Goal: Task Accomplishment & Management: Use online tool/utility

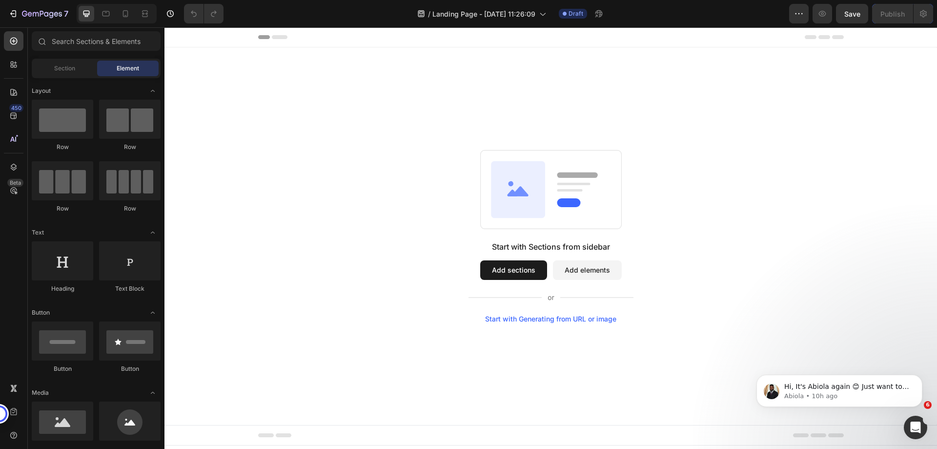
click at [238, 156] on div "Start with Sections from sidebar Add sections Add elements Start with Generatin…" at bounding box center [551, 236] width 702 height 173
click at [676, 223] on div "Start with Sections from sidebar Add sections Add elements Start with Generatin…" at bounding box center [551, 236] width 702 height 173
click at [758, 226] on div "Start with Sections from sidebar Add sections Add elements Start with Generatin…" at bounding box center [551, 236] width 702 height 173
click at [62, 69] on span "Section" at bounding box center [64, 68] width 21 height 9
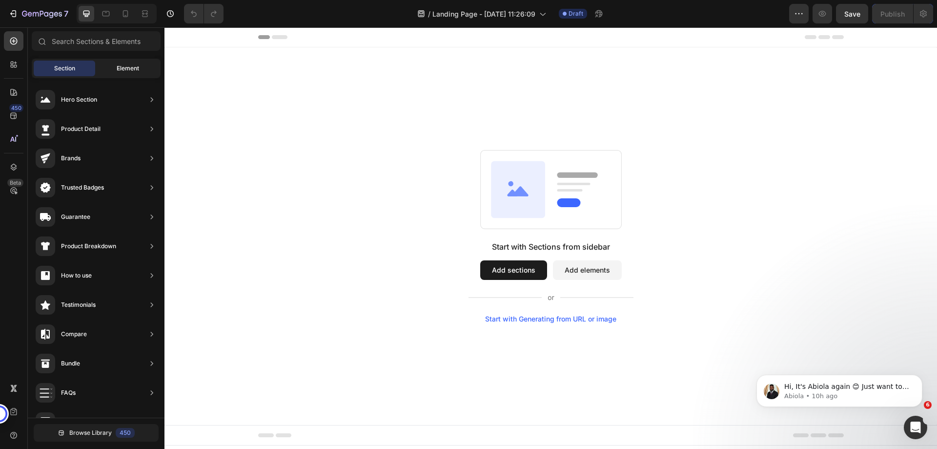
click at [129, 69] on span "Element" at bounding box center [128, 68] width 22 height 9
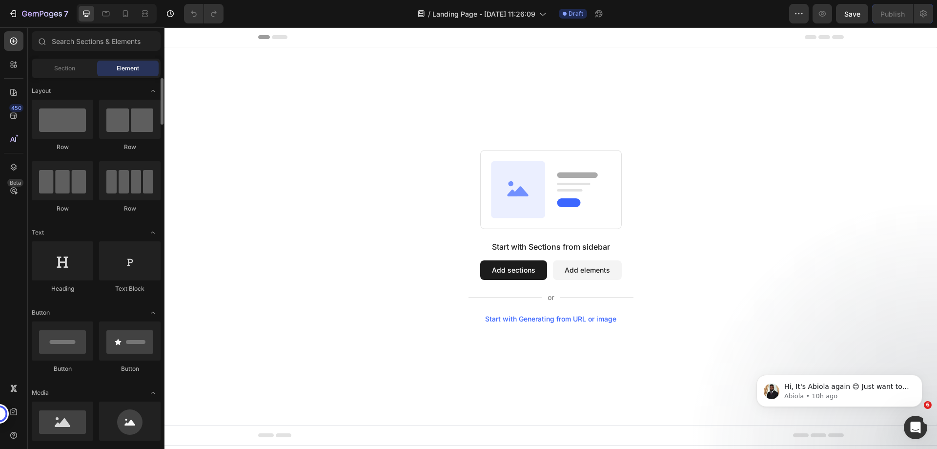
click at [127, 139] on div "Row" at bounding box center [130, 126] width 62 height 52
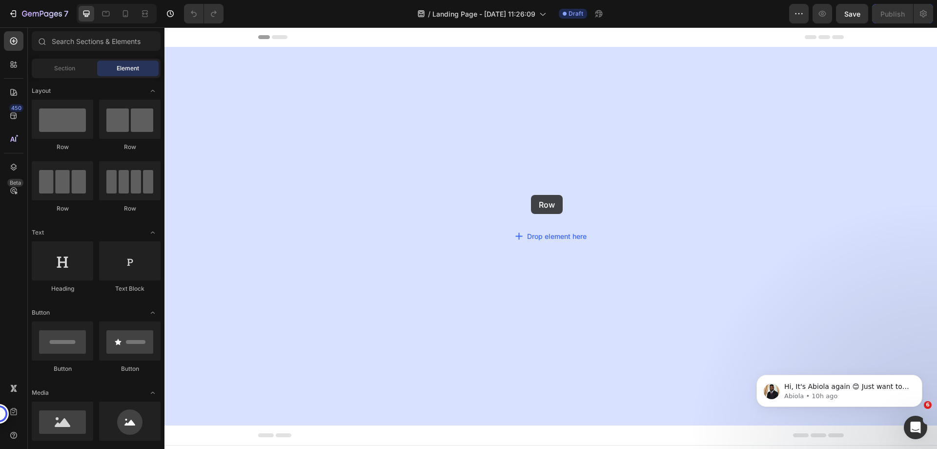
drag, startPoint x: 213, startPoint y: 156, endPoint x: 531, endPoint y: 195, distance: 320.1
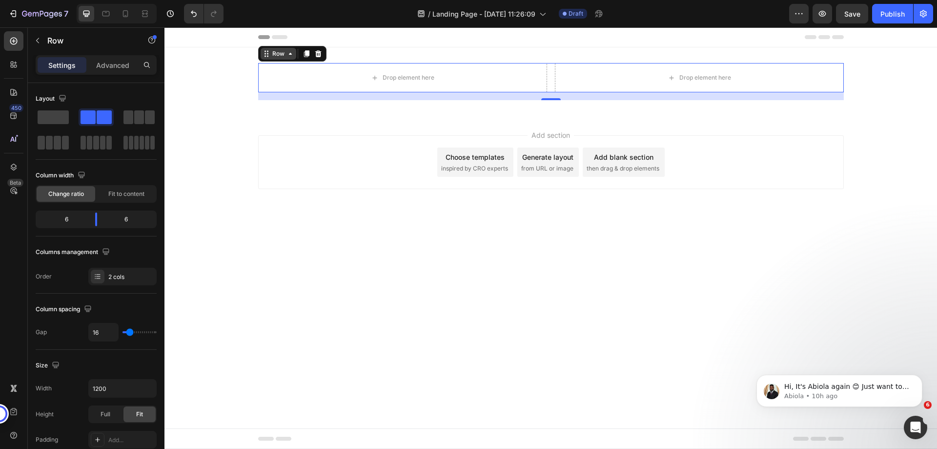
click at [285, 57] on div "Row" at bounding box center [278, 53] width 16 height 9
click at [266, 61] on div "Row Section" at bounding box center [292, 54] width 68 height 16
click at [276, 54] on div "Row" at bounding box center [278, 53] width 16 height 9
click at [224, 68] on div "Drop element here Drop element here Row 16" at bounding box center [550, 81] width 773 height 37
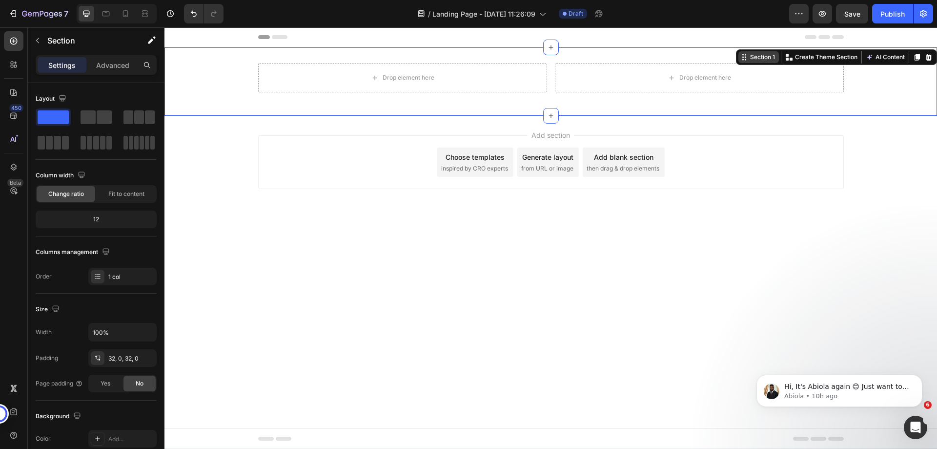
click at [763, 60] on div "Section 1" at bounding box center [762, 57] width 29 height 9
click at [107, 69] on p "Advanced" at bounding box center [112, 65] width 33 height 10
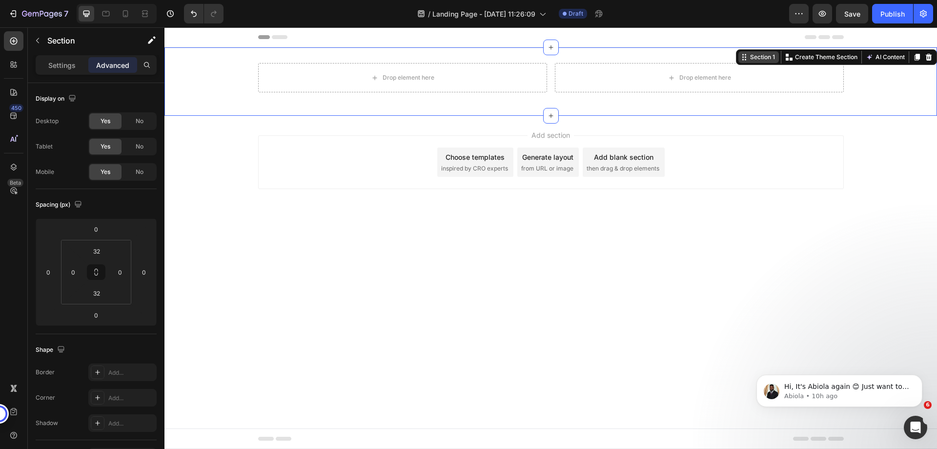
click at [764, 59] on div "Section 1" at bounding box center [762, 57] width 29 height 9
click at [61, 58] on div "Settings" at bounding box center [62, 65] width 49 height 16
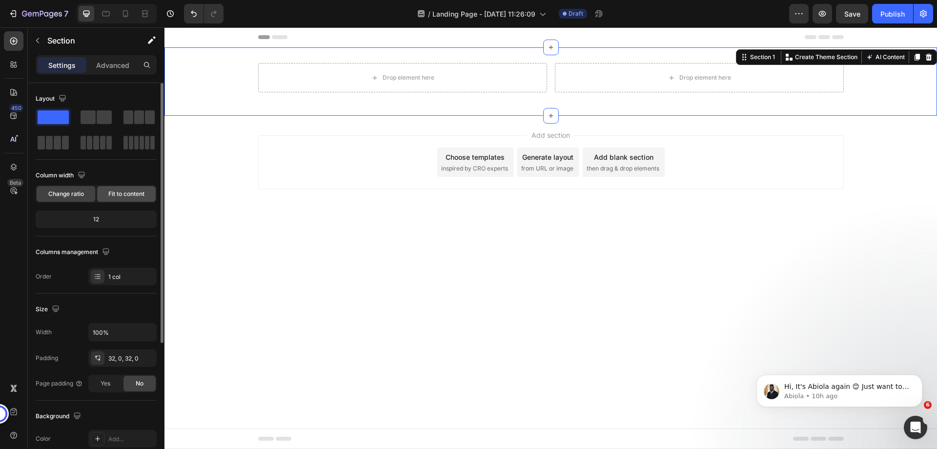
click at [123, 193] on span "Fit to content" at bounding box center [126, 193] width 36 height 9
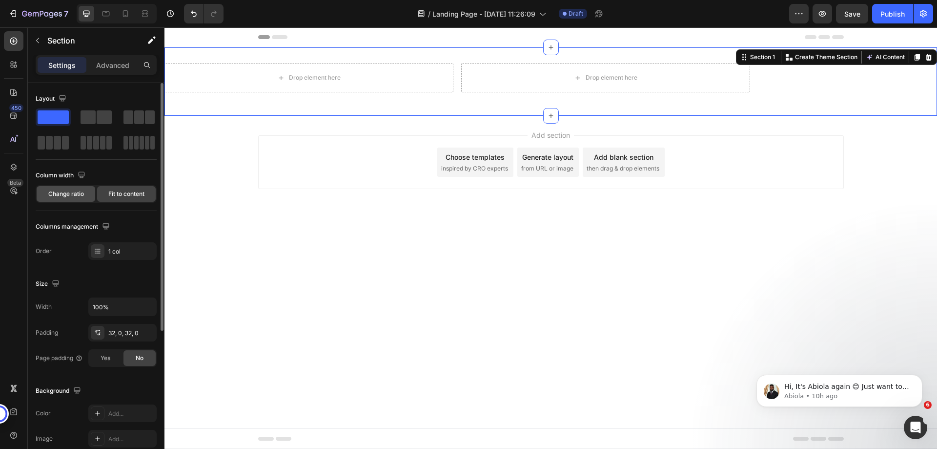
click at [73, 193] on span "Change ratio" at bounding box center [66, 193] width 36 height 9
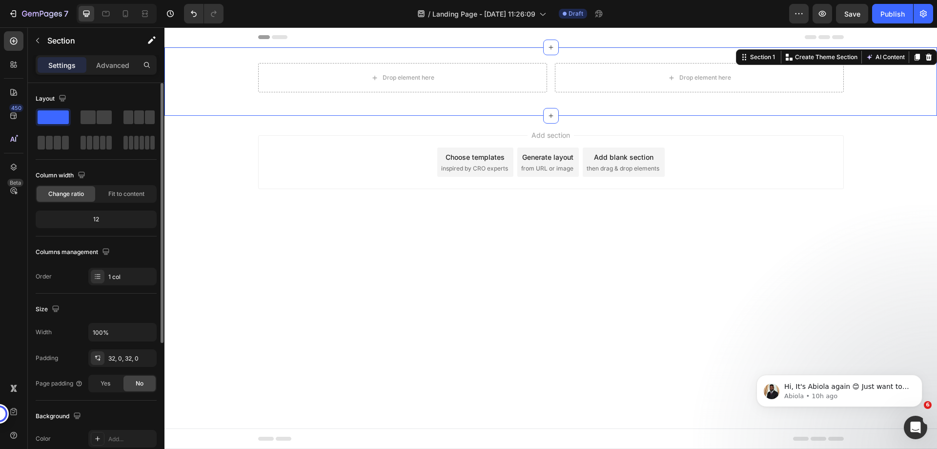
click at [103, 218] on div "12" at bounding box center [96, 219] width 117 height 14
click at [87, 219] on div "12" at bounding box center [96, 219] width 117 height 14
click at [130, 275] on div "1 col" at bounding box center [131, 276] width 46 height 9
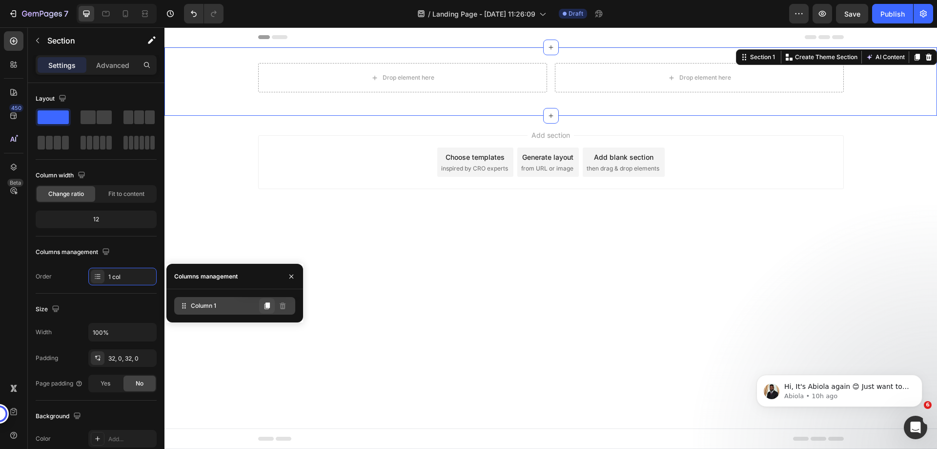
click at [263, 305] on button at bounding box center [267, 306] width 16 height 16
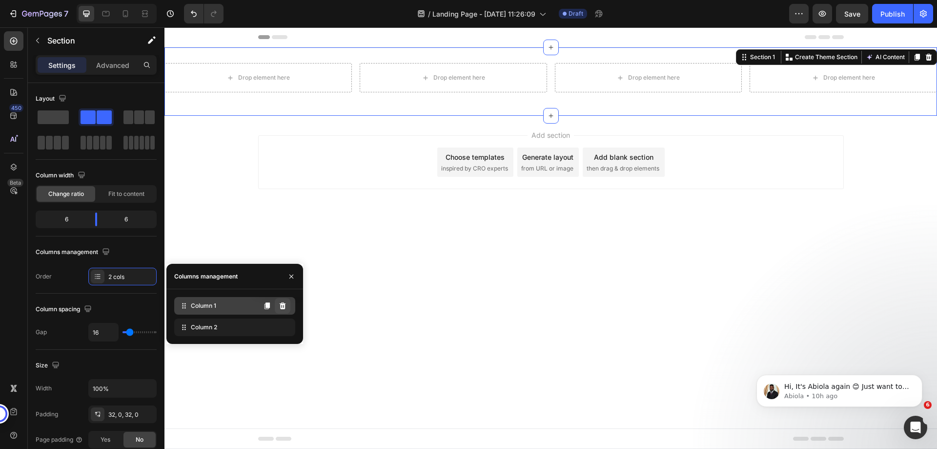
click at [282, 307] on icon at bounding box center [283, 305] width 6 height 7
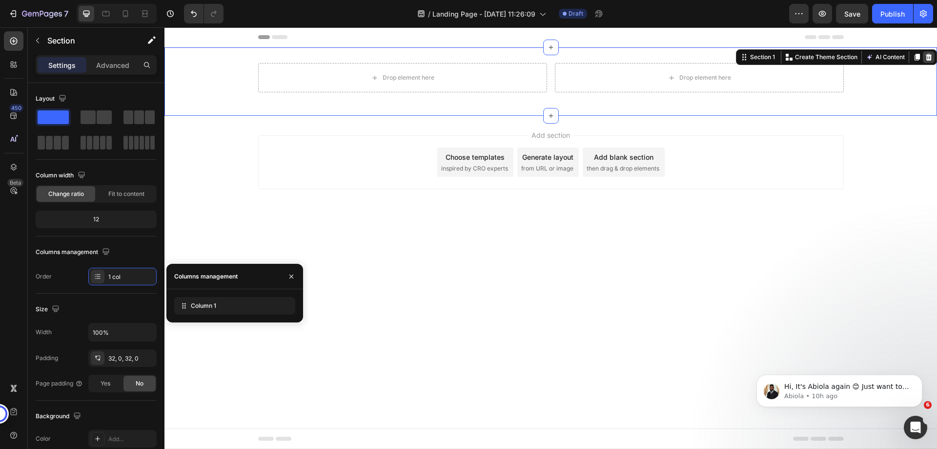
click at [930, 57] on icon at bounding box center [929, 57] width 8 height 8
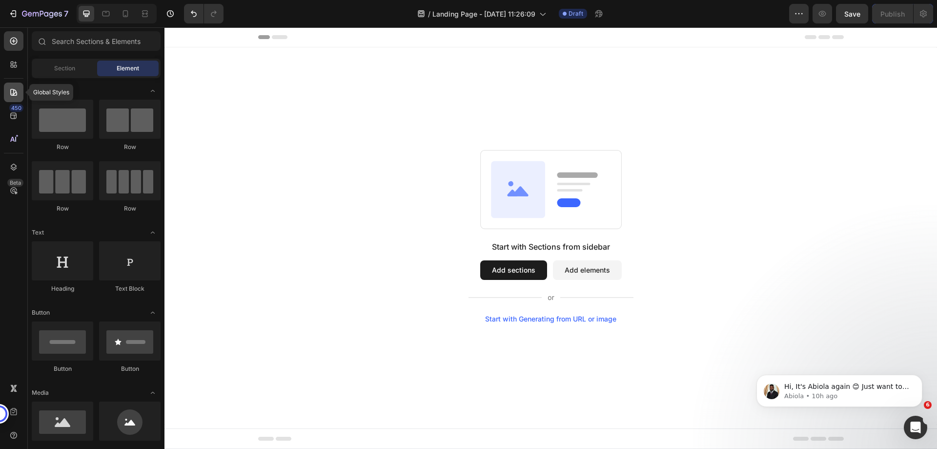
click at [11, 90] on icon at bounding box center [14, 92] width 10 height 10
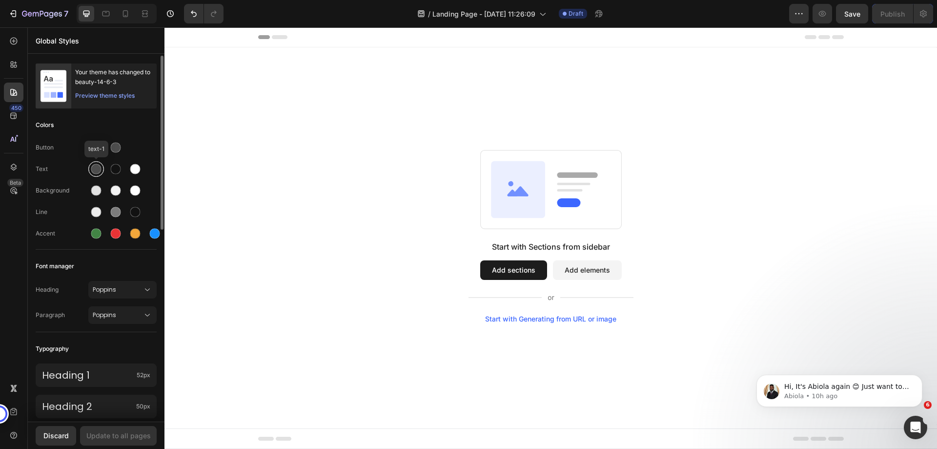
click at [99, 169] on div at bounding box center [96, 169] width 10 height 10
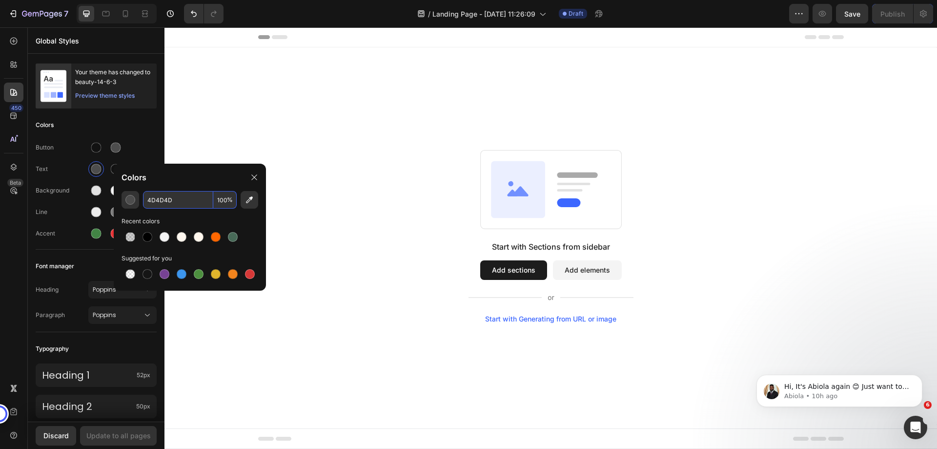
click at [154, 204] on input "4D4D4D" at bounding box center [178, 200] width 70 height 18
type input "000000"
click at [255, 221] on div "Recent colors" at bounding box center [190, 221] width 137 height 10
click at [380, 70] on div "Start with Sections from sidebar Add sections Add elements Start with Generatin…" at bounding box center [550, 235] width 773 height 377
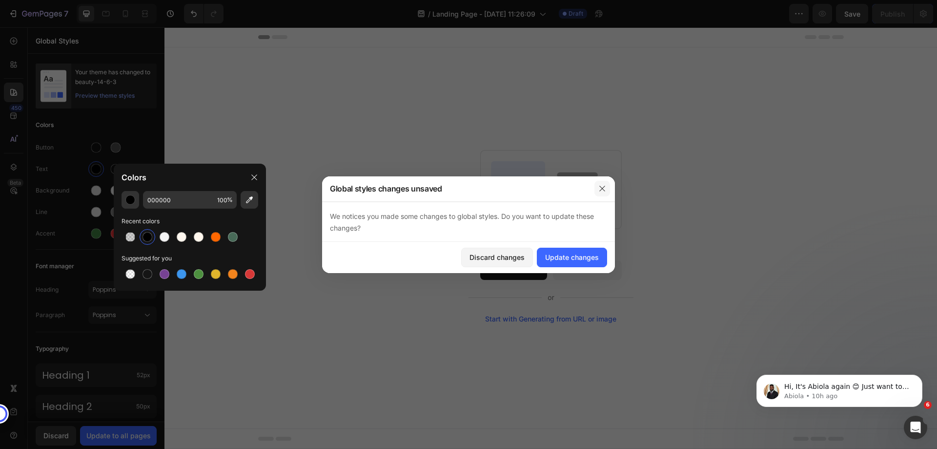
click at [603, 190] on icon "button" at bounding box center [602, 189] width 8 height 8
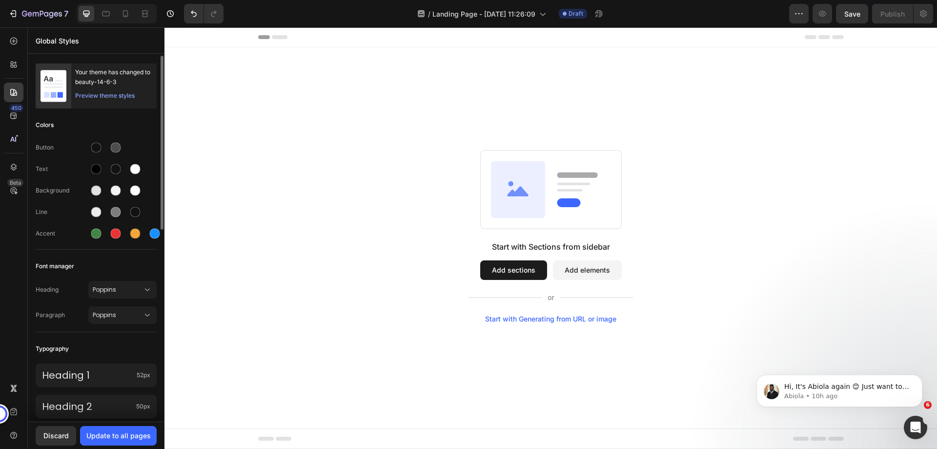
scroll to position [98, 0]
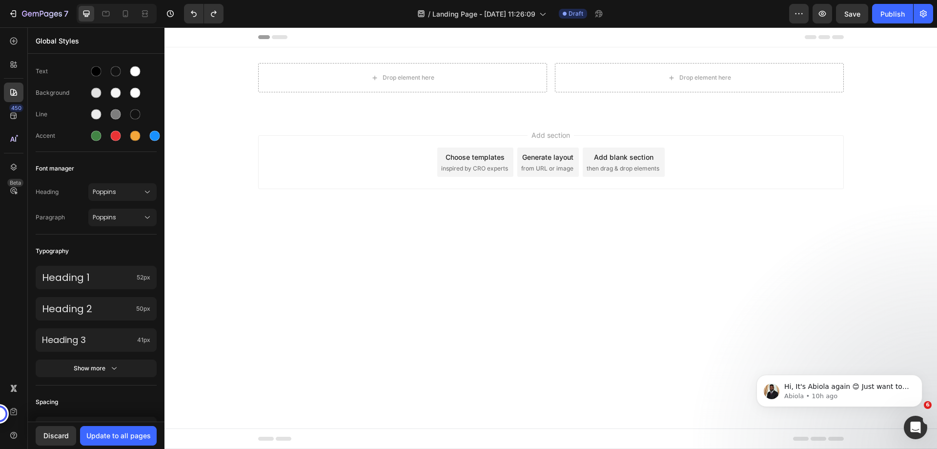
click at [213, 165] on div "Add section Choose templates inspired by CRO experts Generate layout from URL o…" at bounding box center [550, 176] width 773 height 120
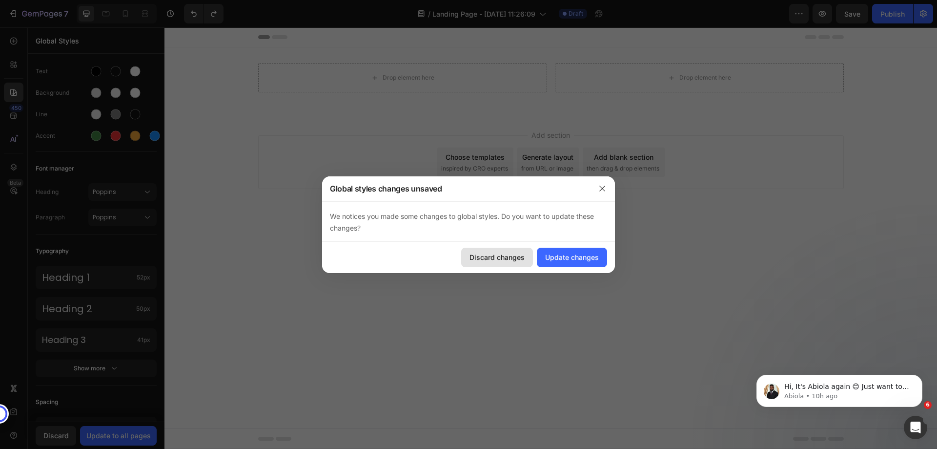
click at [486, 260] on div "Discard changes" at bounding box center [497, 257] width 55 height 10
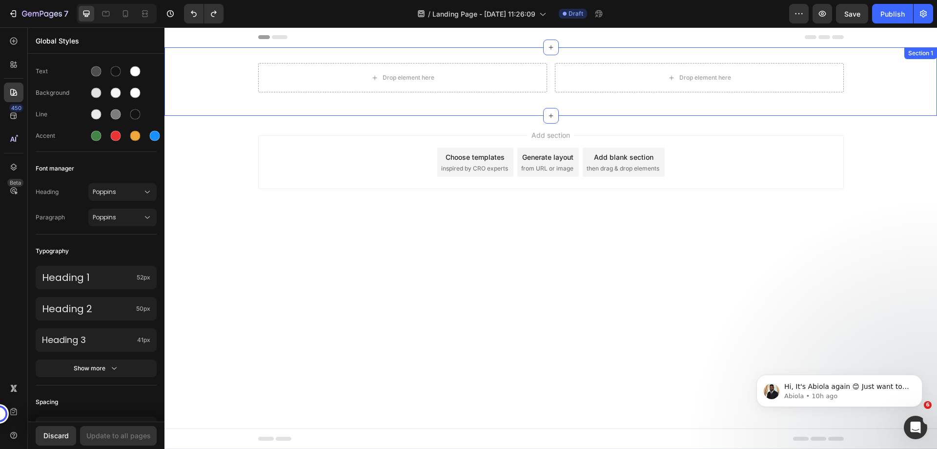
click at [895, 73] on div "Drop element here Drop element here Row" at bounding box center [550, 81] width 773 height 37
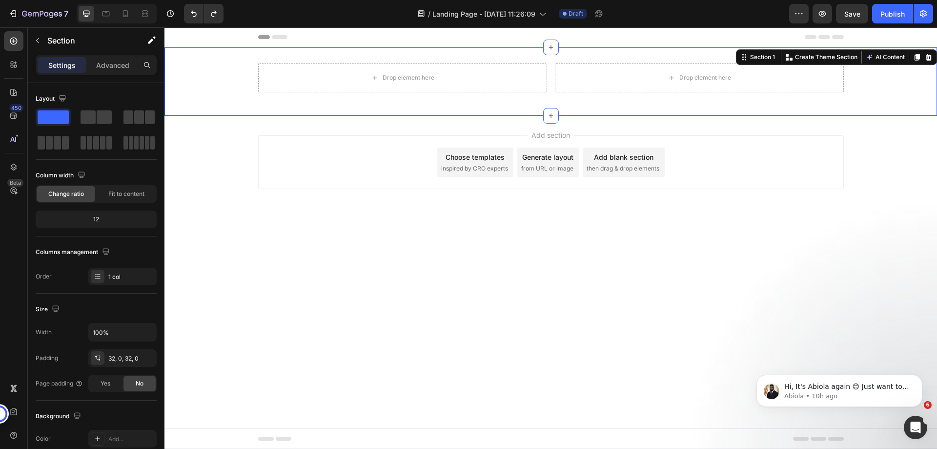
click at [895, 76] on div "Drop element here Drop element here Row" at bounding box center [550, 81] width 773 height 37
click at [927, 59] on icon at bounding box center [929, 57] width 6 height 7
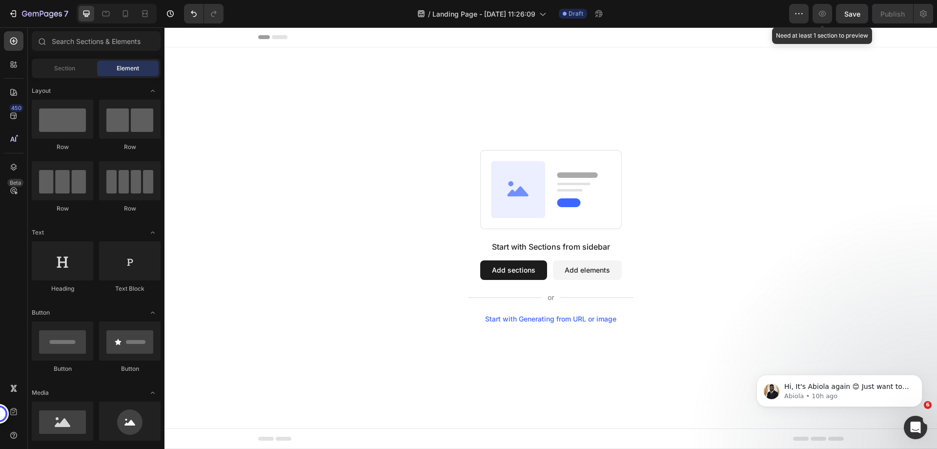
click at [820, 18] on icon "button" at bounding box center [823, 14] width 10 height 10
click at [183, 41] on div "Header" at bounding box center [188, 37] width 36 height 12
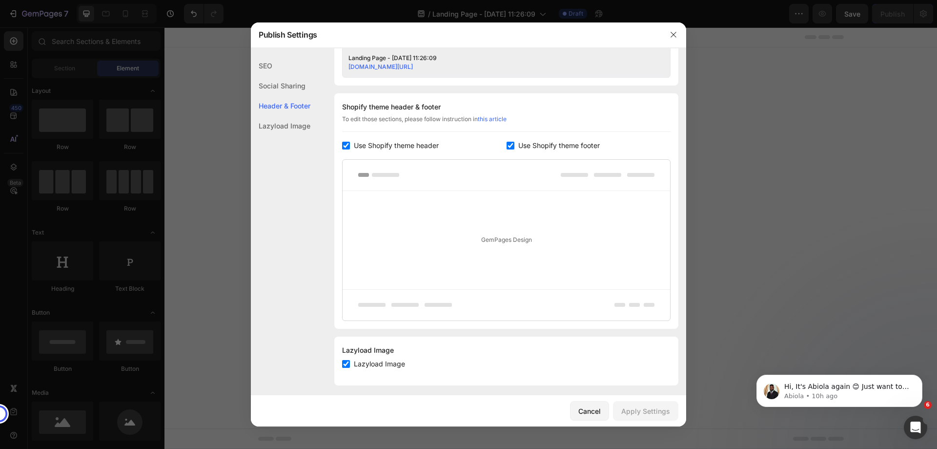
scroll to position [428, 0]
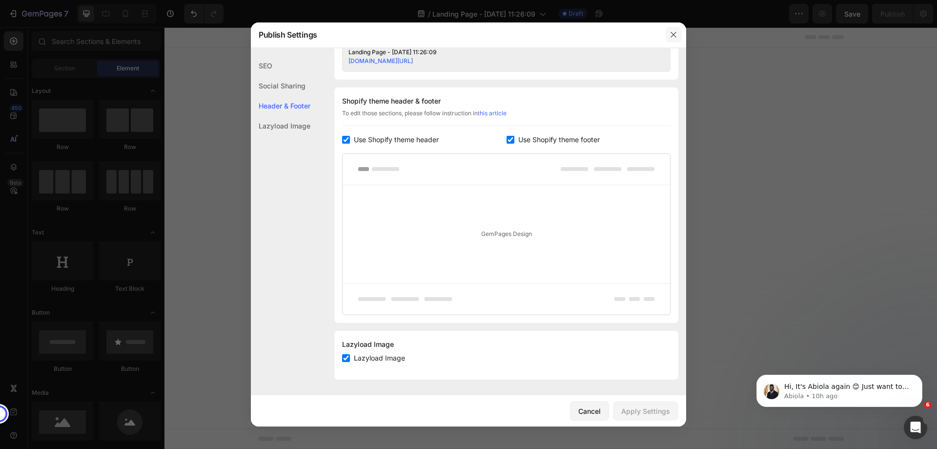
drag, startPoint x: 677, startPoint y: 36, endPoint x: 534, endPoint y: 52, distance: 143.5
click at [677, 36] on icon "button" at bounding box center [674, 35] width 8 height 8
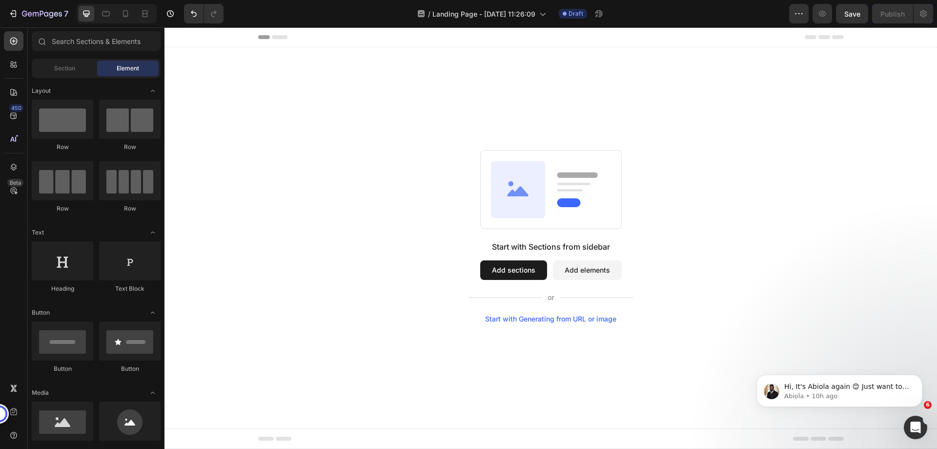
click at [528, 260] on button "Add sections" at bounding box center [513, 270] width 67 height 20
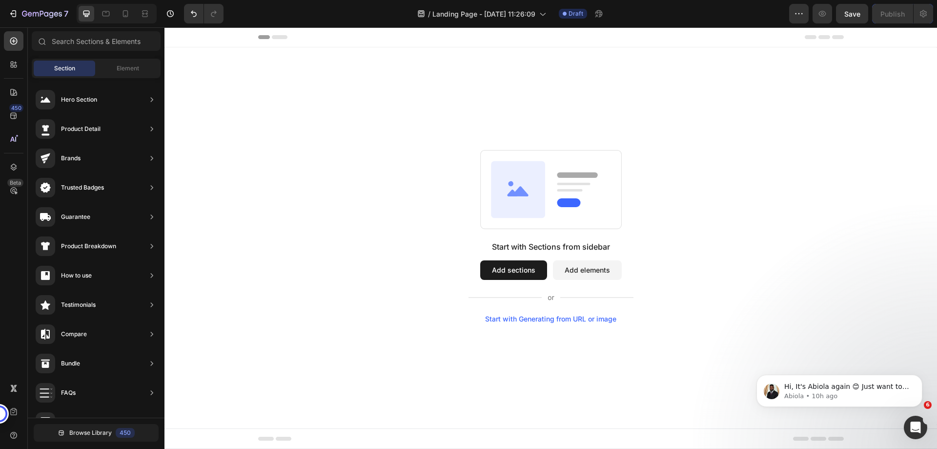
click at [525, 265] on button "Add sections" at bounding box center [513, 270] width 67 height 20
click at [134, 71] on span "Element" at bounding box center [128, 68] width 22 height 9
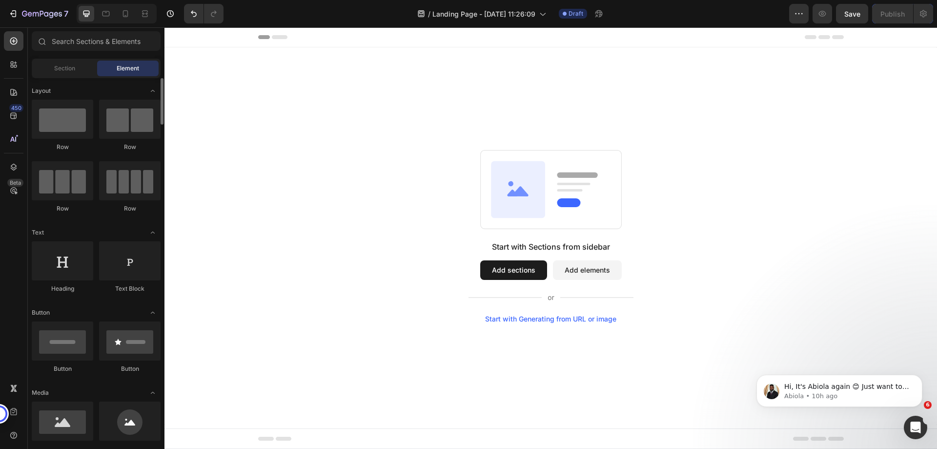
scroll to position [0, 0]
click at [123, 134] on div at bounding box center [130, 119] width 62 height 39
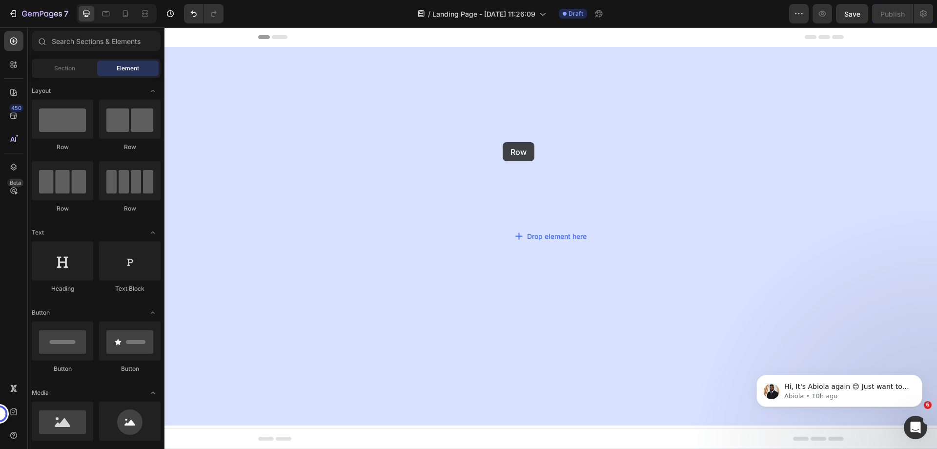
drag, startPoint x: 287, startPoint y: 161, endPoint x: 249, endPoint y: 141, distance: 43.4
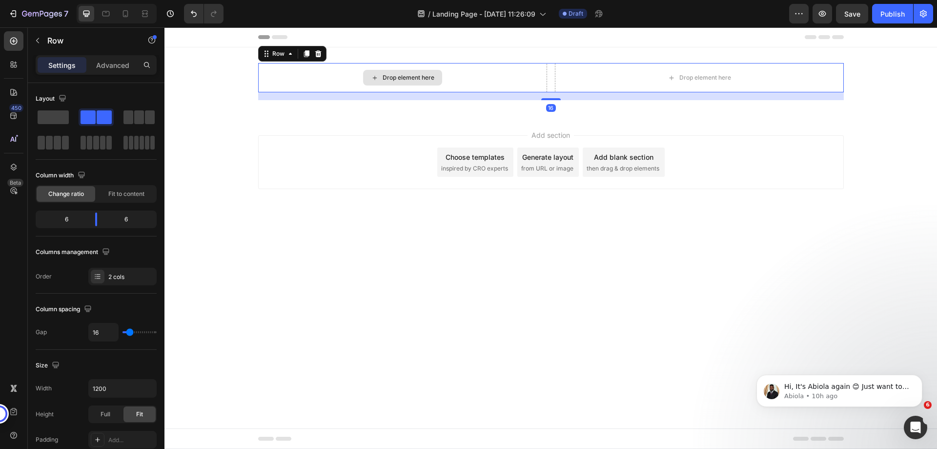
click at [528, 74] on div "Drop element here" at bounding box center [402, 77] width 289 height 29
click at [605, 73] on div "Drop element here" at bounding box center [699, 77] width 289 height 29
click at [268, 51] on icon at bounding box center [267, 54] width 8 height 8
click at [268, 56] on icon at bounding box center [267, 54] width 8 height 8
drag, startPoint x: 99, startPoint y: 221, endPoint x: 125, endPoint y: 220, distance: 26.4
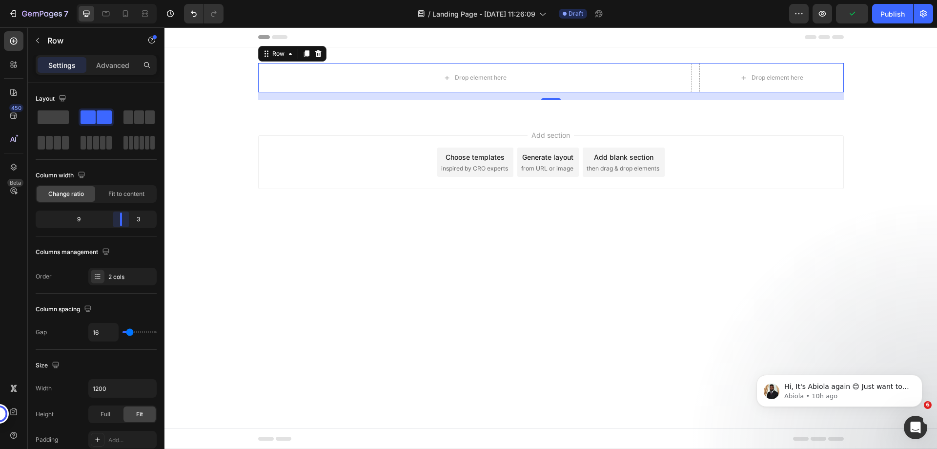
click at [125, 0] on body "7 Version history / Landing Page - Sep 29, 11:26:09 Draft Preview Publish 450 B…" at bounding box center [468, 0] width 937 height 0
click at [195, 65] on div "Drop element here Drop element here Row 16" at bounding box center [550, 81] width 773 height 37
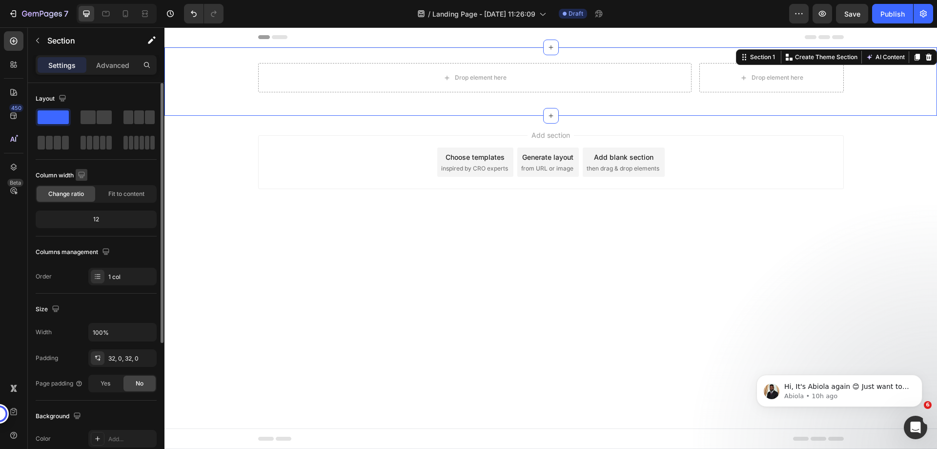
click at [82, 176] on icon "button" at bounding box center [81, 174] width 6 height 6
click at [85, 210] on icon "button" at bounding box center [83, 207] width 7 height 5
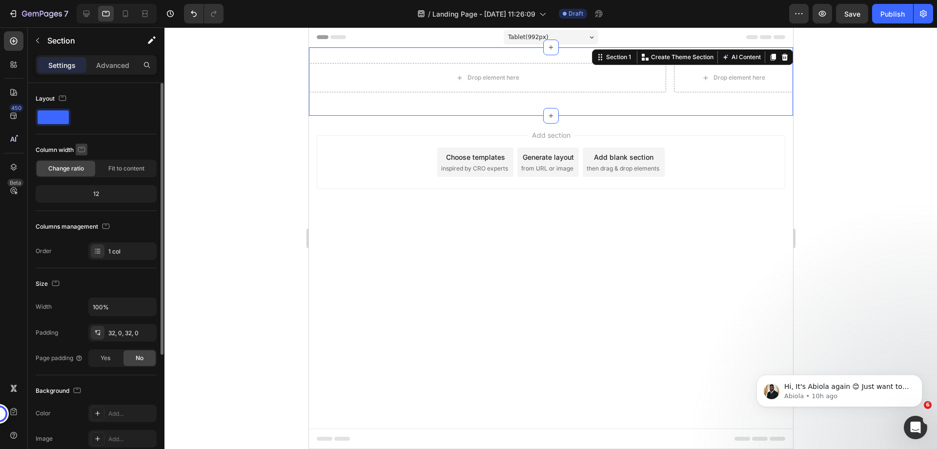
click at [80, 150] on icon "button" at bounding box center [82, 149] width 10 height 10
click at [82, 168] on icon "button" at bounding box center [84, 165] width 10 height 10
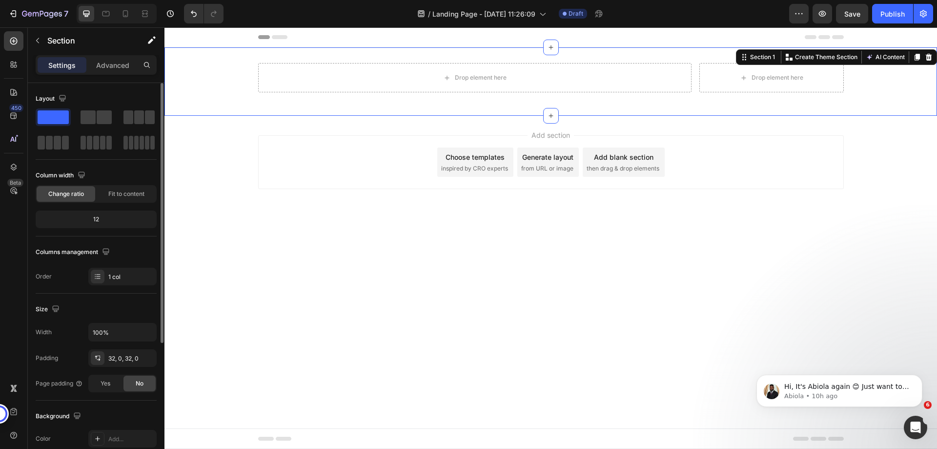
scroll to position [146, 0]
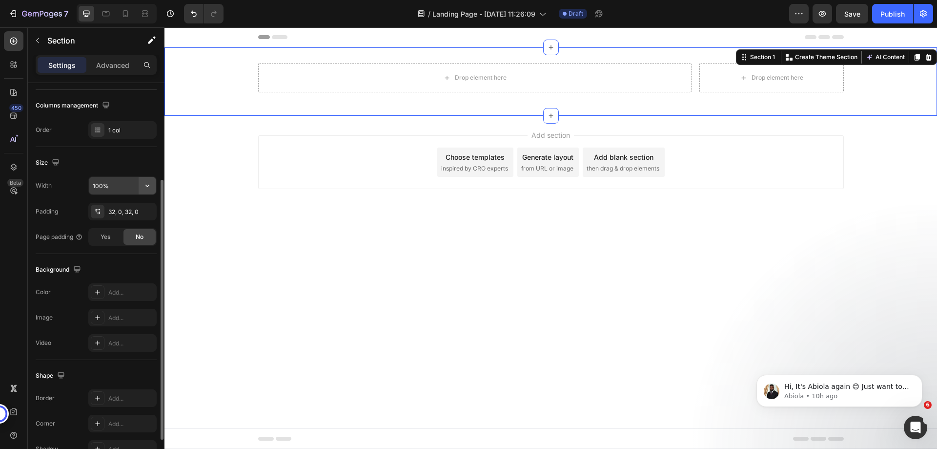
click at [146, 187] on icon "button" at bounding box center [148, 186] width 10 height 10
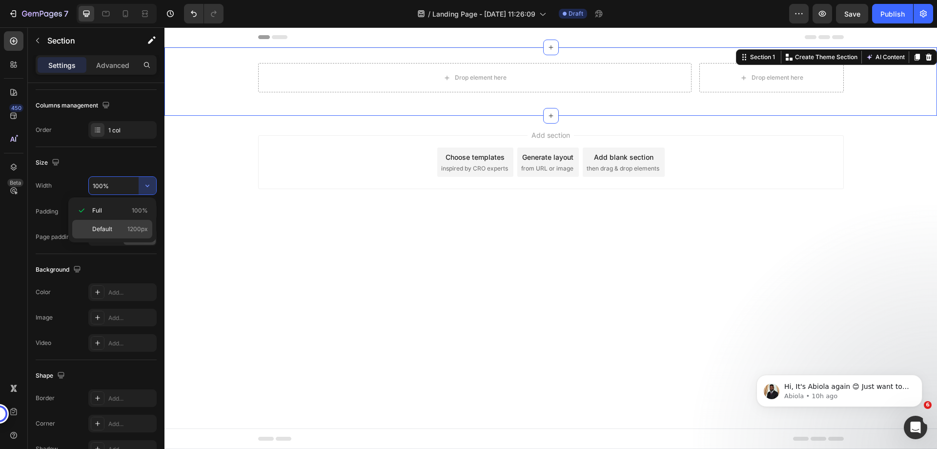
click at [130, 233] on span "1200px" at bounding box center [137, 229] width 21 height 9
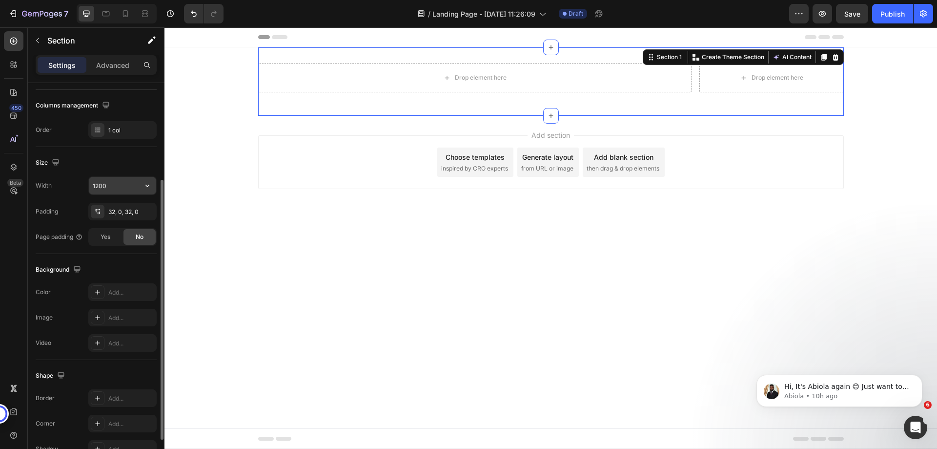
click at [109, 188] on input "1200" at bounding box center [122, 186] width 67 height 18
type input "1140"
click at [116, 211] on div "32, 0, 32, 0" at bounding box center [122, 211] width 28 height 9
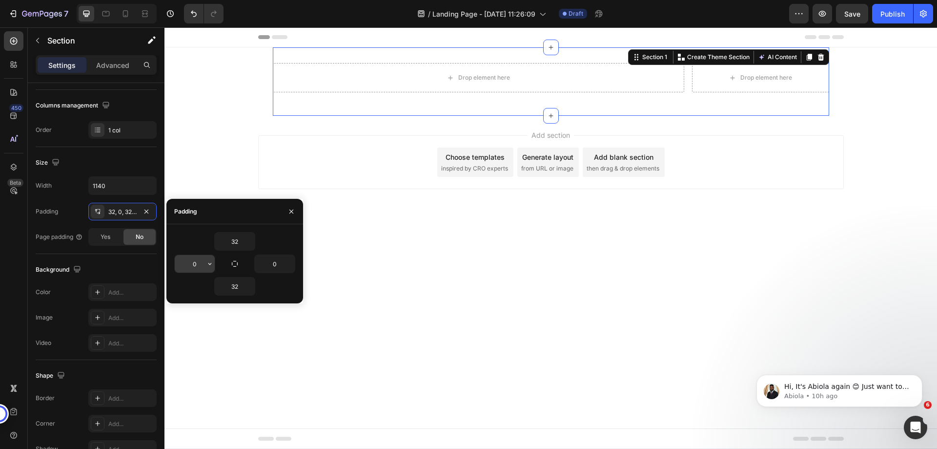
click at [189, 263] on input "0" at bounding box center [195, 264] width 40 height 18
type input "20"
click at [234, 285] on input "32" at bounding box center [235, 286] width 40 height 18
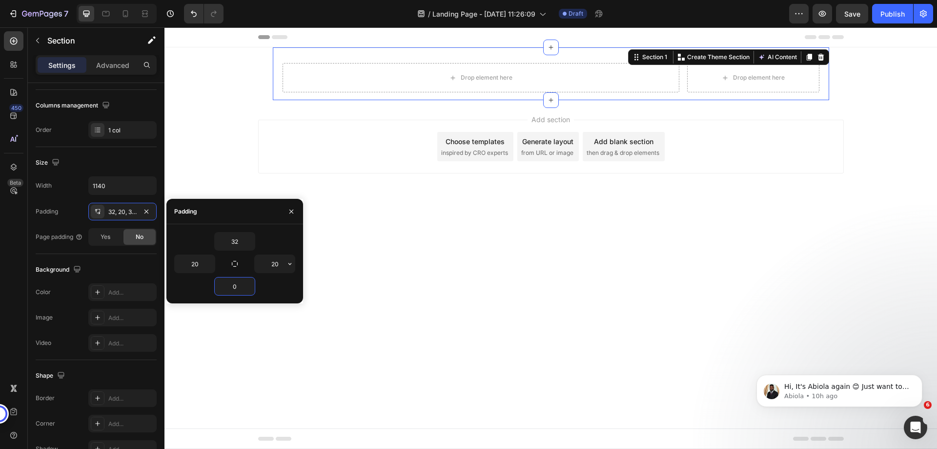
type input "0"
click at [231, 246] on input "32" at bounding box center [235, 241] width 40 height 18
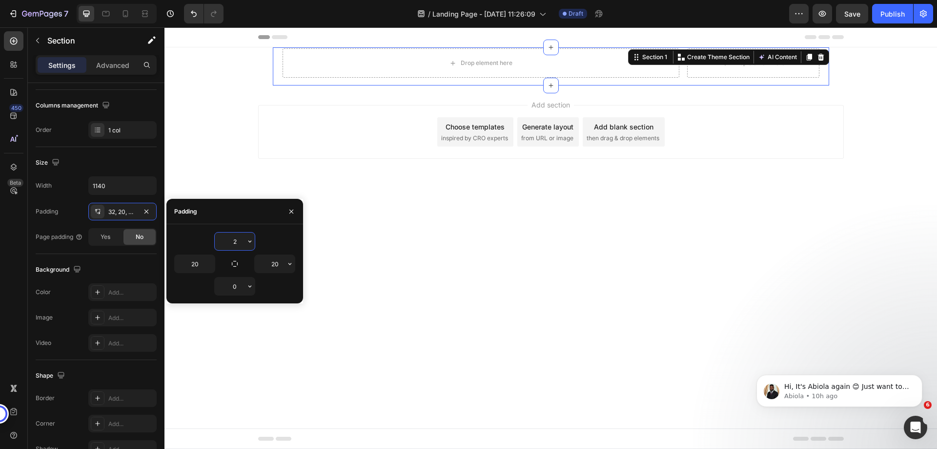
type input "20"
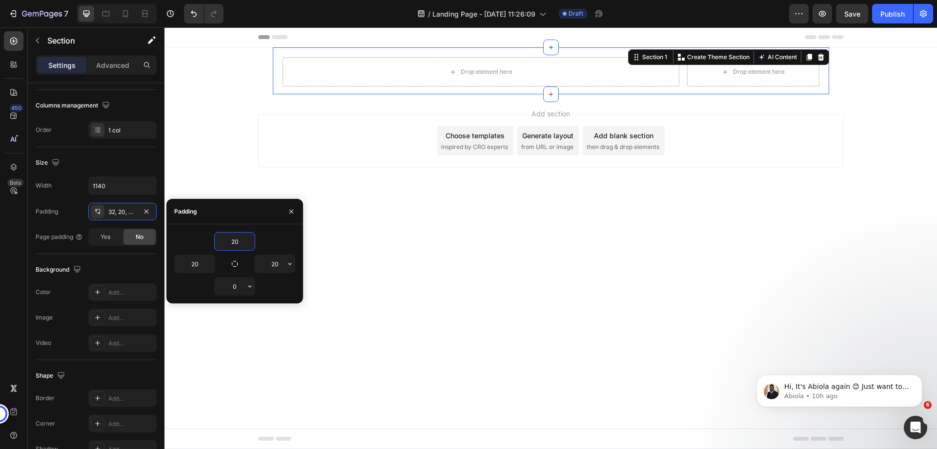
click at [869, 146] on div "Add section Choose templates inspired by CRO experts Generate layout from URL o…" at bounding box center [550, 154] width 773 height 120
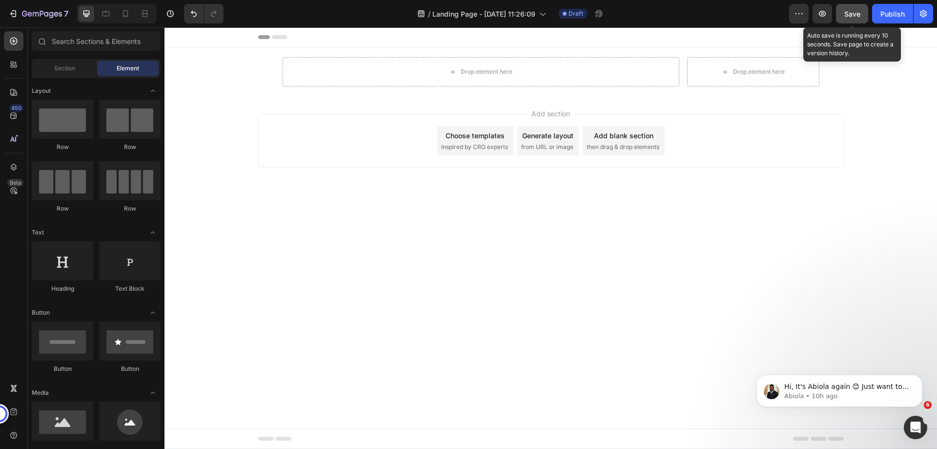
click at [849, 15] on span "Save" at bounding box center [852, 14] width 16 height 8
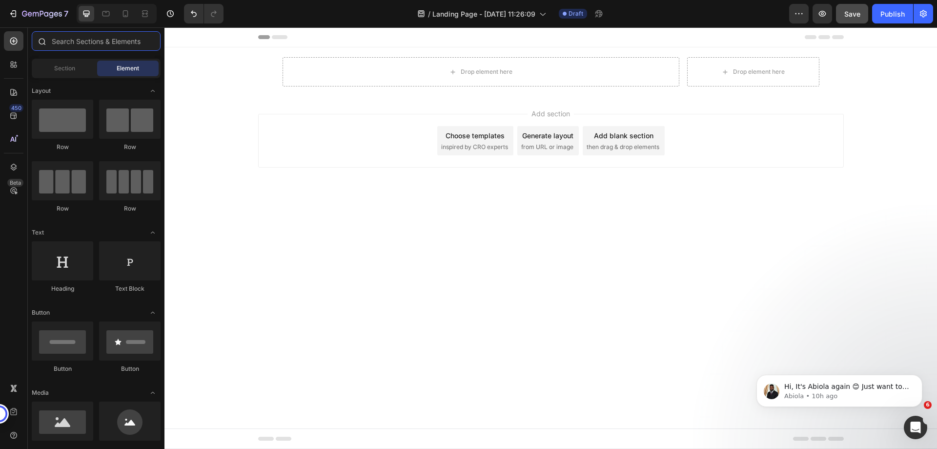
click at [86, 41] on input "text" at bounding box center [96, 41] width 129 height 20
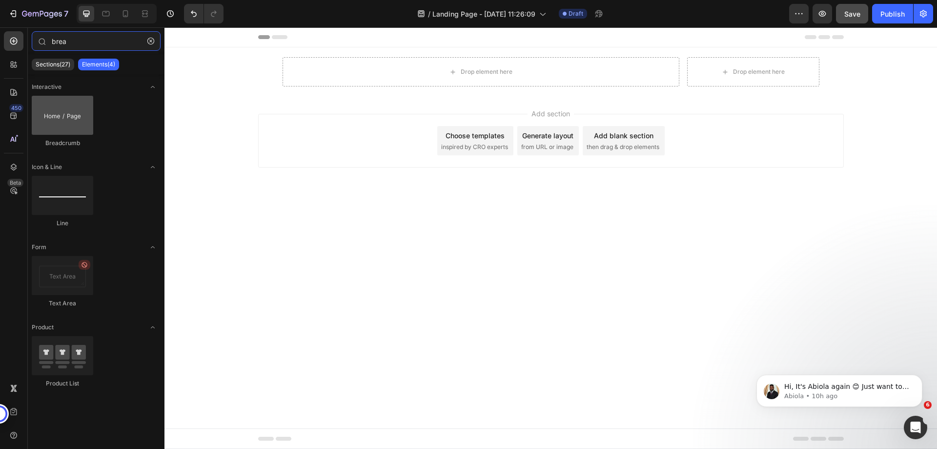
type input "brea"
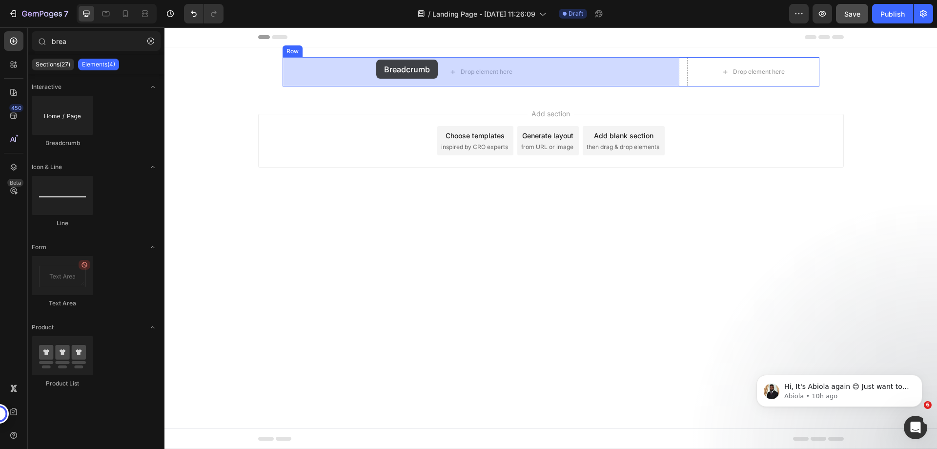
drag, startPoint x: 226, startPoint y: 147, endPoint x: 376, endPoint y: 60, distance: 173.9
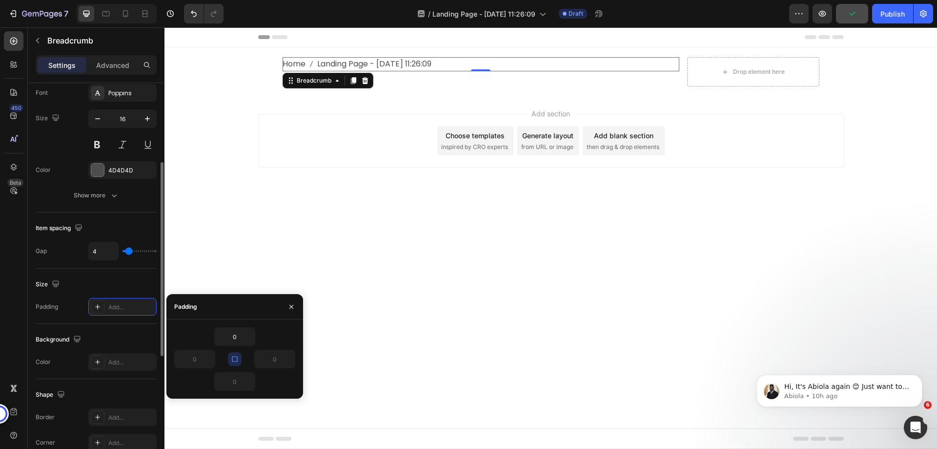
scroll to position [161, 0]
click at [348, 65] on span "Landing Page - [DATE] 11:26:09" at bounding box center [374, 64] width 114 height 14
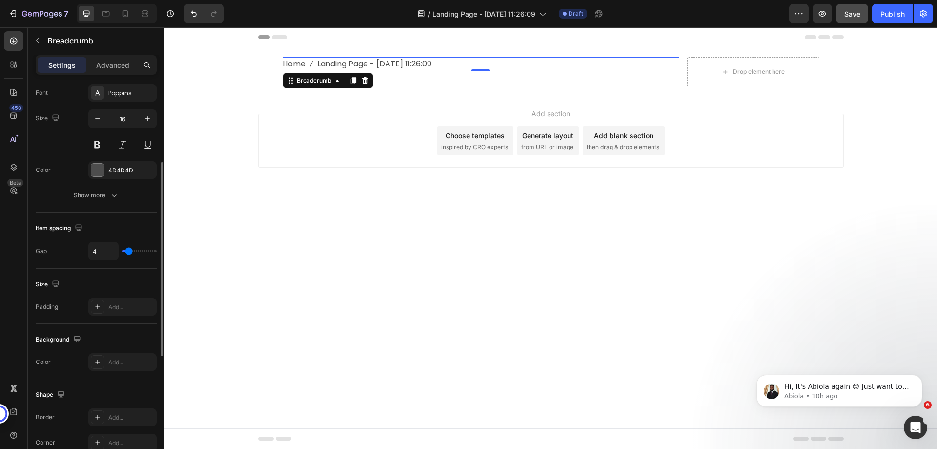
scroll to position [0, 0]
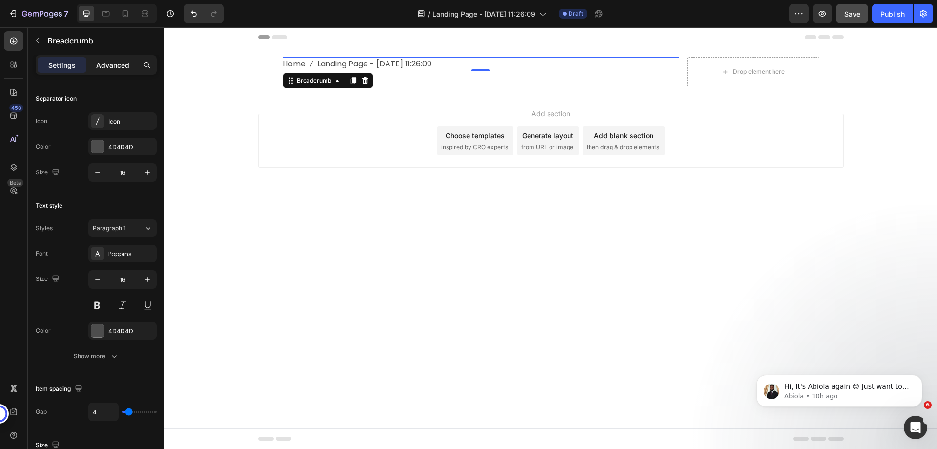
click at [106, 67] on p "Advanced" at bounding box center [112, 65] width 33 height 10
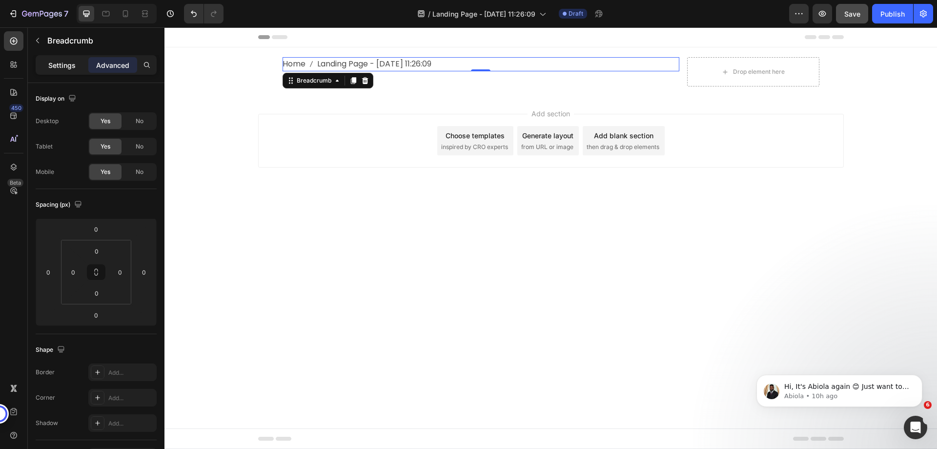
click at [85, 66] on div "Settings" at bounding box center [62, 65] width 49 height 16
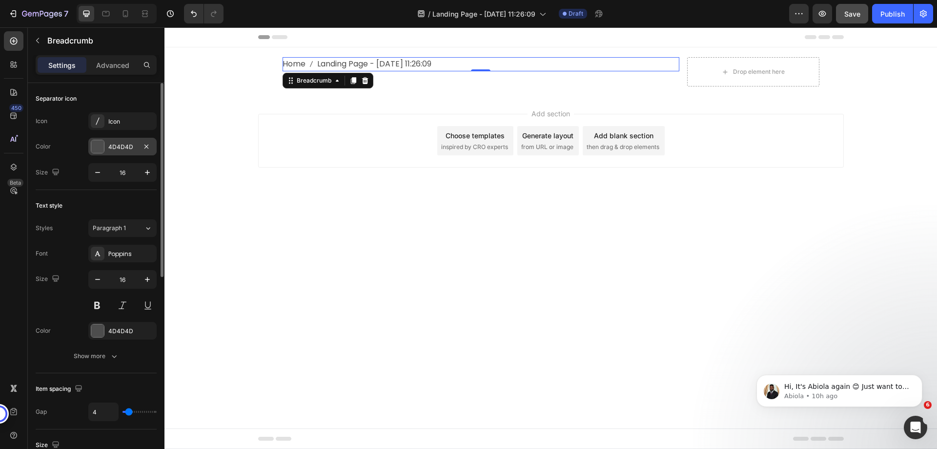
click at [109, 147] on div "4D4D4D" at bounding box center [122, 147] width 28 height 9
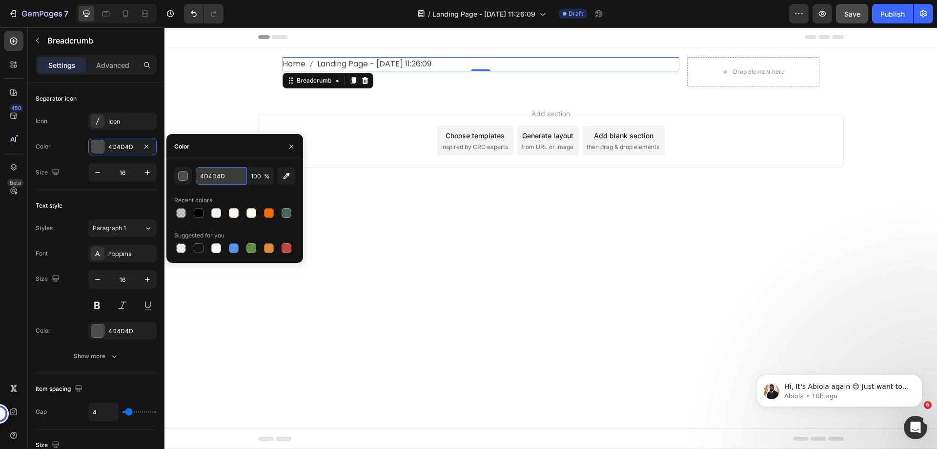
click at [208, 177] on input "4D4D4D" at bounding box center [221, 176] width 51 height 18
paste input "#011e59"
click at [205, 176] on input "#011e59" at bounding box center [221, 176] width 51 height 18
click at [225, 146] on div "Color" at bounding box center [234, 146] width 137 height 25
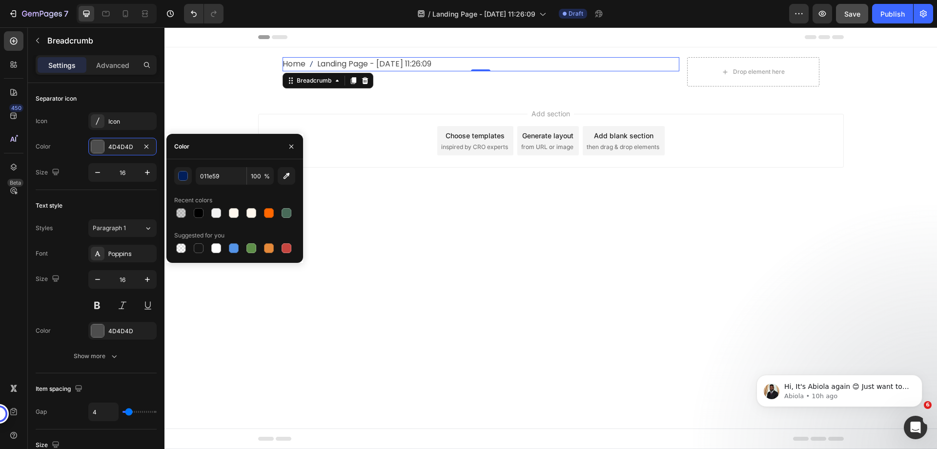
type input "011E59"
click at [102, 176] on icon "button" at bounding box center [98, 172] width 10 height 10
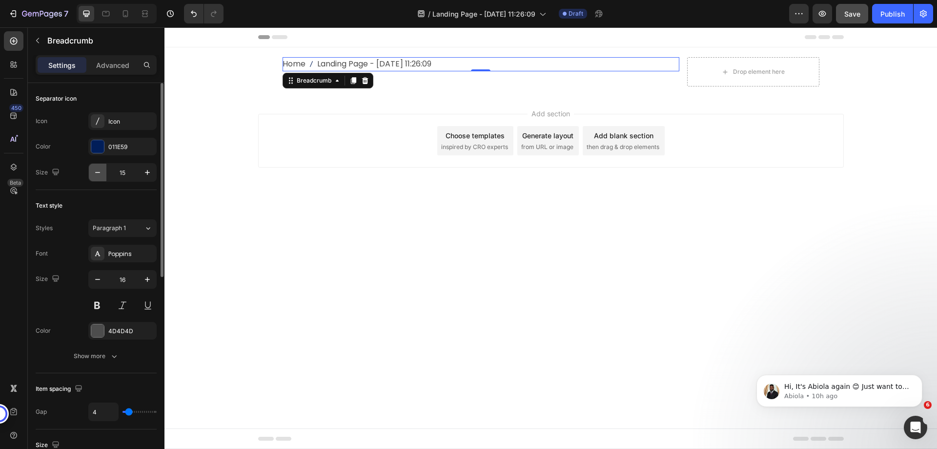
click at [102, 176] on icon "button" at bounding box center [98, 172] width 10 height 10
type input "12"
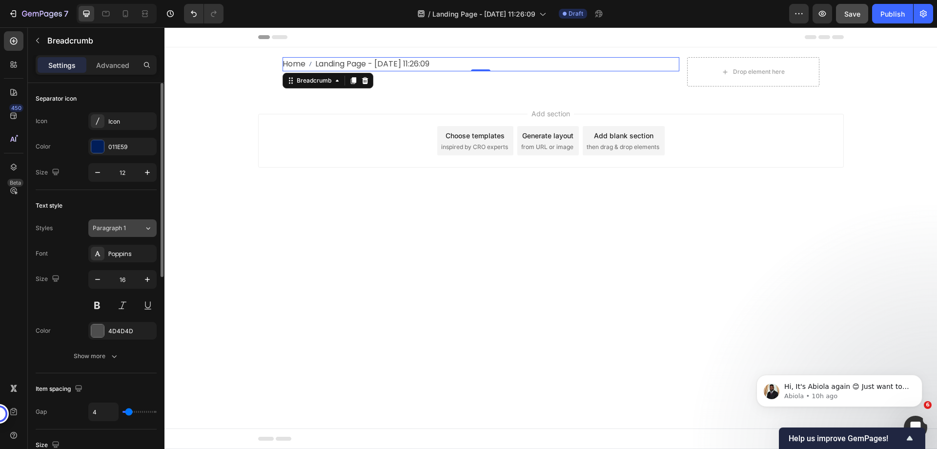
click at [118, 234] on button "Paragraph 1" at bounding box center [122, 228] width 68 height 18
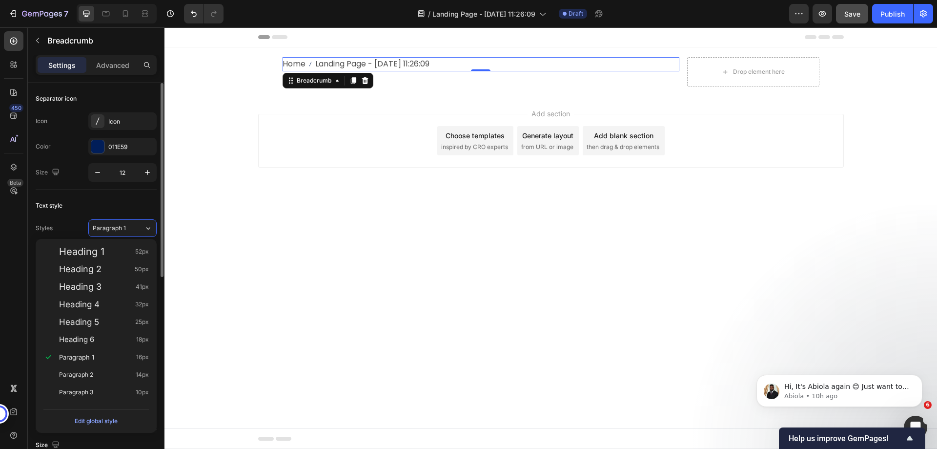
click at [104, 209] on div "Text style" at bounding box center [96, 206] width 121 height 16
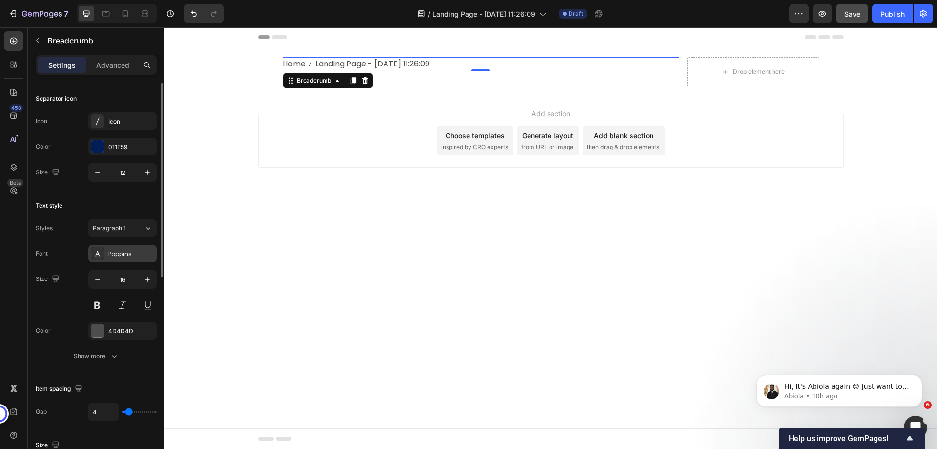
click at [119, 250] on div "Poppins" at bounding box center [131, 253] width 46 height 9
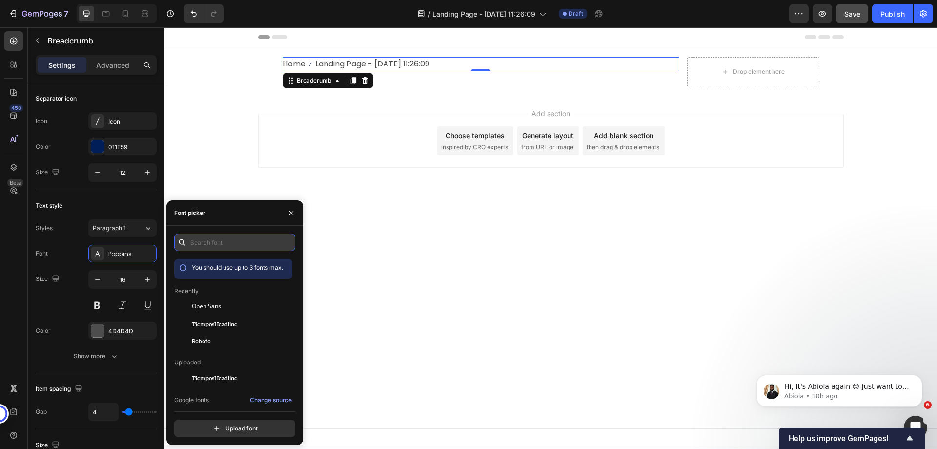
click at [195, 239] on input "text" at bounding box center [234, 242] width 121 height 18
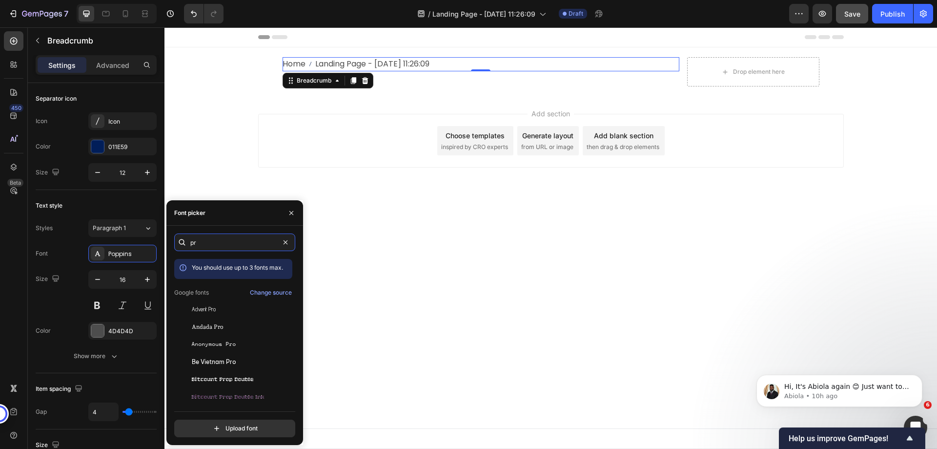
type input "p"
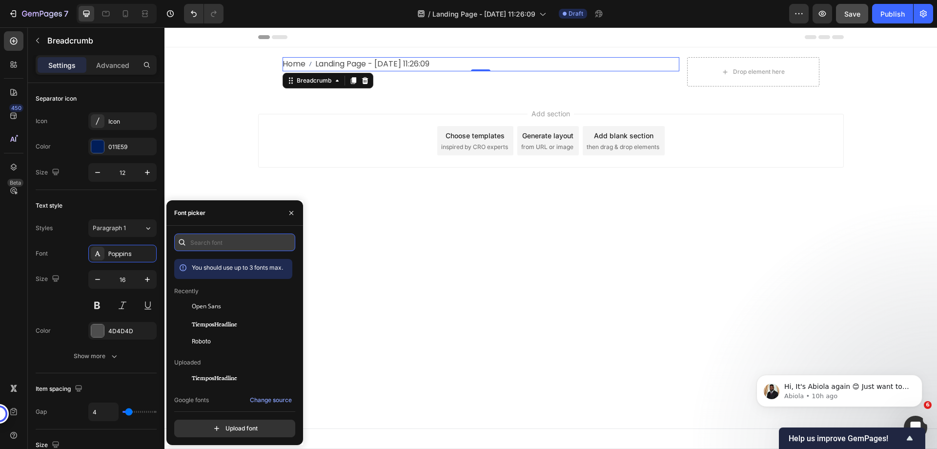
click at [213, 238] on input "text" at bounding box center [234, 242] width 121 height 18
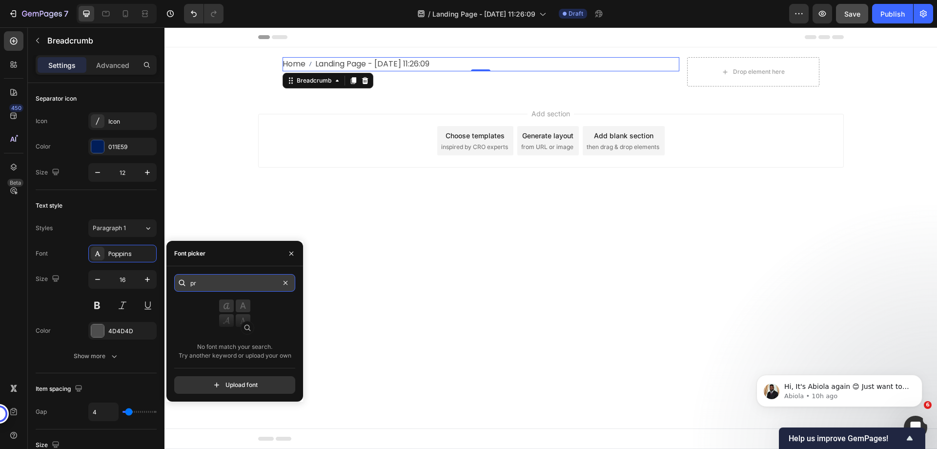
type input "p"
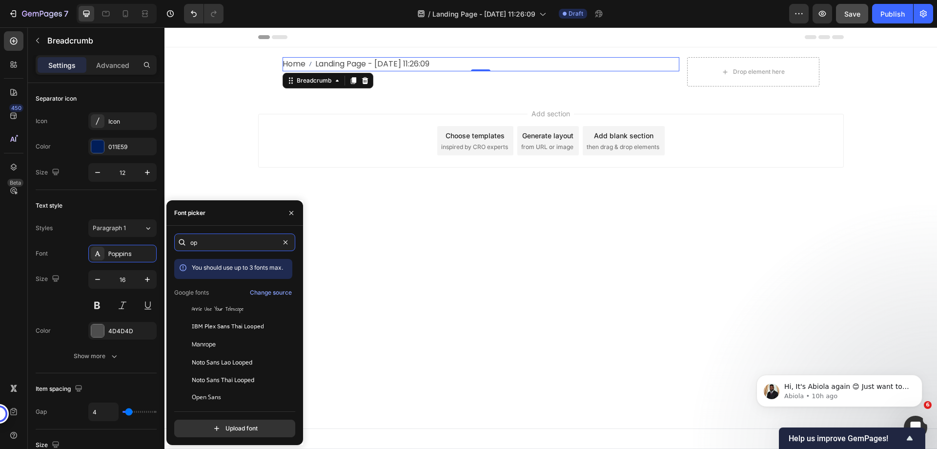
type input "o"
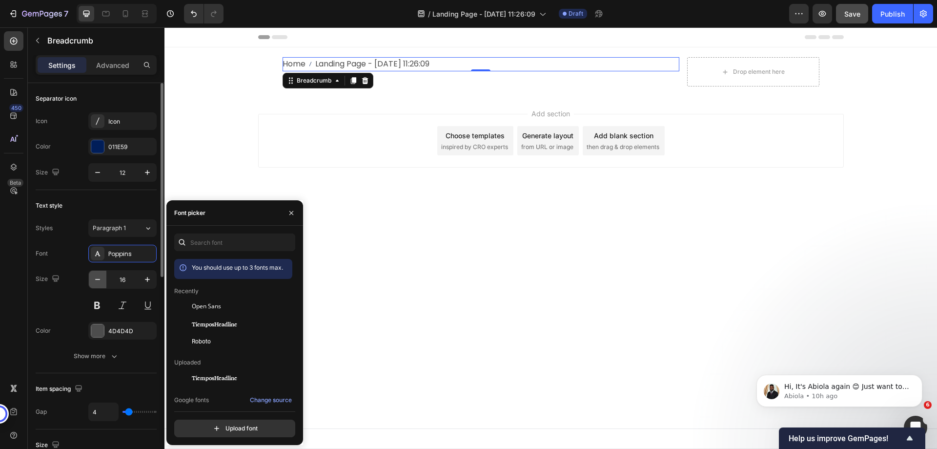
click at [97, 278] on icon "button" at bounding box center [98, 279] width 10 height 10
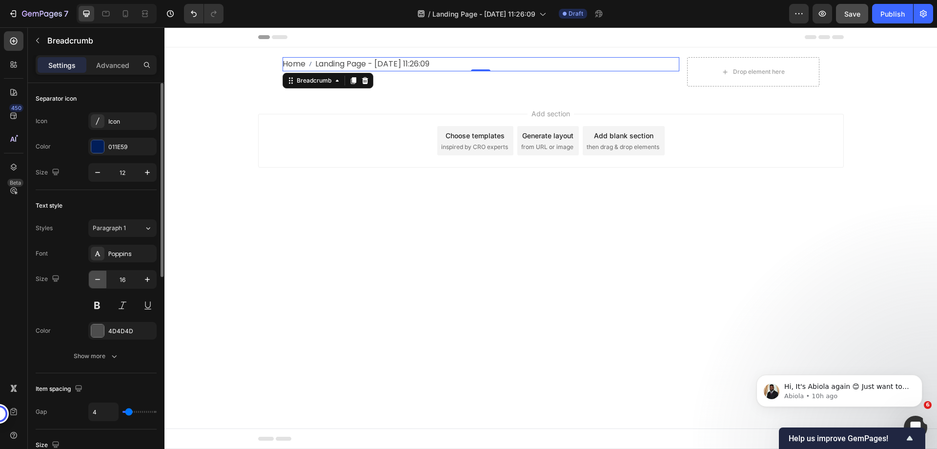
click at [97, 278] on icon "button" at bounding box center [98, 279] width 10 height 10
type input "12"
click at [116, 329] on div "4D4D4D" at bounding box center [122, 331] width 28 height 9
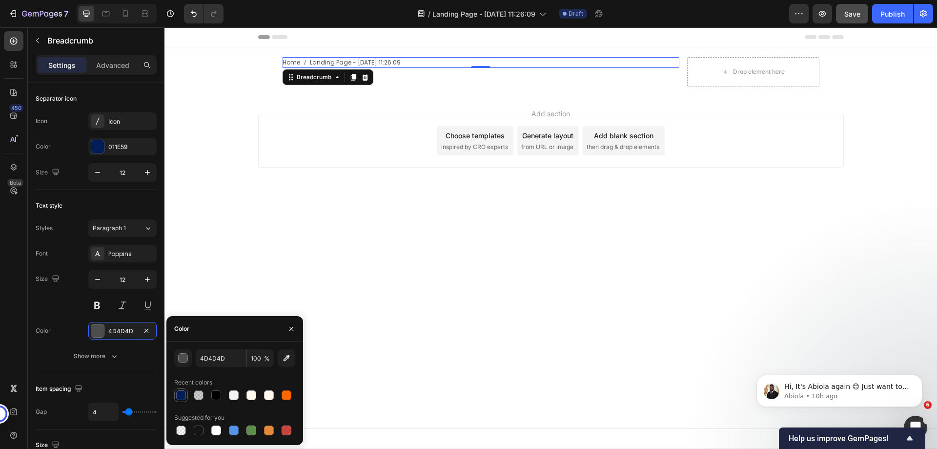
click at [181, 395] on div at bounding box center [181, 395] width 10 height 10
type input "011E59"
click at [78, 333] on div "Color 011E59" at bounding box center [96, 331] width 121 height 18
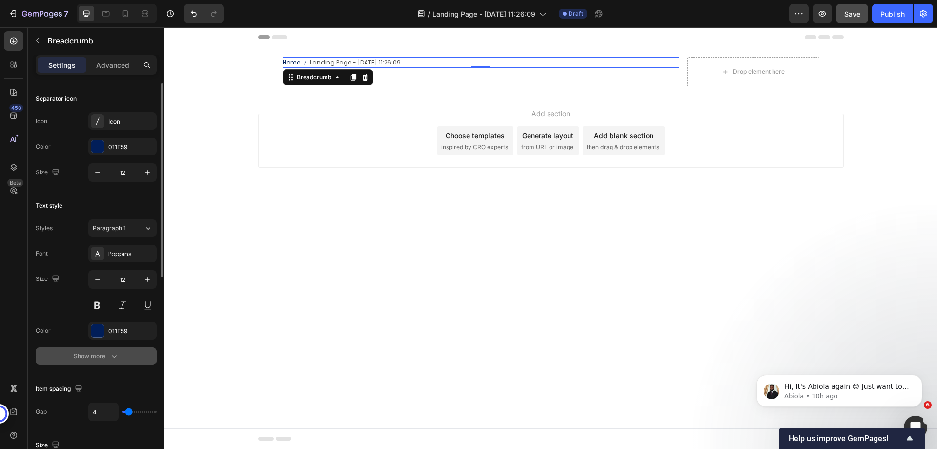
click at [82, 350] on button "Show more" at bounding box center [96, 356] width 121 height 18
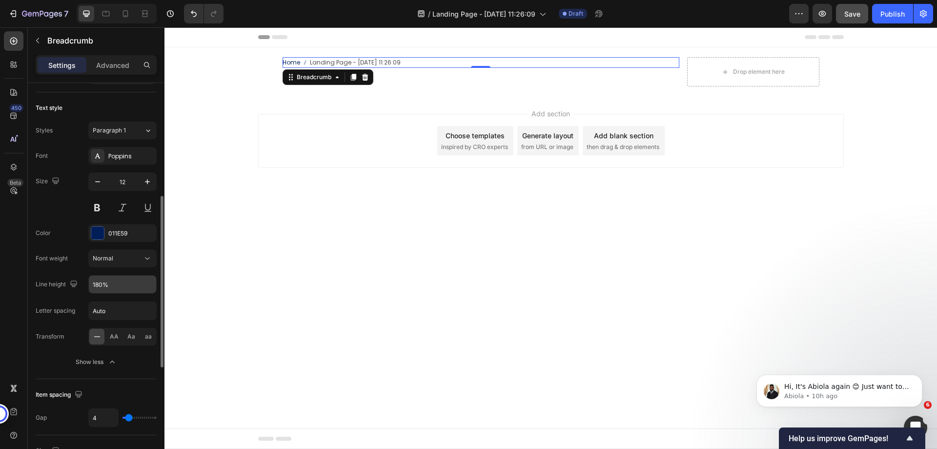
scroll to position [146, 0]
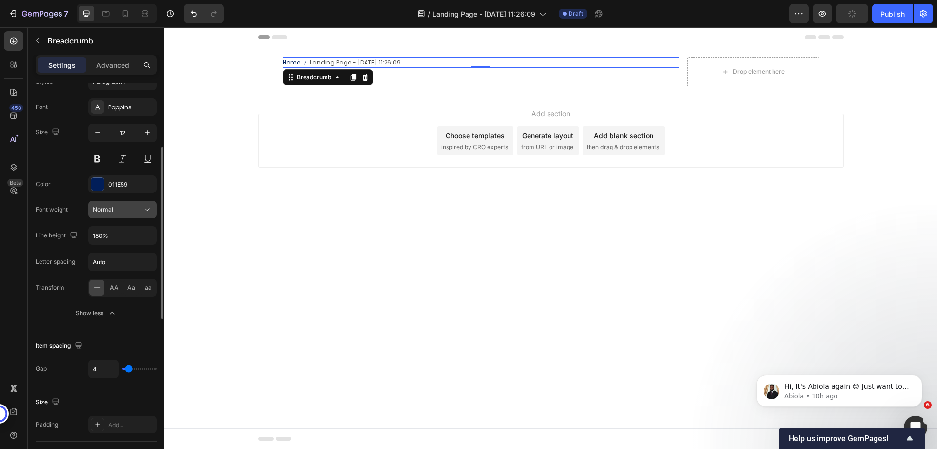
click at [112, 206] on span "Normal" at bounding box center [103, 208] width 21 height 7
click at [49, 199] on div "Font Poppins Size 12 Color 011E59 Font weight Normal Line height 180% Letter sp…" at bounding box center [96, 210] width 121 height 224
click at [113, 267] on input "Auto" at bounding box center [122, 262] width 67 height 18
type input "1.2"
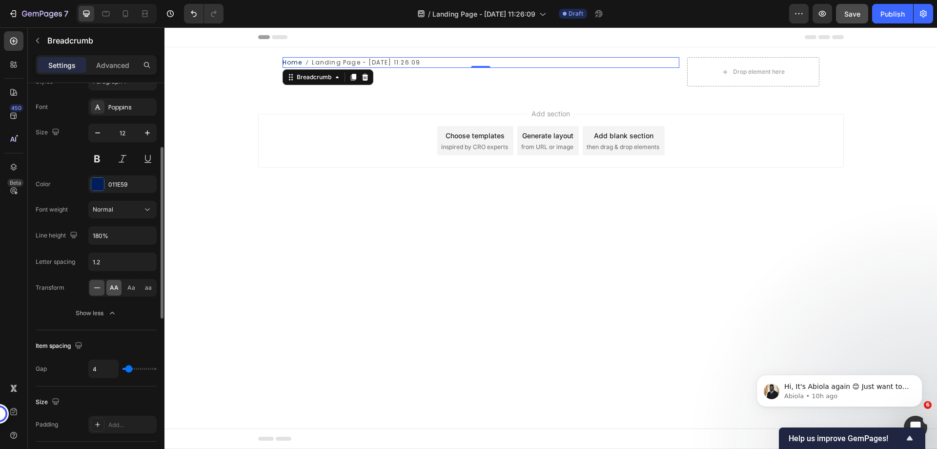
click at [118, 290] on span "AA" at bounding box center [114, 287] width 9 height 9
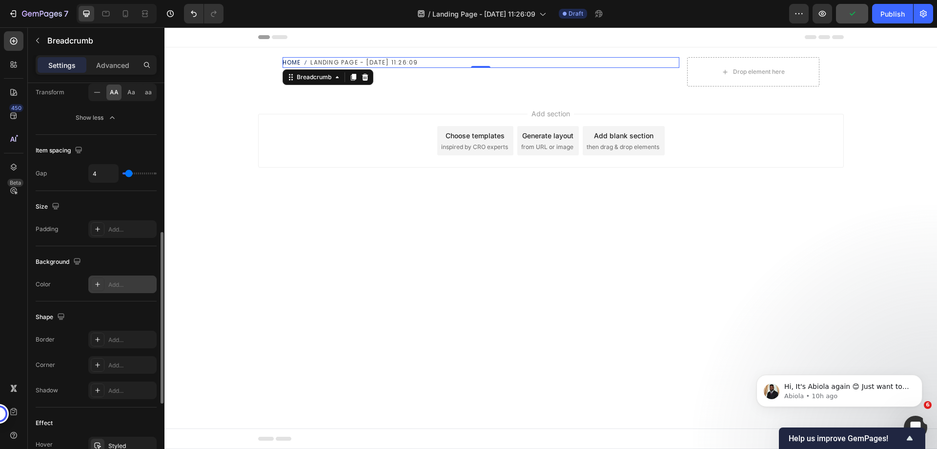
scroll to position [244, 0]
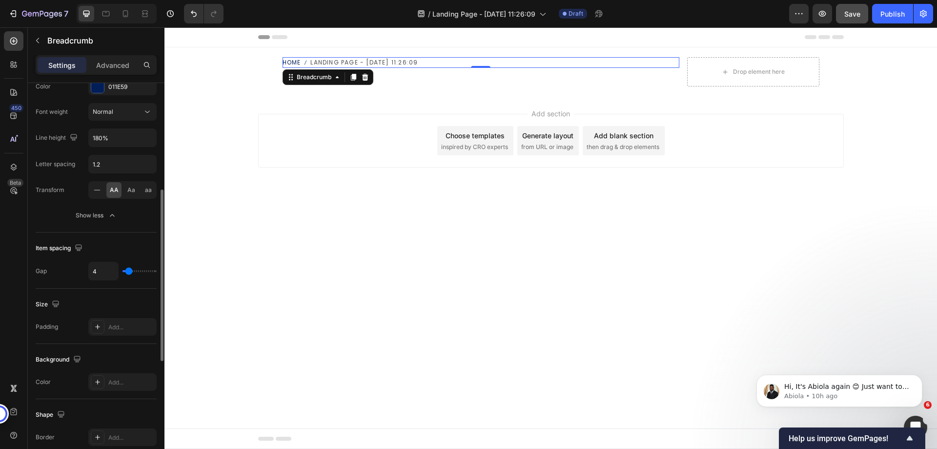
type input "3"
type input "1"
type input "0"
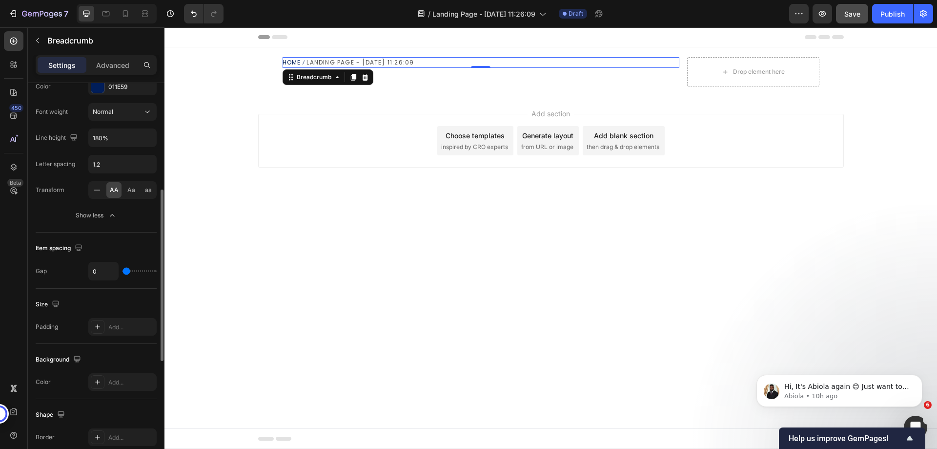
drag, startPoint x: 128, startPoint y: 271, endPoint x: 120, endPoint y: 271, distance: 8.8
type input "0"
click at [123, 271] on input "range" at bounding box center [140, 271] width 34 height 2
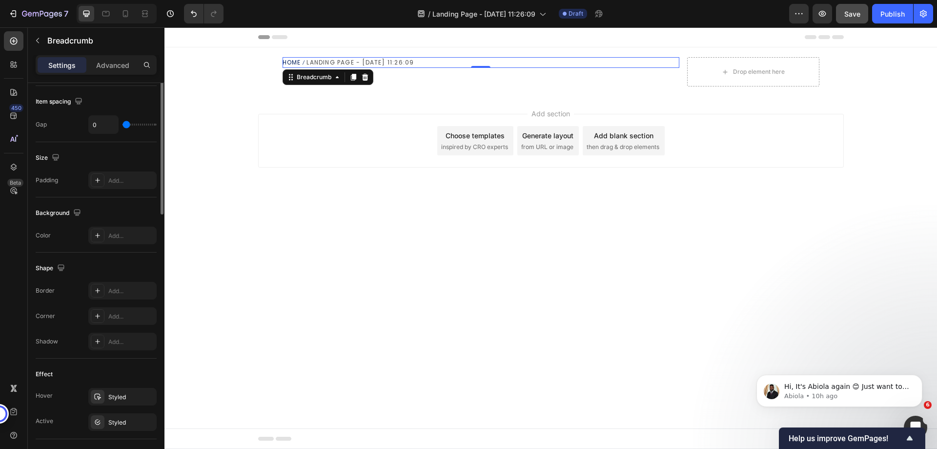
scroll to position [195, 0]
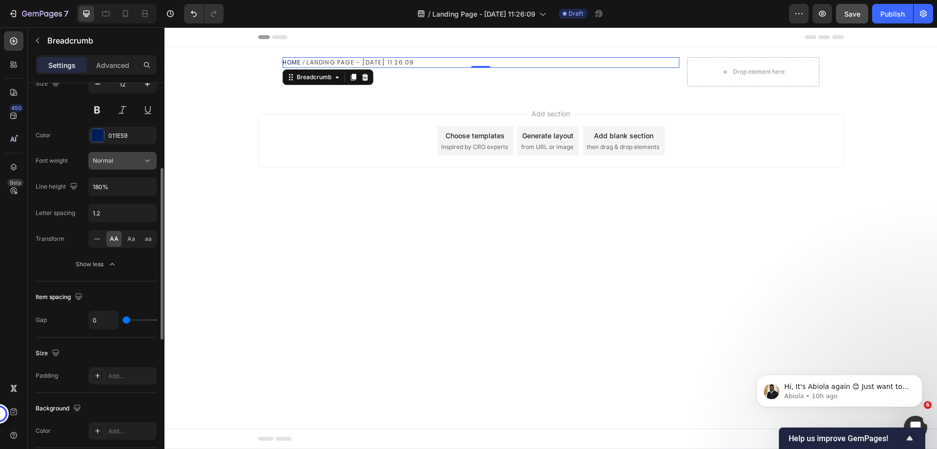
click at [113, 163] on div "Normal" at bounding box center [118, 160] width 50 height 9
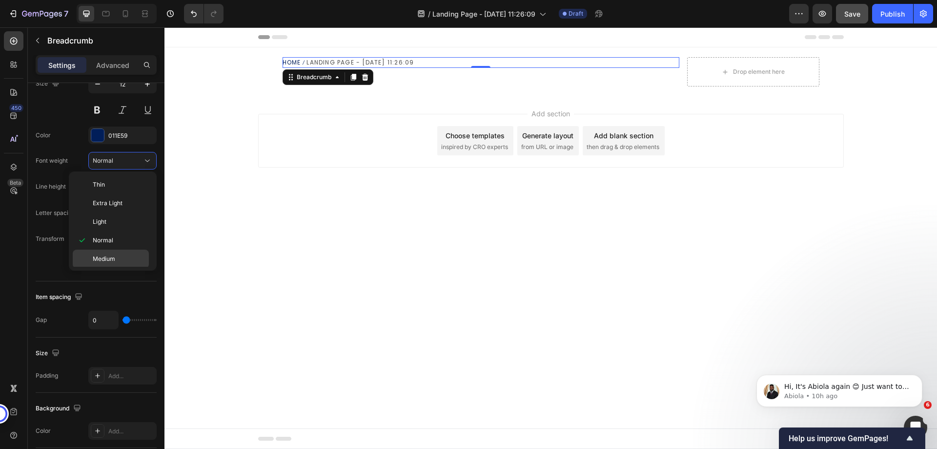
click at [114, 259] on span "Medium" at bounding box center [104, 258] width 22 height 9
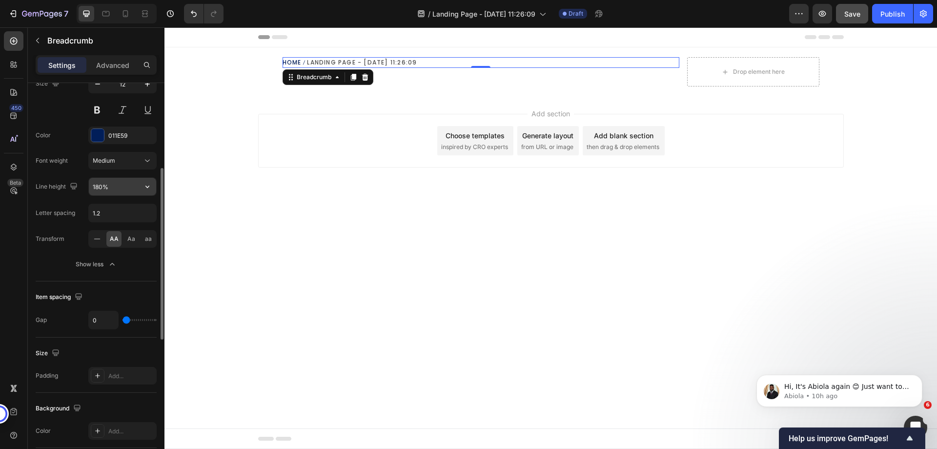
click at [106, 188] on input "180%" at bounding box center [122, 187] width 67 height 18
click at [156, 188] on button "button" at bounding box center [148, 187] width 18 height 18
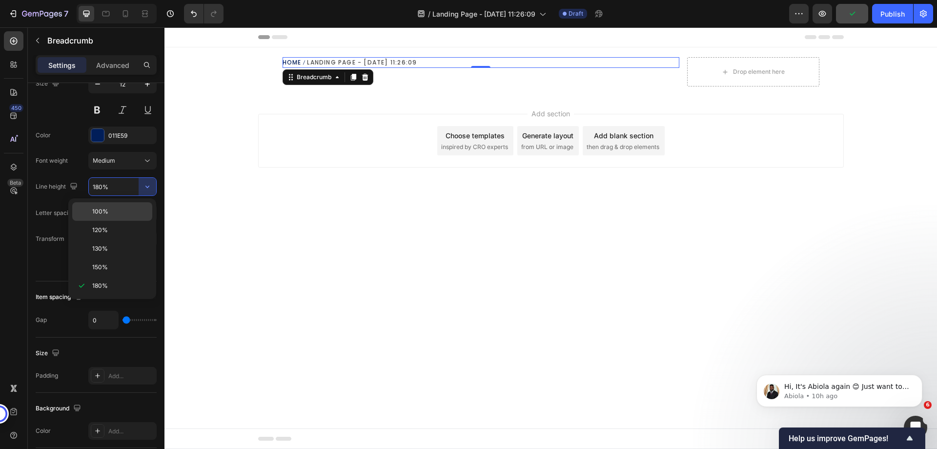
click at [110, 207] on p "100%" at bounding box center [120, 211] width 56 height 9
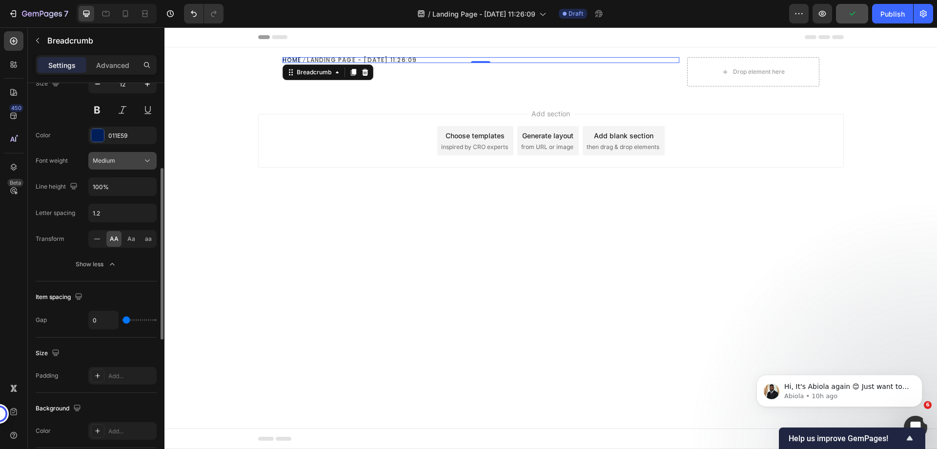
click at [144, 163] on icon at bounding box center [148, 161] width 10 height 10
click at [149, 184] on icon "button" at bounding box center [148, 187] width 10 height 10
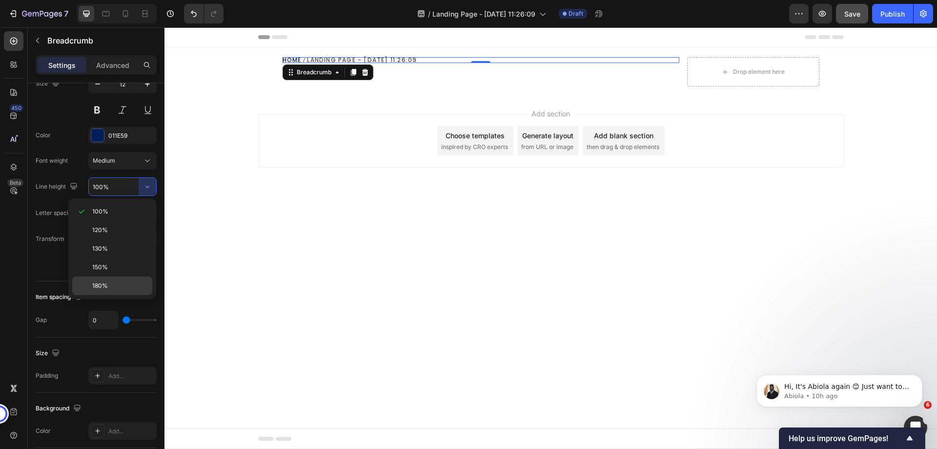
click at [115, 287] on p "180%" at bounding box center [120, 285] width 56 height 9
type input "180%"
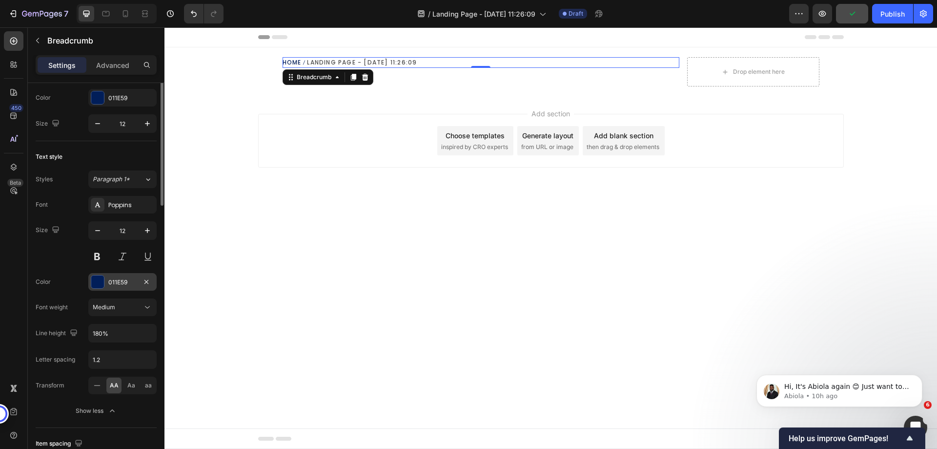
scroll to position [0, 0]
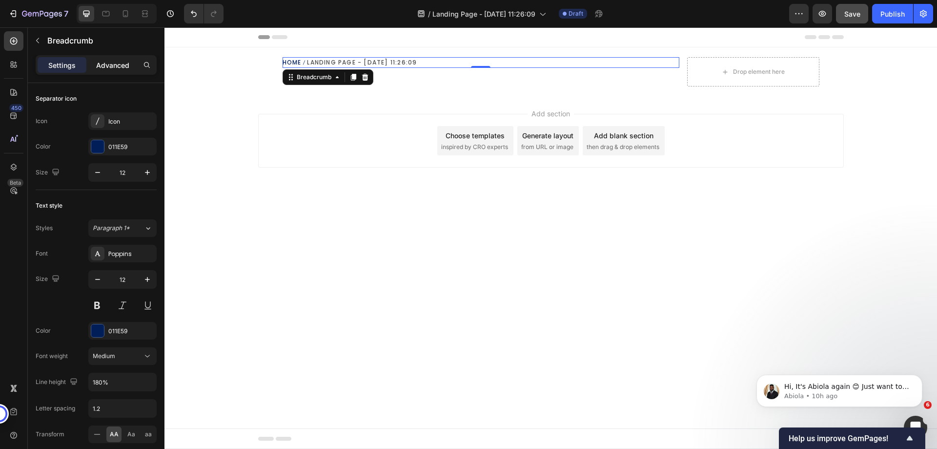
click at [100, 69] on p "Advanced" at bounding box center [112, 65] width 33 height 10
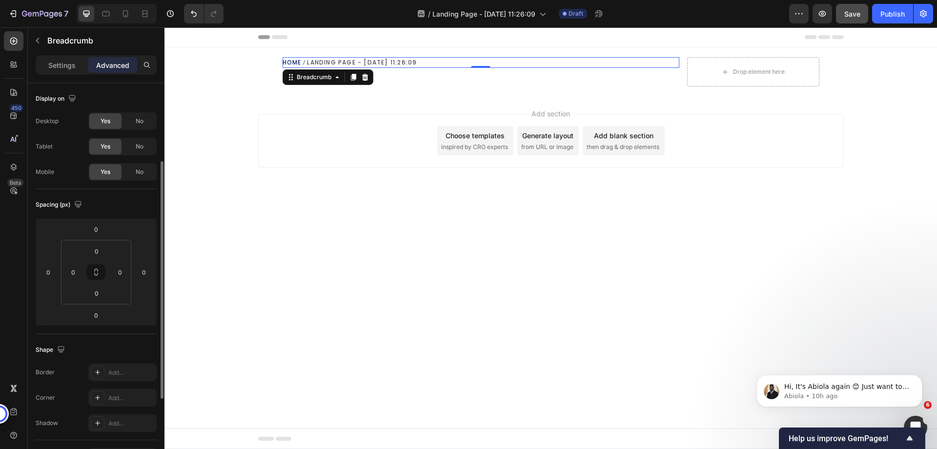
scroll to position [244, 0]
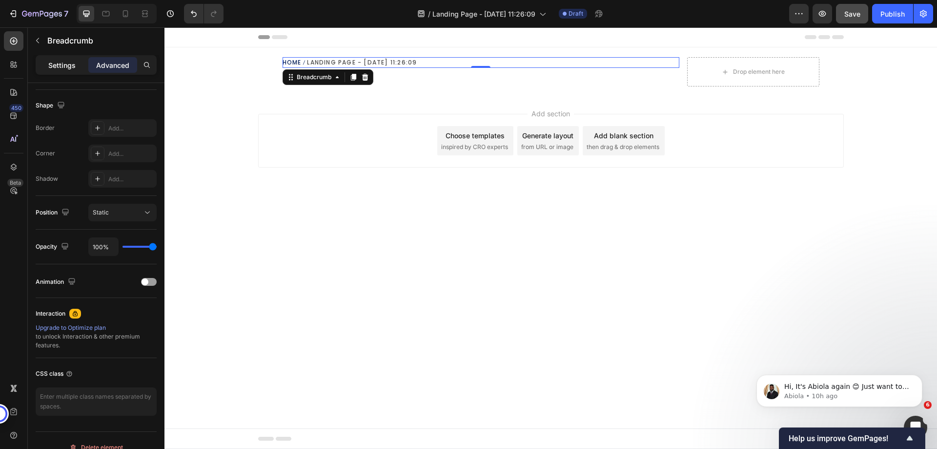
click at [58, 62] on p "Settings" at bounding box center [61, 65] width 27 height 10
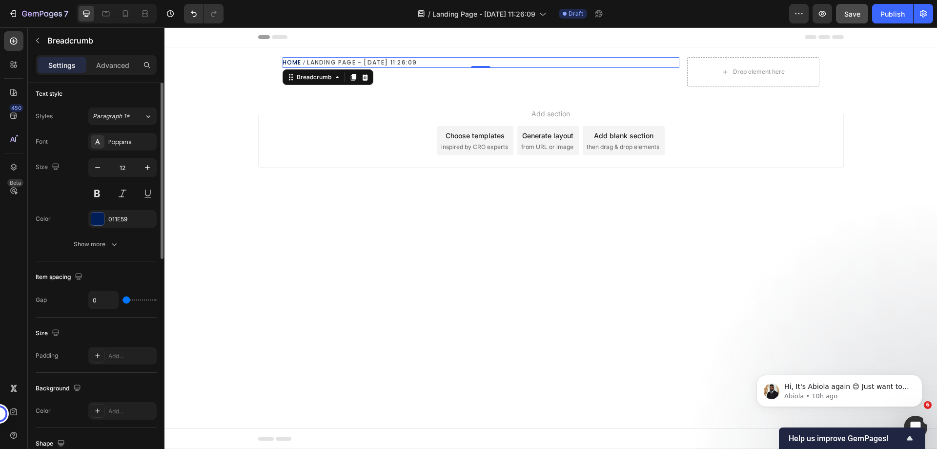
scroll to position [63, 0]
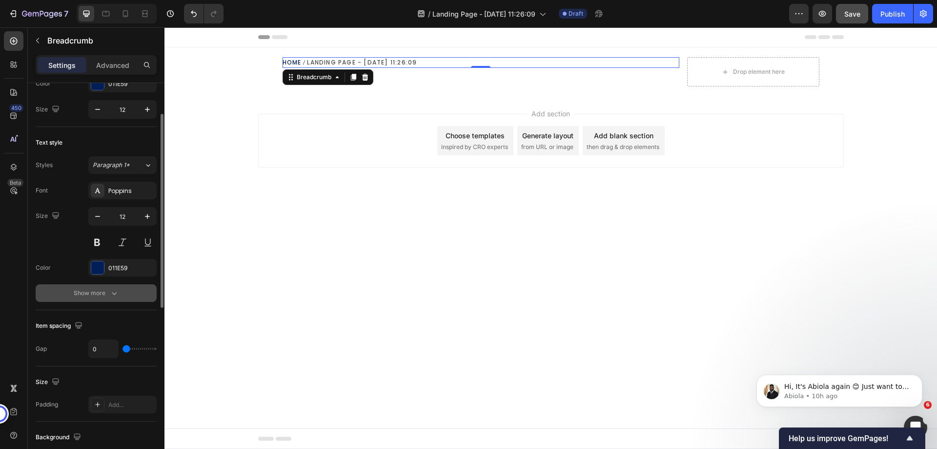
click at [109, 289] on icon "button" at bounding box center [114, 293] width 10 height 10
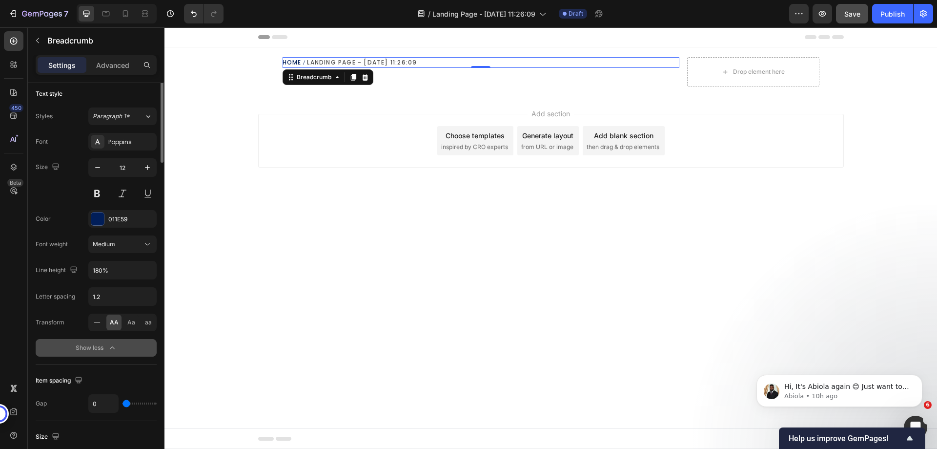
scroll to position [0, 0]
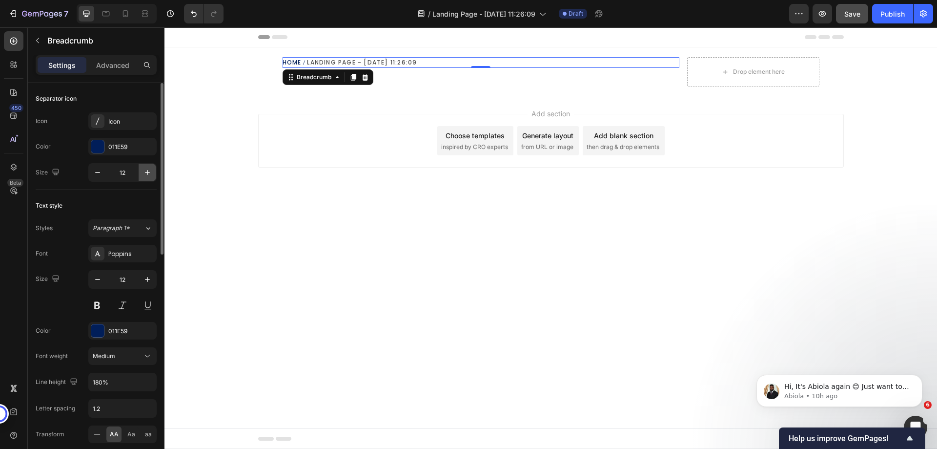
click at [152, 171] on button "button" at bounding box center [148, 173] width 18 height 18
click at [100, 177] on button "button" at bounding box center [98, 173] width 18 height 18
type input "12"
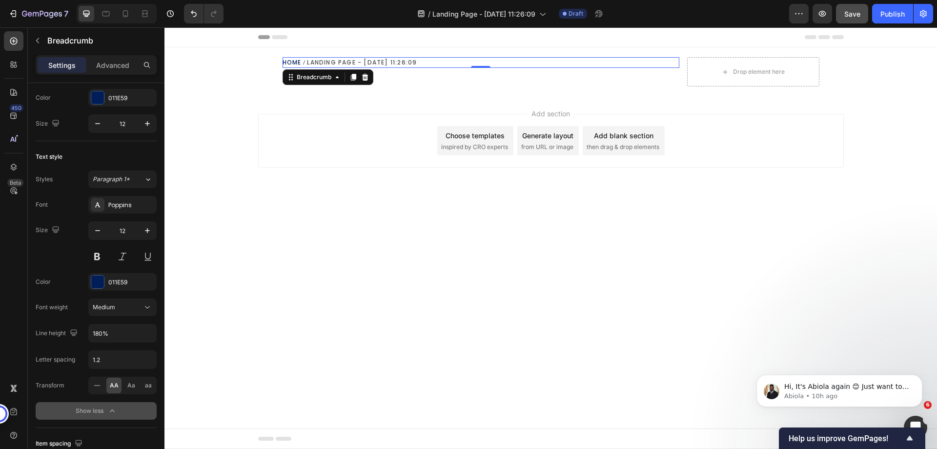
click at [398, 63] on span "Landing Page - [DATE] 11:26:09" at bounding box center [362, 62] width 110 height 11
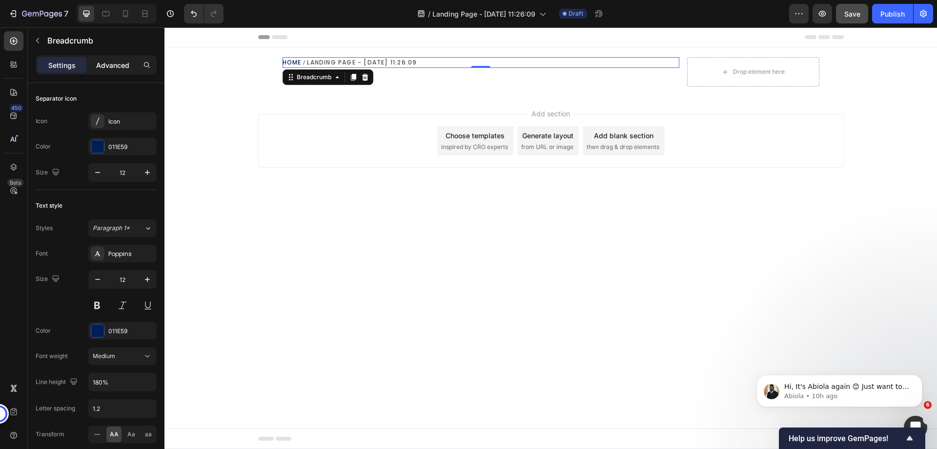
click at [115, 66] on p "Advanced" at bounding box center [112, 65] width 33 height 10
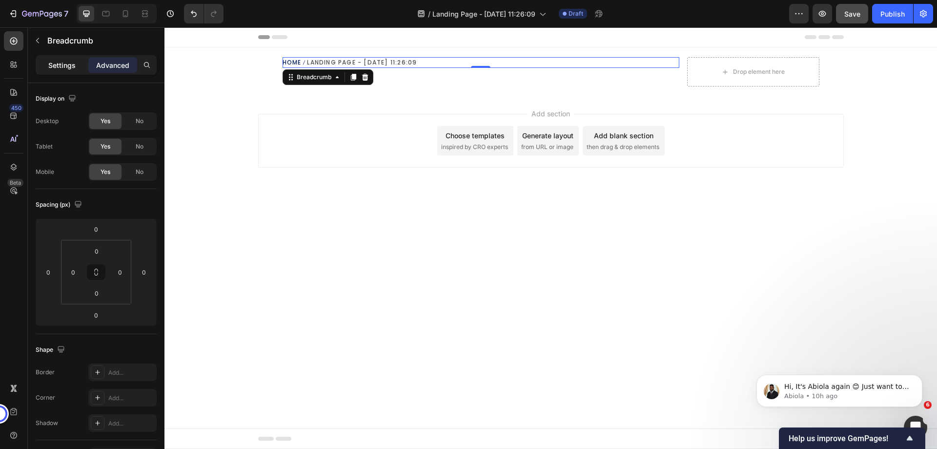
click at [57, 67] on p "Settings" at bounding box center [61, 65] width 27 height 10
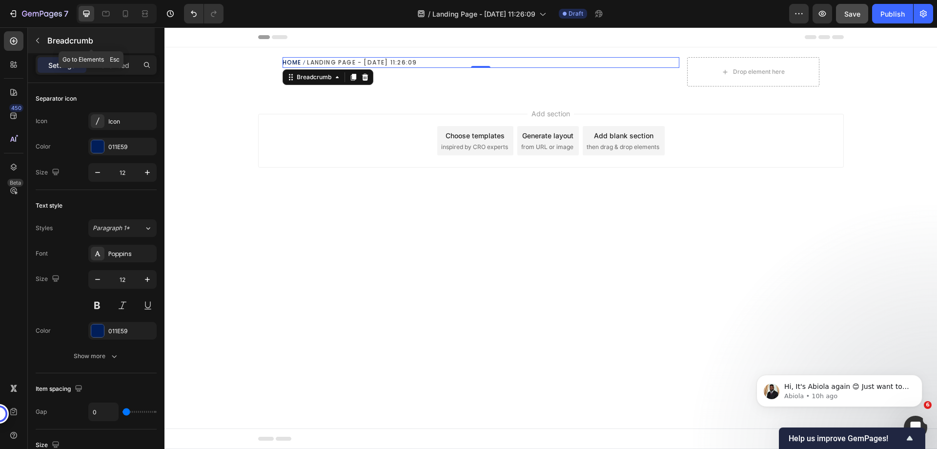
click at [38, 38] on icon "button" at bounding box center [38, 41] width 8 height 8
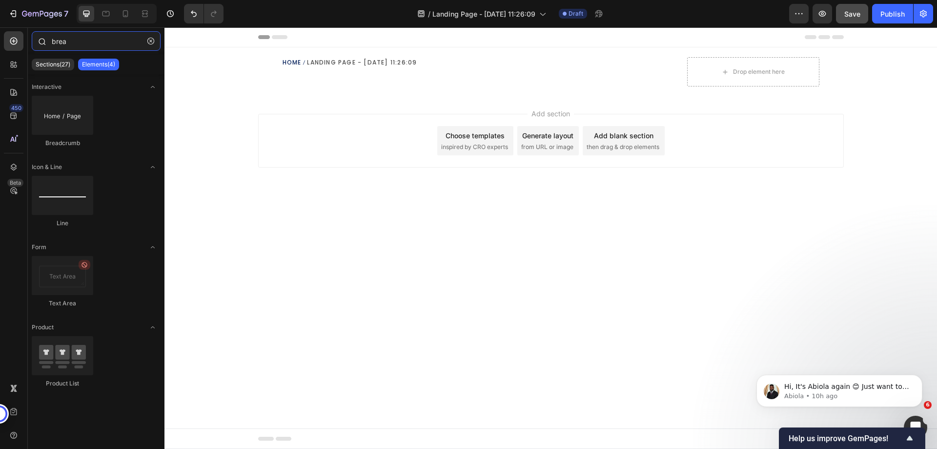
click at [81, 48] on input "brea" at bounding box center [96, 41] width 129 height 20
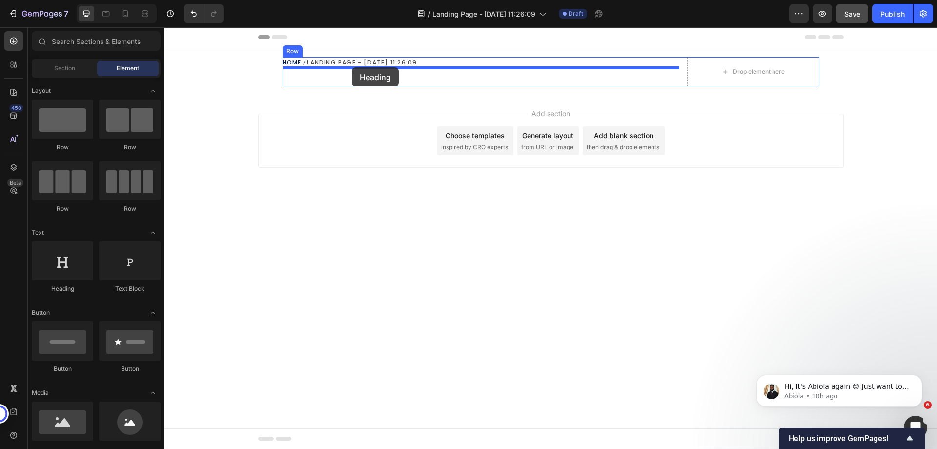
drag, startPoint x: 231, startPoint y: 306, endPoint x: 352, endPoint y: 67, distance: 267.0
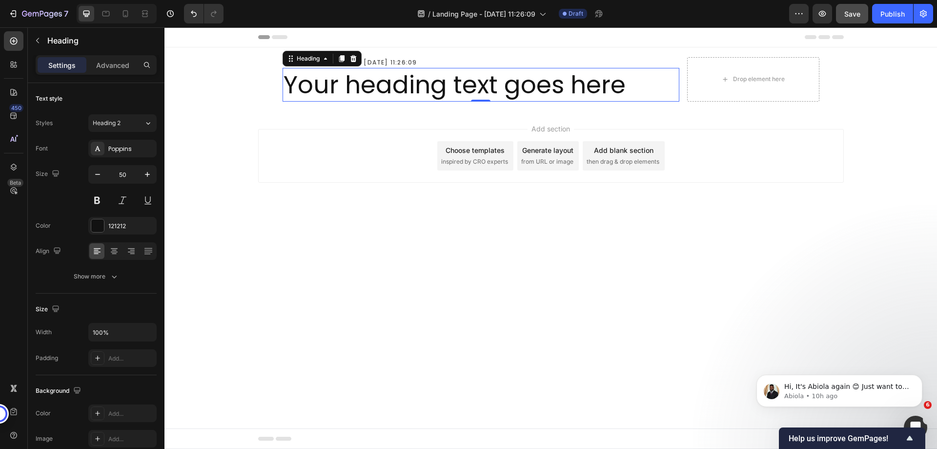
click at [419, 84] on h2 "Your heading text goes here" at bounding box center [481, 85] width 397 height 34
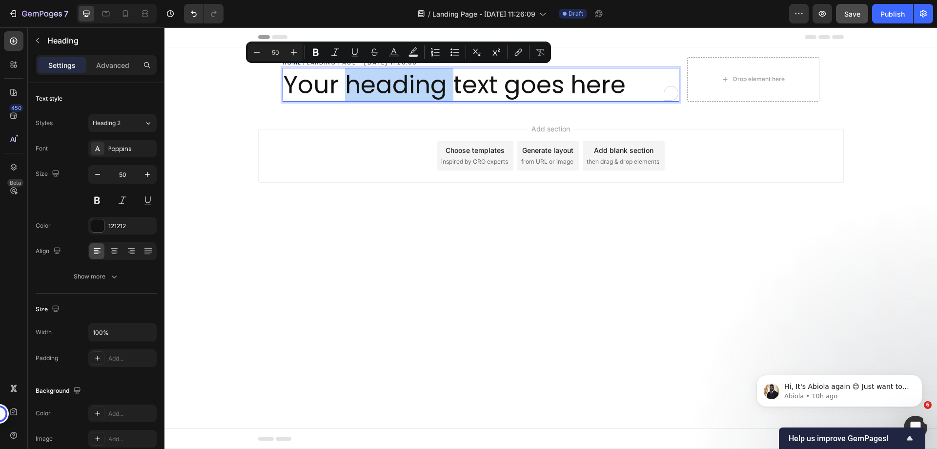
click at [387, 85] on p "Your heading text goes here" at bounding box center [481, 85] width 395 height 32
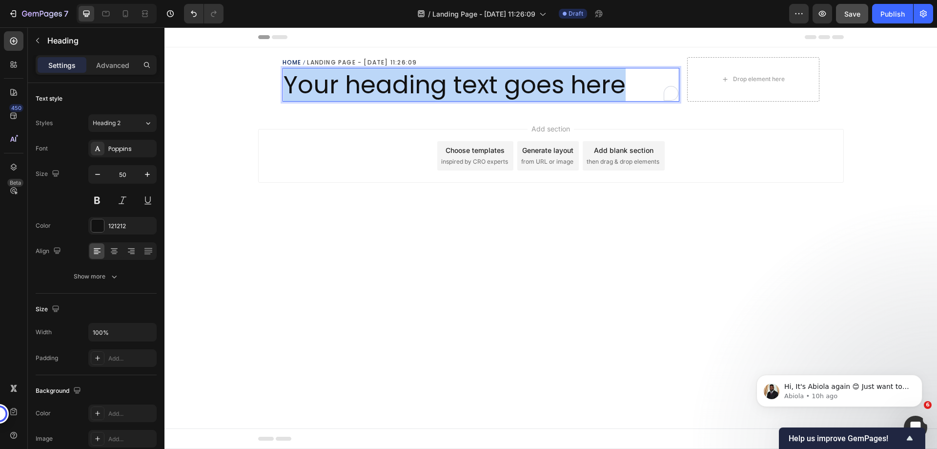
click at [387, 85] on p "Your heading text goes here" at bounding box center [481, 85] width 395 height 32
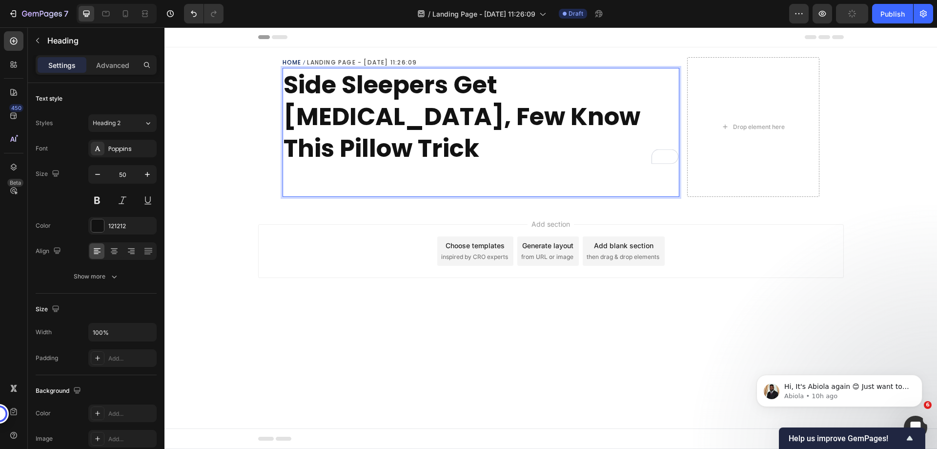
scroll to position [0, 0]
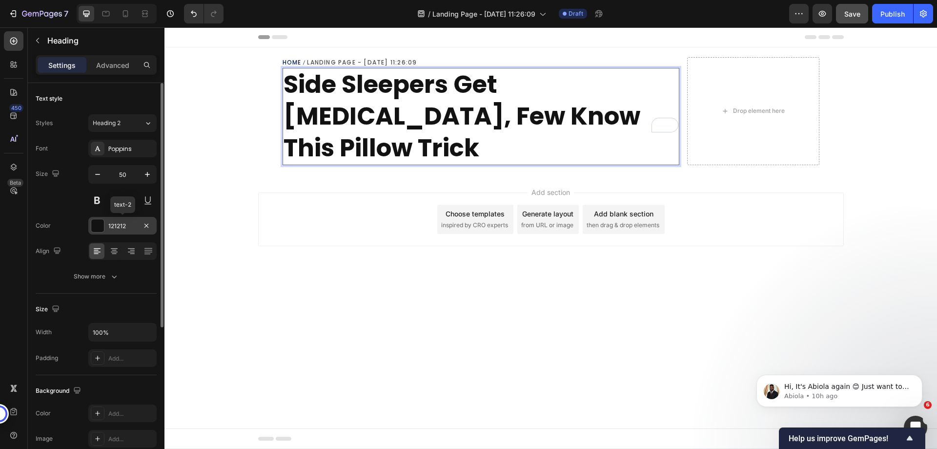
click at [99, 227] on div at bounding box center [97, 225] width 13 height 13
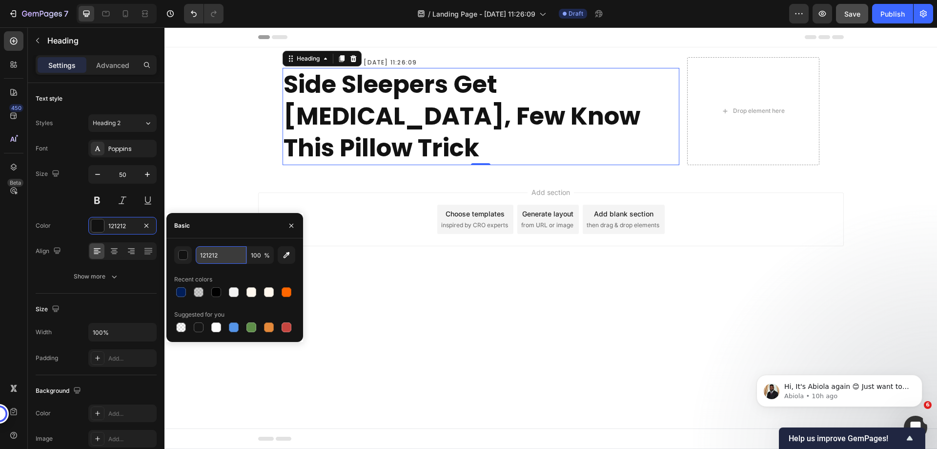
click at [207, 253] on input "121212" at bounding box center [221, 255] width 51 height 18
type input "000000"
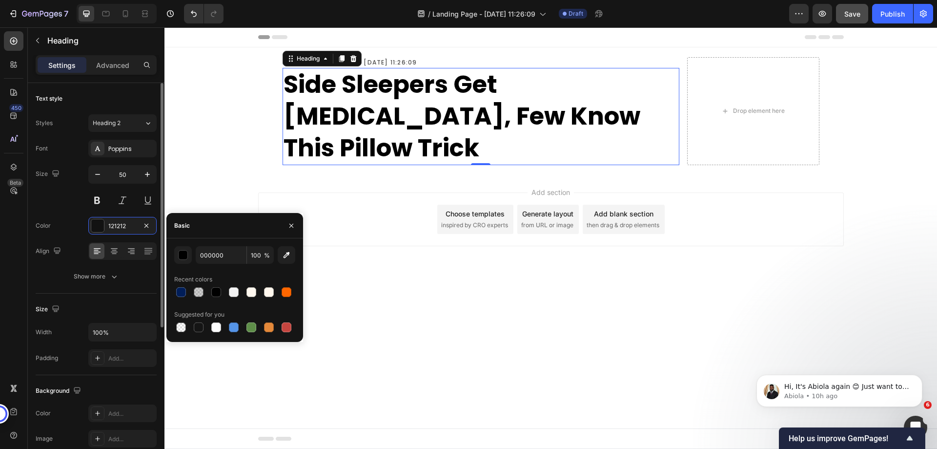
click at [72, 206] on div "Size 50" at bounding box center [96, 187] width 121 height 44
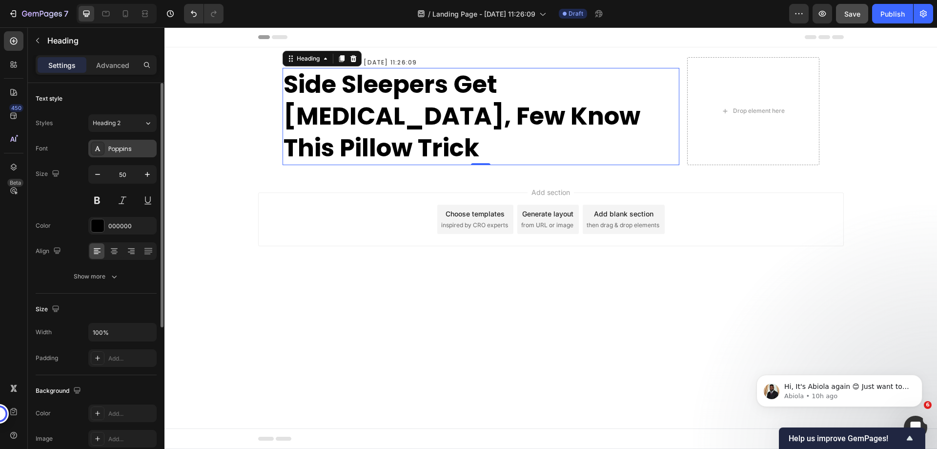
click at [121, 144] on div "Poppins" at bounding box center [122, 149] width 68 height 18
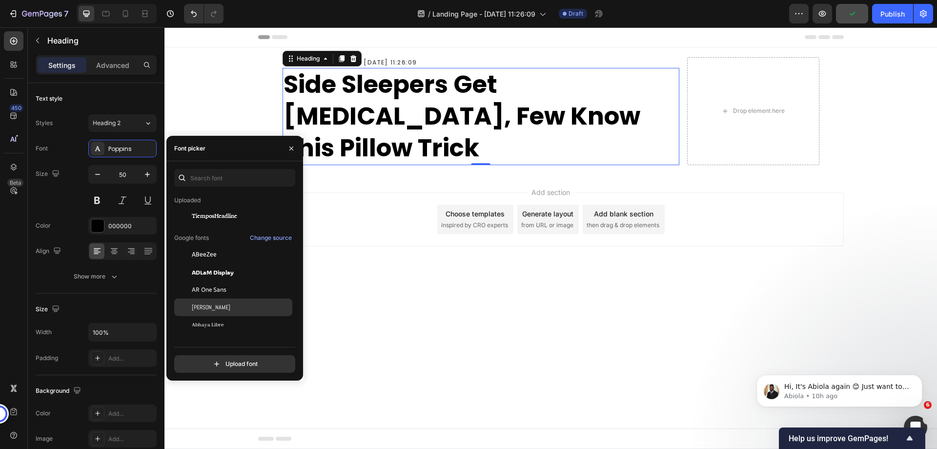
scroll to position [0, 0]
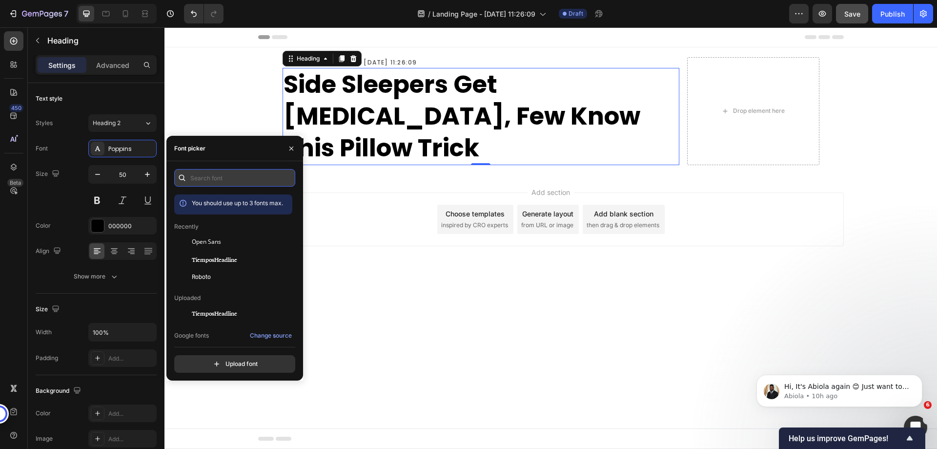
click at [234, 181] on input "text" at bounding box center [234, 178] width 121 height 18
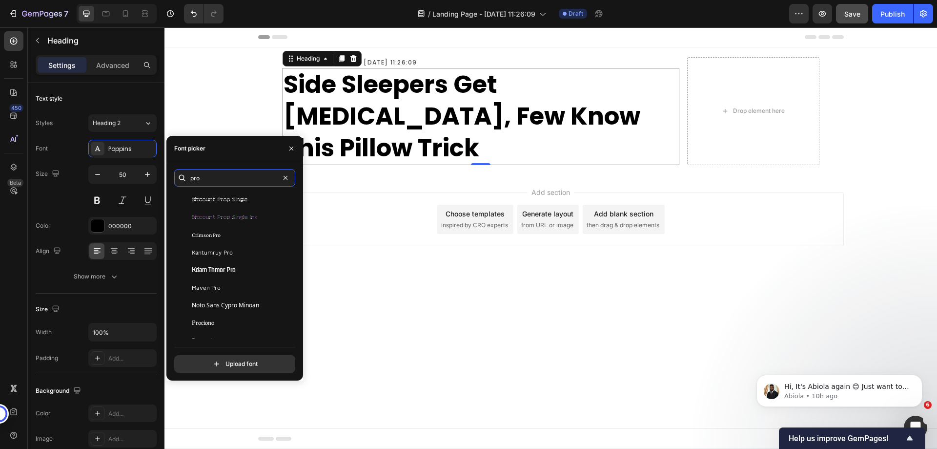
scroll to position [199, 0]
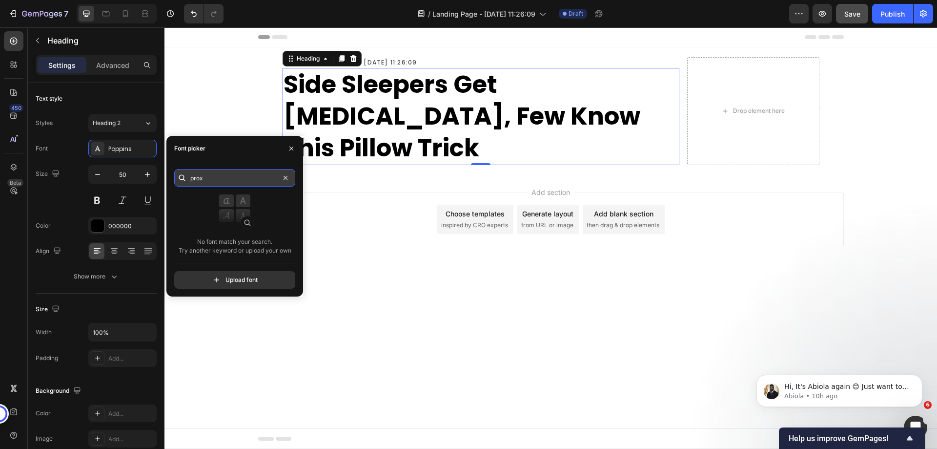
click at [235, 185] on input "prox" at bounding box center [234, 178] width 121 height 18
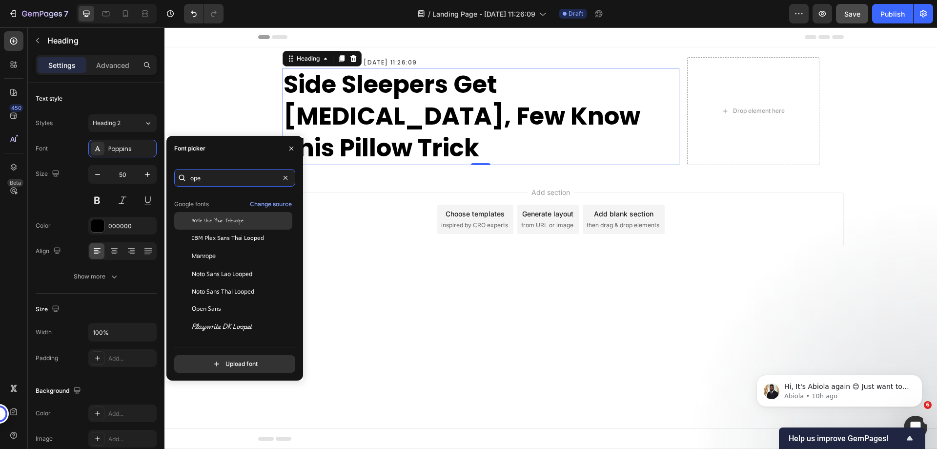
scroll to position [0, 0]
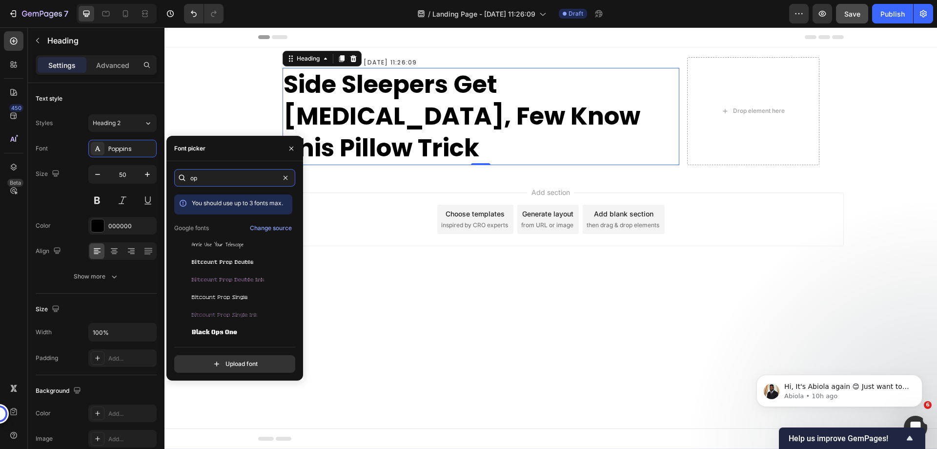
type input "o"
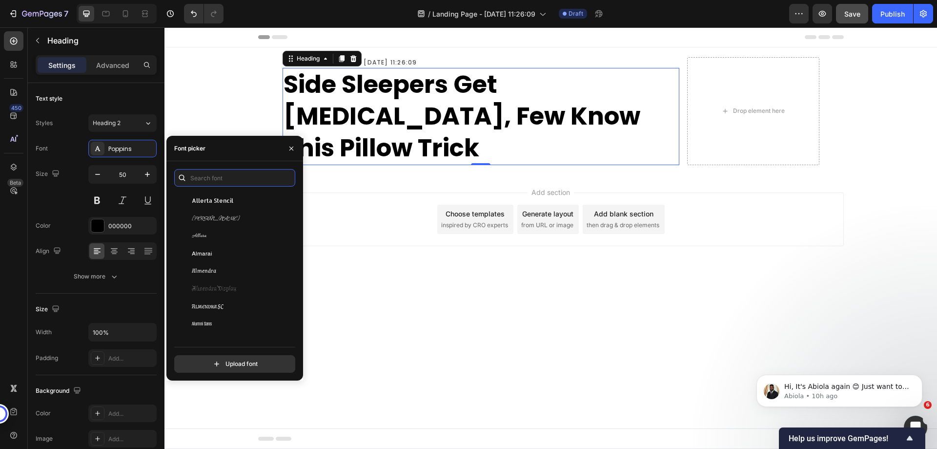
scroll to position [976, 0]
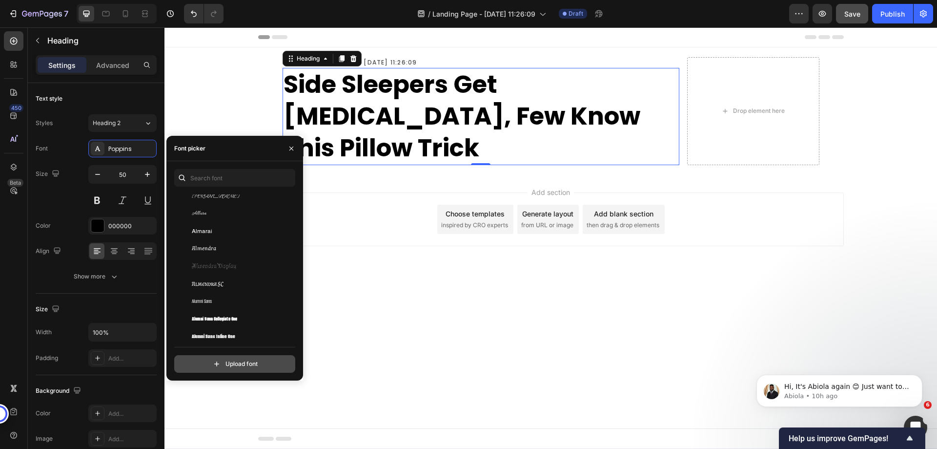
click at [237, 370] on input "file" at bounding box center [256, 363] width 244 height 17
click at [248, 367] on input "file" at bounding box center [256, 363] width 244 height 17
click at [528, 332] on body "Header Home Landing Page - Sep 29, 11:26:09 Breadcrumb ⁠⁠⁠⁠⁠⁠⁠ Side Sleepers Ge…" at bounding box center [550, 237] width 773 height 421
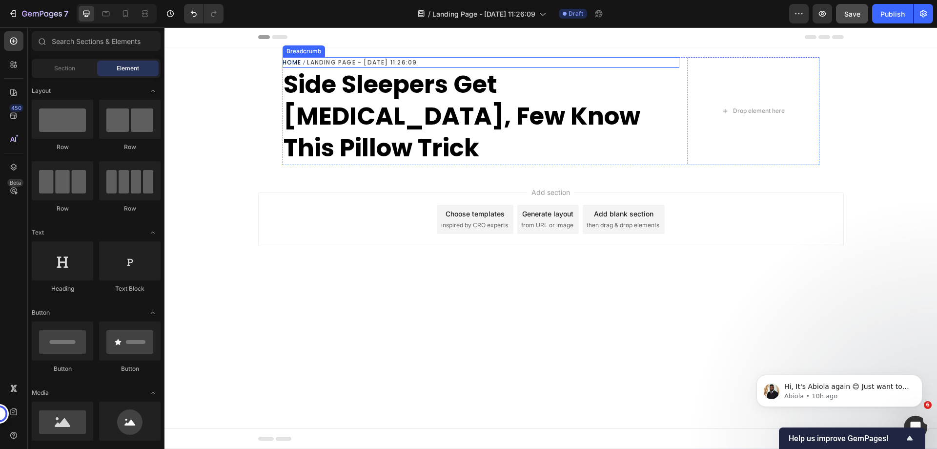
click at [398, 59] on span "Landing Page - [DATE] 11:26:09" at bounding box center [362, 62] width 110 height 11
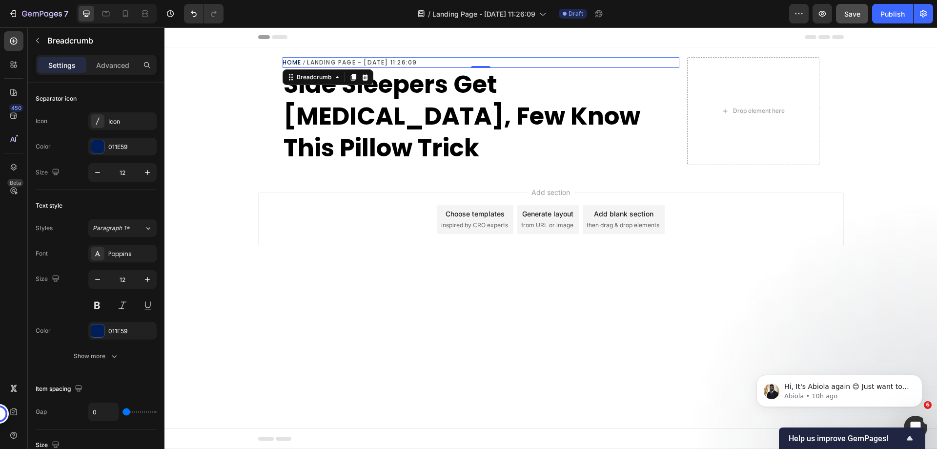
click at [424, 62] on nav "Home Landing Page - Sep 29, 11:26:09" at bounding box center [481, 62] width 397 height 11
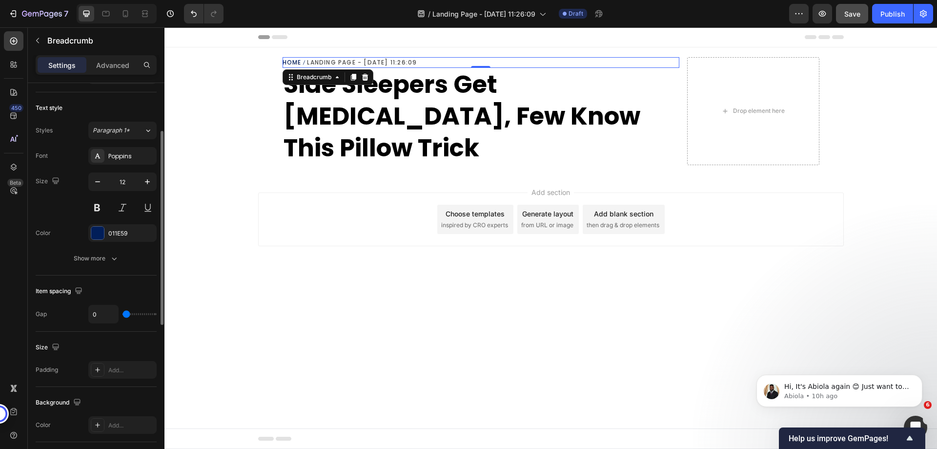
scroll to position [0, 0]
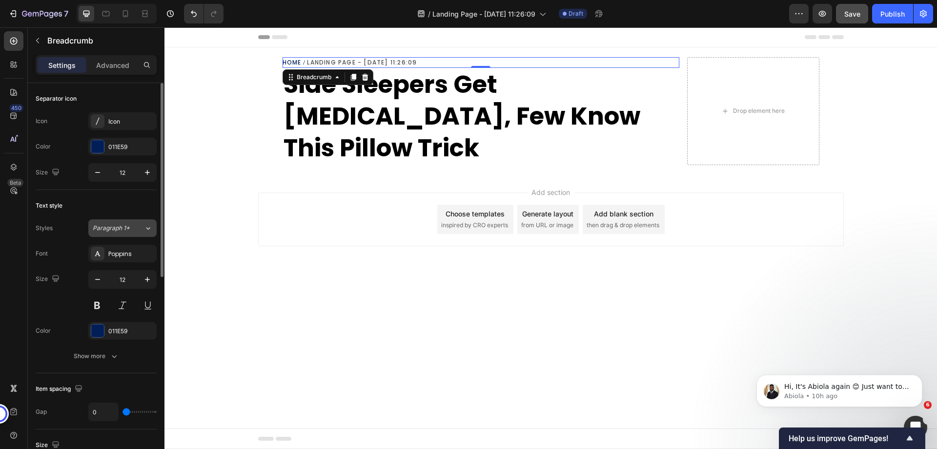
click at [124, 226] on span "Paragraph 1*" at bounding box center [111, 228] width 37 height 9
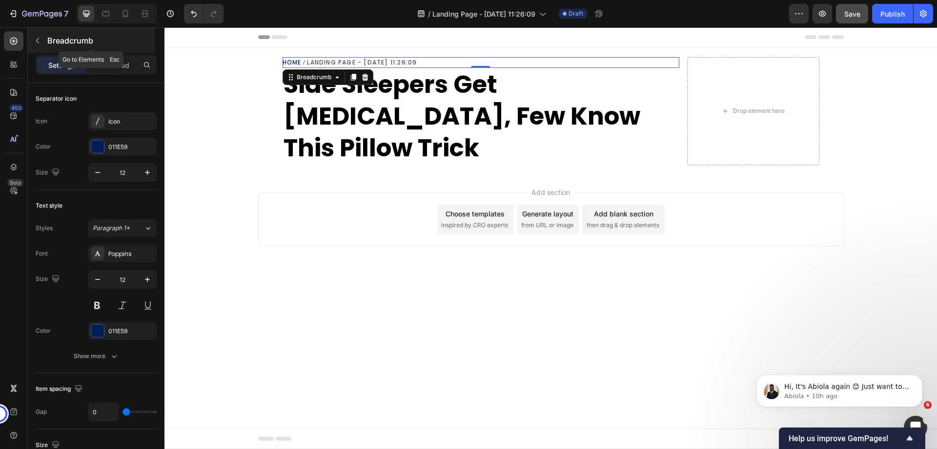
click at [39, 39] on icon "button" at bounding box center [37, 40] width 3 height 5
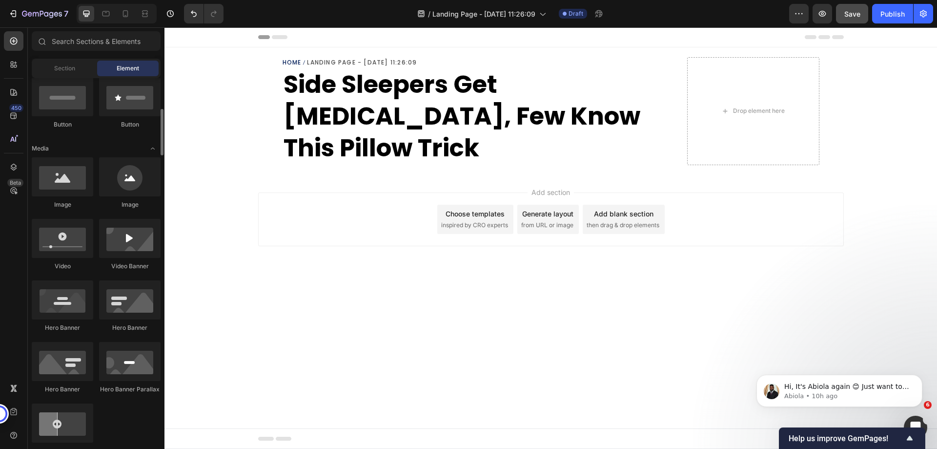
scroll to position [49, 0]
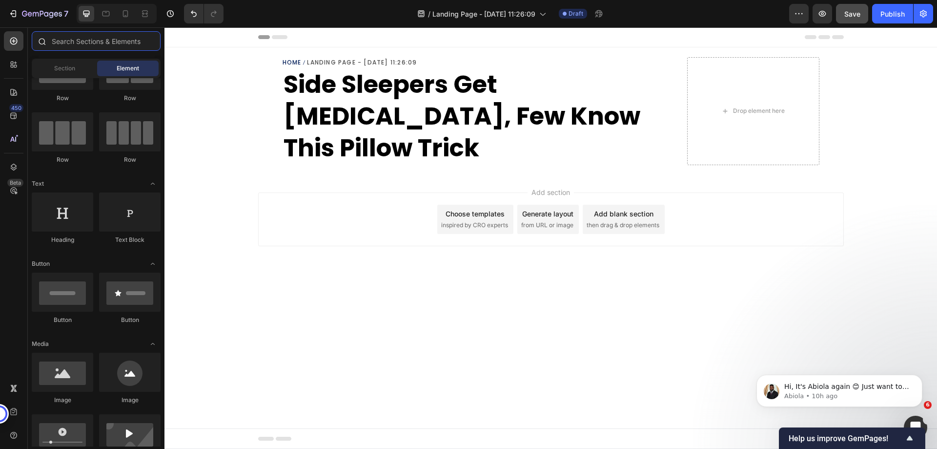
click at [77, 40] on input "text" at bounding box center [96, 41] width 129 height 20
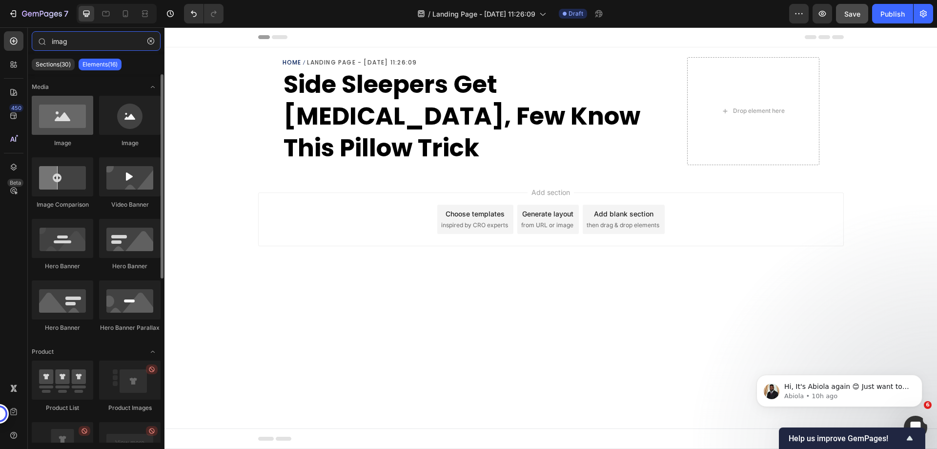
type input "imag"
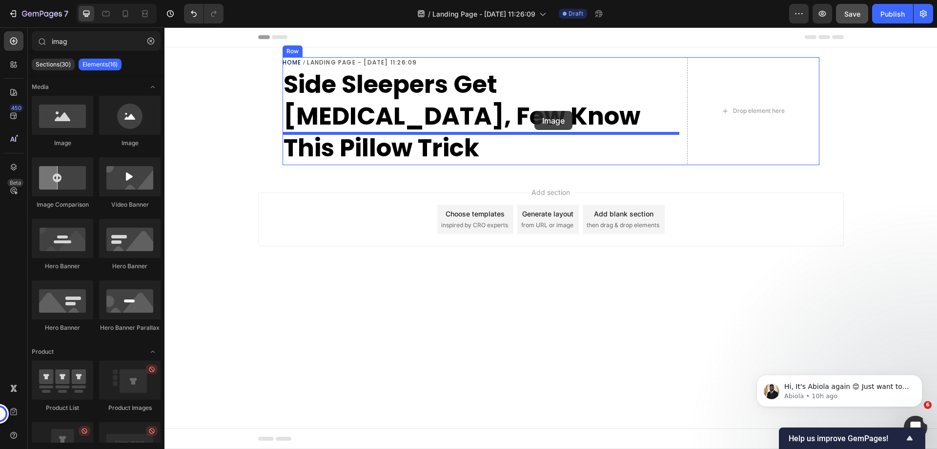
drag, startPoint x: 228, startPoint y: 152, endPoint x: 534, endPoint y: 111, distance: 309.3
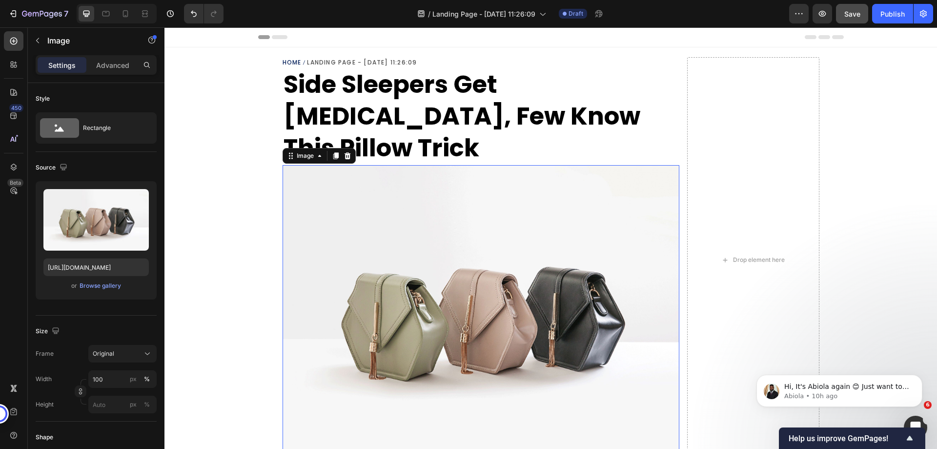
click at [447, 206] on img at bounding box center [481, 314] width 397 height 298
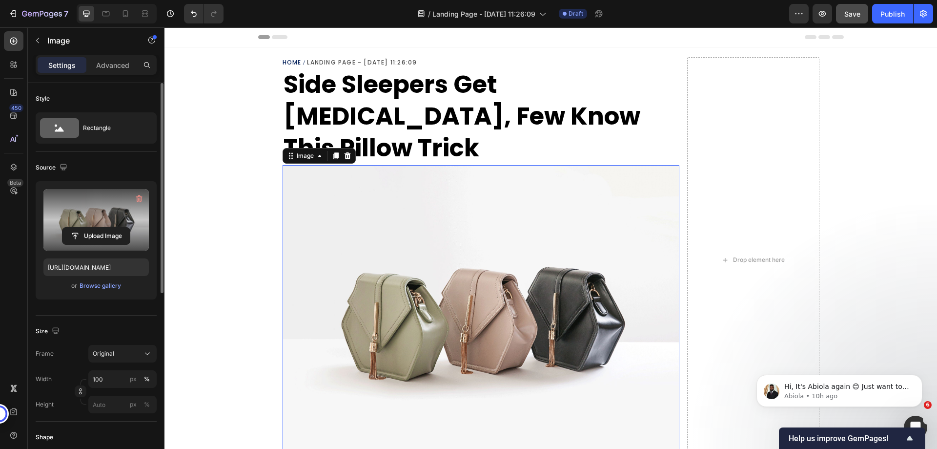
click at [96, 218] on label at bounding box center [95, 220] width 105 height 62
click at [96, 227] on input "file" at bounding box center [95, 235] width 67 height 17
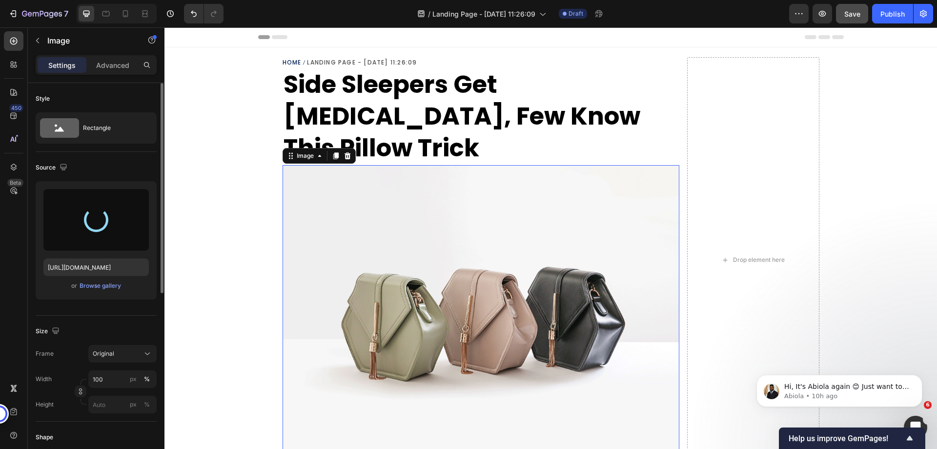
type input "https://cdn.shopify.com/s/files/1/0968/8953/6850/files/gempages_569934698445275…"
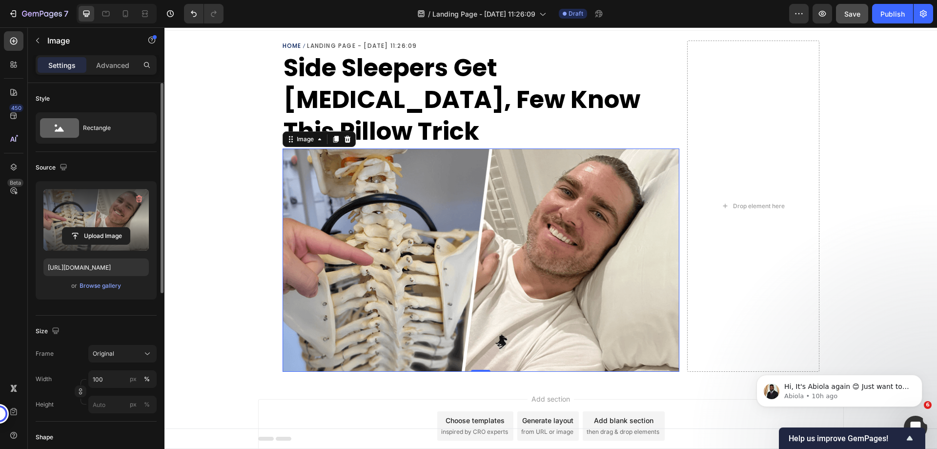
scroll to position [0, 0]
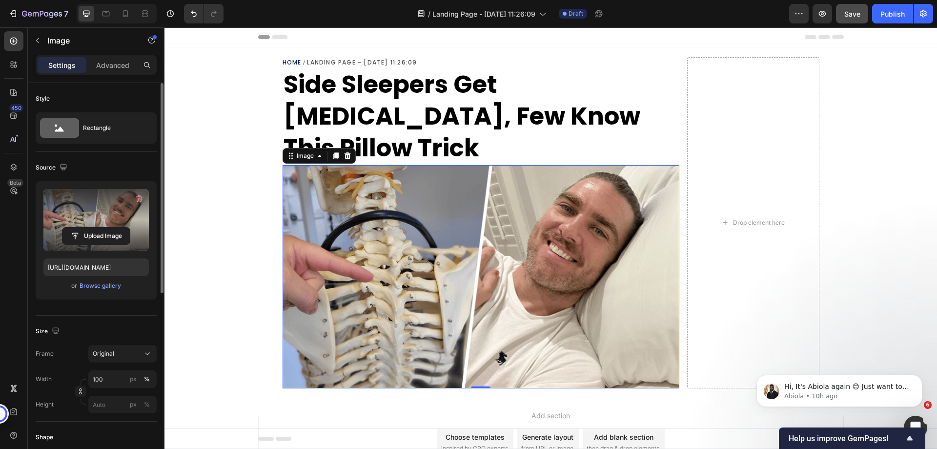
click at [226, 185] on div "Home Landing Page - Sep 29, 11:26:09 Breadcrumb ⁠⁠⁠⁠⁠⁠⁠ Side Sleepers Get Neck …" at bounding box center [550, 221] width 773 height 349
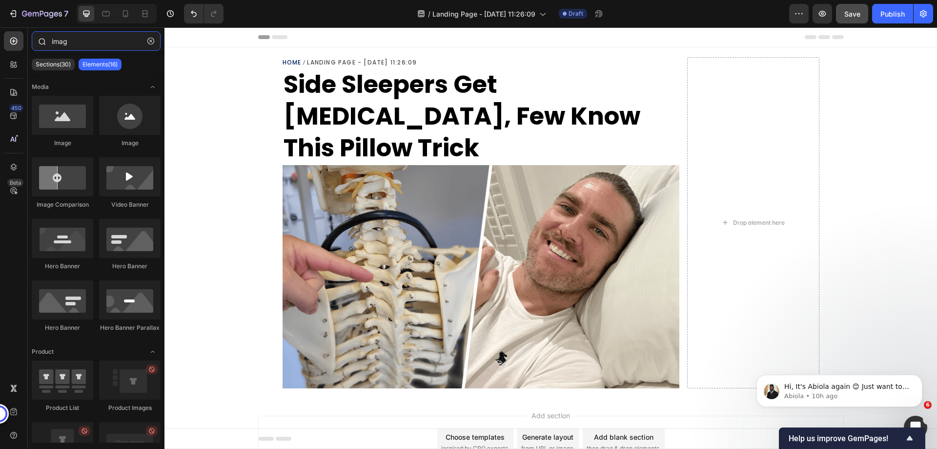
click at [70, 37] on input "imag" at bounding box center [96, 41] width 129 height 20
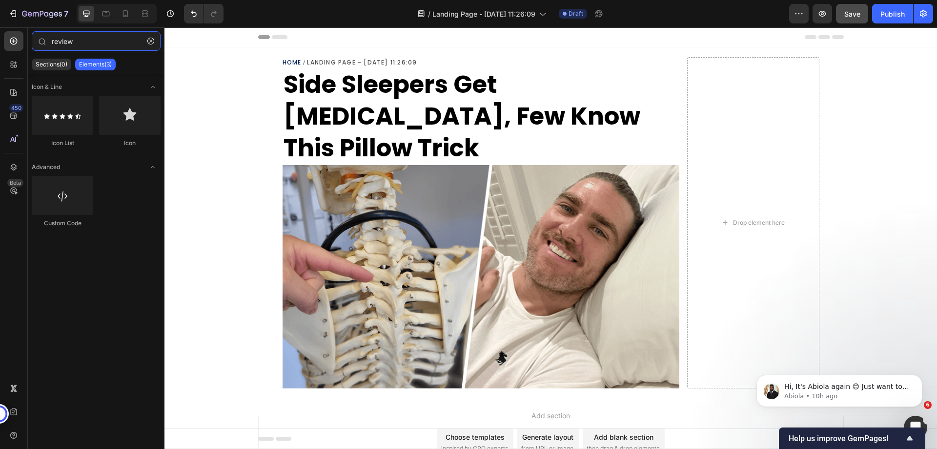
type input "review"
click at [118, 351] on div "Icon & Line Icon List Icon Advanced Custom Code" at bounding box center [96, 258] width 137 height 368
click at [99, 39] on input "review" at bounding box center [96, 41] width 129 height 20
click at [100, 40] on input "review" at bounding box center [96, 41] width 129 height 20
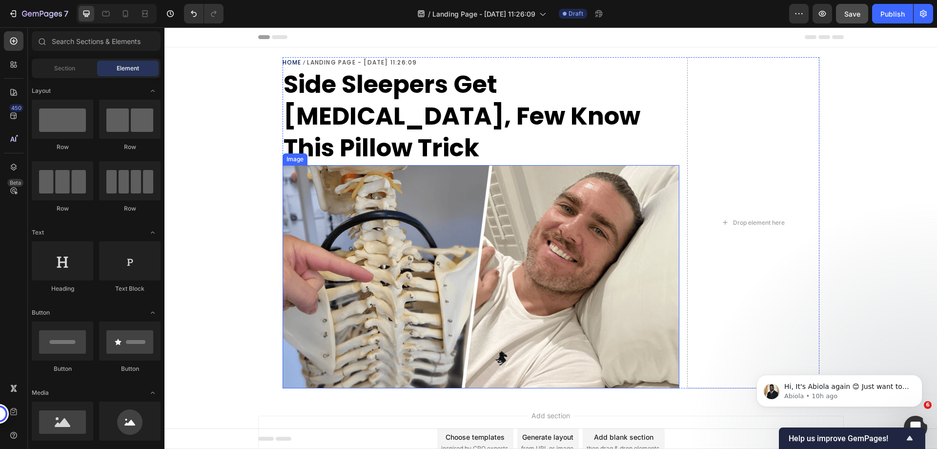
click at [397, 177] on img at bounding box center [481, 276] width 397 height 223
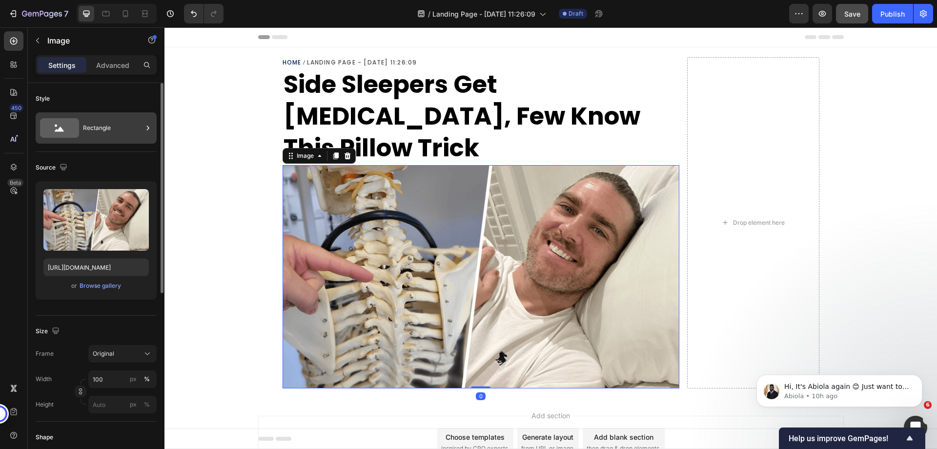
click at [95, 128] on div "Rectangle" at bounding box center [113, 128] width 60 height 22
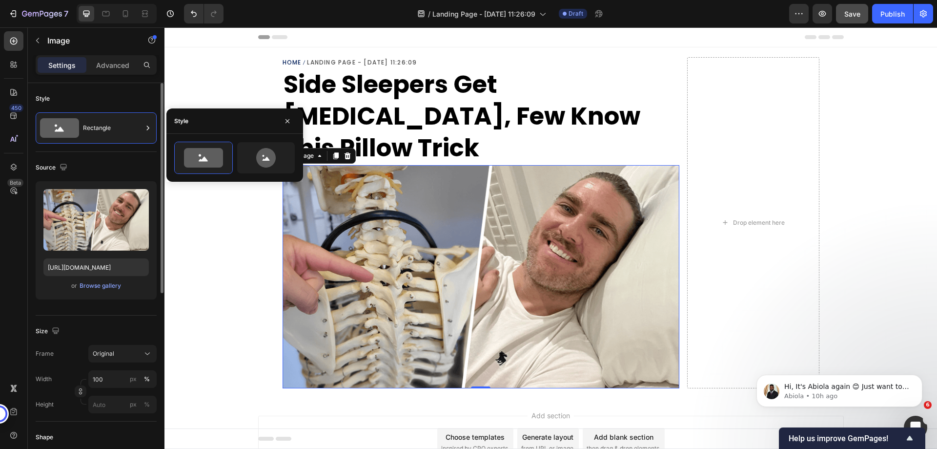
click at [100, 96] on div "Style" at bounding box center [96, 99] width 121 height 16
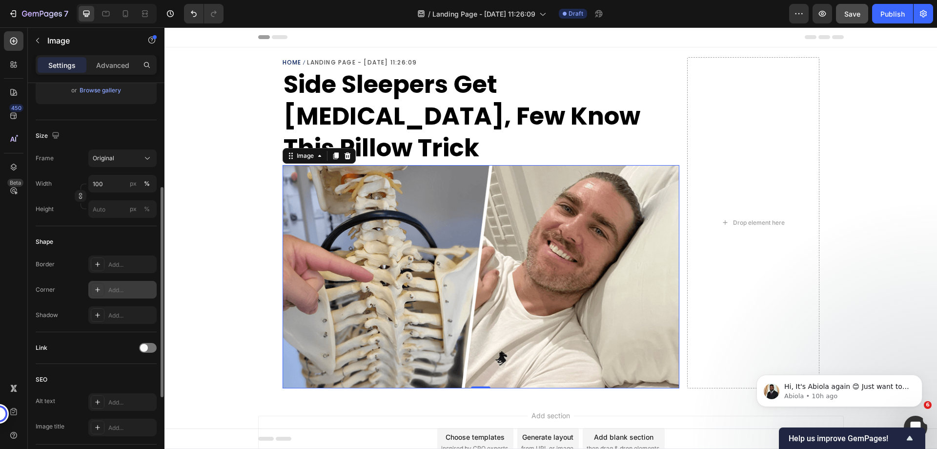
scroll to position [244, 0]
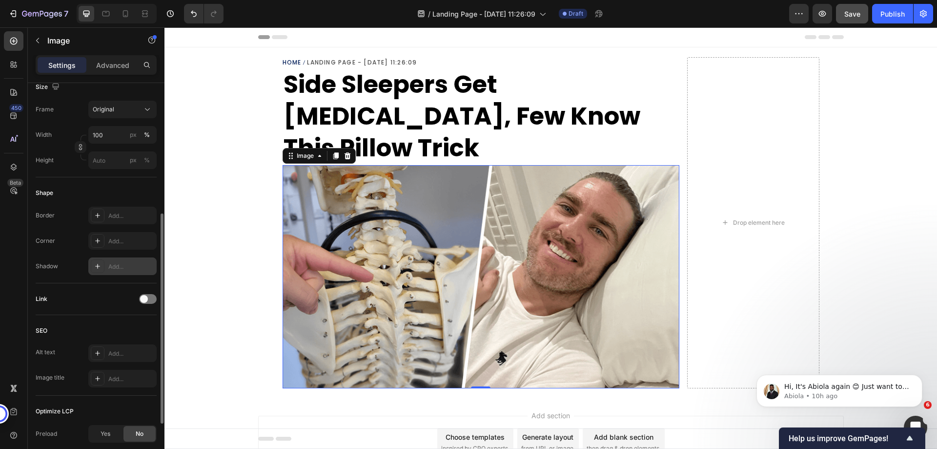
click at [103, 267] on div at bounding box center [98, 266] width 14 height 14
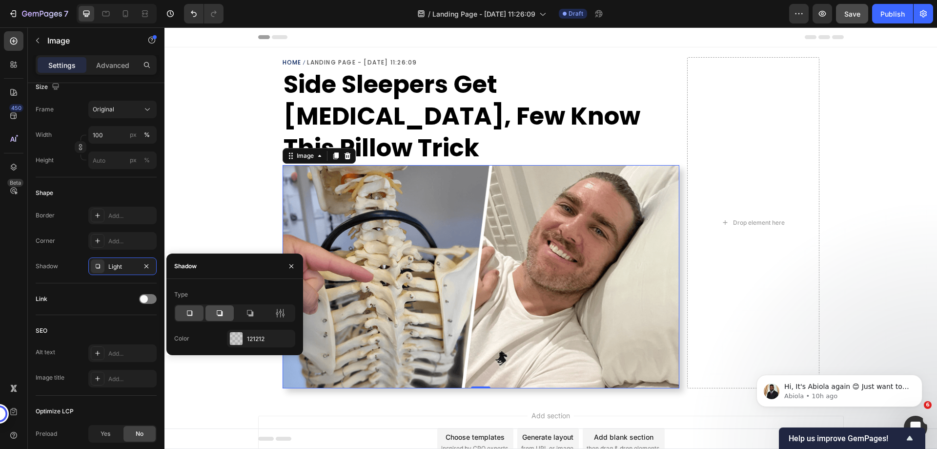
click at [218, 312] on icon at bounding box center [220, 313] width 10 height 10
click at [246, 312] on icon at bounding box center [250, 313] width 10 height 10
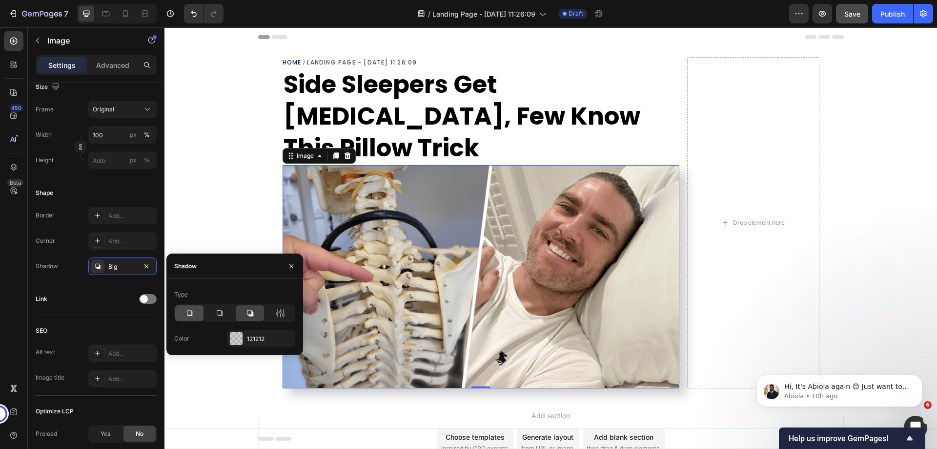
click at [191, 317] on icon at bounding box center [190, 313] width 10 height 10
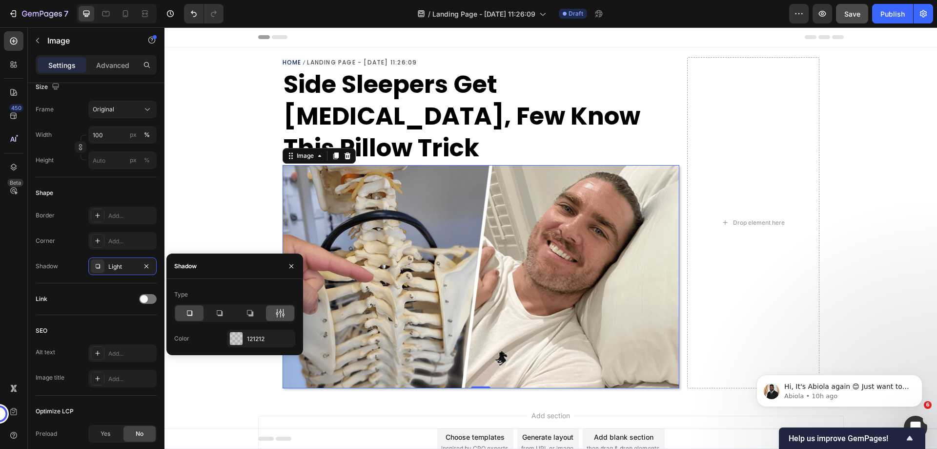
click at [274, 314] on div at bounding box center [280, 313] width 28 height 16
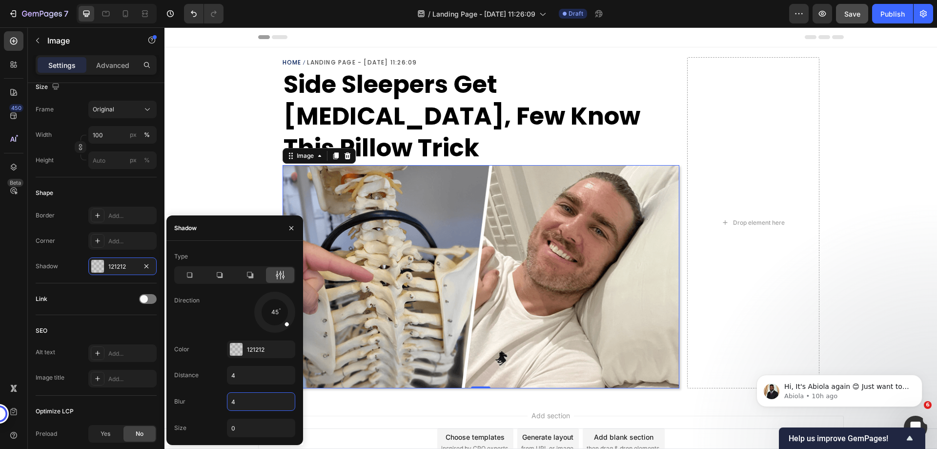
click at [242, 400] on input "4" at bounding box center [260, 401] width 67 height 18
type input "5"
click at [260, 345] on div "121212" at bounding box center [261, 349] width 28 height 9
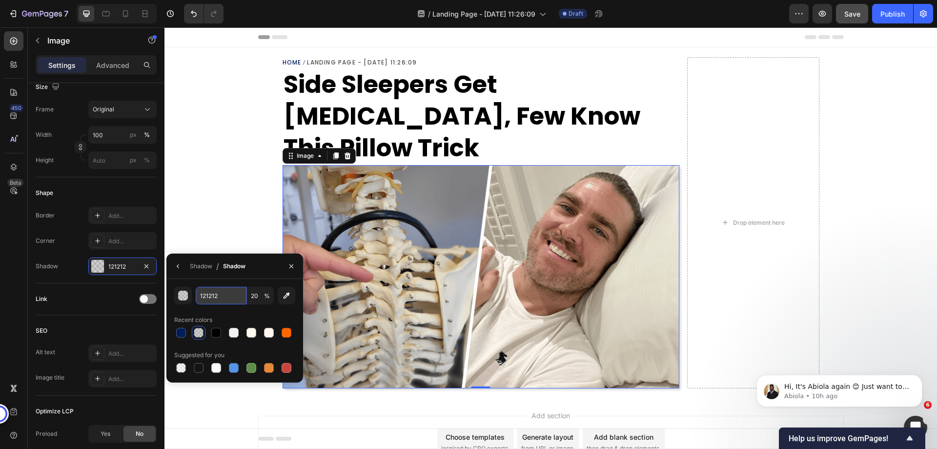
click at [223, 293] on input "121212" at bounding box center [221, 296] width 51 height 18
paste input "#0003"
click at [202, 296] on input "#0003" at bounding box center [221, 296] width 51 height 18
click at [211, 297] on input "121212" at bounding box center [221, 296] width 51 height 18
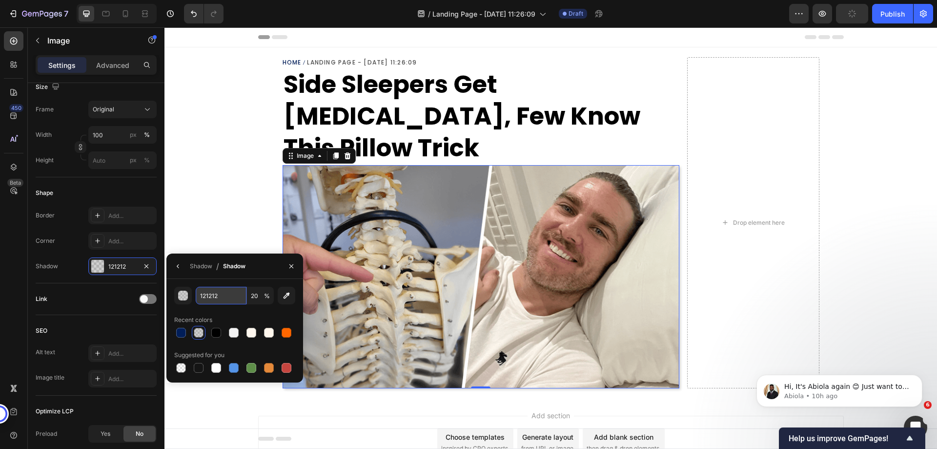
click at [211, 297] on input "121212" at bounding box center [221, 296] width 51 height 18
paste input "00000033"
click at [243, 316] on div "Recent colors" at bounding box center [234, 320] width 121 height 16
click at [195, 266] on div "Shadow" at bounding box center [201, 266] width 22 height 9
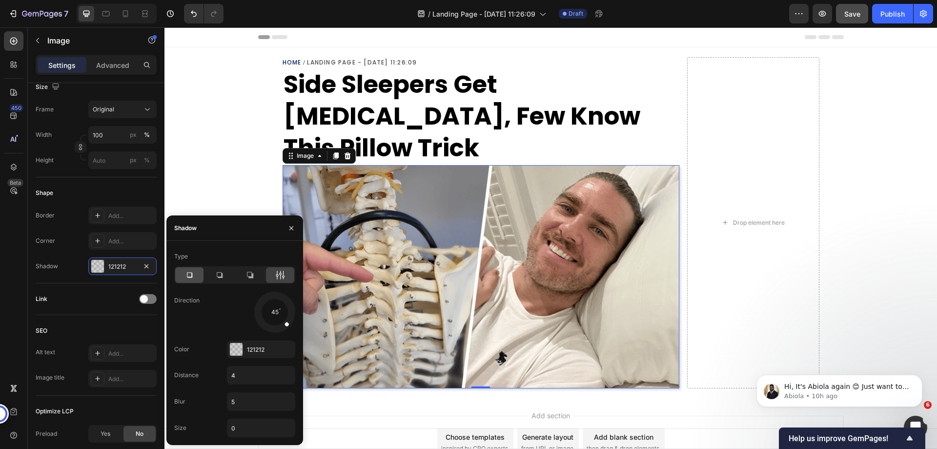
click at [187, 276] on icon at bounding box center [189, 274] width 5 height 5
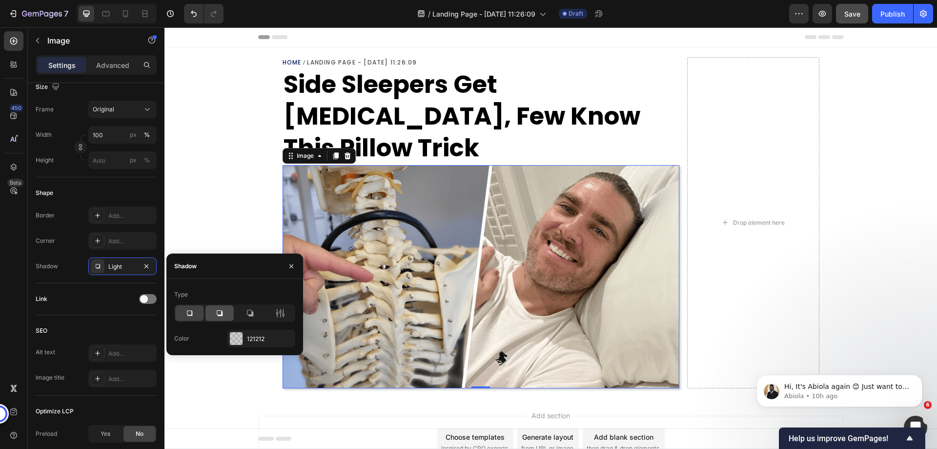
click at [223, 311] on icon at bounding box center [220, 313] width 6 height 6
click at [249, 313] on icon at bounding box center [250, 313] width 10 height 10
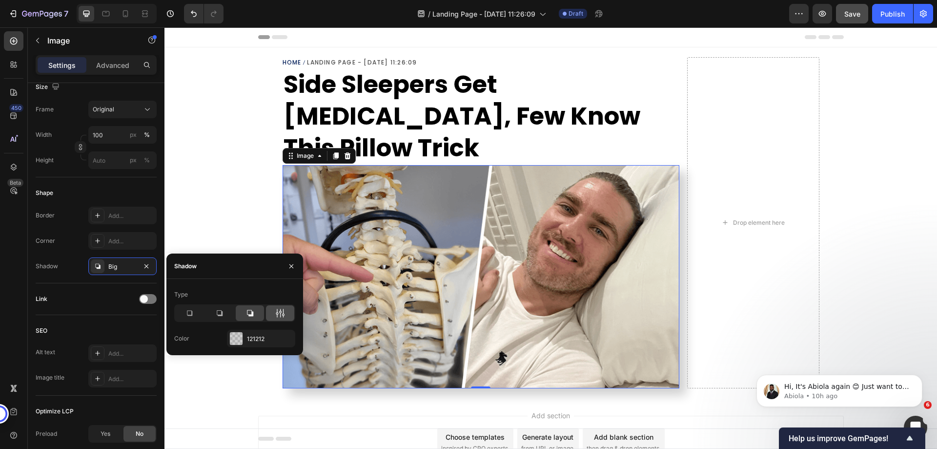
click at [280, 312] on icon at bounding box center [280, 312] width 2 height 9
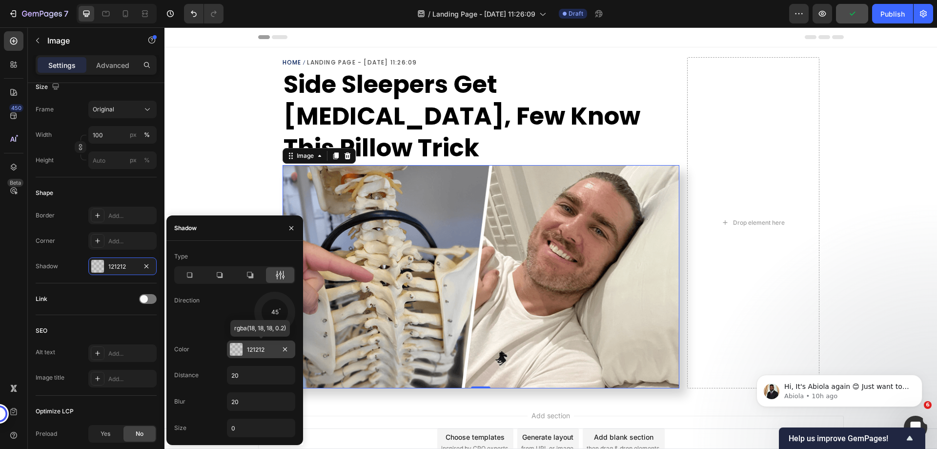
click at [252, 352] on div "121212" at bounding box center [261, 349] width 28 height 9
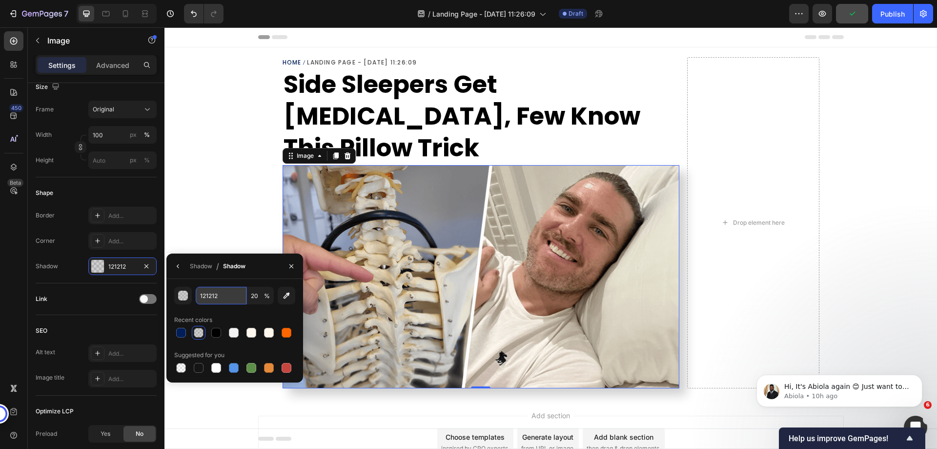
click at [212, 300] on input "121212" at bounding box center [221, 296] width 51 height 18
paste input "00000033"
click at [257, 310] on div "121212 20 % Recent colors Suggested for you" at bounding box center [234, 331] width 121 height 88
click at [224, 298] on input "121212" at bounding box center [221, 296] width 51 height 18
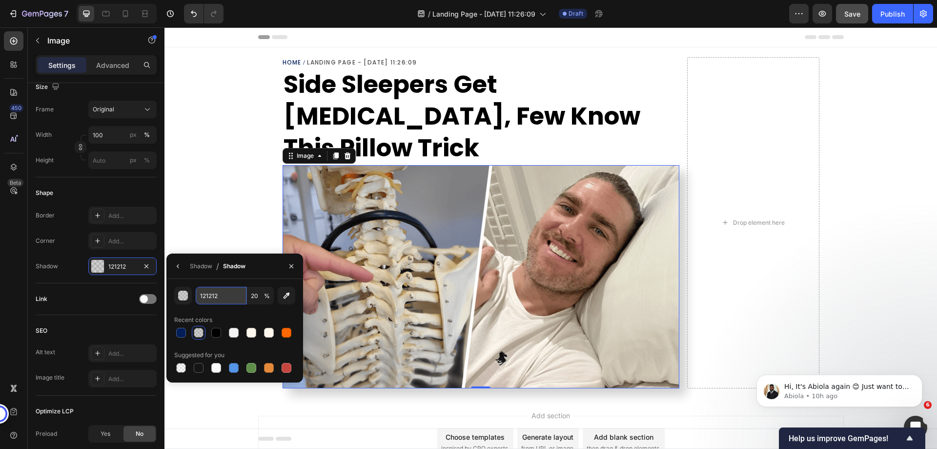
click at [224, 298] on input "121212" at bounding box center [221, 296] width 51 height 18
paste input "00000033"
click at [212, 295] on input "00000033" at bounding box center [221, 296] width 51 height 18
click at [216, 308] on div "00033 20 % Recent colors Suggested for you" at bounding box center [234, 331] width 121 height 88
type input "000033"
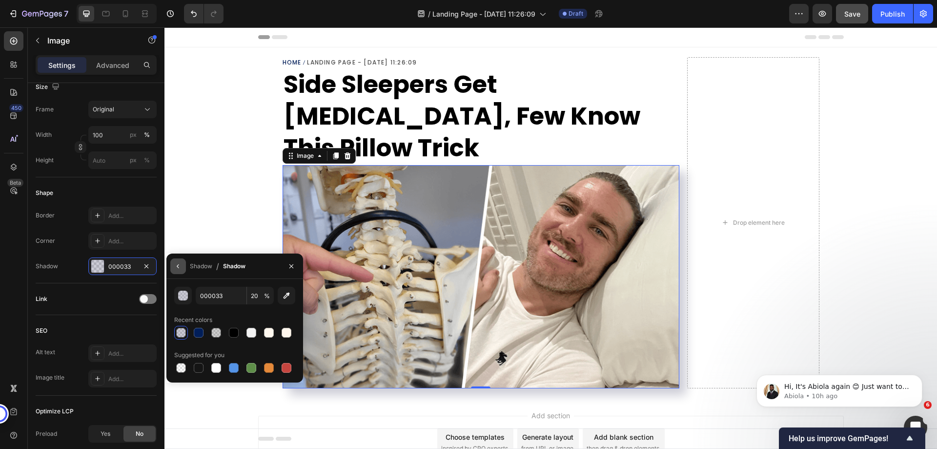
click at [181, 272] on button "button" at bounding box center [178, 266] width 16 height 16
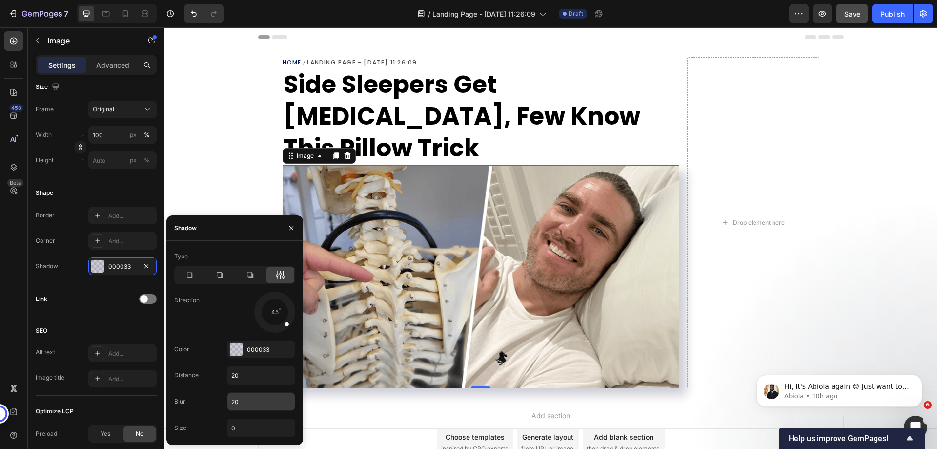
click at [237, 401] on input "20" at bounding box center [260, 401] width 67 height 18
type input "5"
click at [238, 379] on input "20" at bounding box center [260, 375] width 67 height 18
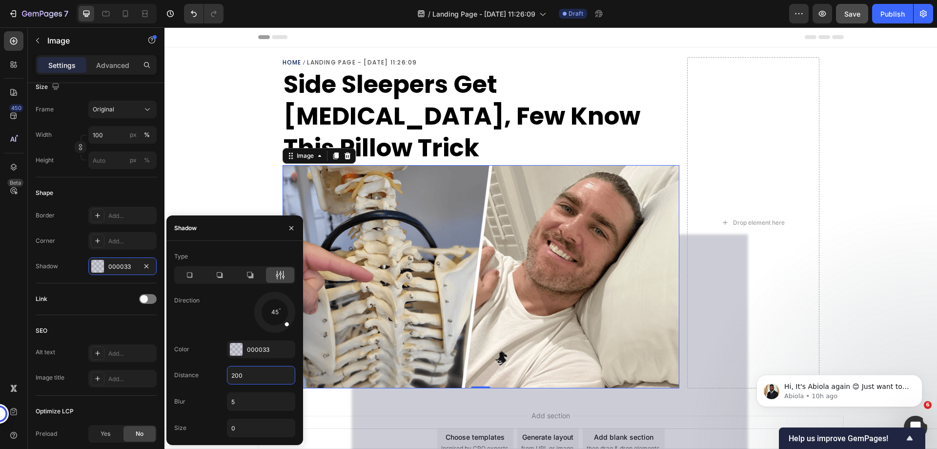
click at [238, 376] on input "200" at bounding box center [260, 375] width 67 height 18
type input "0"
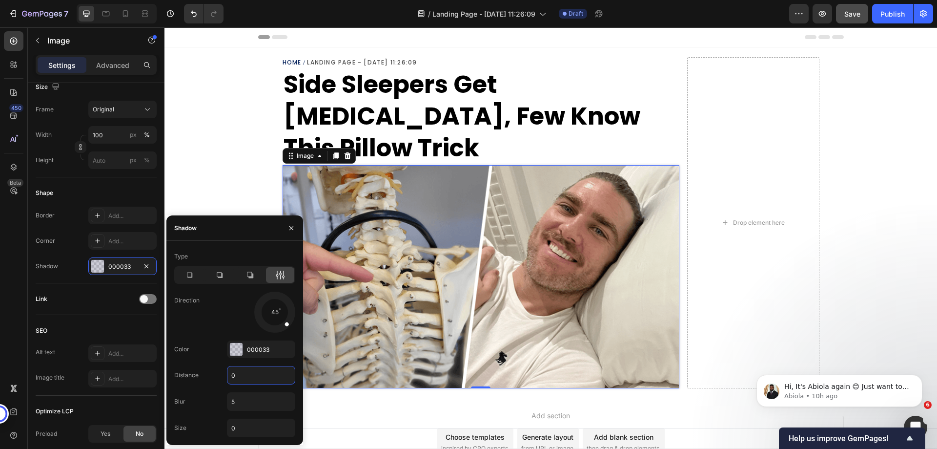
click at [219, 193] on div "Home Landing Page - Sep 29, 11:26:09 Breadcrumb ⁠⁠⁠⁠⁠⁠⁠ Side Sleepers Get Neck …" at bounding box center [550, 221] width 773 height 349
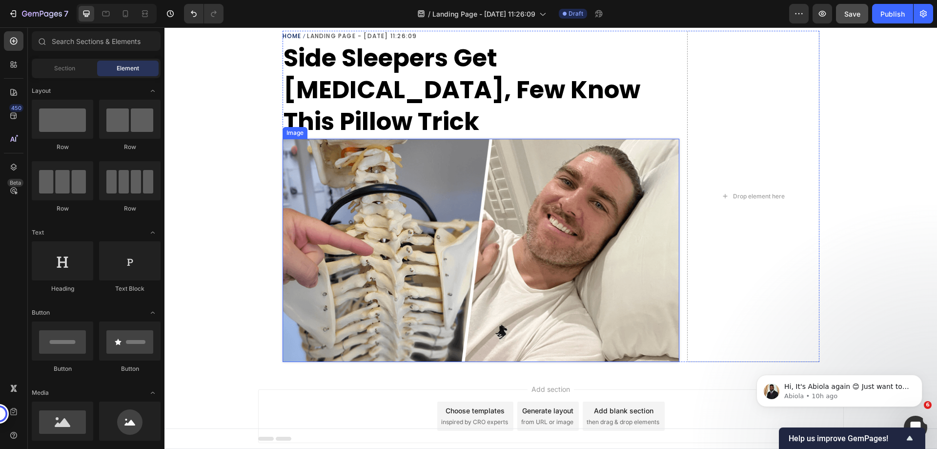
scroll to position [36, 0]
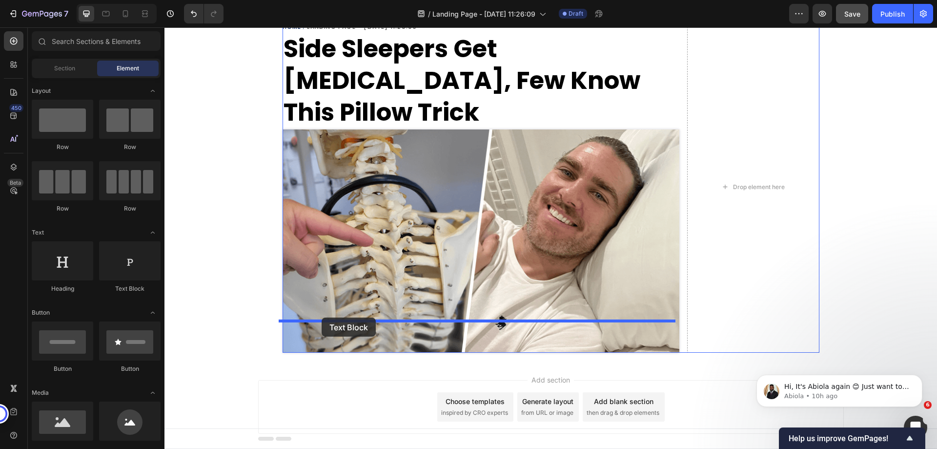
drag, startPoint x: 294, startPoint y: 299, endPoint x: 322, endPoint y: 317, distance: 33.2
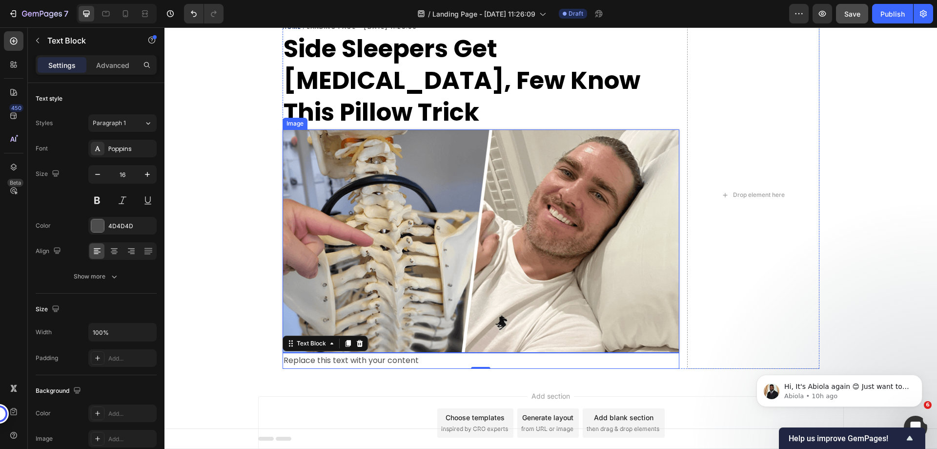
click at [570, 203] on img at bounding box center [481, 240] width 397 height 223
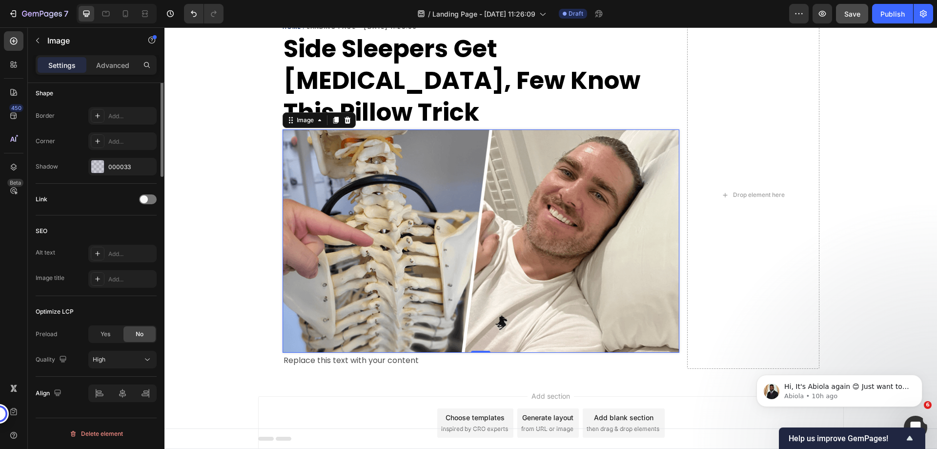
scroll to position [148, 0]
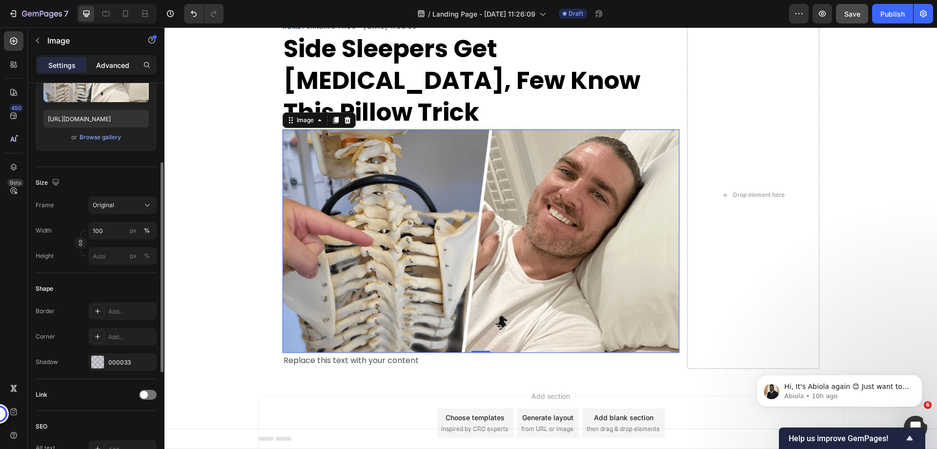
click at [115, 61] on p "Advanced" at bounding box center [112, 65] width 33 height 10
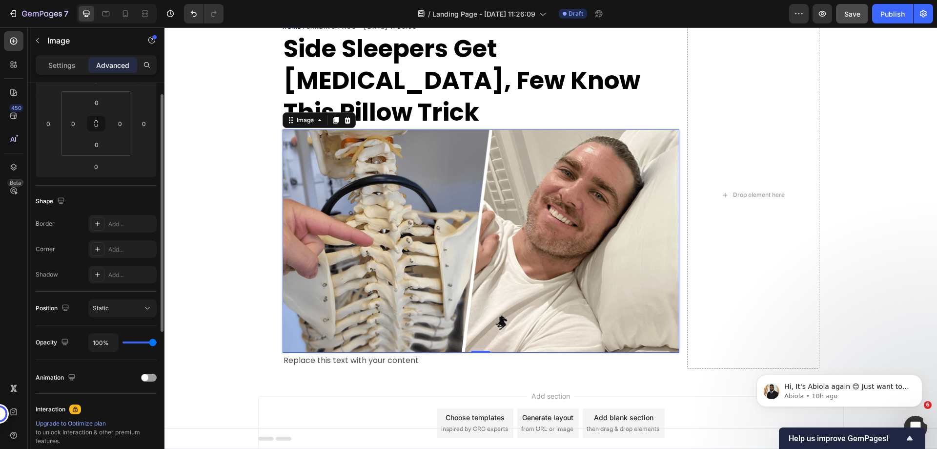
scroll to position [100, 0]
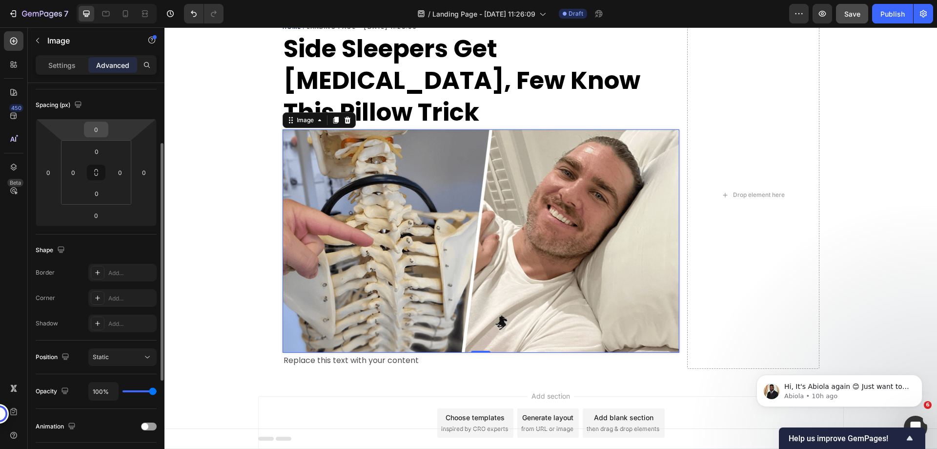
click at [95, 132] on input "0" at bounding box center [96, 129] width 20 height 15
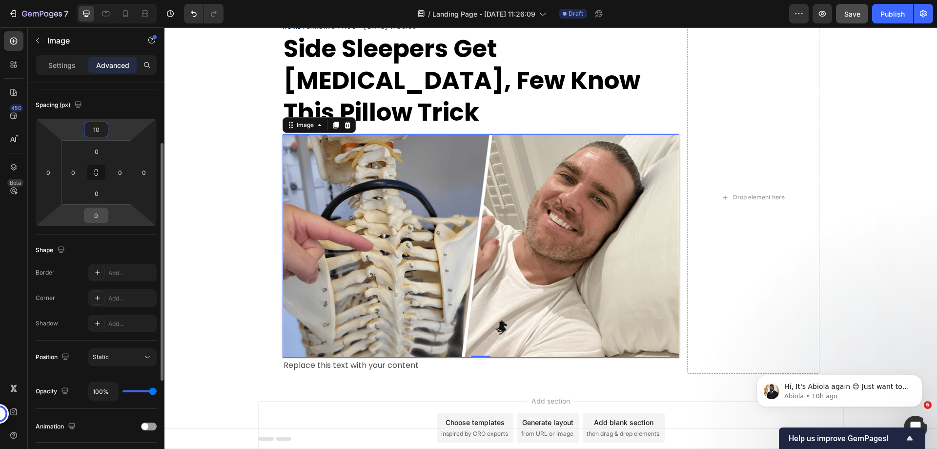
type input "10"
click at [96, 215] on input "0" at bounding box center [96, 215] width 20 height 15
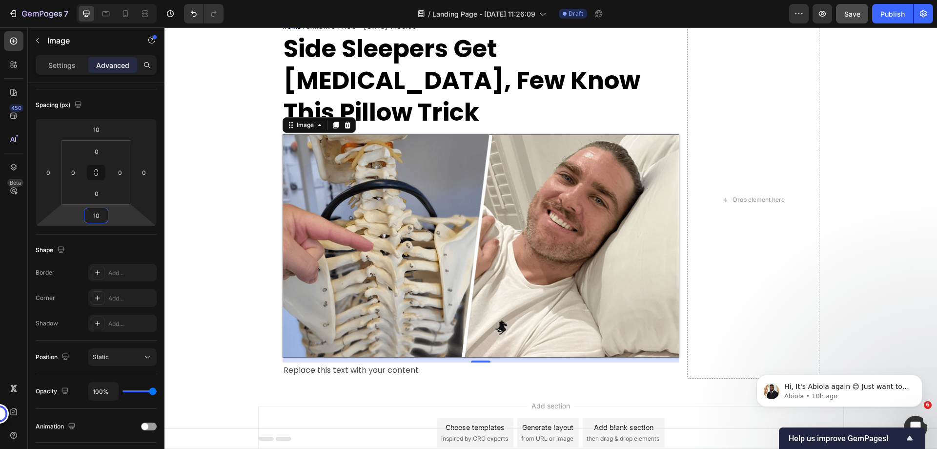
type input "10"
click at [337, 362] on div "Replace this text with your content" at bounding box center [481, 370] width 397 height 16
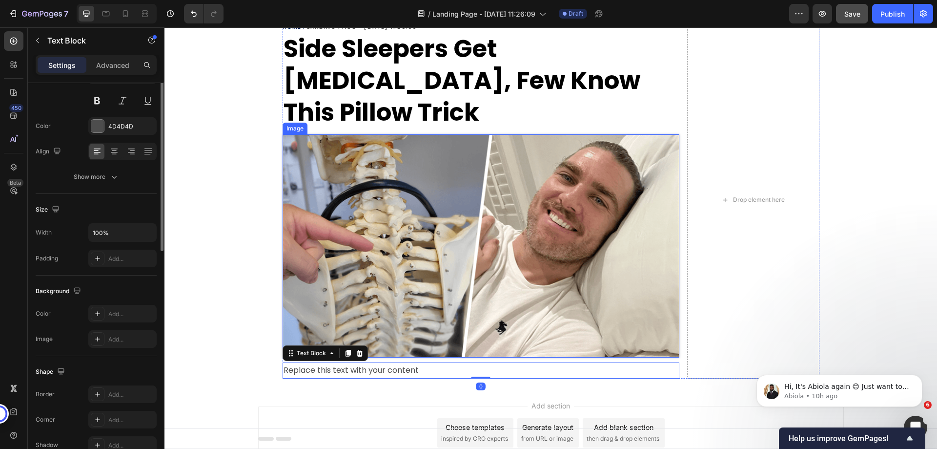
scroll to position [0, 0]
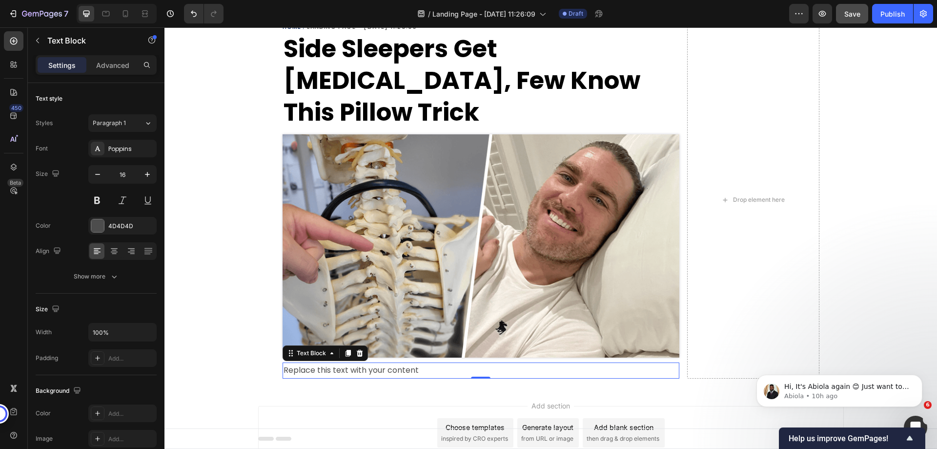
click at [311, 362] on div "Replace this text with your content" at bounding box center [481, 370] width 397 height 16
click at [311, 363] on p "Replace this text with your content" at bounding box center [481, 370] width 395 height 14
click at [311, 364] on strong "PUBLISHED [DATE] 2:19 PM EDT" at bounding box center [345, 369] width 122 height 11
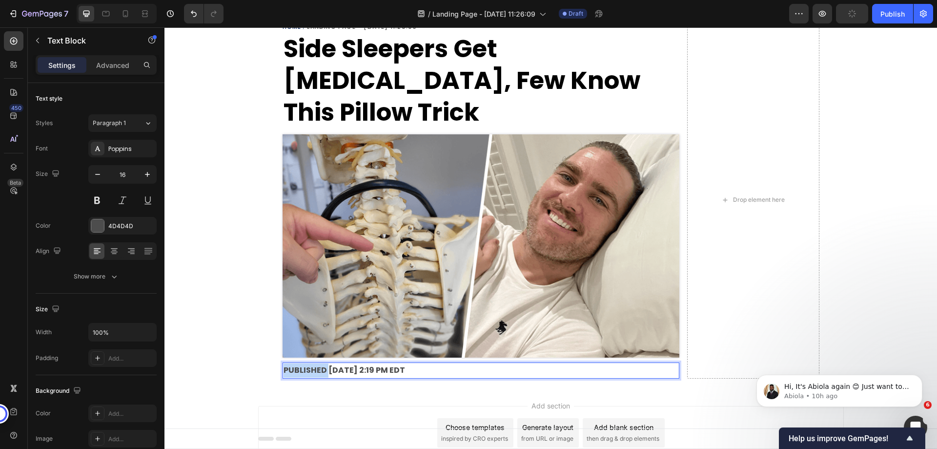
click at [311, 364] on strong "PUBLISHED [DATE] 2:19 PM EDT" at bounding box center [345, 369] width 122 height 11
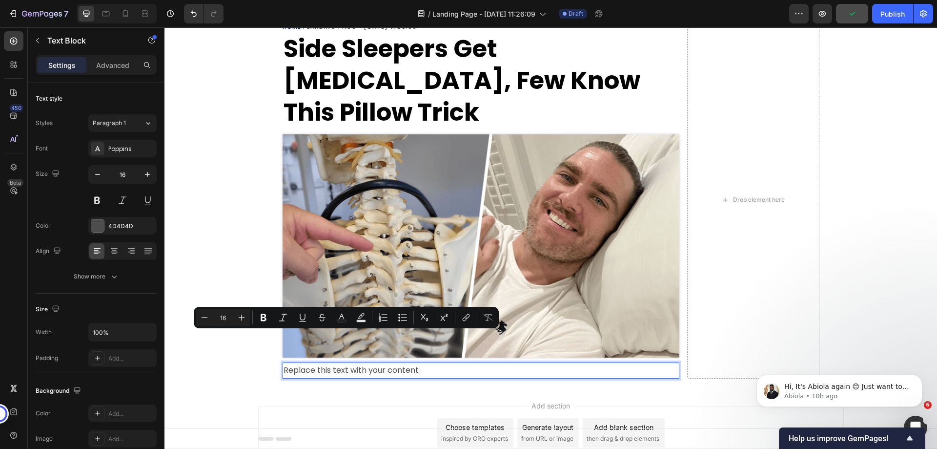
click at [340, 363] on p "Replace this text with your content" at bounding box center [481, 370] width 395 height 14
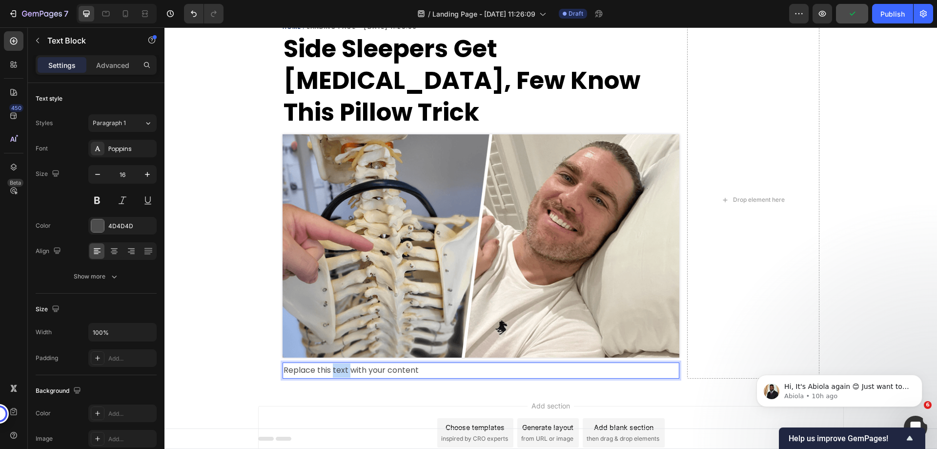
click at [340, 363] on p "Replace this text with your content" at bounding box center [481, 370] width 395 height 14
click at [125, 66] on p "Advanced" at bounding box center [112, 65] width 33 height 10
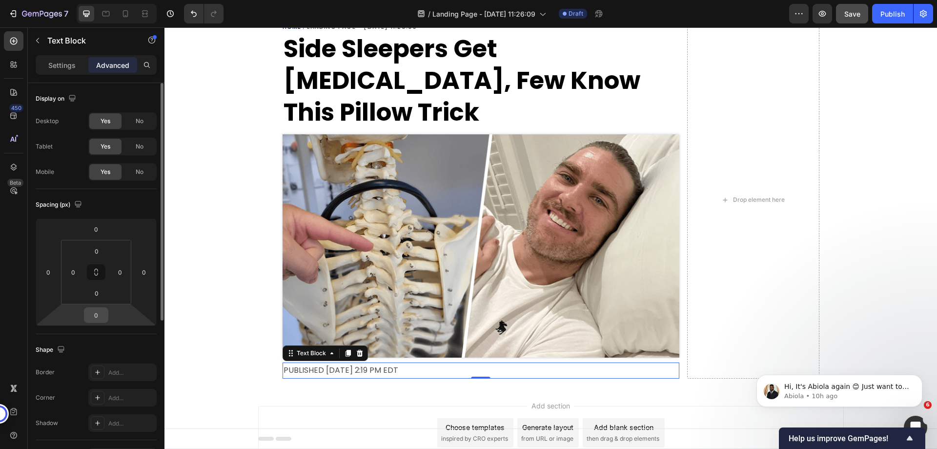
click at [93, 312] on input "0" at bounding box center [96, 315] width 20 height 15
click at [92, 312] on input "0" at bounding box center [96, 315] width 20 height 15
type input "12"
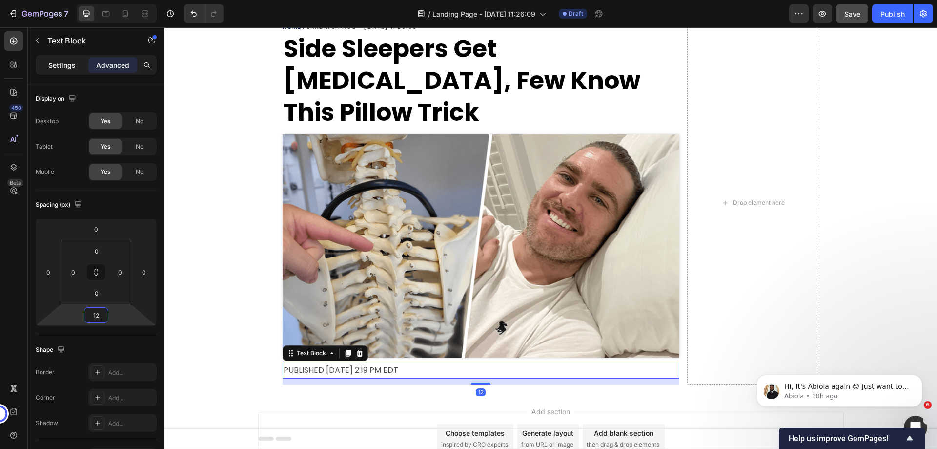
click at [70, 62] on p "Settings" at bounding box center [61, 65] width 27 height 10
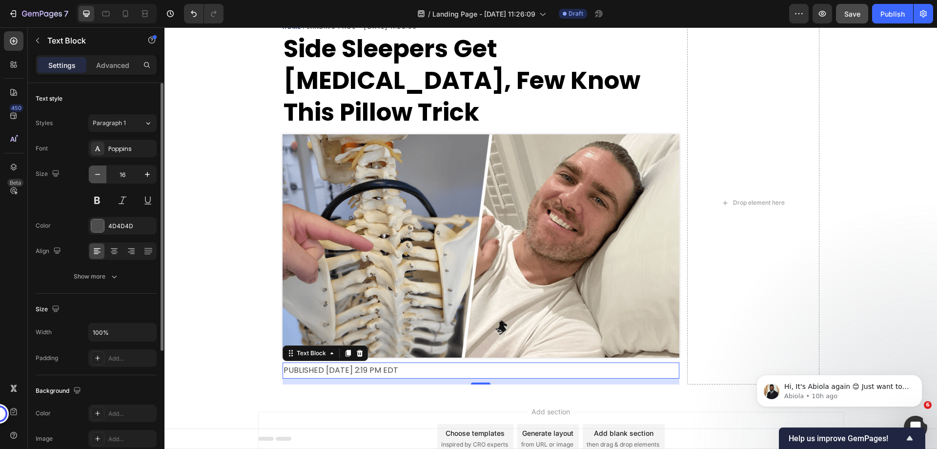
click at [97, 175] on icon "button" at bounding box center [98, 174] width 10 height 10
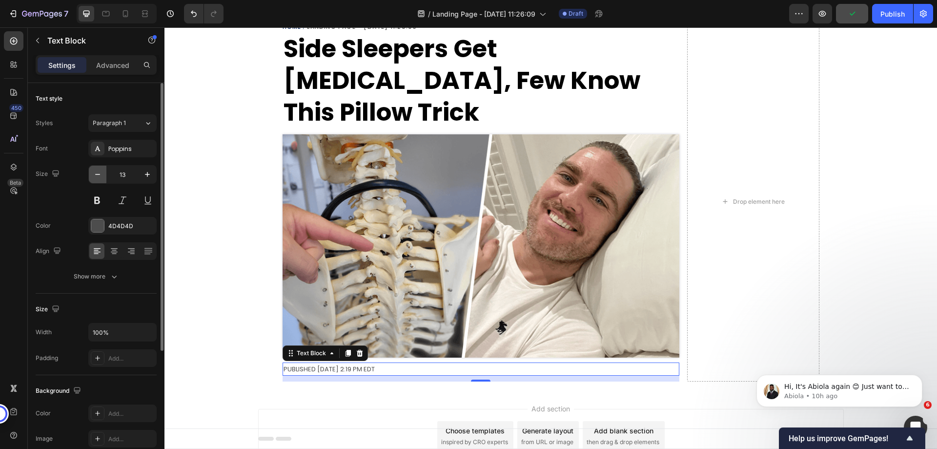
click at [97, 175] on icon "button" at bounding box center [98, 174] width 10 height 10
type input "12"
click at [125, 228] on div "4D4D4D" at bounding box center [122, 226] width 28 height 9
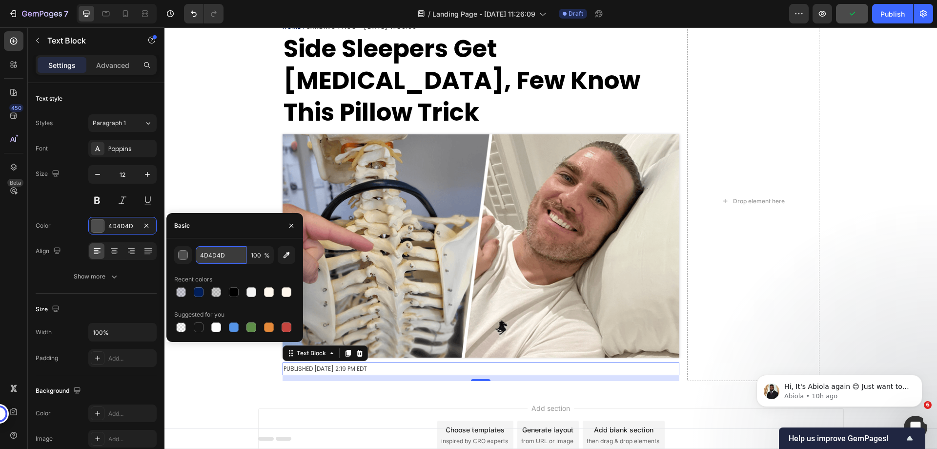
click at [212, 252] on input "4D4D4D" at bounding box center [221, 255] width 51 height 18
paste input "747474"
type input "747474"
click at [65, 200] on div "Size 12" at bounding box center [96, 187] width 121 height 44
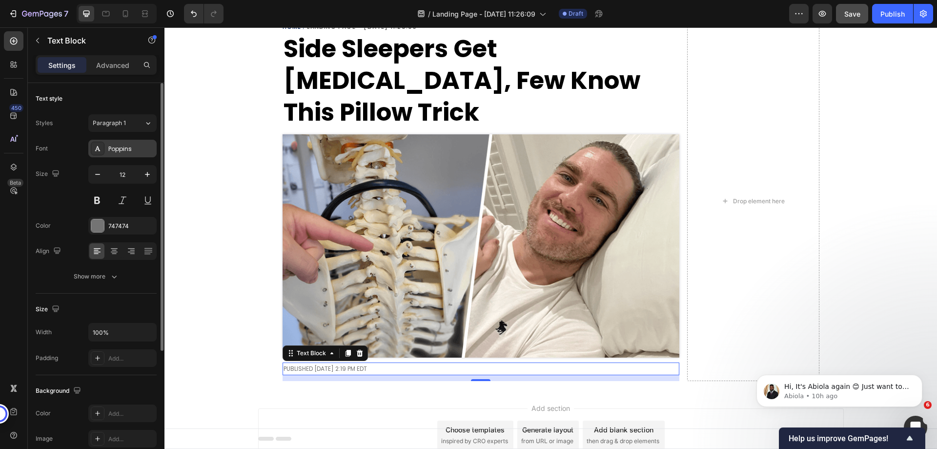
click at [121, 150] on div "Poppins" at bounding box center [131, 148] width 46 height 9
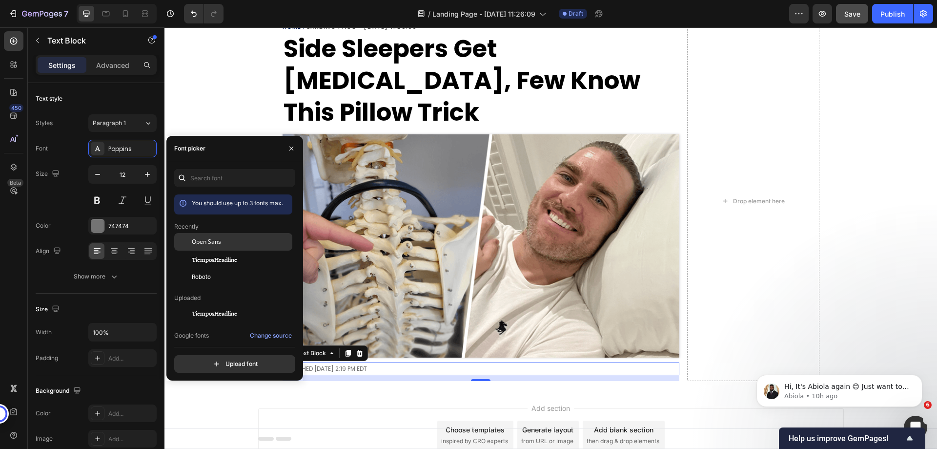
click at [226, 244] on div "Open Sans" at bounding box center [241, 241] width 99 height 9
click at [62, 121] on div "Styles Paragraph 1*" at bounding box center [96, 123] width 121 height 18
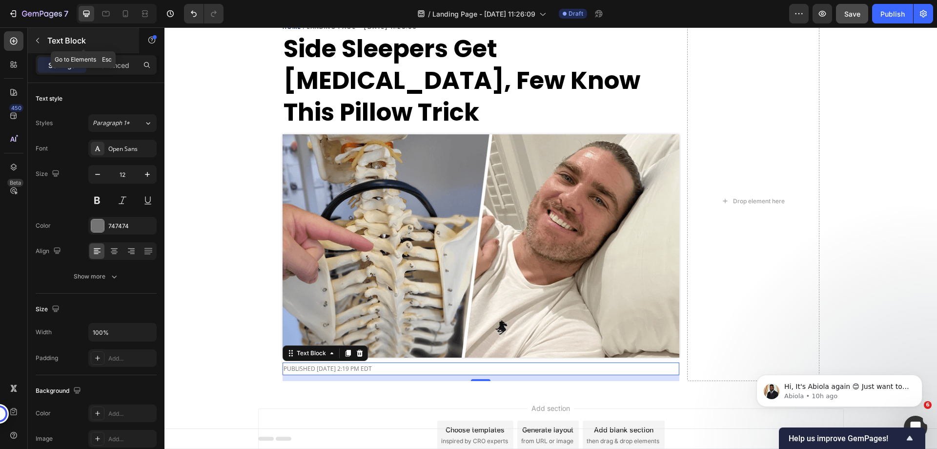
click at [43, 43] on button "button" at bounding box center [38, 41] width 16 height 16
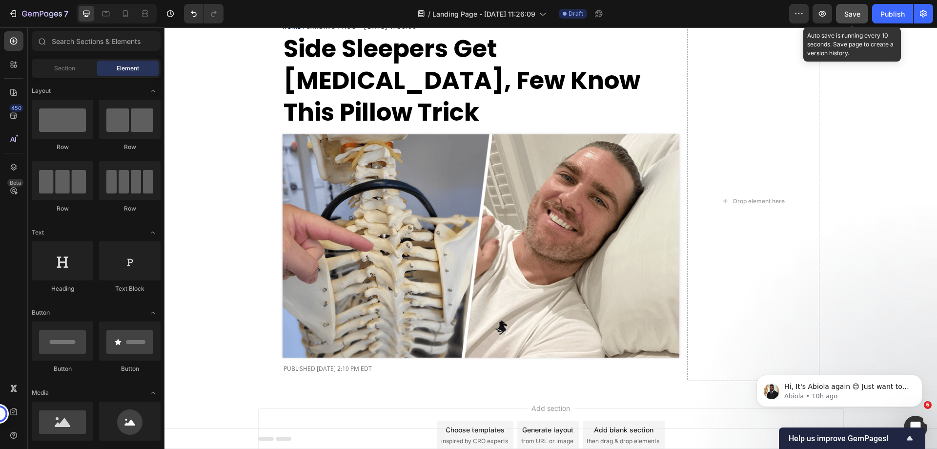
click at [853, 16] on span "Save" at bounding box center [852, 14] width 16 height 8
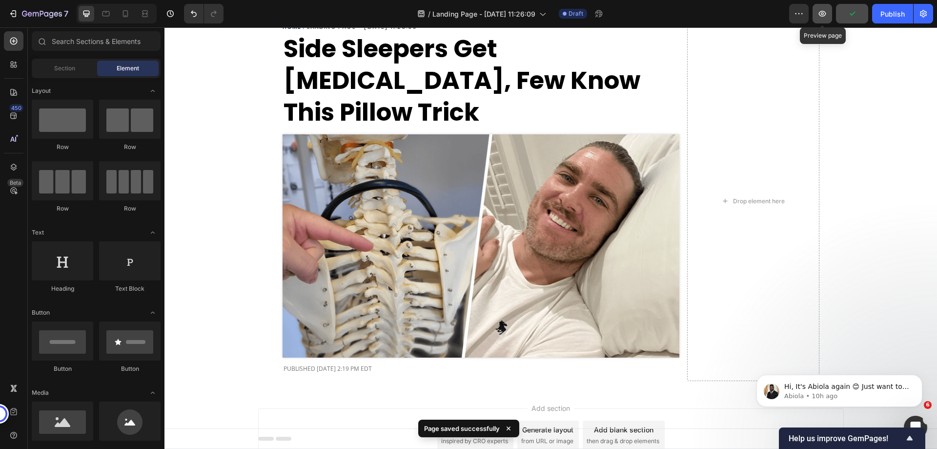
click at [825, 13] on icon "button" at bounding box center [822, 14] width 7 height 6
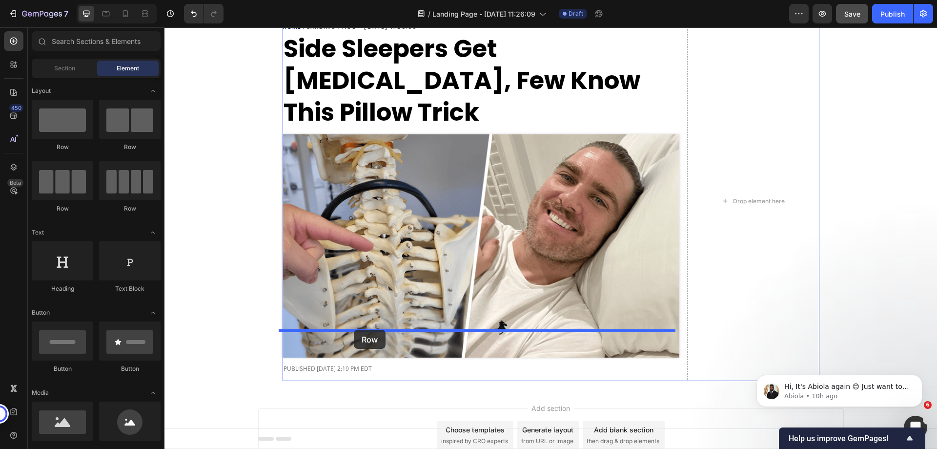
drag, startPoint x: 234, startPoint y: 152, endPoint x: 354, endPoint y: 329, distance: 214.4
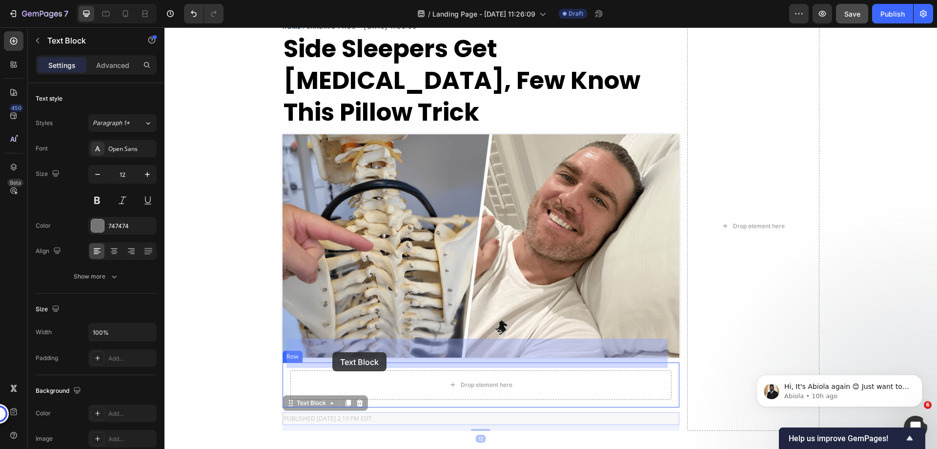
drag, startPoint x: 328, startPoint y: 387, endPoint x: 332, endPoint y: 352, distance: 34.9
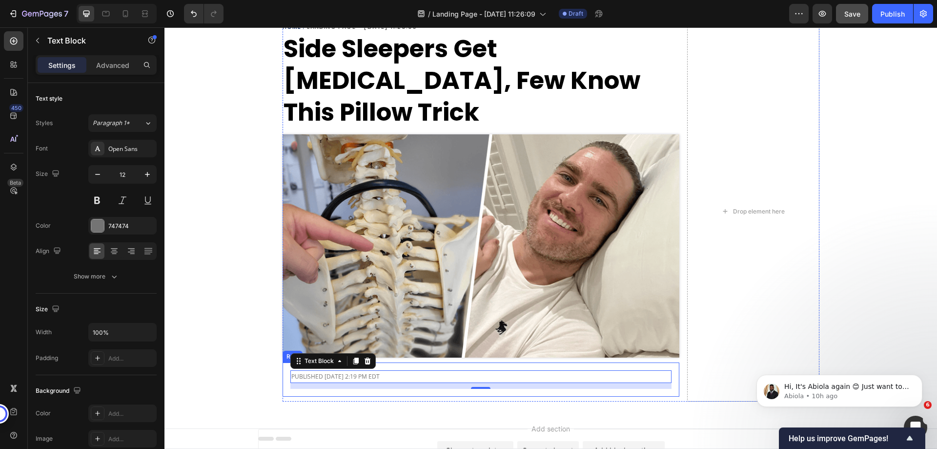
click at [283, 362] on div "PUBLISHED THU, JAN 09 2025 2:19 PM EDT Text Block 12 Row" at bounding box center [481, 379] width 397 height 34
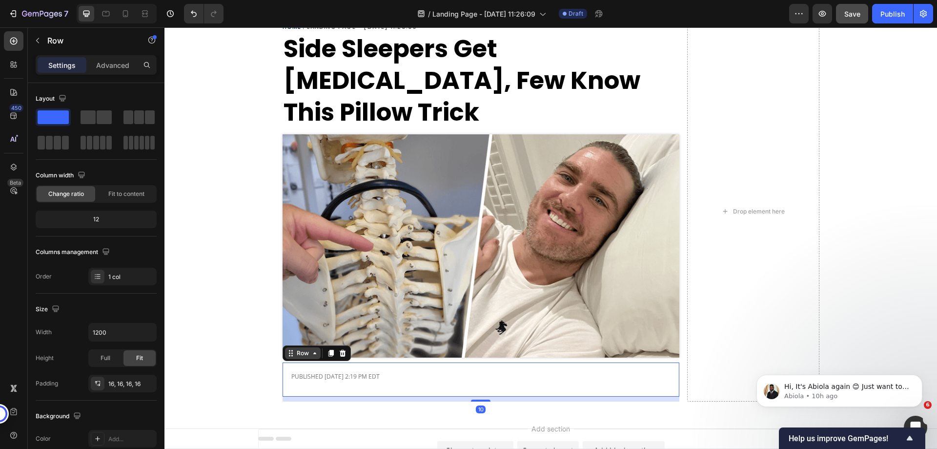
click at [288, 347] on div "Row" at bounding box center [303, 353] width 36 height 12
click at [104, 63] on p "Advanced" at bounding box center [112, 65] width 33 height 10
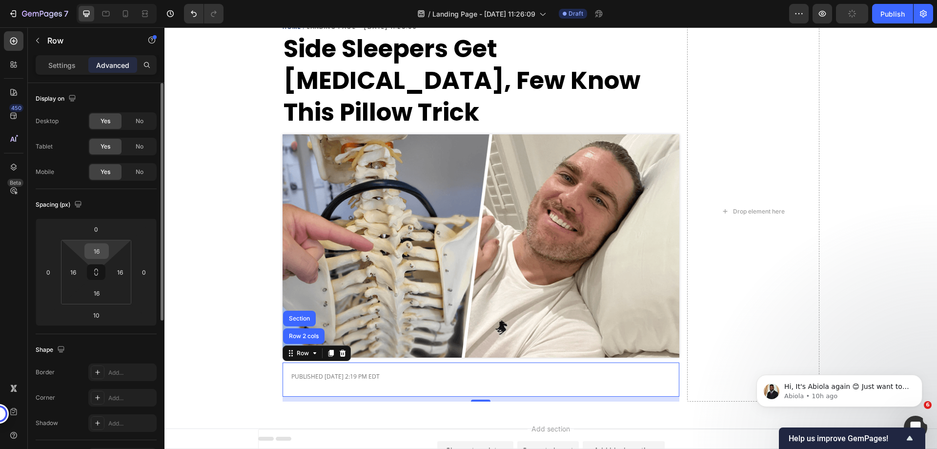
click at [101, 252] on input "16" at bounding box center [97, 251] width 20 height 15
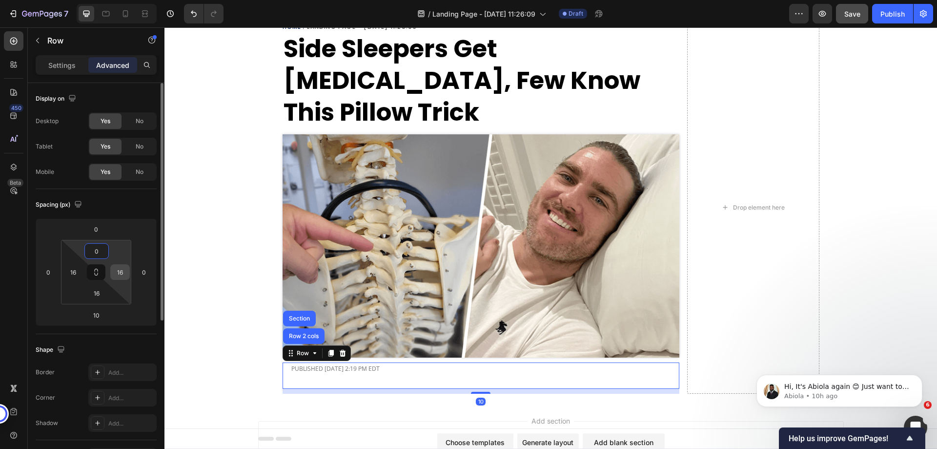
type input "0"
click at [117, 276] on input "16" at bounding box center [120, 272] width 15 height 15
type input "0"
click at [101, 294] on input "16" at bounding box center [97, 293] width 20 height 15
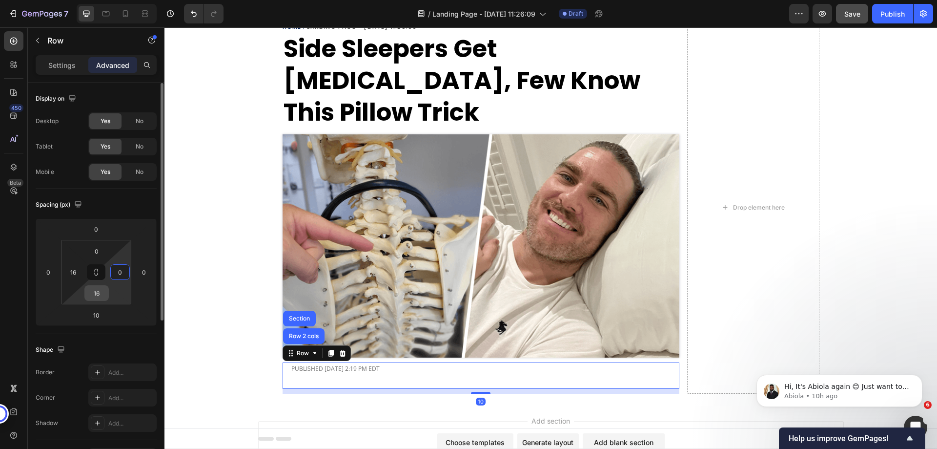
click at [101, 294] on input "16" at bounding box center [97, 293] width 20 height 15
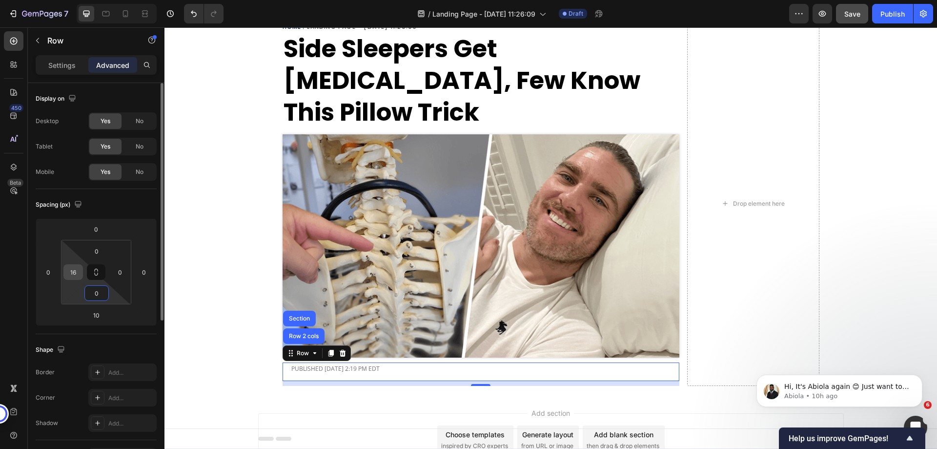
type input "0"
click at [77, 274] on input "16" at bounding box center [73, 272] width 15 height 15
type input "0"
click at [94, 315] on input "10" at bounding box center [96, 315] width 20 height 15
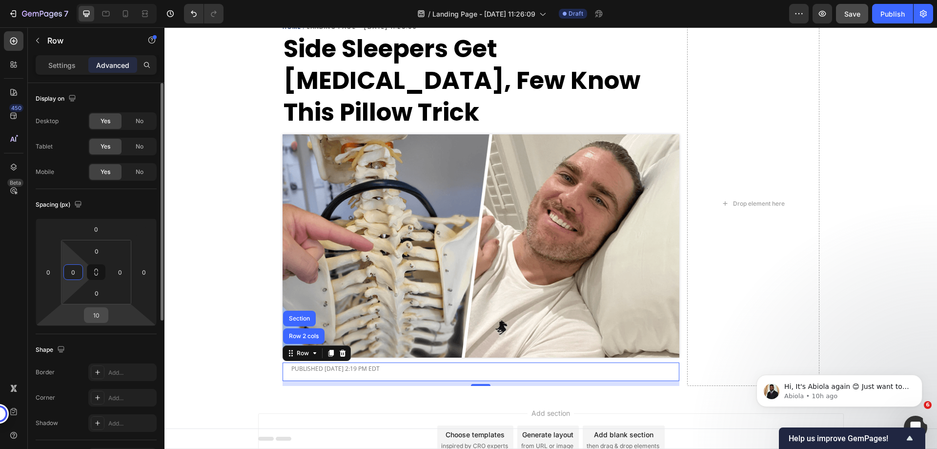
click at [94, 315] on input "10" at bounding box center [96, 315] width 20 height 15
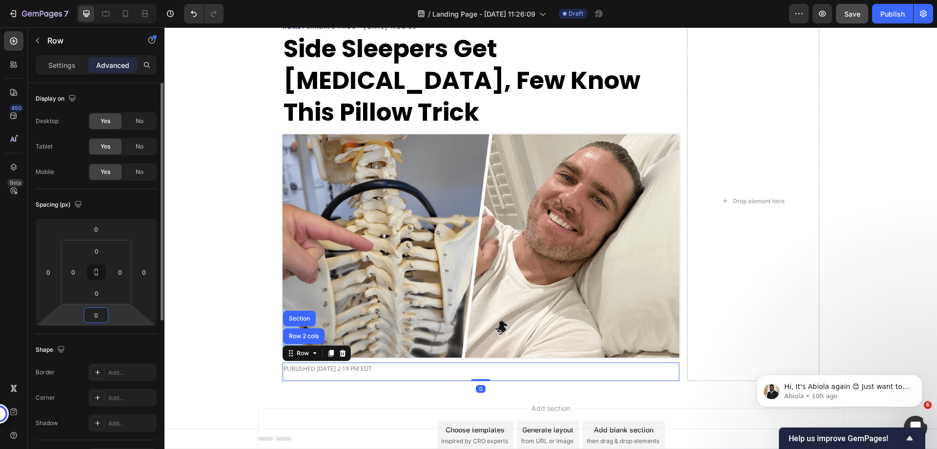
type input "0"
drag, startPoint x: 68, startPoint y: 193, endPoint x: 368, endPoint y: 159, distance: 301.6
click at [68, 193] on div "Spacing (px) 0 0 0 0 0 0 0 0" at bounding box center [96, 261] width 121 height 145
click at [860, 23] on div "7 Version history / Landing Page - Sep 29, 11:26:09 Draft Preview Save Publish" at bounding box center [468, 14] width 937 height 28
click at [847, 13] on span "Save" at bounding box center [852, 14] width 16 height 8
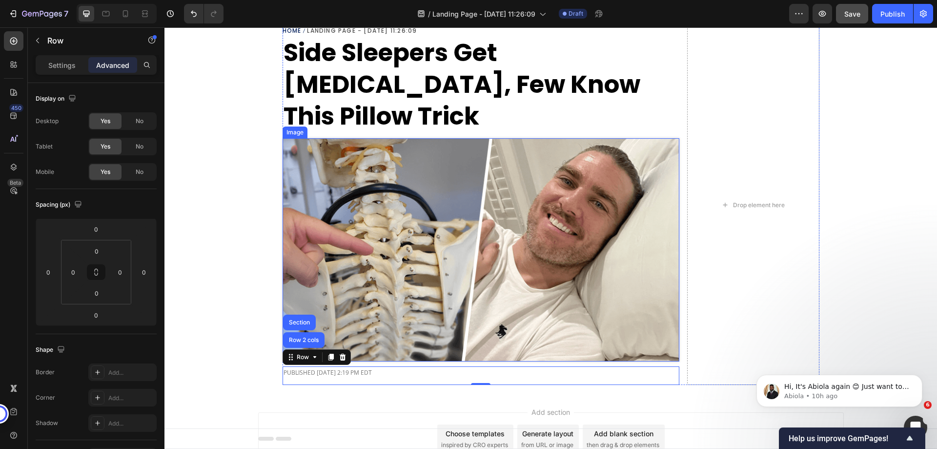
scroll to position [49, 0]
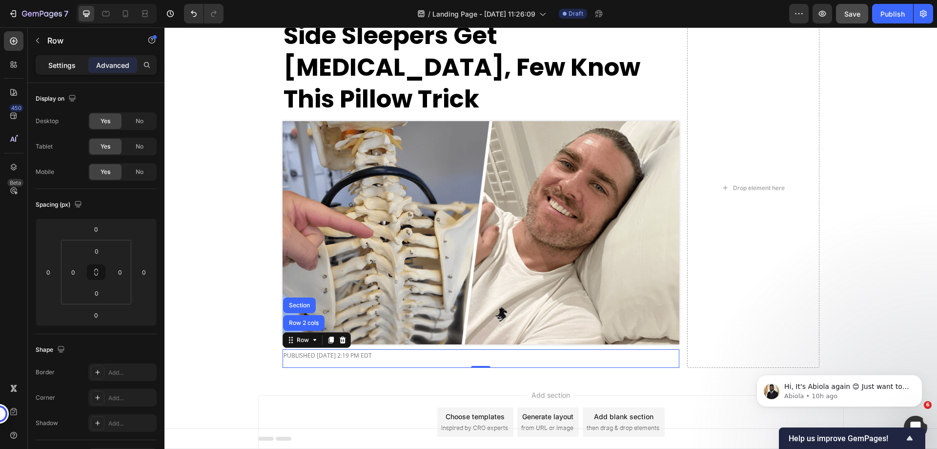
click at [52, 67] on p "Settings" at bounding box center [61, 65] width 27 height 10
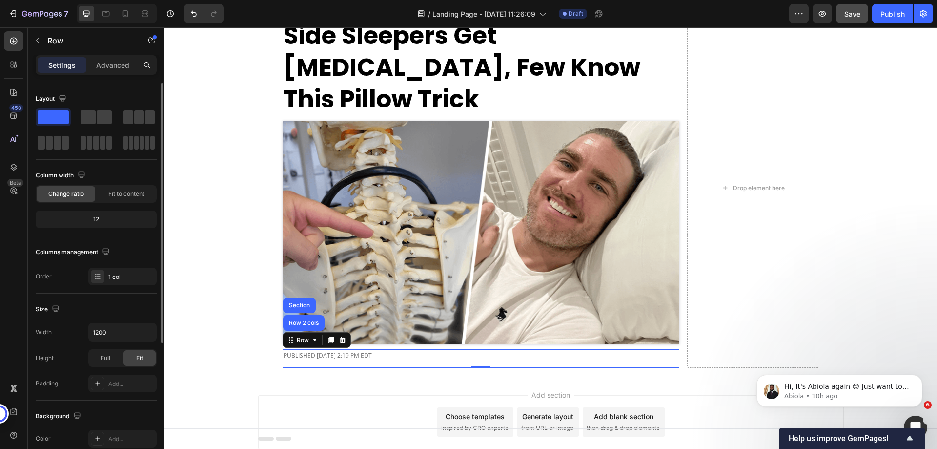
scroll to position [98, 0]
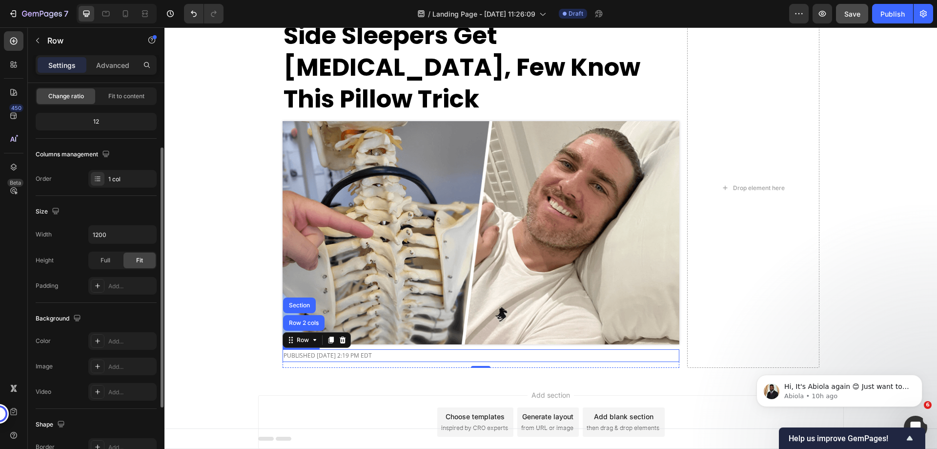
click at [360, 350] on p "PUBLISHED [DATE] 2:19 PM EDT" at bounding box center [481, 355] width 395 height 11
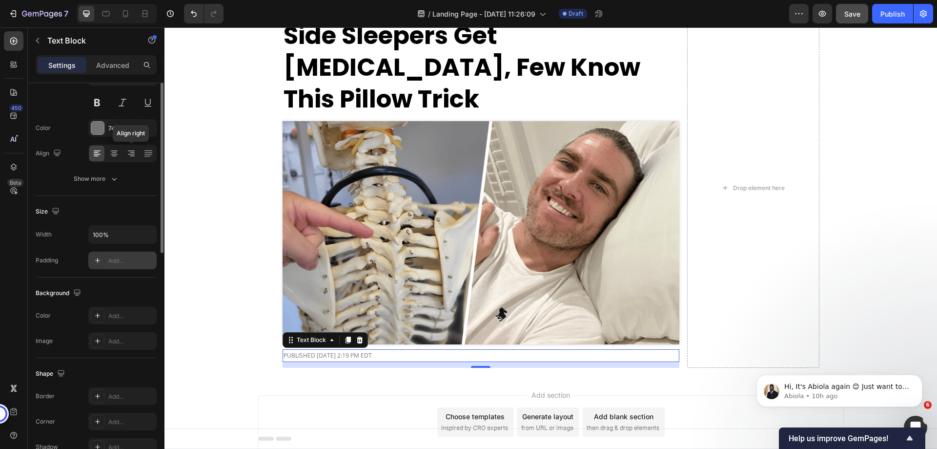
scroll to position [0, 0]
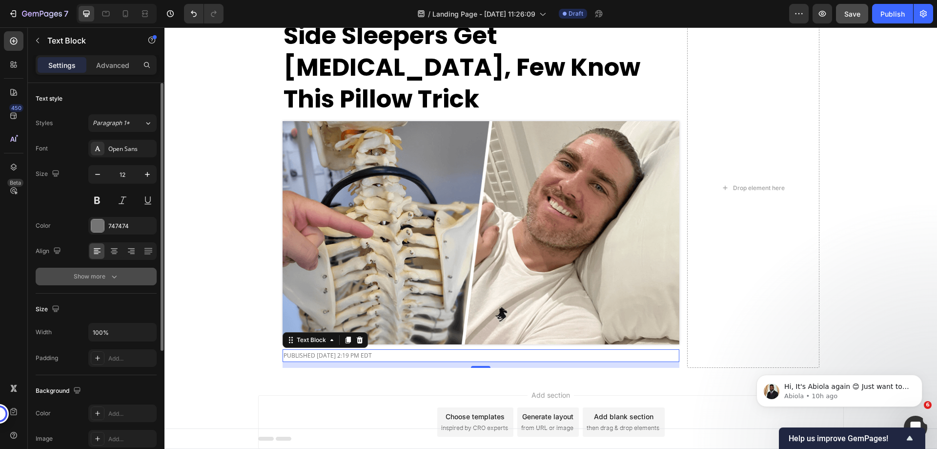
click at [112, 274] on icon "button" at bounding box center [114, 276] width 10 height 10
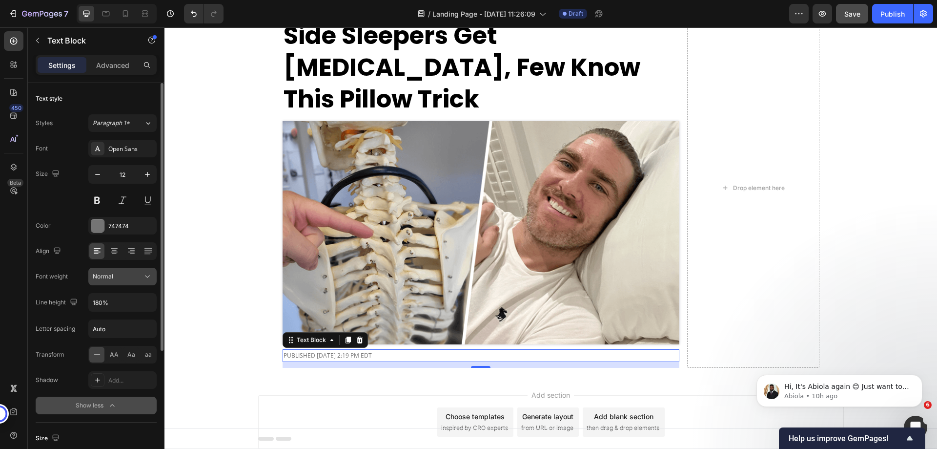
click at [117, 281] on button "Normal" at bounding box center [122, 276] width 68 height 18
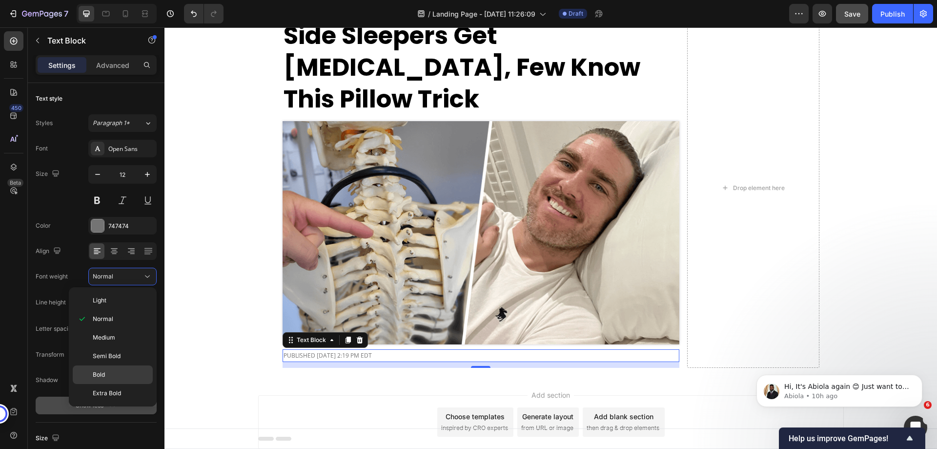
click at [115, 368] on div "Bold" at bounding box center [113, 374] width 80 height 19
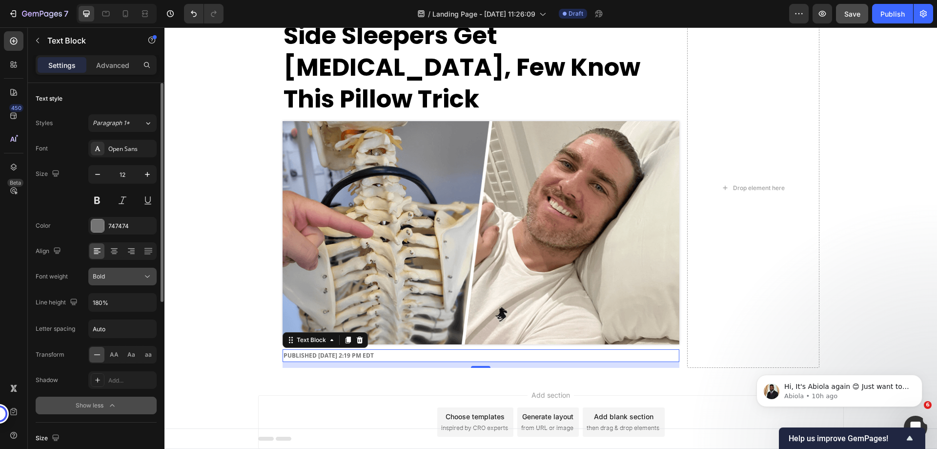
click at [121, 278] on div "Bold" at bounding box center [118, 276] width 50 height 9
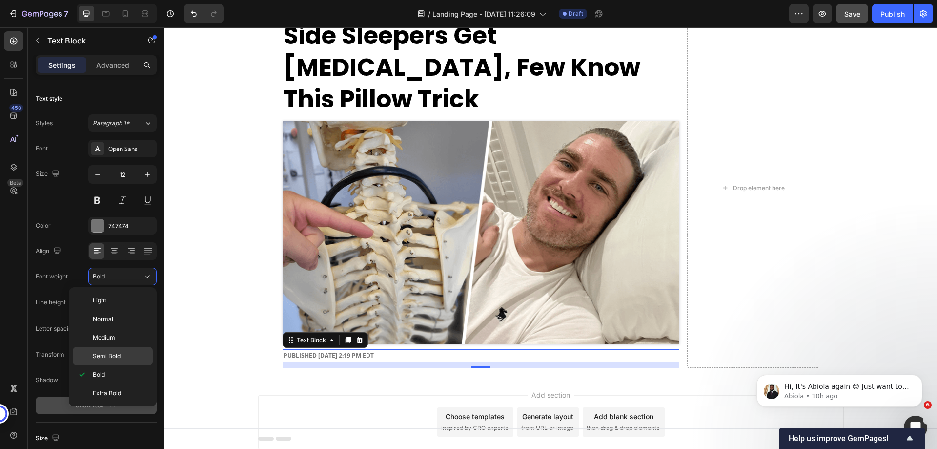
click at [110, 357] on span "Semi Bold" at bounding box center [107, 355] width 28 height 9
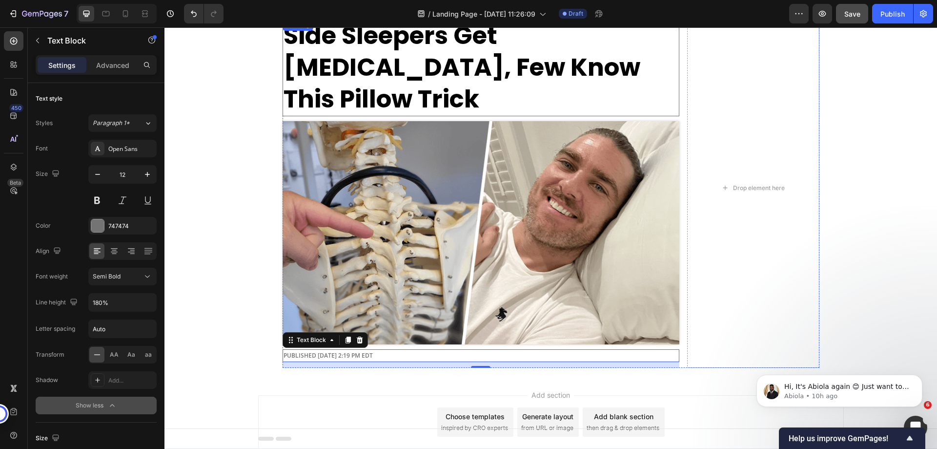
click at [595, 60] on strong "Side Sleepers Get [MEDICAL_DATA], Few Know This Pillow Trick" at bounding box center [462, 67] width 357 height 98
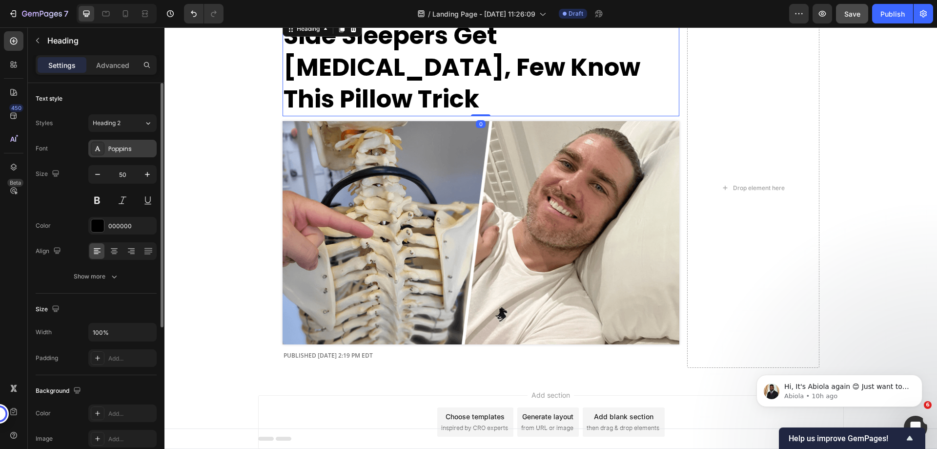
click at [130, 147] on div "Poppins" at bounding box center [131, 148] width 46 height 9
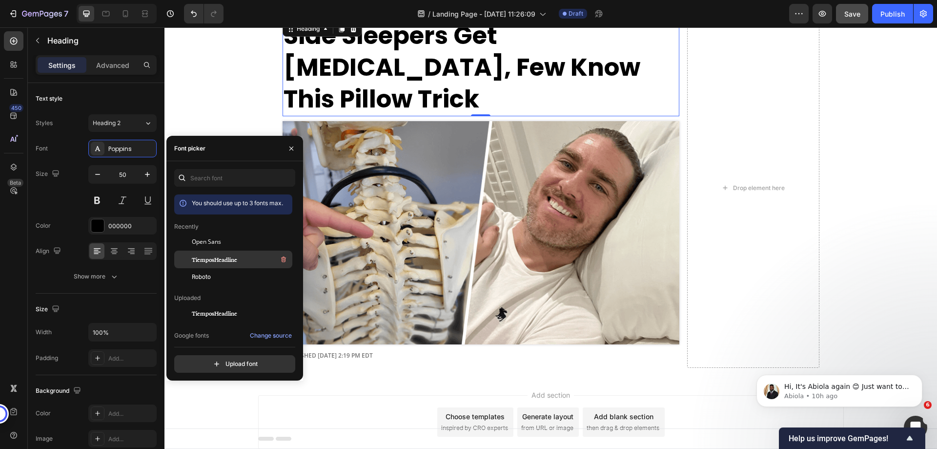
click at [214, 257] on span "TiemposHeadline" at bounding box center [214, 259] width 45 height 9
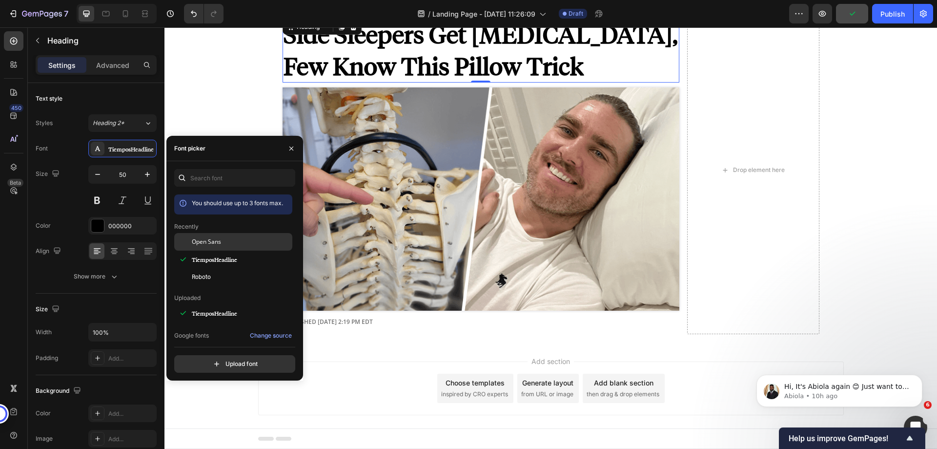
click at [214, 245] on span "Open Sans" at bounding box center [206, 241] width 29 height 9
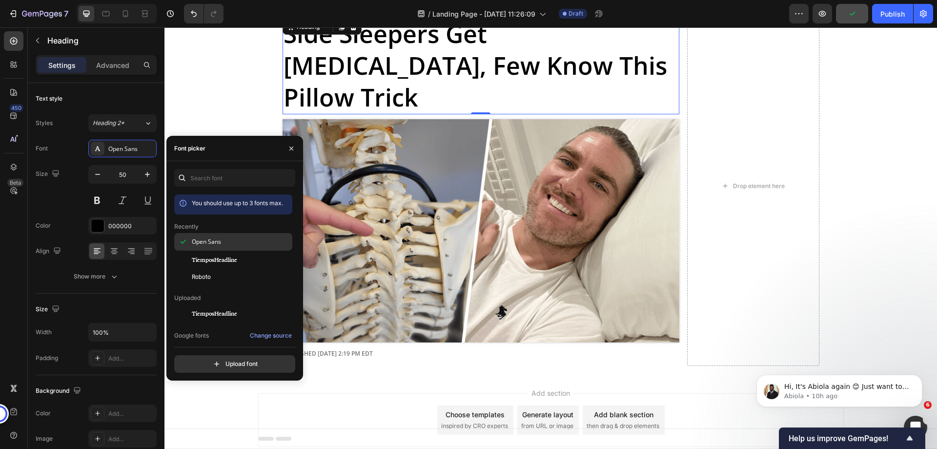
scroll to position [50, 0]
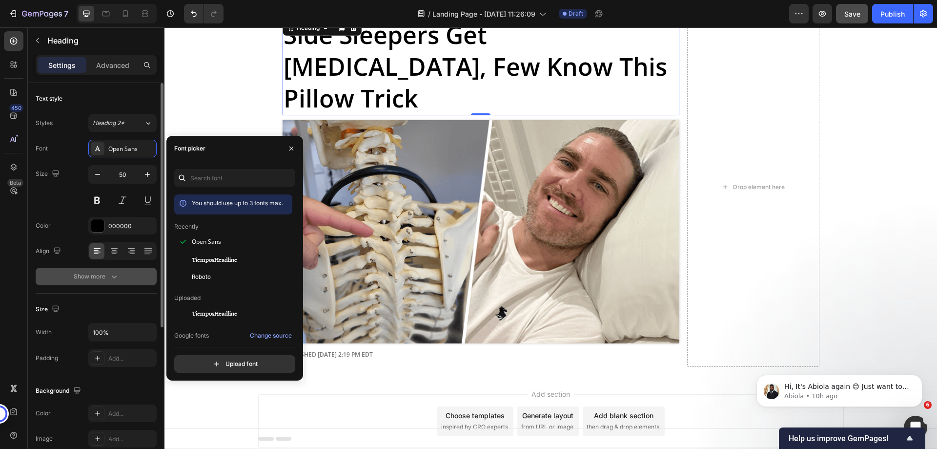
click at [101, 278] on div "Show more" at bounding box center [96, 276] width 45 height 10
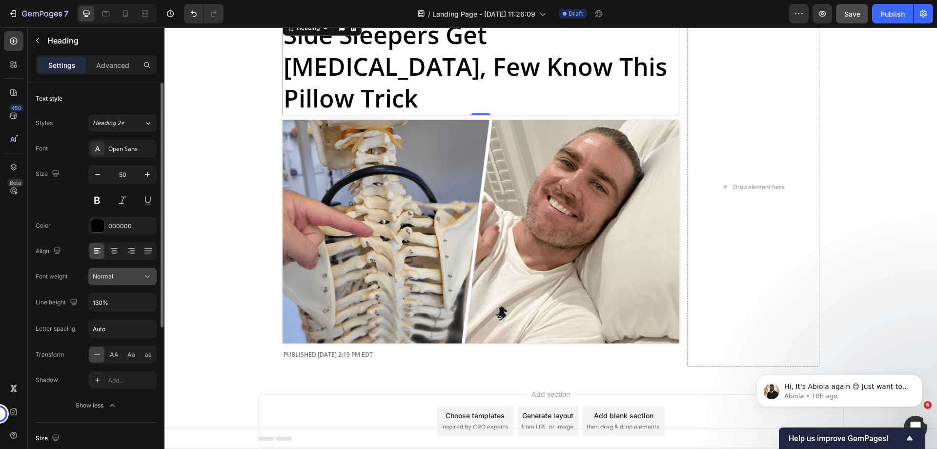
click at [107, 280] on span "Normal" at bounding box center [103, 276] width 21 height 9
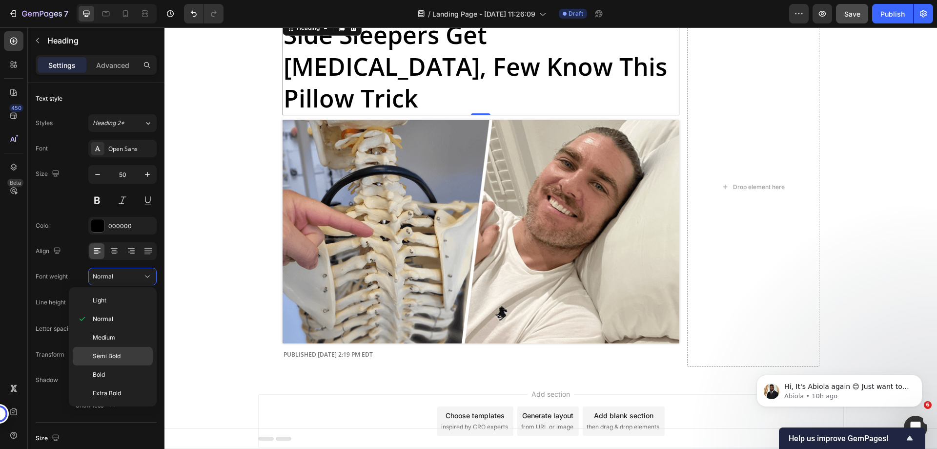
click at [105, 353] on span "Semi Bold" at bounding box center [107, 355] width 28 height 9
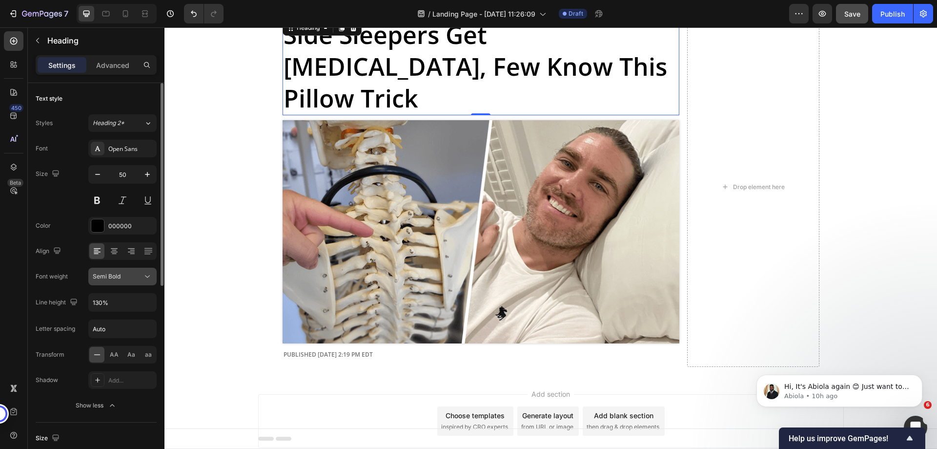
click at [110, 280] on span "Semi Bold" at bounding box center [107, 276] width 28 height 9
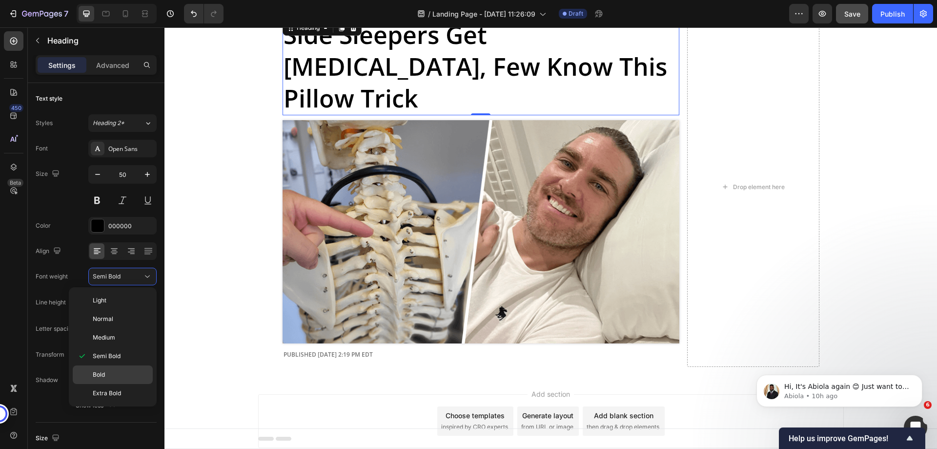
click at [111, 367] on div "Bold" at bounding box center [113, 374] width 80 height 19
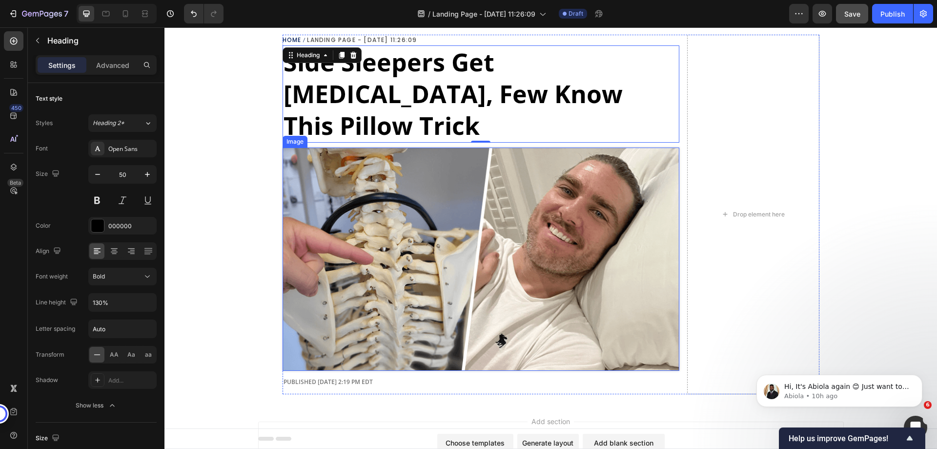
scroll to position [0, 0]
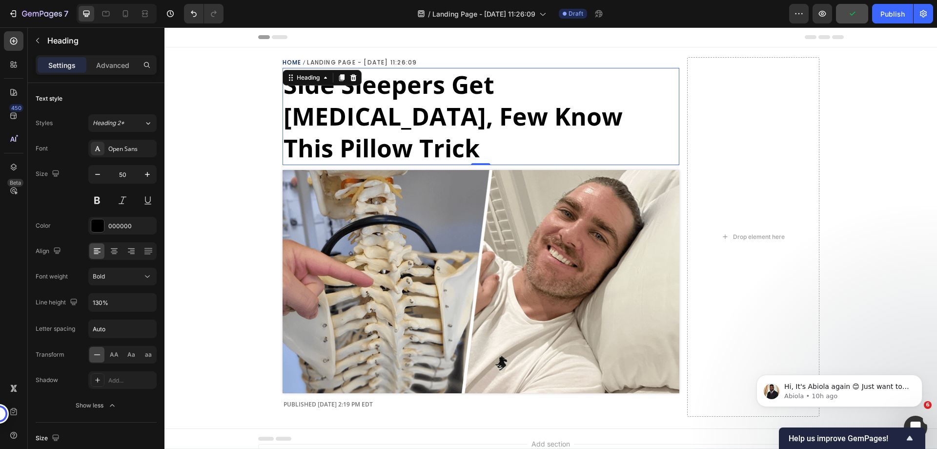
click at [242, 107] on div "Home Landing Page - Sep 29, 11:26:09 Breadcrumb ⁠⁠⁠⁠⁠⁠⁠ Side Sleepers Get Neck …" at bounding box center [550, 235] width 773 height 377
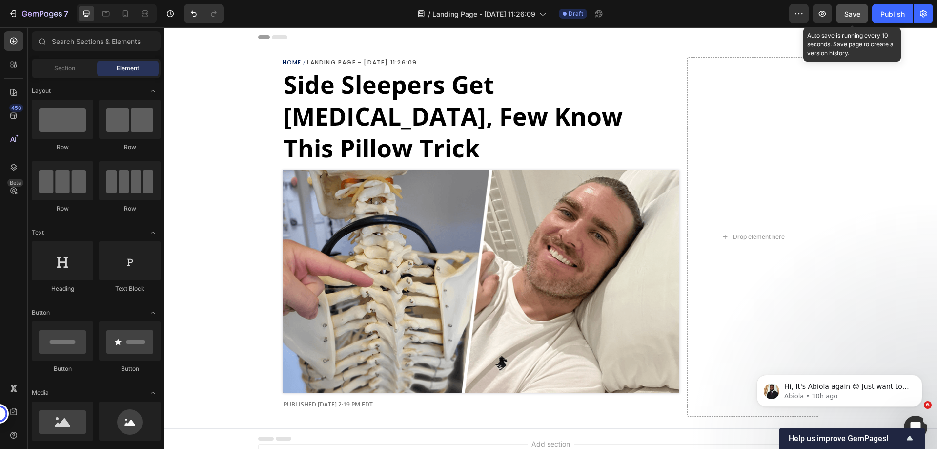
drag, startPoint x: 858, startPoint y: 10, endPoint x: 666, endPoint y: 205, distance: 273.7
click at [858, 10] on span "Save" at bounding box center [852, 14] width 16 height 8
click at [820, 18] on icon "button" at bounding box center [823, 14] width 10 height 10
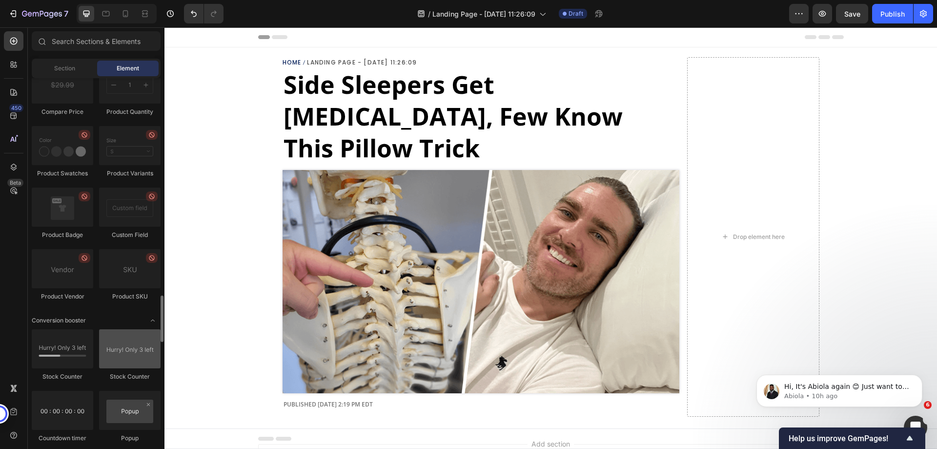
scroll to position [1806, 0]
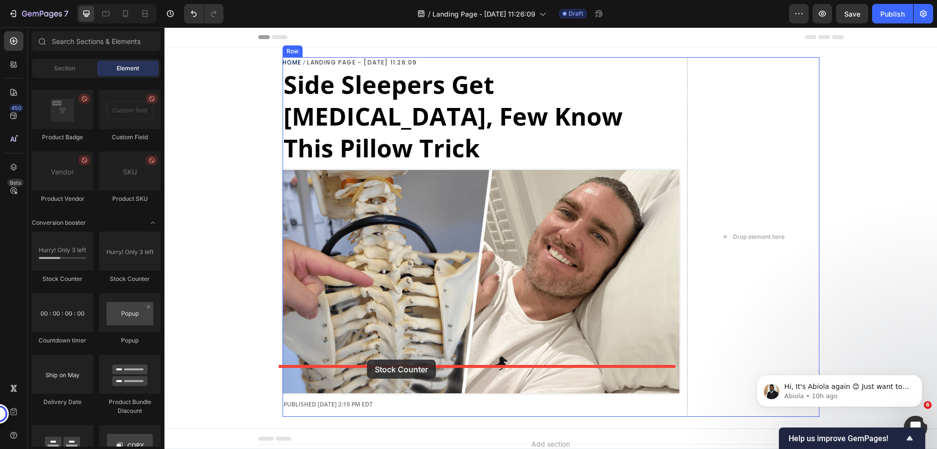
drag, startPoint x: 290, startPoint y: 287, endPoint x: 367, endPoint y: 359, distance: 105.0
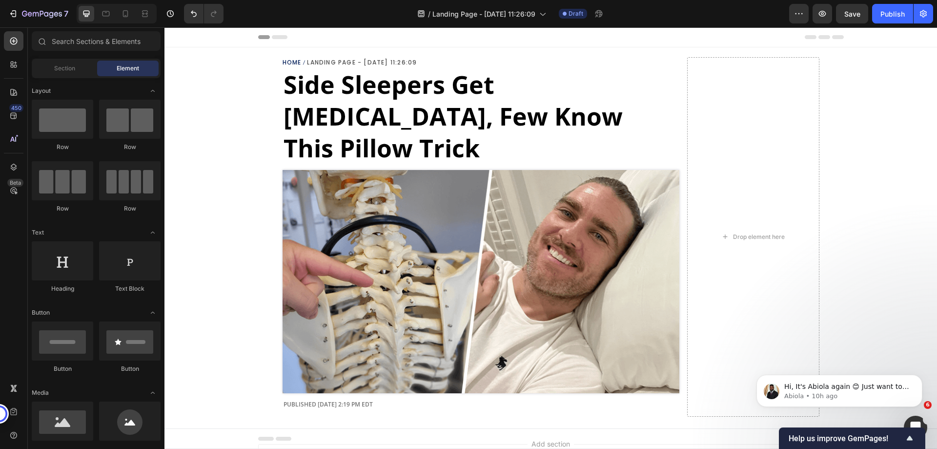
scroll to position [64, 0]
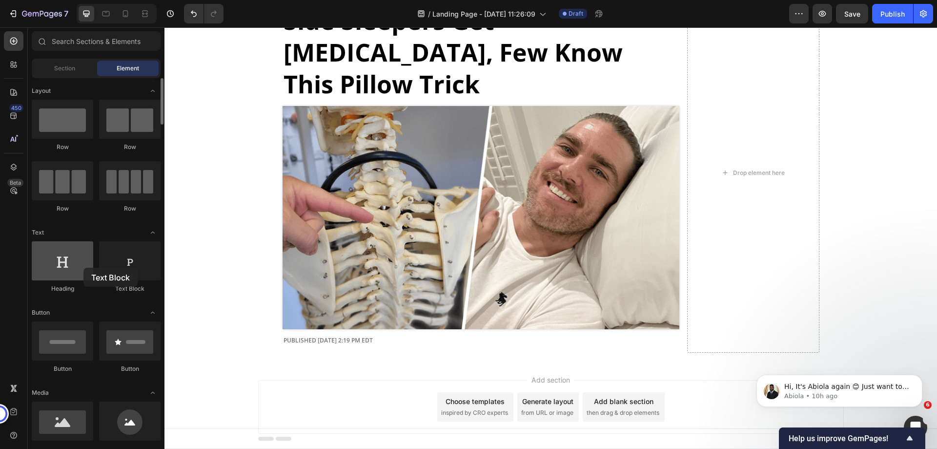
drag, startPoint x: 130, startPoint y: 271, endPoint x: 76, endPoint y: 267, distance: 54.4
click at [76, 267] on div "Heading Text Block" at bounding box center [96, 271] width 129 height 61
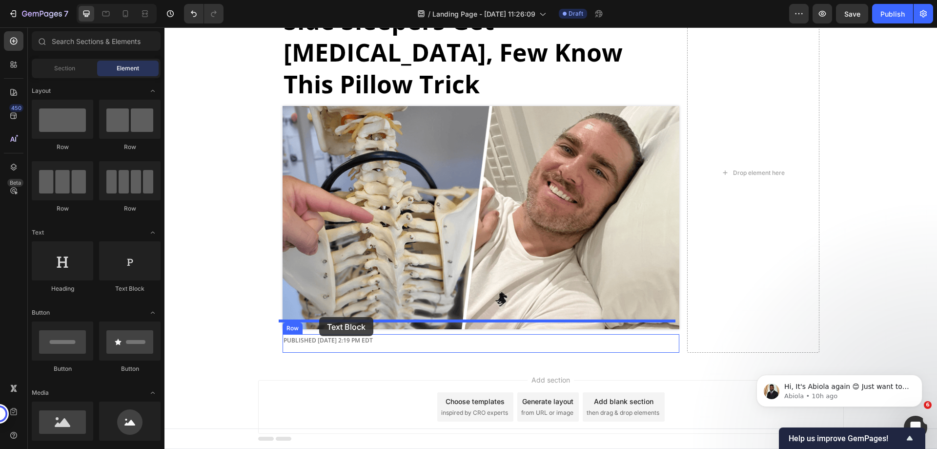
drag, startPoint x: 289, startPoint y: 294, endPoint x: 319, endPoint y: 317, distance: 37.6
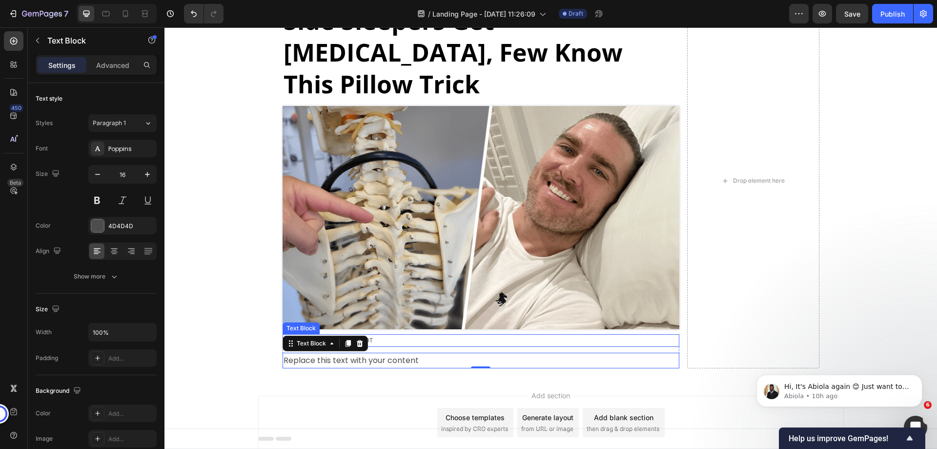
click at [287, 322] on div "Text Block" at bounding box center [301, 328] width 37 height 12
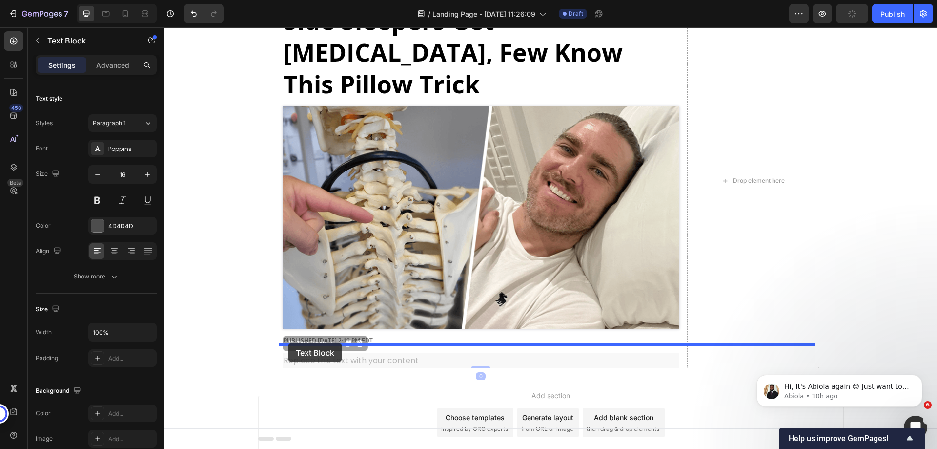
drag, startPoint x: 289, startPoint y: 328, endPoint x: 288, endPoint y: 343, distance: 14.7
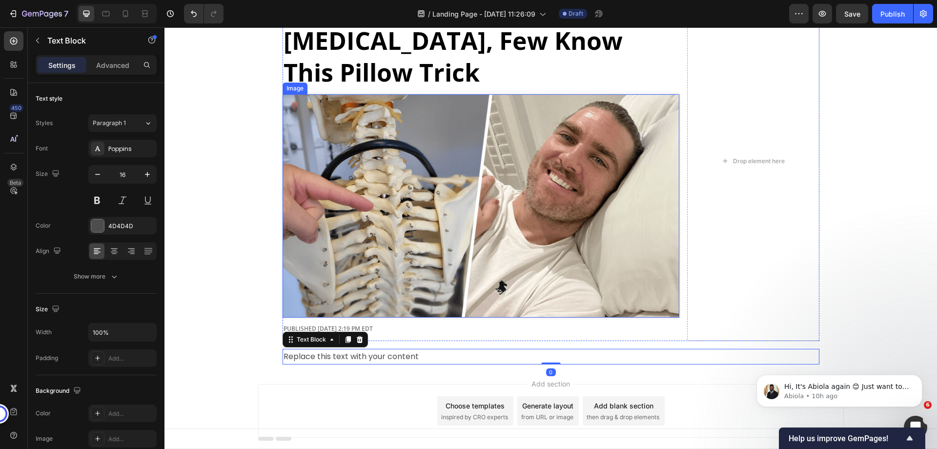
scroll to position [80, 0]
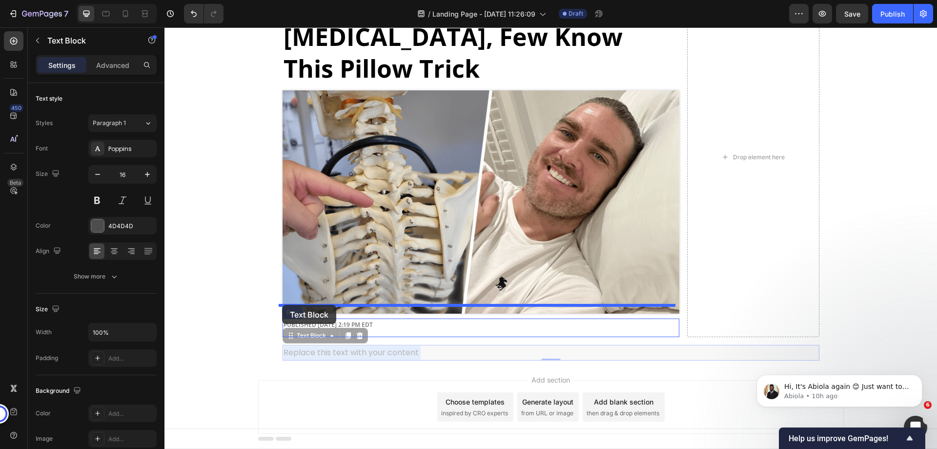
drag, startPoint x: 324, startPoint y: 323, endPoint x: 282, endPoint y: 305, distance: 45.2
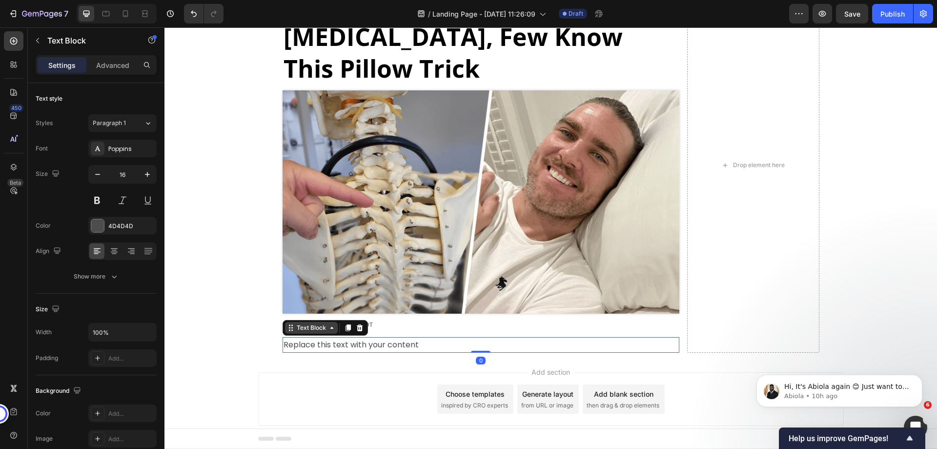
scroll to position [72, 0]
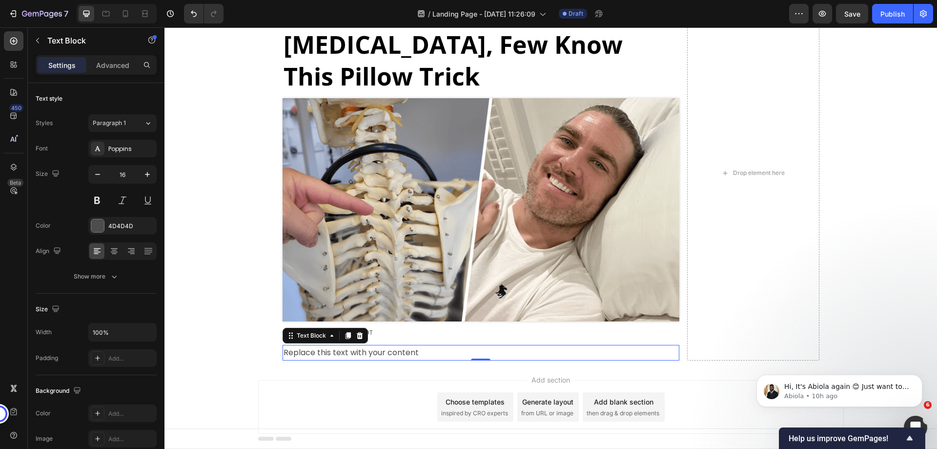
click at [423, 345] on div "Replace this text with your content" at bounding box center [481, 353] width 397 height 16
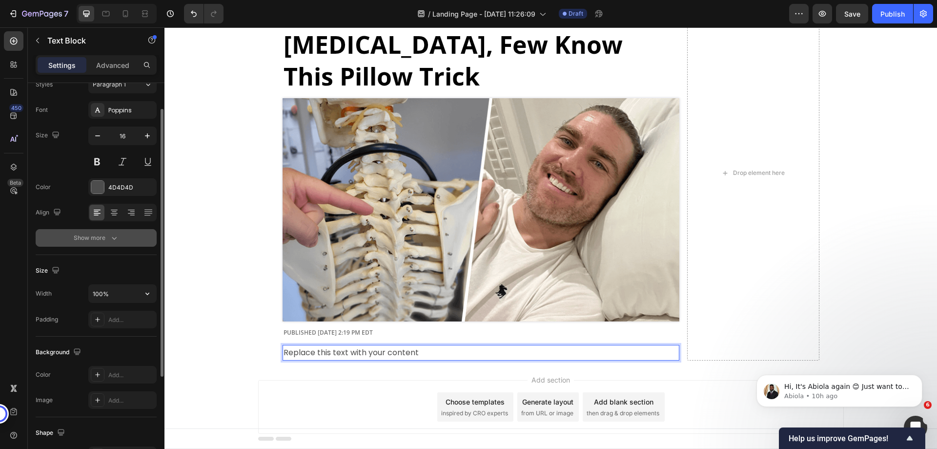
scroll to position [0, 0]
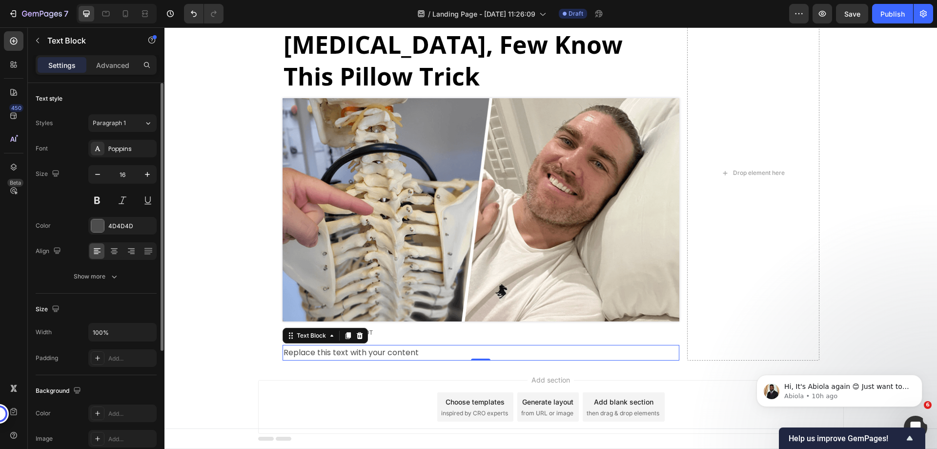
click at [97, 78] on div "Settings Advanced" at bounding box center [96, 69] width 137 height 28
click at [118, 62] on p "Advanced" at bounding box center [112, 65] width 33 height 10
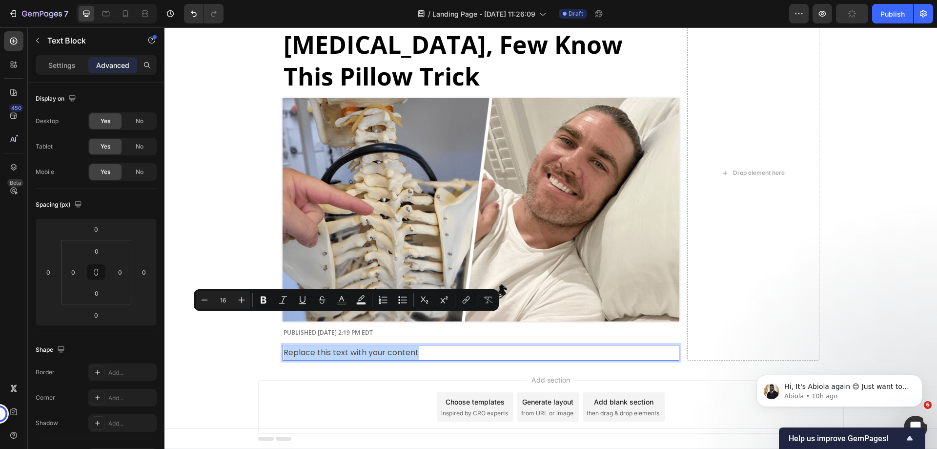
click at [356, 346] on p "Replace this text with your content" at bounding box center [481, 353] width 395 height 14
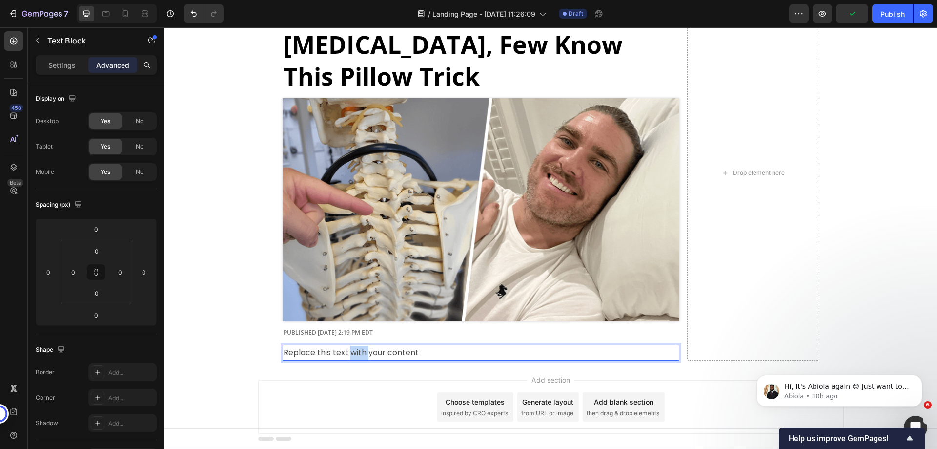
click at [356, 346] on p "Replace this text with your content" at bounding box center [481, 353] width 395 height 14
click at [59, 68] on p "Settings" at bounding box center [61, 65] width 27 height 10
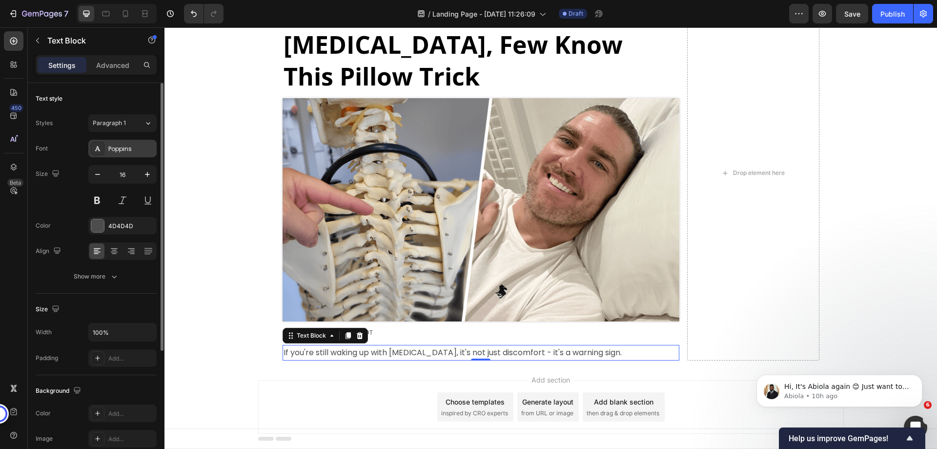
click at [123, 151] on div "Poppins" at bounding box center [131, 148] width 46 height 9
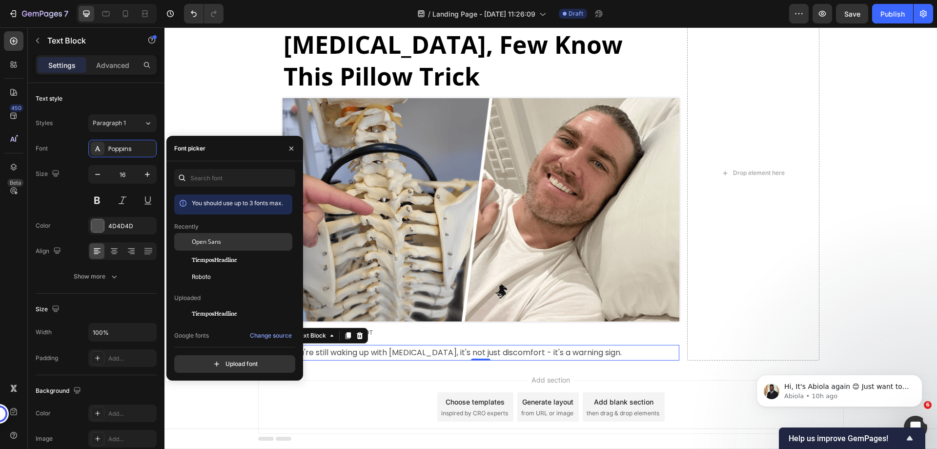
click at [206, 241] on span "Open Sans" at bounding box center [206, 241] width 29 height 9
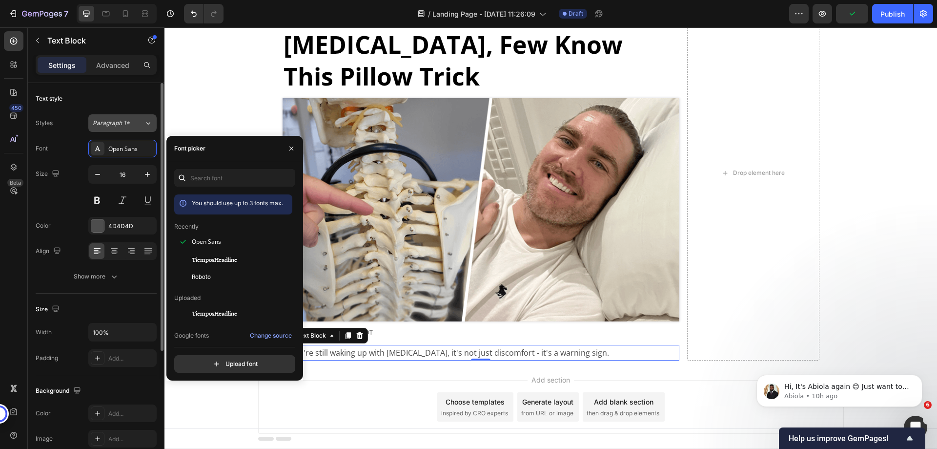
click at [133, 121] on div "Paragraph 1*" at bounding box center [118, 123] width 51 height 9
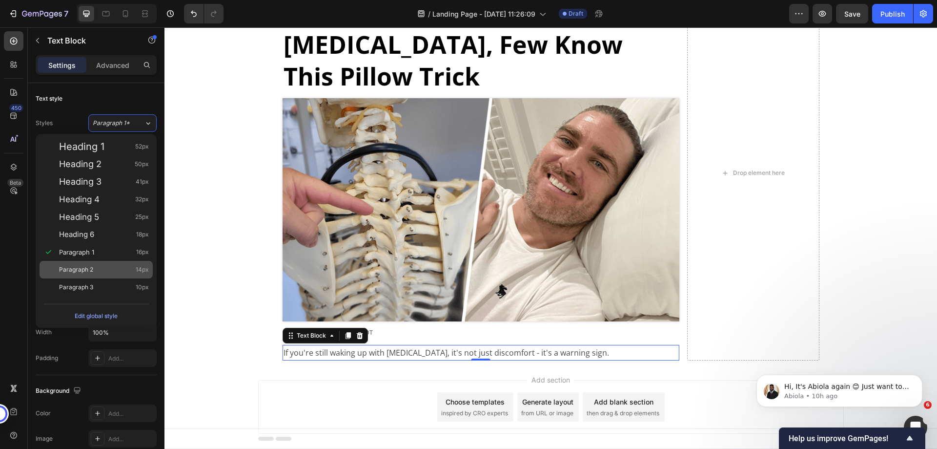
click at [103, 272] on div "Paragraph 2 14px" at bounding box center [104, 270] width 90 height 10
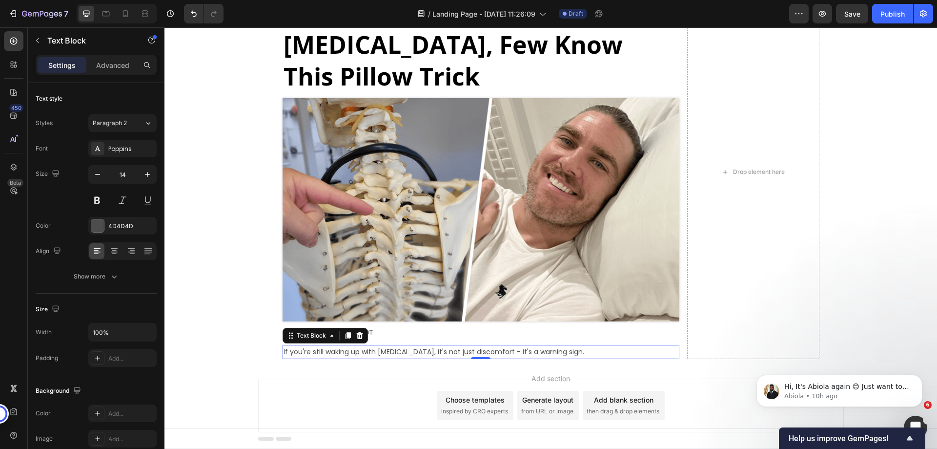
scroll to position [70, 0]
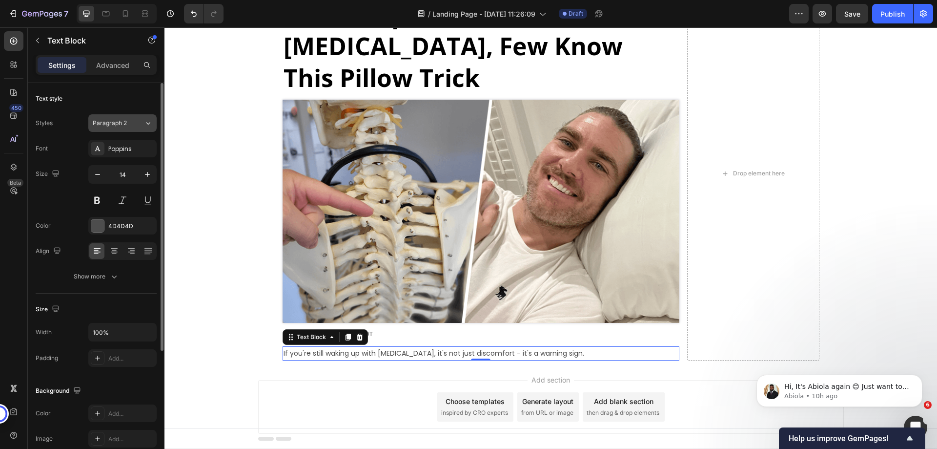
click at [120, 126] on span "Paragraph 2" at bounding box center [110, 123] width 34 height 9
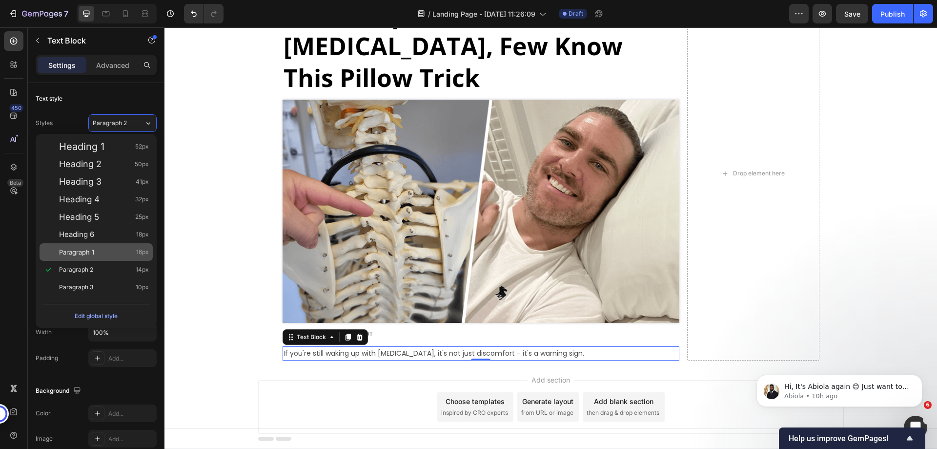
click at [102, 253] on div "Paragraph 1 16px" at bounding box center [104, 252] width 90 height 10
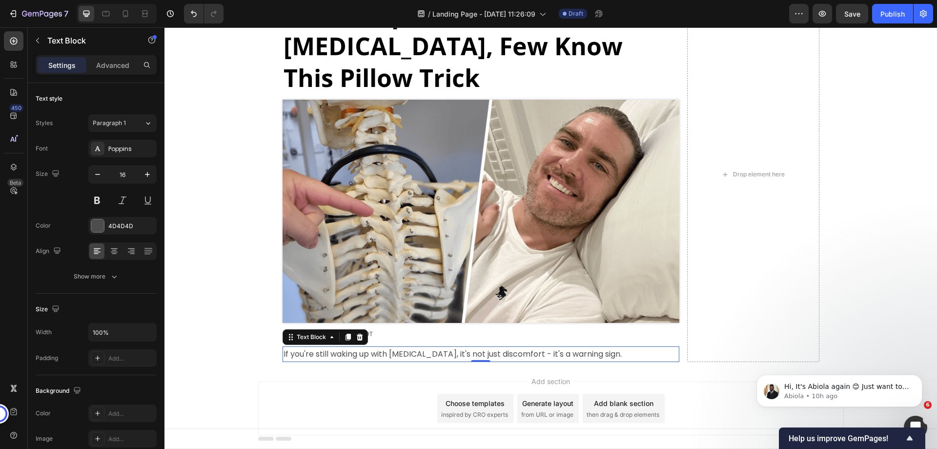
scroll to position [72, 0]
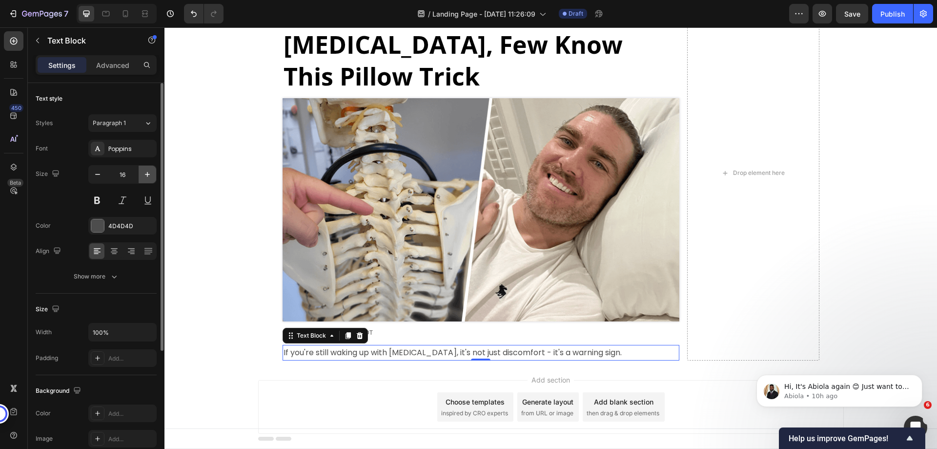
click at [143, 172] on icon "button" at bounding box center [148, 174] width 10 height 10
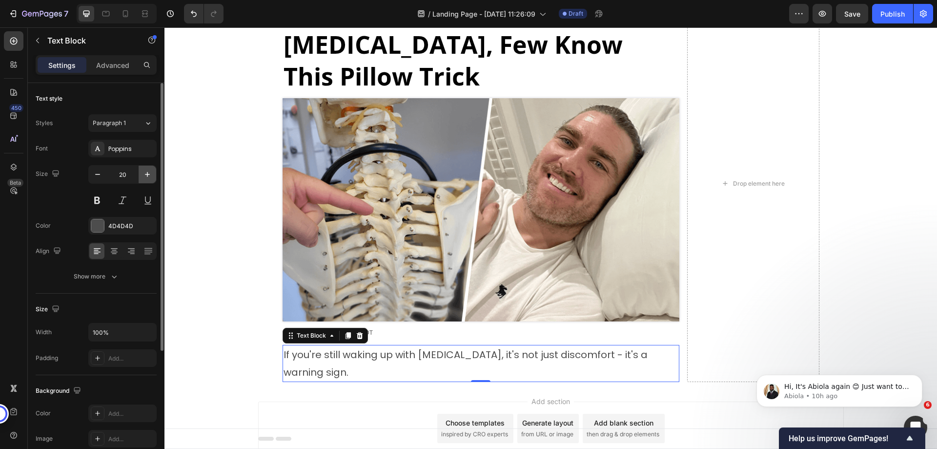
click at [143, 172] on icon "button" at bounding box center [148, 174] width 10 height 10
type input "21"
click at [98, 226] on div at bounding box center [97, 225] width 13 height 13
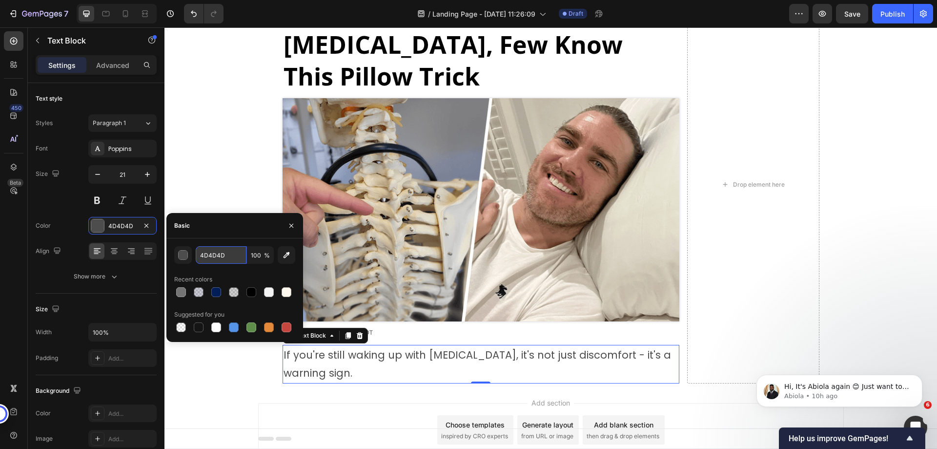
click at [213, 254] on input "4D4D4D" at bounding box center [221, 255] width 51 height 18
type input "000000"
click at [209, 169] on div "Home Landing Page - Sep 29, 11:26:09 Breadcrumb ⁠⁠⁠⁠⁠⁠⁠ Side Sleepers Get Neck …" at bounding box center [550, 180] width 773 height 408
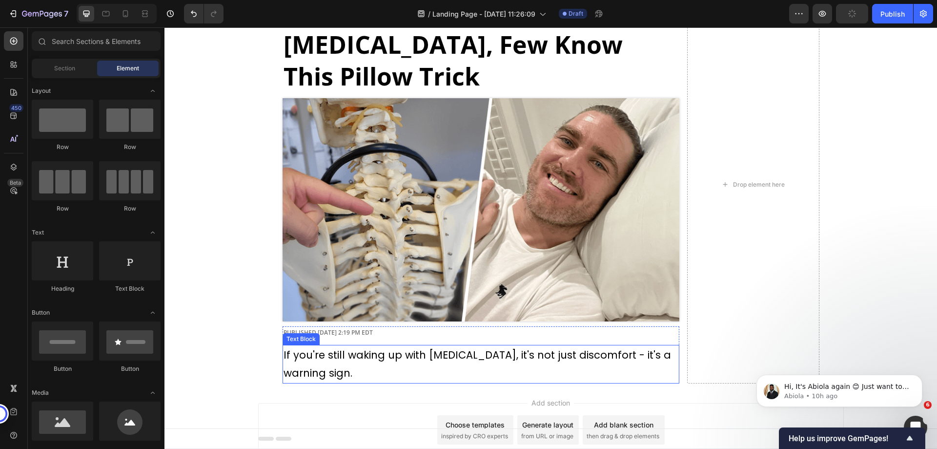
click at [310, 346] on p "If you're still waking up with [MEDICAL_DATA], it's not just discomfort - it's …" at bounding box center [481, 364] width 395 height 37
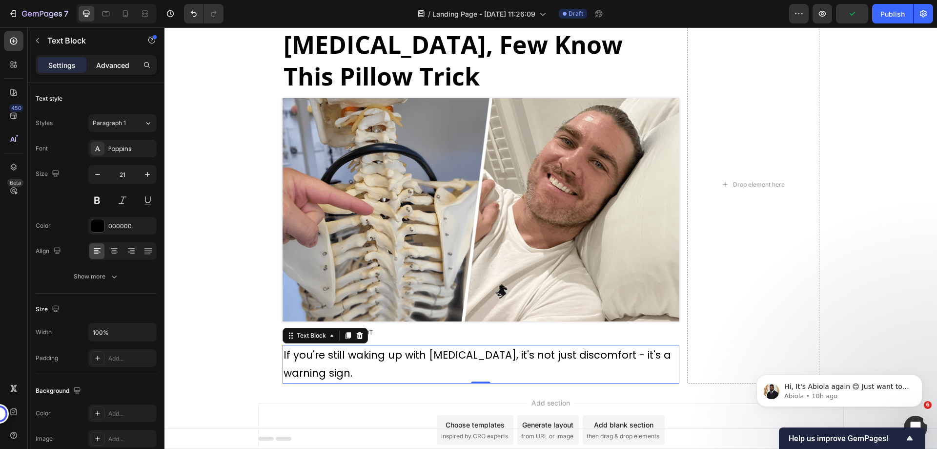
click at [106, 69] on p "Advanced" at bounding box center [112, 65] width 33 height 10
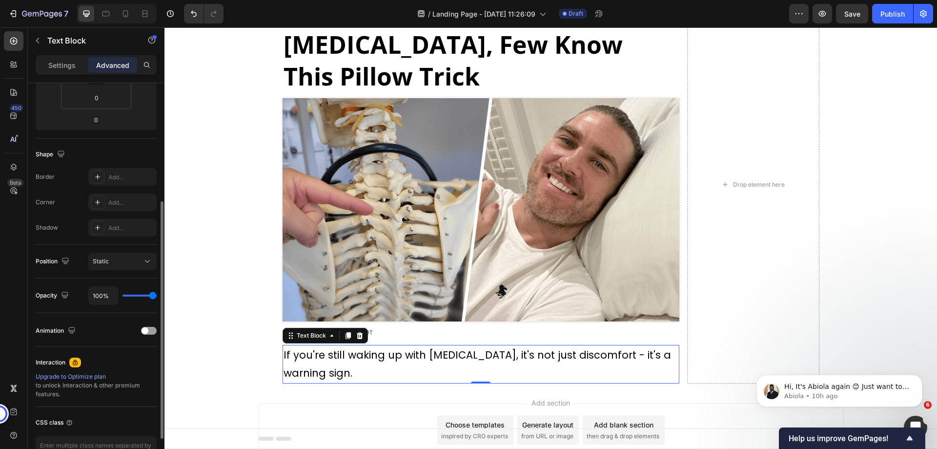
scroll to position [258, 0]
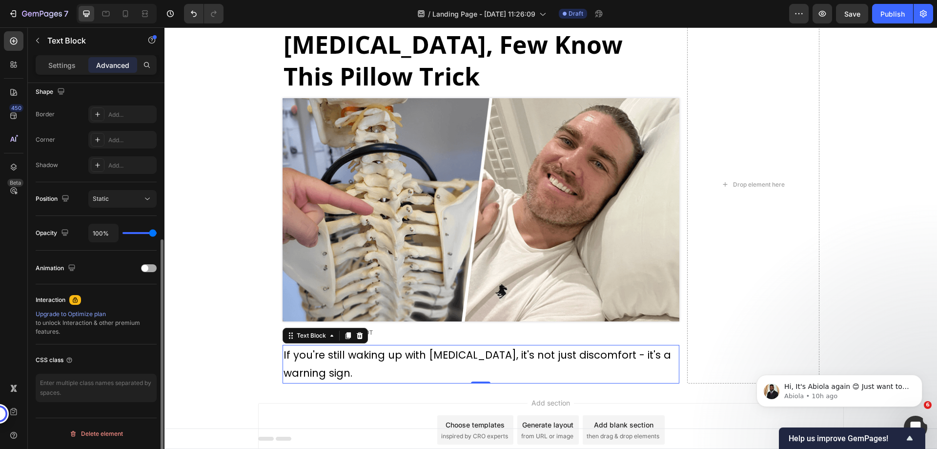
click at [145, 265] on span at bounding box center [145, 268] width 7 height 7
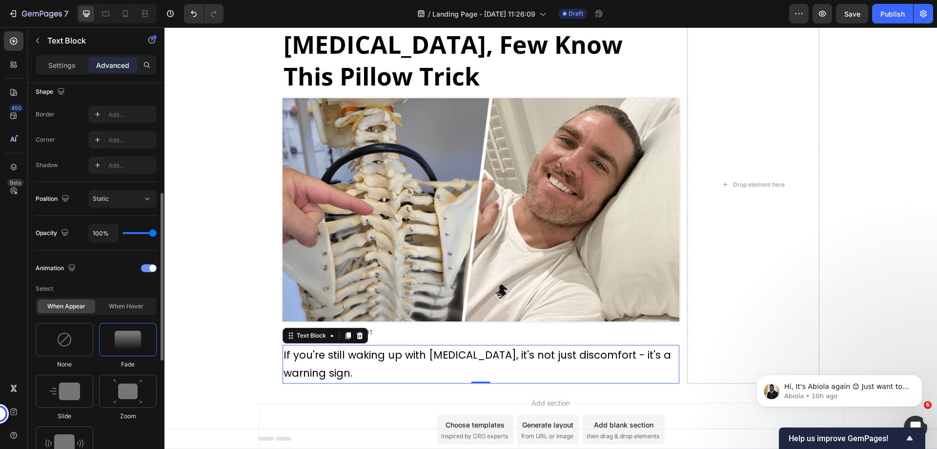
click at [146, 265] on div at bounding box center [149, 268] width 16 height 8
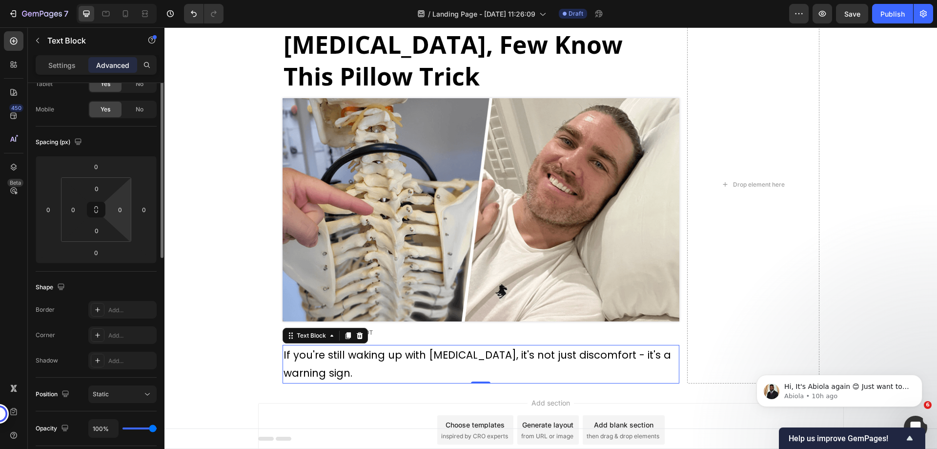
scroll to position [0, 0]
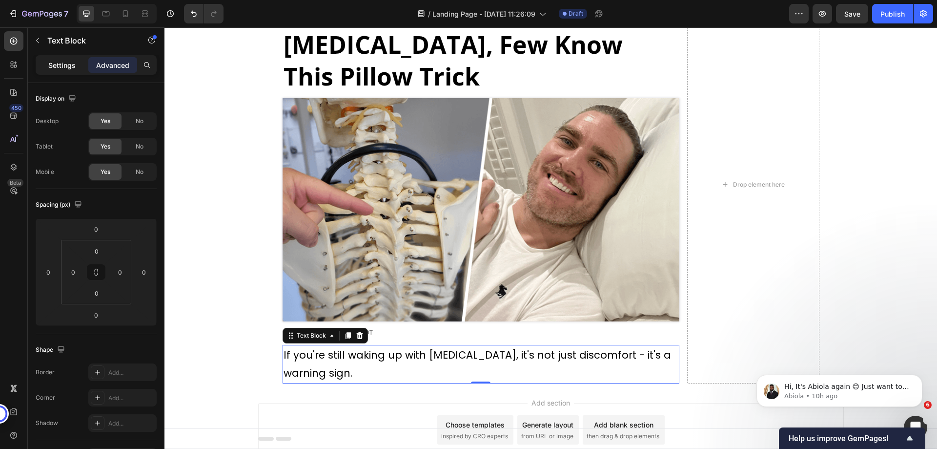
click at [62, 69] on p "Settings" at bounding box center [61, 65] width 27 height 10
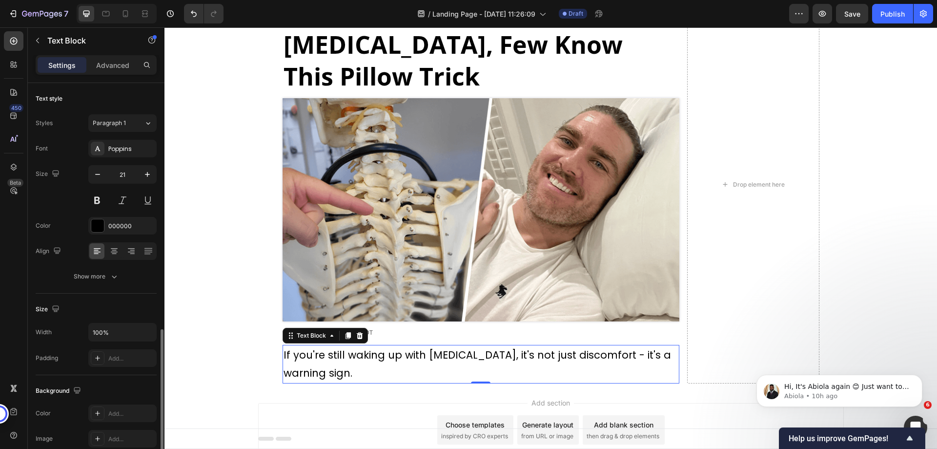
scroll to position [185, 0]
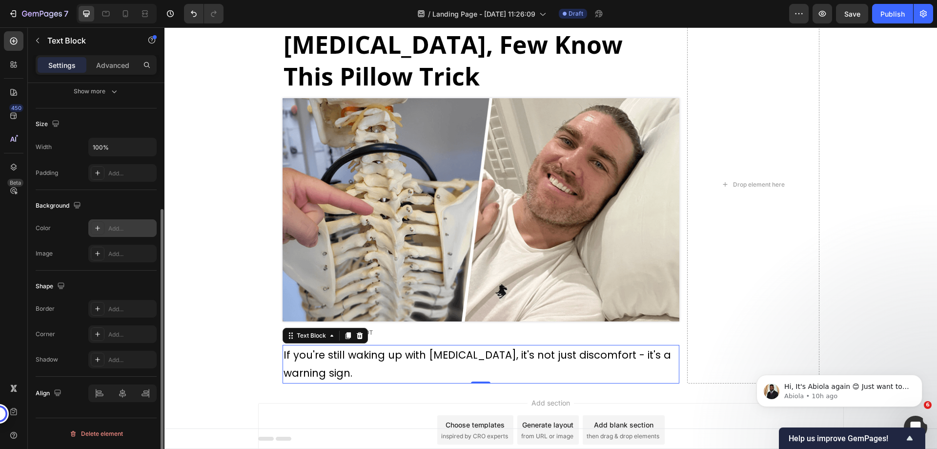
click at [111, 225] on div "Add..." at bounding box center [131, 228] width 46 height 9
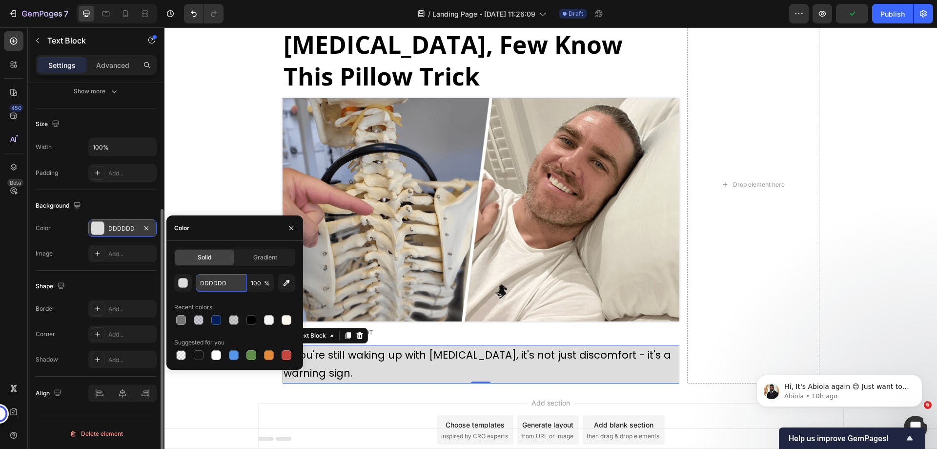
click at [215, 282] on input "DDDDDD" at bounding box center [221, 283] width 51 height 18
paste input "#feffab"
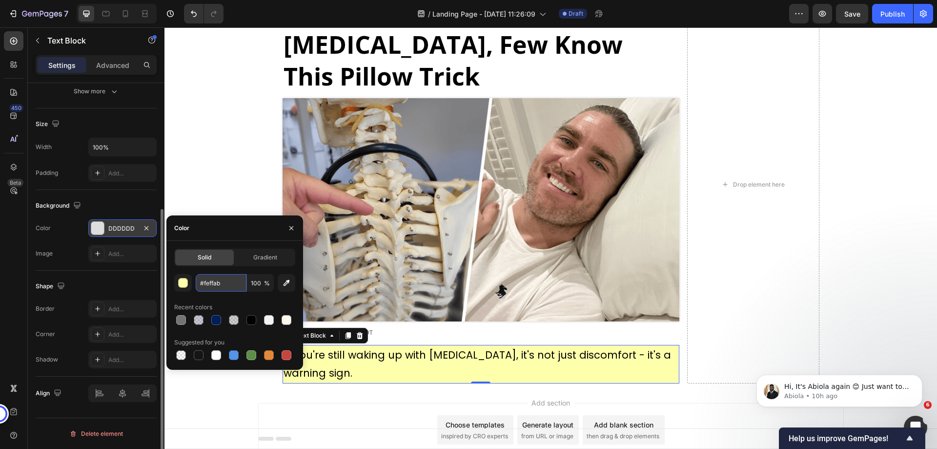
click at [204, 282] on input "#feffab" at bounding box center [221, 283] width 51 height 18
type input "000000"
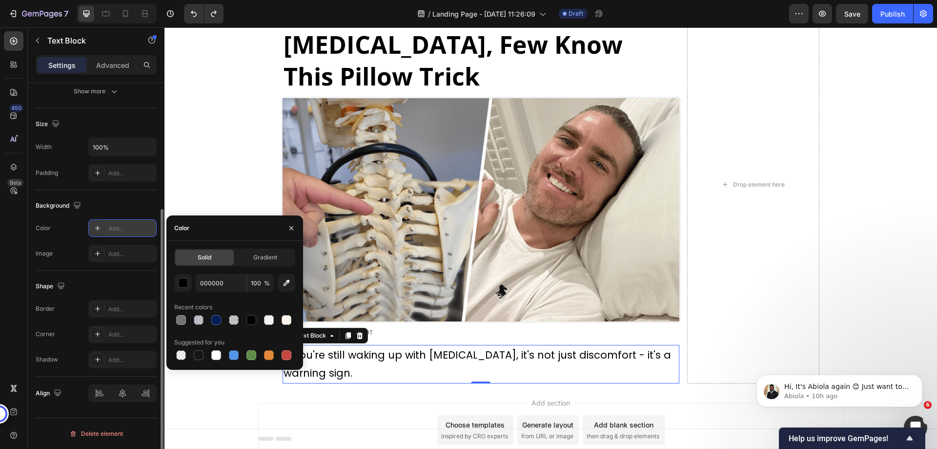
click at [63, 262] on div "Background The changes might be hidden by the video. Color Add... Image Add..." at bounding box center [96, 230] width 121 height 81
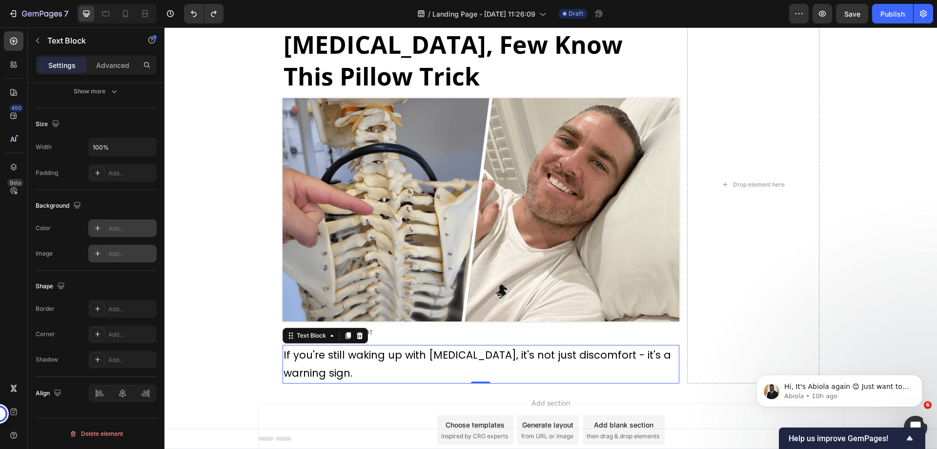
click at [103, 258] on div at bounding box center [98, 253] width 14 height 14
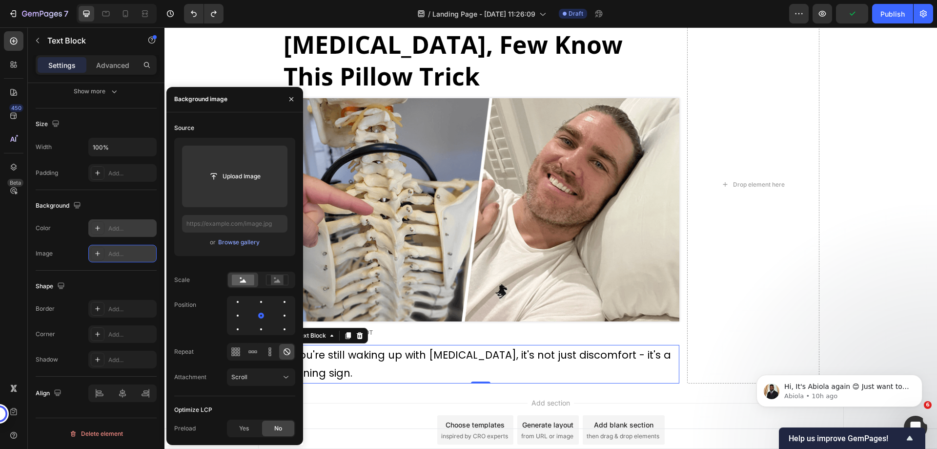
click at [67, 234] on div "Color Add..." at bounding box center [96, 228] width 121 height 18
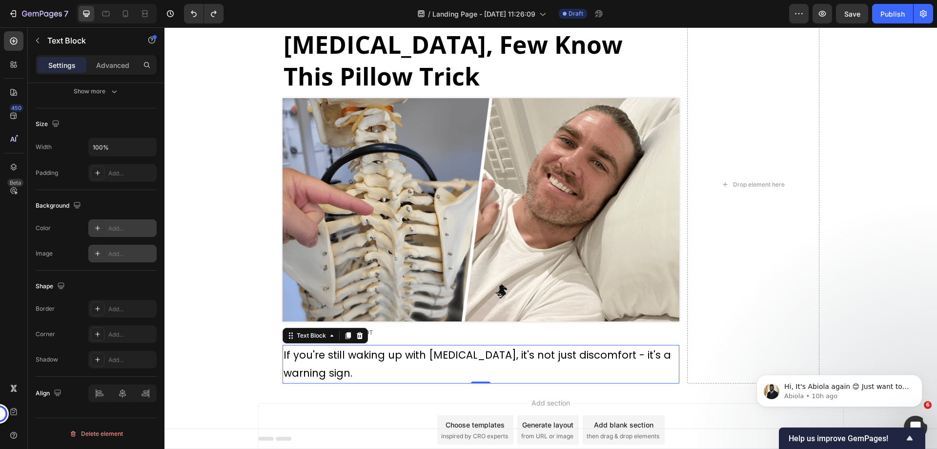
scroll to position [0, 0]
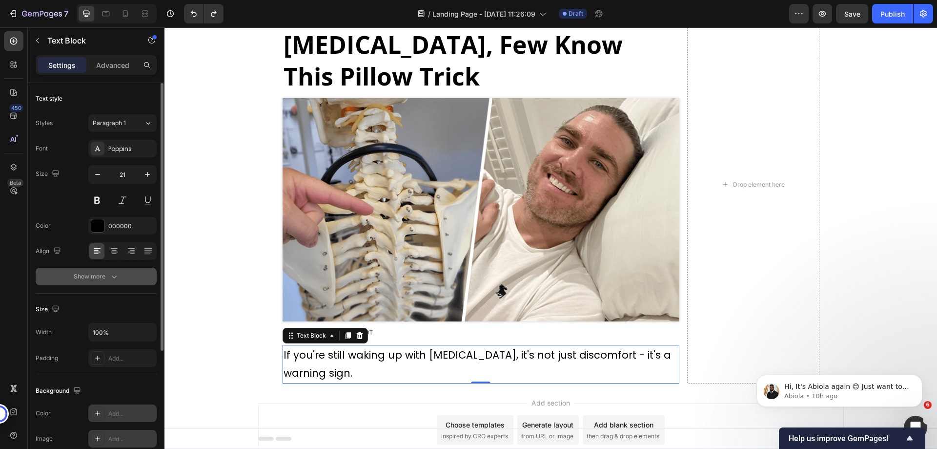
click at [102, 277] on div "Show more" at bounding box center [96, 276] width 45 height 10
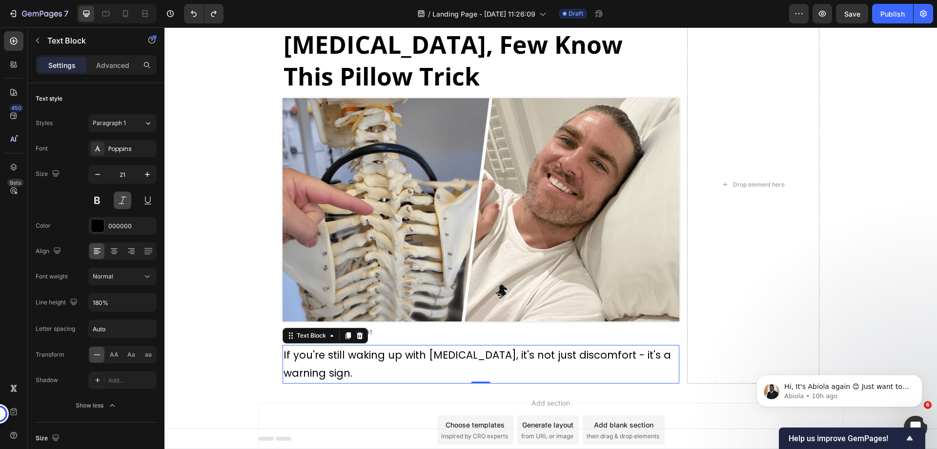
click at [124, 203] on button at bounding box center [123, 200] width 18 height 18
click at [119, 275] on div "Normal" at bounding box center [118, 276] width 50 height 9
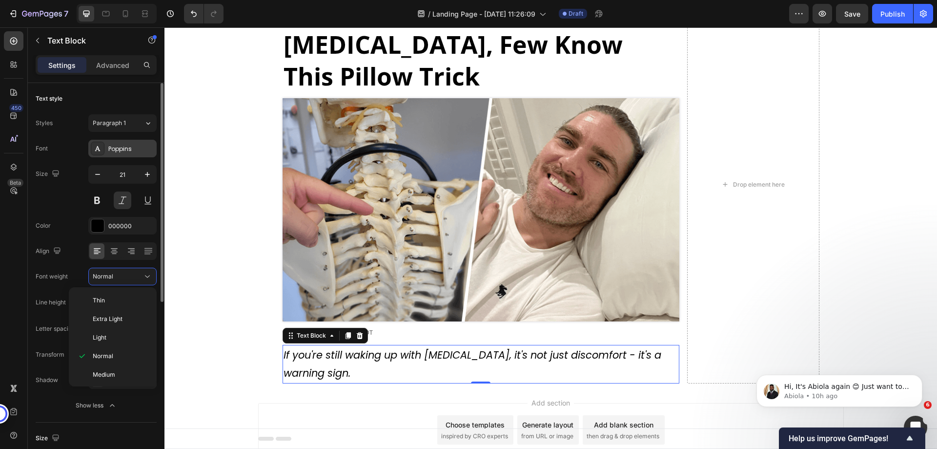
click at [123, 144] on div "Poppins" at bounding box center [131, 148] width 46 height 9
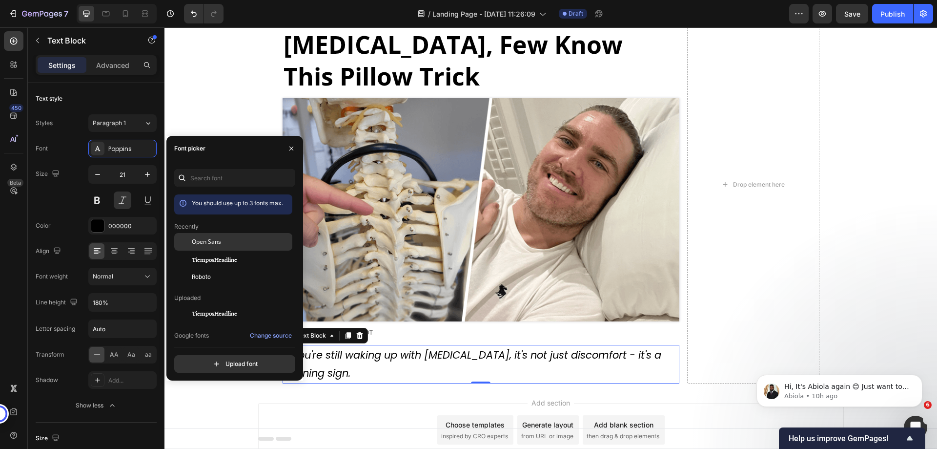
click at [212, 245] on span "Open Sans" at bounding box center [206, 241] width 29 height 9
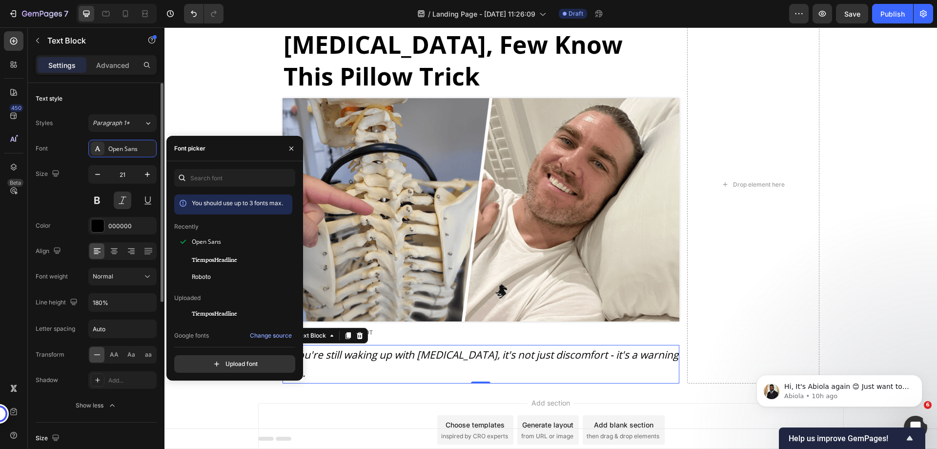
click at [53, 201] on div "Size 21" at bounding box center [96, 187] width 121 height 44
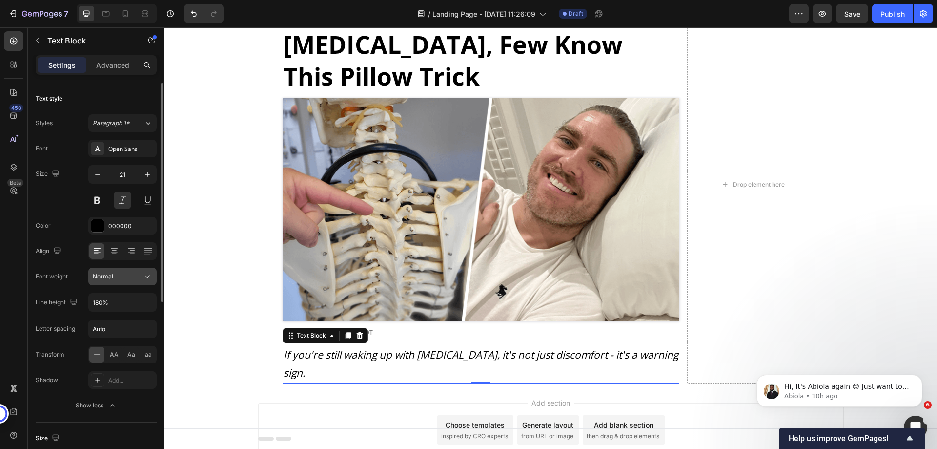
click at [118, 271] on div "Normal" at bounding box center [123, 276] width 60 height 10
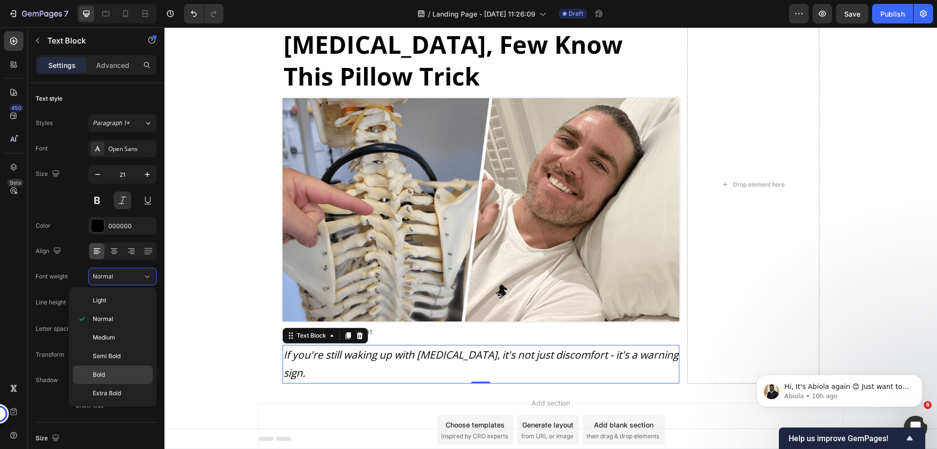
click at [107, 371] on p "Bold" at bounding box center [121, 374] width 56 height 9
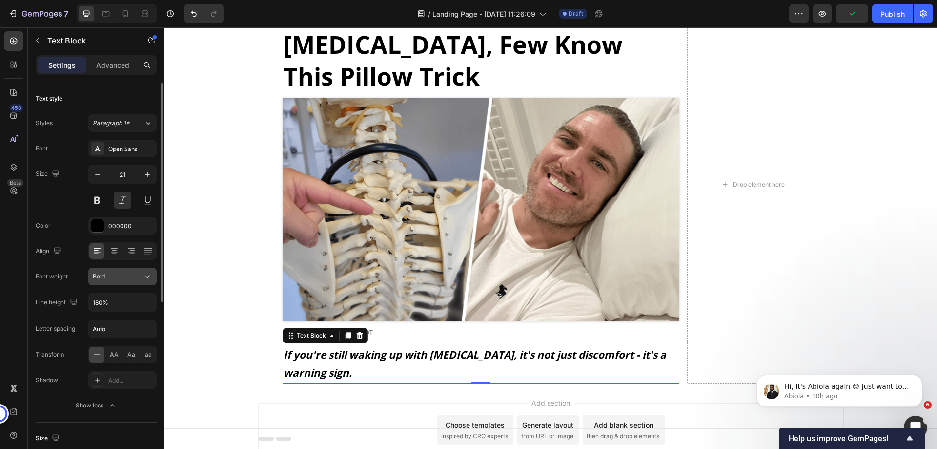
click at [117, 277] on div "Bold" at bounding box center [118, 276] width 50 height 9
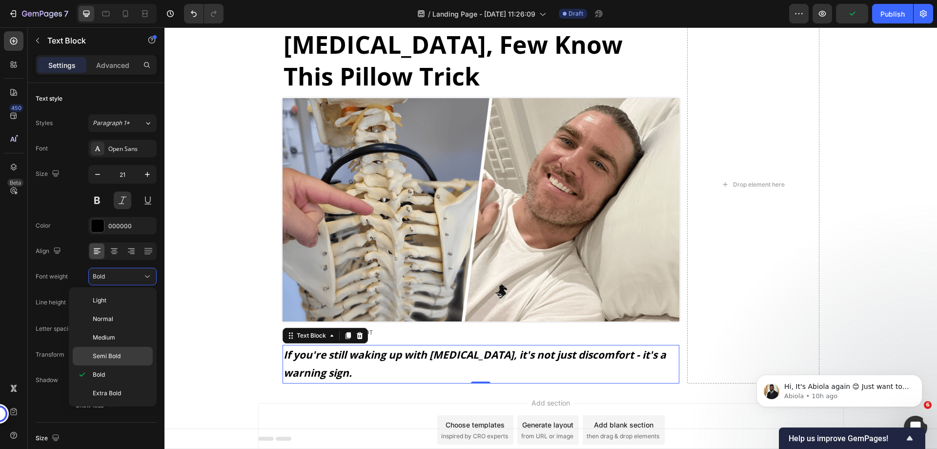
click at [114, 355] on span "Semi Bold" at bounding box center [107, 355] width 28 height 9
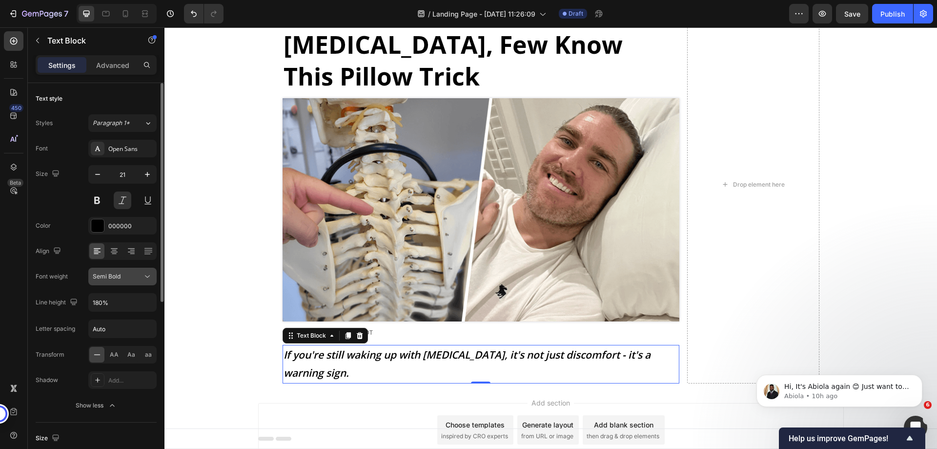
click at [113, 270] on button "Semi Bold" at bounding box center [122, 276] width 68 height 18
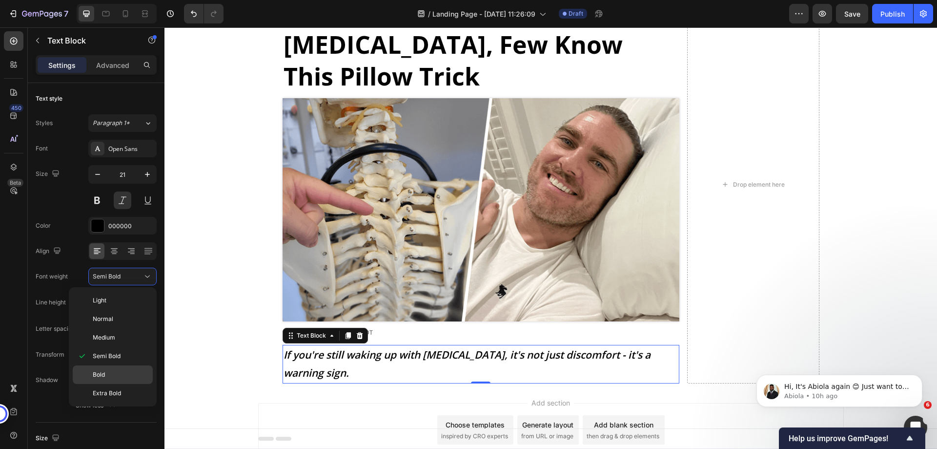
click at [111, 368] on div "Bold" at bounding box center [113, 374] width 80 height 19
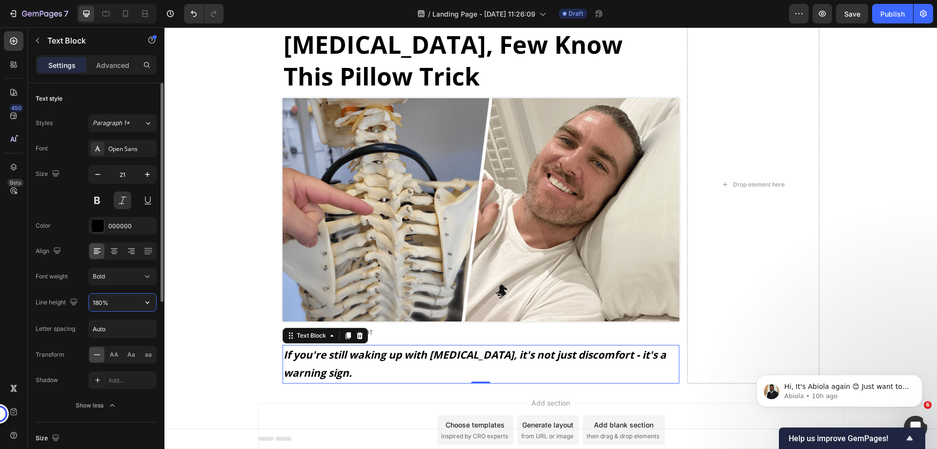
click at [126, 306] on input "180%" at bounding box center [122, 302] width 67 height 18
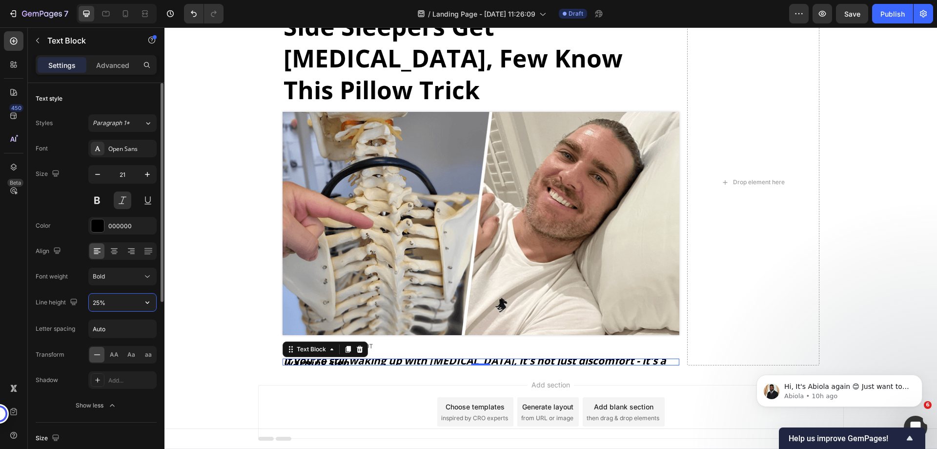
scroll to position [63, 0]
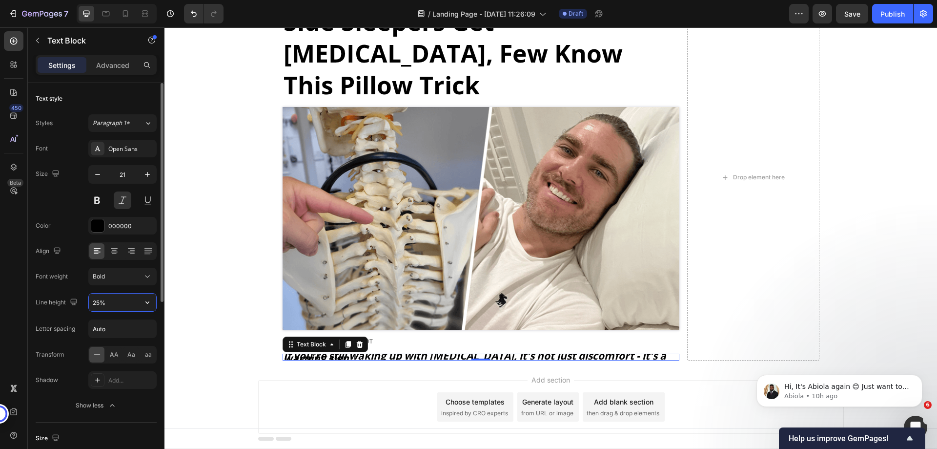
click at [134, 302] on input "25%" at bounding box center [122, 302] width 67 height 18
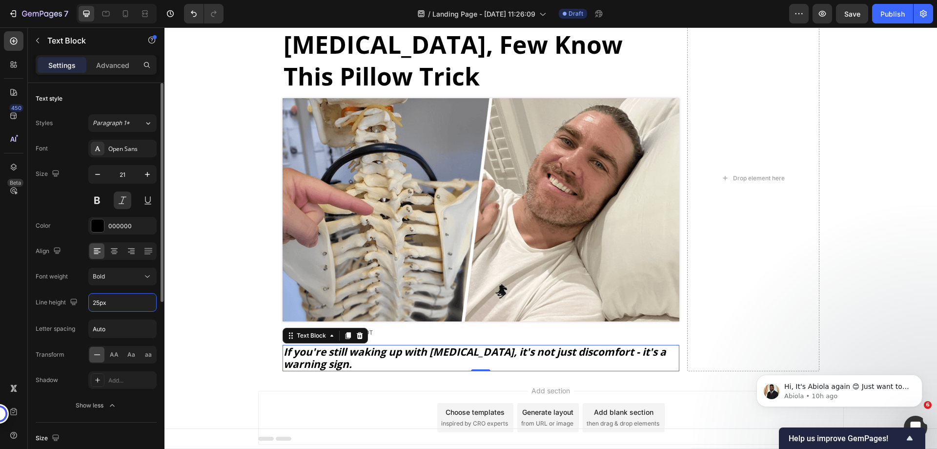
click at [82, 312] on div "Font Open Sans Size 21 Color 000000 Align Font weight Bold Line height 25px Let…" at bounding box center [96, 277] width 121 height 274
type input "25"
drag, startPoint x: 112, startPoint y: 59, endPoint x: 110, endPoint y: 185, distance: 126.4
click at [113, 59] on div "Advanced" at bounding box center [112, 65] width 49 height 16
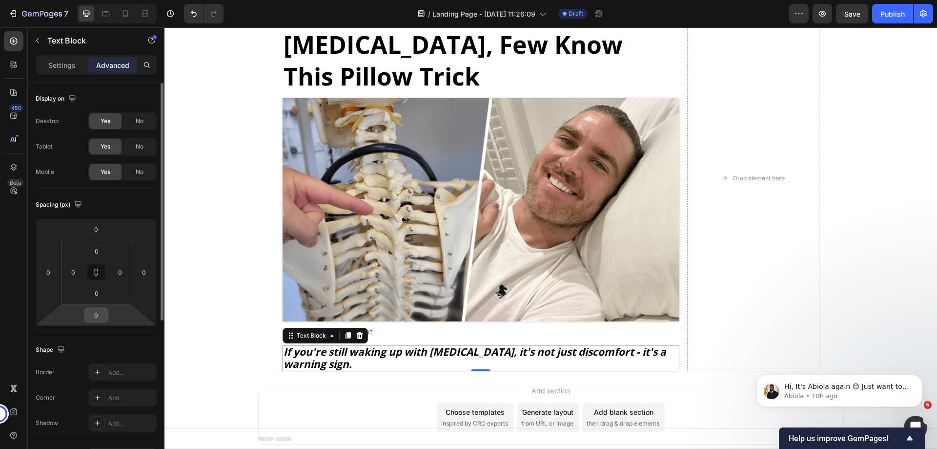
click at [95, 316] on input "0" at bounding box center [96, 315] width 20 height 15
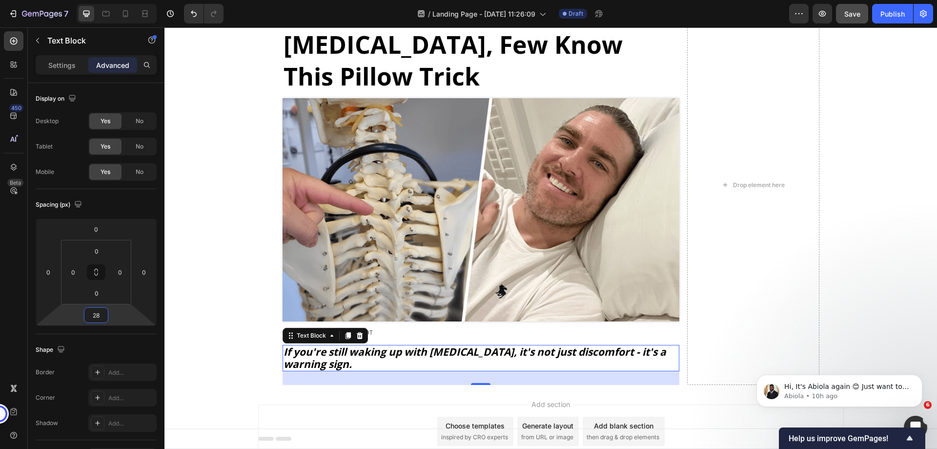
type input "28"
click at [851, 22] on button "Save" at bounding box center [852, 14] width 32 height 20
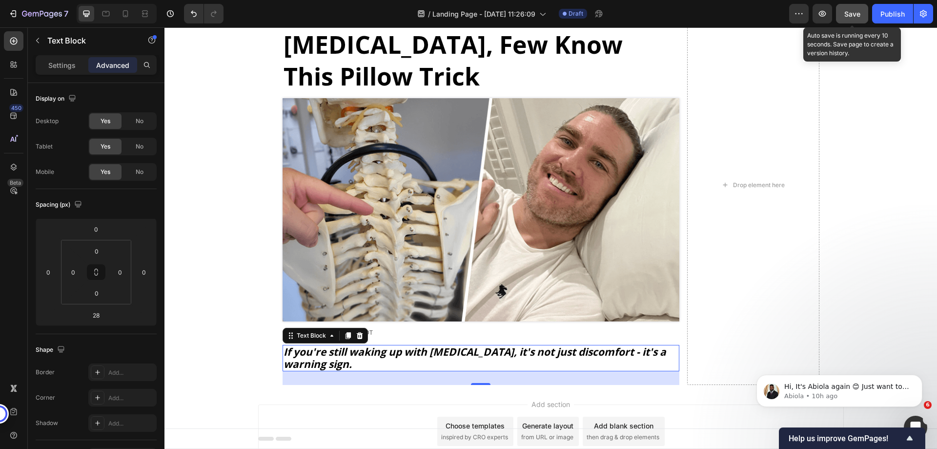
click at [851, 15] on span "Save" at bounding box center [852, 14] width 16 height 8
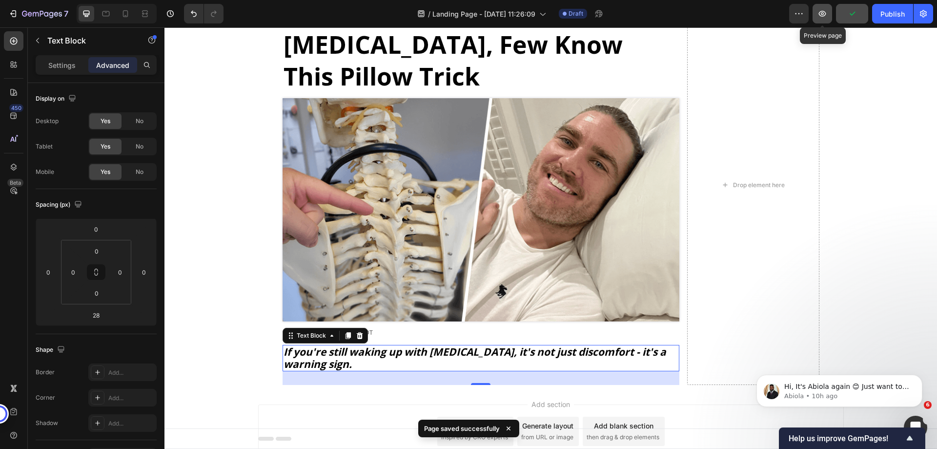
click at [823, 17] on icon "button" at bounding box center [823, 14] width 10 height 10
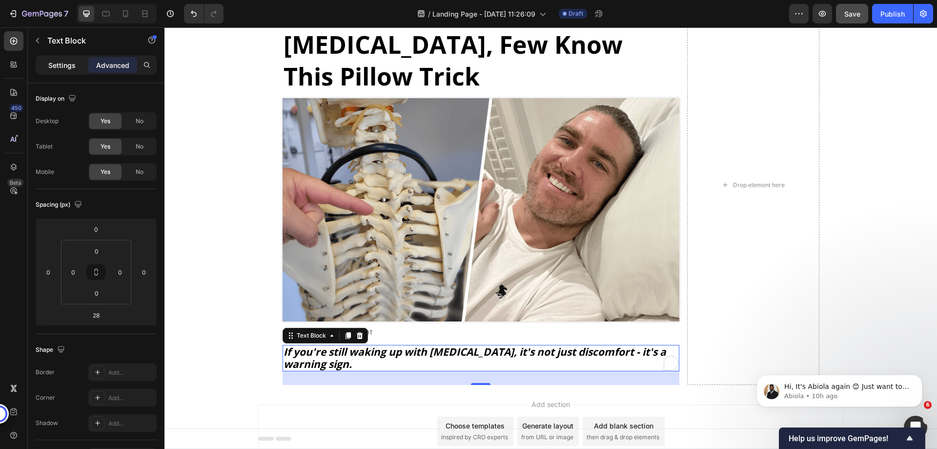
click at [72, 65] on p "Settings" at bounding box center [61, 65] width 27 height 10
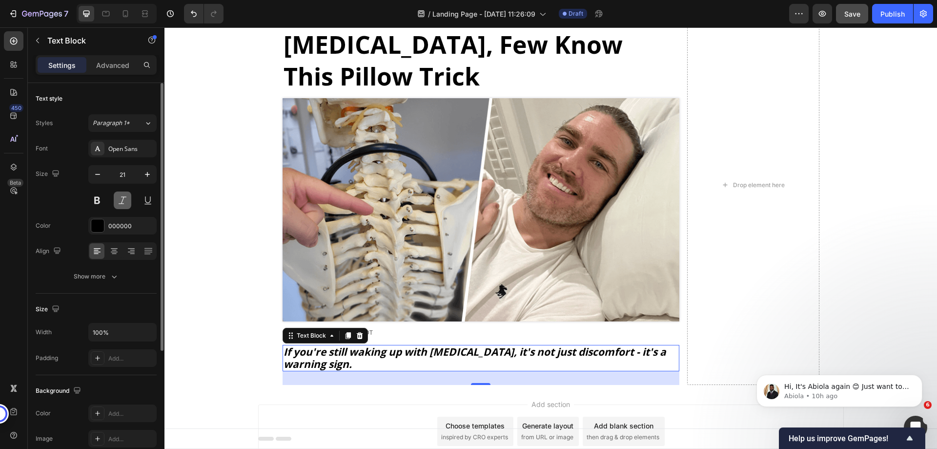
click at [118, 201] on button at bounding box center [123, 200] width 18 height 18
click at [102, 277] on div "Show more" at bounding box center [96, 276] width 45 height 10
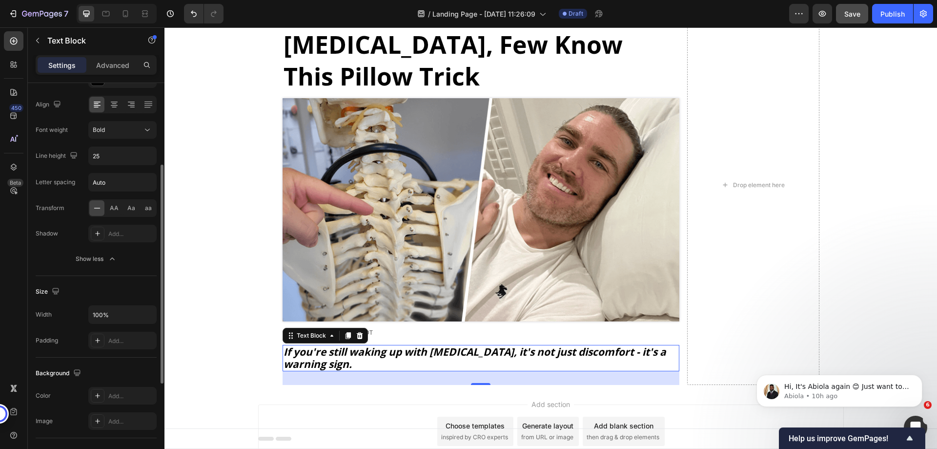
scroll to position [293, 0]
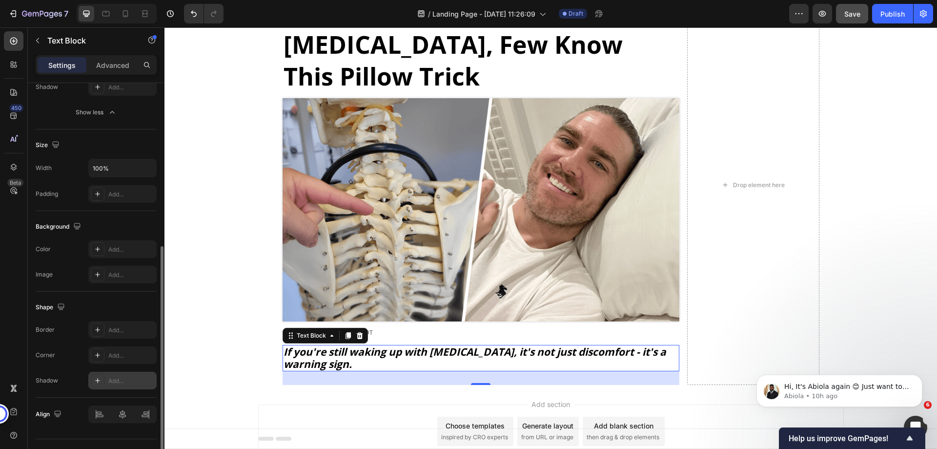
click at [94, 384] on div at bounding box center [98, 380] width 14 height 14
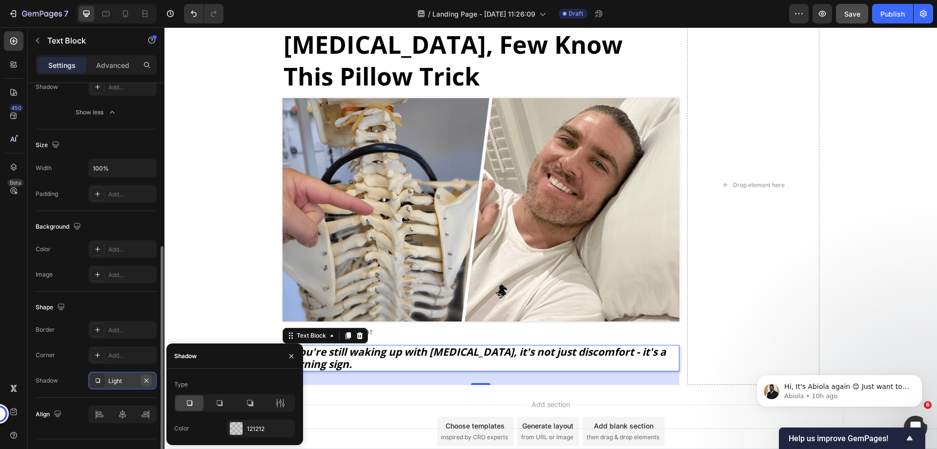
click at [144, 381] on icon "button" at bounding box center [147, 380] width 8 height 8
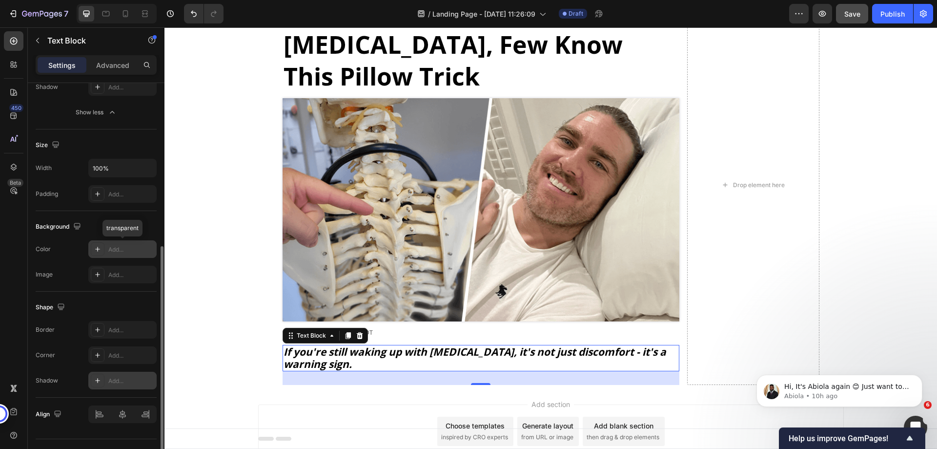
click at [103, 250] on div at bounding box center [98, 249] width 14 height 14
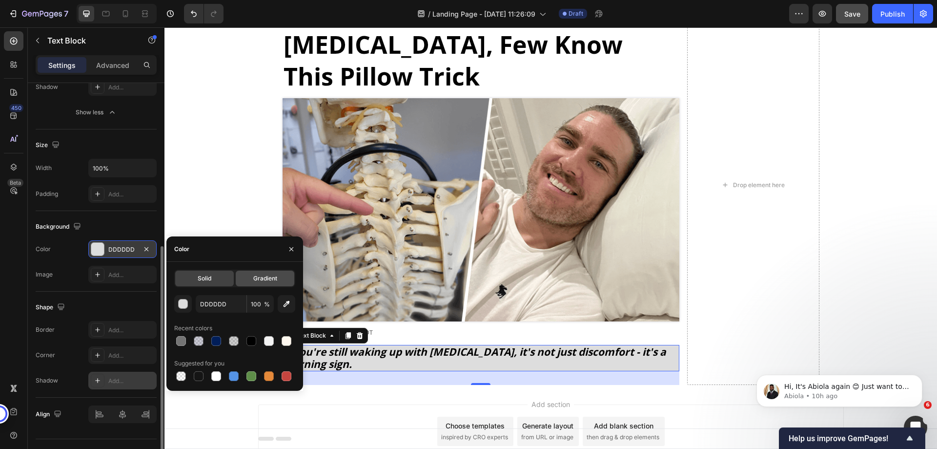
click at [273, 279] on span "Gradient" at bounding box center [265, 278] width 24 height 9
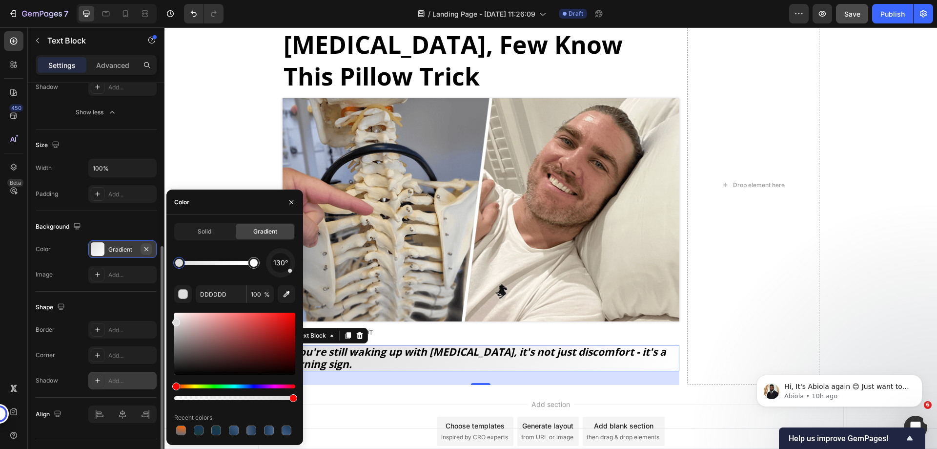
click at [146, 247] on icon "button" at bounding box center [147, 249] width 8 height 8
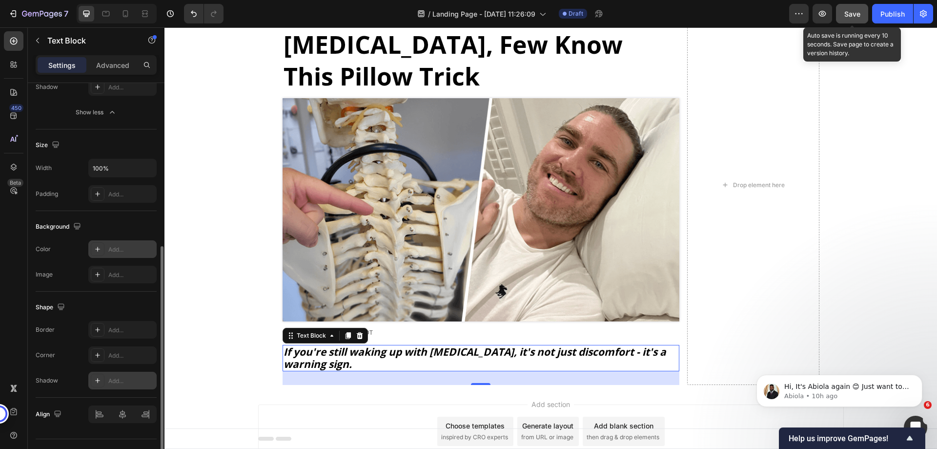
drag, startPoint x: 855, startPoint y: 10, endPoint x: 366, endPoint y: 90, distance: 495.6
click at [855, 10] on span "Save" at bounding box center [852, 14] width 16 height 8
click at [345, 332] on icon at bounding box center [347, 335] width 5 height 7
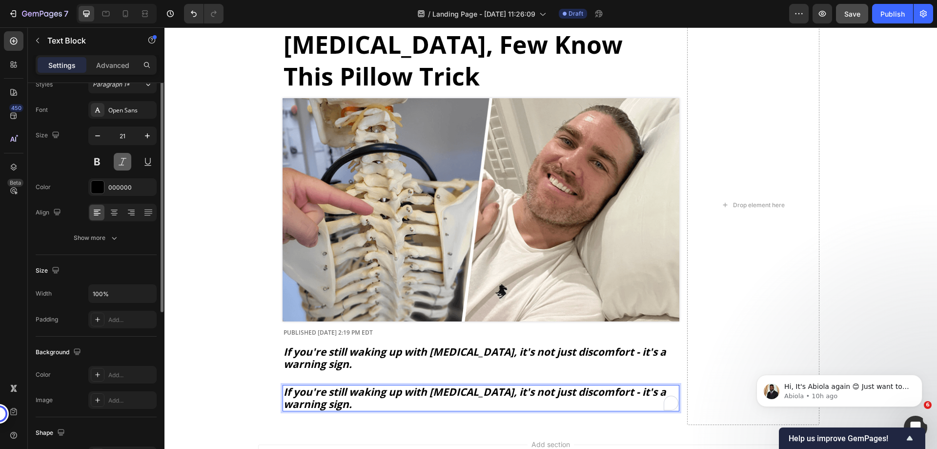
scroll to position [0, 0]
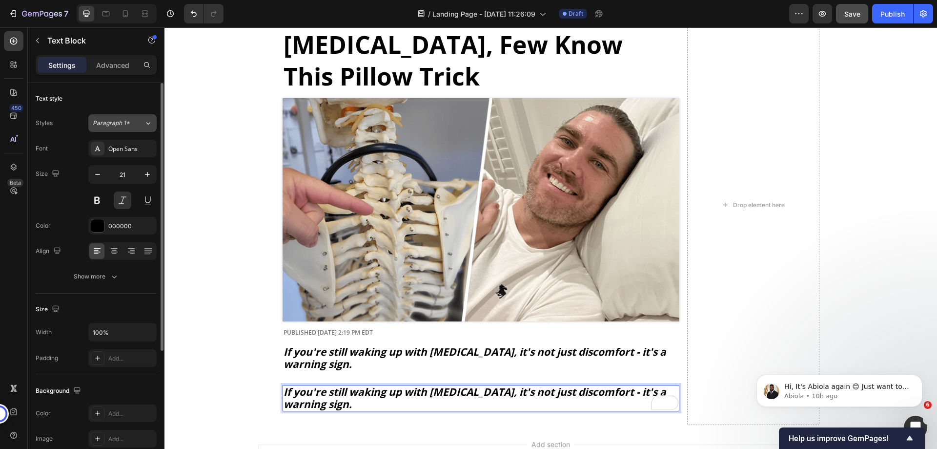
click at [117, 120] on span "Paragraph 1*" at bounding box center [111, 123] width 37 height 9
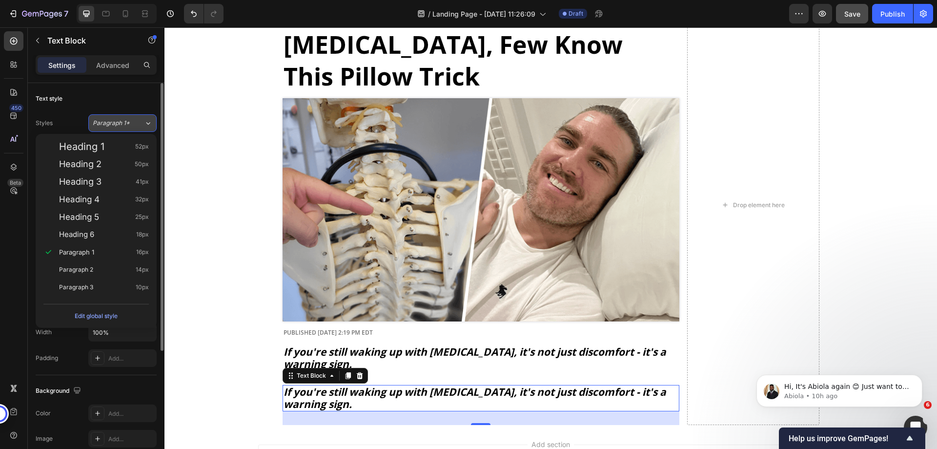
click at [114, 125] on span "Paragraph 1*" at bounding box center [111, 123] width 37 height 9
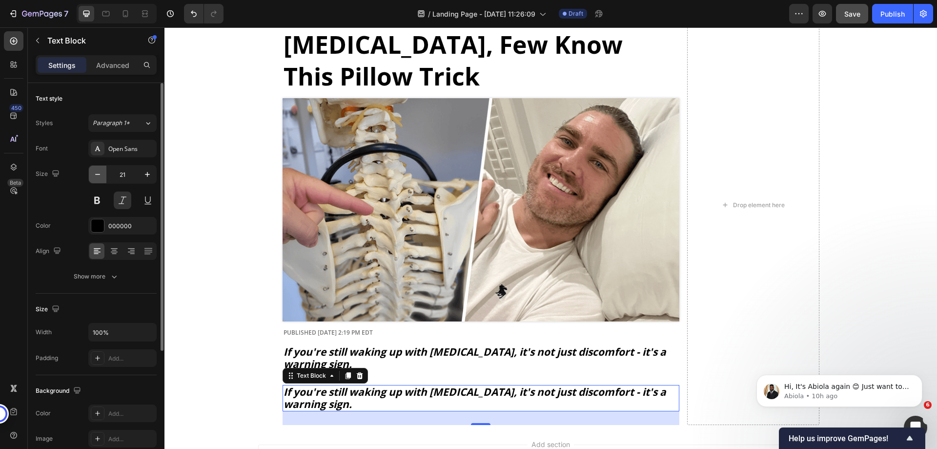
click at [98, 177] on icon "button" at bounding box center [98, 174] width 10 height 10
type input "18"
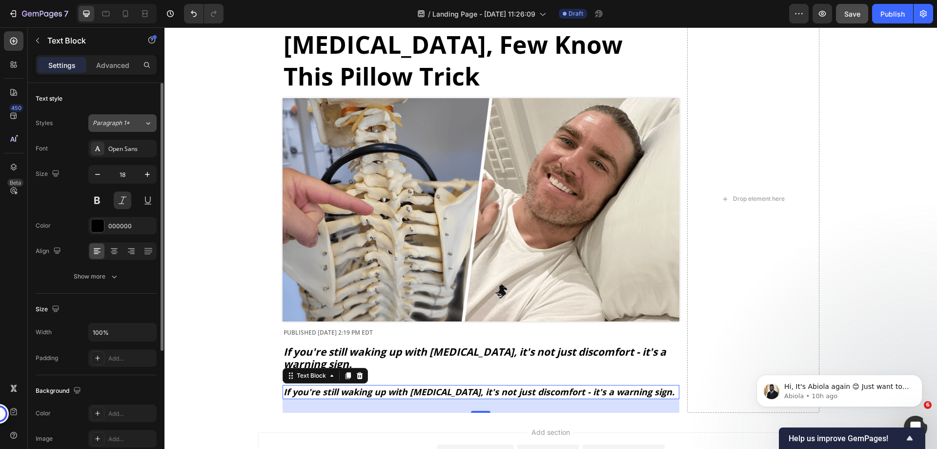
click at [116, 124] on span "Paragraph 1*" at bounding box center [111, 123] width 37 height 9
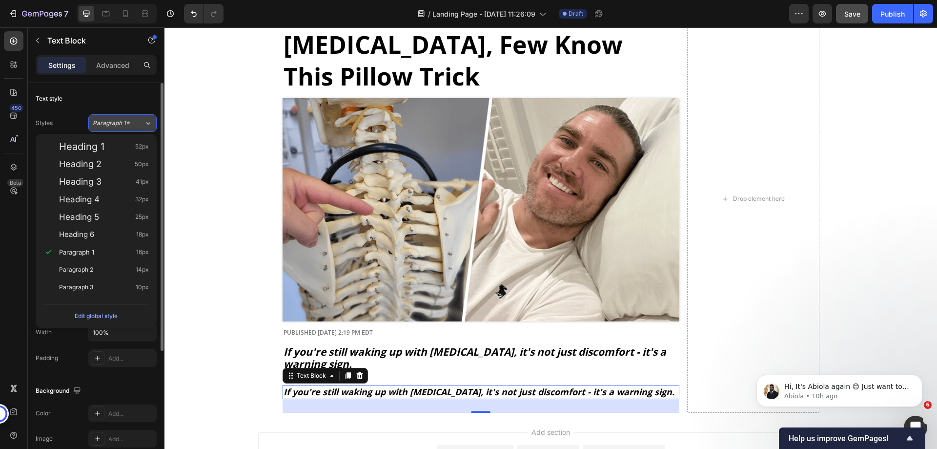
click at [116, 124] on span "Paragraph 1*" at bounding box center [111, 123] width 37 height 9
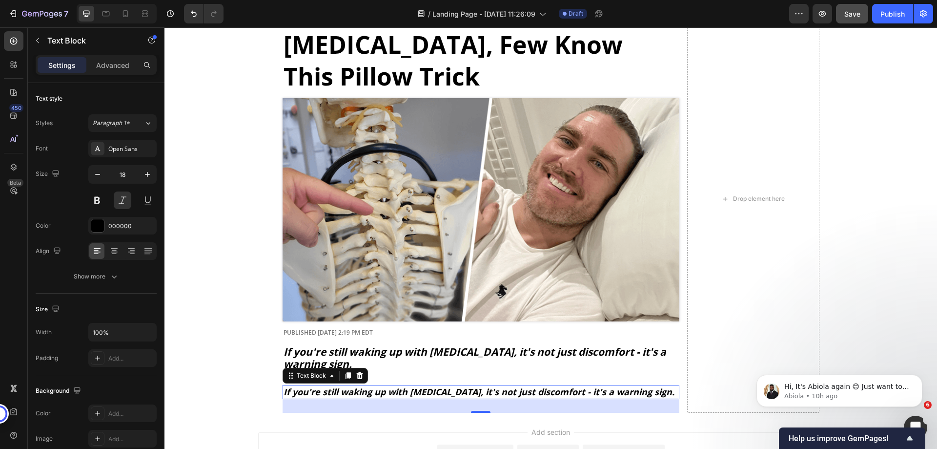
click at [105, 57] on div "Settings Advanced" at bounding box center [96, 65] width 121 height 20
click at [107, 61] on p "Advanced" at bounding box center [112, 65] width 33 height 10
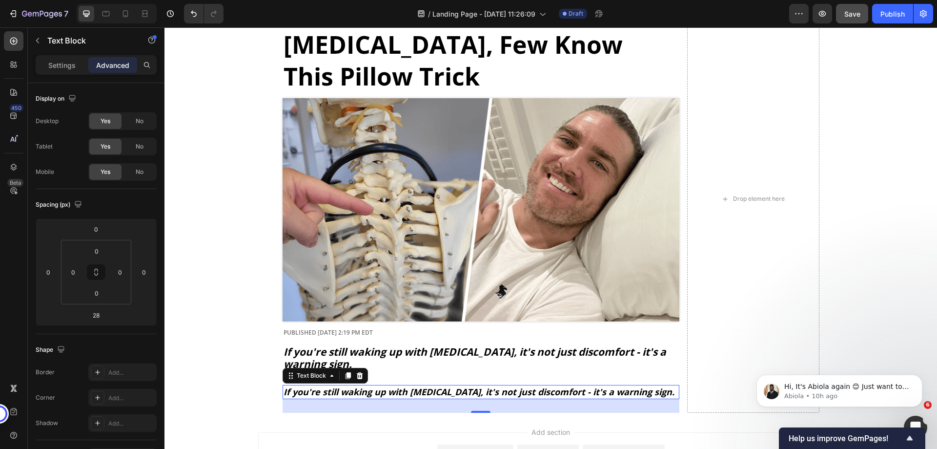
scroll to position [244, 0]
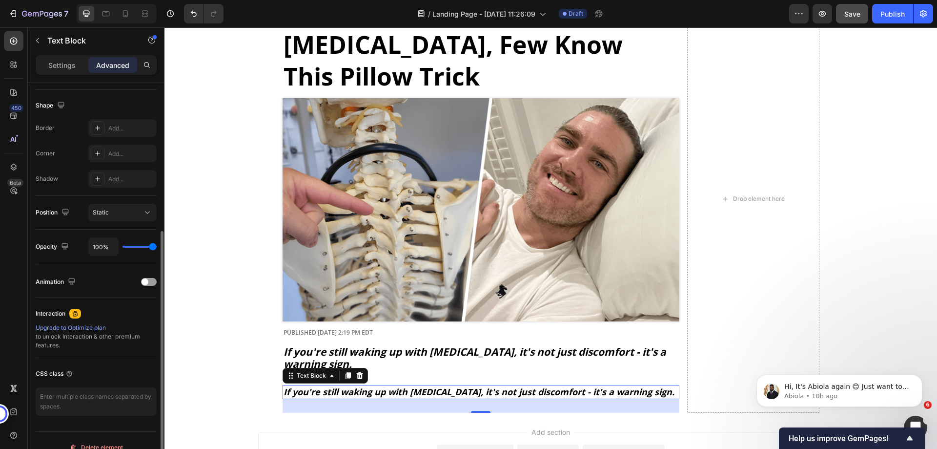
click at [68, 65] on p "Settings" at bounding box center [61, 65] width 27 height 10
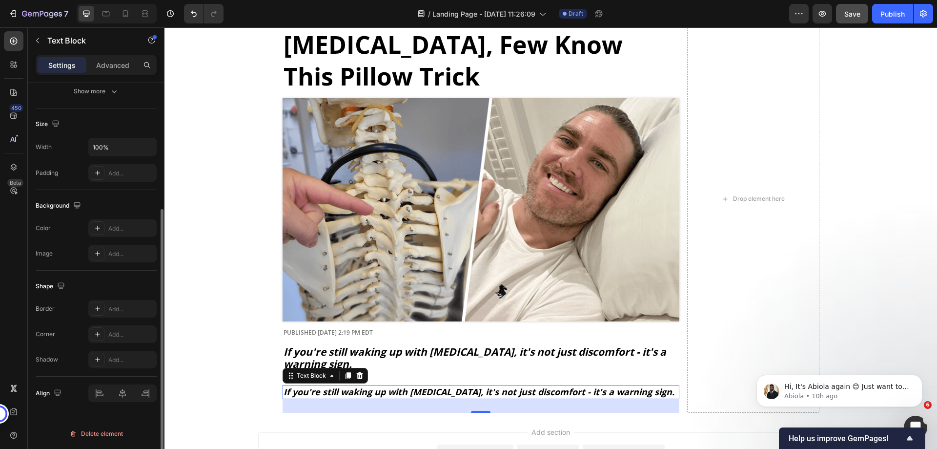
scroll to position [185, 0]
click at [42, 36] on button "button" at bounding box center [38, 41] width 16 height 16
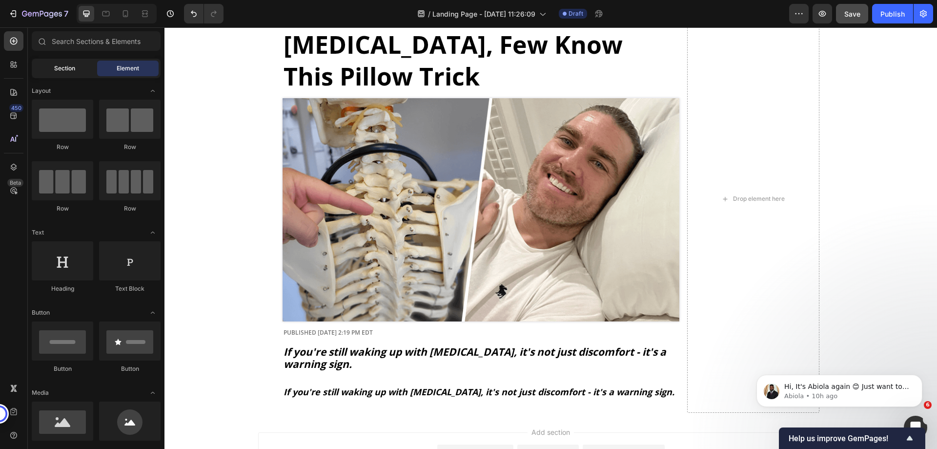
click at [62, 68] on span "Section" at bounding box center [64, 68] width 21 height 9
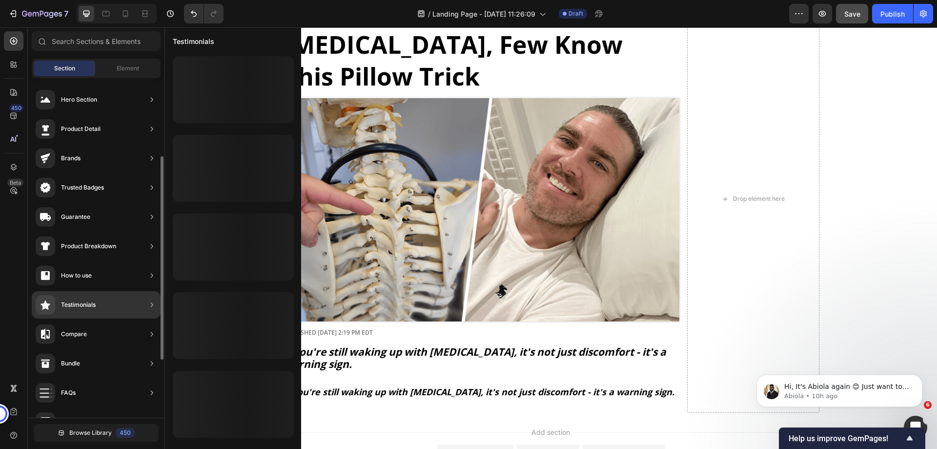
scroll to position [98, 0]
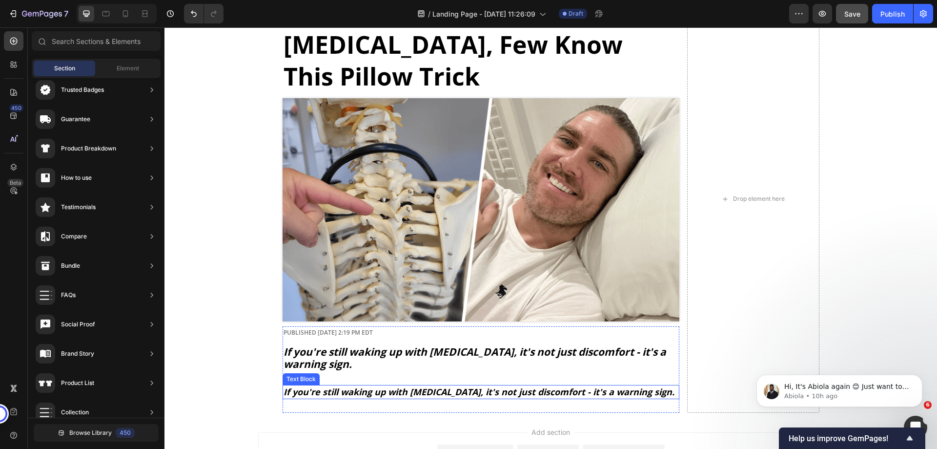
click at [334, 386] on p "If you're still waking up with [MEDICAL_DATA], it's not just discomfort - it's …" at bounding box center [481, 392] width 395 height 12
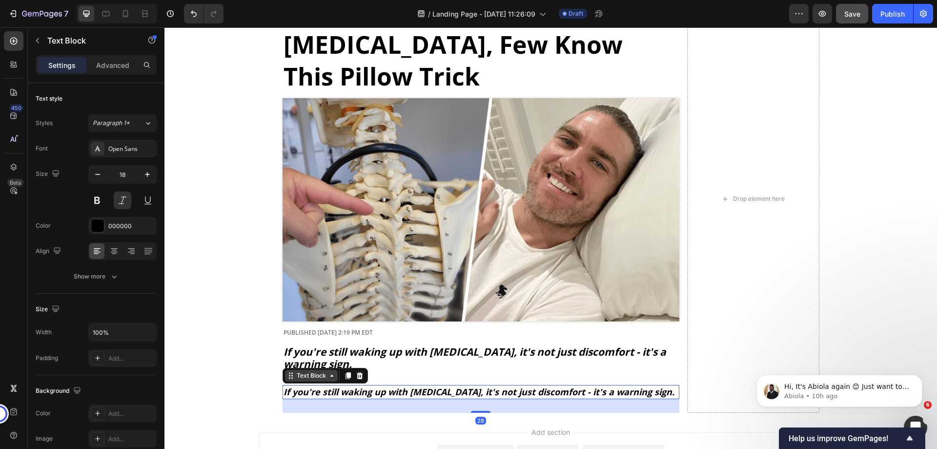
click at [303, 371] on div "Text Block" at bounding box center [311, 375] width 33 height 9
click at [289, 368] on div "Text Block Row 1 col Row 2 cols Section" at bounding box center [325, 376] width 85 height 16
click at [289, 369] on div "Text Block" at bounding box center [311, 375] width 53 height 12
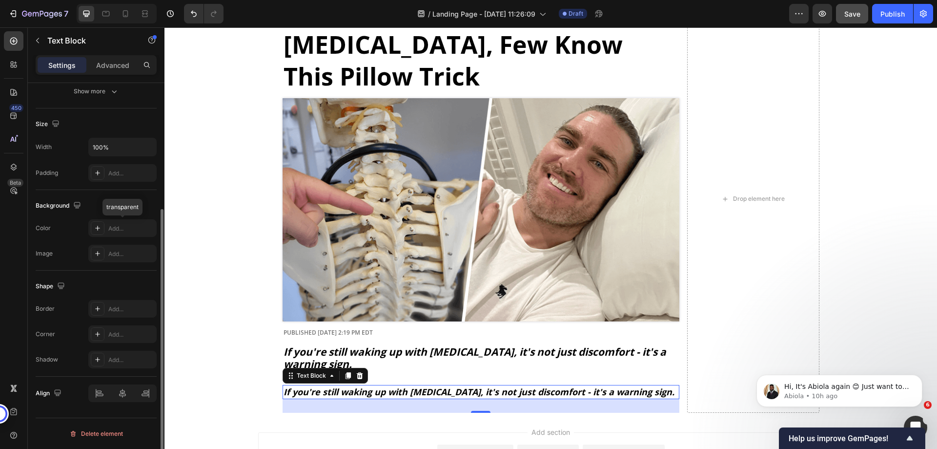
scroll to position [0, 0]
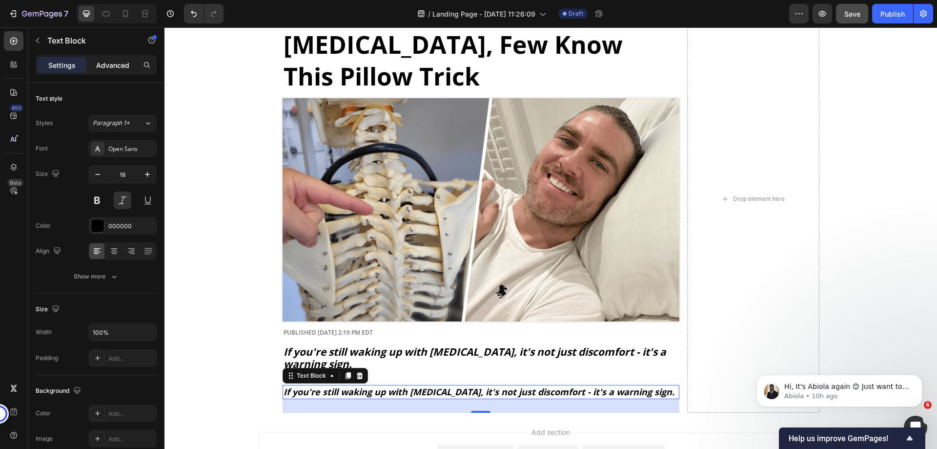
click at [114, 64] on p "Advanced" at bounding box center [112, 65] width 33 height 10
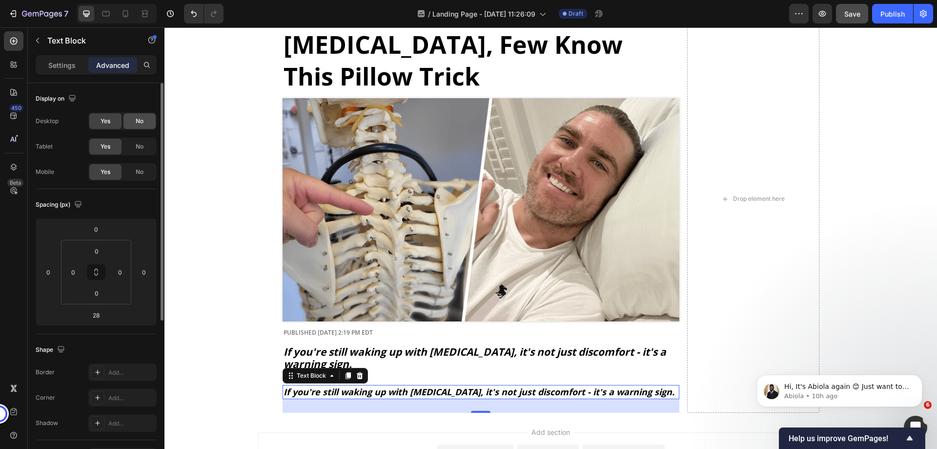
click at [152, 120] on div "No" at bounding box center [139, 121] width 32 height 16
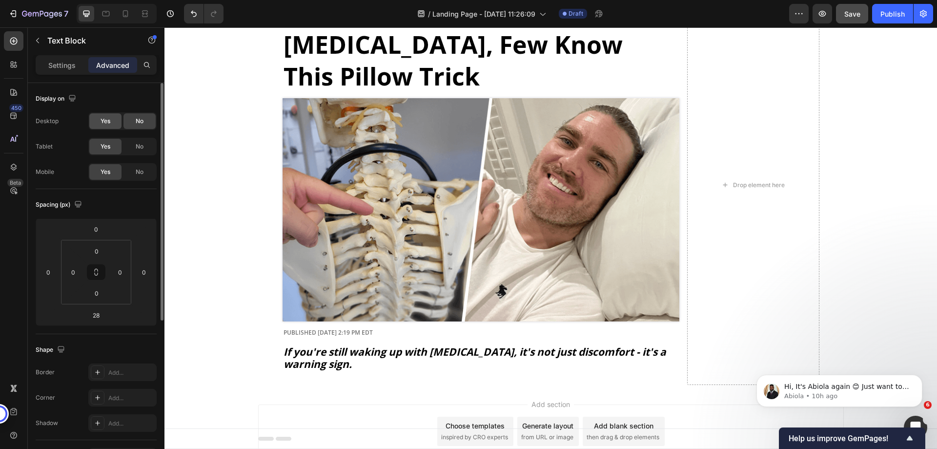
click at [110, 123] on span "Yes" at bounding box center [106, 121] width 10 height 9
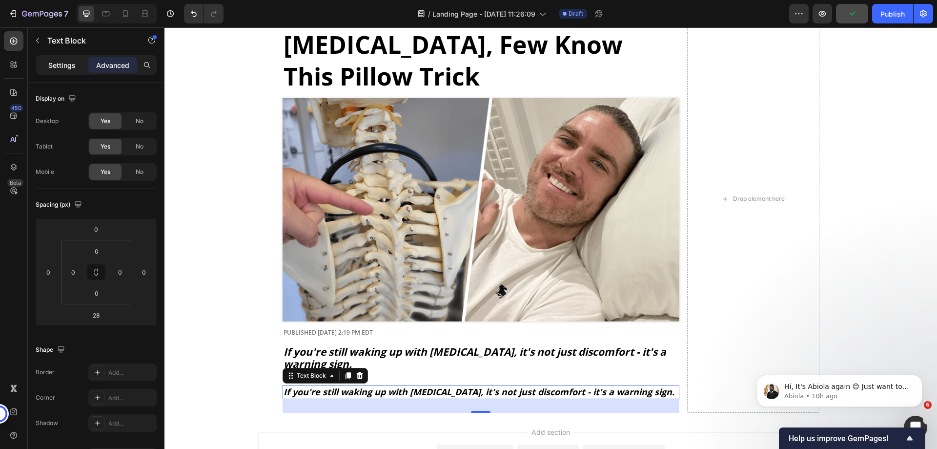
click at [60, 67] on p "Settings" at bounding box center [61, 65] width 27 height 10
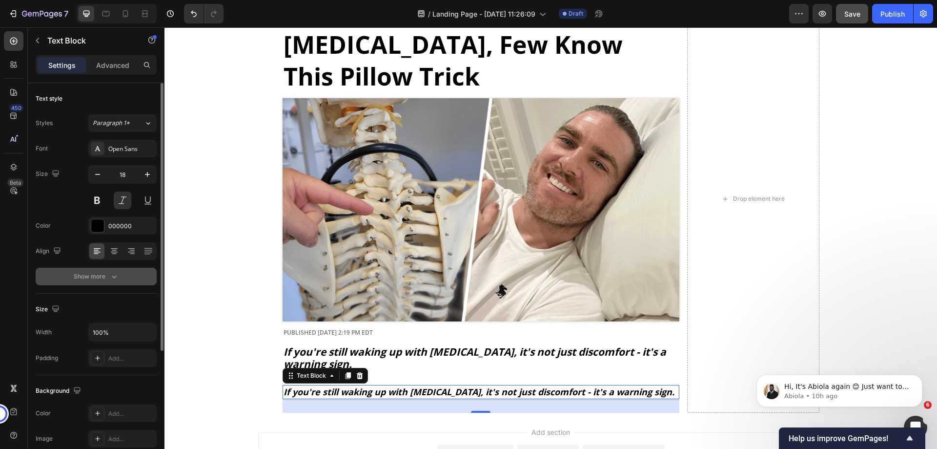
click at [101, 278] on div "Show more" at bounding box center [96, 276] width 45 height 10
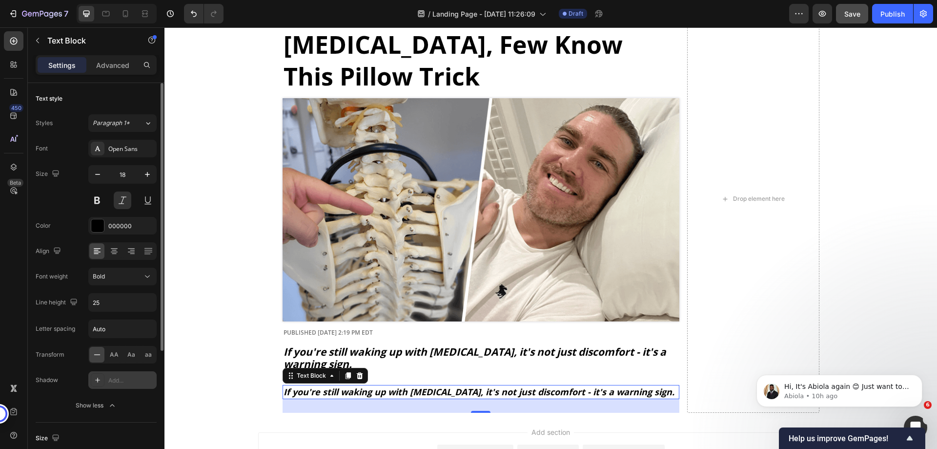
scroll to position [98, 0]
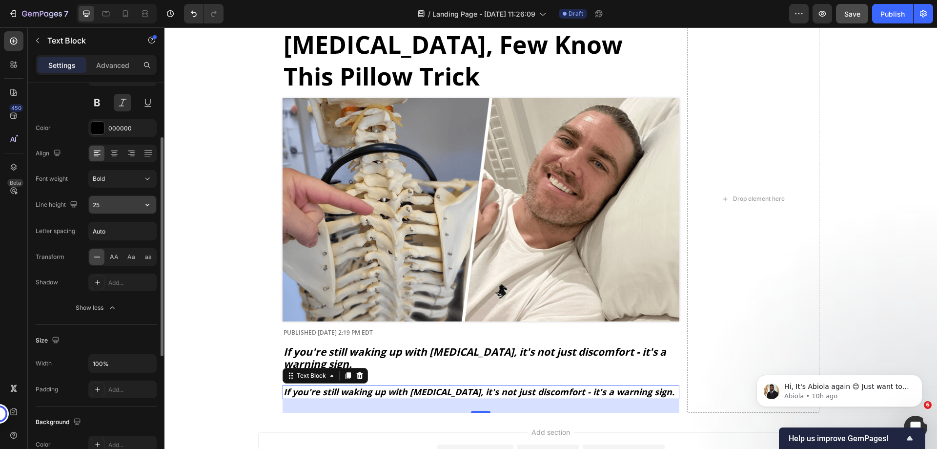
click at [109, 206] on input "25" at bounding box center [122, 205] width 67 height 18
click at [123, 206] on input "25" at bounding box center [122, 205] width 67 height 18
click at [103, 203] on input "25" at bounding box center [122, 205] width 67 height 18
click at [85, 203] on div "Line height 25" at bounding box center [96, 204] width 121 height 19
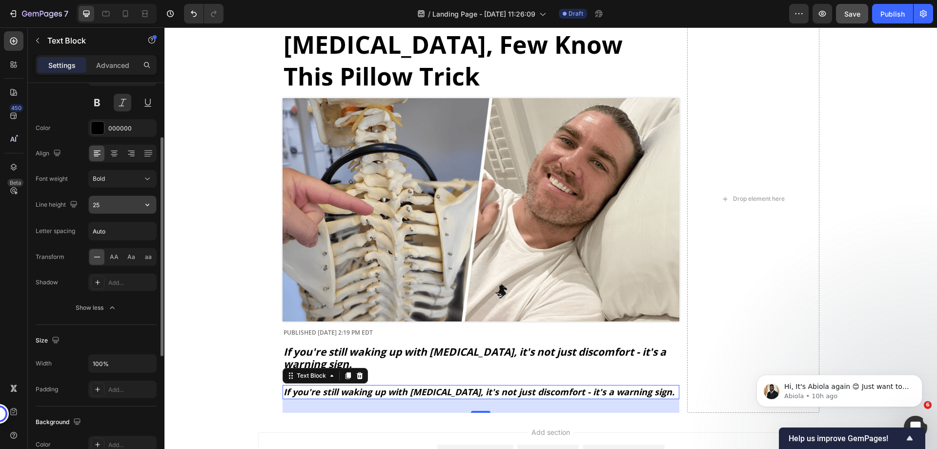
click at [113, 205] on input "25" at bounding box center [122, 205] width 67 height 18
click at [108, 205] on input "25" at bounding box center [122, 205] width 67 height 18
click at [100, 204] on input "25" at bounding box center [122, 205] width 67 height 18
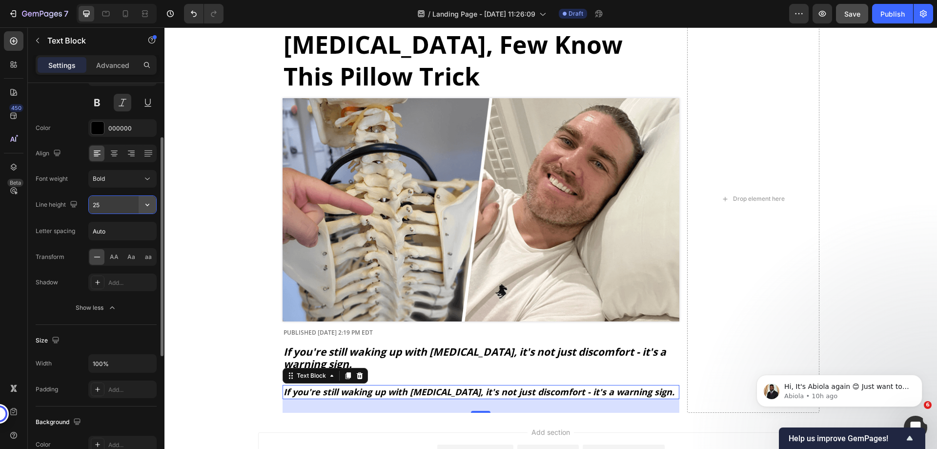
click at [144, 205] on icon "button" at bounding box center [148, 205] width 10 height 10
click at [114, 153] on icon at bounding box center [114, 152] width 5 height 1
click at [98, 154] on icon at bounding box center [97, 154] width 7 height 1
click at [118, 102] on button at bounding box center [123, 103] width 18 height 18
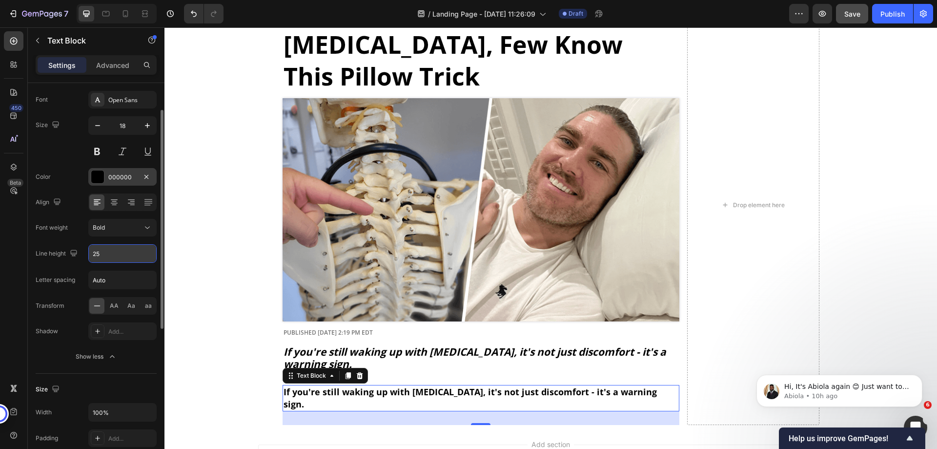
scroll to position [0, 0]
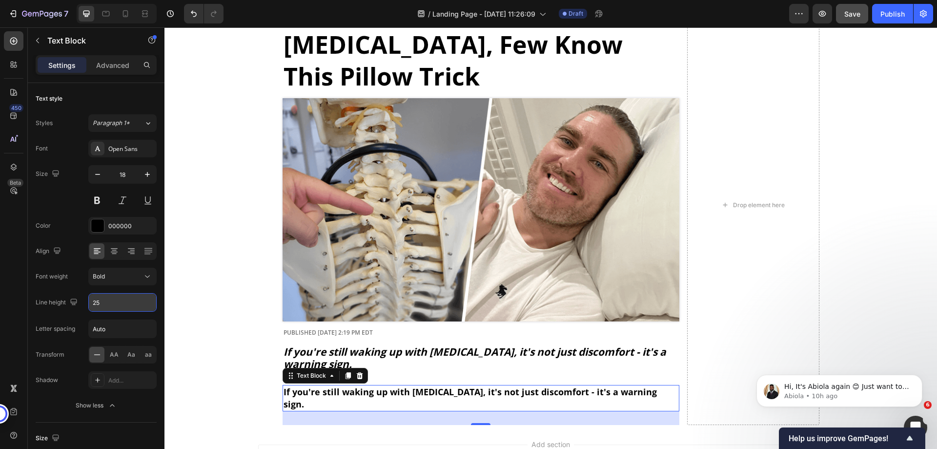
click at [428, 386] on p "If you're still waking up with [MEDICAL_DATA], it's not just discomfort - it's …" at bounding box center [481, 398] width 395 height 24
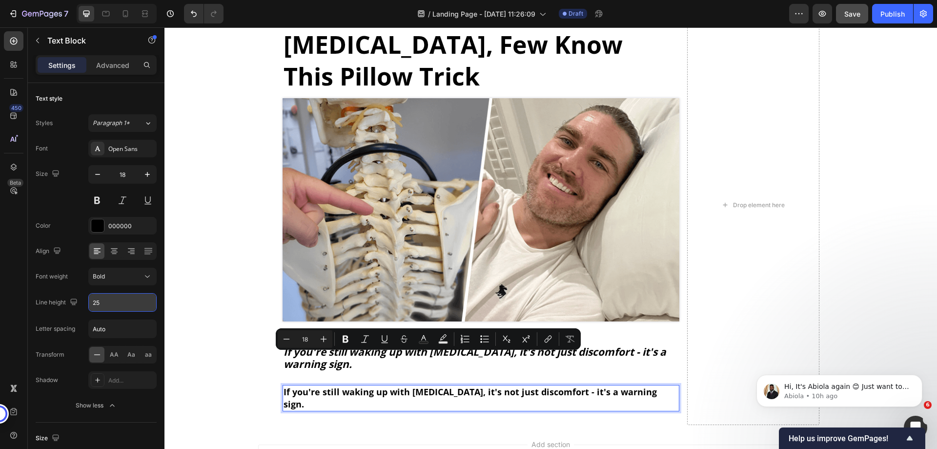
click at [417, 386] on p "If you're still waking up with [MEDICAL_DATA], it's not just discomfort - it's …" at bounding box center [481, 398] width 395 height 24
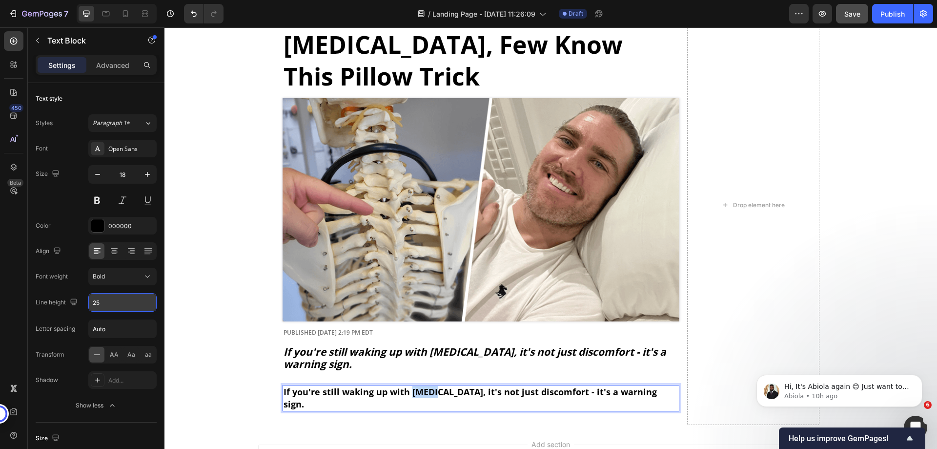
click at [417, 386] on p "If you're still waking up with [MEDICAL_DATA], it's not just discomfort - it's …" at bounding box center [481, 398] width 395 height 24
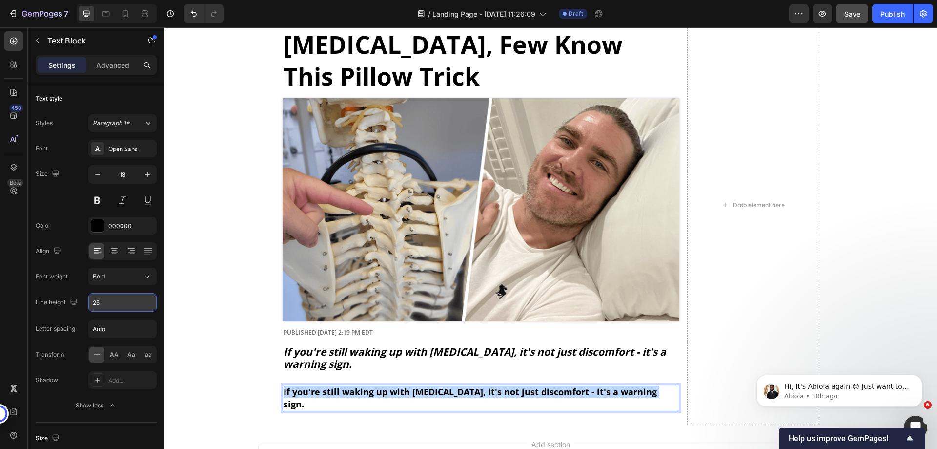
click at [417, 386] on p "If you're still waking up with [MEDICAL_DATA], it's not just discomfort - it's …" at bounding box center [481, 398] width 395 height 24
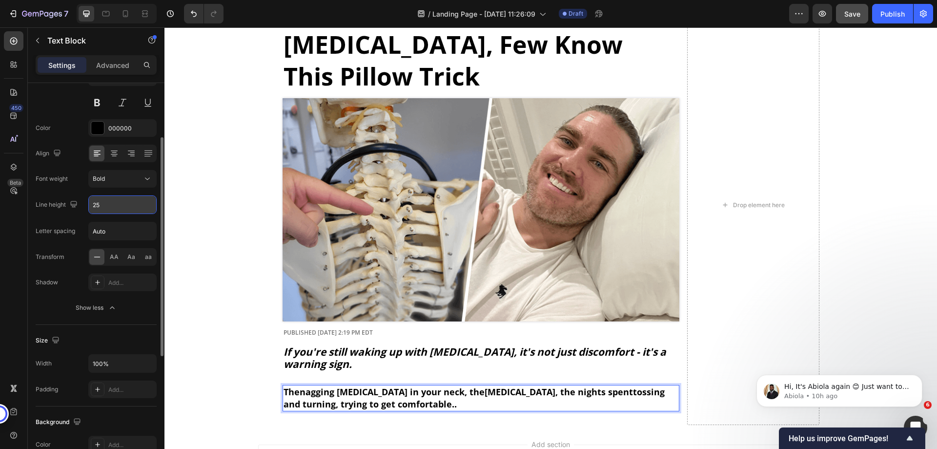
scroll to position [146, 0]
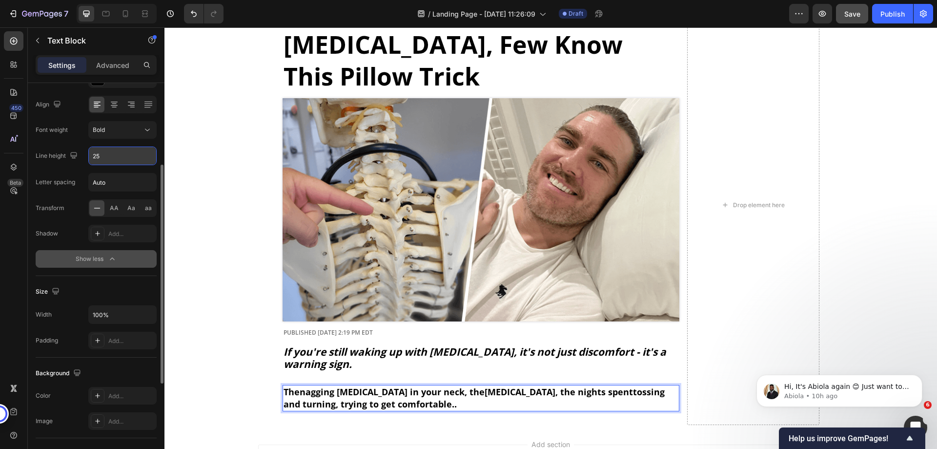
click at [105, 263] on div "Show less" at bounding box center [96, 259] width 41 height 10
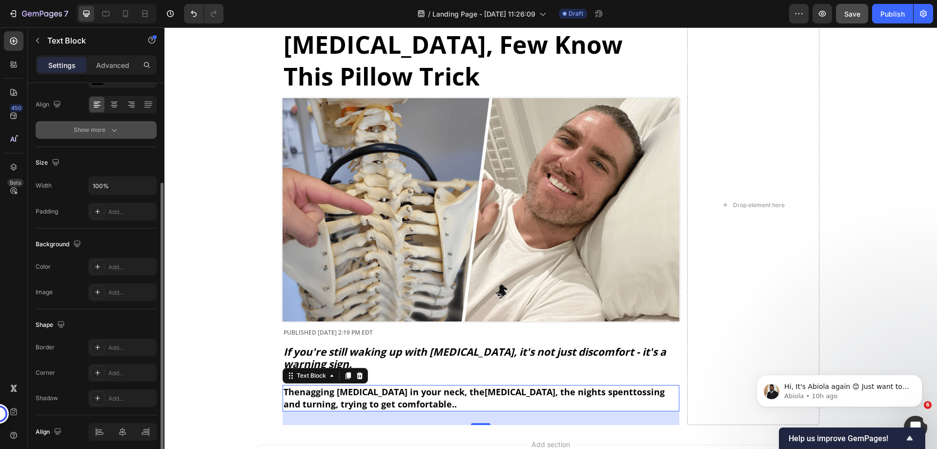
click at [80, 126] on div "Show more" at bounding box center [96, 130] width 45 height 10
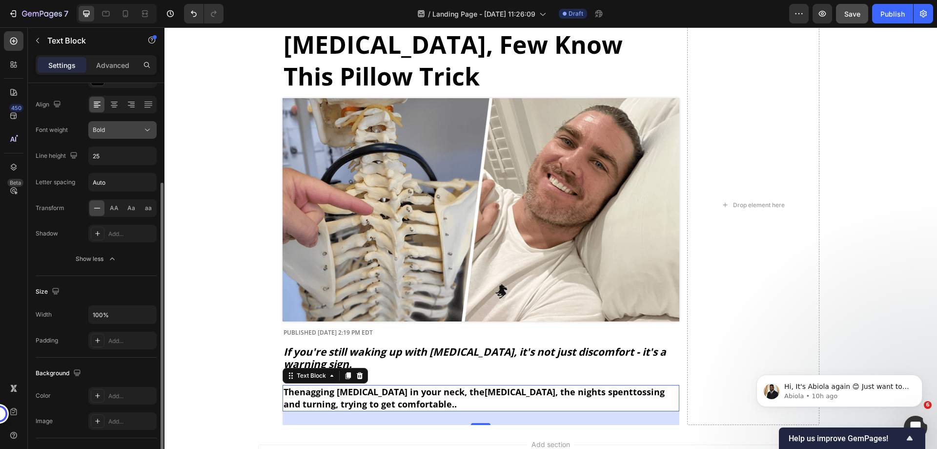
click at [106, 135] on button "Bold" at bounding box center [122, 130] width 68 height 18
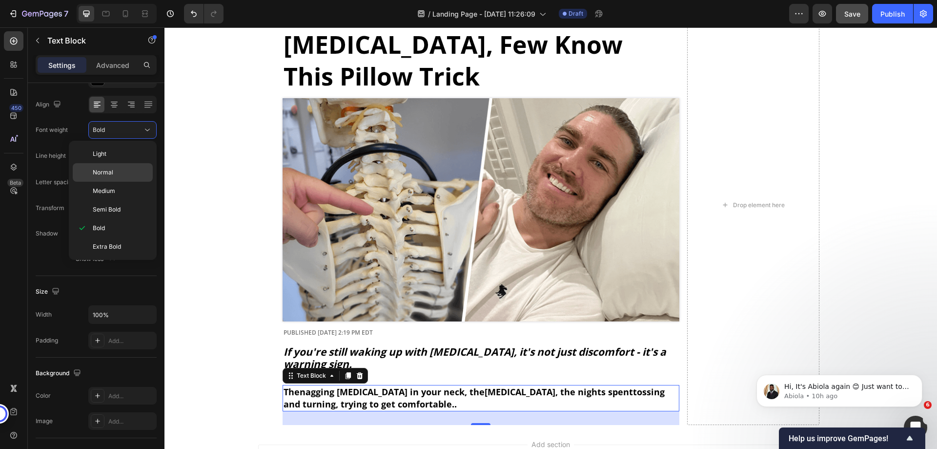
click at [111, 175] on span "Normal" at bounding box center [103, 172] width 21 height 9
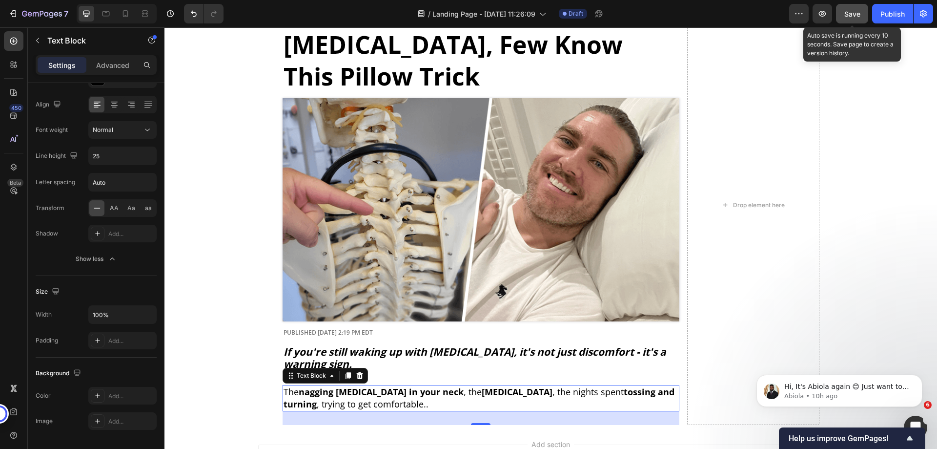
click at [858, 9] on div "Save" at bounding box center [852, 14] width 16 height 10
click at [825, 8] on button "button" at bounding box center [823, 14] width 20 height 20
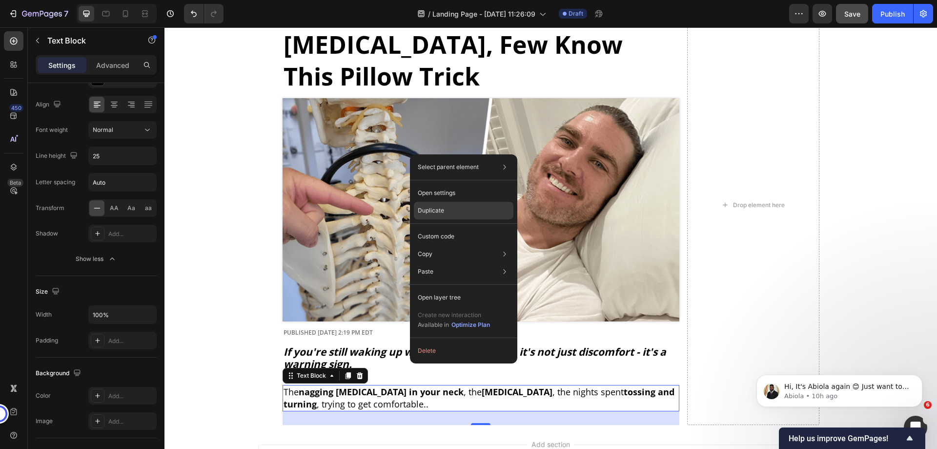
click at [433, 211] on p "Duplicate" at bounding box center [431, 210] width 26 height 9
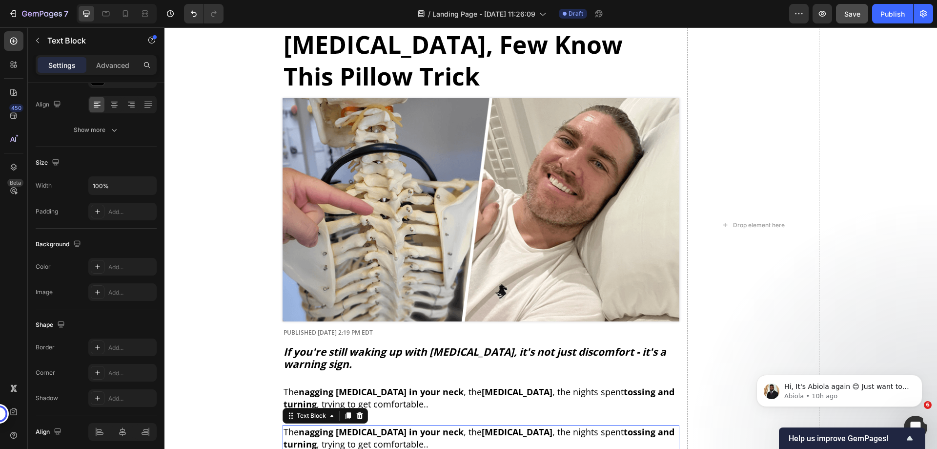
click at [385, 426] on strong "nagging [MEDICAL_DATA] in your neck" at bounding box center [381, 432] width 165 height 12
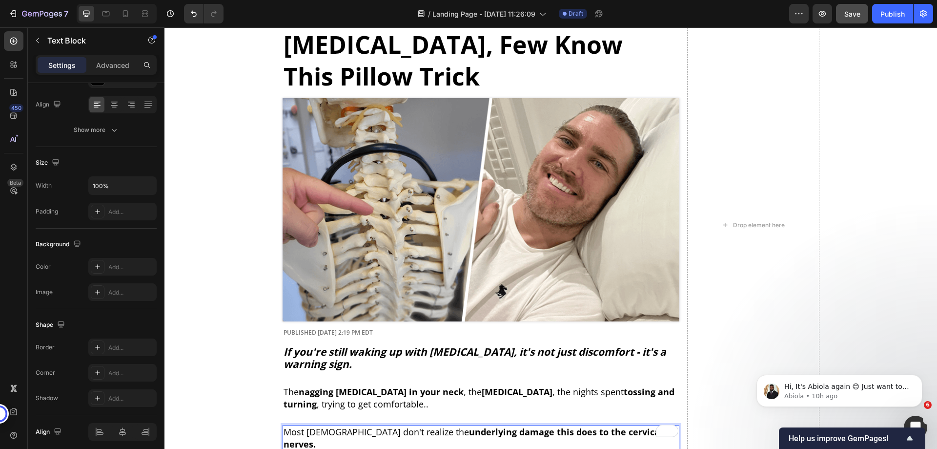
drag, startPoint x: 420, startPoint y: 399, endPoint x: 353, endPoint y: 395, distance: 67.5
click at [353, 426] on p "Most Americans don't realize the underlying damage this does to the cervical ne…" at bounding box center [481, 438] width 395 height 24
drag, startPoint x: 368, startPoint y: 399, endPoint x: 621, endPoint y: 400, distance: 252.8
click at [621, 426] on strong "underlying damage this does to the cervical nerves." at bounding box center [473, 438] width 379 height 24
click at [605, 426] on strong "underlying damage this does to the cervical nerves." at bounding box center [473, 438] width 379 height 24
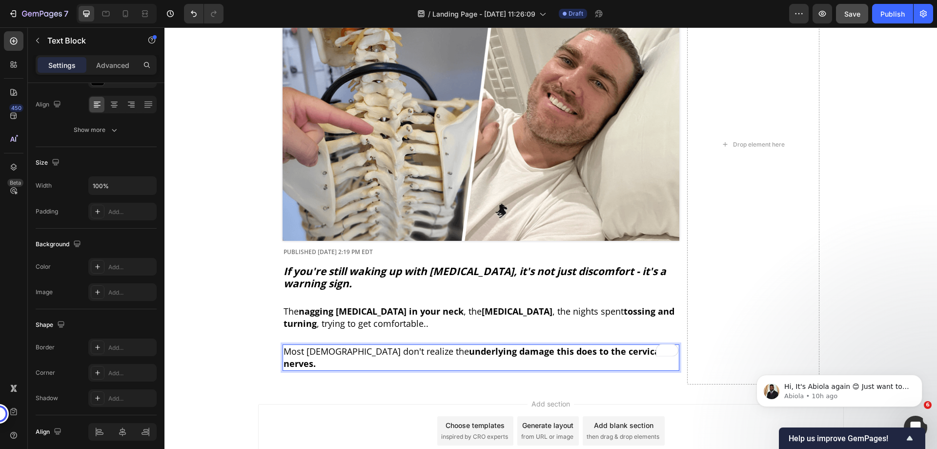
scroll to position [185, 0]
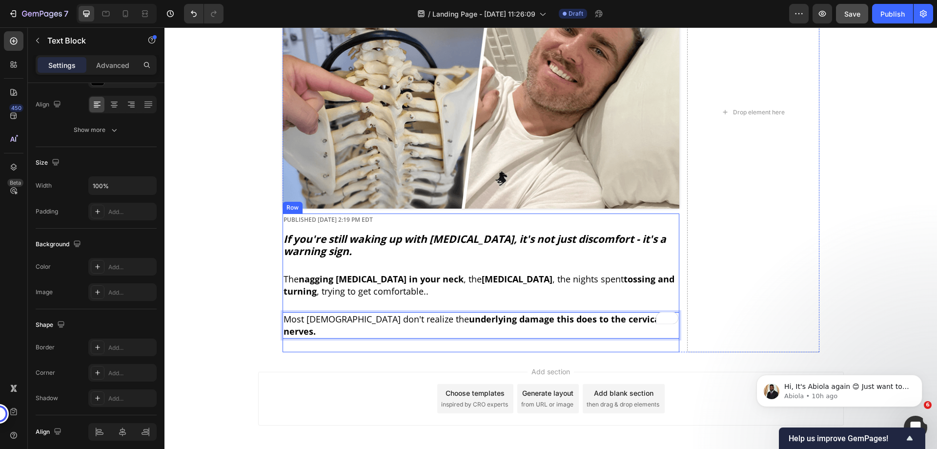
click at [330, 313] on p "Most Americans don't realize the underlying damage this does to the cervical ne…" at bounding box center [481, 325] width 395 height 24
click at [287, 352] on div "Add section Choose templates inspired by CRO experts Generate layout from URL o…" at bounding box center [550, 412] width 773 height 120
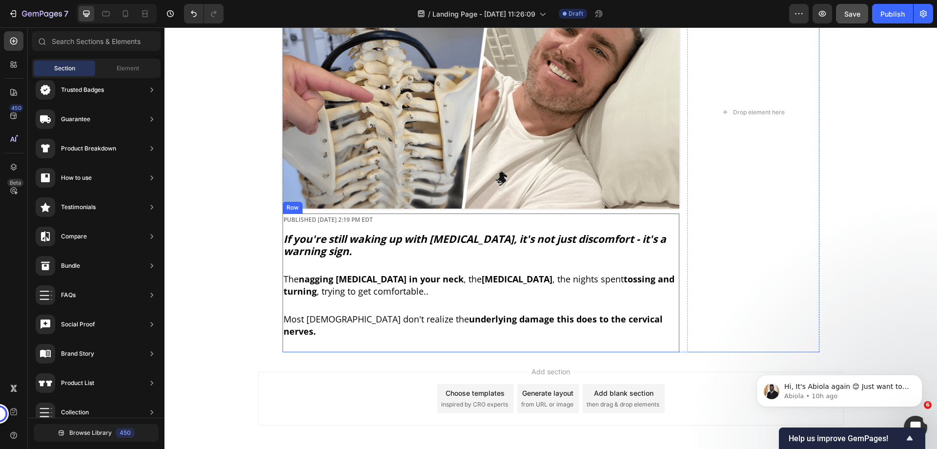
click at [304, 313] on p "Most Americans don't realize the underlying damage this does to the cervical ne…" at bounding box center [481, 325] width 395 height 24
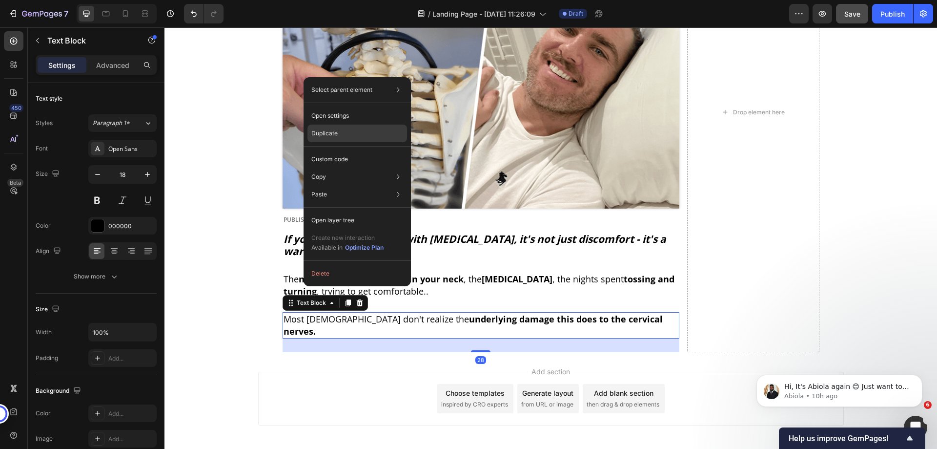
click at [324, 132] on p "Duplicate" at bounding box center [324, 133] width 26 height 9
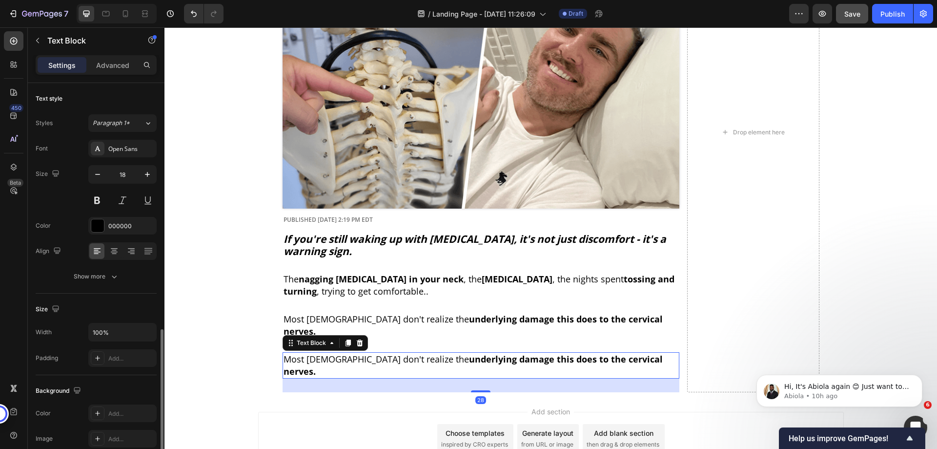
scroll to position [146, 0]
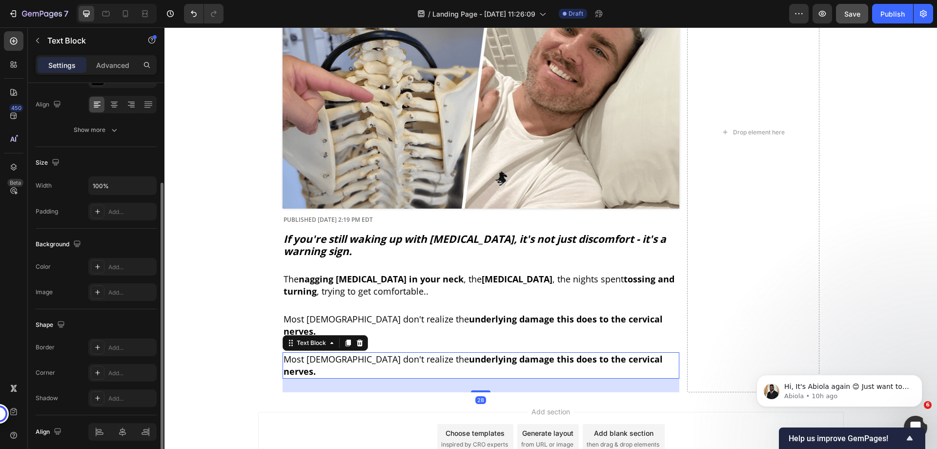
click at [367, 353] on p "Most Americans don't realize the underlying damage this does to the cervical ne…" at bounding box center [481, 365] width 395 height 24
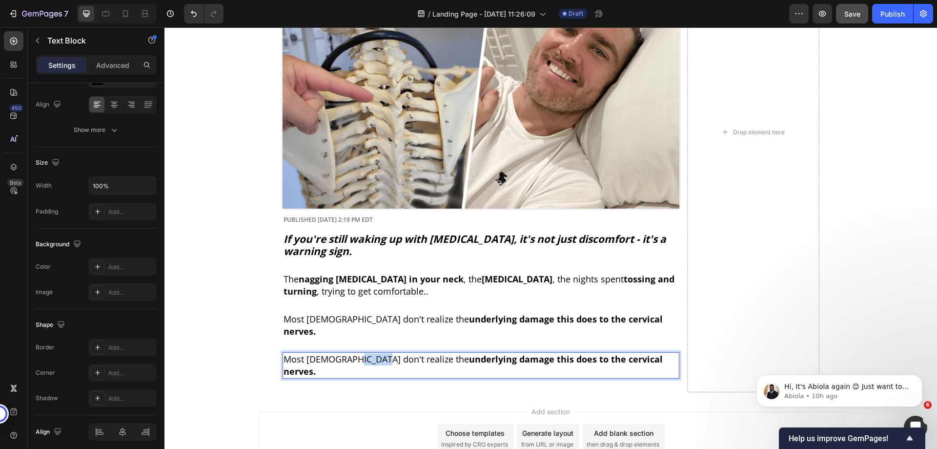
click at [367, 353] on p "Most Americans don't realize the underlying damage this does to the cervical ne…" at bounding box center [481, 365] width 395 height 24
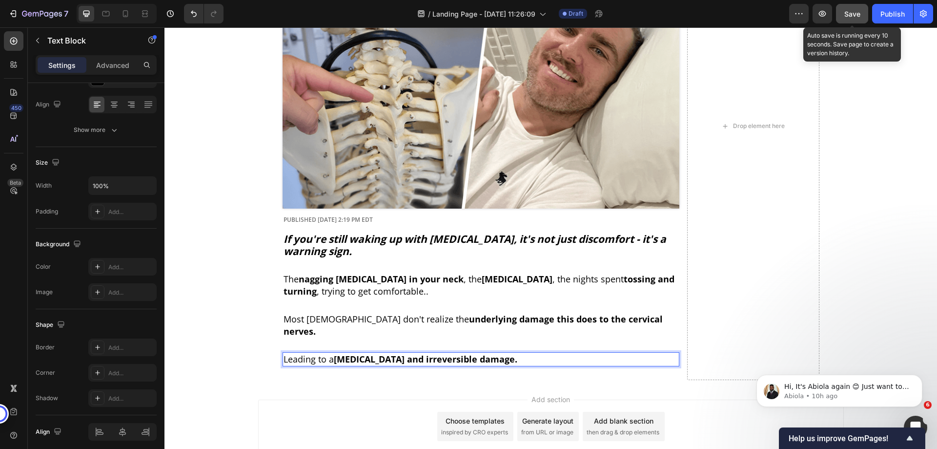
click at [847, 19] on div "Save" at bounding box center [852, 14] width 16 height 10
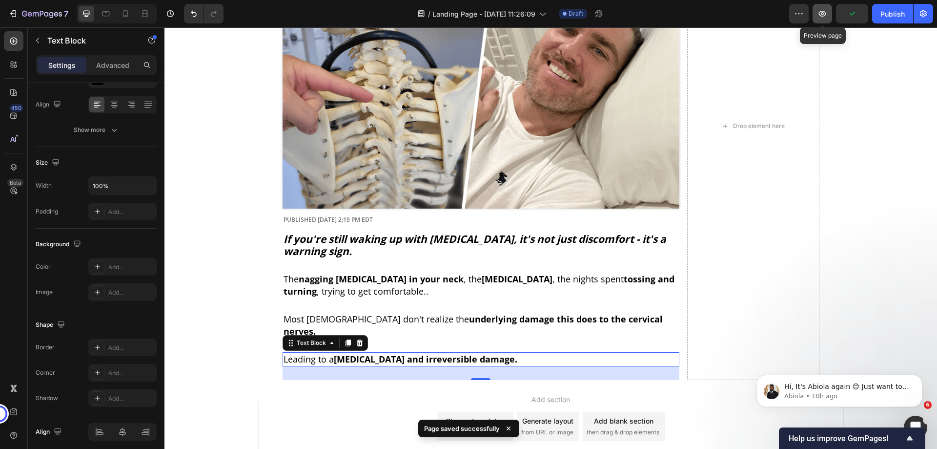
click at [822, 18] on icon "button" at bounding box center [823, 14] width 10 height 10
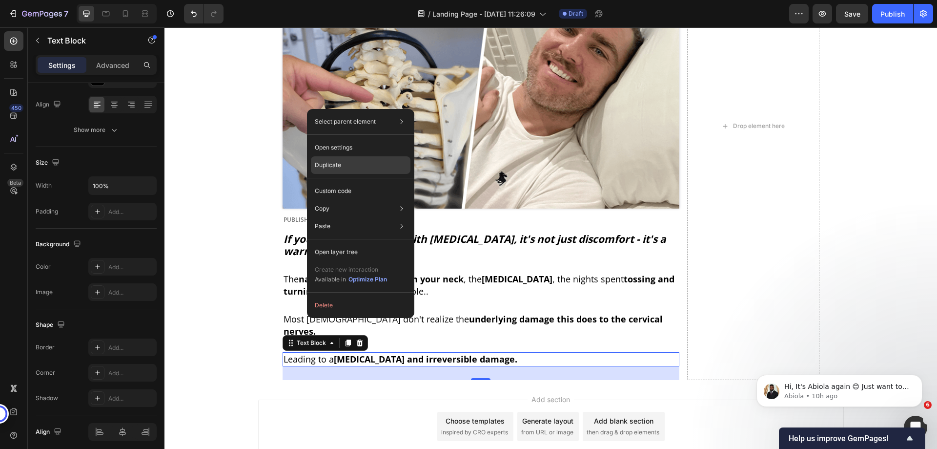
click at [342, 164] on div "Duplicate" at bounding box center [361, 165] width 100 height 18
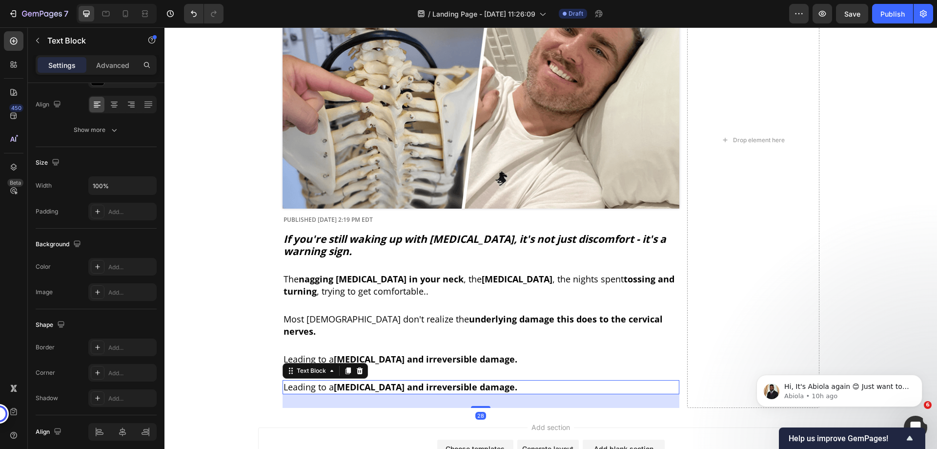
click at [356, 381] on strong "[MEDICAL_DATA] and irreversible damage." at bounding box center [426, 387] width 184 height 12
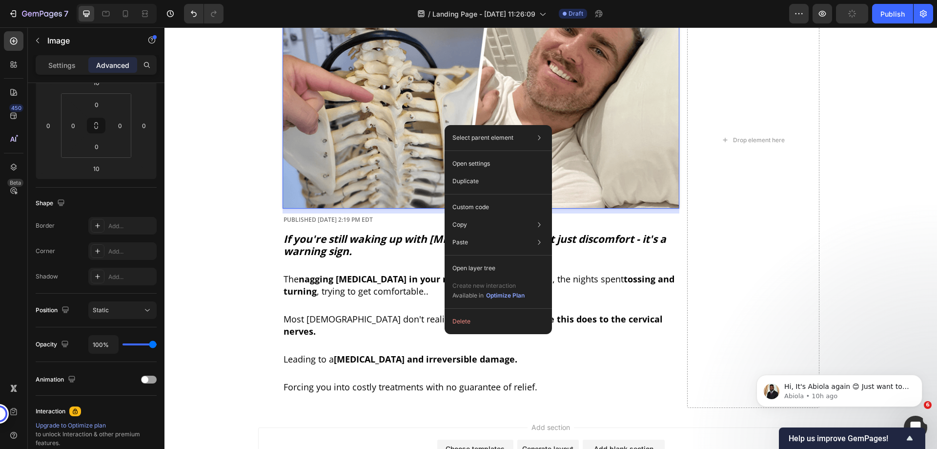
click at [467, 177] on p "Duplicate" at bounding box center [465, 181] width 26 height 9
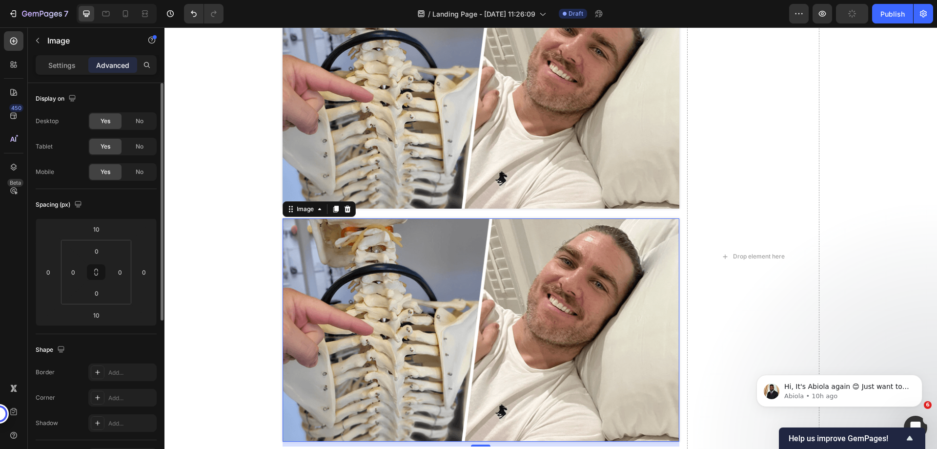
scroll to position [473, 0]
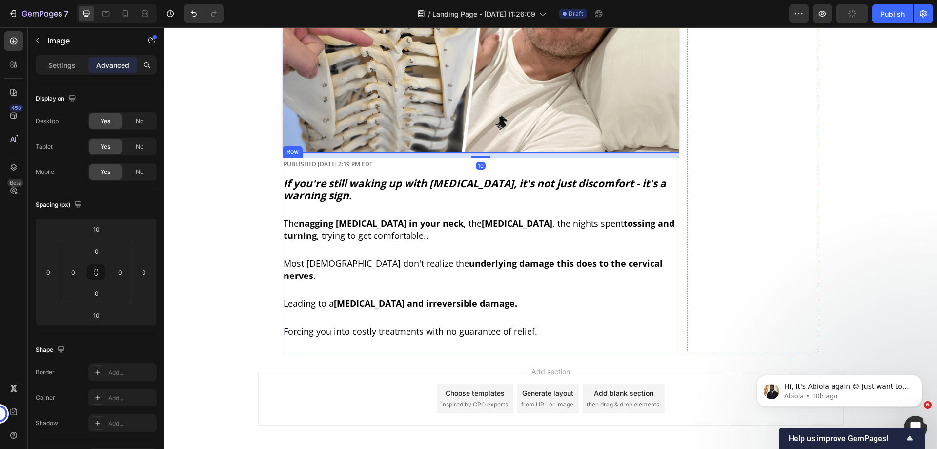
drag, startPoint x: 408, startPoint y: 168, endPoint x: 339, endPoint y: 101, distance: 96.0
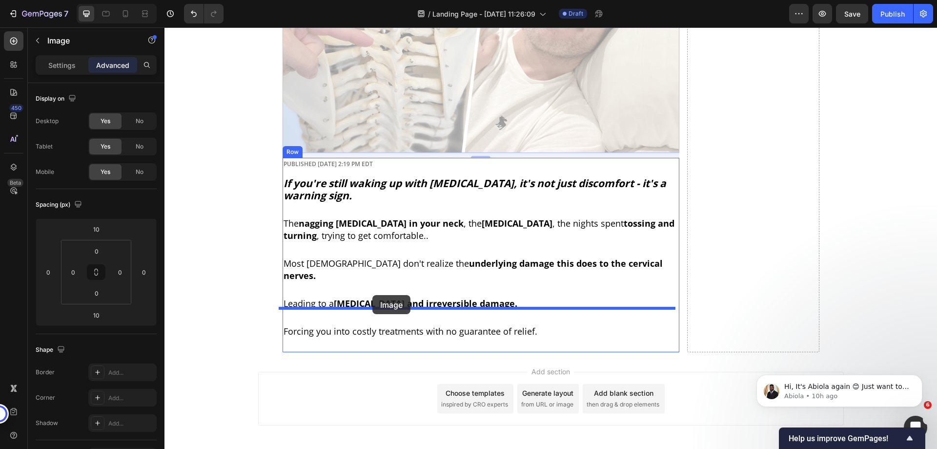
drag, startPoint x: 333, startPoint y: 74, endPoint x: 373, endPoint y: 285, distance: 214.6
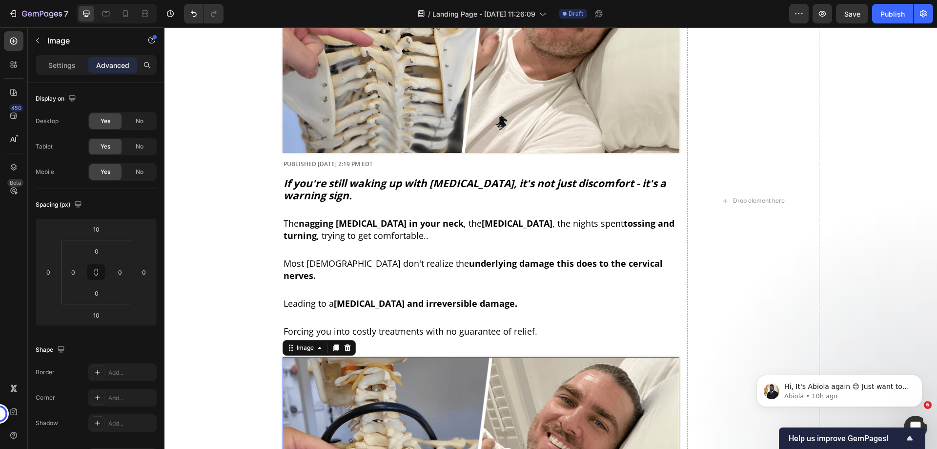
click at [56, 58] on div "Settings" at bounding box center [62, 65] width 49 height 16
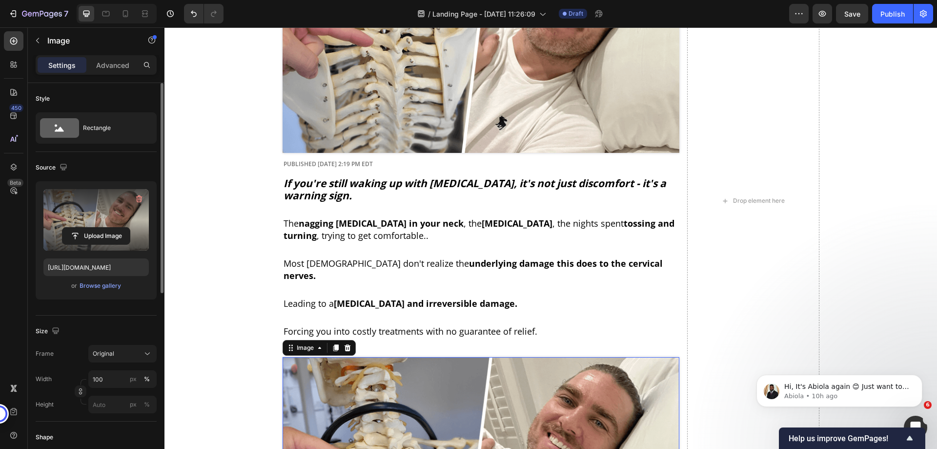
click at [82, 201] on label at bounding box center [95, 220] width 105 height 62
click at [82, 227] on input "file" at bounding box center [95, 235] width 67 height 17
click at [87, 210] on label at bounding box center [95, 220] width 105 height 62
click at [87, 227] on input "file" at bounding box center [95, 235] width 67 height 17
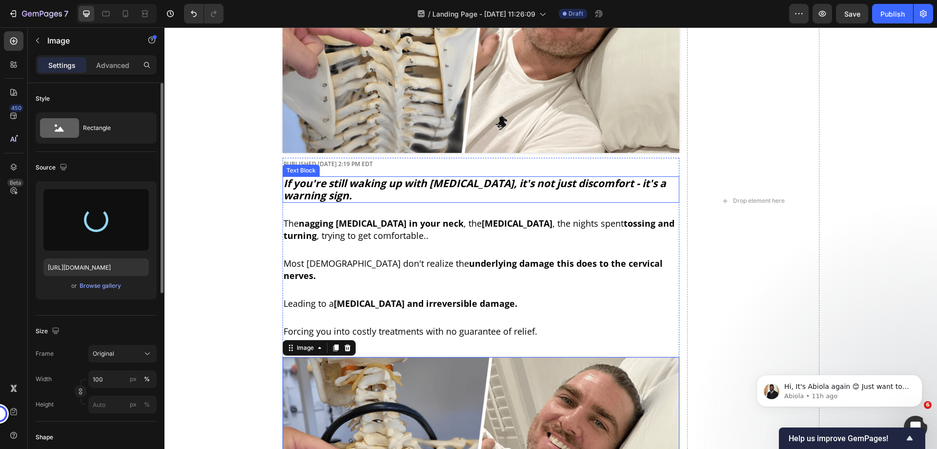
type input "https://cdn.shopify.com/s/files/1/0968/8953/6850/files/gempages_569934698445275…"
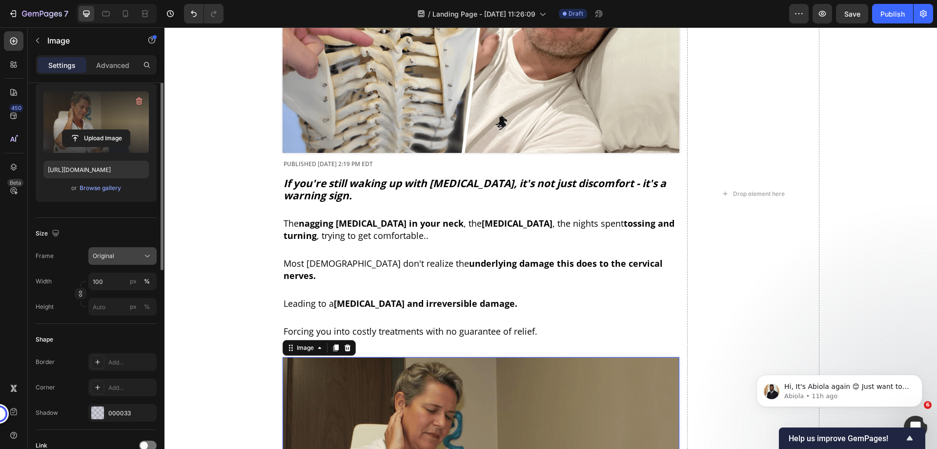
scroll to position [0, 0]
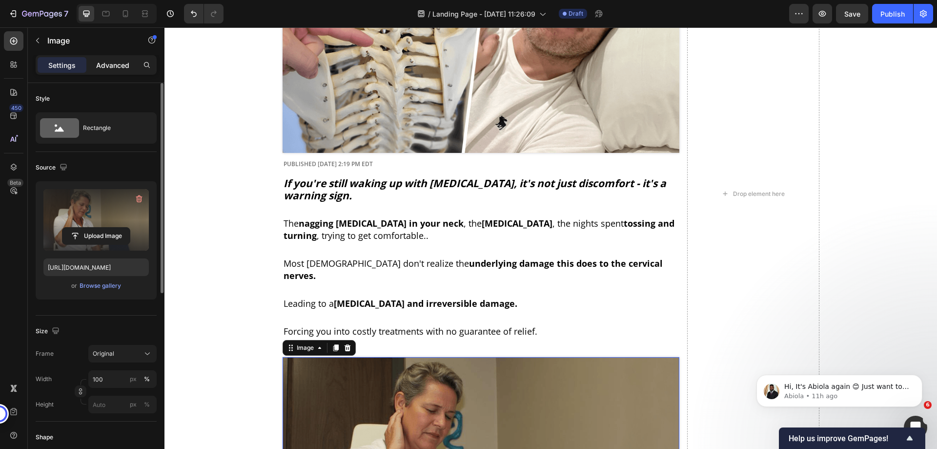
click at [112, 68] on p "Advanced" at bounding box center [112, 65] width 33 height 10
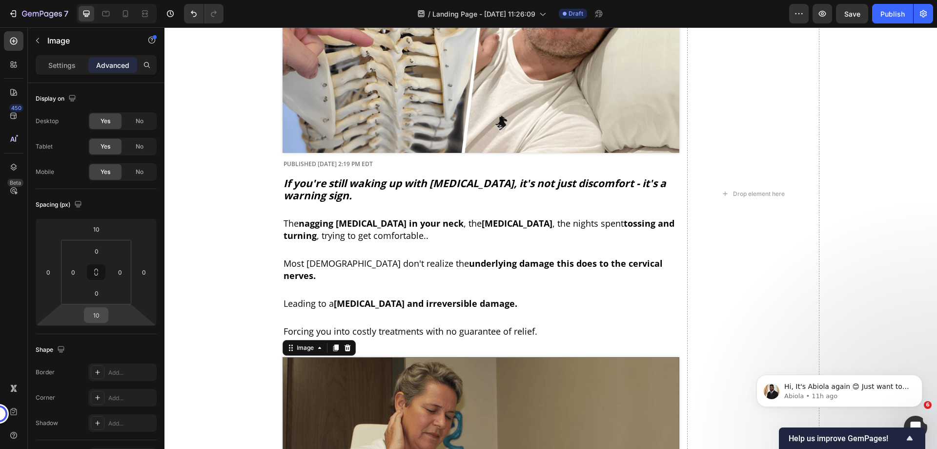
click at [98, 313] on input "10" at bounding box center [96, 315] width 20 height 15
type input "28"
click at [66, 69] on p "Settings" at bounding box center [61, 65] width 27 height 10
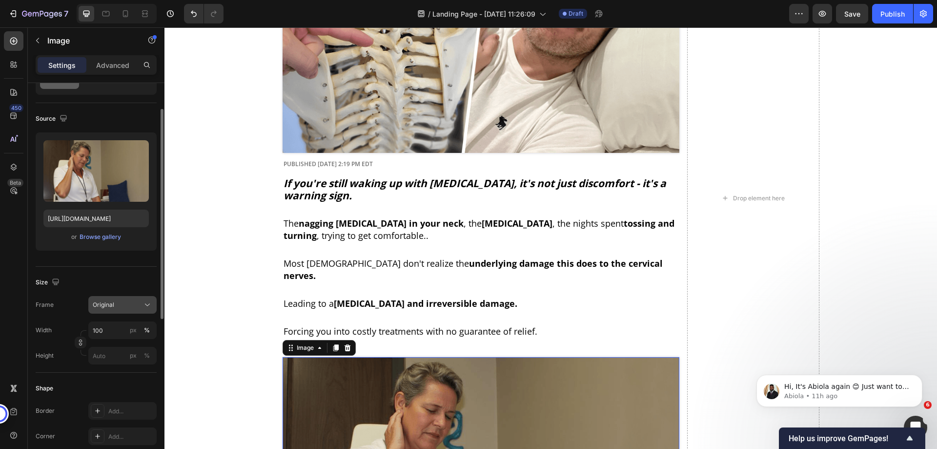
scroll to position [146, 0]
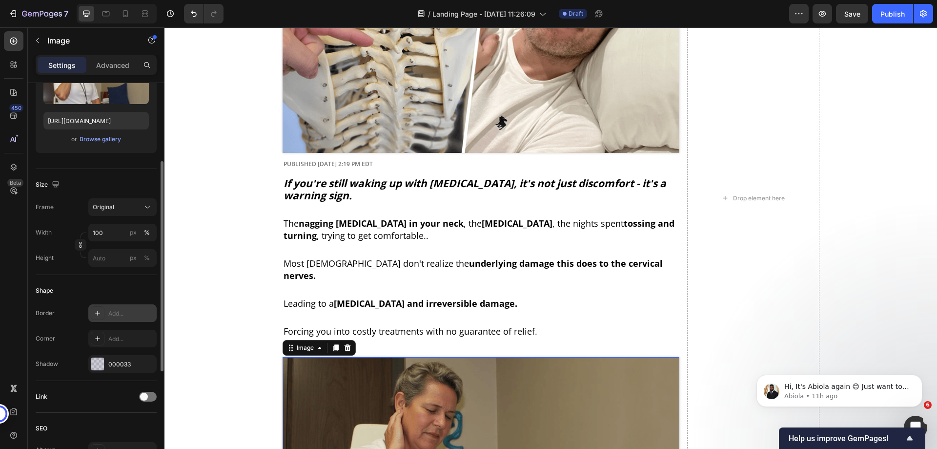
click at [116, 312] on div "Add..." at bounding box center [131, 313] width 46 height 9
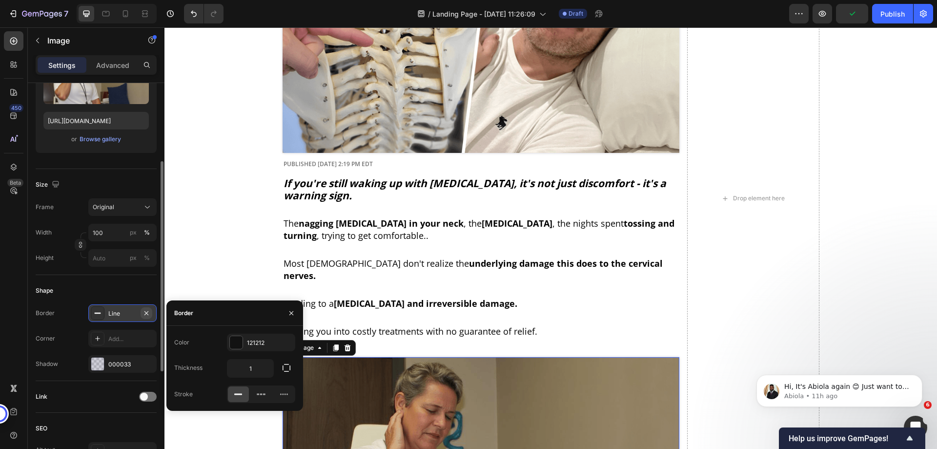
click at [147, 312] on icon "button" at bounding box center [146, 312] width 4 height 4
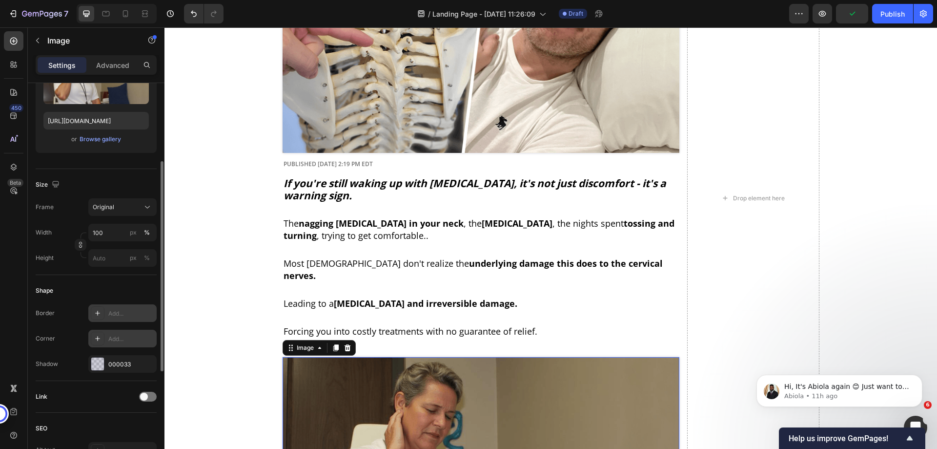
click at [103, 336] on div at bounding box center [98, 338] width 14 height 14
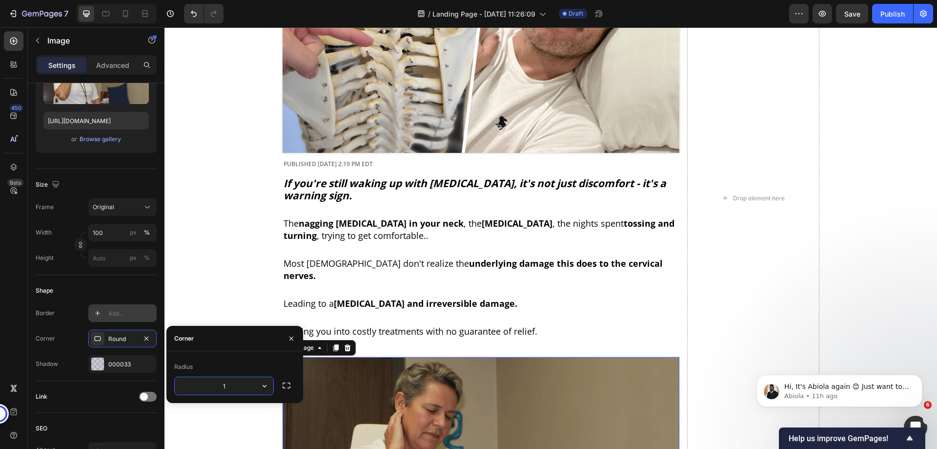
type input "10"
click at [122, 281] on div "Shape Border Add... Corner Round Shadow 000033" at bounding box center [96, 328] width 121 height 106
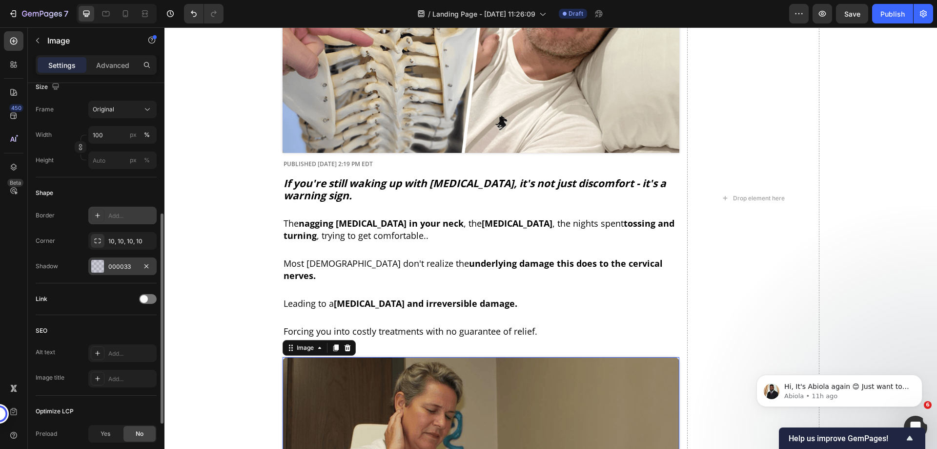
scroll to position [293, 0]
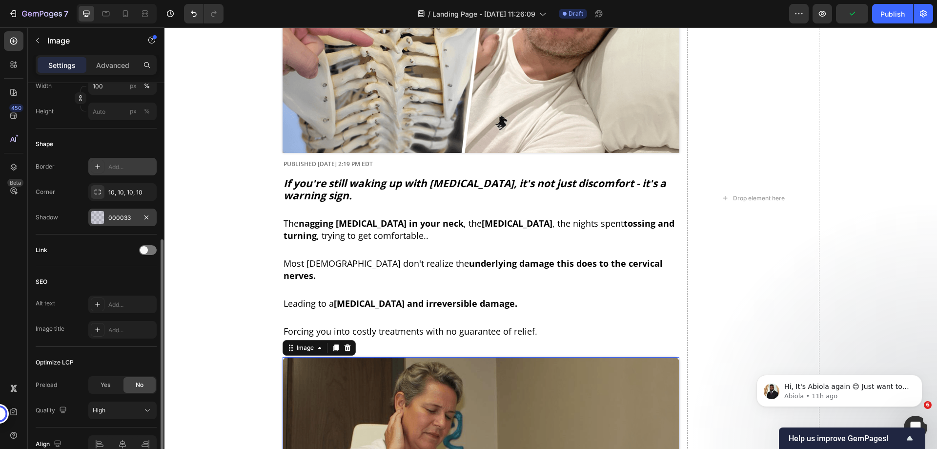
click at [99, 220] on div at bounding box center [97, 217] width 13 height 13
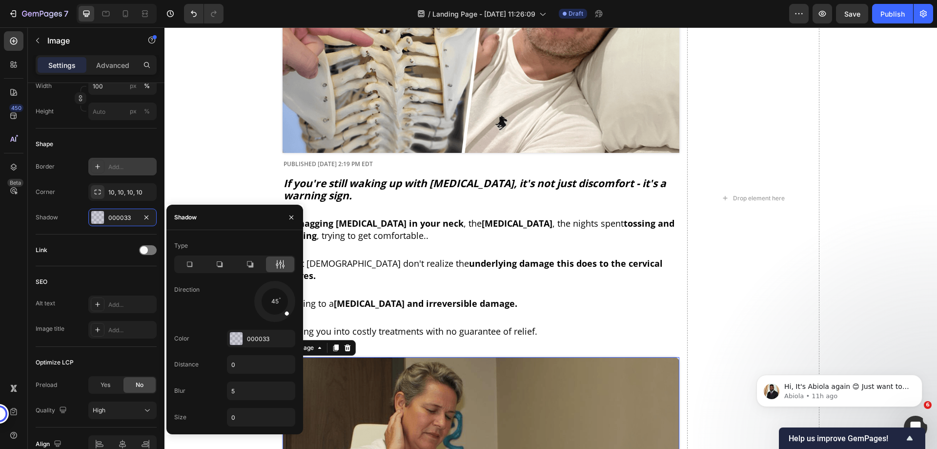
scroll to position [289, 0]
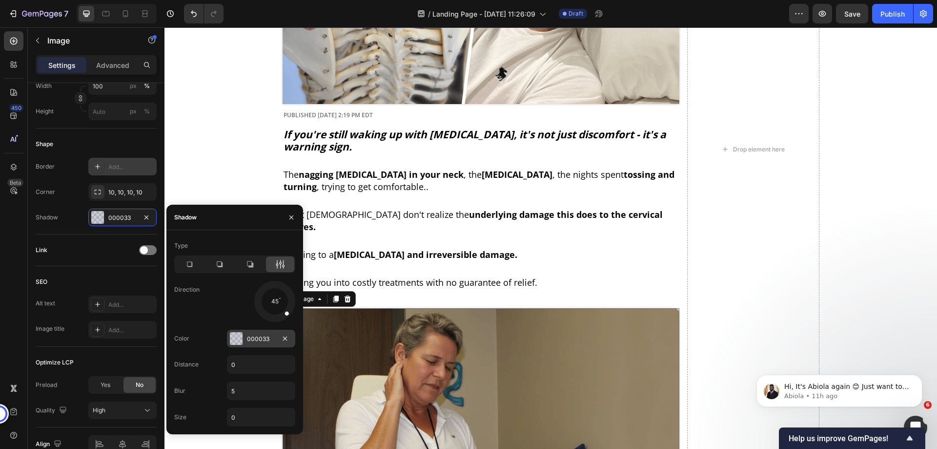
click at [270, 339] on div "000033" at bounding box center [261, 338] width 28 height 9
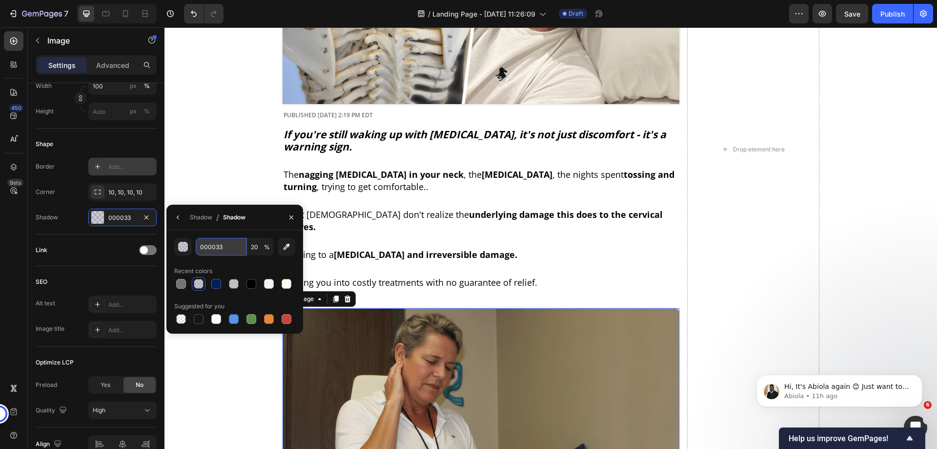
click at [209, 252] on input "000033" at bounding box center [221, 247] width 51 height 18
paste input "3030"
click at [194, 231] on div "030303 20 % Recent colors Suggested for you" at bounding box center [234, 281] width 137 height 103
click at [293, 246] on button "button" at bounding box center [287, 247] width 18 height 18
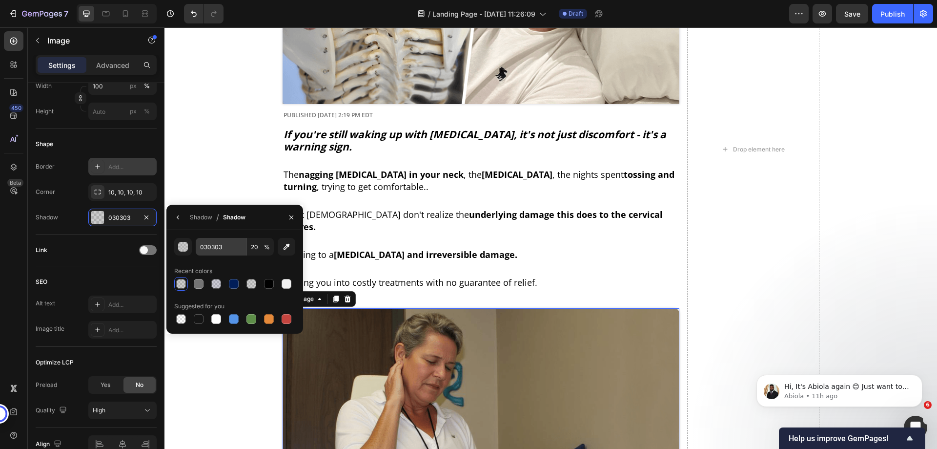
type input "212121"
type input "100"
type input "030303"
type input "20"
click at [118, 219] on div "030303" at bounding box center [122, 217] width 28 height 9
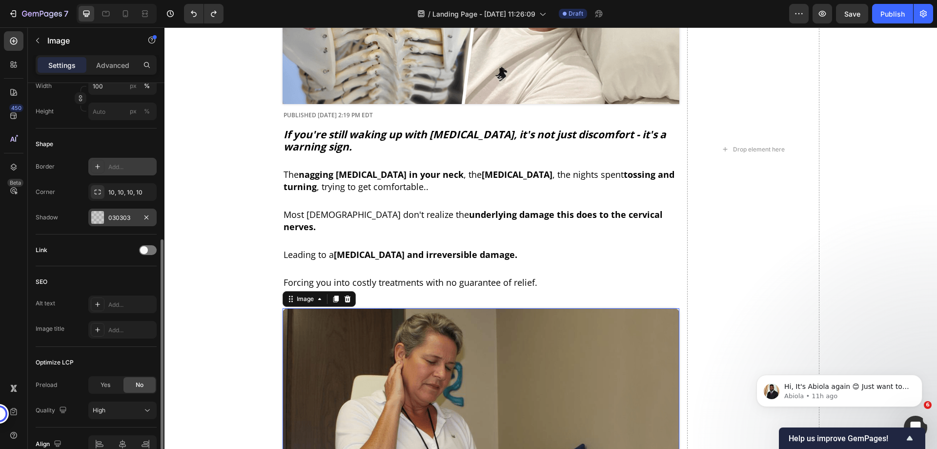
click at [118, 219] on div "030303" at bounding box center [122, 217] width 28 height 9
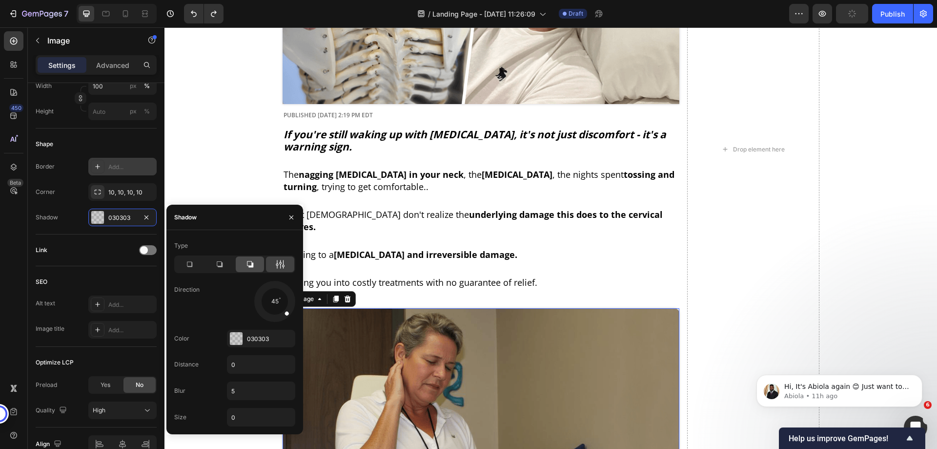
click at [251, 260] on icon at bounding box center [250, 264] width 10 height 10
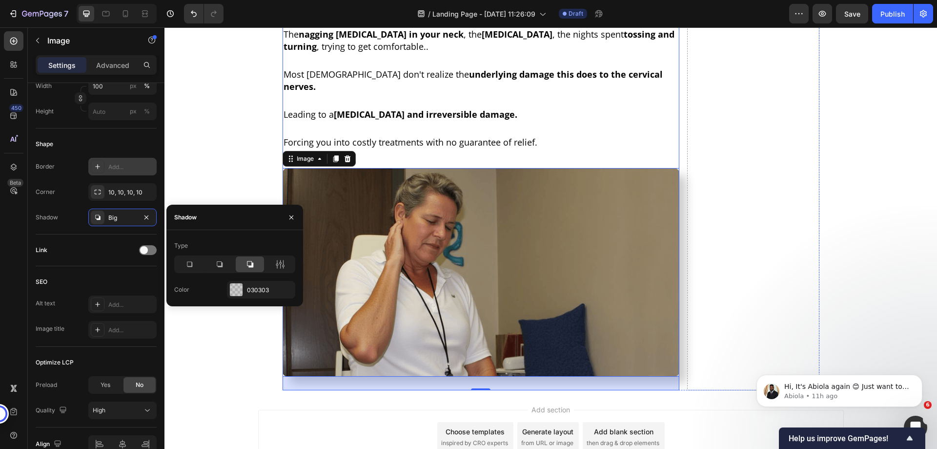
scroll to position [435, 0]
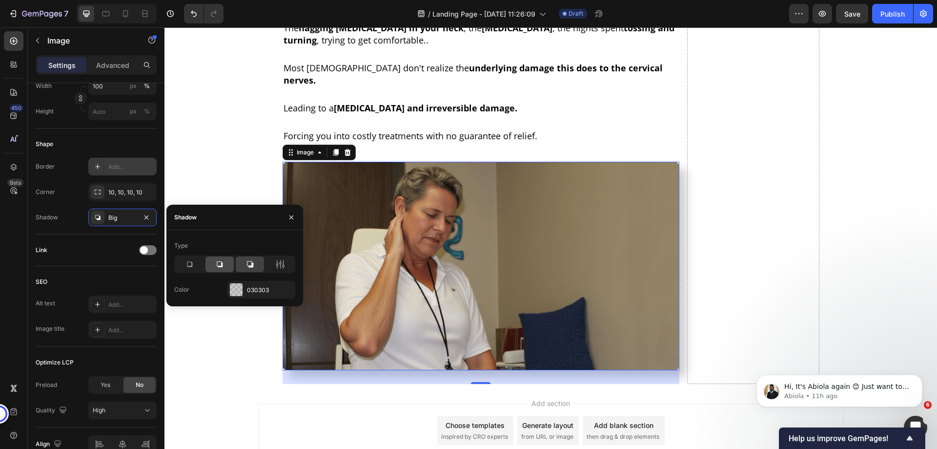
click at [218, 263] on icon at bounding box center [220, 264] width 10 height 10
click at [258, 263] on div at bounding box center [250, 264] width 28 height 16
click at [282, 267] on icon at bounding box center [280, 264] width 10 height 10
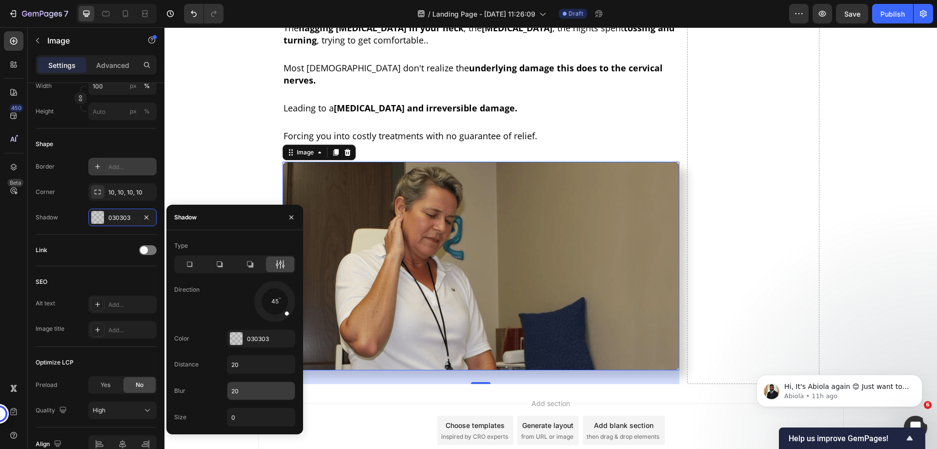
click at [241, 388] on input "20" at bounding box center [260, 391] width 67 height 18
type input "11"
click at [237, 361] on input "20" at bounding box center [260, 364] width 67 height 18
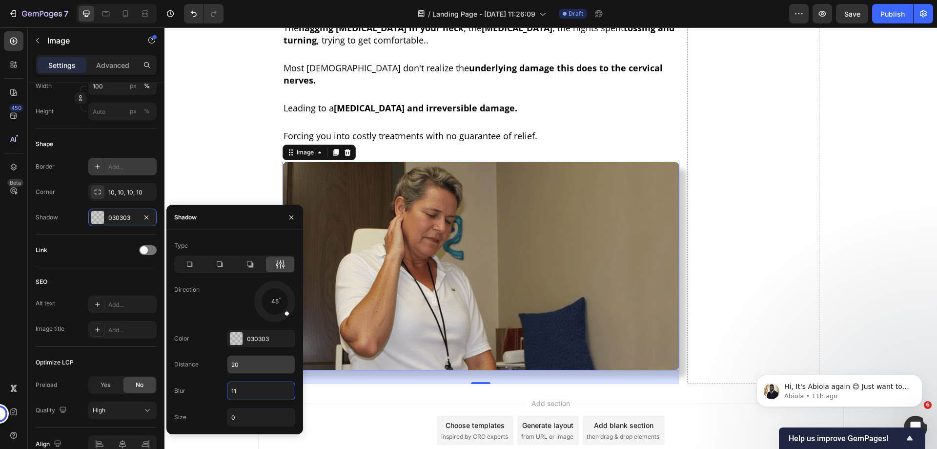
type input "0"
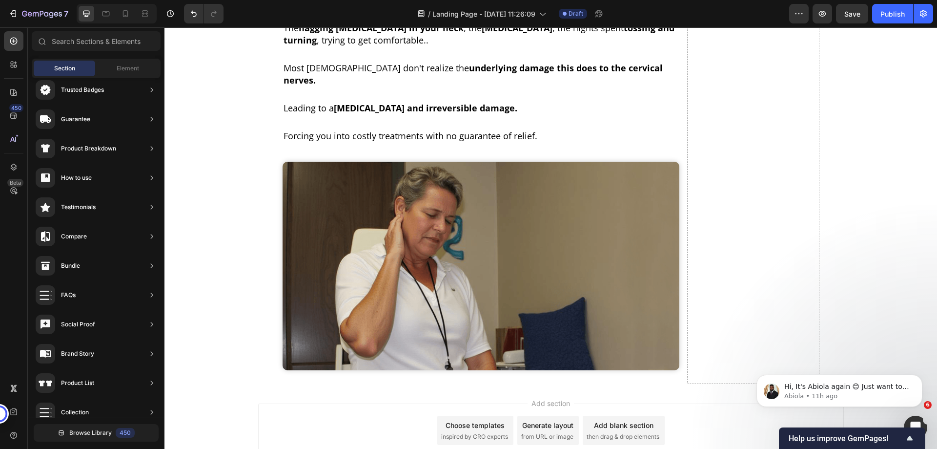
click at [855, 21] on button "Save" at bounding box center [852, 14] width 32 height 20
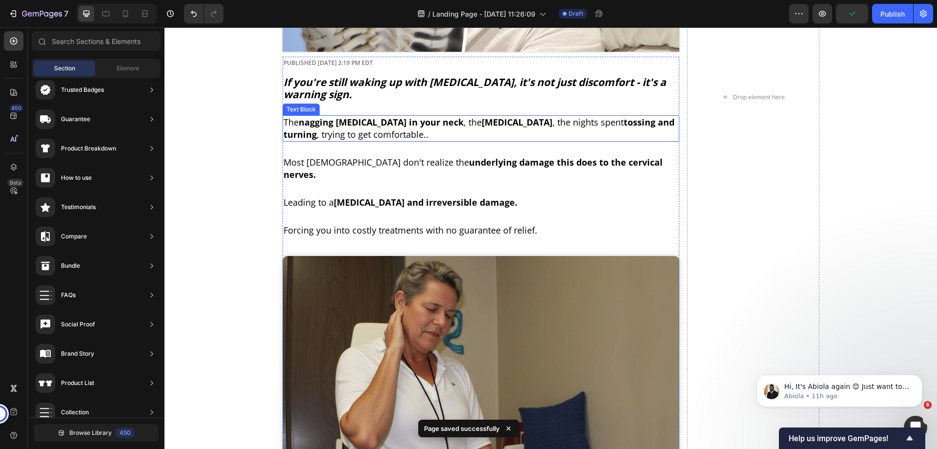
scroll to position [338, 0]
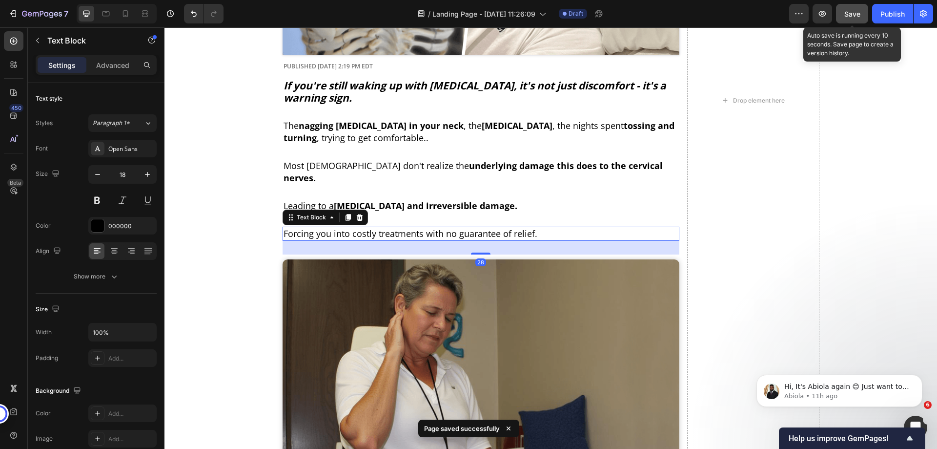
click at [858, 17] on span "Save" at bounding box center [852, 14] width 16 height 8
click at [820, 11] on icon "button" at bounding box center [823, 14] width 10 height 10
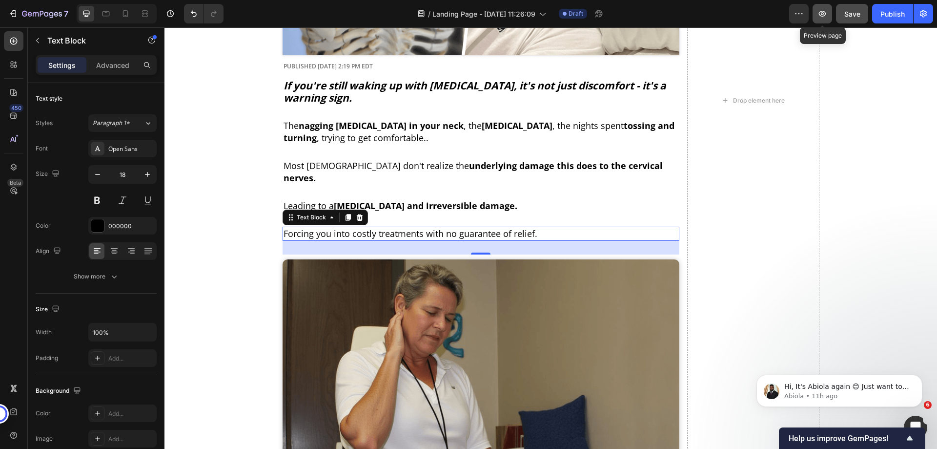
click at [818, 15] on icon "button" at bounding box center [823, 14] width 10 height 10
click at [113, 63] on p "Advanced" at bounding box center [112, 65] width 33 height 10
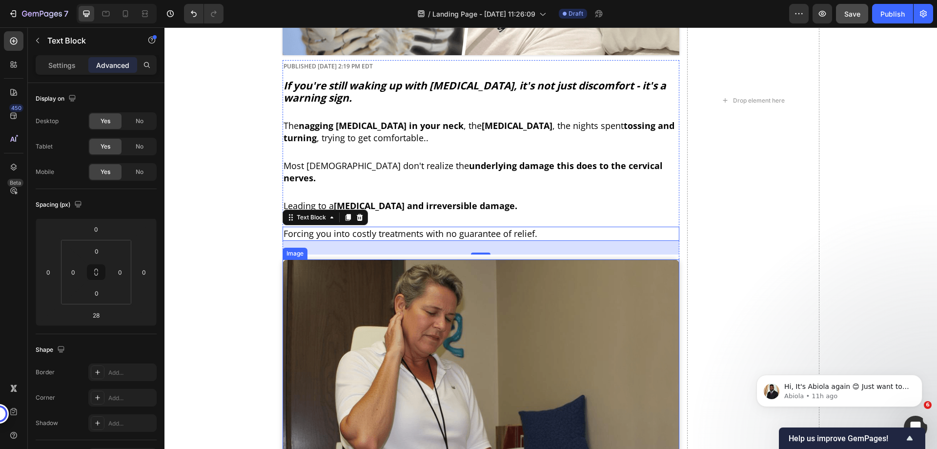
click at [311, 259] on img at bounding box center [481, 363] width 397 height 209
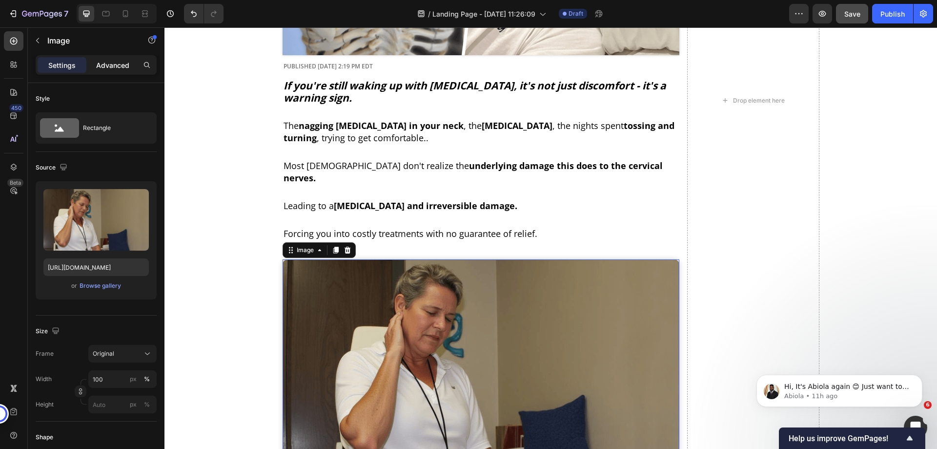
click at [111, 67] on p "Advanced" at bounding box center [112, 65] width 33 height 10
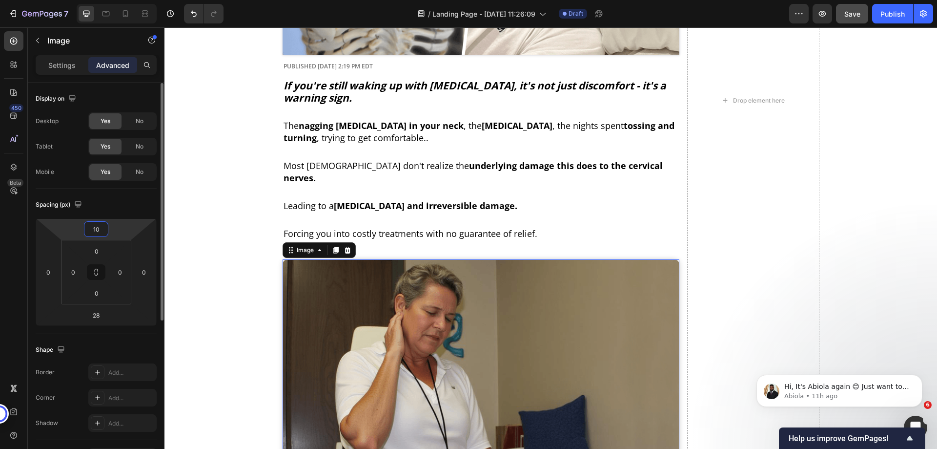
click at [95, 228] on input "10" at bounding box center [96, 229] width 20 height 15
type input "0"
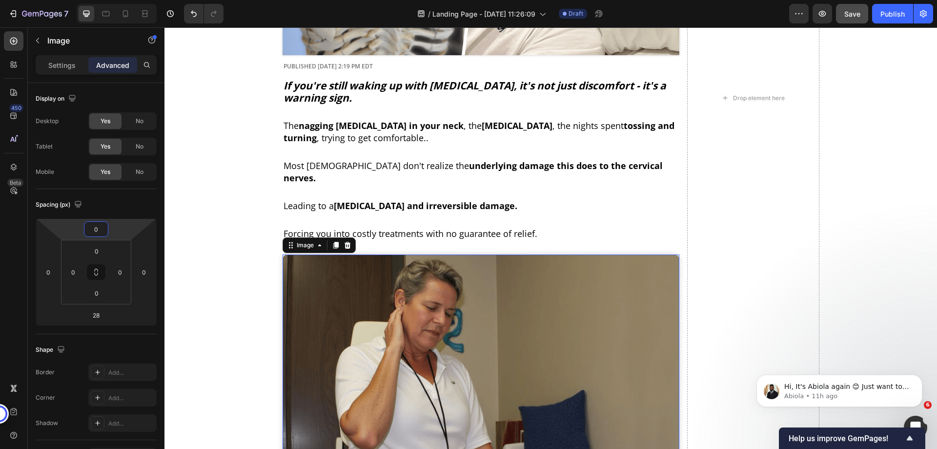
click at [901, 208] on div "Home Landing Page - [DATE] 11:26:09 Breadcrumb ⁠⁠⁠⁠⁠⁠⁠ Side Sleepers Get [MEDIC…" at bounding box center [550, 93] width 773 height 767
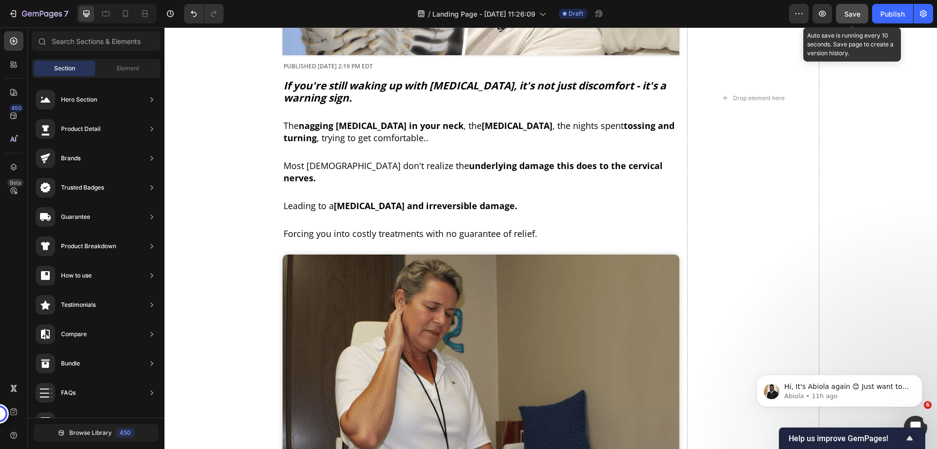
click at [855, 18] on span "Save" at bounding box center [852, 14] width 16 height 8
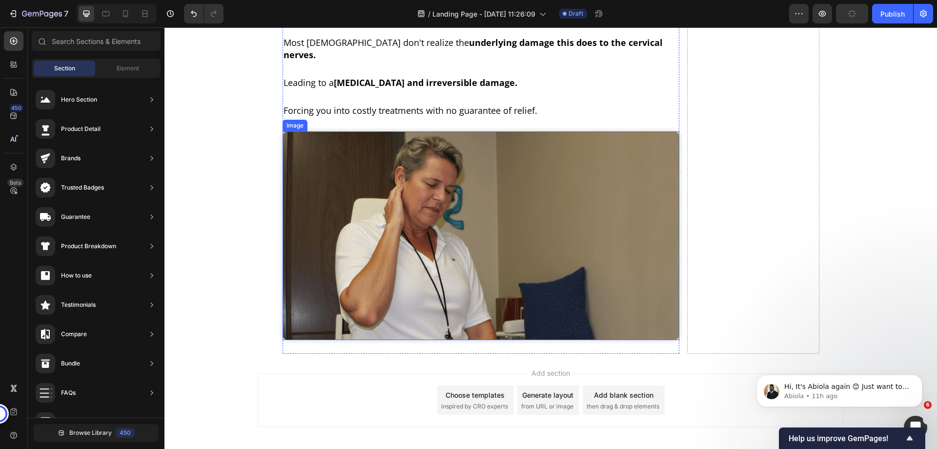
scroll to position [462, 0]
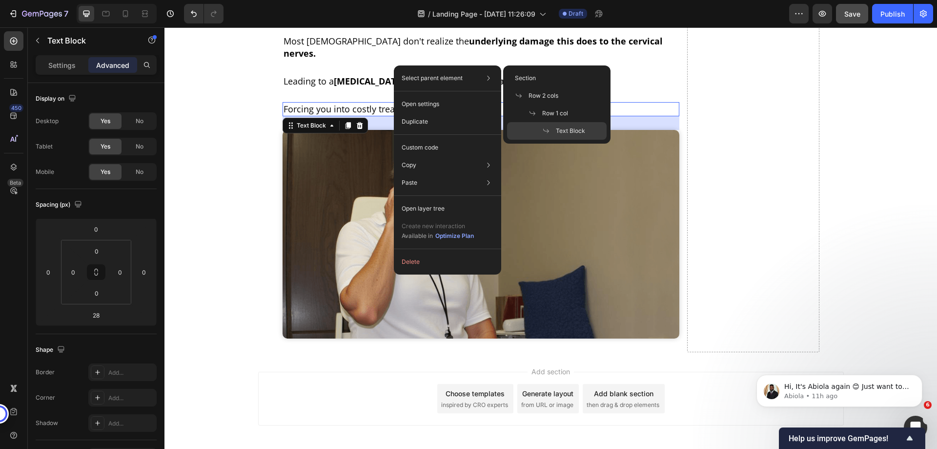
click at [419, 124] on p "Duplicate" at bounding box center [415, 121] width 26 height 9
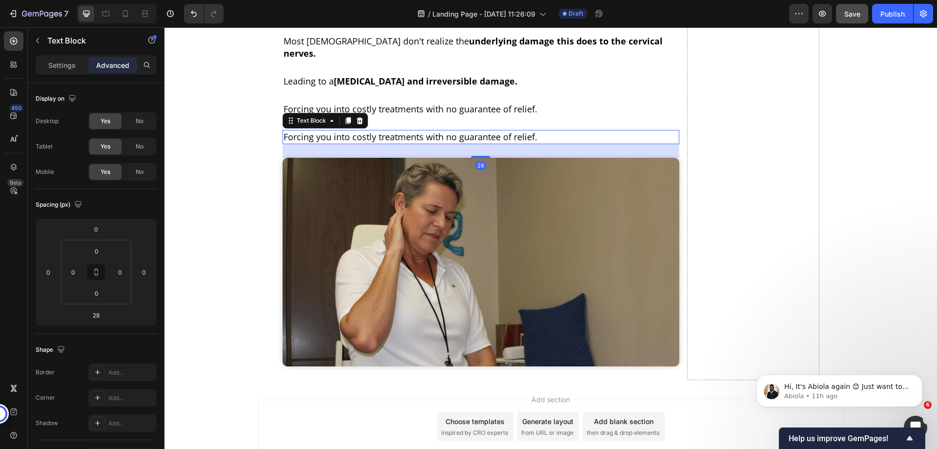
scroll to position [258, 0]
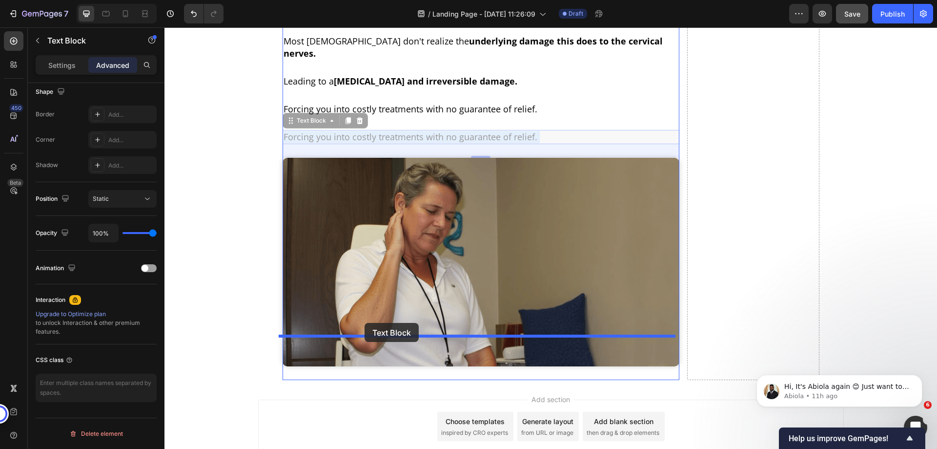
drag, startPoint x: 364, startPoint y: 203, endPoint x: 361, endPoint y: 309, distance: 106.9
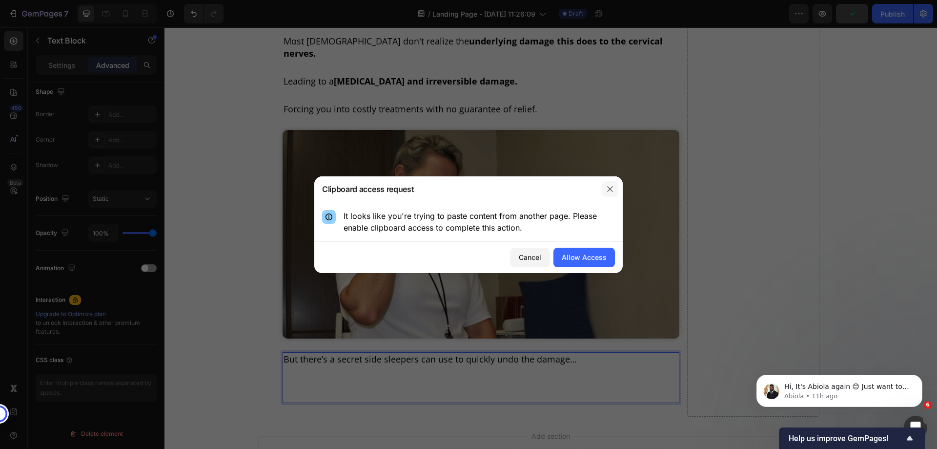
click at [614, 190] on icon "button" at bounding box center [610, 189] width 8 height 8
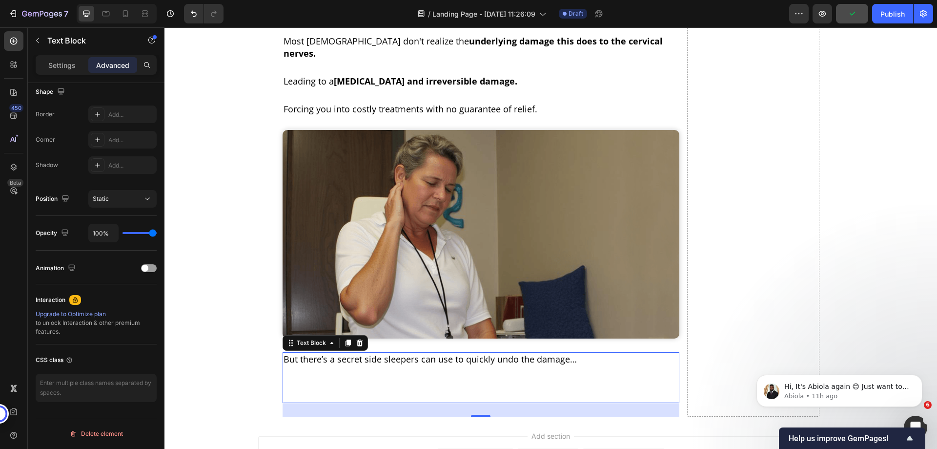
click at [346, 353] on p "But there’s a secret side sleepers can use to quickly undo the damage…" at bounding box center [481, 365] width 395 height 24
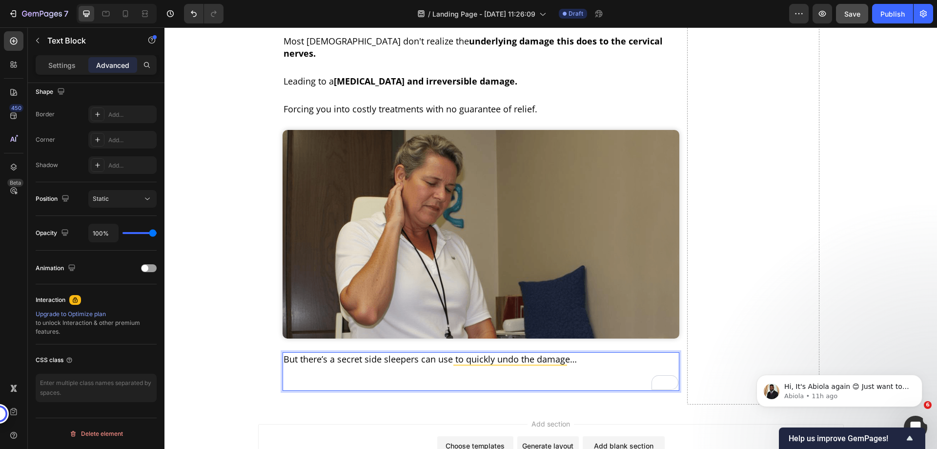
click at [335, 365] on p "To enrich screen reader interactions, please activate Accessibility in Grammarl…" at bounding box center [481, 377] width 395 height 24
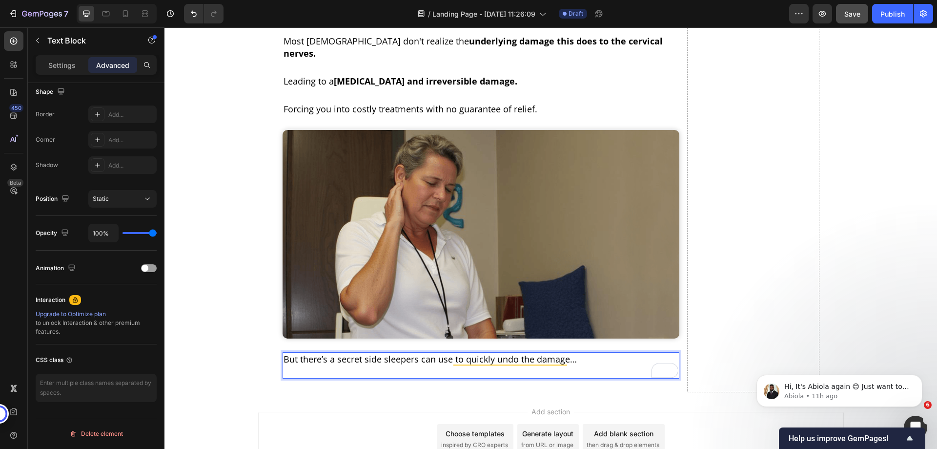
click at [307, 353] on p "But there’s a secret side sleepers can use to quickly undo the damage…" at bounding box center [481, 365] width 395 height 24
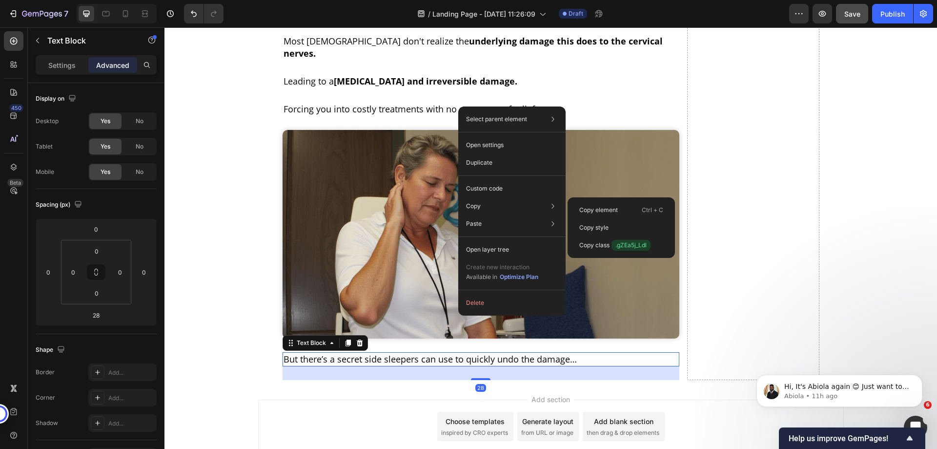
click at [481, 162] on p "Duplicate" at bounding box center [479, 162] width 26 height 9
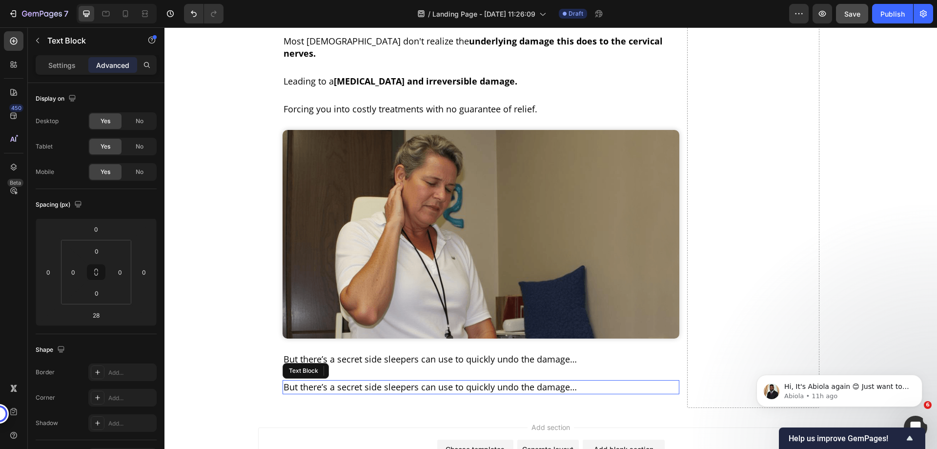
click at [425, 381] on p "But there’s a secret side sleepers can use to quickly undo the damage…" at bounding box center [481, 387] width 395 height 12
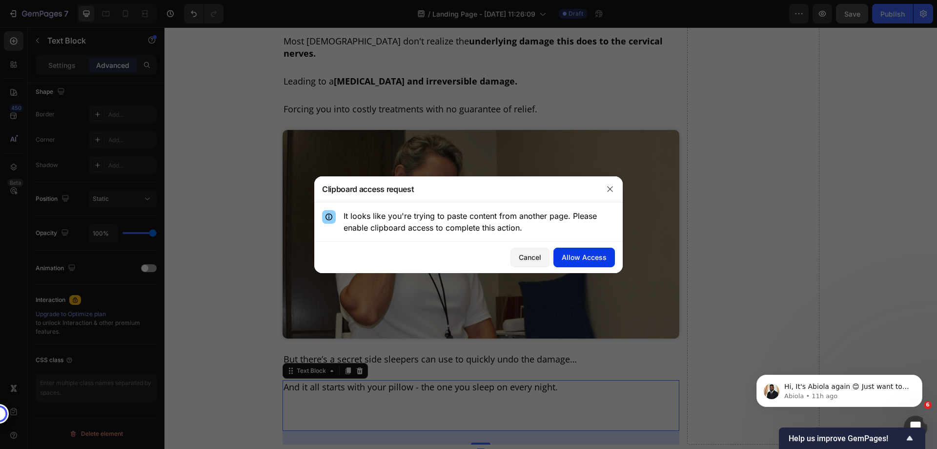
click at [584, 253] on div "Allow Access" at bounding box center [584, 257] width 45 height 10
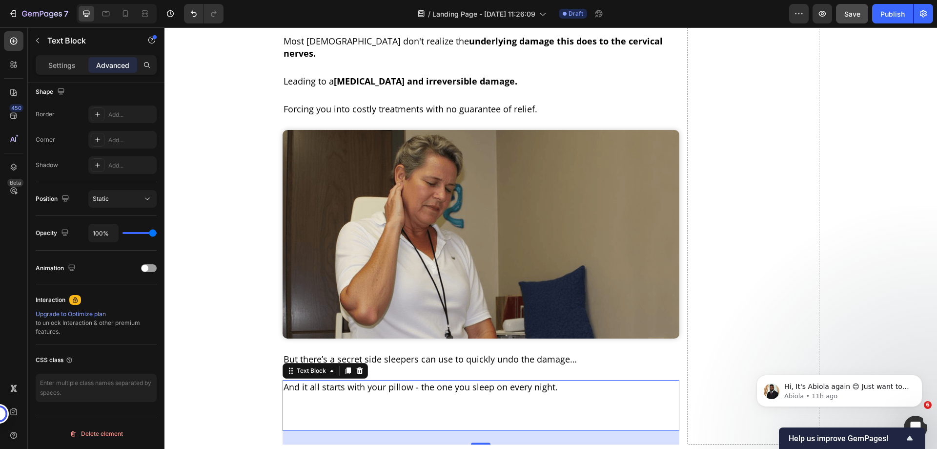
click at [428, 381] on p "And it all starts with your pillow - the one you sleep on every night." at bounding box center [481, 393] width 395 height 24
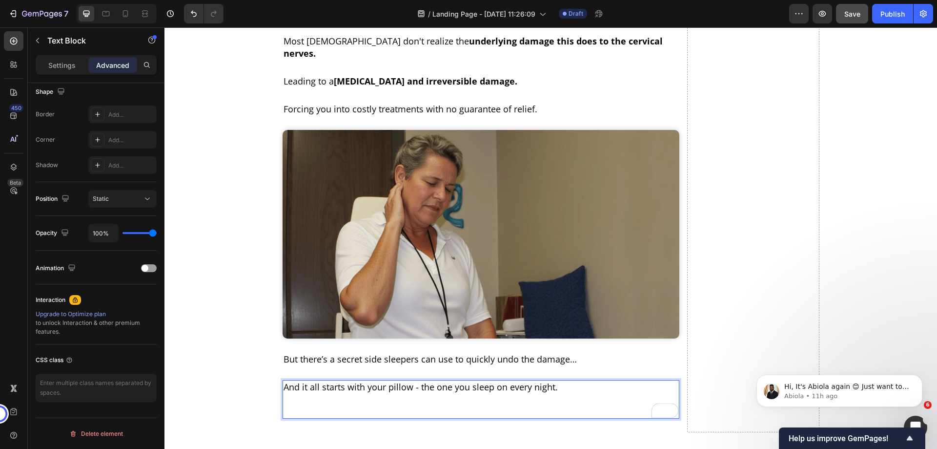
click at [421, 393] on p "To enrich screen reader interactions, please activate Accessibility in Grammarl…" at bounding box center [481, 405] width 395 height 24
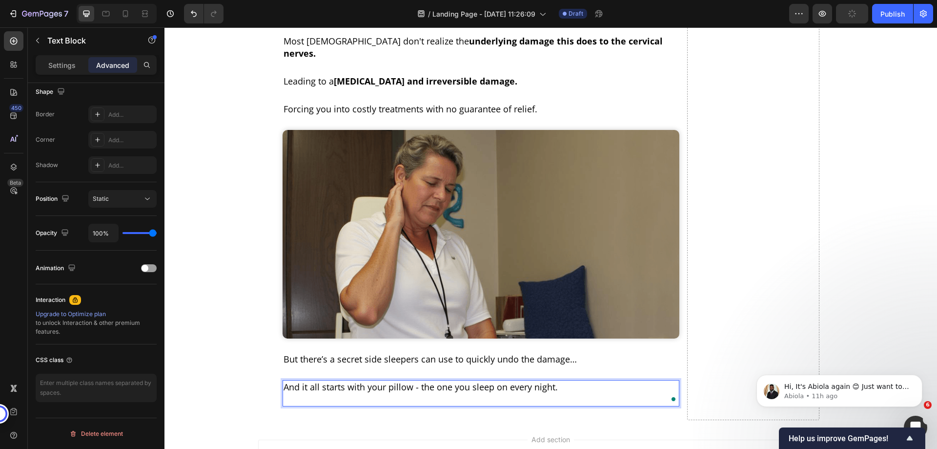
click at [380, 381] on p "And it all starts with your pillow - the one you sleep on every night." at bounding box center [481, 393] width 395 height 24
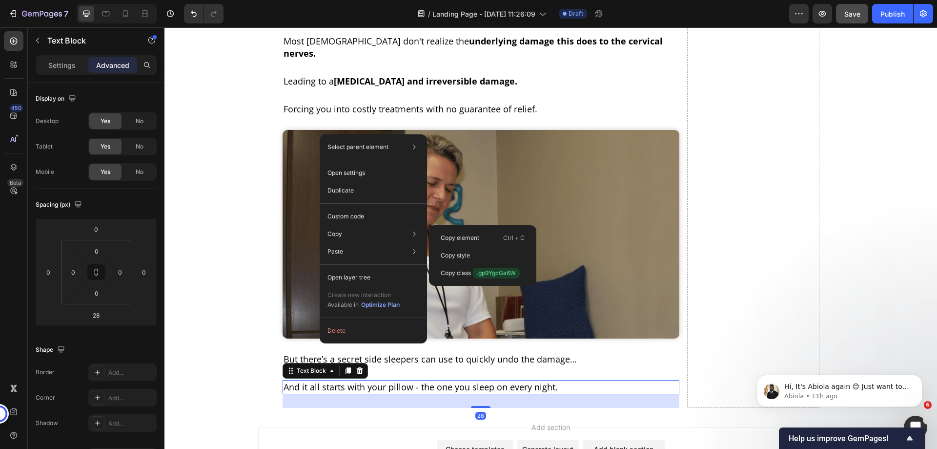
click at [355, 187] on div "Duplicate" at bounding box center [374, 191] width 100 height 18
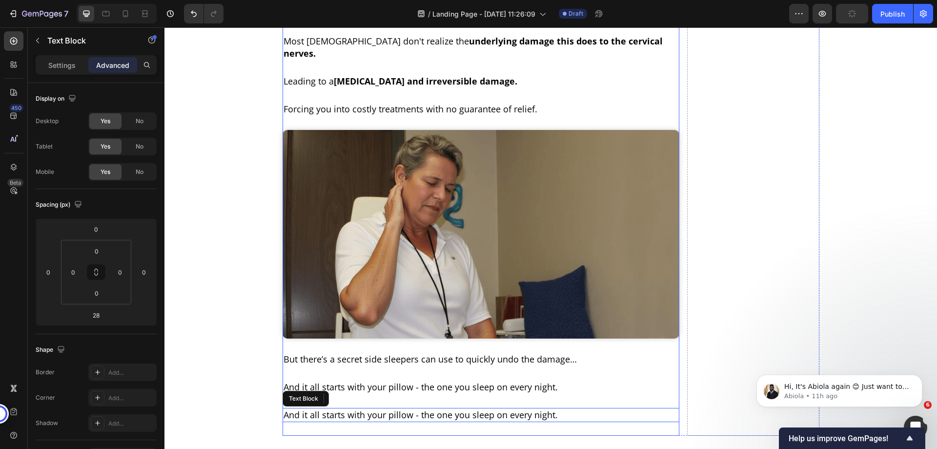
click at [488, 409] on p "And it all starts with your pillow - the one you sleep on every night." at bounding box center [481, 415] width 395 height 12
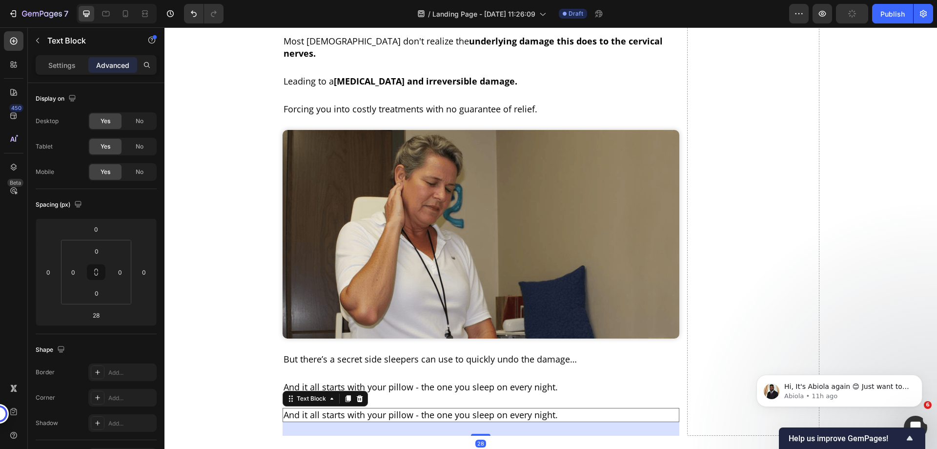
click at [488, 409] on p "And it all starts with your pillow - the one you sleep on every night." at bounding box center [481, 415] width 395 height 12
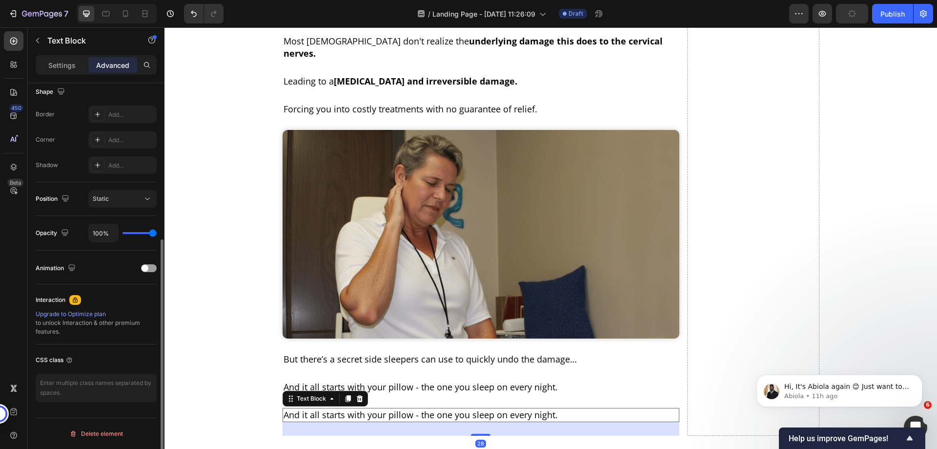
scroll to position [511, 0]
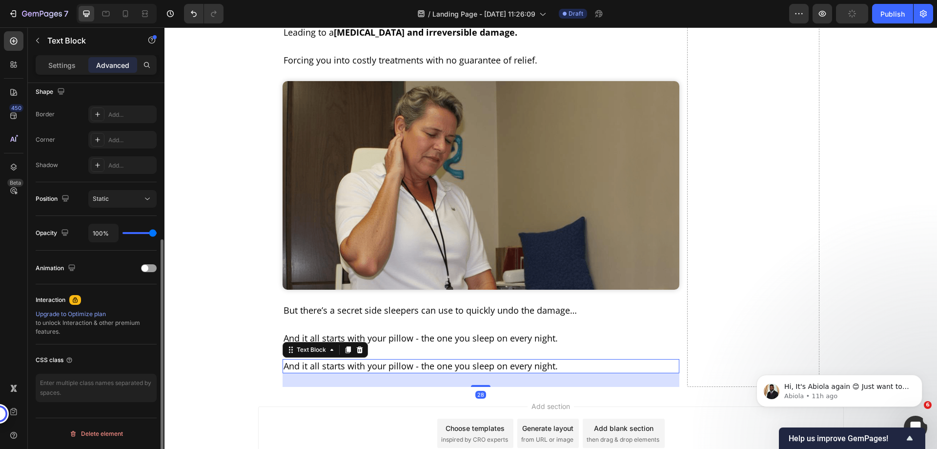
click at [488, 360] on p "And it all starts with your pillow - the one you sleep on every night." at bounding box center [481, 366] width 395 height 12
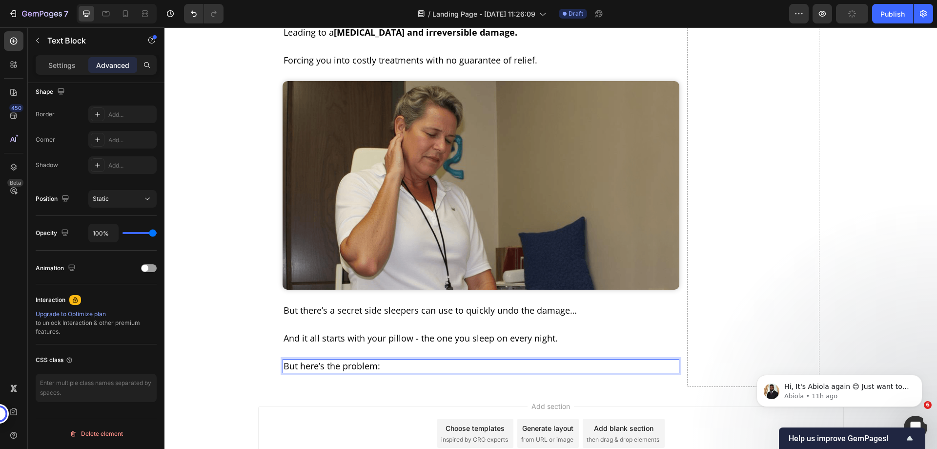
scroll to position [258, 0]
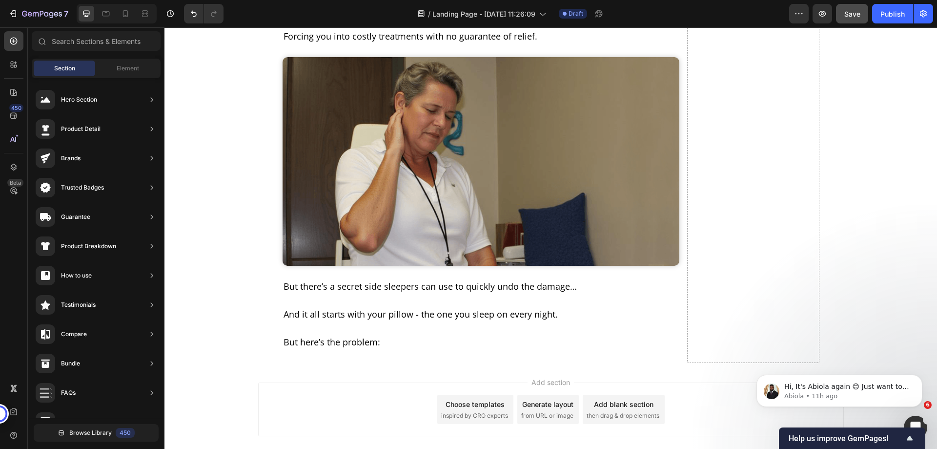
scroll to position [546, 0]
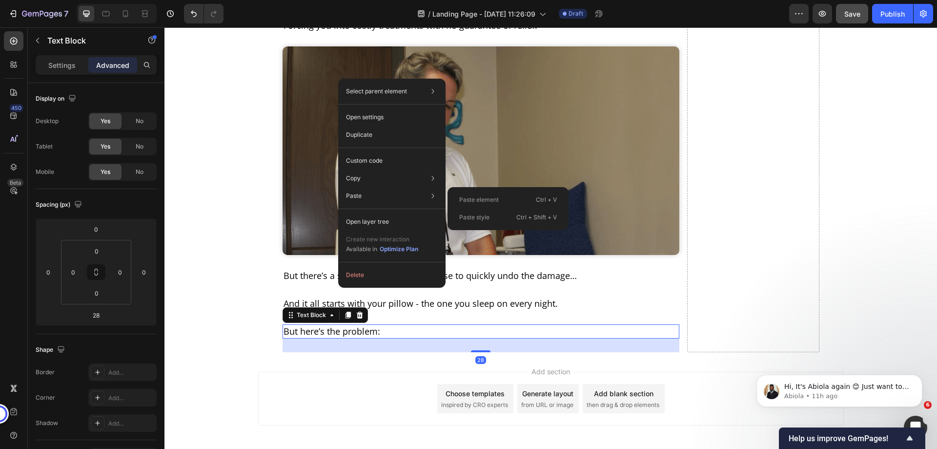
click at [362, 133] on p "Duplicate" at bounding box center [359, 134] width 26 height 9
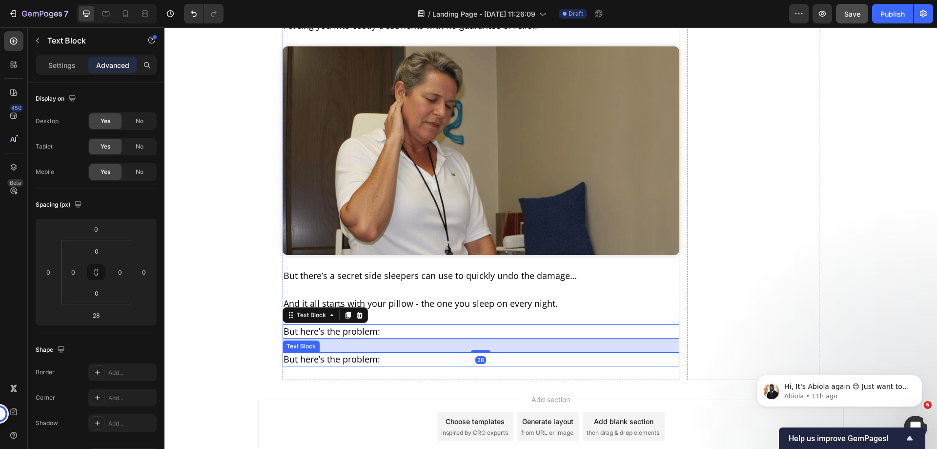
click at [379, 353] on p "But here’s the problem:" at bounding box center [481, 359] width 395 height 12
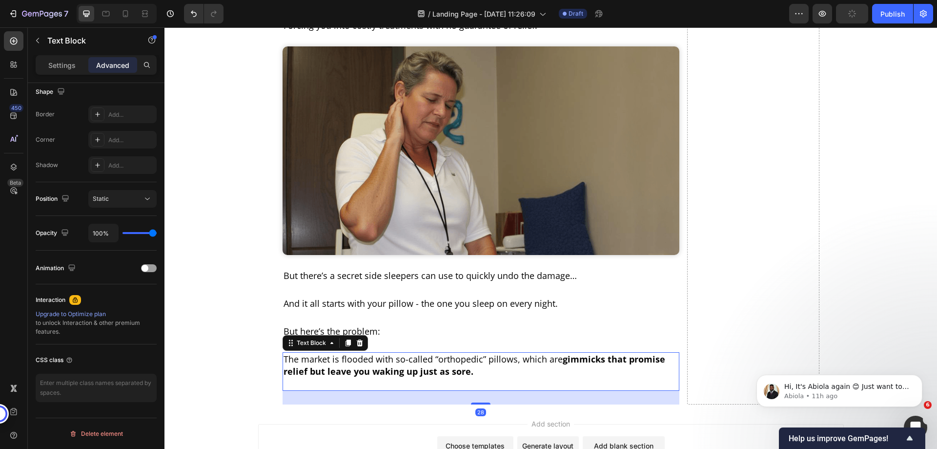
scroll to position [258, 0]
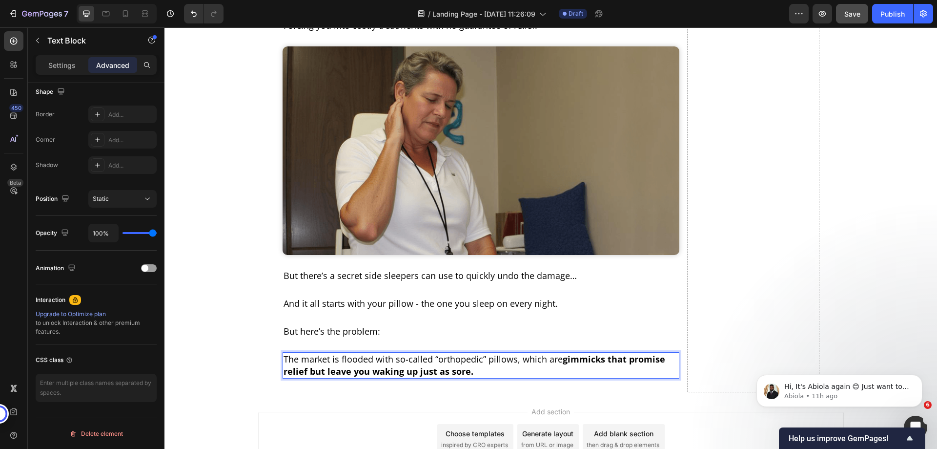
drag, startPoint x: 418, startPoint y: 322, endPoint x: 837, endPoint y: 292, distance: 419.4
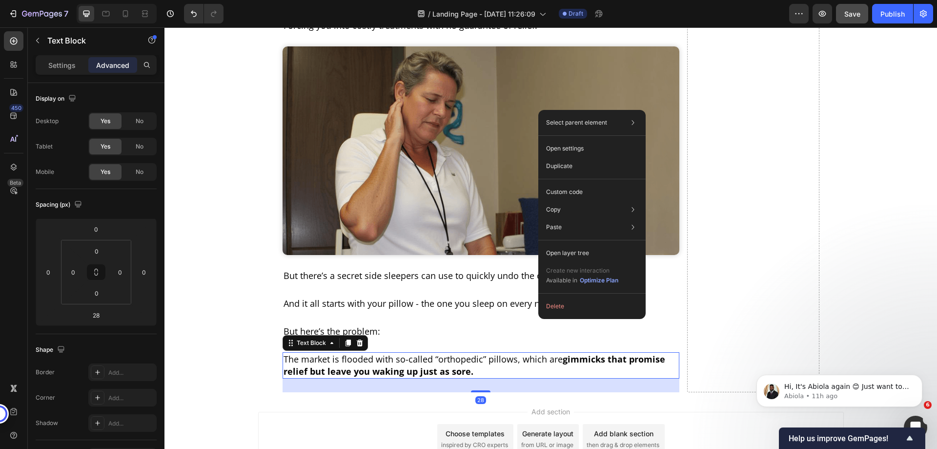
click at [565, 162] on p "Duplicate" at bounding box center [559, 166] width 26 height 9
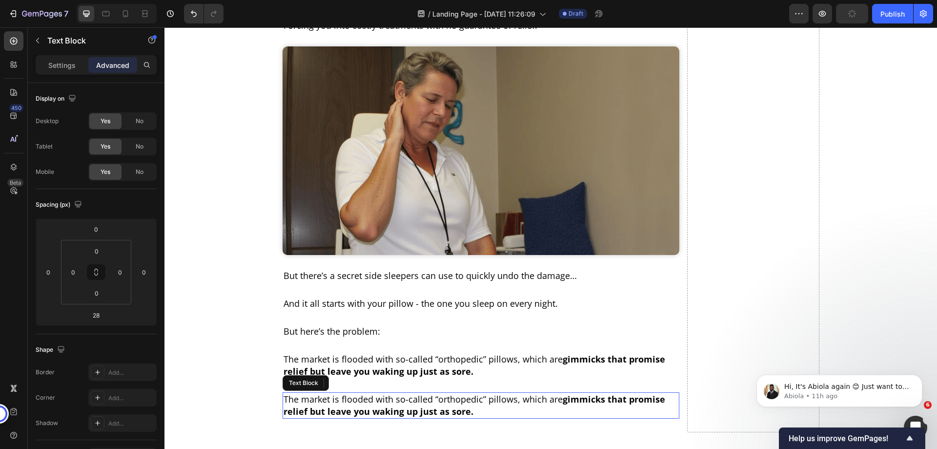
click at [420, 393] on strong "gimmicks that promise relief but leave you waking up just as sore." at bounding box center [475, 405] width 382 height 24
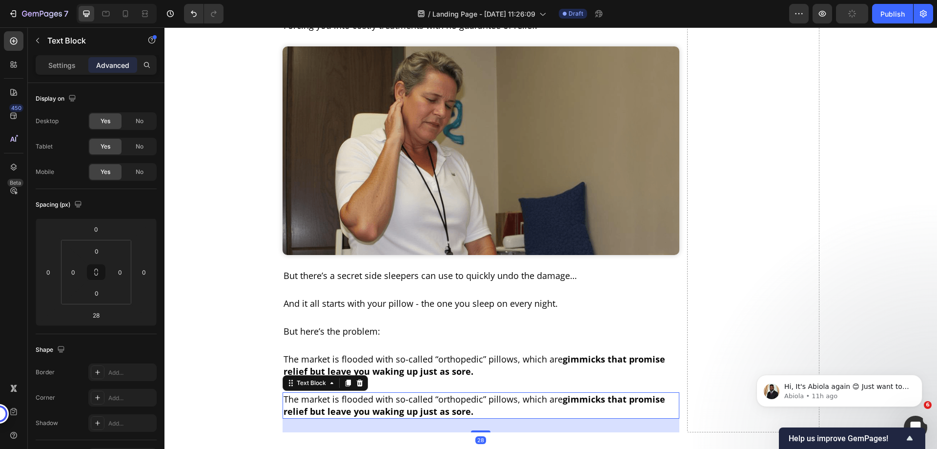
click at [420, 393] on strong "gimmicks that promise relief but leave you waking up just as sore." at bounding box center [475, 405] width 382 height 24
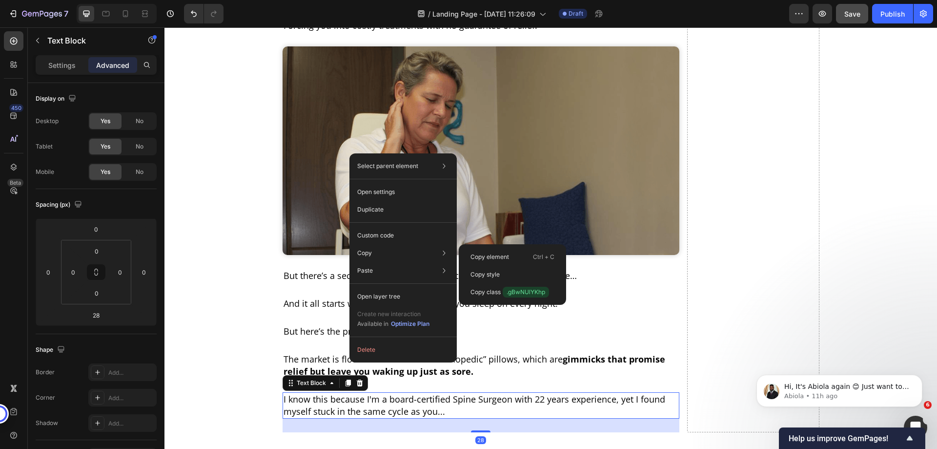
click at [367, 215] on div "Duplicate" at bounding box center [403, 210] width 100 height 18
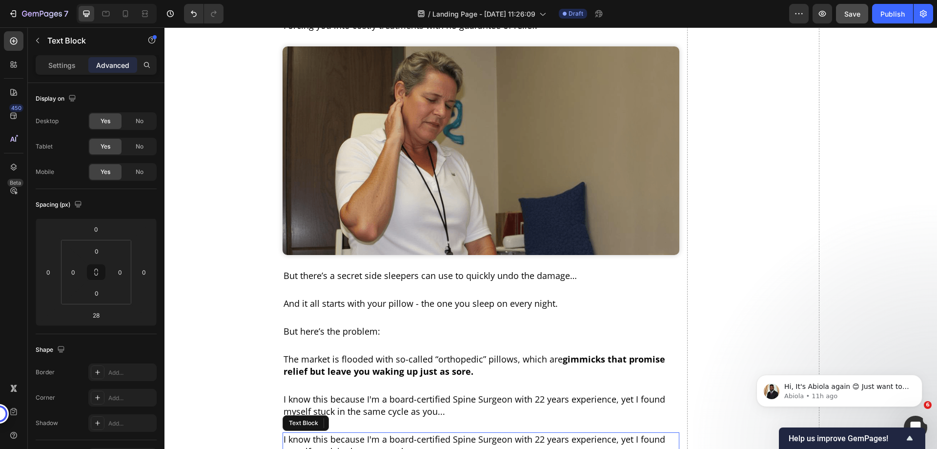
click at [418, 433] on p "I know this because I'm a board-certified Spine Surgeon with 22 years experienc…" at bounding box center [481, 445] width 395 height 24
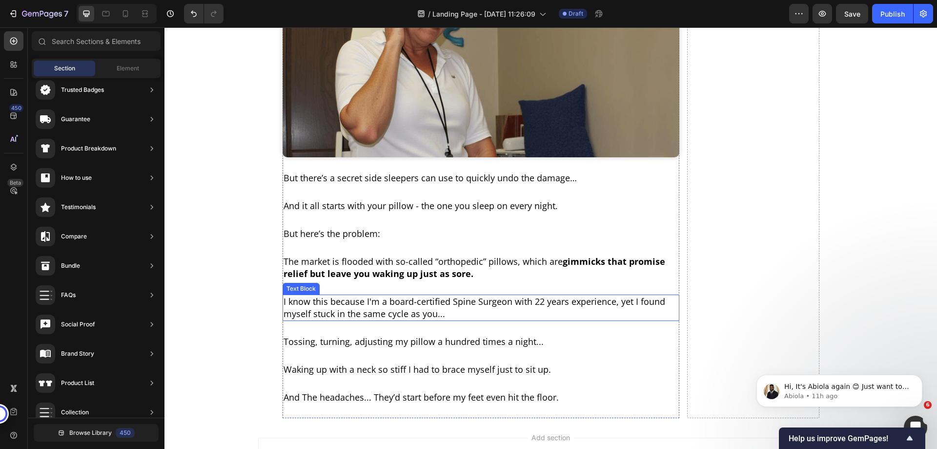
scroll to position [643, 0]
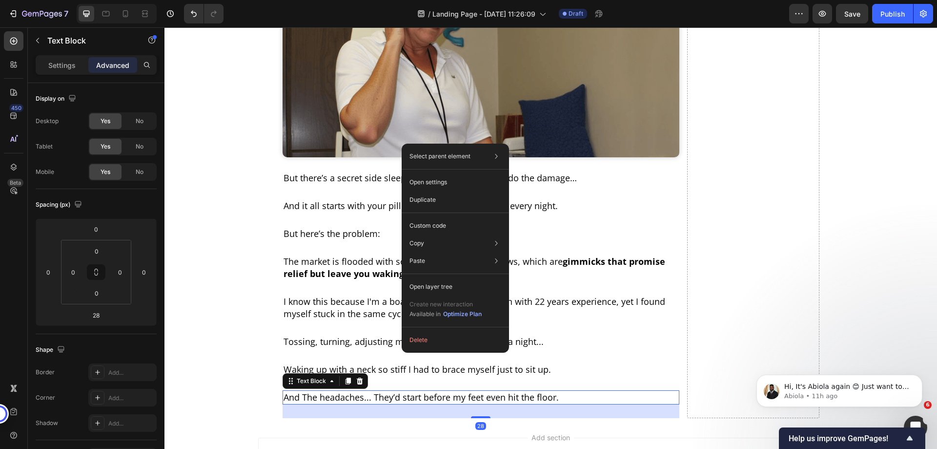
click at [419, 196] on p "Duplicate" at bounding box center [423, 199] width 26 height 9
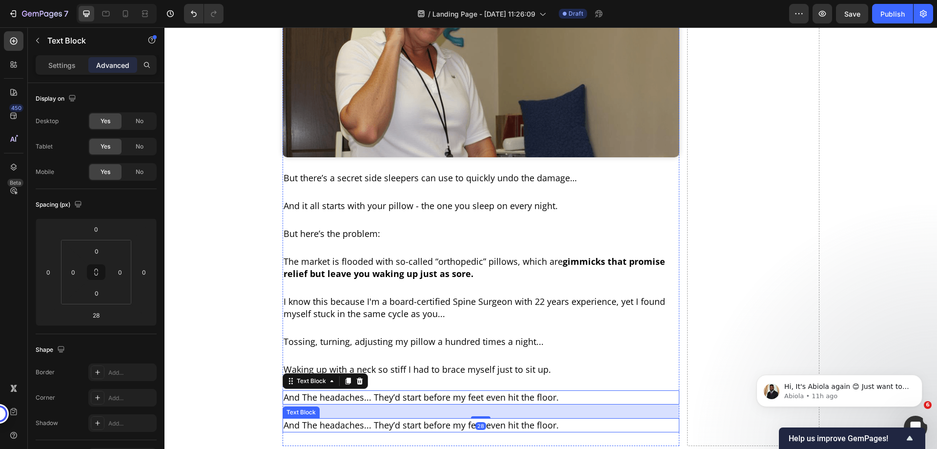
click at [557, 418] on div "And The headaches... They’d start before my feet even hit the floor." at bounding box center [481, 425] width 397 height 14
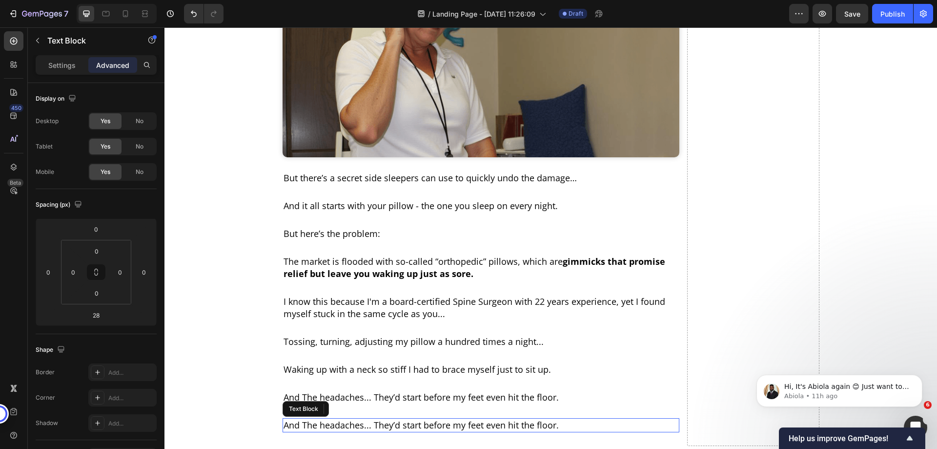
click at [557, 419] on p "And The headaches... They’d start before my feet even hit the floor." at bounding box center [481, 425] width 395 height 12
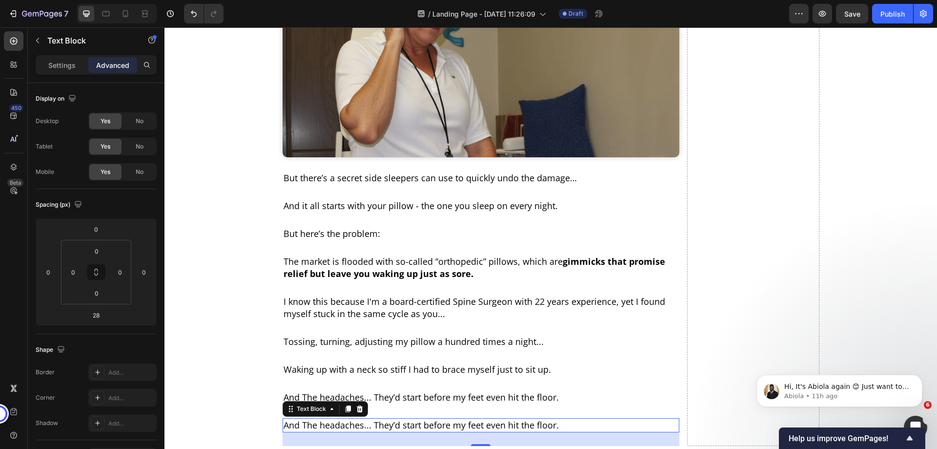
scroll to position [258, 0]
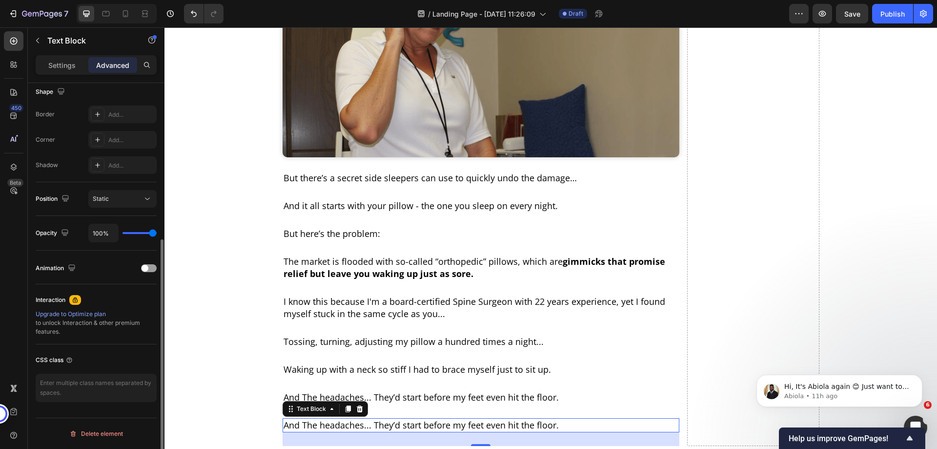
click at [530, 419] on p "And The headaches... They’d start before my feet even hit the floor." at bounding box center [481, 425] width 395 height 12
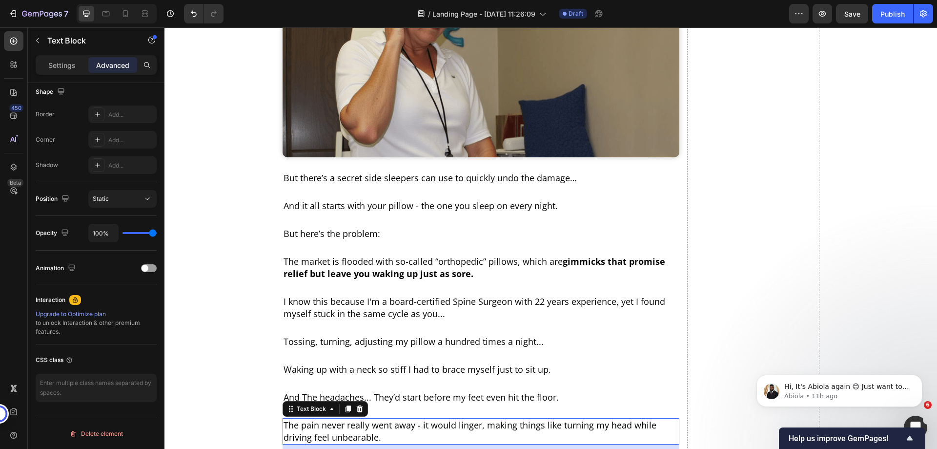
click at [858, 16] on span "Save" at bounding box center [852, 14] width 16 height 8
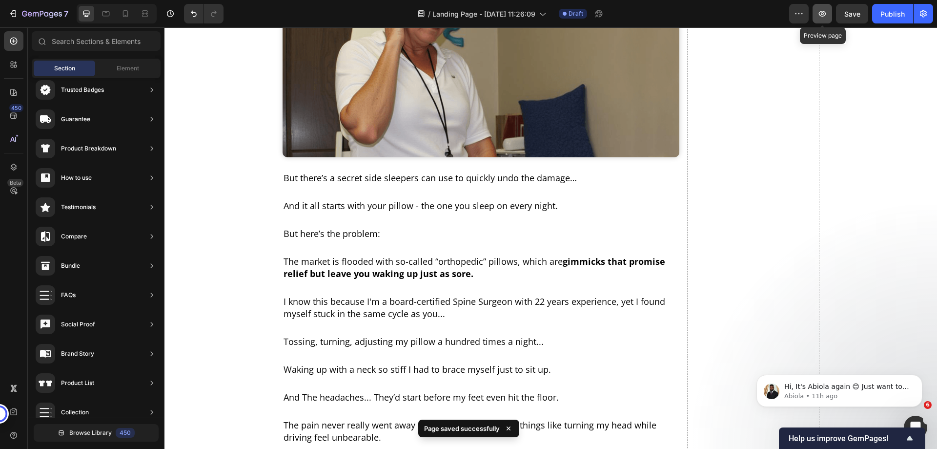
click at [824, 15] on icon "button" at bounding box center [823, 14] width 10 height 10
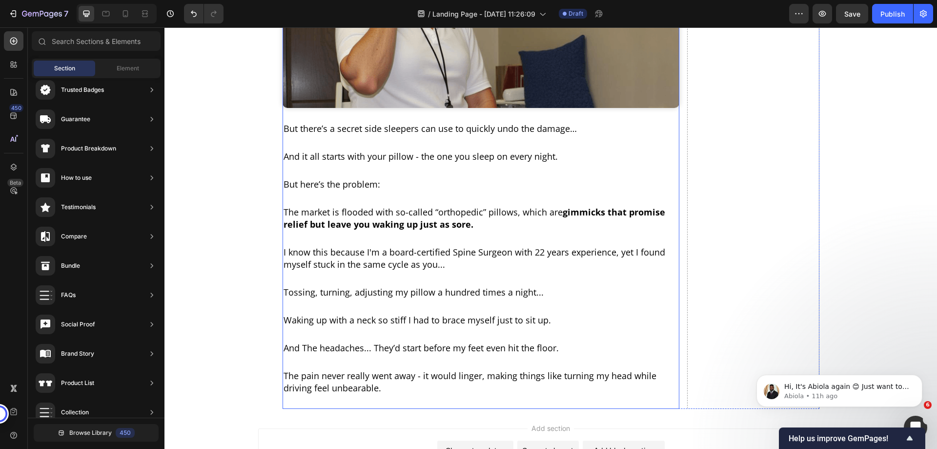
scroll to position [749, 0]
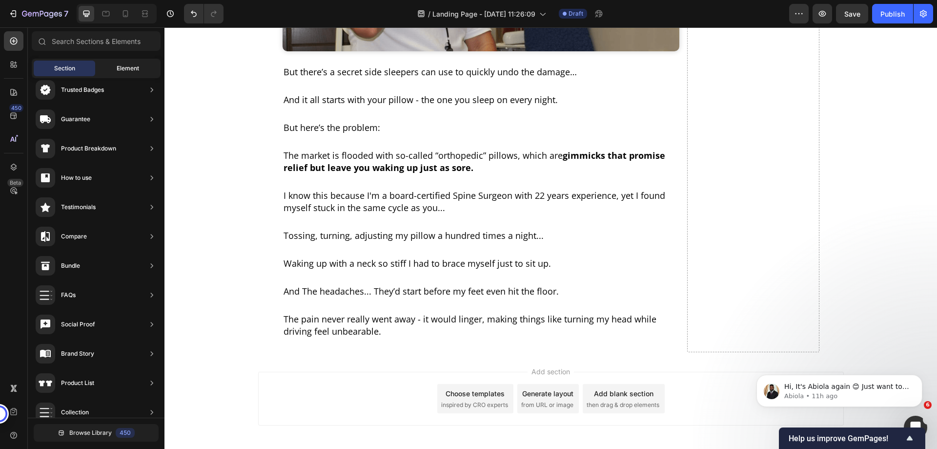
click at [116, 68] on div "Element" at bounding box center [128, 69] width 62 height 16
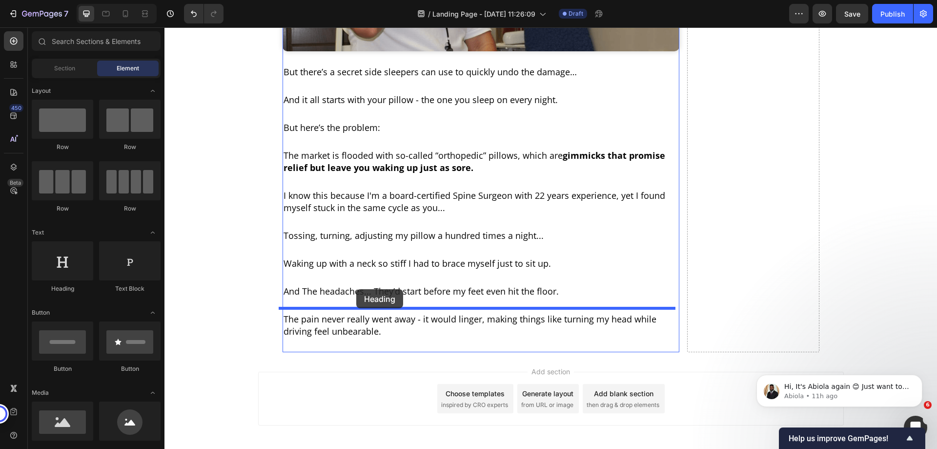
drag, startPoint x: 226, startPoint y: 303, endPoint x: 356, endPoint y: 289, distance: 131.1
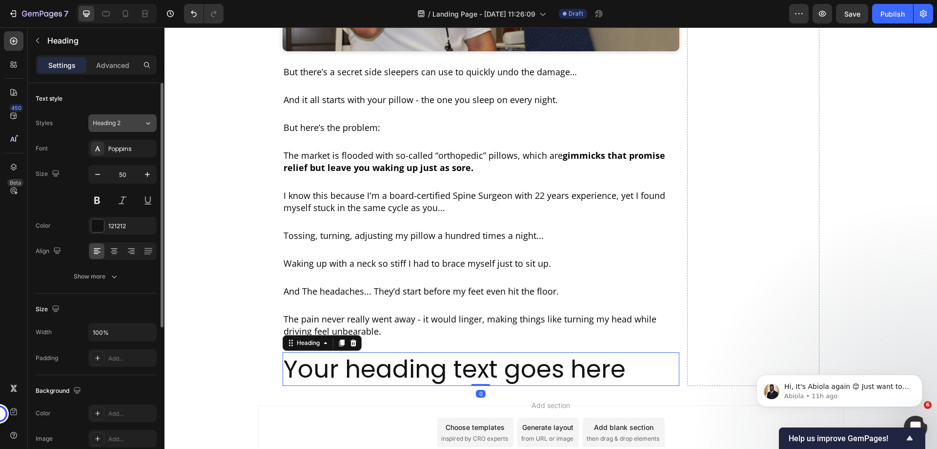
click at [135, 123] on div "Heading 2" at bounding box center [118, 123] width 51 height 9
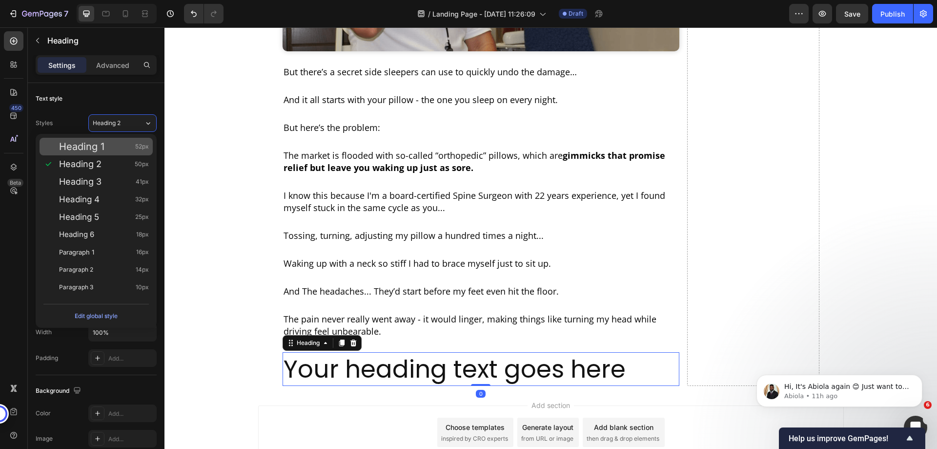
click at [116, 144] on div "Heading 1 52px" at bounding box center [104, 147] width 90 height 10
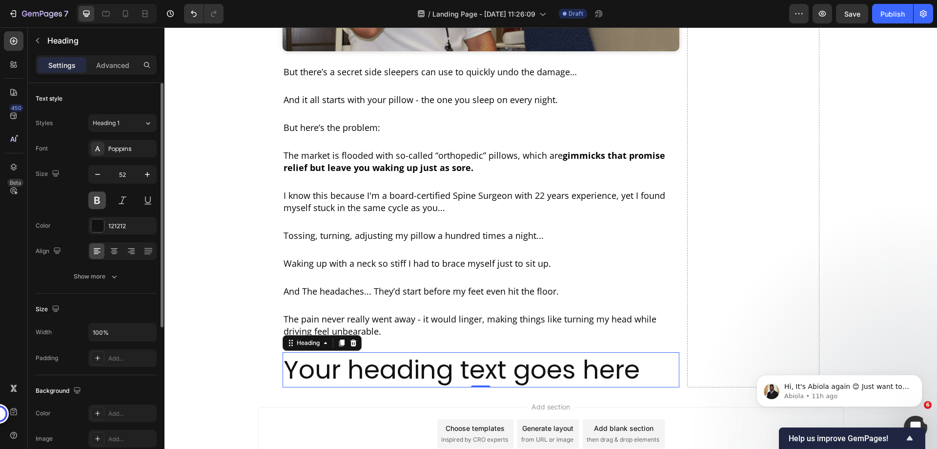
click at [97, 195] on button at bounding box center [97, 200] width 18 height 18
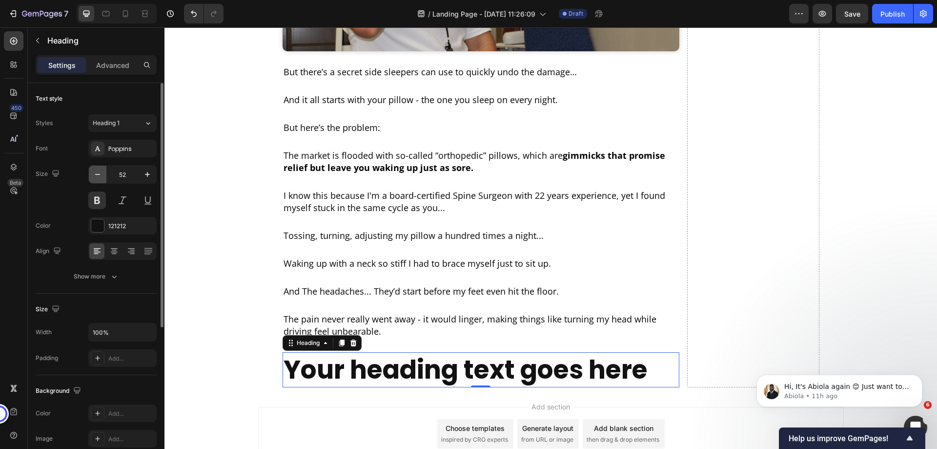
click at [96, 173] on icon "button" at bounding box center [98, 174] width 10 height 10
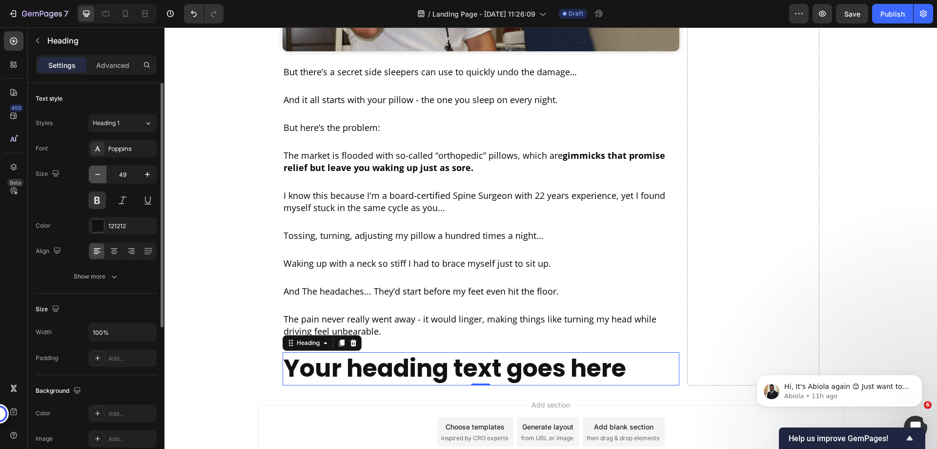
click at [96, 173] on icon "button" at bounding box center [98, 174] width 10 height 10
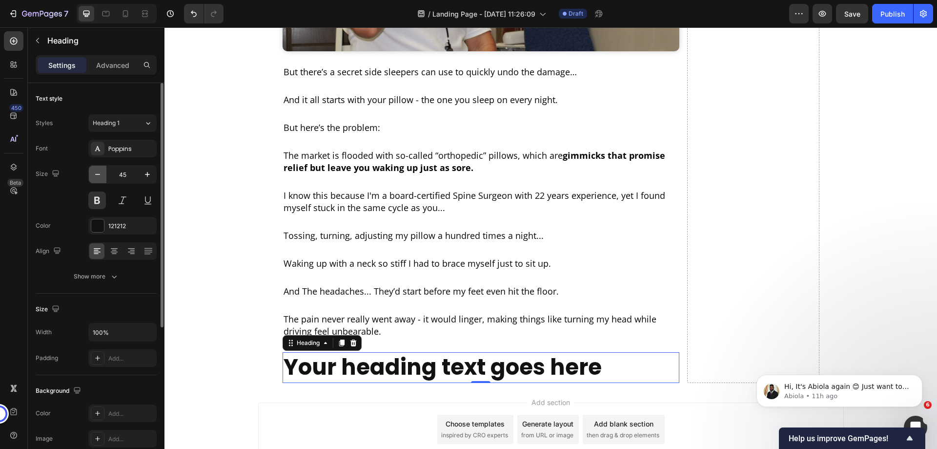
click at [96, 173] on icon "button" at bounding box center [98, 174] width 10 height 10
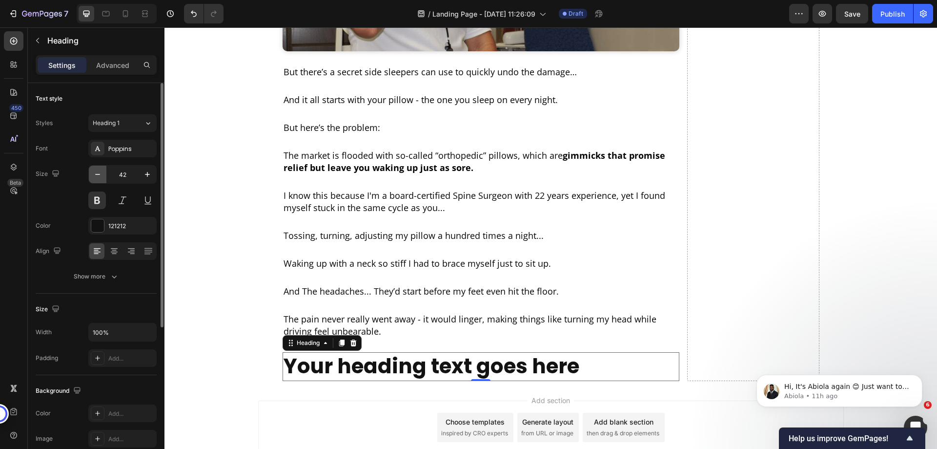
click at [96, 173] on icon "button" at bounding box center [98, 174] width 10 height 10
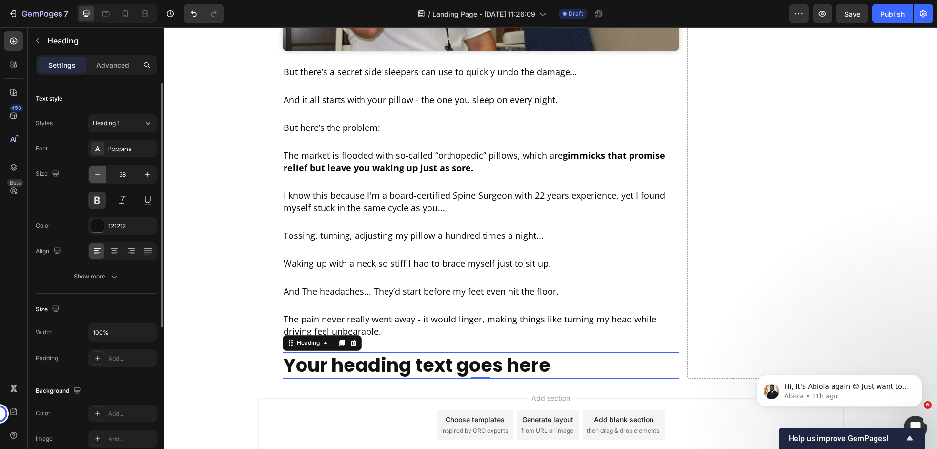
click at [96, 173] on icon "button" at bounding box center [98, 174] width 10 height 10
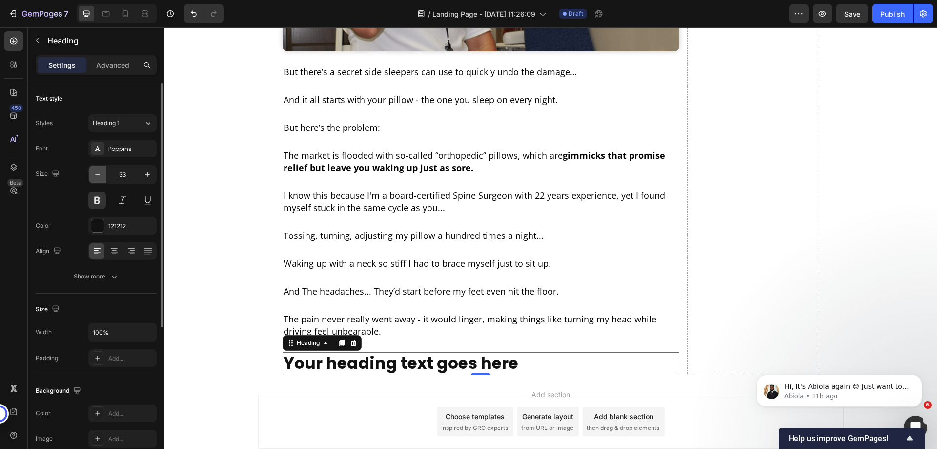
click at [96, 172] on icon "button" at bounding box center [98, 174] width 10 height 10
click at [141, 178] on button "button" at bounding box center [148, 174] width 18 height 18
type input "34"
click at [112, 226] on div "121212" at bounding box center [122, 226] width 28 height 9
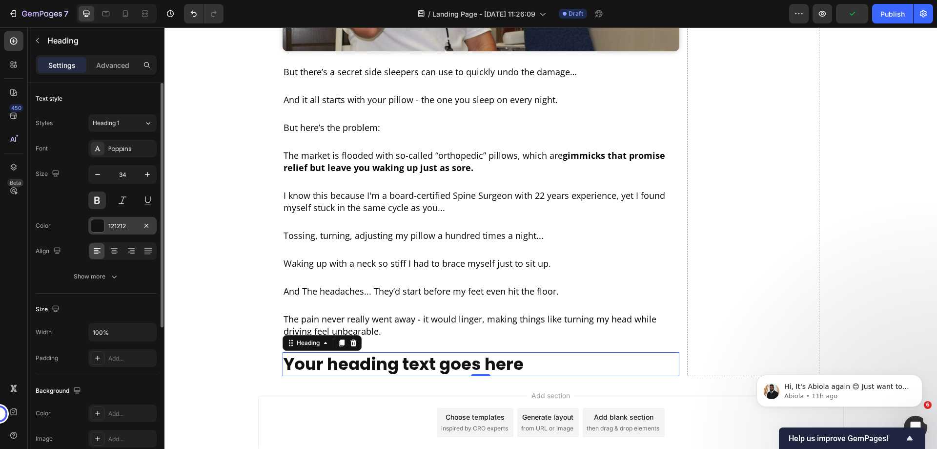
click at [112, 226] on div "121212" at bounding box center [122, 226] width 28 height 9
click at [115, 226] on div "121212" at bounding box center [122, 226] width 28 height 9
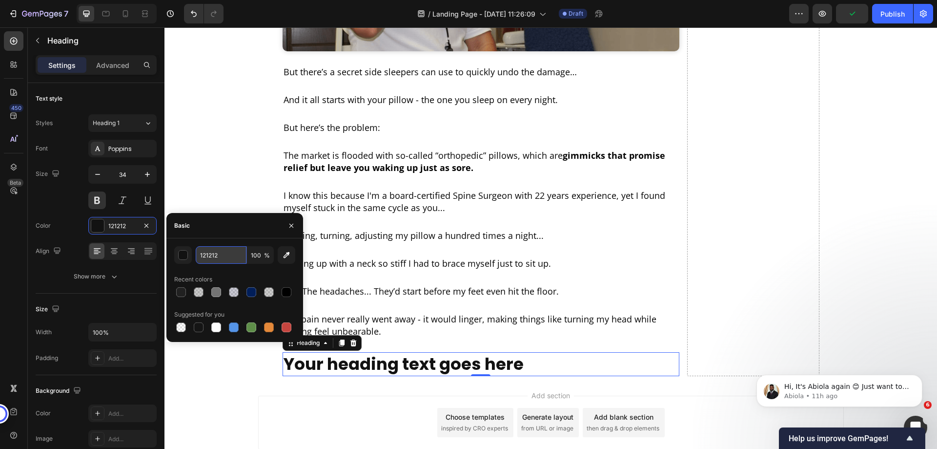
click at [205, 256] on input "121212" at bounding box center [221, 255] width 51 height 18
type input "000000"
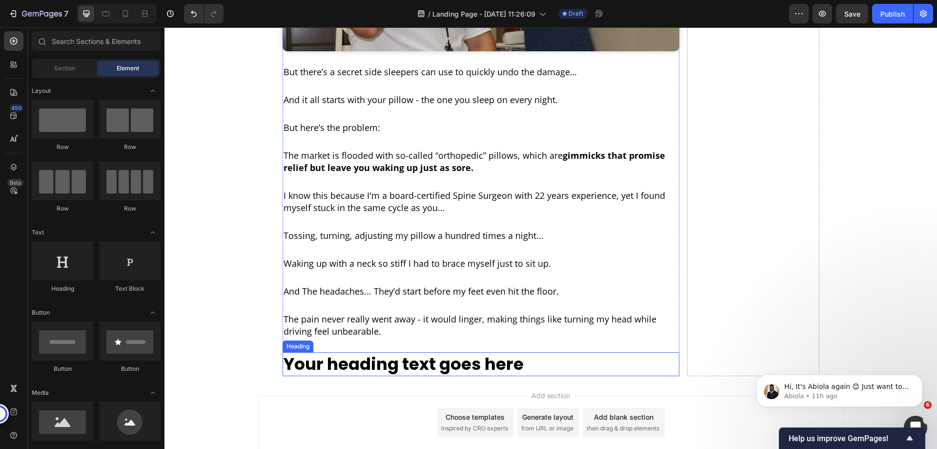
click at [331, 352] on h2 "Your heading text goes here" at bounding box center [481, 363] width 397 height 23
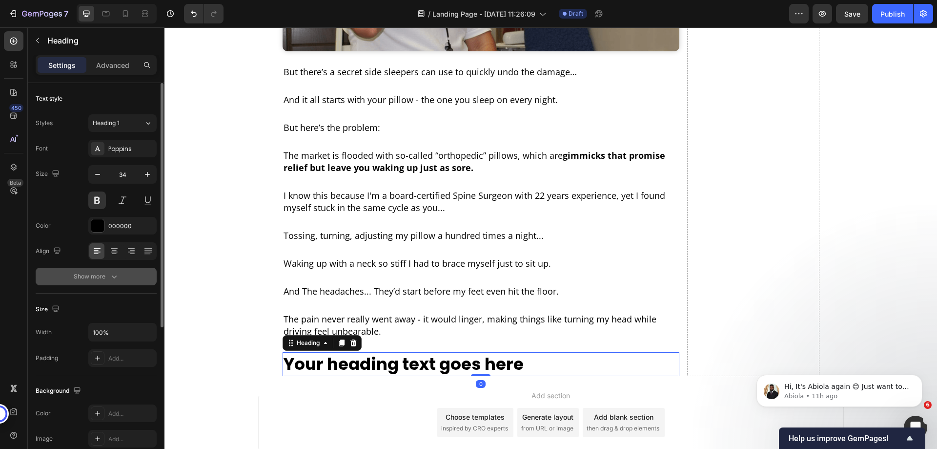
click at [109, 284] on button "Show more" at bounding box center [96, 276] width 121 height 18
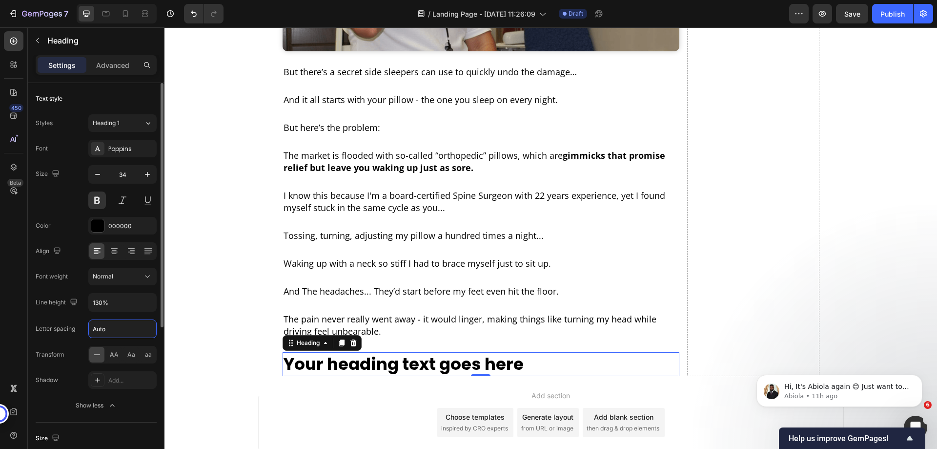
click at [117, 331] on input "Auto" at bounding box center [122, 329] width 67 height 18
click at [126, 334] on input "-1" at bounding box center [122, 329] width 67 height 18
type input "-1"
click at [366, 352] on h2 "Your heading text goes here" at bounding box center [481, 363] width 397 height 23
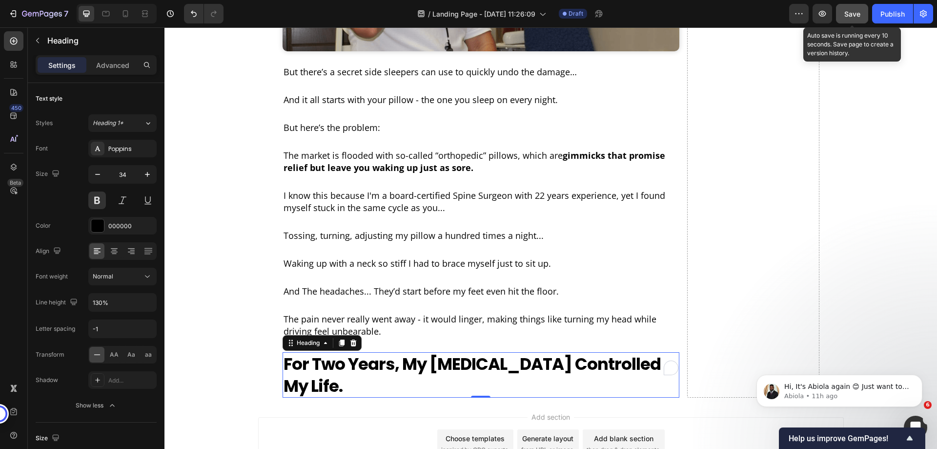
click at [852, 14] on span "Save" at bounding box center [852, 14] width 16 height 8
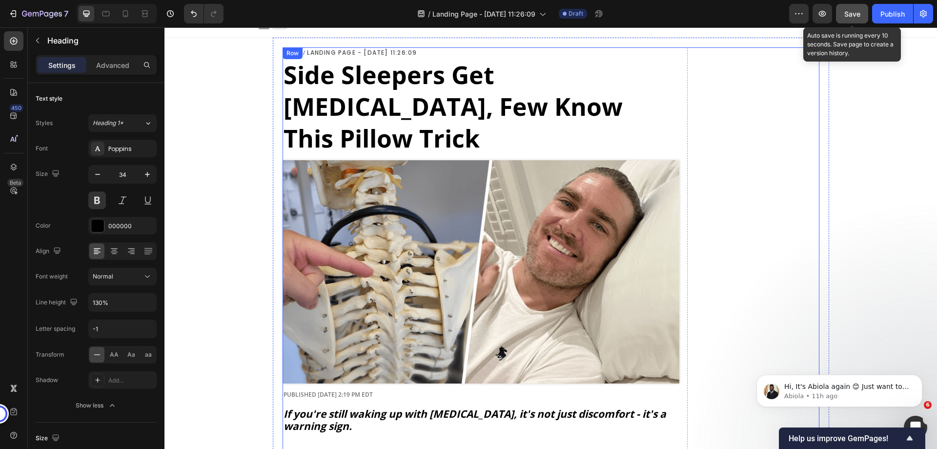
scroll to position [0, 0]
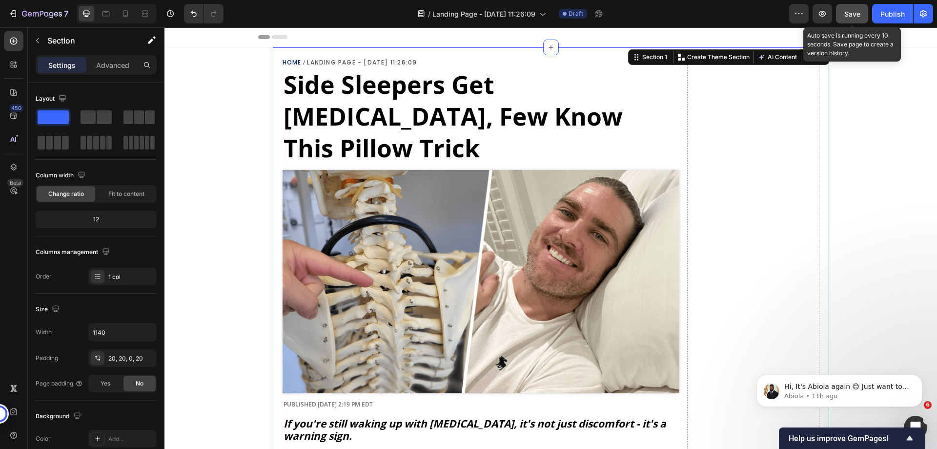
click at [128, 16] on icon at bounding box center [125, 13] width 5 height 7
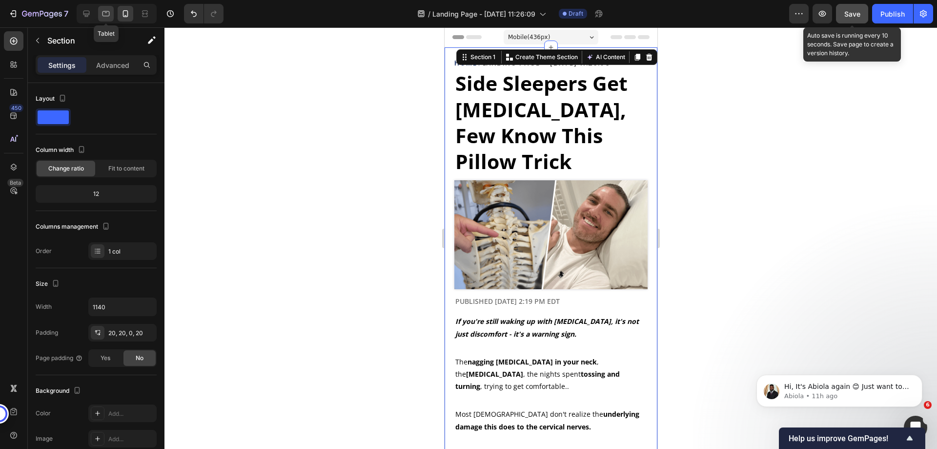
click at [105, 9] on icon at bounding box center [106, 14] width 10 height 10
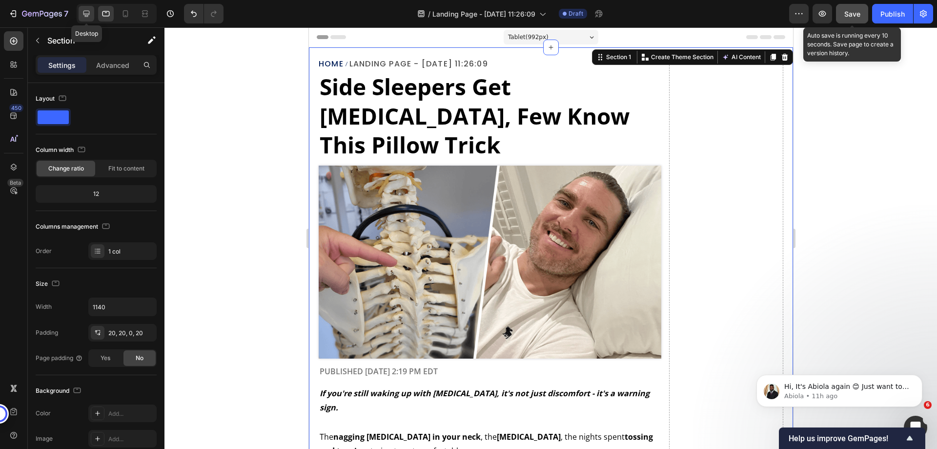
click at [84, 20] on div at bounding box center [87, 14] width 16 height 16
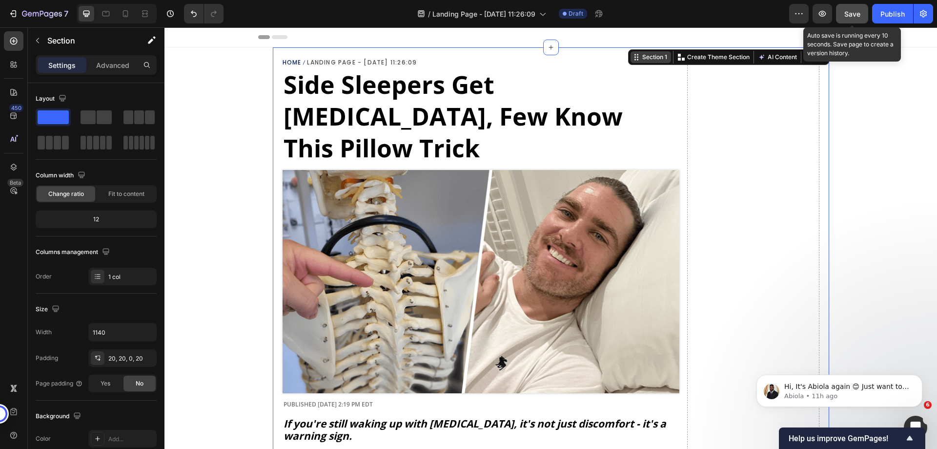
click at [641, 59] on div "Section 1" at bounding box center [654, 57] width 29 height 9
click at [105, 60] on p "Advanced" at bounding box center [112, 65] width 33 height 10
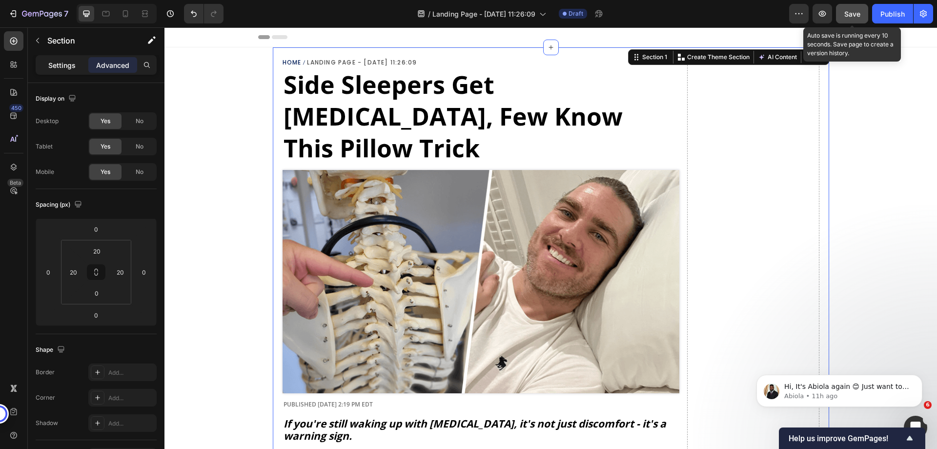
click at [66, 65] on p "Settings" at bounding box center [61, 65] width 27 height 10
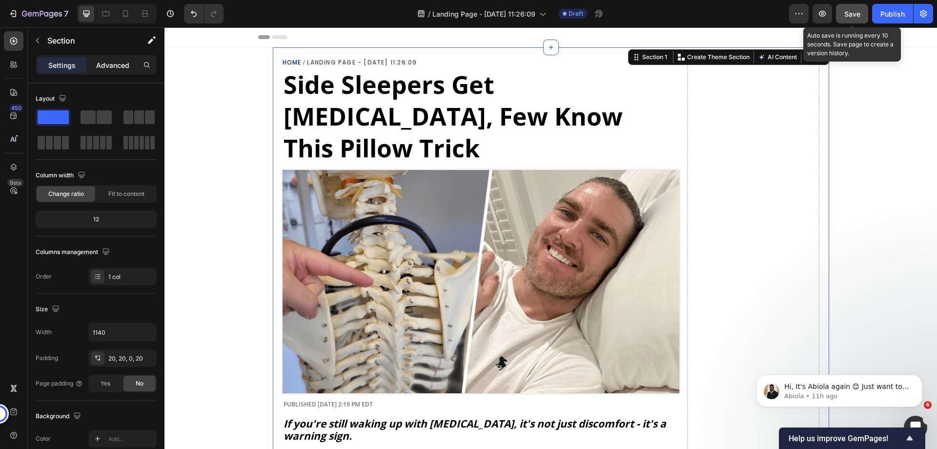
click at [110, 59] on div "Advanced" at bounding box center [112, 65] width 49 height 16
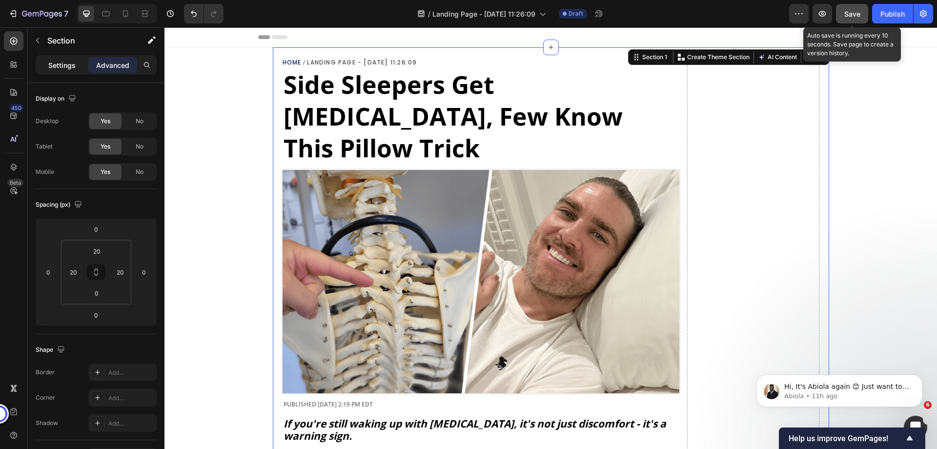
click at [70, 62] on p "Settings" at bounding box center [61, 65] width 27 height 10
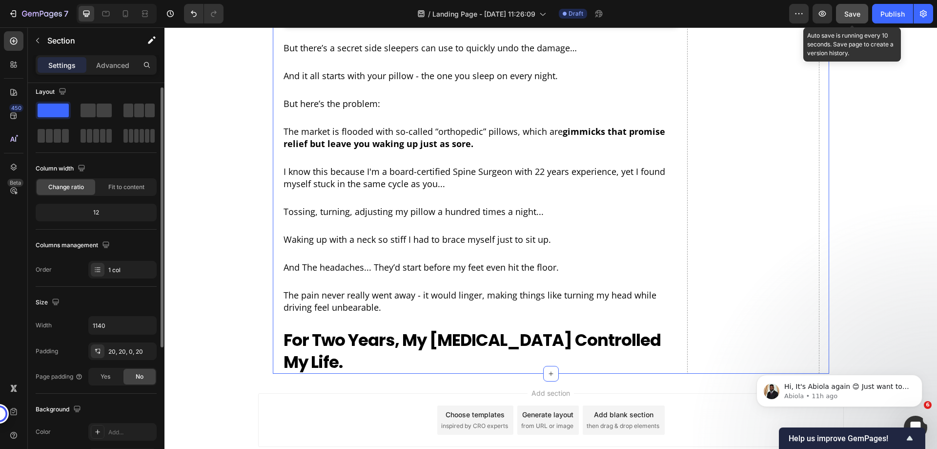
scroll to position [153, 0]
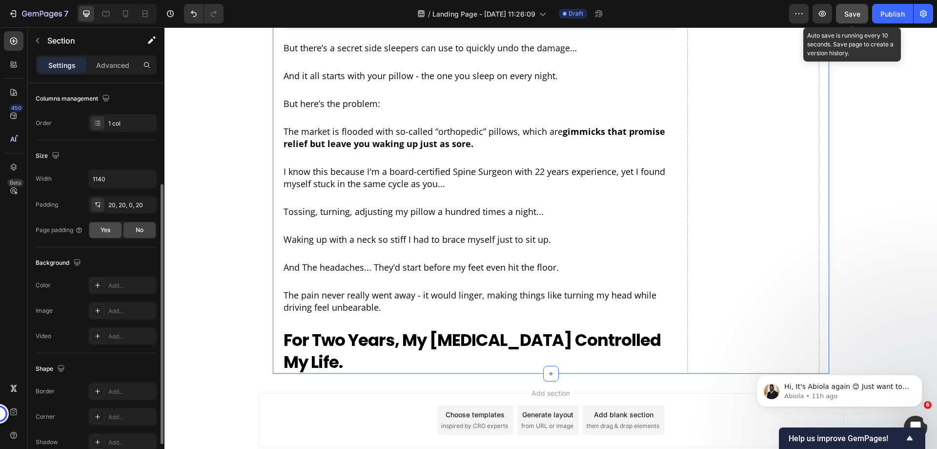
click at [107, 228] on span "Yes" at bounding box center [106, 230] width 10 height 9
click at [136, 228] on span "No" at bounding box center [140, 230] width 8 height 9
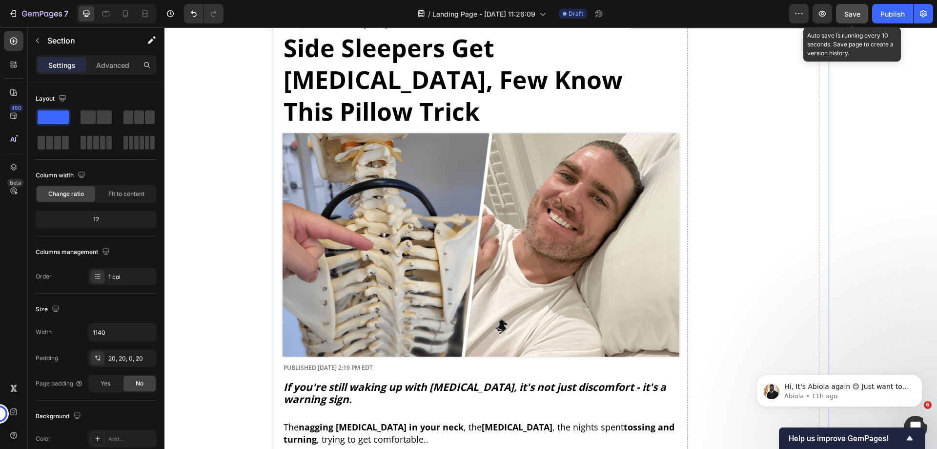
scroll to position [0, 0]
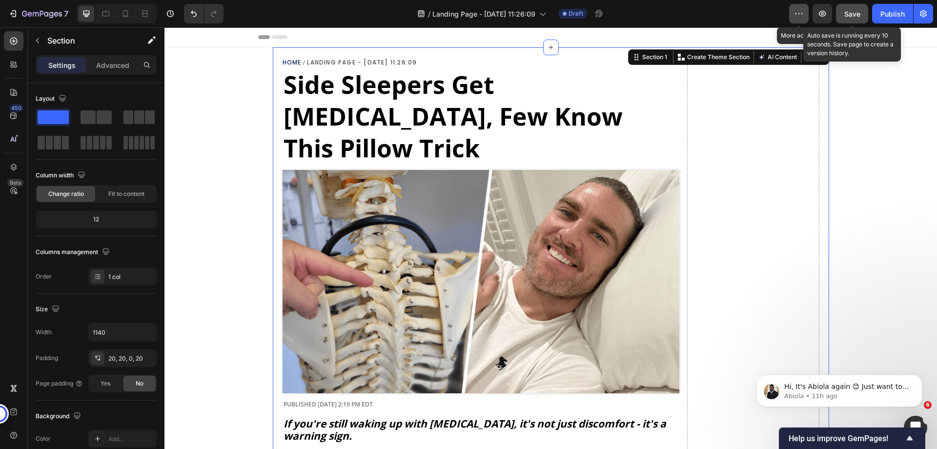
click at [796, 14] on icon "button" at bounding box center [796, 13] width 1 height 1
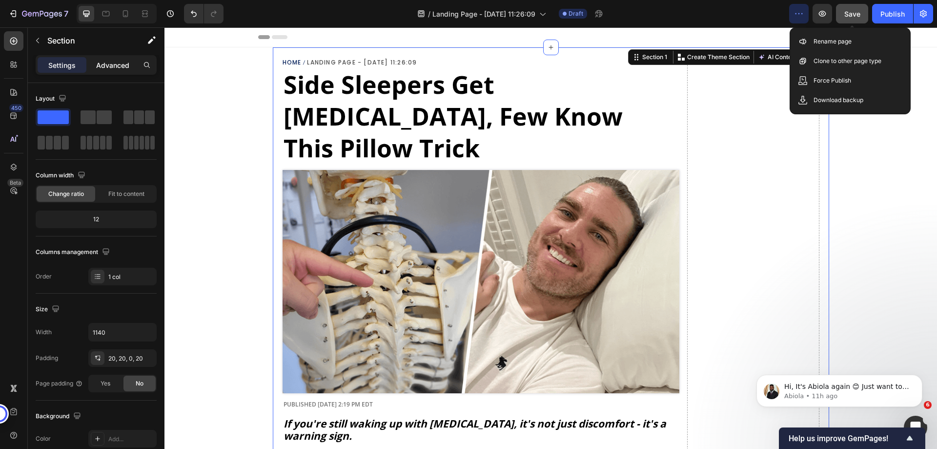
click at [117, 60] on p "Advanced" at bounding box center [112, 65] width 33 height 10
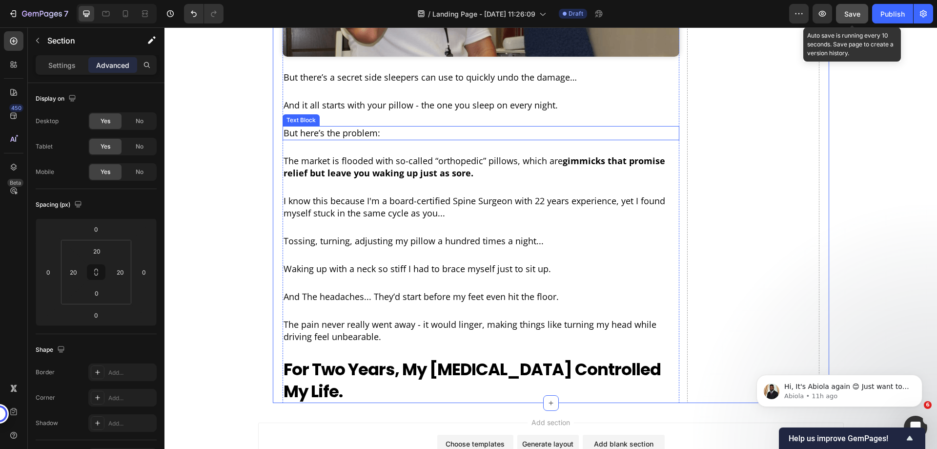
scroll to position [773, 0]
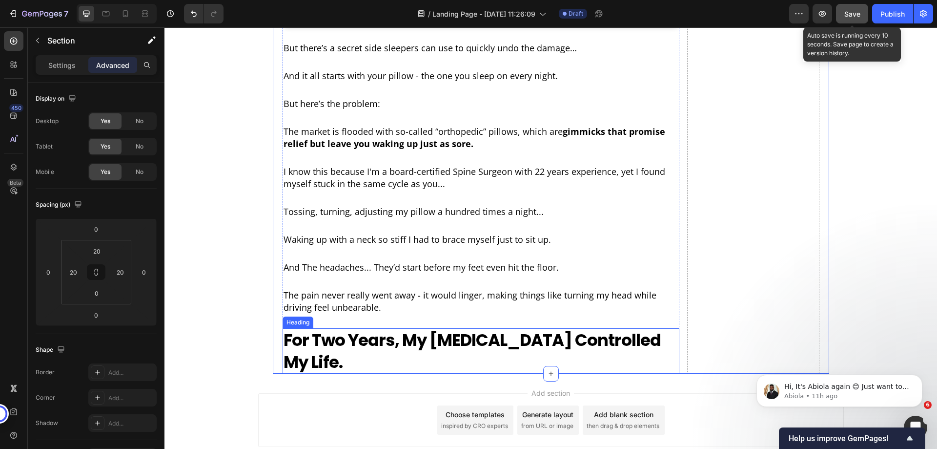
click at [414, 328] on strong "For Two Years, My Neck Pain Controlled My Life." at bounding box center [472, 350] width 377 height 45
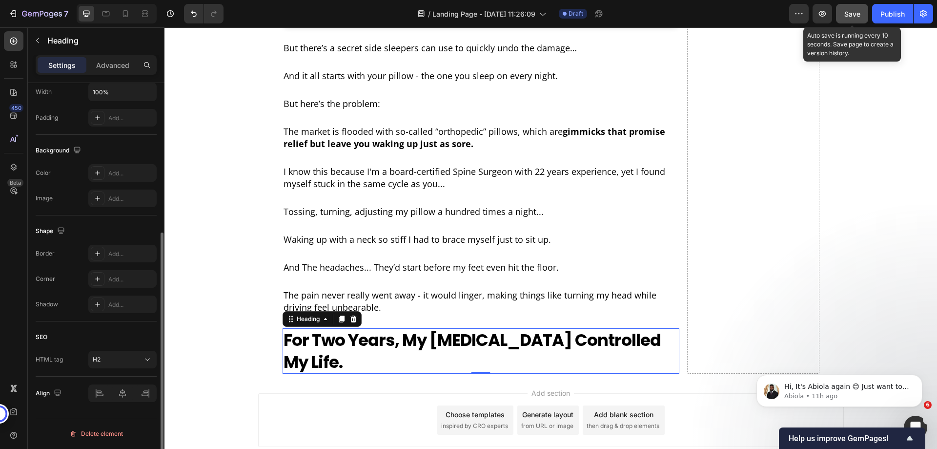
scroll to position [45, 0]
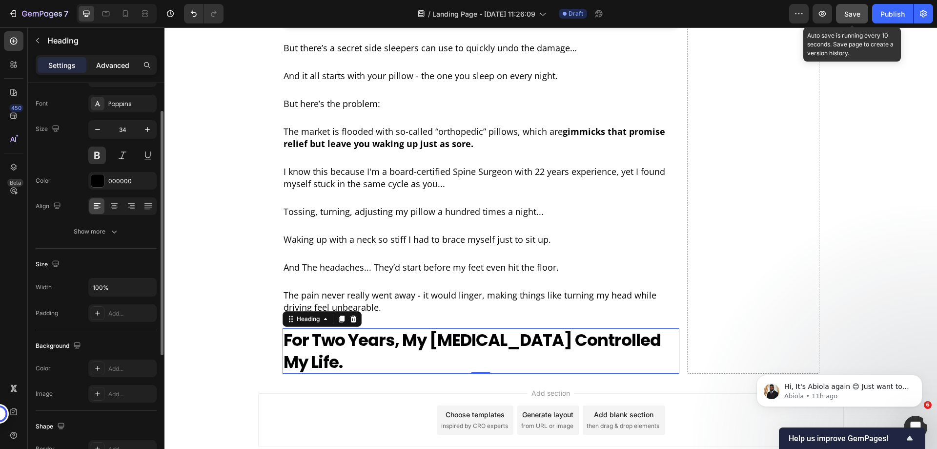
click at [110, 69] on p "Advanced" at bounding box center [112, 65] width 33 height 10
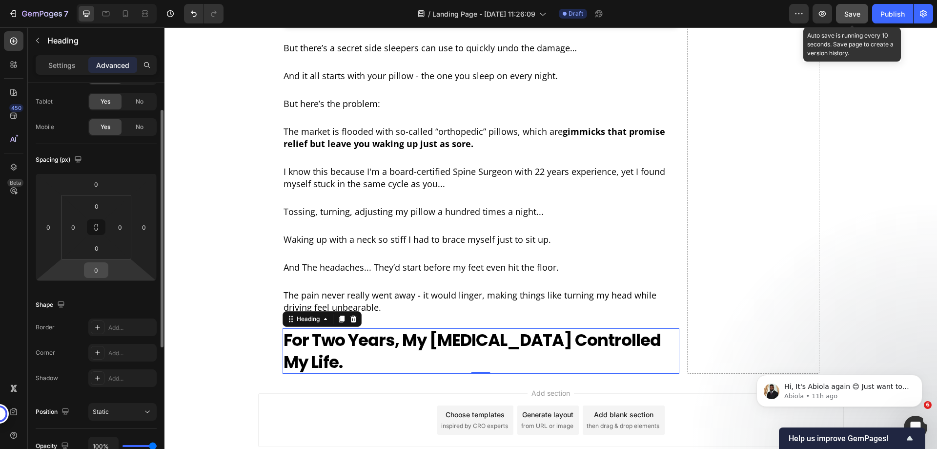
click at [95, 273] on input "0" at bounding box center [96, 270] width 20 height 15
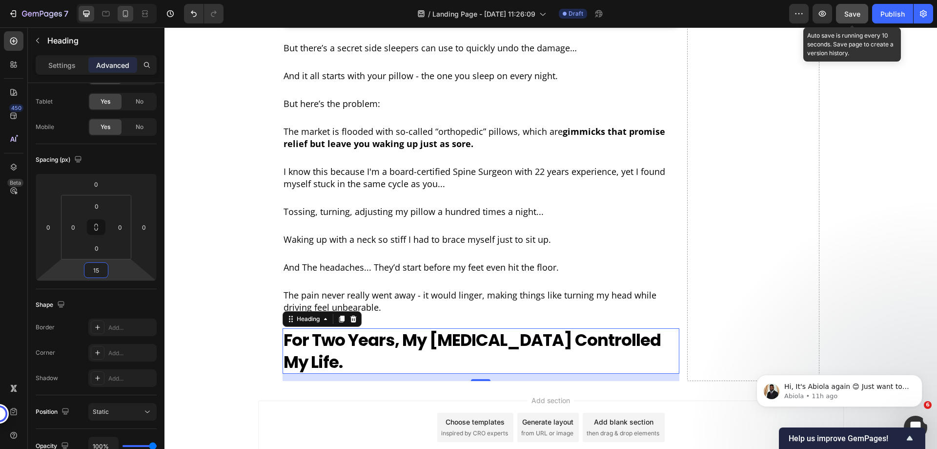
type input "15"
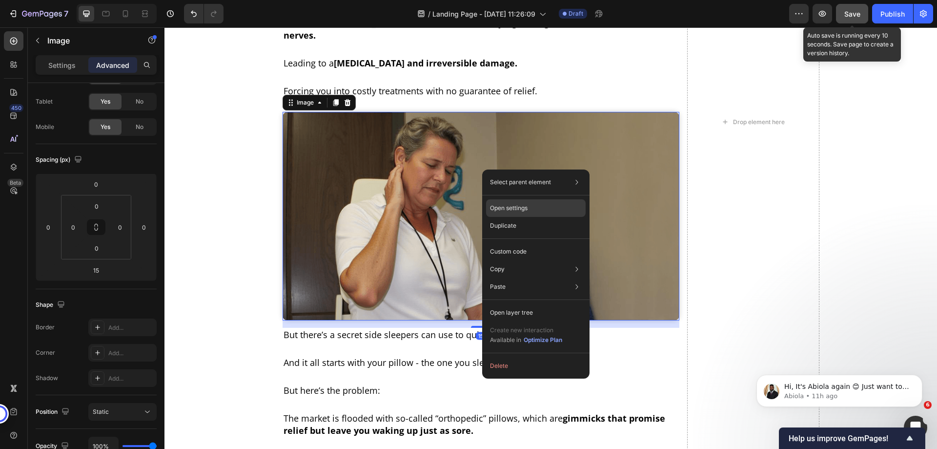
scroll to position [0, 0]
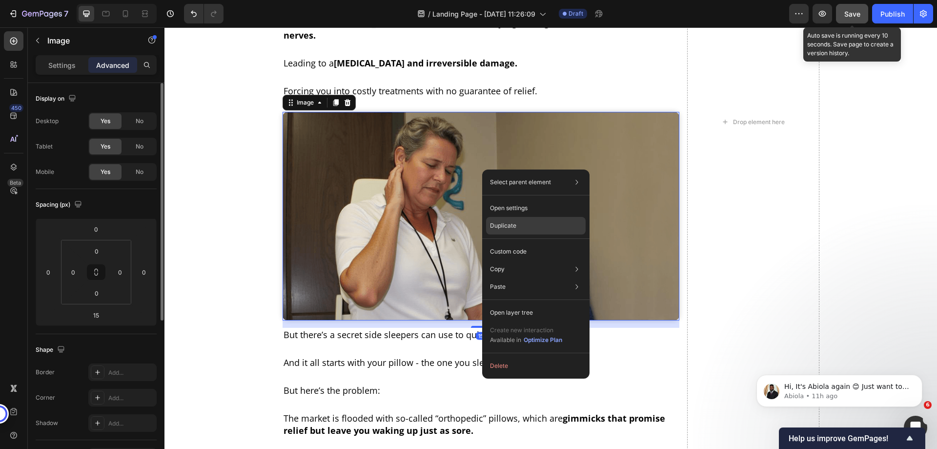
click at [513, 230] on div "Duplicate" at bounding box center [536, 226] width 100 height 18
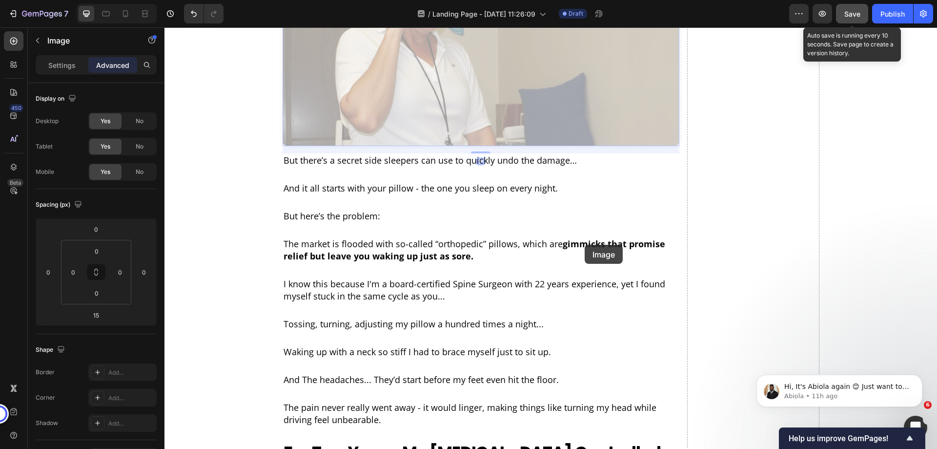
scroll to position [990, 0]
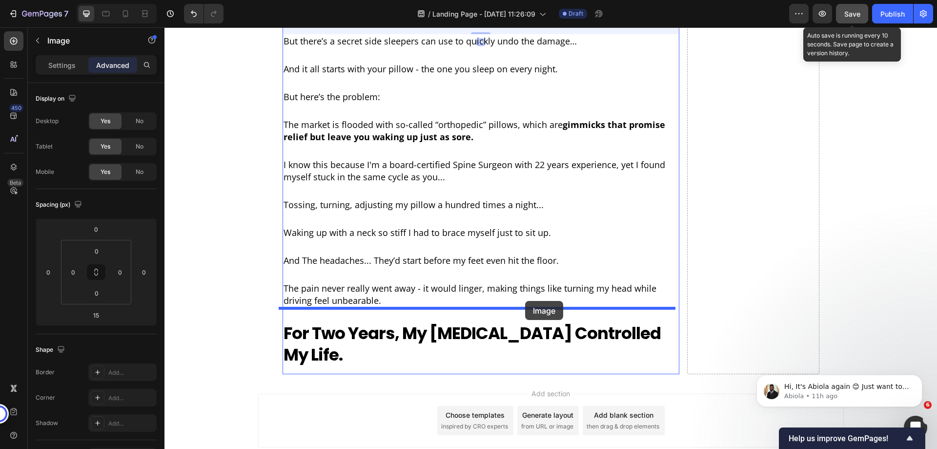
drag, startPoint x: 504, startPoint y: 75, endPoint x: 525, endPoint y: 301, distance: 227.0
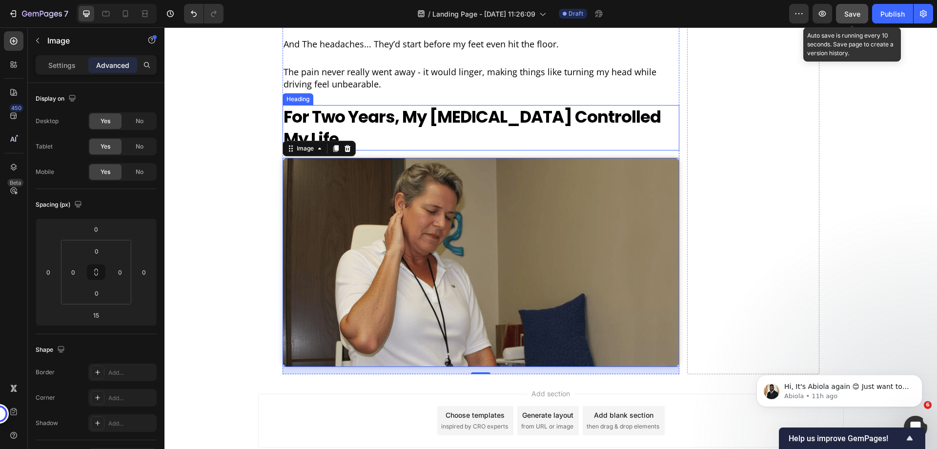
scroll to position [774, 0]
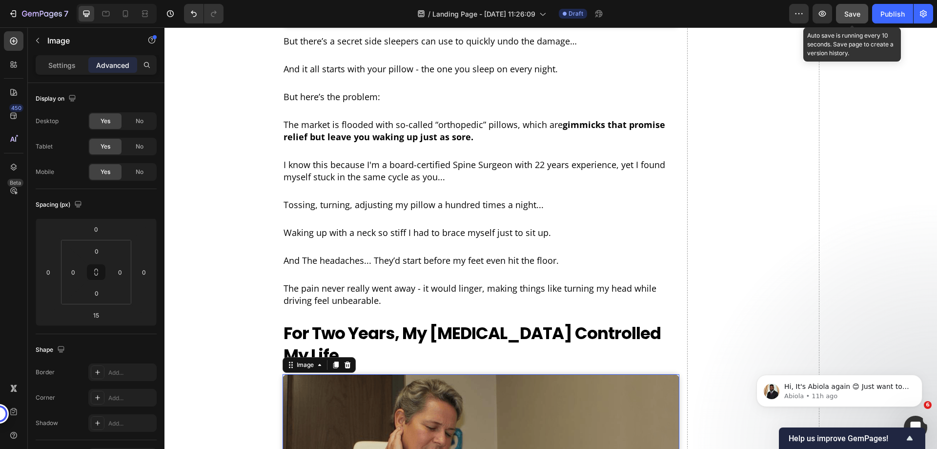
click at [62, 66] on p "Settings" at bounding box center [61, 65] width 27 height 10
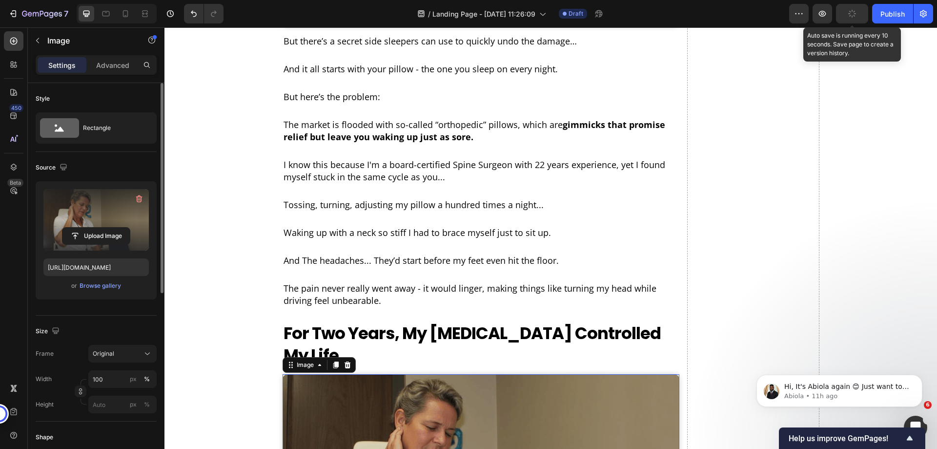
click at [100, 209] on label at bounding box center [95, 220] width 105 height 62
click at [100, 227] on input "file" at bounding box center [95, 235] width 67 height 17
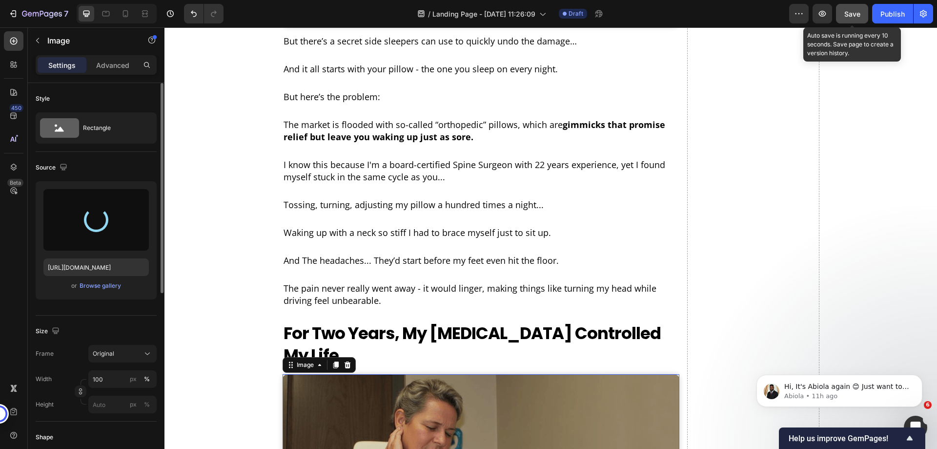
type input "https://cdn.shopify.com/s/files/1/0968/8953/6850/files/gempages_569934698445275…"
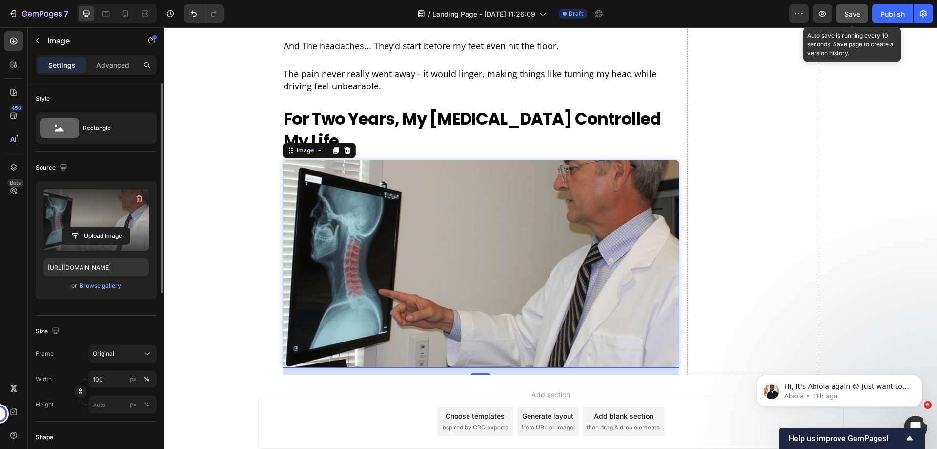
scroll to position [989, 0]
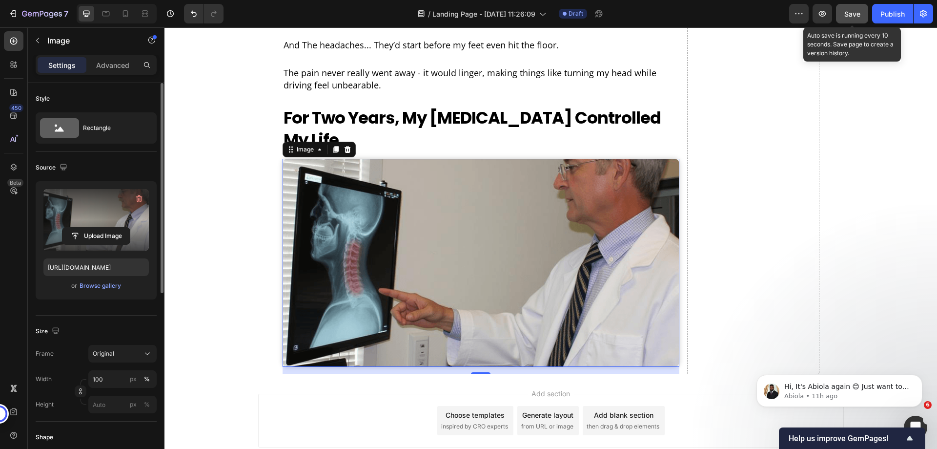
click at [850, 16] on span "Save" at bounding box center [852, 14] width 16 height 8
click at [99, 56] on div "Settings Advanced" at bounding box center [96, 65] width 121 height 20
click at [107, 62] on p "Advanced" at bounding box center [112, 65] width 33 height 10
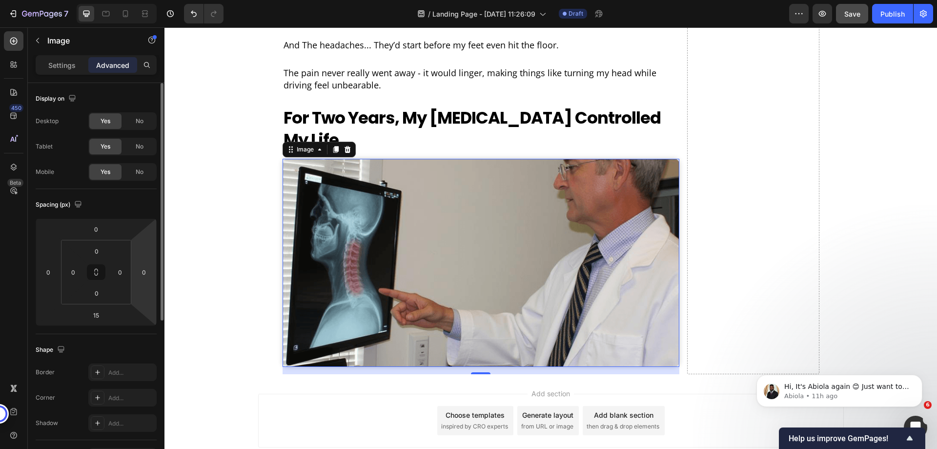
click at [439, 170] on img at bounding box center [481, 263] width 397 height 208
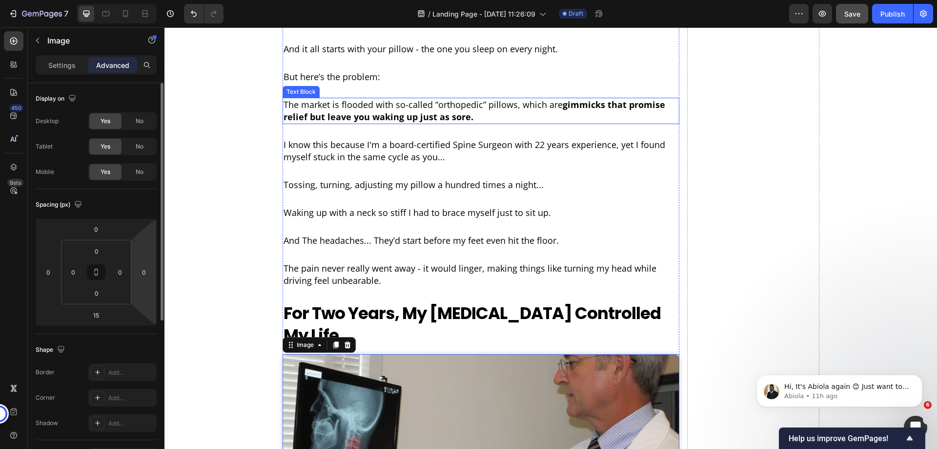
scroll to position [501, 0]
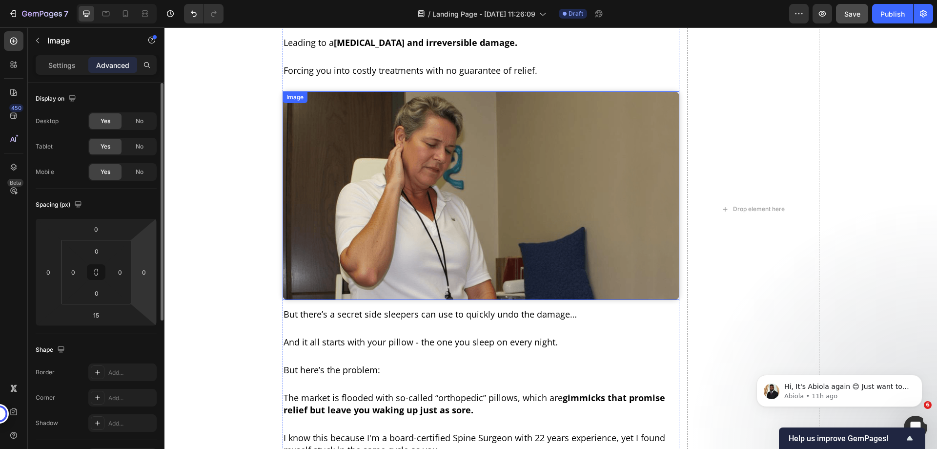
click at [553, 165] on img at bounding box center [481, 195] width 397 height 209
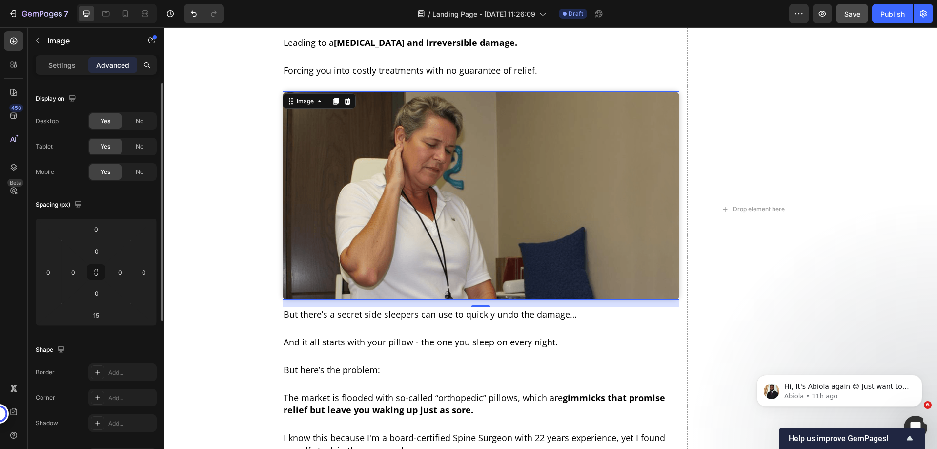
click at [468, 191] on img at bounding box center [481, 195] width 397 height 209
click at [96, 316] on input "15" at bounding box center [96, 315] width 20 height 15
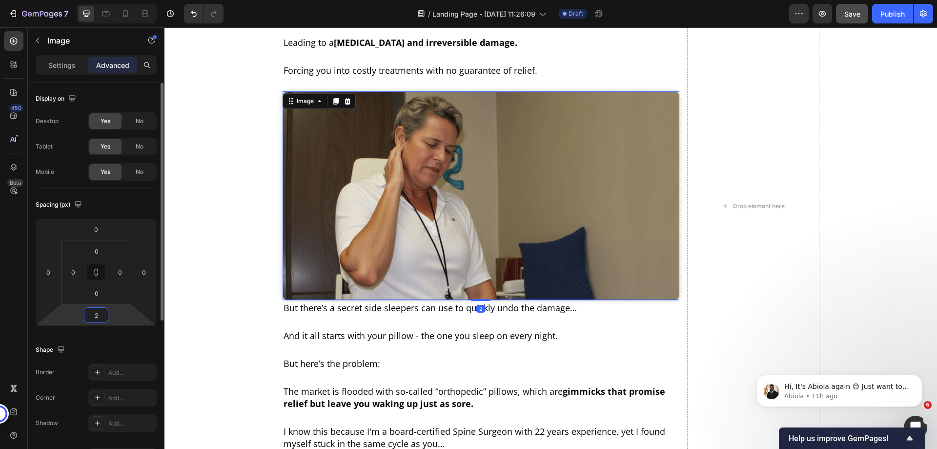
type input "28"
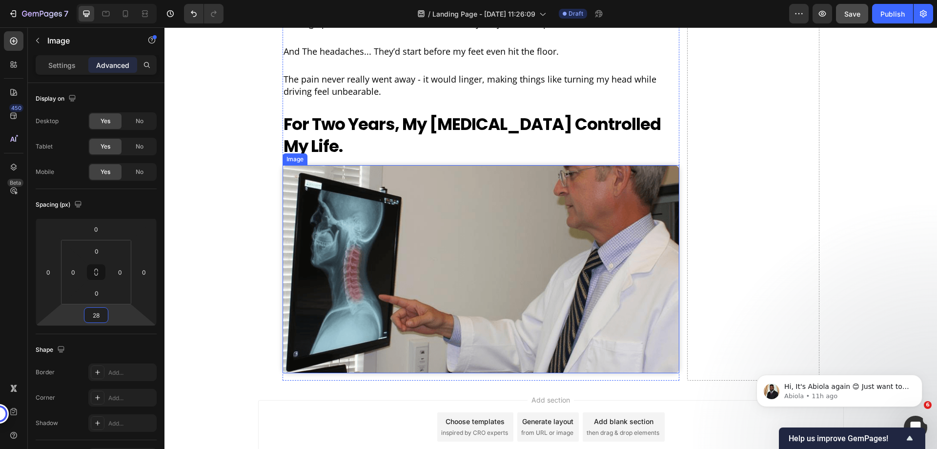
scroll to position [995, 0]
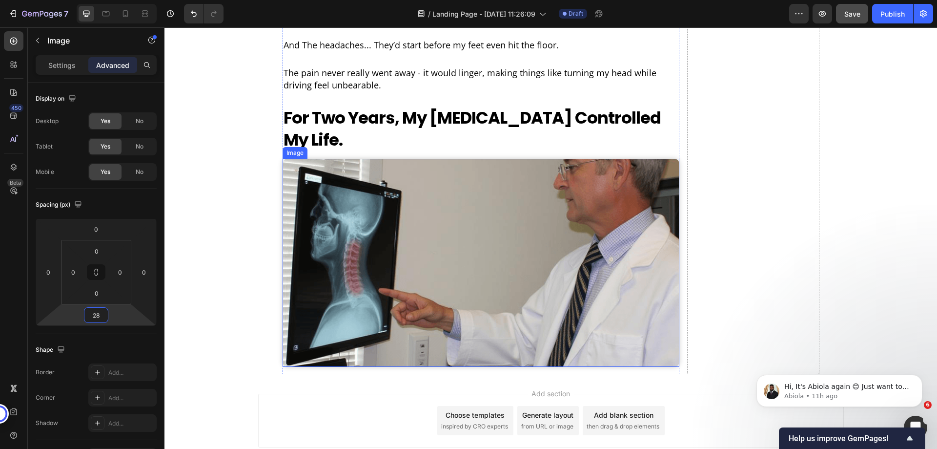
click at [466, 183] on img at bounding box center [481, 263] width 397 height 208
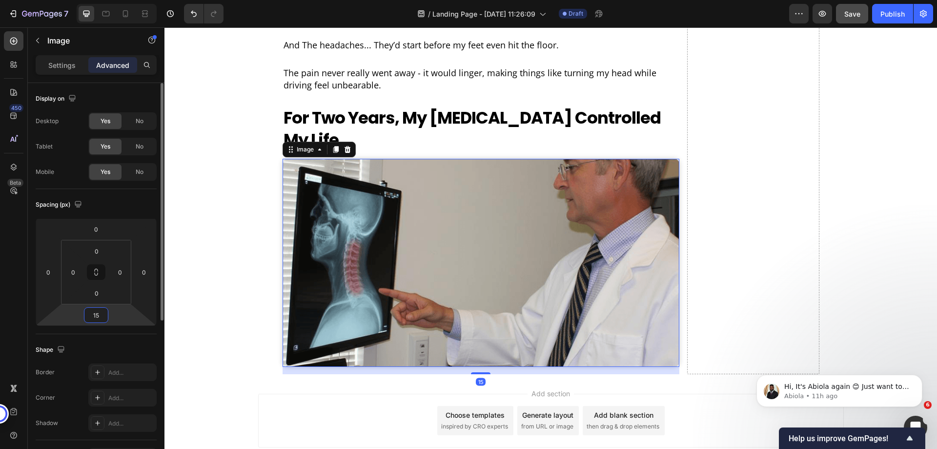
click at [97, 317] on input "15" at bounding box center [96, 315] width 20 height 15
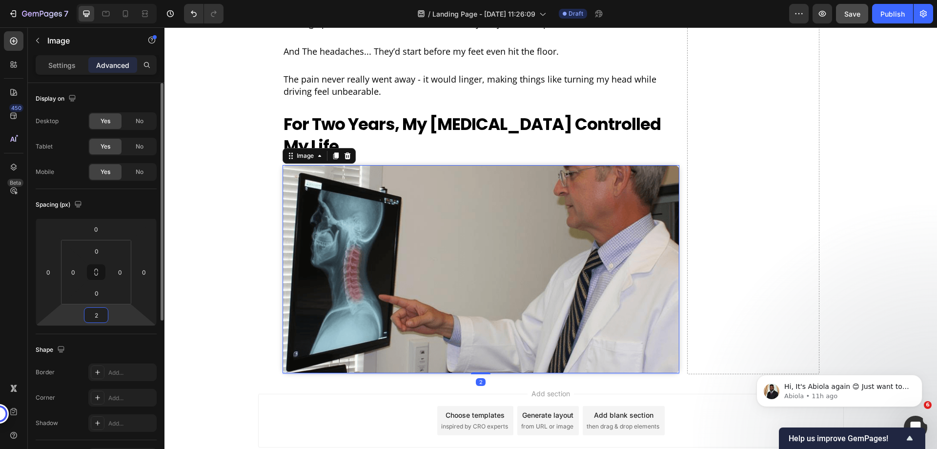
type input "28"
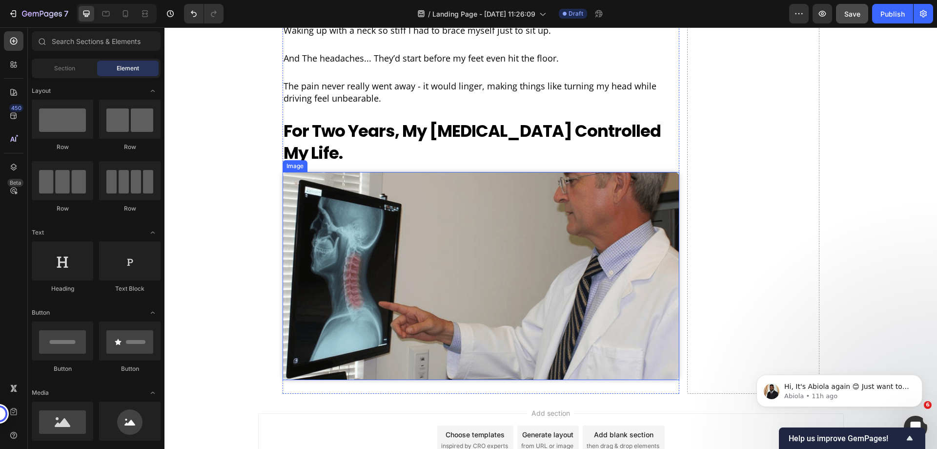
scroll to position [849, 0]
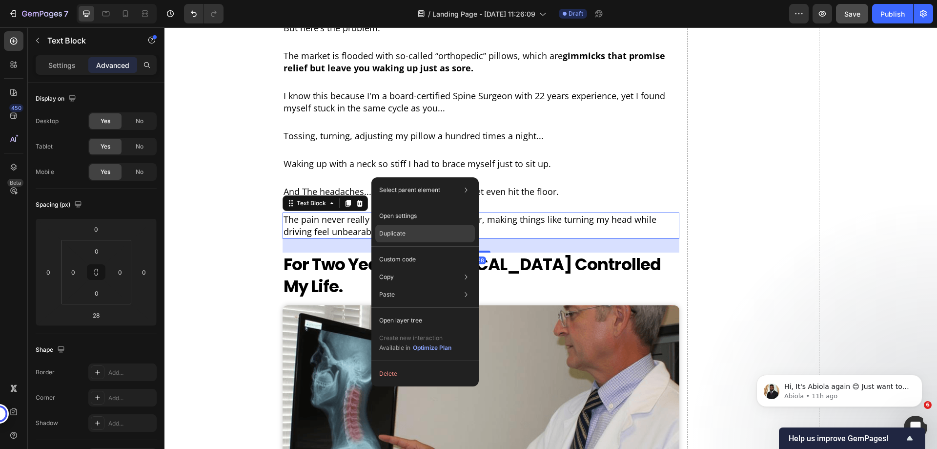
drag, startPoint x: 402, startPoint y: 231, endPoint x: 349, endPoint y: 135, distance: 109.7
click at [402, 231] on p "Duplicate" at bounding box center [392, 233] width 26 height 9
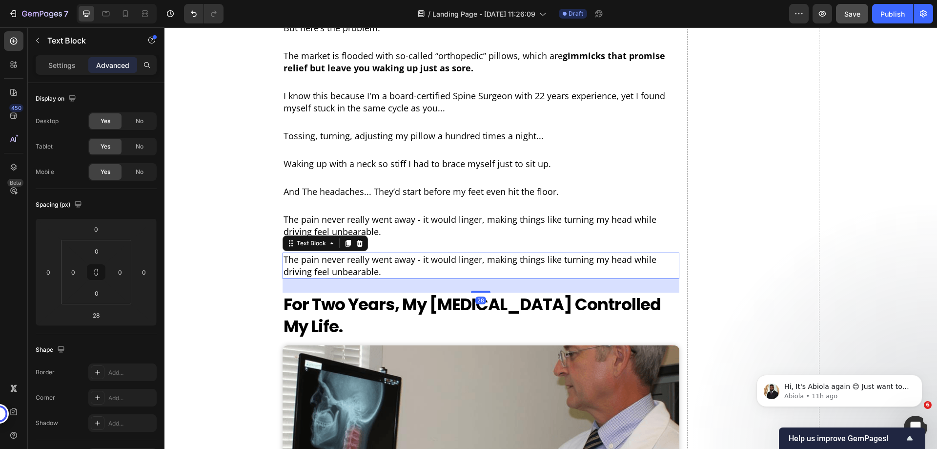
scroll to position [995, 0]
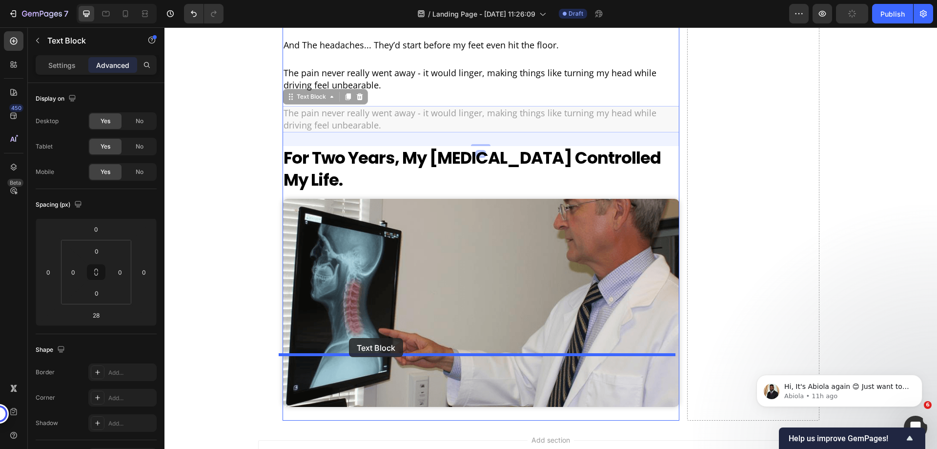
drag, startPoint x: 343, startPoint y: 70, endPoint x: 346, endPoint y: 338, distance: 268.0
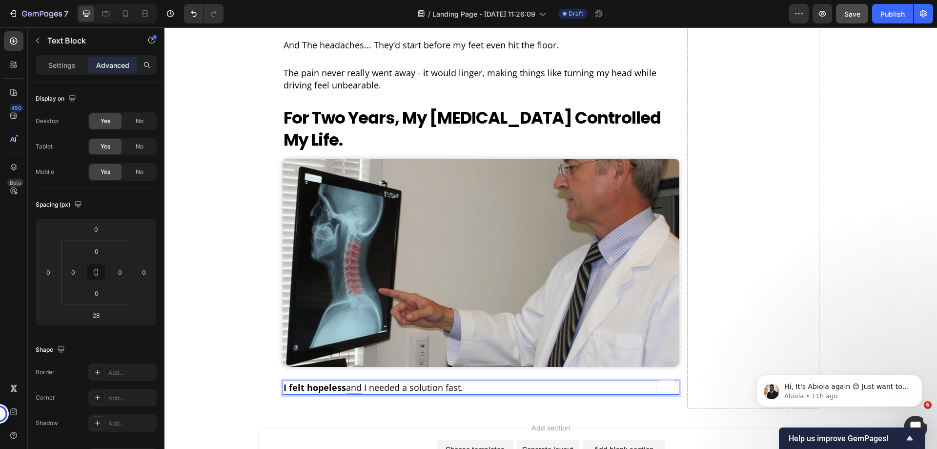
click at [409, 381] on p "I felt hopeless and I needed a solution fast." at bounding box center [481, 387] width 395 height 12
drag, startPoint x: 409, startPoint y: 321, endPoint x: 402, endPoint y: 338, distance: 18.6
click at [311, 428] on div "Add section Choose templates inspired by CRO experts Generate layout from URL o…" at bounding box center [551, 455] width 586 height 54
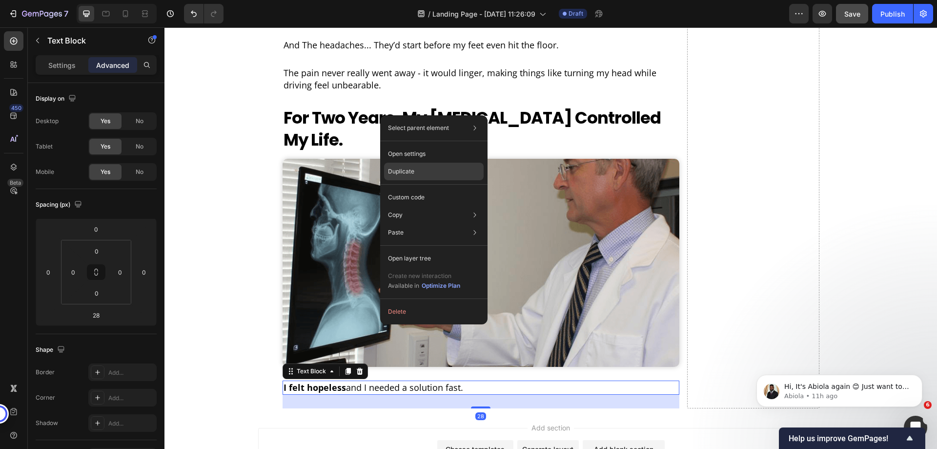
click at [405, 175] on p "Duplicate" at bounding box center [401, 171] width 26 height 9
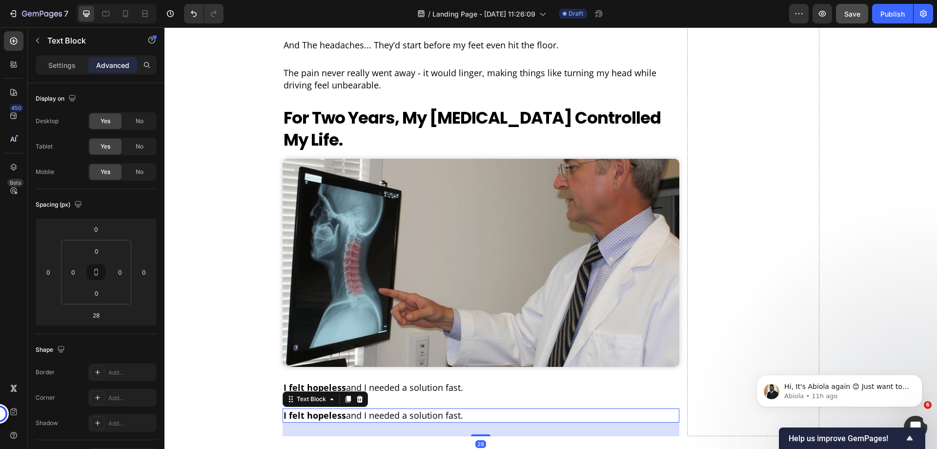
click at [386, 409] on p "I felt hopeless and I needed a solution fast." at bounding box center [481, 415] width 395 height 12
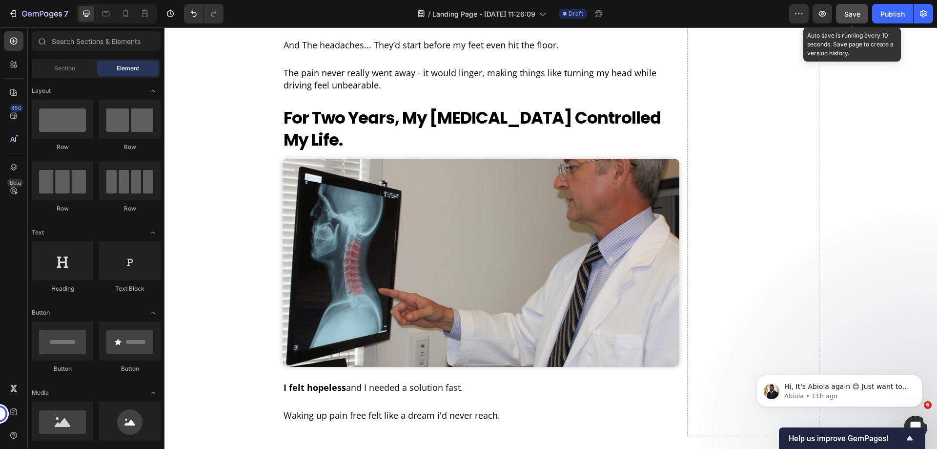
click at [854, 17] on span "Save" at bounding box center [852, 14] width 16 height 8
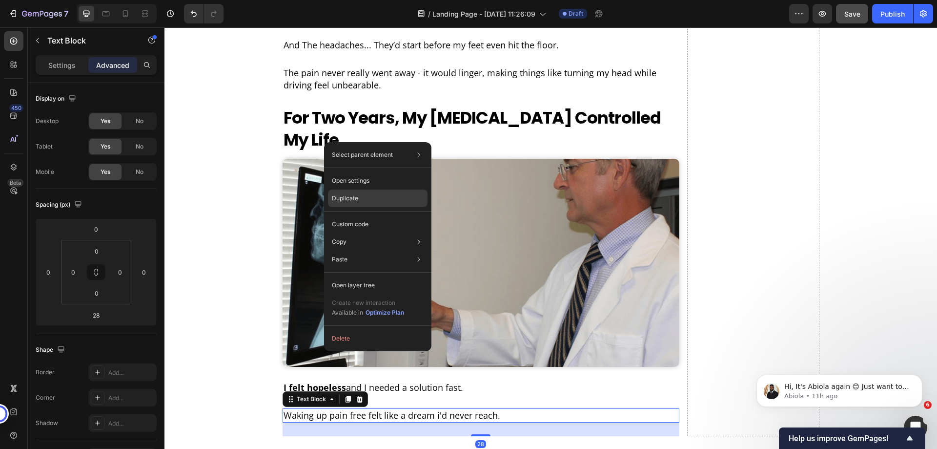
click at [360, 194] on div "Duplicate" at bounding box center [378, 198] width 100 height 18
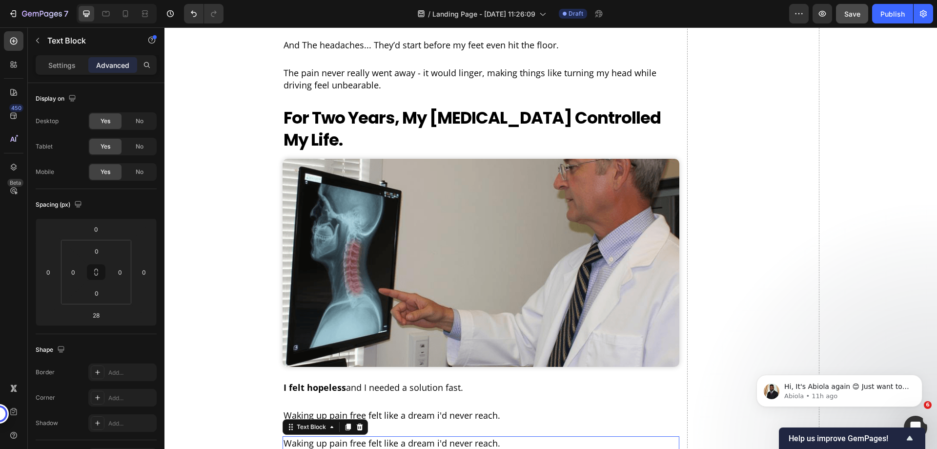
click at [352, 437] on p "Waking up pain free felt like a dream i'd never reach." at bounding box center [481, 443] width 395 height 12
drag, startPoint x: 355, startPoint y: 377, endPoint x: 652, endPoint y: 382, distance: 296.8
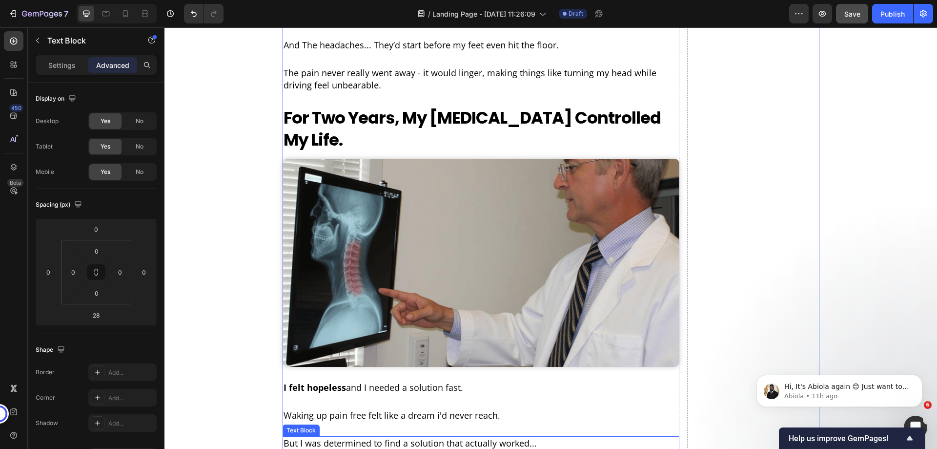
click at [620, 437] on p "But I was determined to find a solution that actually worked..." at bounding box center [481, 443] width 395 height 12
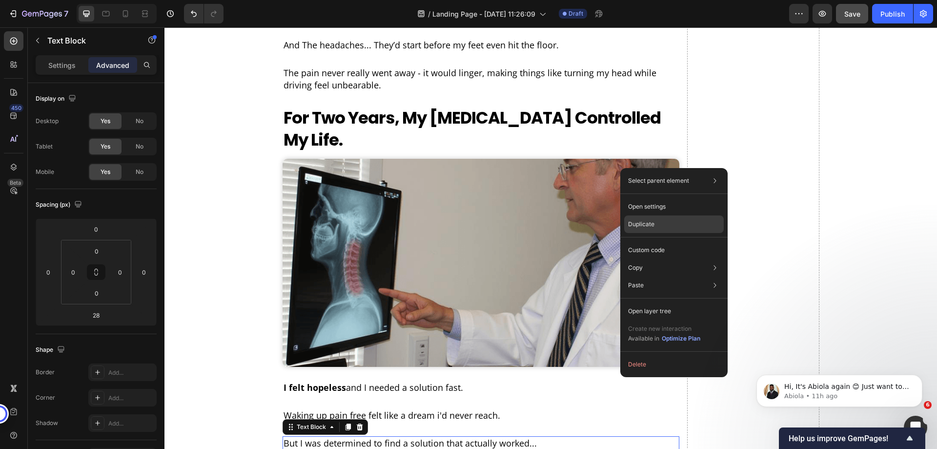
click at [652, 219] on div "Duplicate" at bounding box center [674, 224] width 100 height 18
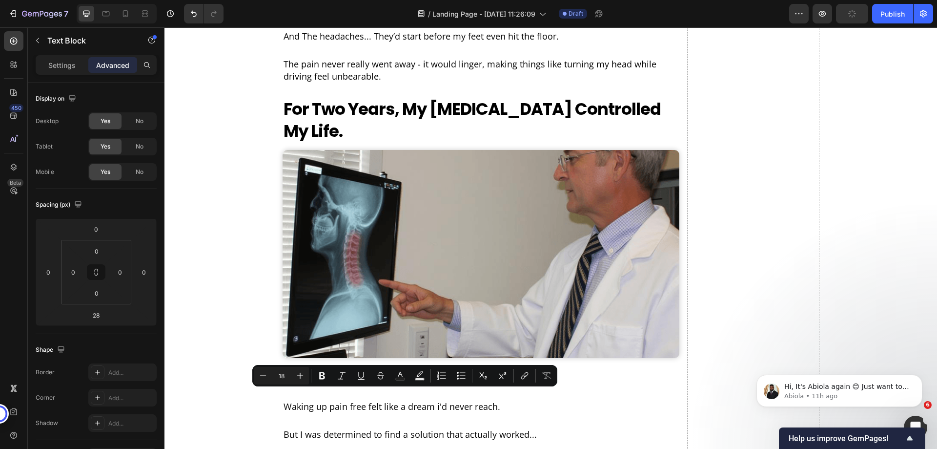
scroll to position [1016, 0]
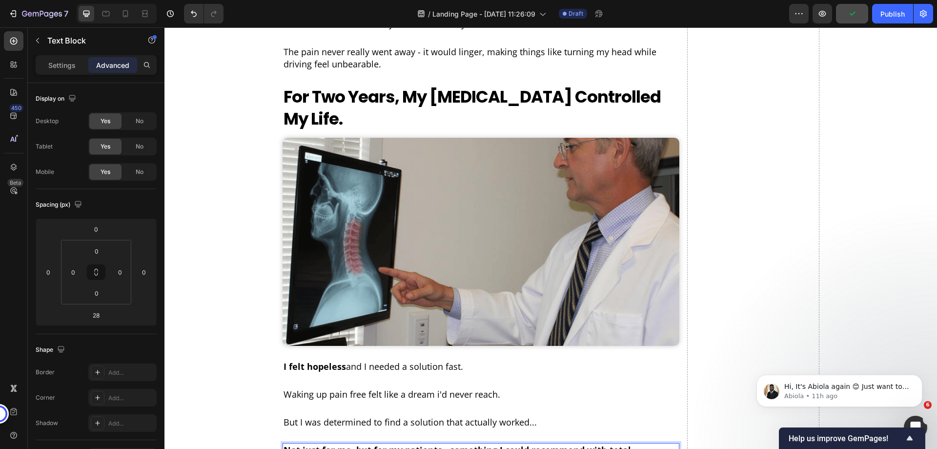
click at [340, 444] on strong "Not just for me, but for my patients - something I could recommend with total c…" at bounding box center [458, 456] width 348 height 24
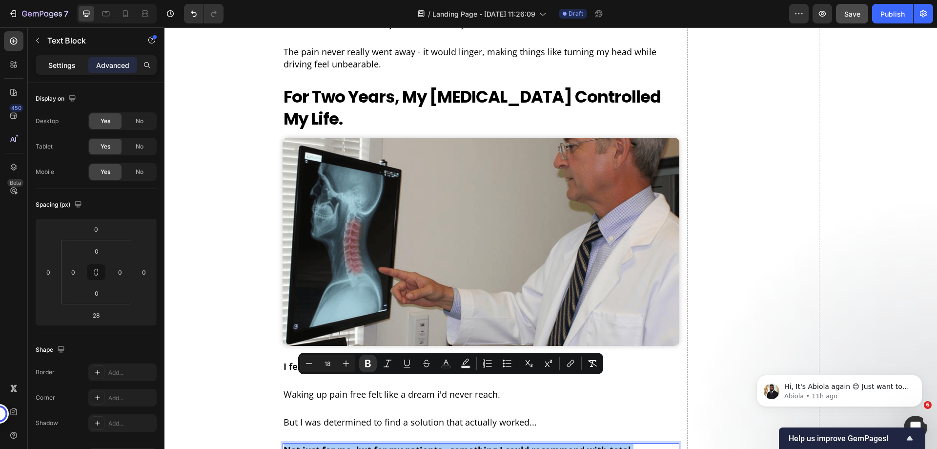
click at [63, 69] on p "Settings" at bounding box center [61, 65] width 27 height 10
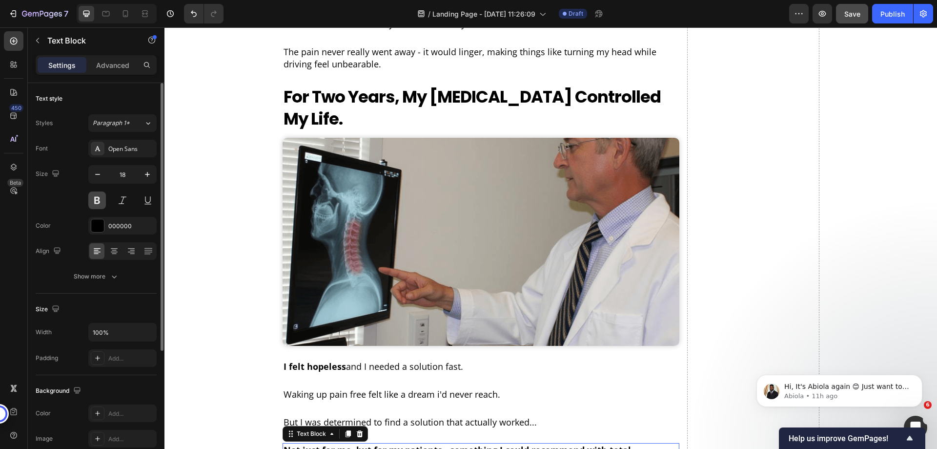
click at [101, 205] on button at bounding box center [97, 200] width 18 height 18
click at [342, 426] on div "Text Block" at bounding box center [325, 434] width 85 height 16
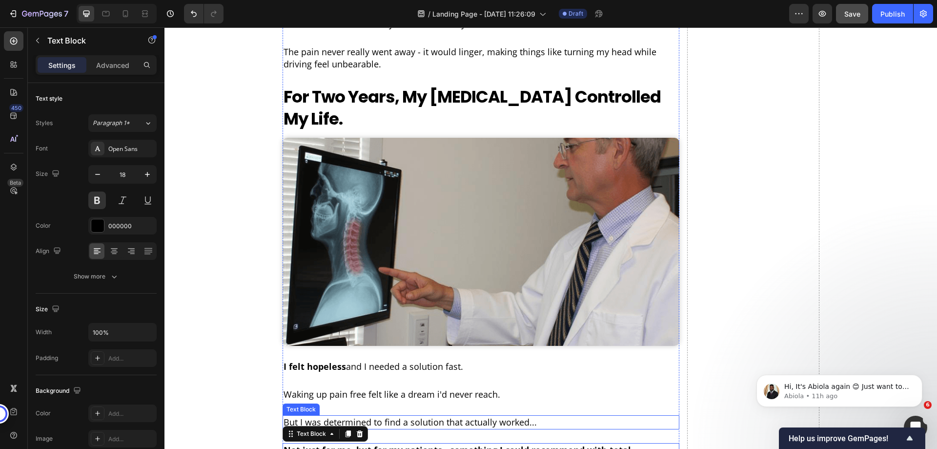
scroll to position [1125, 0]
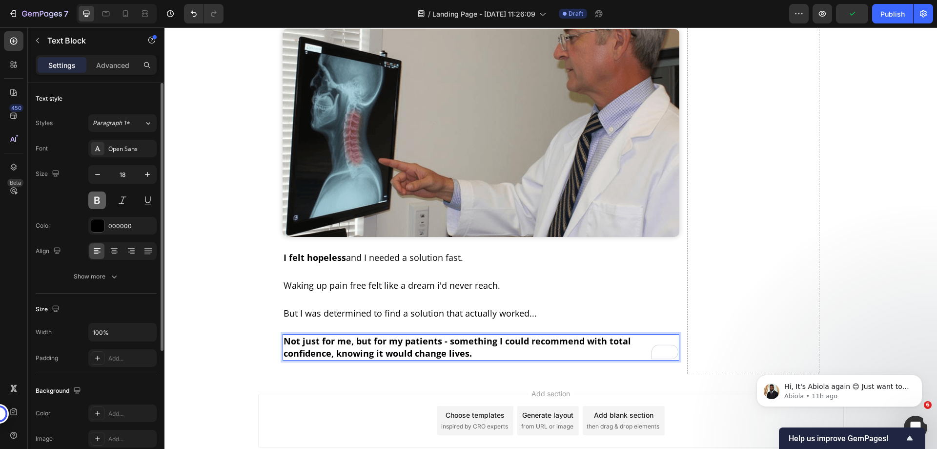
click at [102, 199] on button at bounding box center [97, 200] width 18 height 18
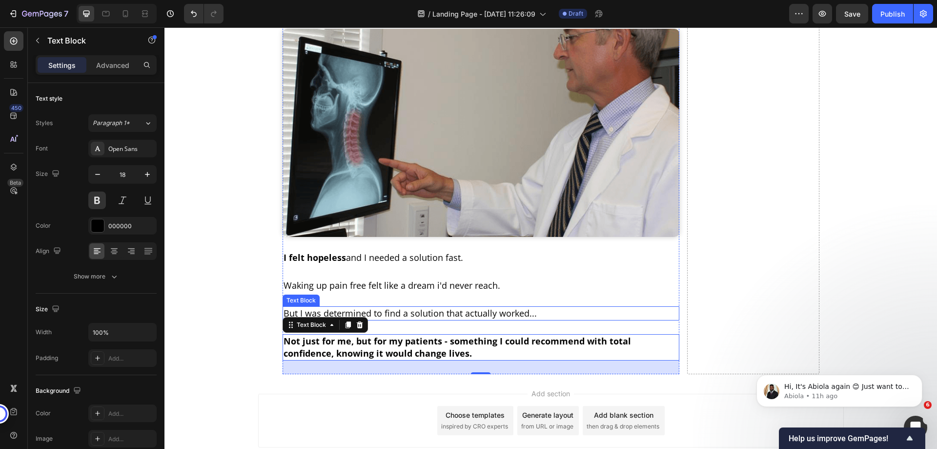
click at [396, 307] on p "But I was determined to find a solution that actually worked..." at bounding box center [481, 313] width 395 height 12
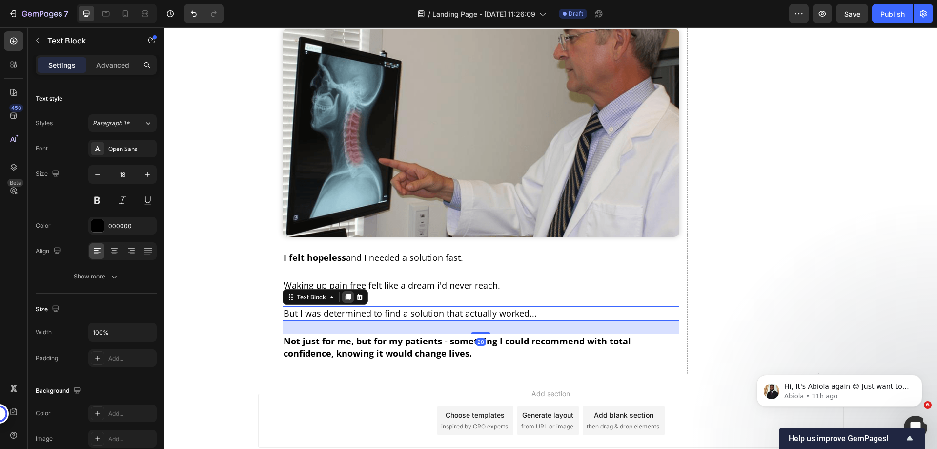
click at [344, 293] on icon at bounding box center [348, 297] width 8 height 8
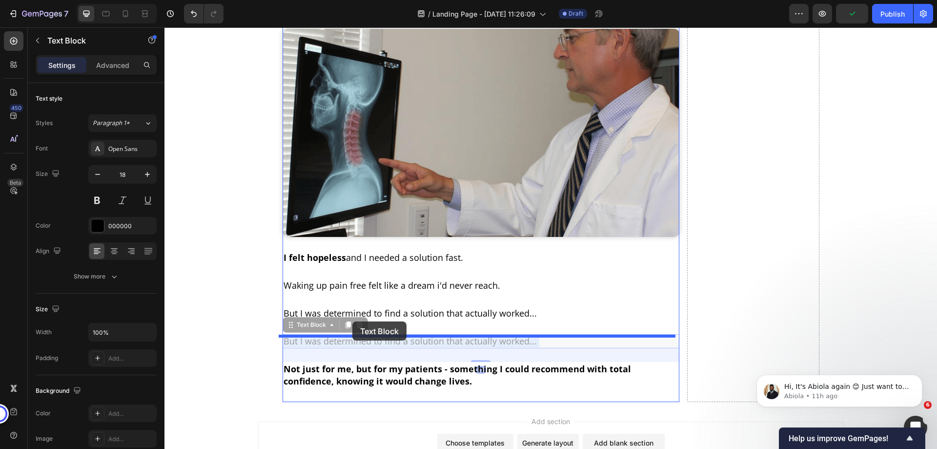
drag, startPoint x: 354, startPoint y: 276, endPoint x: 352, endPoint y: 321, distance: 45.4
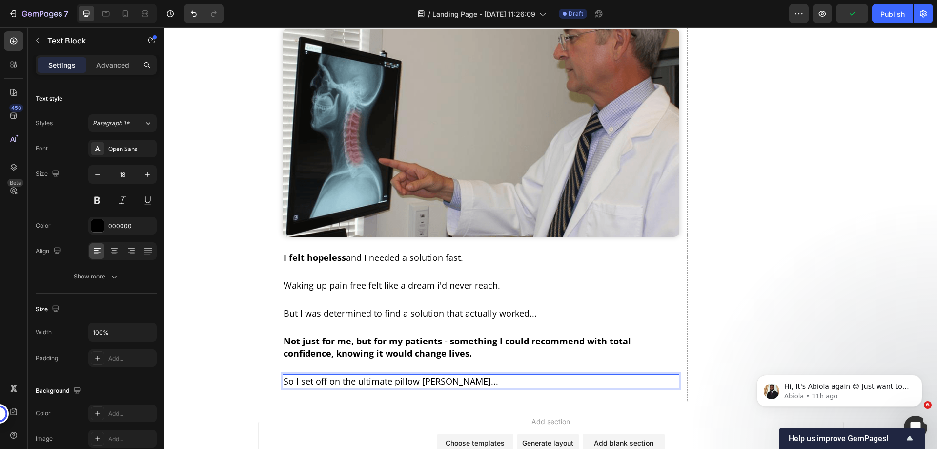
drag, startPoint x: 349, startPoint y: 315, endPoint x: 539, endPoint y: 319, distance: 189.9
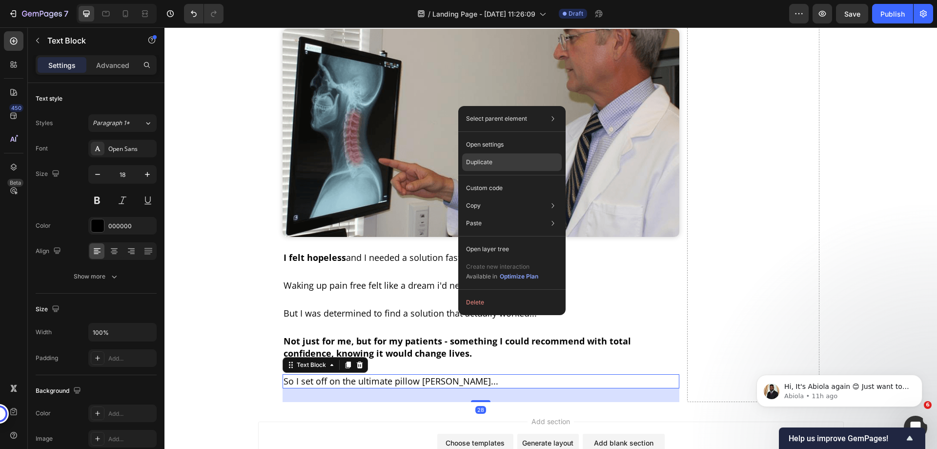
click at [482, 164] on p "Duplicate" at bounding box center [479, 162] width 26 height 9
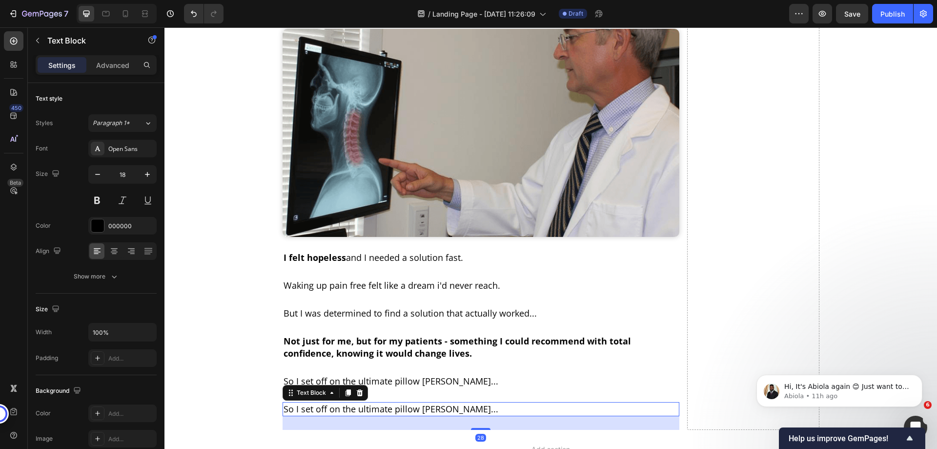
click at [427, 403] on p "So I set off on the ultimate pillow [PERSON_NAME]..." at bounding box center [481, 409] width 395 height 12
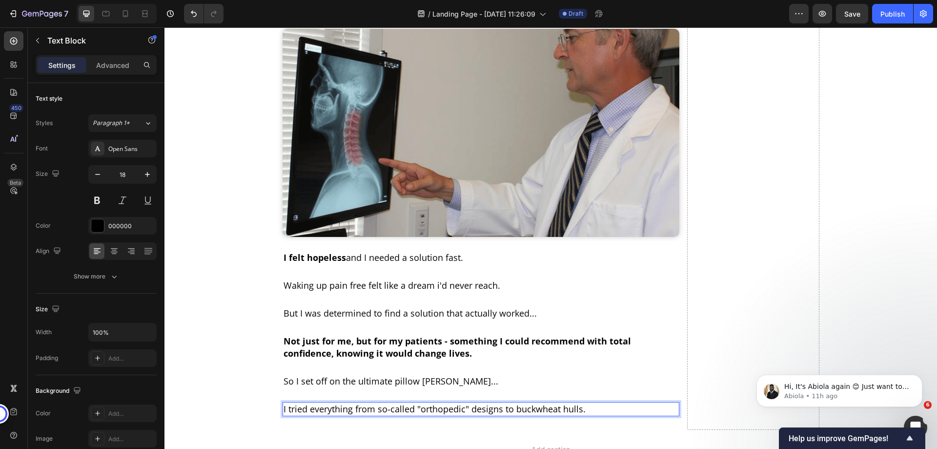
drag, startPoint x: 419, startPoint y: 344, endPoint x: 633, endPoint y: 314, distance: 215.4
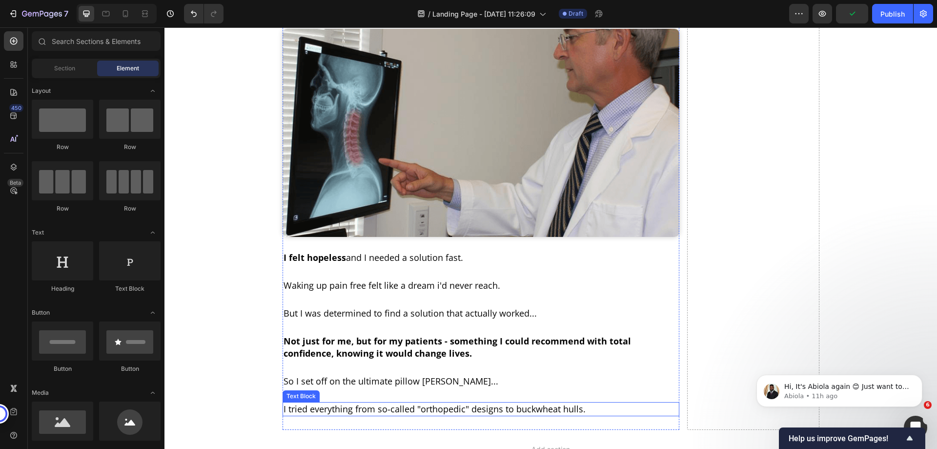
click at [421, 403] on p "I tried everything from so-called "orthopedic" designs to buckwheat hulls." at bounding box center [481, 409] width 395 height 12
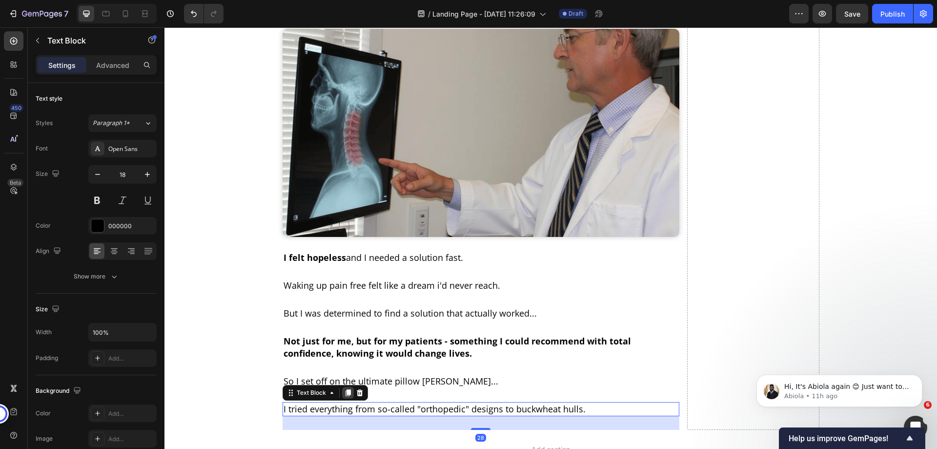
click at [345, 389] on icon at bounding box center [347, 392] width 5 height 7
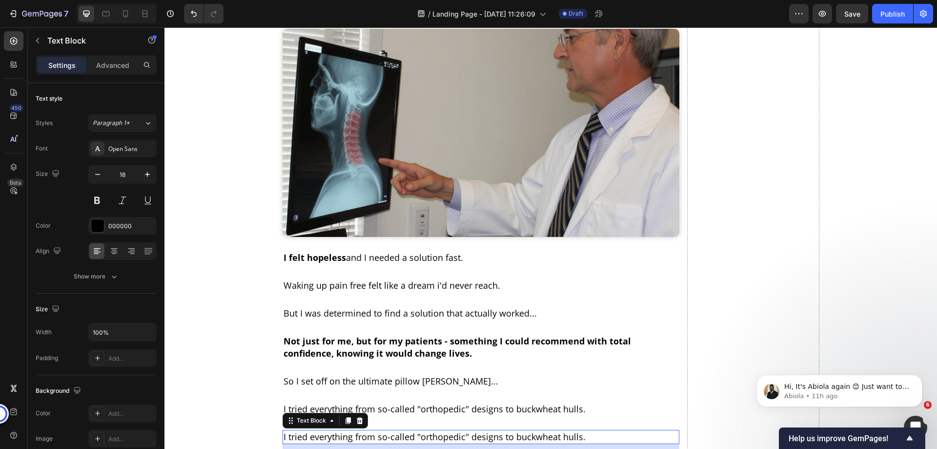
click at [413, 431] on p "I tried everything from so-called "orthopedic" designs to buckwheat hulls." at bounding box center [481, 437] width 395 height 12
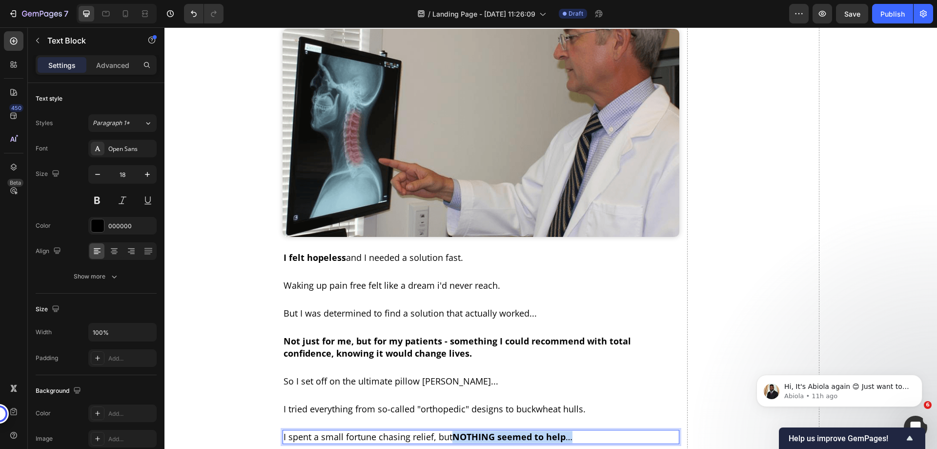
click at [452, 431] on strong "NOTHING seemed to help" at bounding box center [508, 437] width 113 height 12
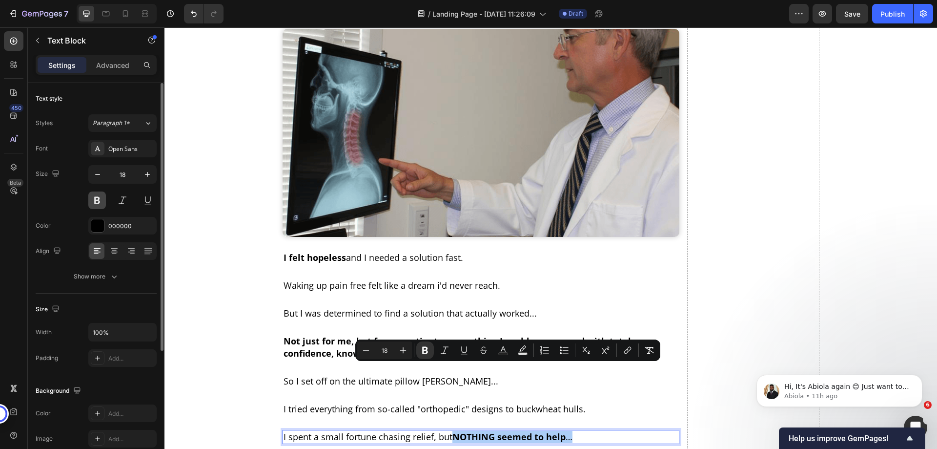
click at [98, 201] on button at bounding box center [97, 200] width 18 height 18
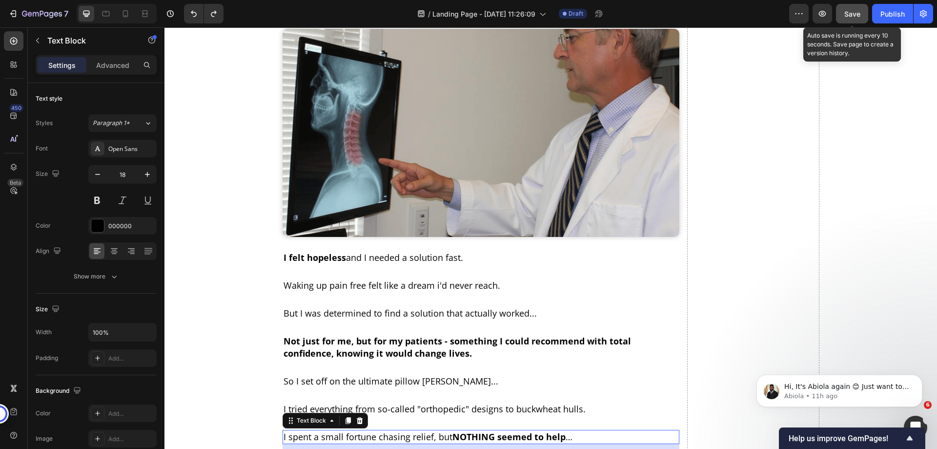
click at [856, 12] on span "Save" at bounding box center [852, 14] width 16 height 8
drag, startPoint x: 856, startPoint y: 18, endPoint x: 691, endPoint y: 19, distance: 165.0
click at [856, 17] on span "Save" at bounding box center [852, 14] width 16 height 8
click at [819, 15] on icon "button" at bounding box center [823, 14] width 10 height 10
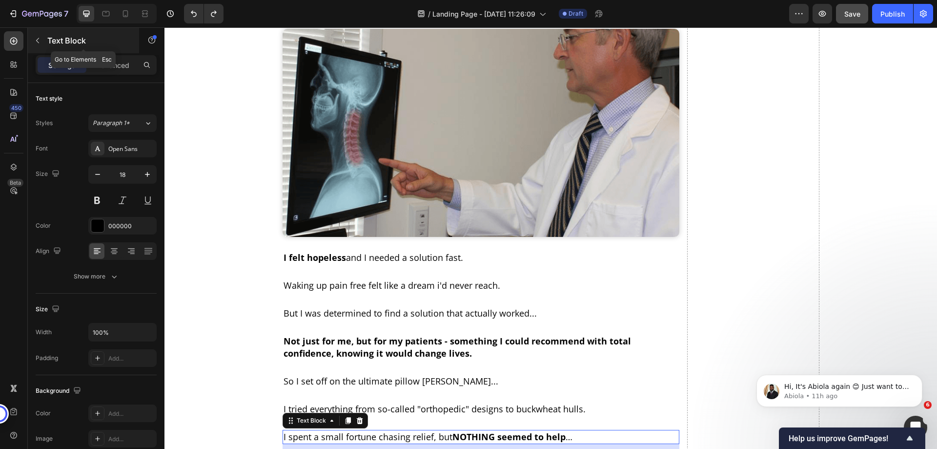
click at [42, 38] on button "button" at bounding box center [38, 41] width 16 height 16
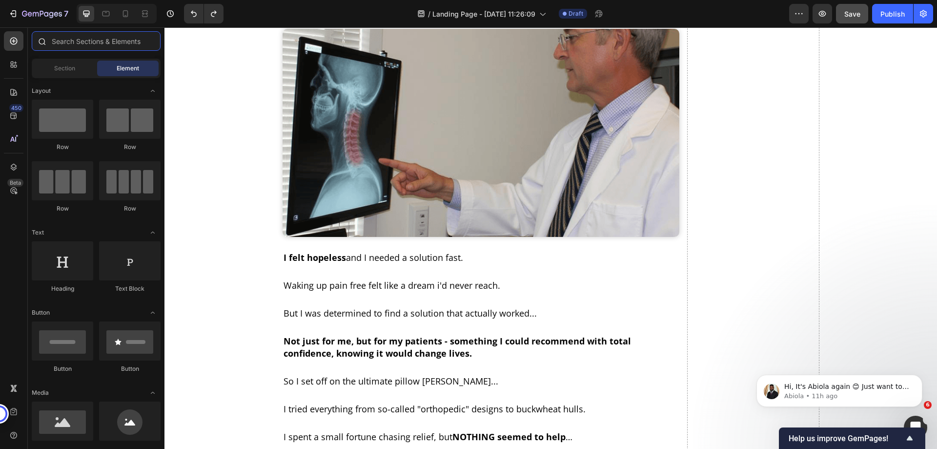
click at [93, 41] on input "text" at bounding box center [96, 41] width 129 height 20
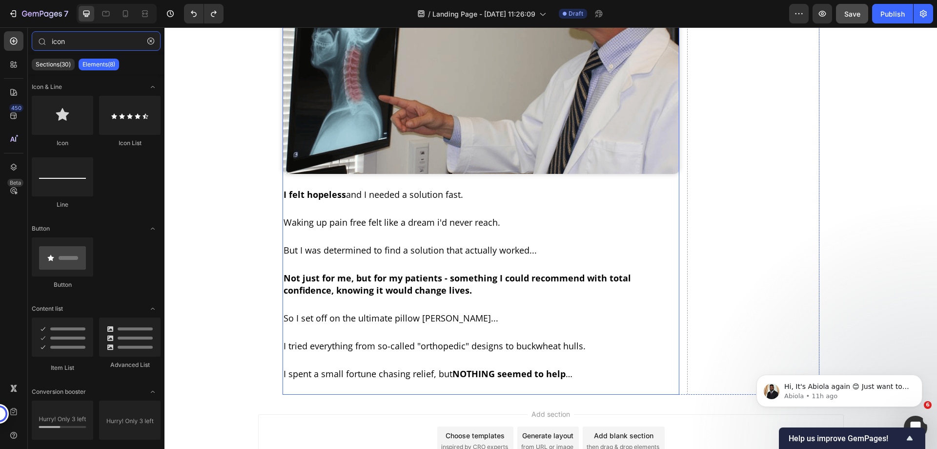
scroll to position [1209, 0]
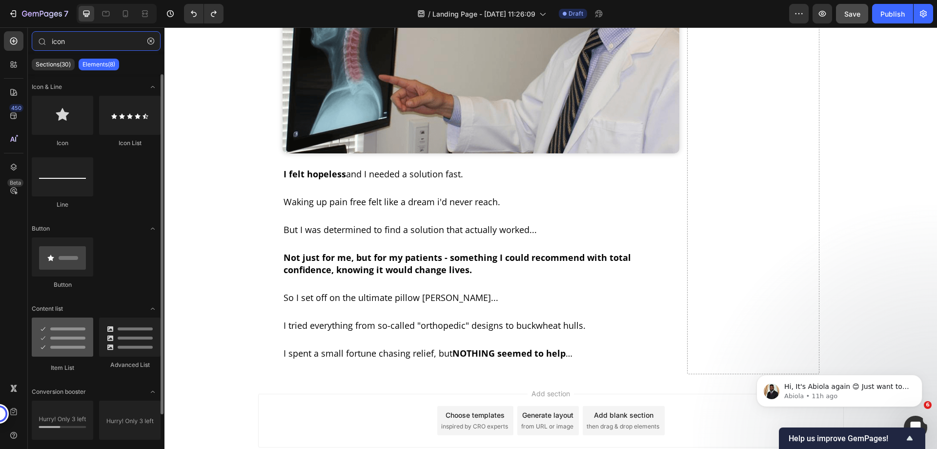
type input "icon"
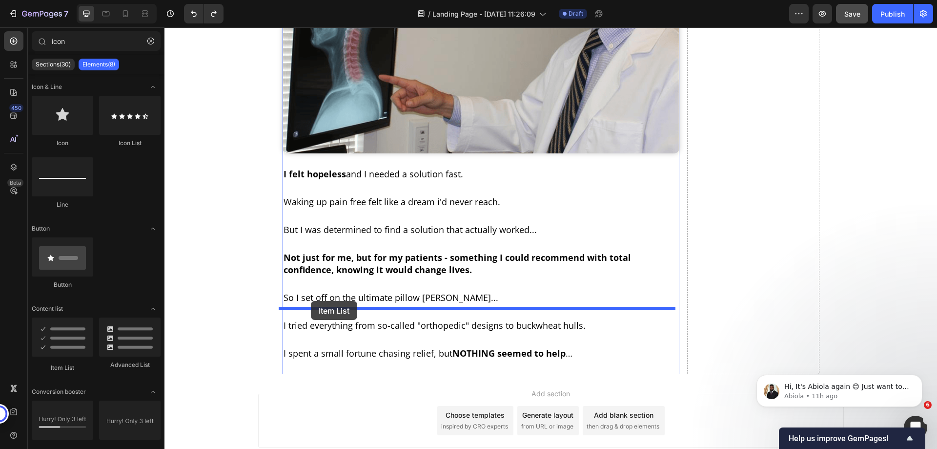
drag, startPoint x: 233, startPoint y: 378, endPoint x: 311, endPoint y: 301, distance: 109.4
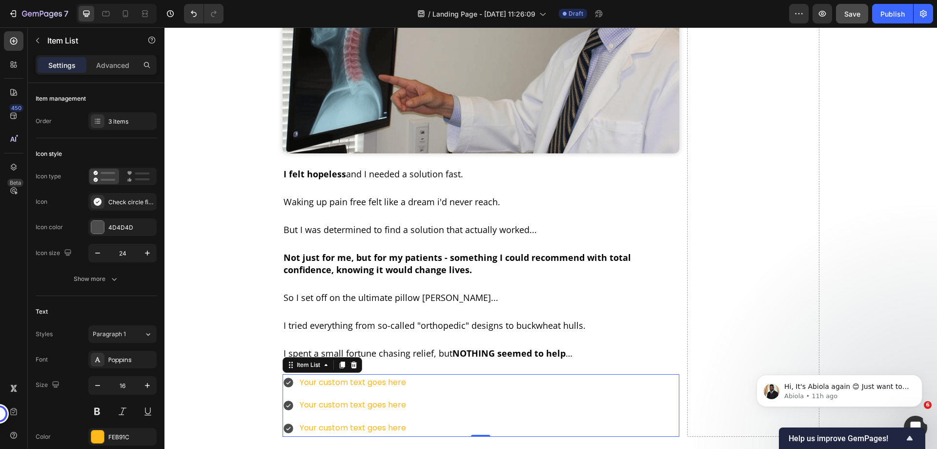
click at [284, 377] on icon at bounding box center [289, 382] width 10 height 10
click at [400, 374] on div "Your custom text goes here" at bounding box center [352, 382] width 109 height 17
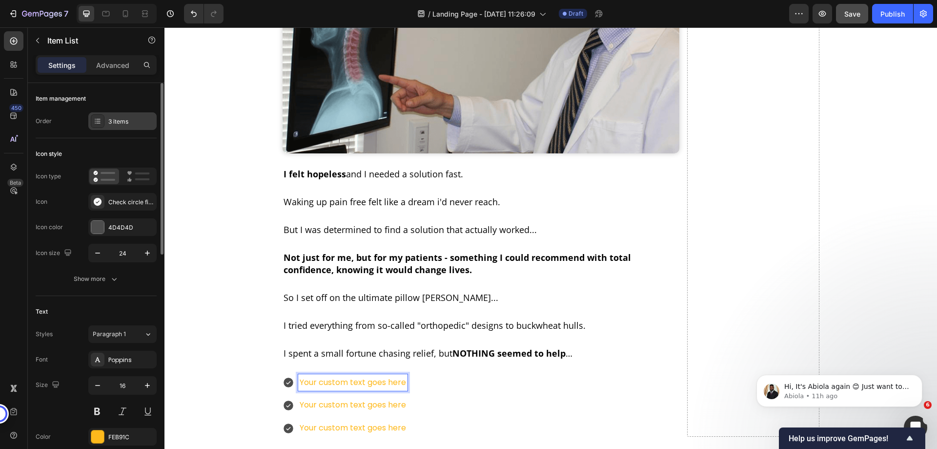
click at [117, 126] on div "3 items" at bounding box center [122, 121] width 68 height 18
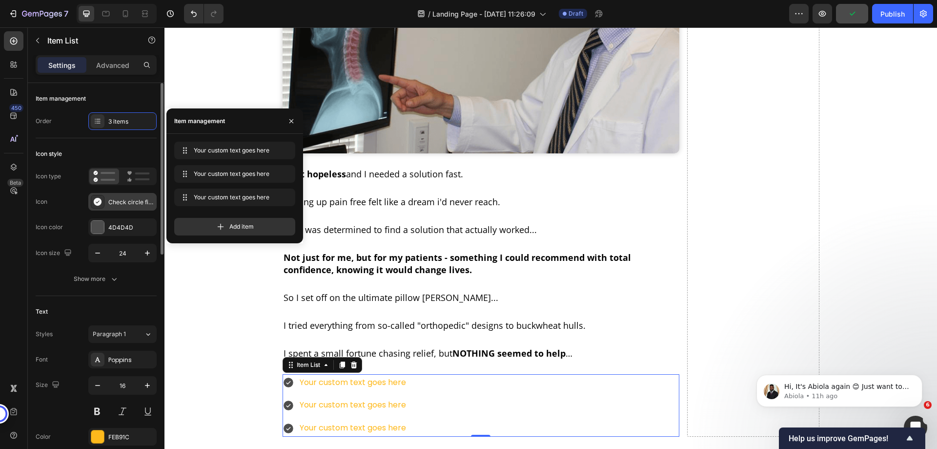
click at [99, 202] on icon at bounding box center [98, 202] width 8 height 8
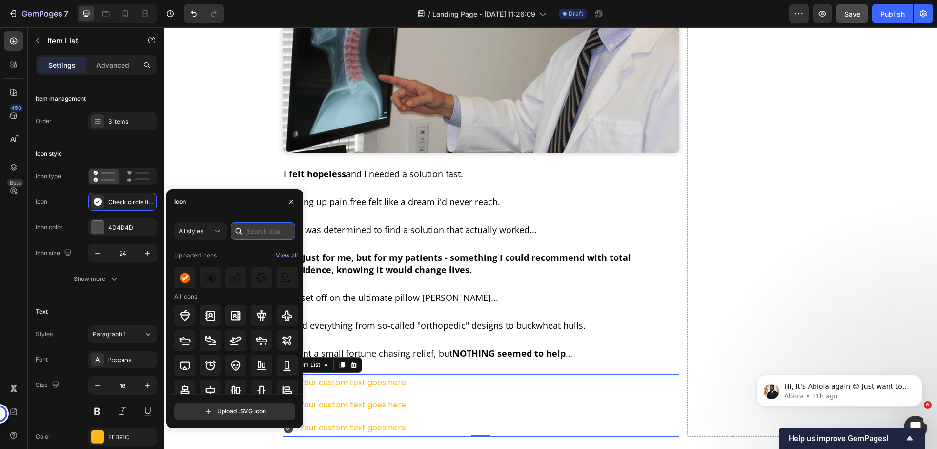
click at [260, 231] on input "text" at bounding box center [263, 231] width 64 height 18
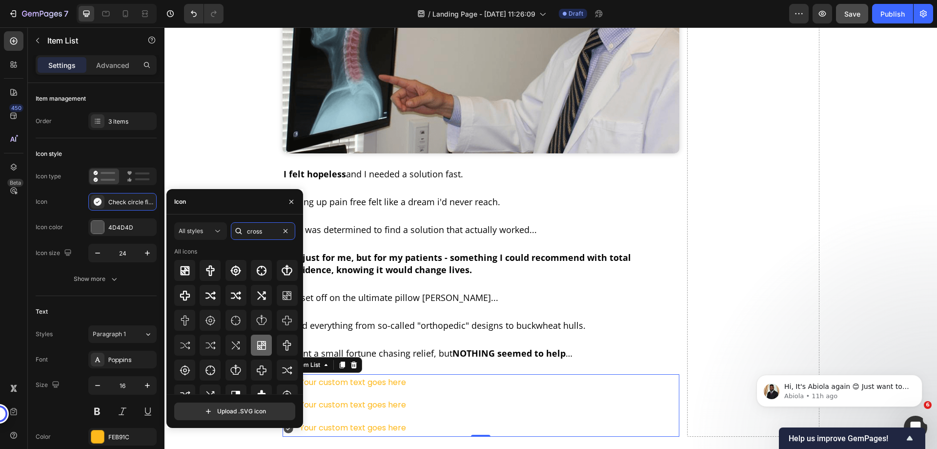
scroll to position [0, 0]
type input "cross"
click at [242, 232] on icon at bounding box center [239, 231] width 10 height 10
click at [261, 228] on input "cross" at bounding box center [263, 231] width 64 height 18
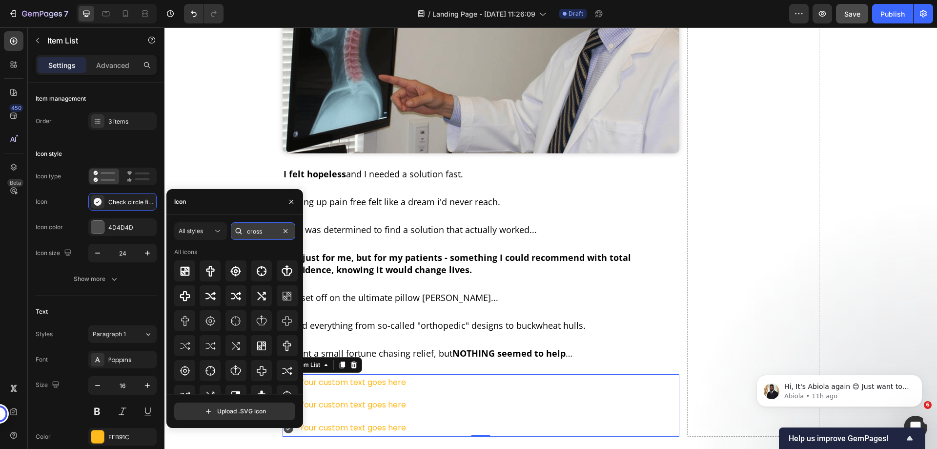
click at [261, 228] on input "cross" at bounding box center [263, 231] width 64 height 18
click at [262, 230] on input "remove" at bounding box center [263, 231] width 64 height 18
type input "delete"
click at [261, 231] on input "delete" at bounding box center [263, 231] width 64 height 18
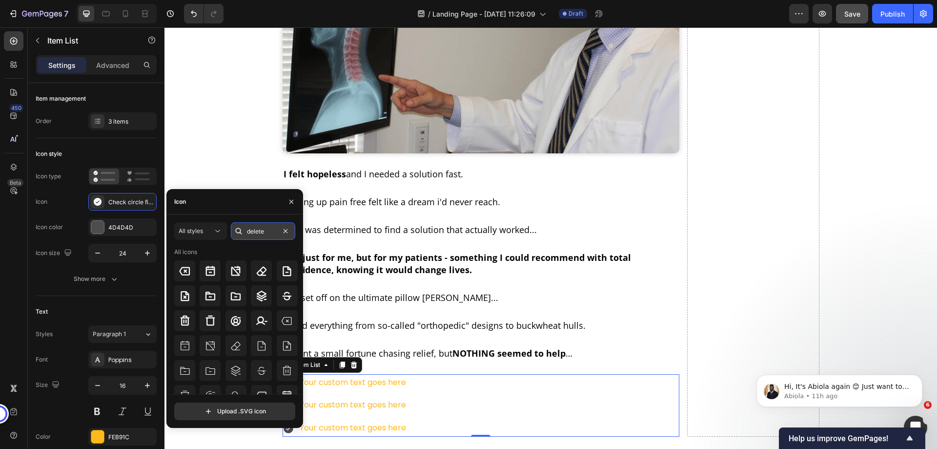
click at [261, 231] on input "delete" at bounding box center [263, 231] width 64 height 18
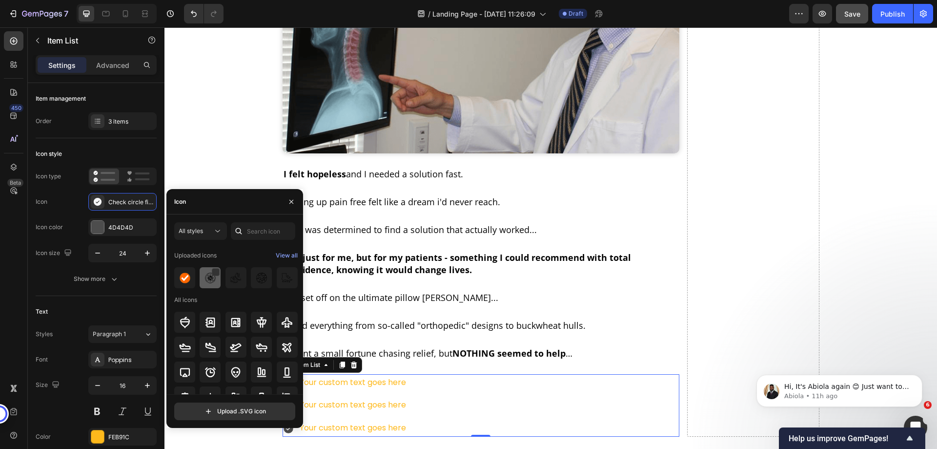
click at [207, 284] on div at bounding box center [210, 277] width 21 height 21
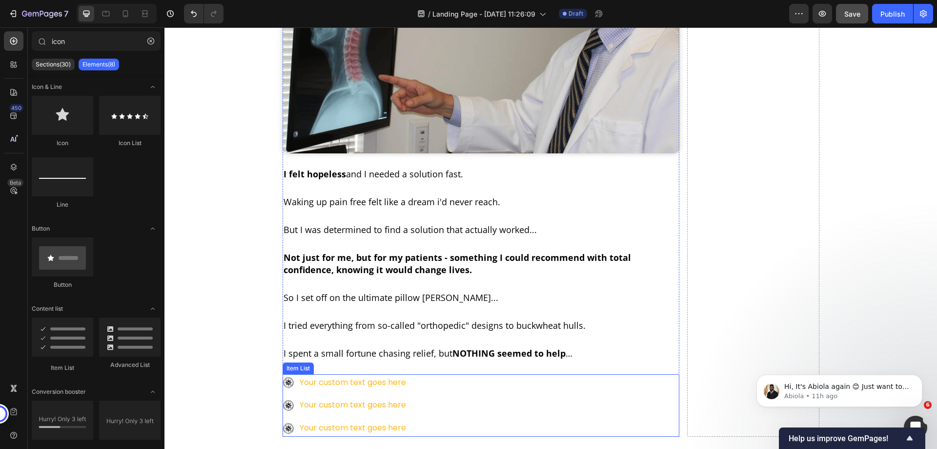
click at [350, 398] on p "Your custom text goes here" at bounding box center [353, 405] width 106 height 14
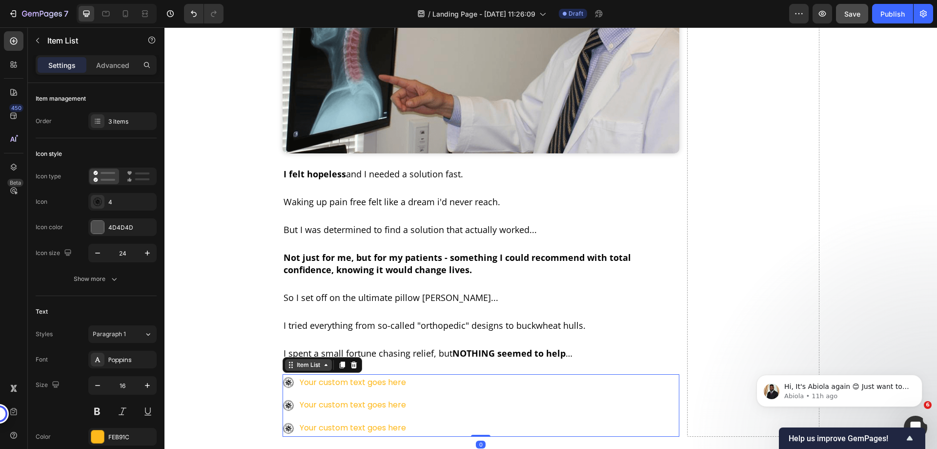
click at [300, 360] on div "Item List" at bounding box center [308, 364] width 27 height 9
click at [294, 359] on div "Item List" at bounding box center [308, 365] width 47 height 12
click at [109, 120] on div "3 items" at bounding box center [131, 121] width 46 height 9
click at [109, 134] on div "Item management Order 3 items" at bounding box center [96, 110] width 121 height 55
click at [133, 178] on icon at bounding box center [138, 176] width 23 height 12
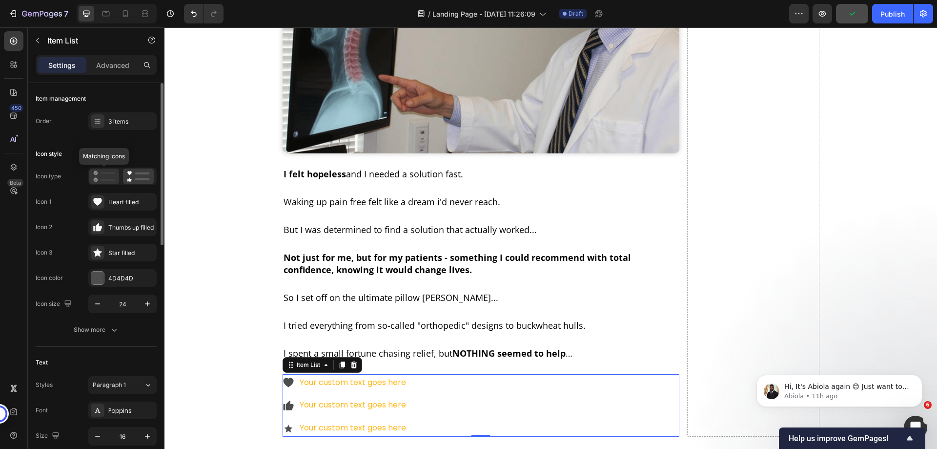
click at [108, 178] on icon at bounding box center [104, 176] width 22 height 12
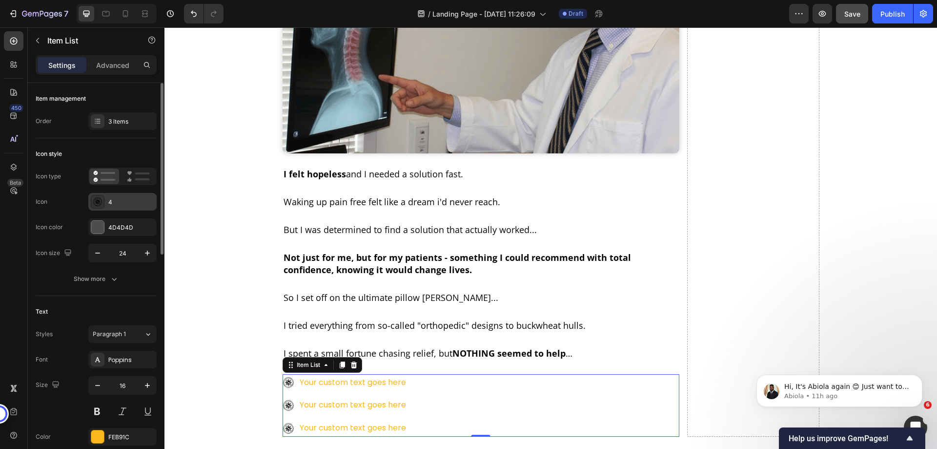
click at [98, 205] on icon at bounding box center [98, 202] width 10 height 10
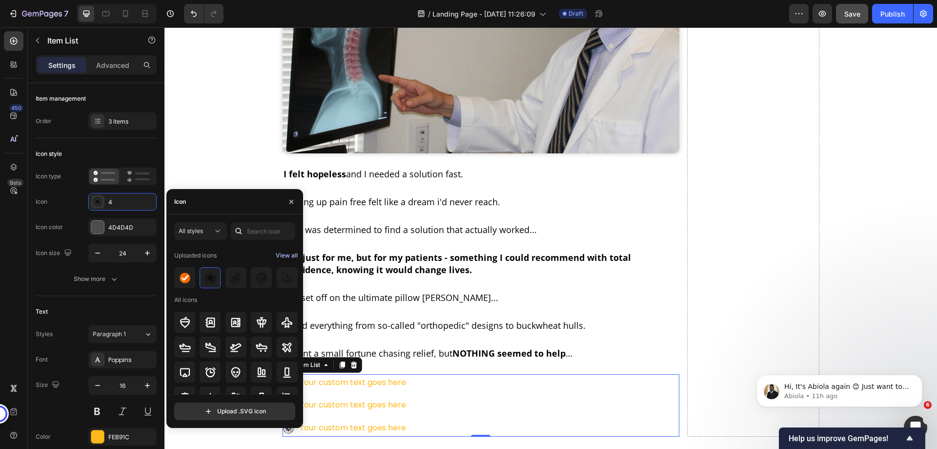
click at [277, 253] on div "View all" at bounding box center [287, 255] width 22 height 12
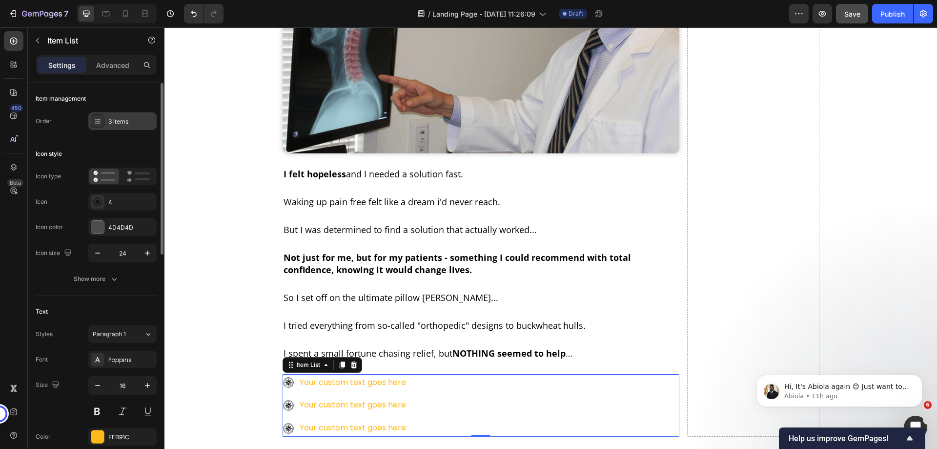
click at [119, 123] on div "3 items" at bounding box center [131, 121] width 46 height 9
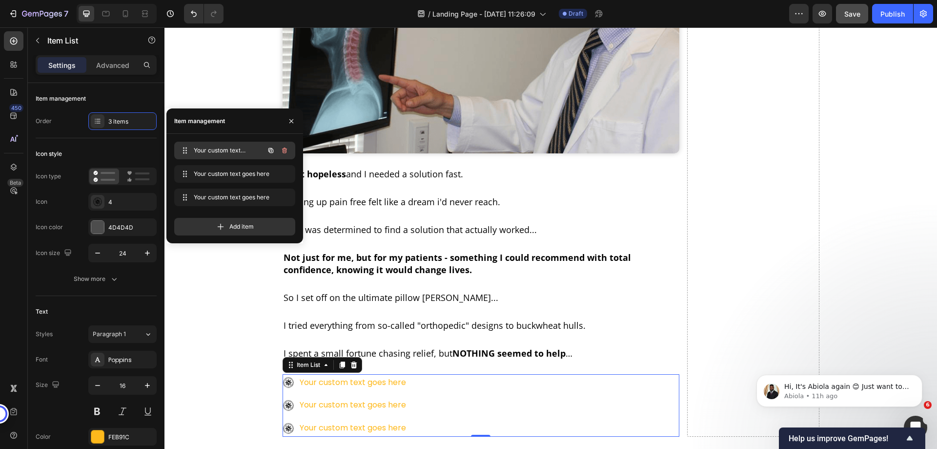
click at [219, 154] on span "Your custom text goes here" at bounding box center [221, 150] width 55 height 9
click at [227, 152] on span "Your custom text goes here" at bounding box center [221, 150] width 55 height 9
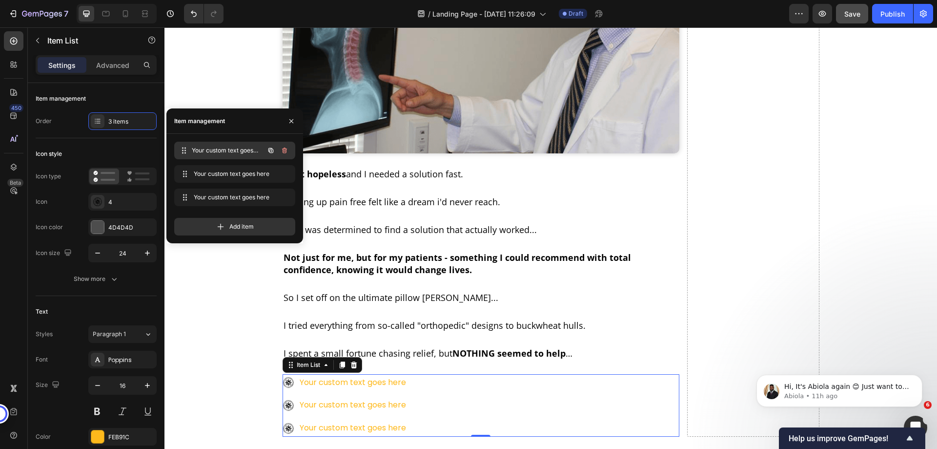
click at [223, 150] on span "Your custom text goes here" at bounding box center [228, 150] width 72 height 9
click at [223, 150] on span "Your custom text goes here" at bounding box center [221, 150] width 55 height 9
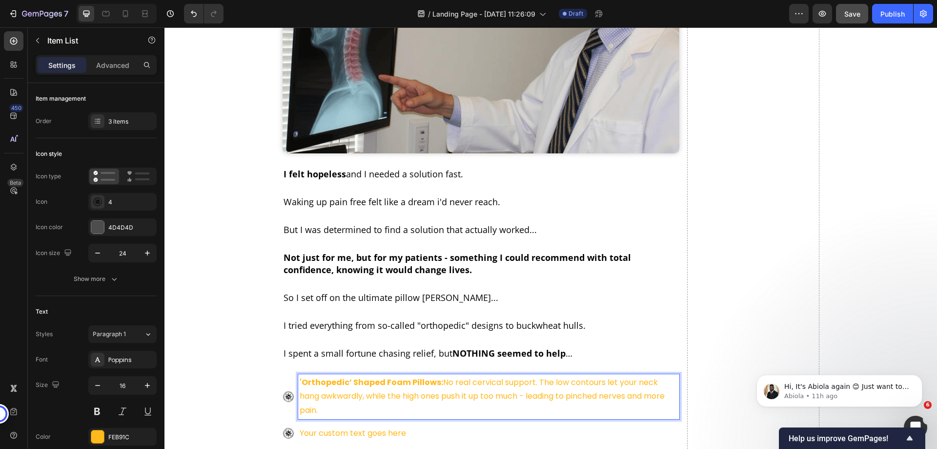
click at [285, 374] on div "'Orthopedic’ Shaped Foam Pillows: No real cervical support. The low contours le…" at bounding box center [481, 396] width 397 height 45
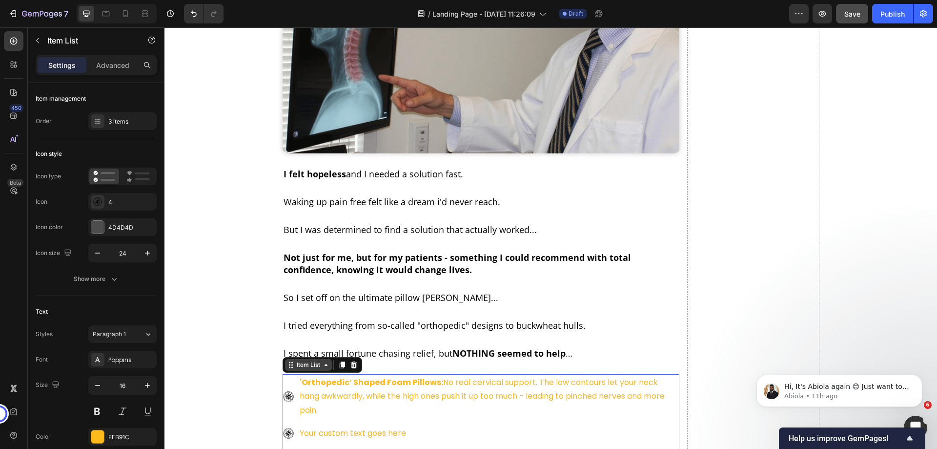
click at [297, 360] on div "Item List" at bounding box center [308, 364] width 27 height 9
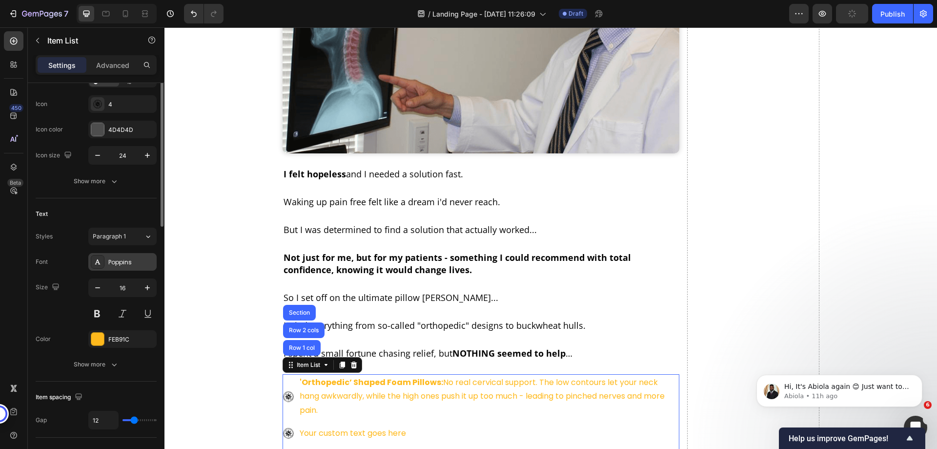
scroll to position [146, 0]
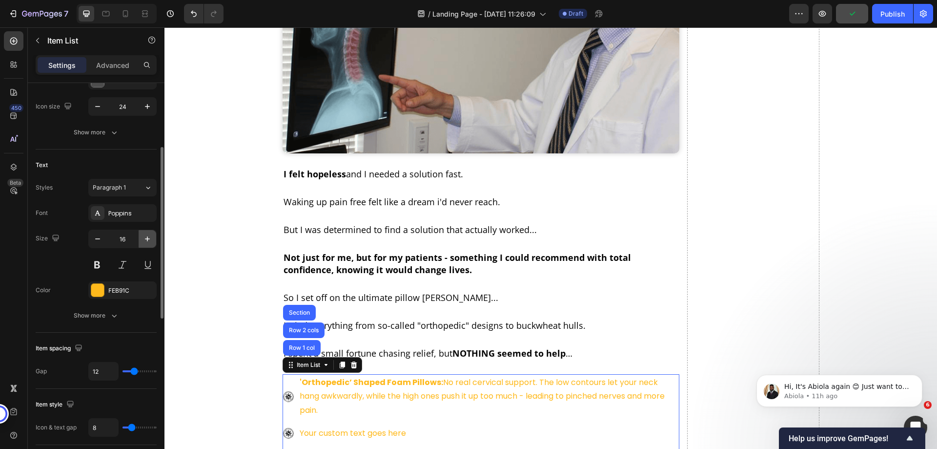
click at [147, 242] on icon "button" at bounding box center [148, 239] width 10 height 10
type input "18"
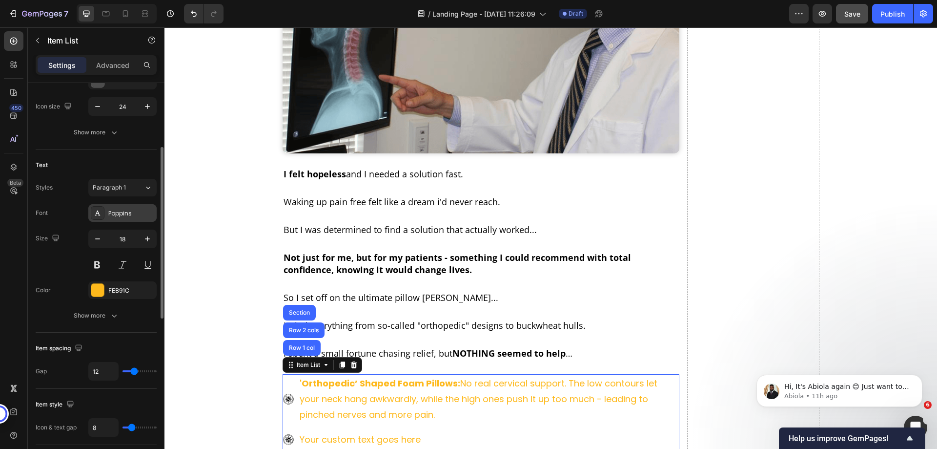
click at [126, 214] on div "Poppins" at bounding box center [131, 213] width 46 height 9
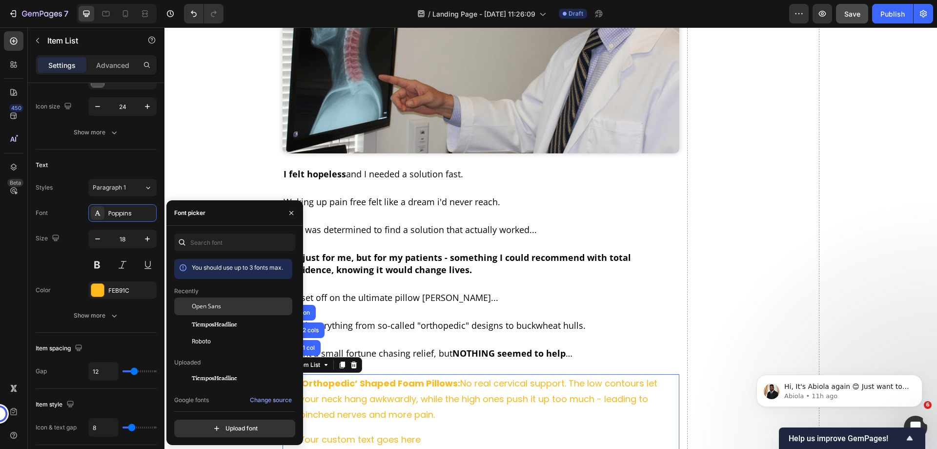
click at [197, 307] on span "Open Sans" at bounding box center [206, 306] width 29 height 9
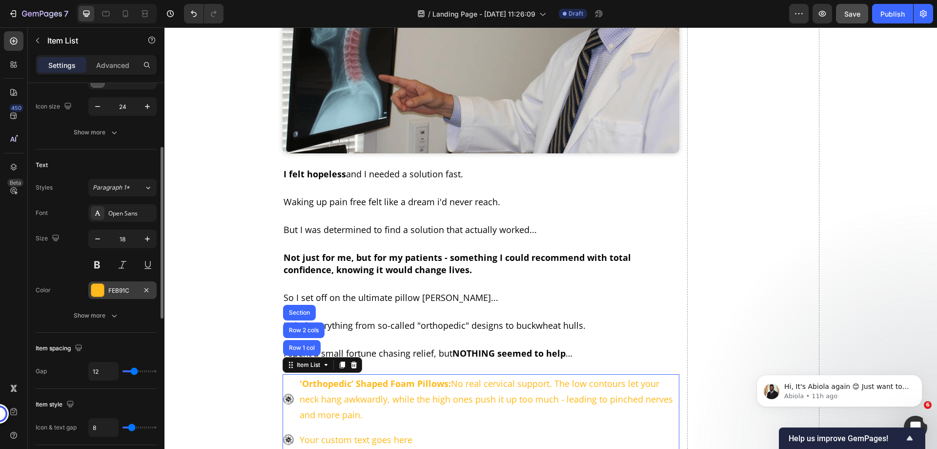
click at [125, 294] on div "FEB91C" at bounding box center [122, 290] width 28 height 9
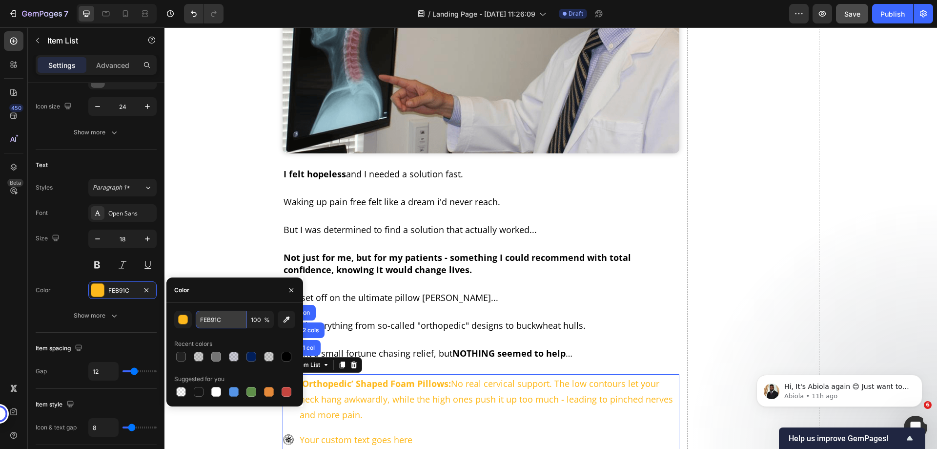
click at [206, 320] on input "FEB91C" at bounding box center [221, 319] width 51 height 18
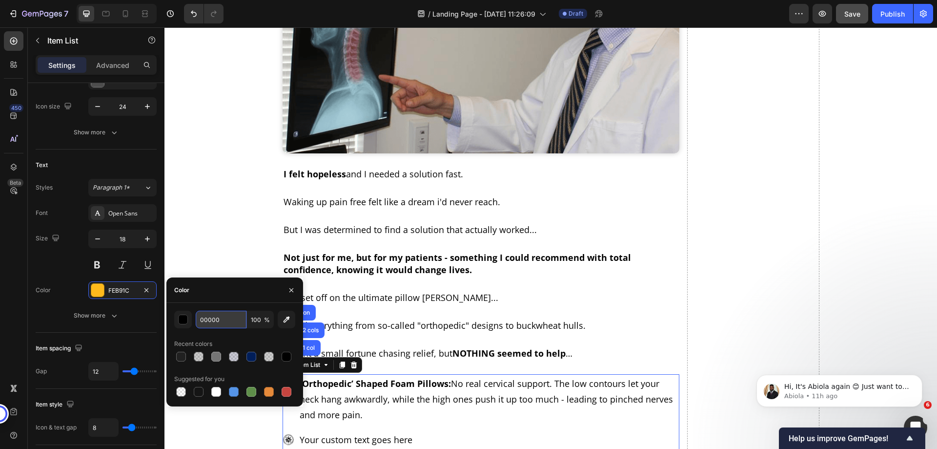
type input "000000"
click at [63, 267] on div "Size 18" at bounding box center [96, 251] width 121 height 44
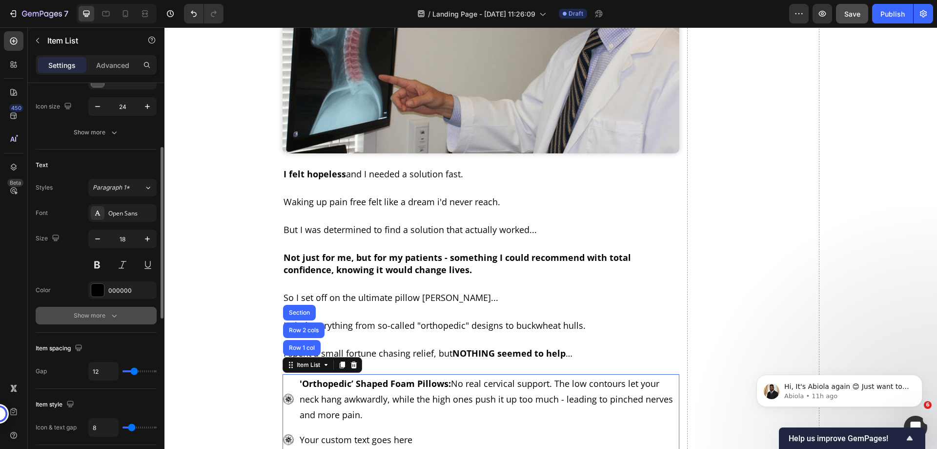
click at [94, 320] on button "Show more" at bounding box center [96, 316] width 121 height 18
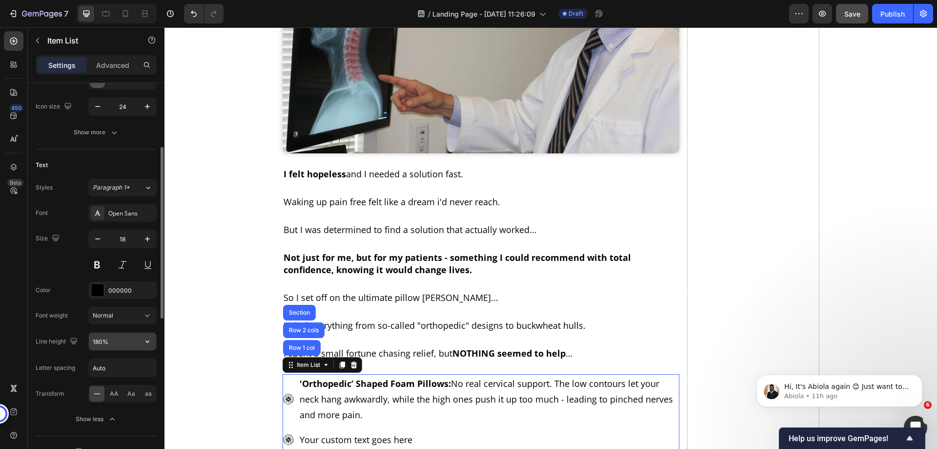
click at [112, 346] on input "180%" at bounding box center [122, 341] width 67 height 18
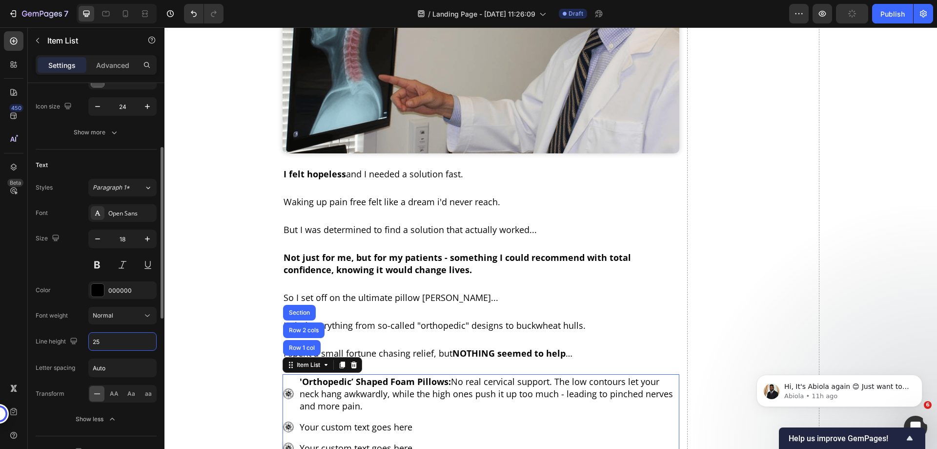
type input "25"
click at [56, 354] on div "Font Open Sans Size 18 Color 000000 Font weight Normal Line height 25 Letter sp…" at bounding box center [96, 316] width 121 height 224
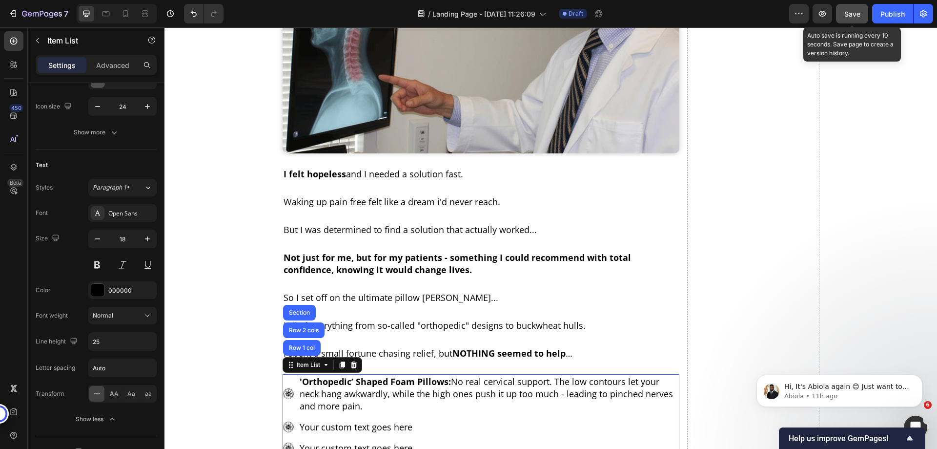
click at [853, 17] on span "Save" at bounding box center [852, 14] width 16 height 8
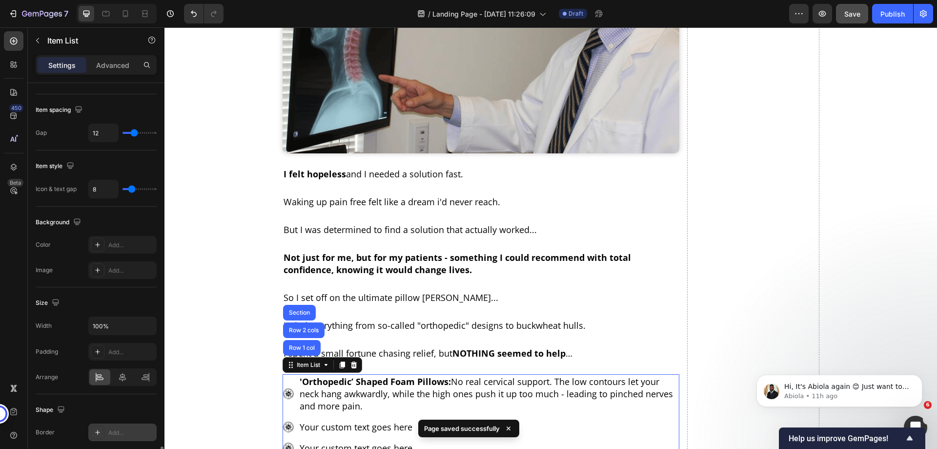
scroll to position [612, 0]
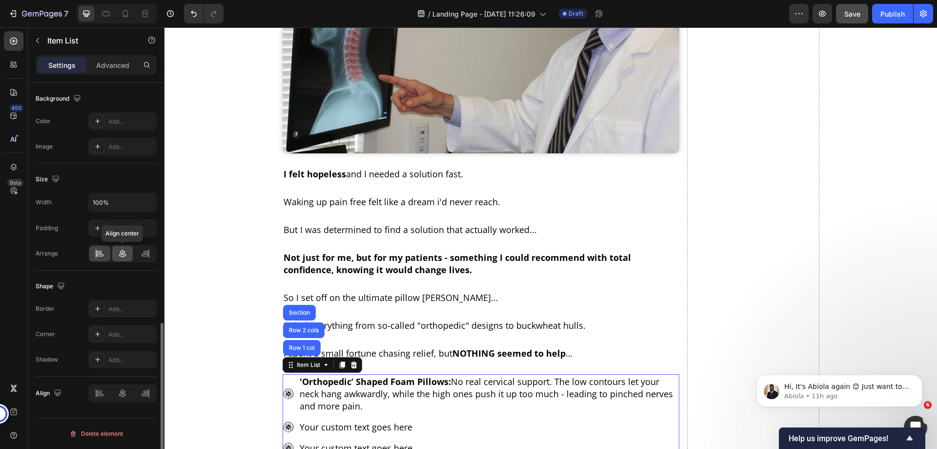
click at [123, 260] on div at bounding box center [122, 254] width 21 height 16
click at [143, 255] on icon at bounding box center [146, 253] width 10 height 10
click at [103, 254] on icon at bounding box center [100, 253] width 10 height 10
click at [103, 389] on div at bounding box center [122, 393] width 68 height 18
click at [101, 396] on div at bounding box center [122, 393] width 68 height 18
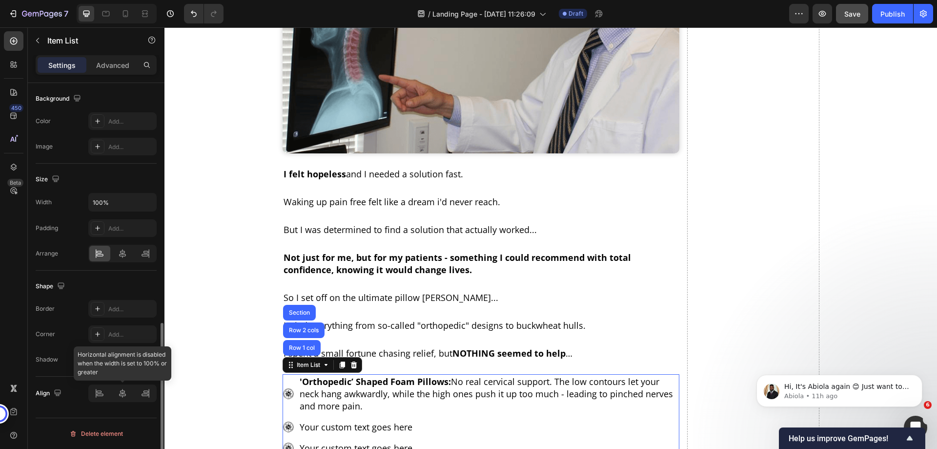
click at [120, 395] on div at bounding box center [122, 393] width 68 height 18
click at [121, 251] on icon at bounding box center [123, 253] width 10 height 10
click at [97, 257] on icon at bounding box center [100, 253] width 10 height 10
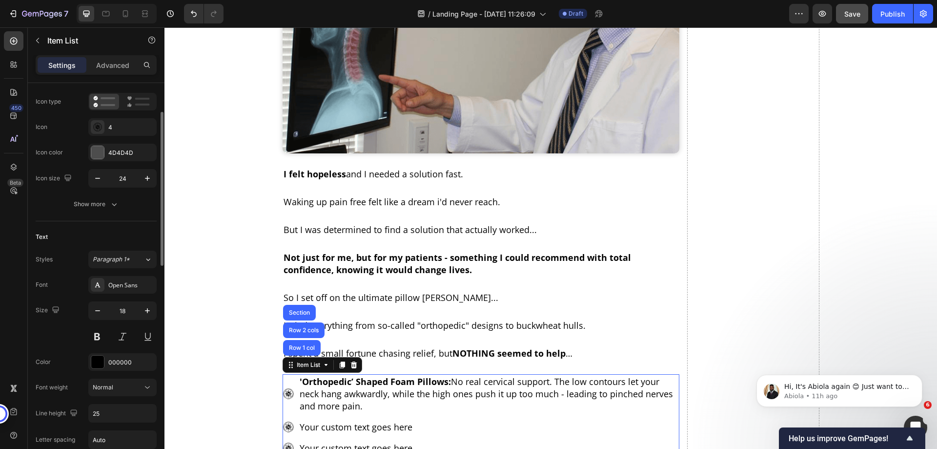
scroll to position [0, 0]
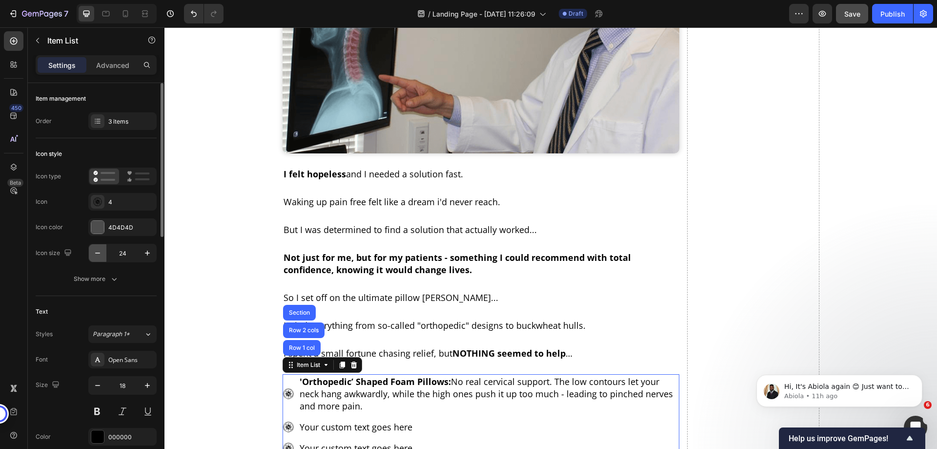
click at [98, 258] on button "button" at bounding box center [98, 253] width 18 height 18
click at [143, 257] on icon "button" at bounding box center [148, 253] width 10 height 10
type input "24"
click at [297, 360] on div "Item List" at bounding box center [308, 364] width 27 height 9
click at [286, 359] on div "Item List" at bounding box center [308, 365] width 47 height 12
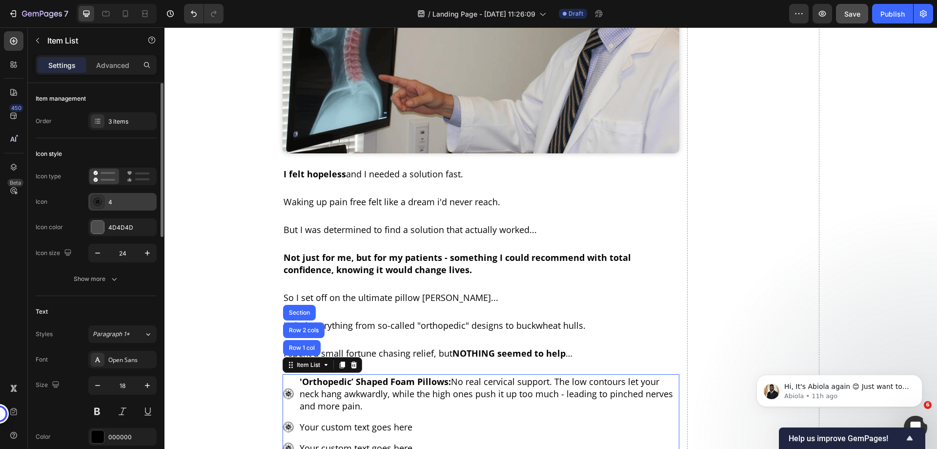
click at [101, 205] on icon at bounding box center [98, 202] width 10 height 10
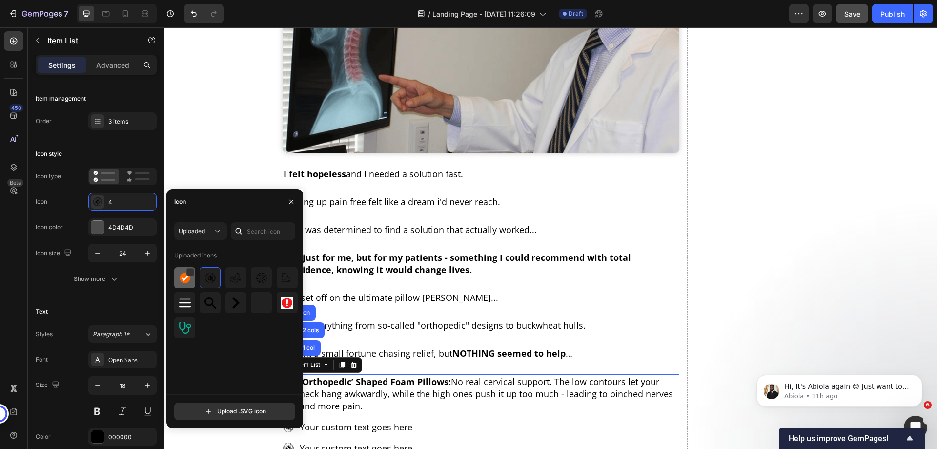
click at [176, 271] on div at bounding box center [184, 277] width 21 height 21
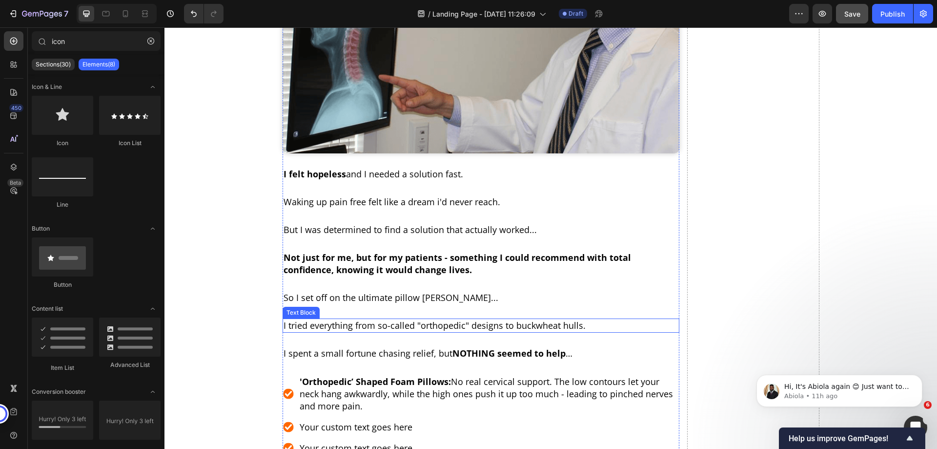
scroll to position [1241, 0]
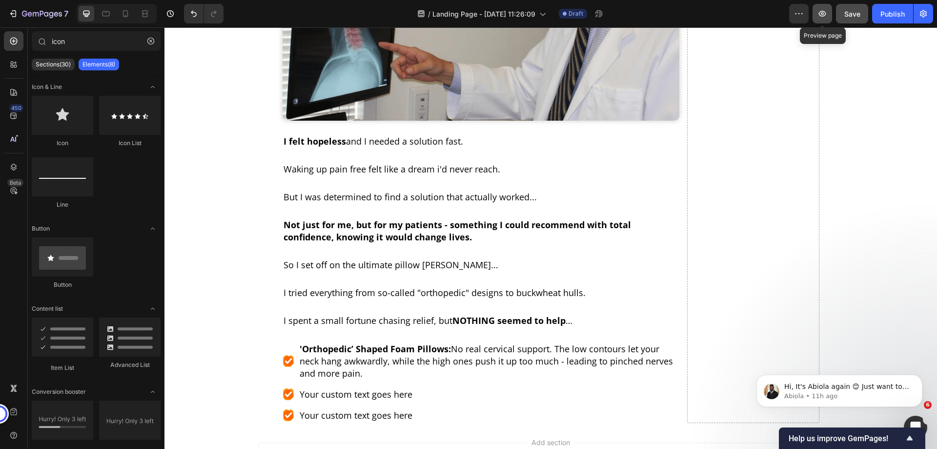
click at [823, 14] on icon "button" at bounding box center [823, 14] width 10 height 10
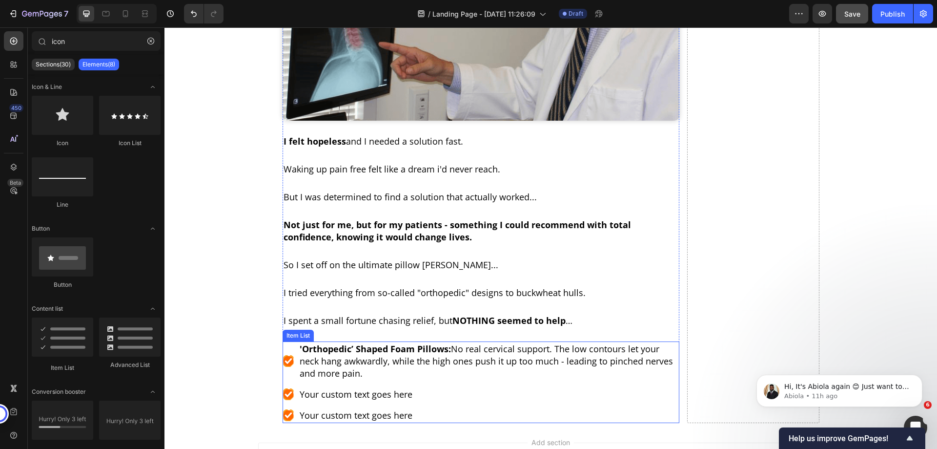
click at [300, 343] on p "'Orthopedic’ Shaped Foam Pillows: No real cervical support. The low contours le…" at bounding box center [489, 361] width 378 height 37
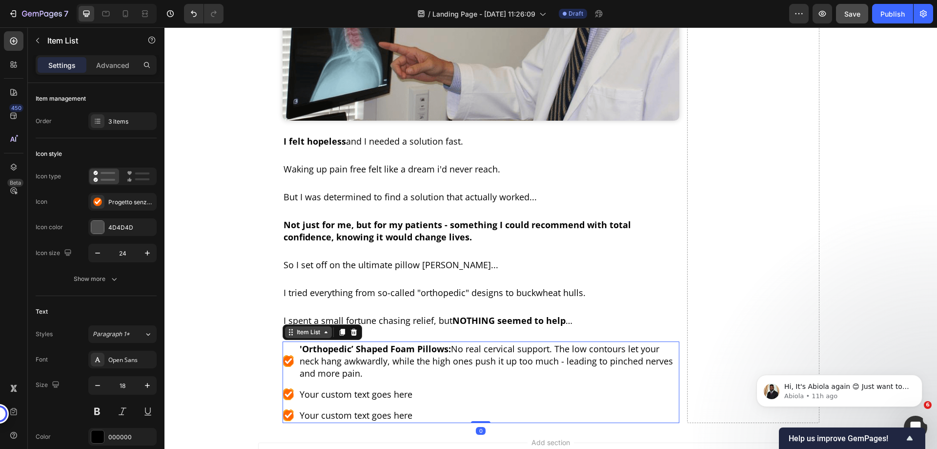
click at [295, 328] on div "Item List" at bounding box center [308, 332] width 27 height 9
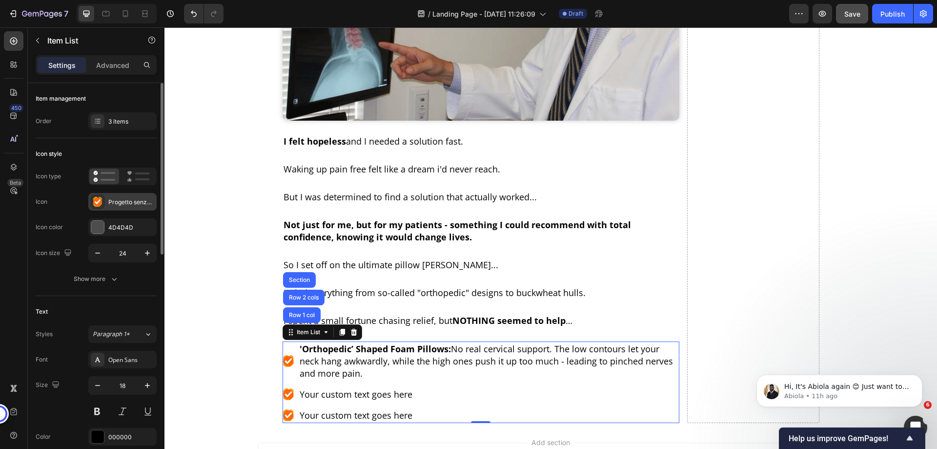
click at [102, 197] on icon at bounding box center [98, 202] width 10 height 10
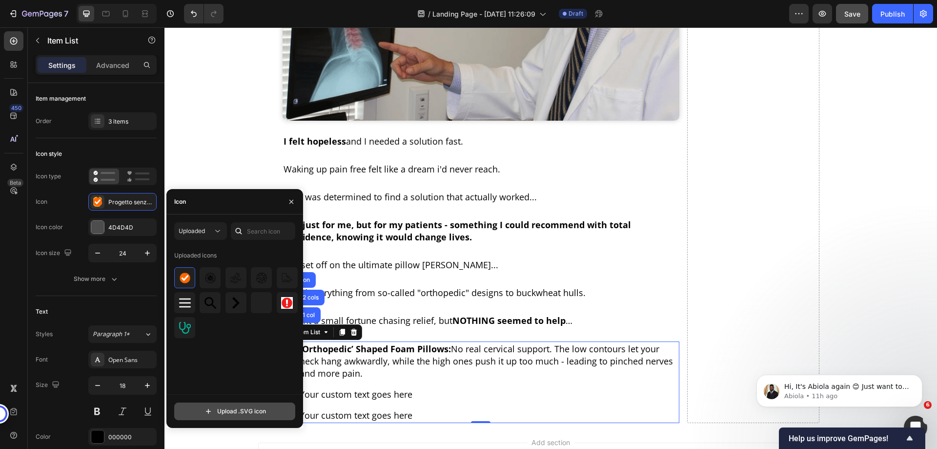
click at [228, 407] on input "file" at bounding box center [235, 411] width 120 height 17
type input "C:\fakepath\cross-circle-svgrepo-com.svg"
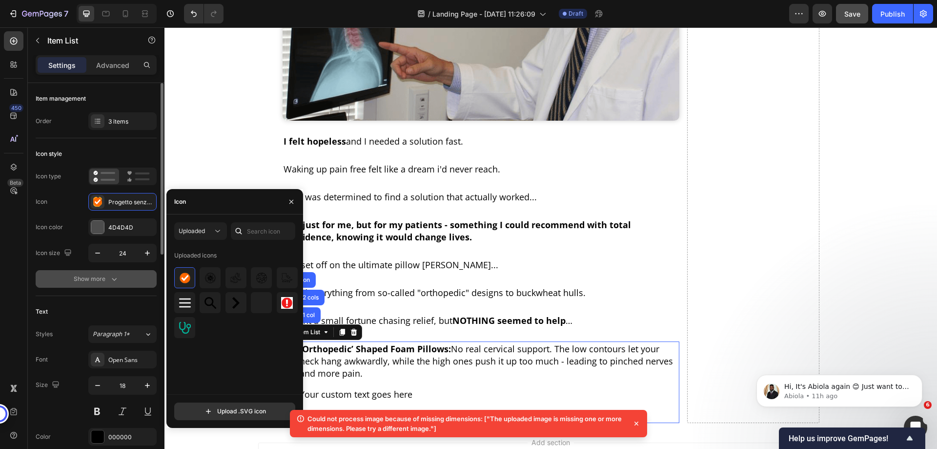
click at [91, 282] on div "Show more" at bounding box center [96, 279] width 45 height 10
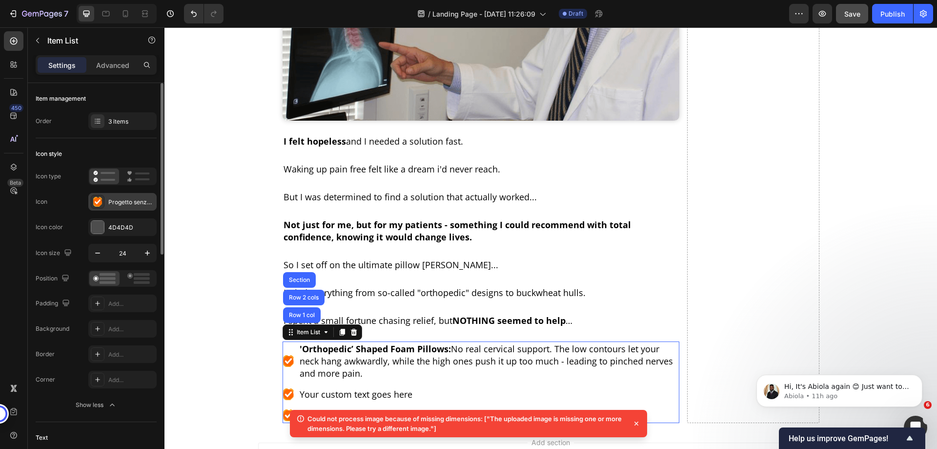
click at [109, 202] on div "Progetto senza titolo (74)" at bounding box center [131, 202] width 46 height 9
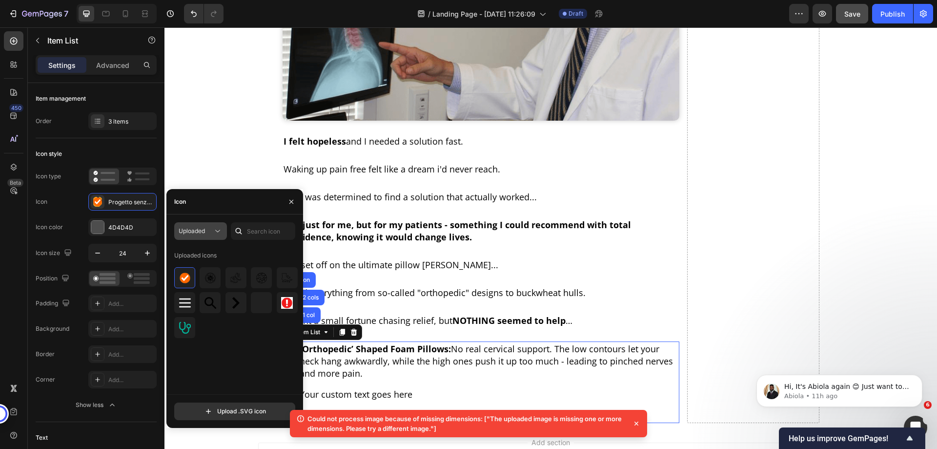
click at [213, 231] on icon at bounding box center [218, 231] width 10 height 10
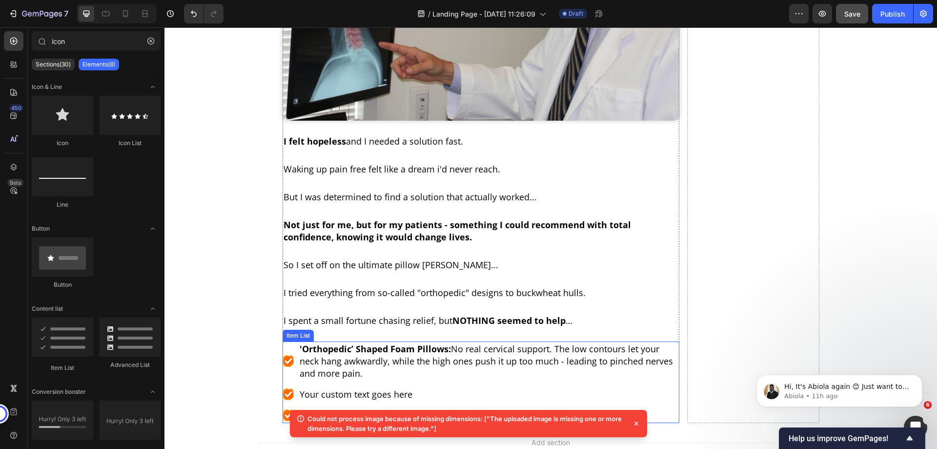
click at [347, 388] on p "Your custom text goes here" at bounding box center [489, 394] width 378 height 12
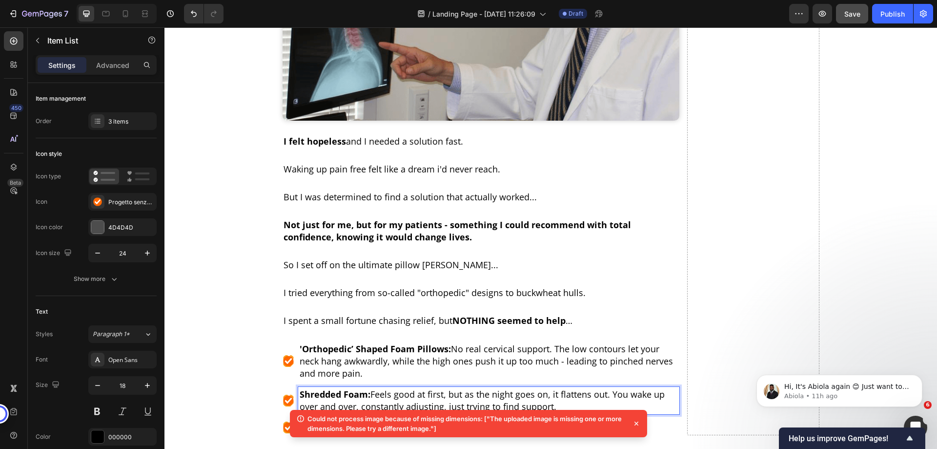
click at [359, 421] on p "Your custom text goes here" at bounding box center [489, 427] width 378 height 12
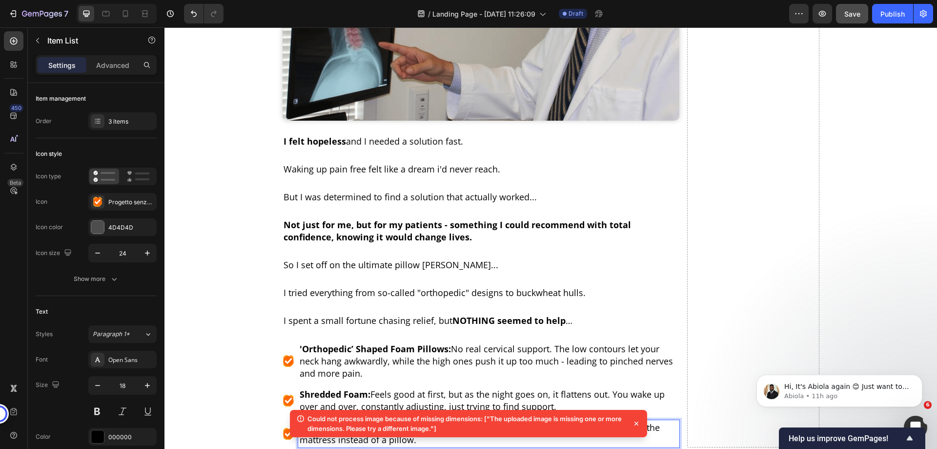
click at [303, 343] on strong "'Orthopedic’ Shaped Foam Pillows:" at bounding box center [375, 349] width 151 height 12
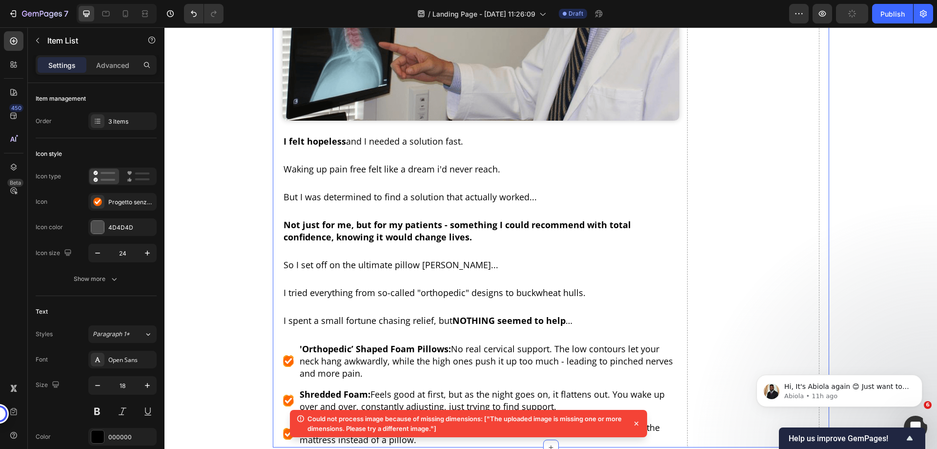
click at [285, 341] on div "'Orthopedic’ Shaped Foam Pillows: No real cervical support. The low contours le…" at bounding box center [481, 361] width 397 height 40
click at [288, 328] on div "Item List" at bounding box center [300, 332] width 27 height 9
click at [125, 61] on p "Advanced" at bounding box center [112, 65] width 33 height 10
type input "100%"
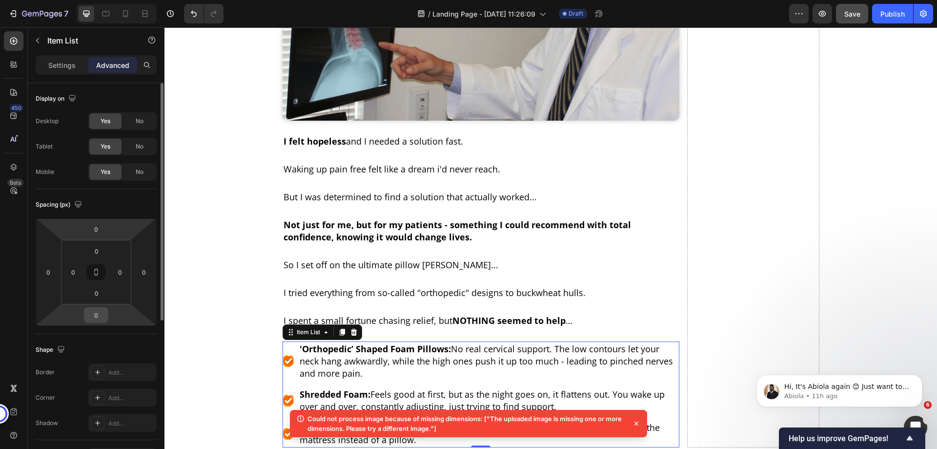
click at [94, 313] on input "0" at bounding box center [96, 315] width 20 height 15
type input "35"
click at [93, 229] on input "0" at bounding box center [96, 229] width 20 height 15
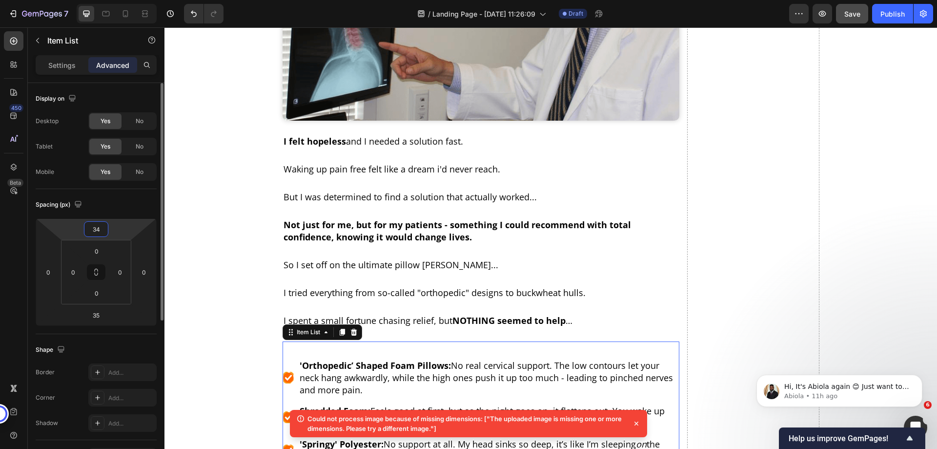
type input "3"
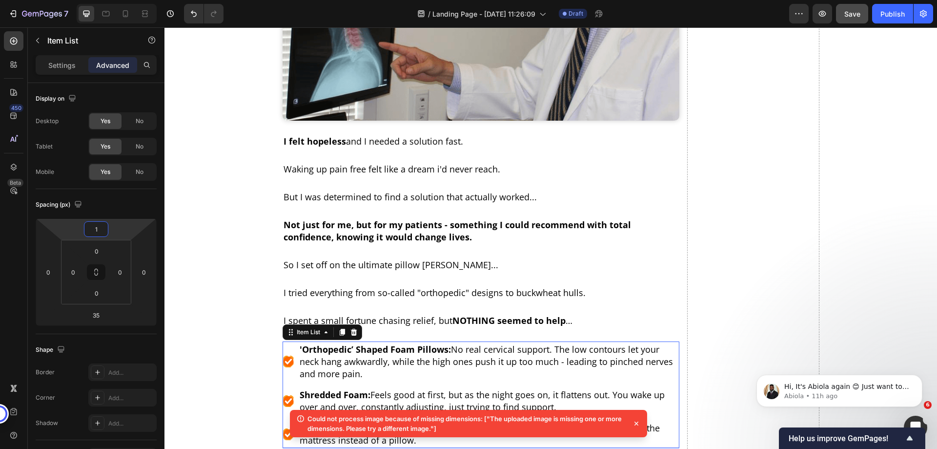
type input "1"
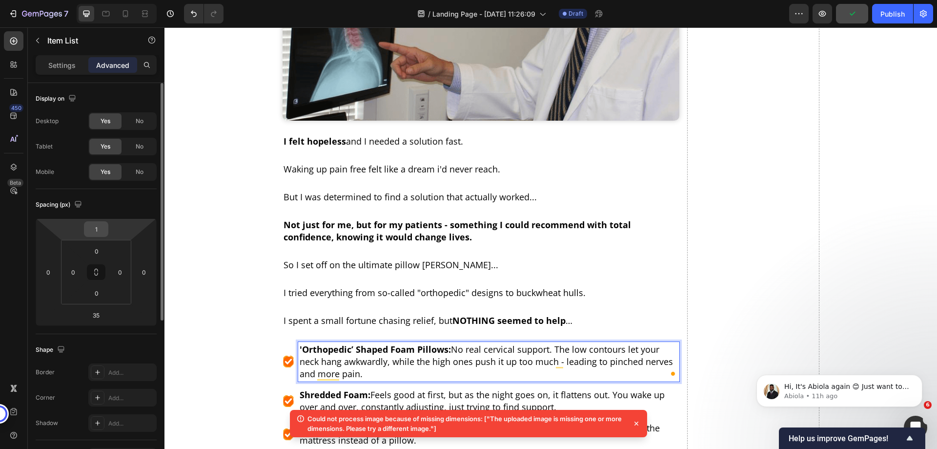
click at [91, 228] on input "1" at bounding box center [96, 229] width 20 height 15
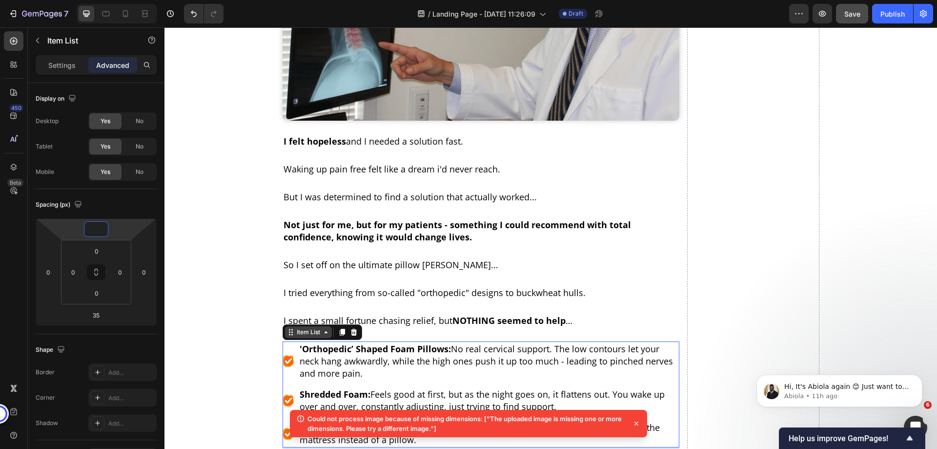
click at [306, 328] on div "Item List" at bounding box center [308, 332] width 27 height 9
type input "0"
click at [63, 57] on div "Settings" at bounding box center [62, 65] width 49 height 16
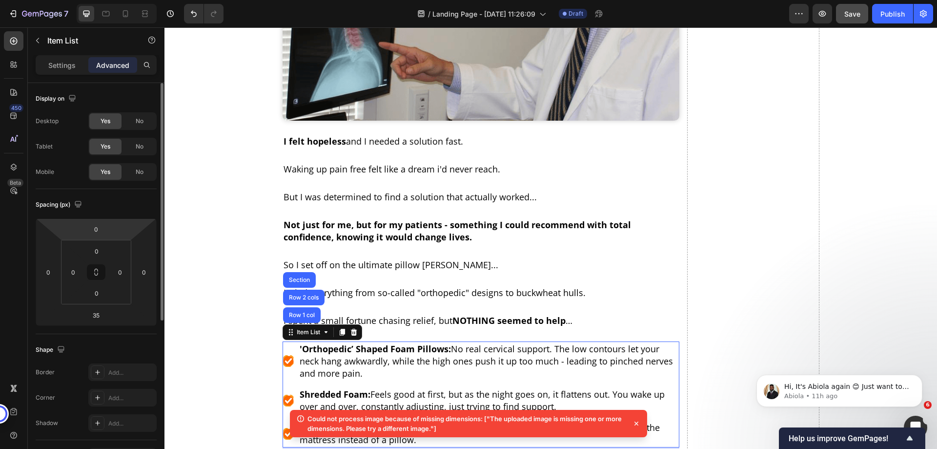
type input "8"
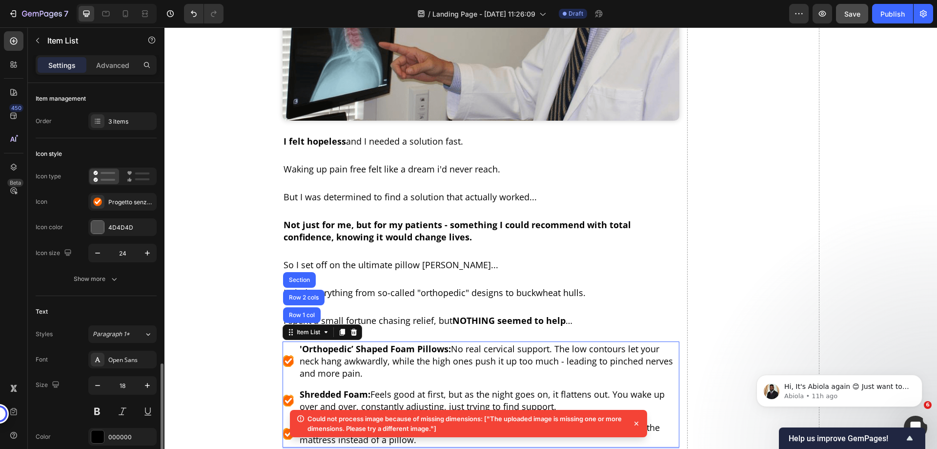
scroll to position [195, 0]
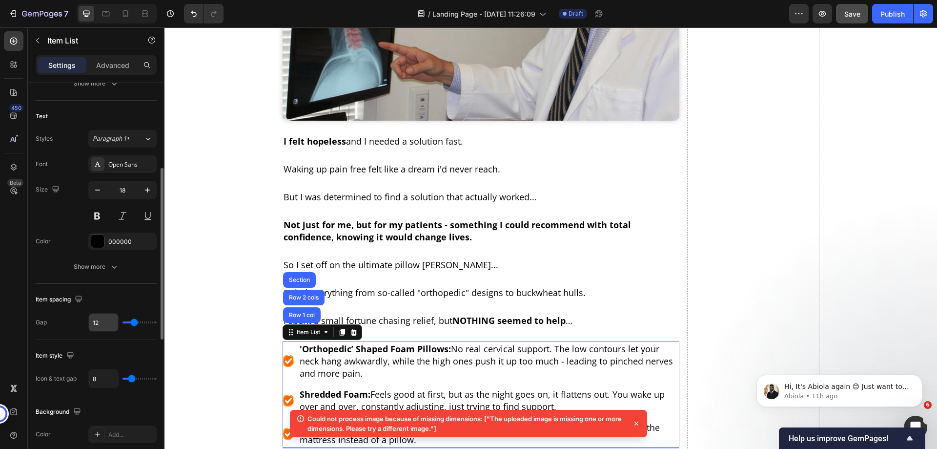
click at [97, 325] on input "12" at bounding box center [103, 322] width 29 height 18
type input "13"
type input "14"
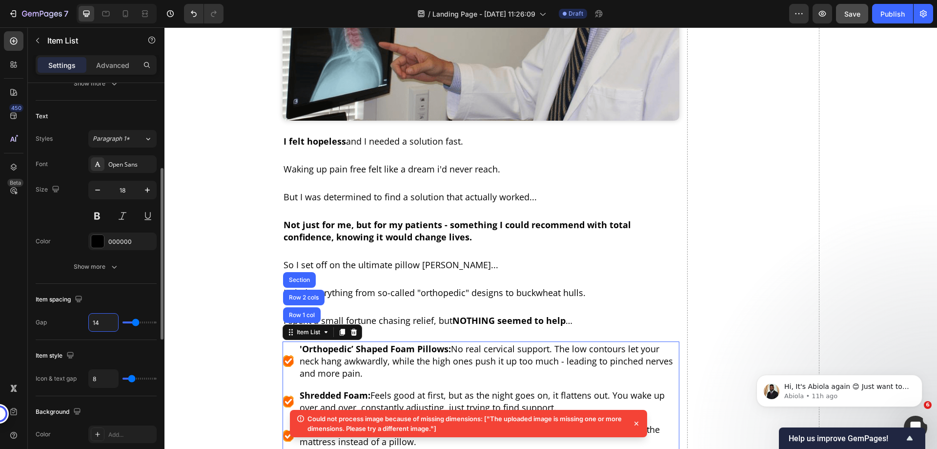
type input "15"
click at [100, 327] on input "15" at bounding box center [103, 322] width 29 height 18
type input "16"
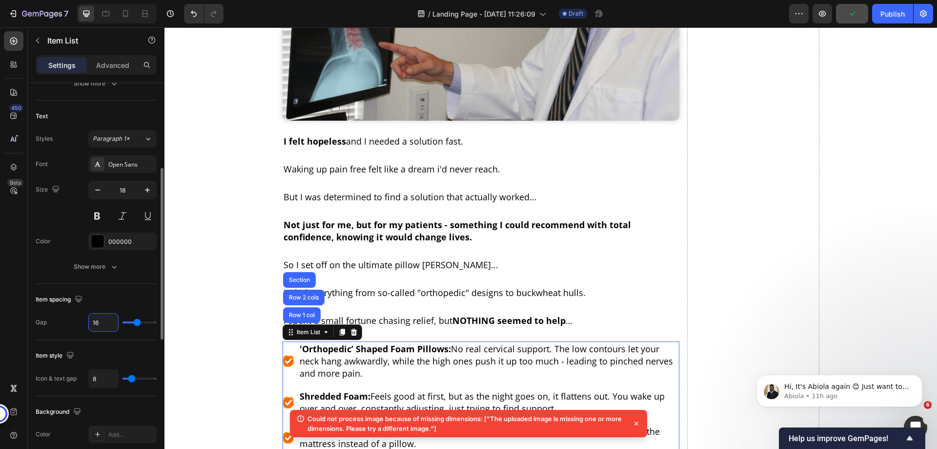
type input "17"
click at [96, 378] on input "8" at bounding box center [103, 378] width 29 height 18
type input "9"
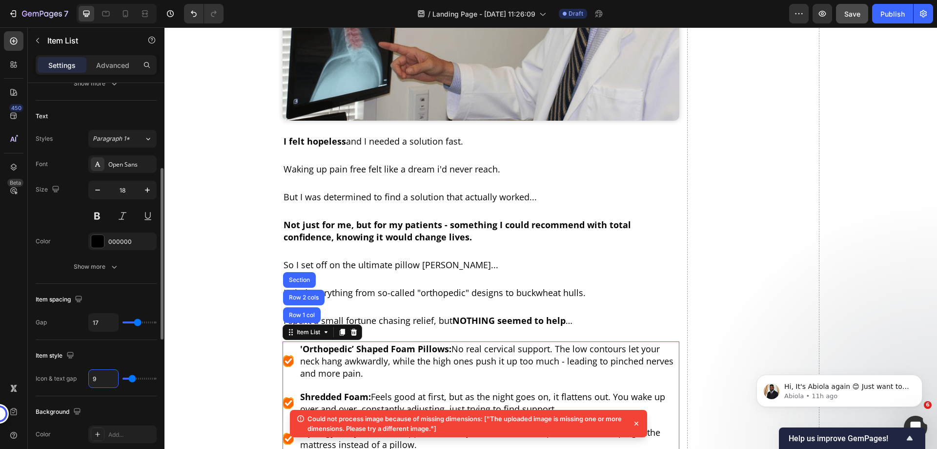
click at [98, 379] on input "9" at bounding box center [103, 378] width 29 height 18
type input "10"
type input "11"
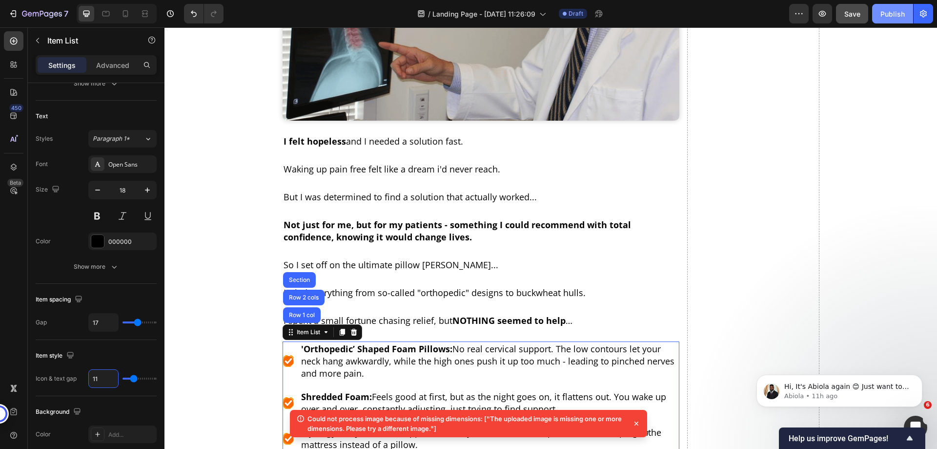
click at [882, 19] on div "Publish" at bounding box center [893, 14] width 24 height 10
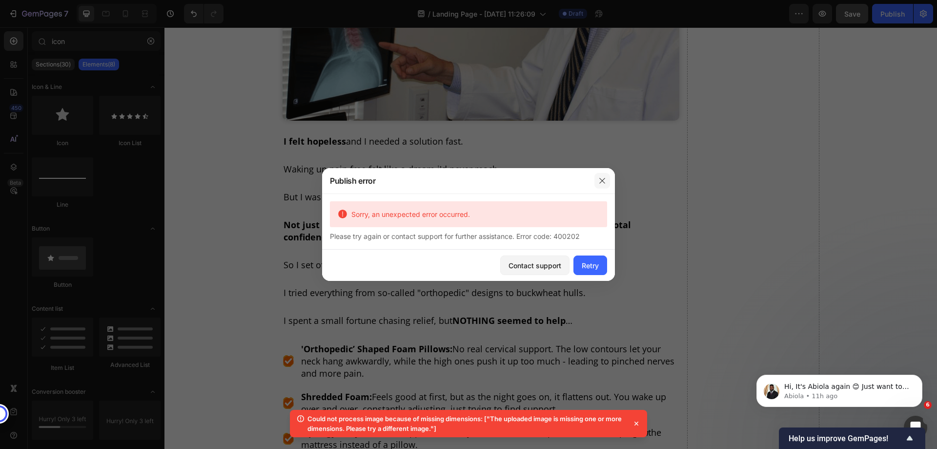
click at [608, 176] on button "button" at bounding box center [603, 181] width 16 height 16
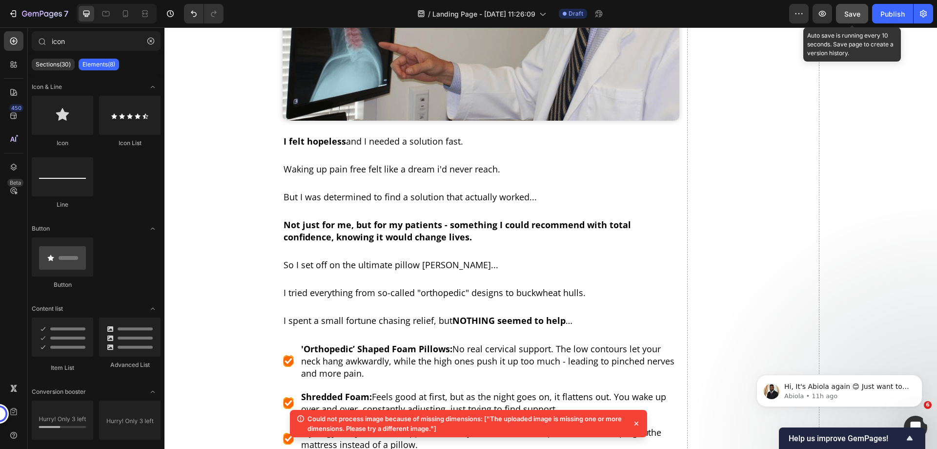
click at [851, 16] on span "Save" at bounding box center [852, 14] width 16 height 8
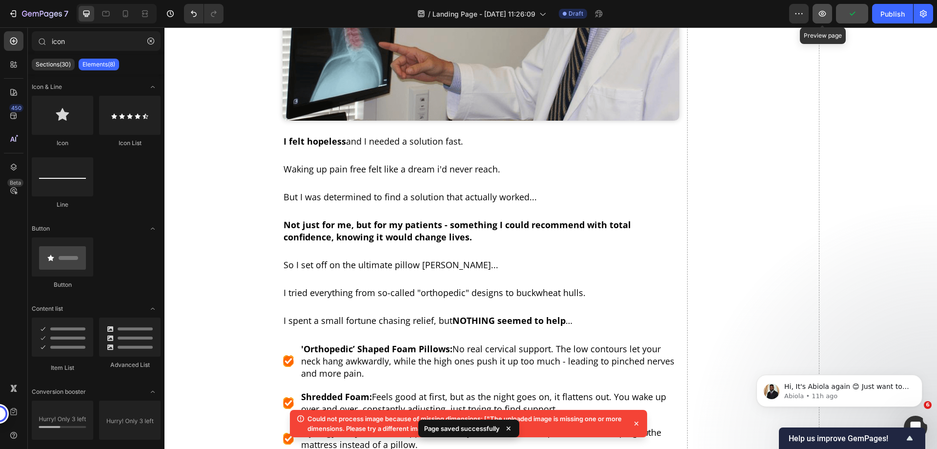
click at [824, 15] on icon "button" at bounding box center [823, 14] width 10 height 10
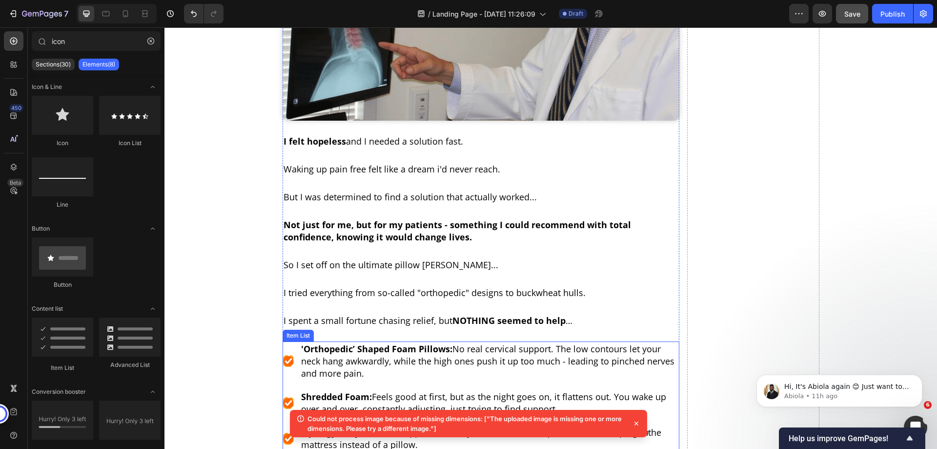
click at [371, 390] on p "Shredded Foam: Feels good at first, but as the night goes on, it flattens out. …" at bounding box center [489, 402] width 377 height 24
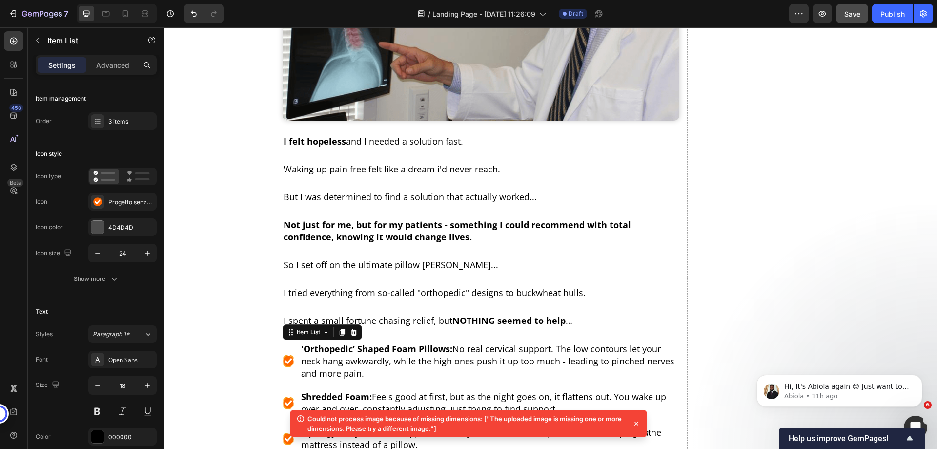
click at [285, 341] on div "'Orthopedic’ Shaped Foam Pillows: No real cervical support. The low contours le…" at bounding box center [481, 361] width 397 height 40
click at [286, 341] on div "'Orthopedic’ Shaped Foam Pillows: No real cervical support. The low contours le…" at bounding box center [481, 361] width 397 height 40
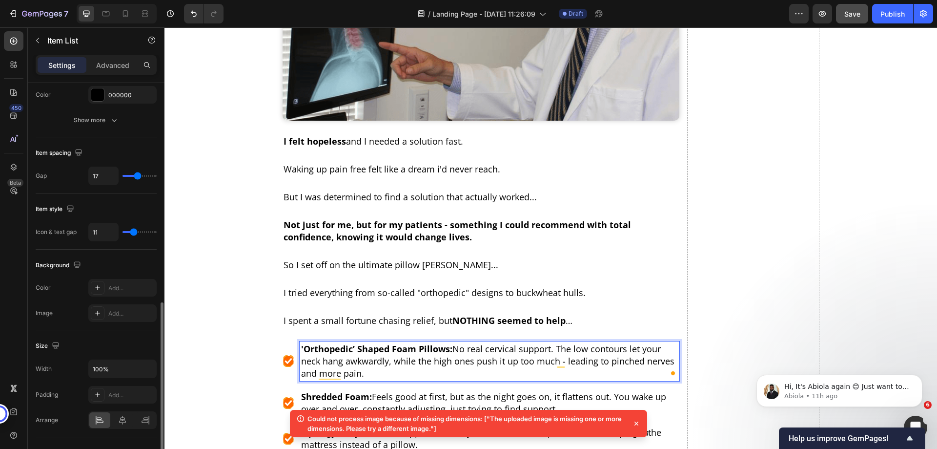
scroll to position [508, 0]
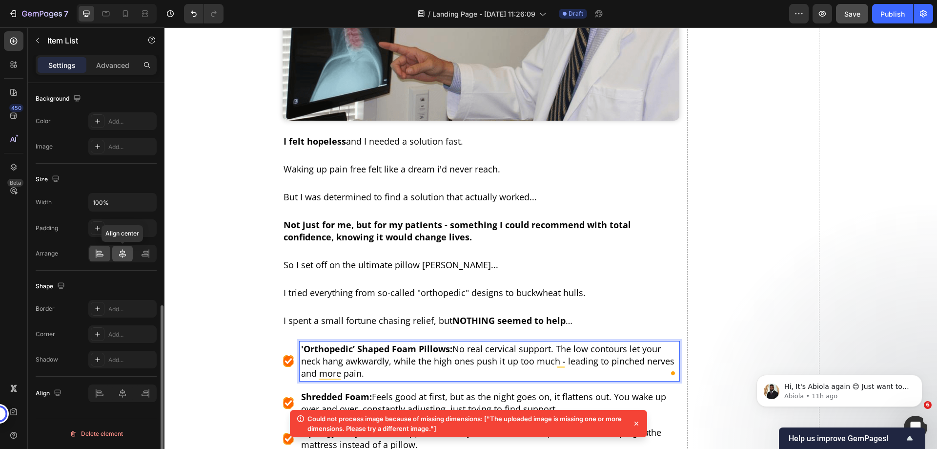
click at [121, 255] on icon at bounding box center [123, 253] width 10 height 10
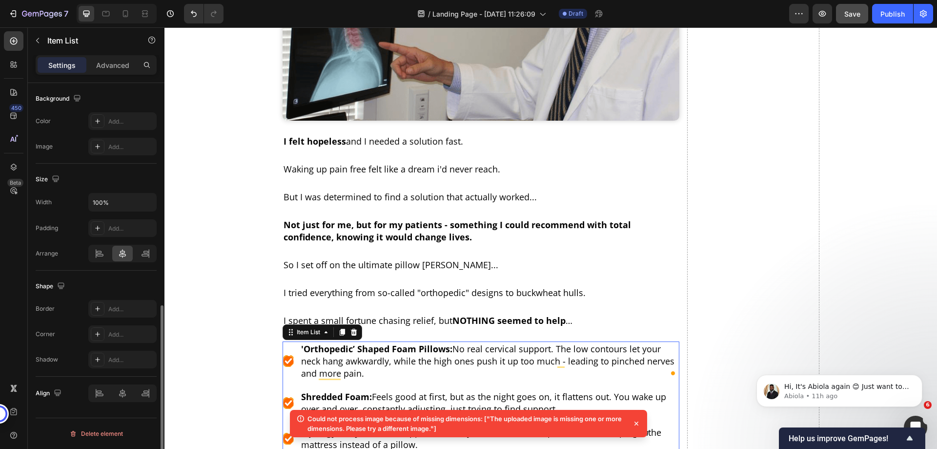
click at [134, 253] on div at bounding box center [122, 254] width 68 height 18
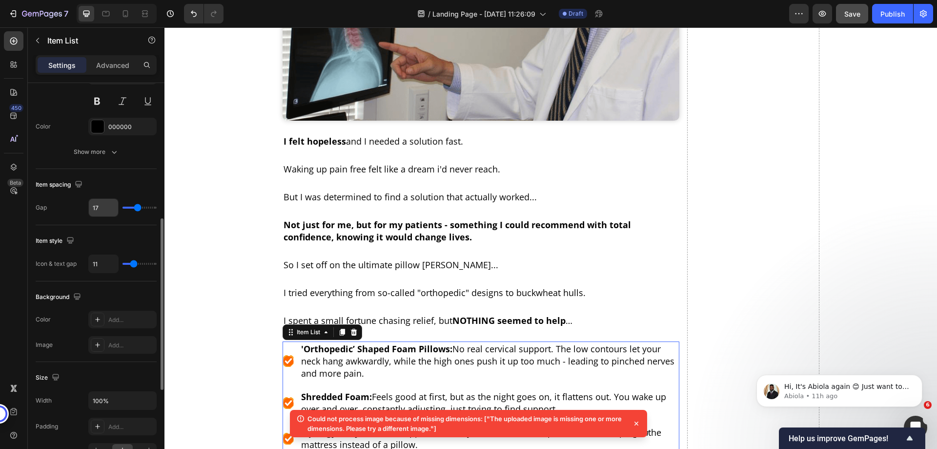
click at [107, 208] on input "17" at bounding box center [103, 208] width 29 height 18
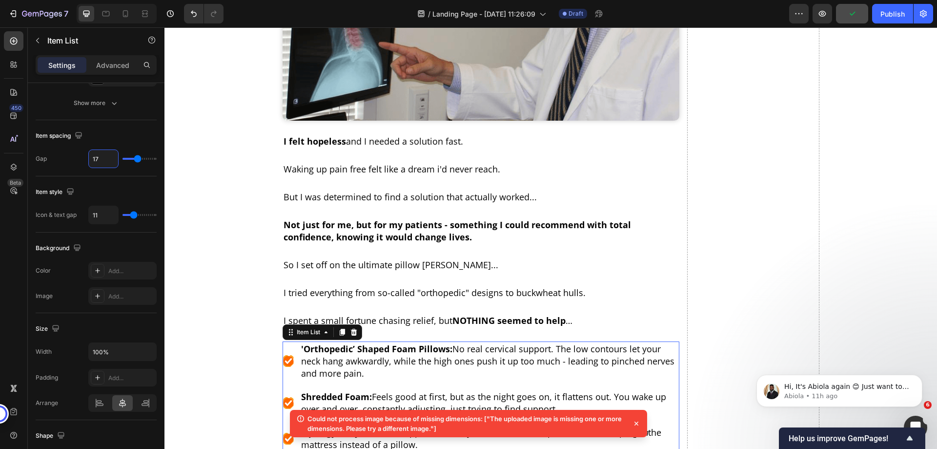
scroll to position [508, 0]
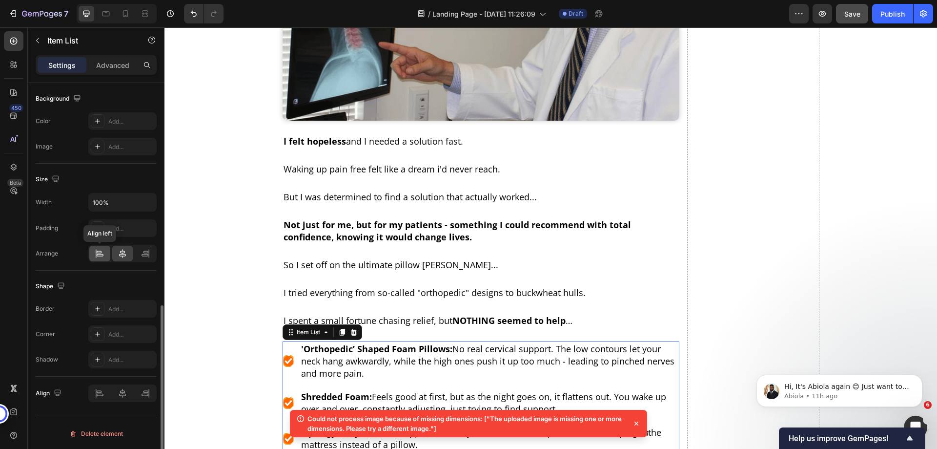
click at [100, 249] on div at bounding box center [99, 254] width 21 height 16
click at [144, 254] on icon at bounding box center [145, 255] width 7 height 2
click at [103, 252] on icon at bounding box center [100, 253] width 10 height 10
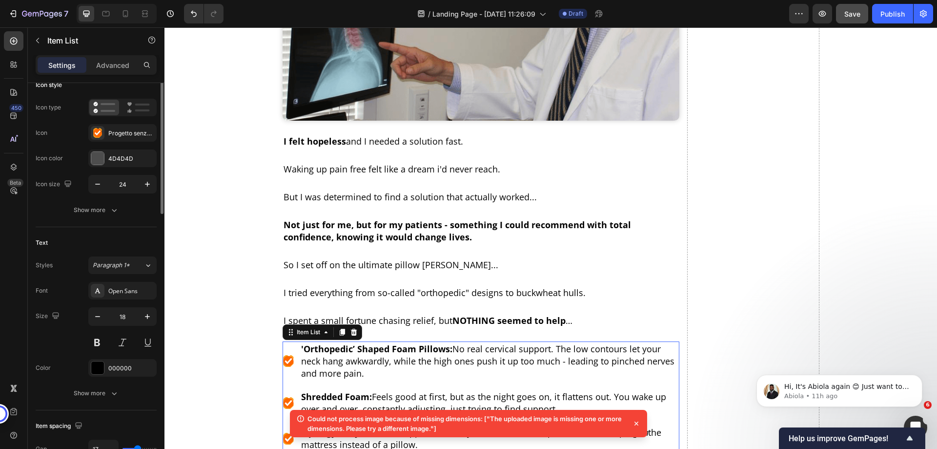
scroll to position [0, 0]
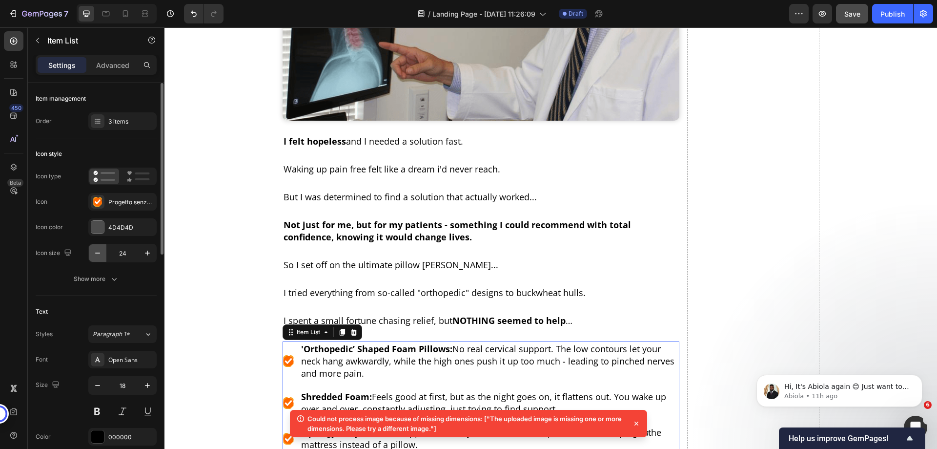
click at [96, 256] on icon "button" at bounding box center [98, 253] width 10 height 10
type input "23"
click at [104, 205] on div at bounding box center [98, 202] width 14 height 14
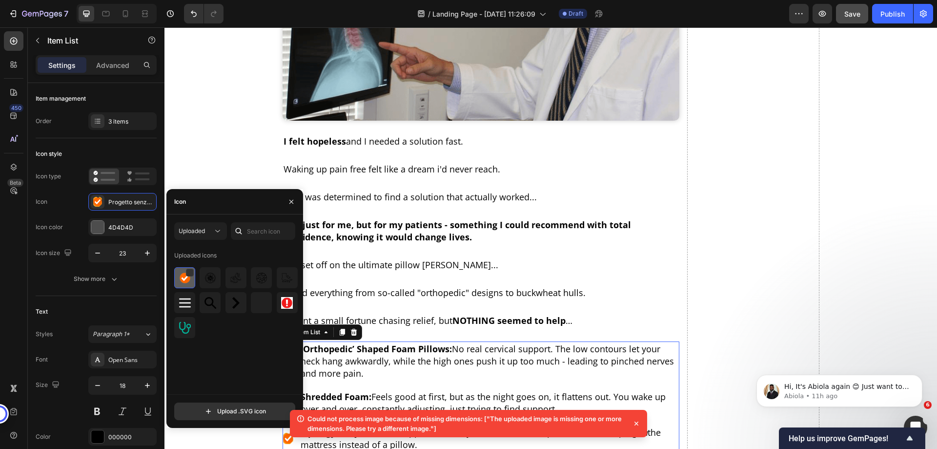
click at [178, 281] on div at bounding box center [184, 277] width 21 height 21
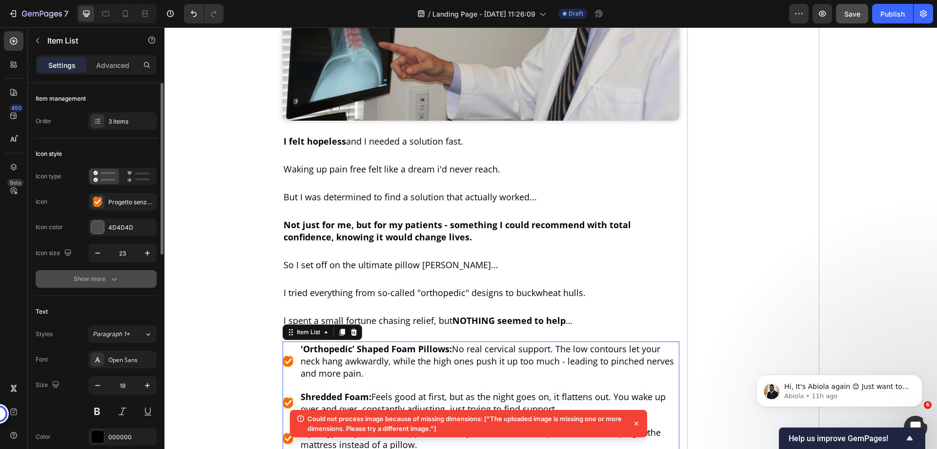
click at [103, 282] on div "Show more" at bounding box center [96, 279] width 45 height 10
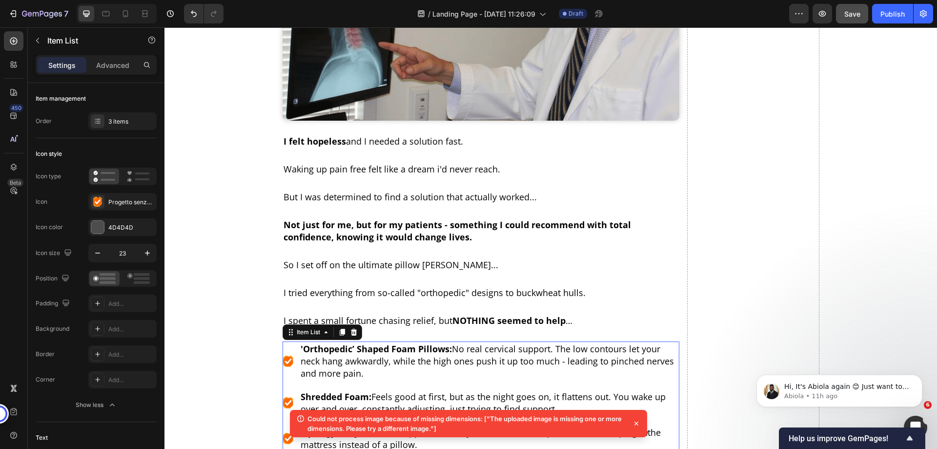
click at [288, 356] on icon at bounding box center [288, 361] width 10 height 10
click at [108, 204] on div "Progetto senza titolo (74)" at bounding box center [122, 202] width 68 height 18
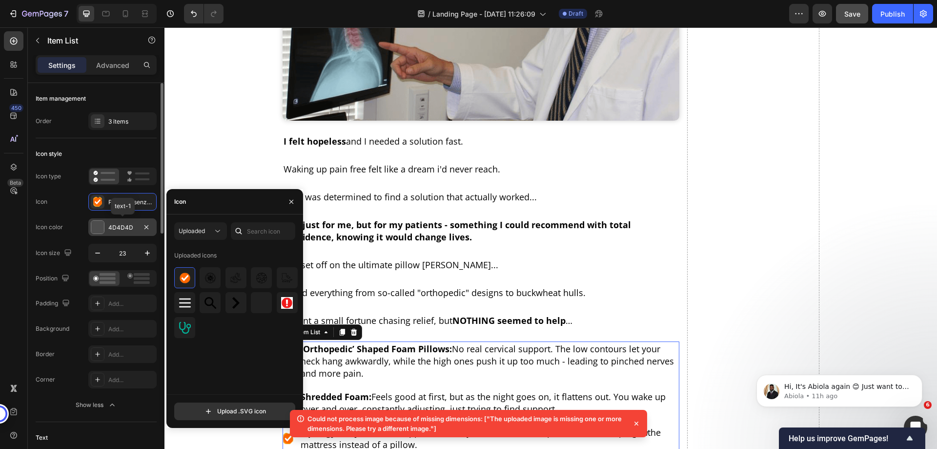
click at [119, 225] on div "4D4D4D" at bounding box center [122, 227] width 28 height 9
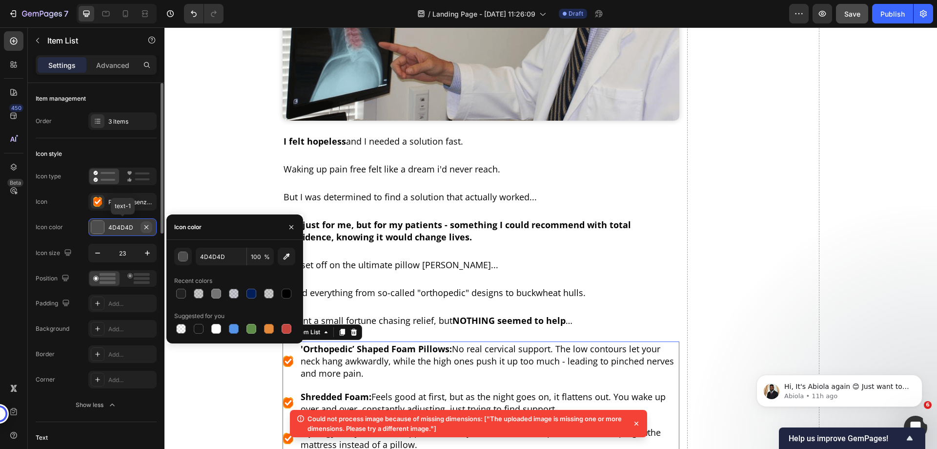
click at [146, 224] on icon "button" at bounding box center [147, 227] width 8 height 8
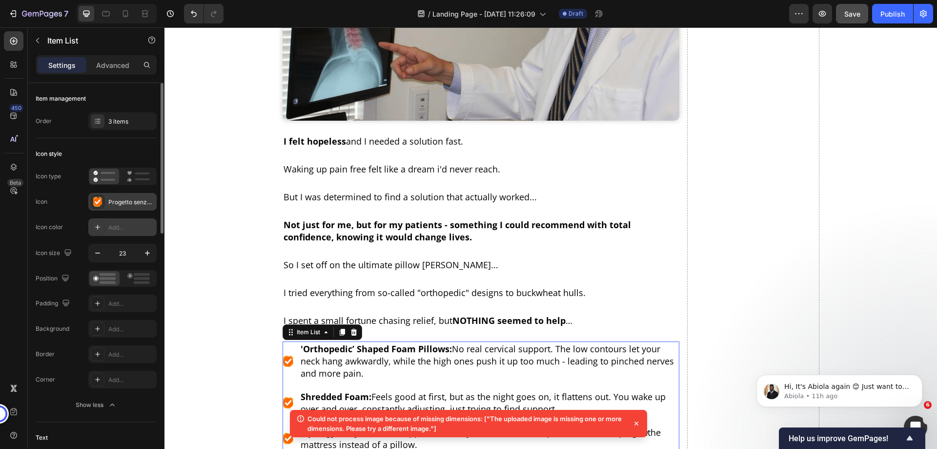
click at [101, 199] on icon at bounding box center [97, 201] width 9 height 9
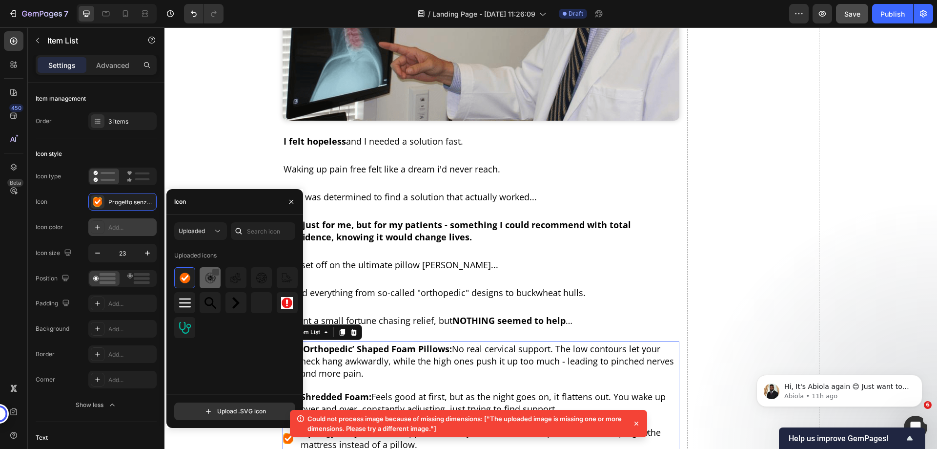
click at [215, 272] on div at bounding box center [216, 272] width 8 height 8
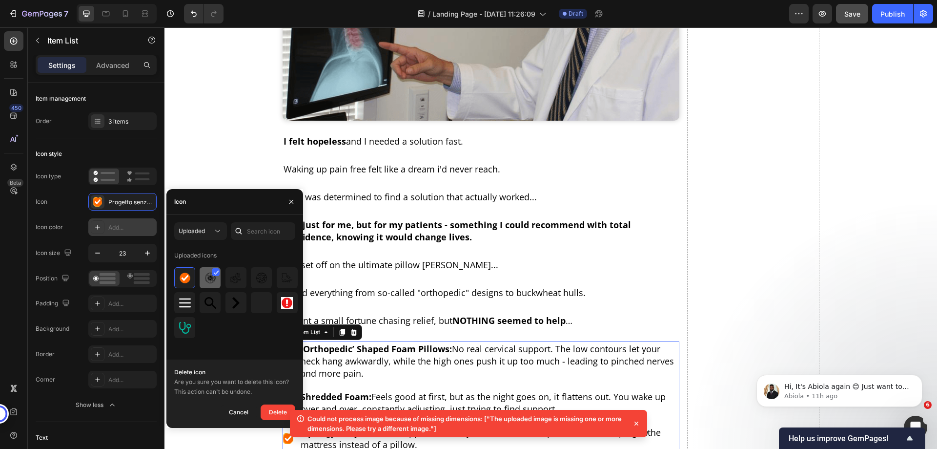
click at [207, 281] on img at bounding box center [211, 278] width 12 height 12
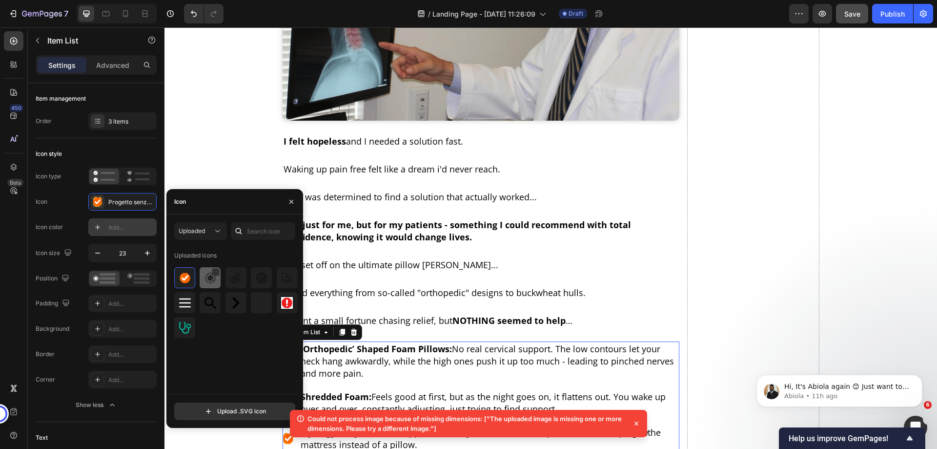
click at [207, 281] on img at bounding box center [211, 278] width 12 height 12
drag, startPoint x: 372, startPoint y: 228, endPoint x: 398, endPoint y: 225, distance: 25.6
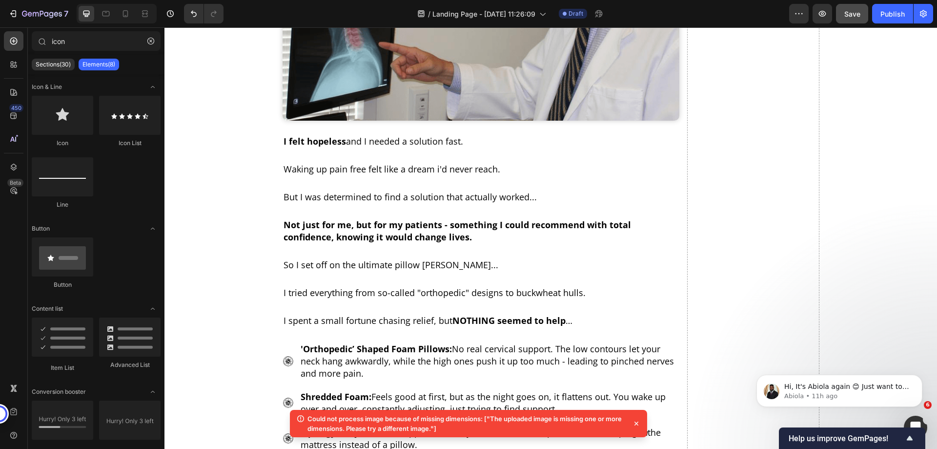
click at [306, 343] on p "'Orthopedic’ Shaped Foam Pillows: No real cervical support. The low contours le…" at bounding box center [489, 361] width 377 height 37
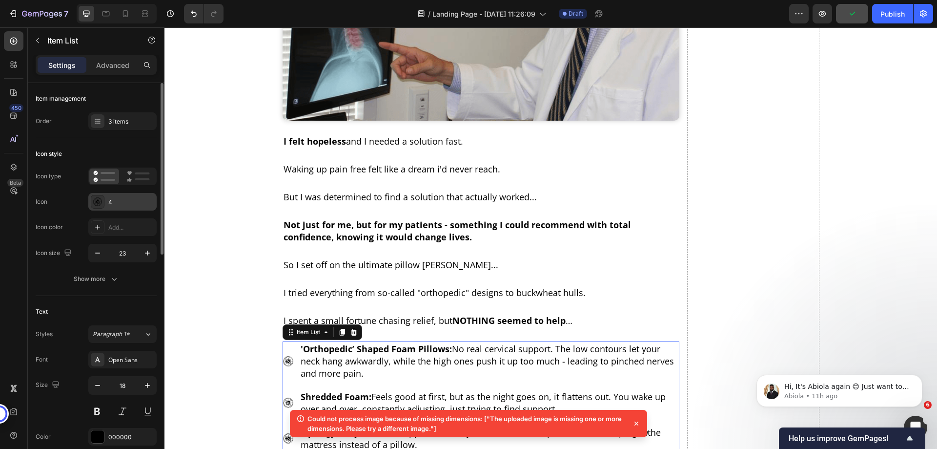
click at [98, 202] on icon at bounding box center [98, 202] width 10 height 10
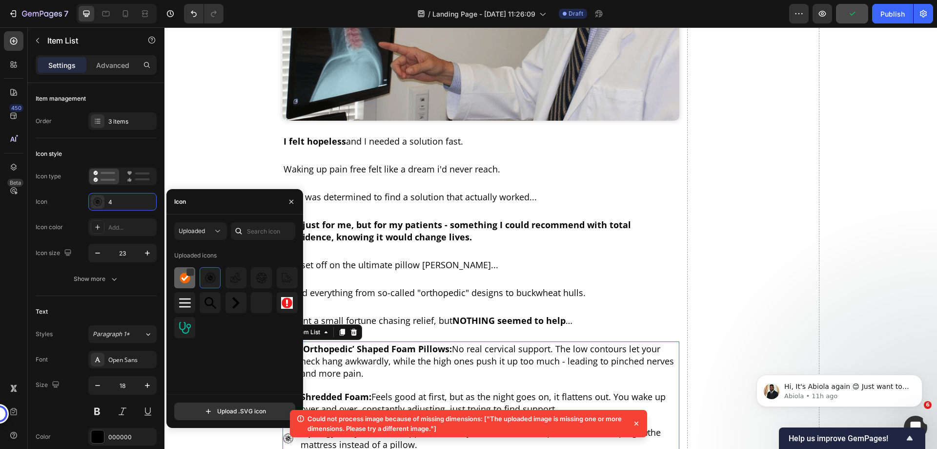
click at [181, 279] on img at bounding box center [185, 278] width 12 height 12
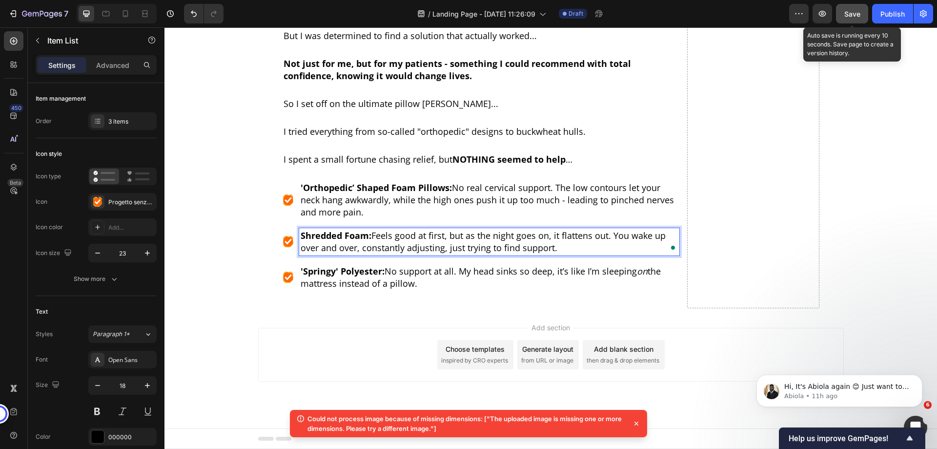
click at [847, 14] on span "Save" at bounding box center [852, 14] width 16 height 8
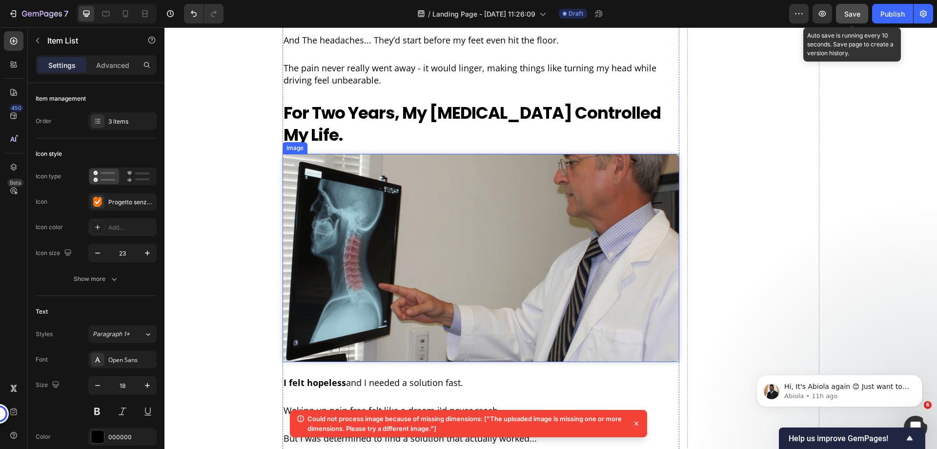
scroll to position [995, 0]
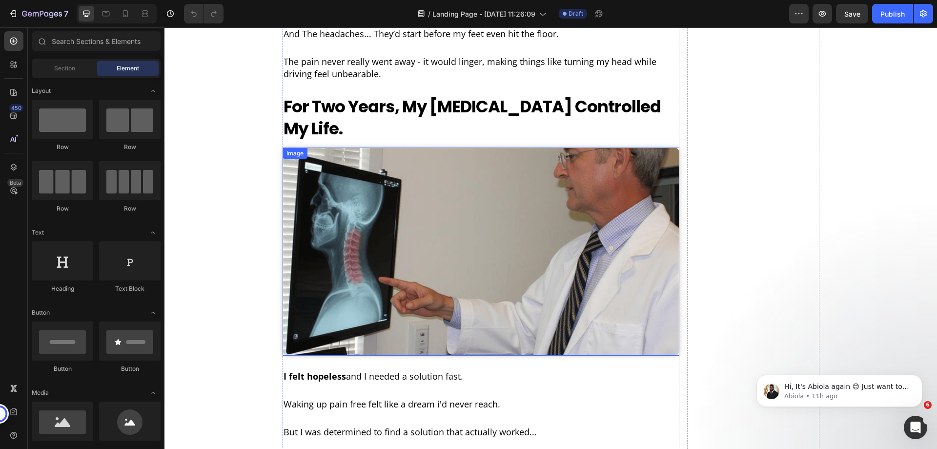
scroll to position [946, 0]
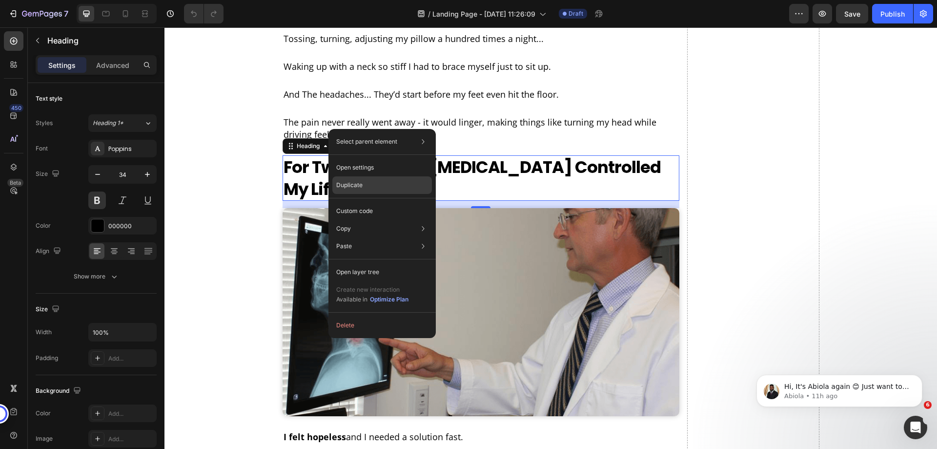
click at [367, 190] on div "Duplicate" at bounding box center [382, 185] width 100 height 18
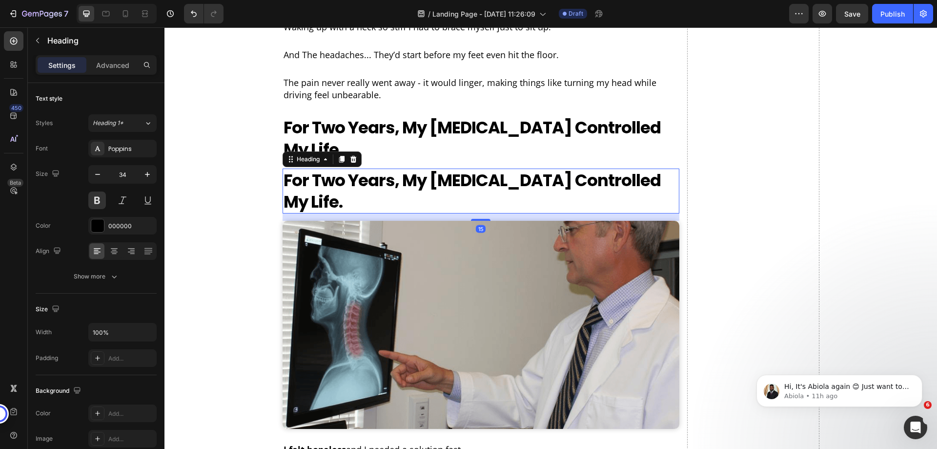
scroll to position [995, 0]
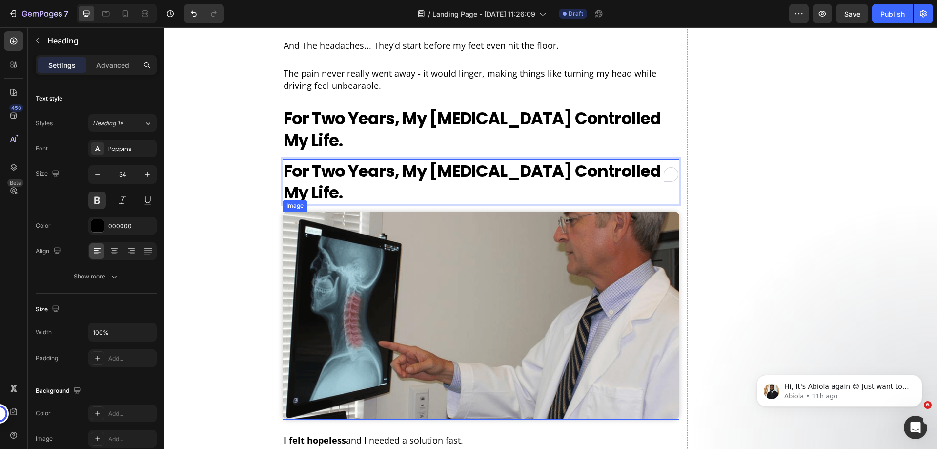
drag, startPoint x: 291, startPoint y: 103, endPoint x: 335, endPoint y: 135, distance: 53.8
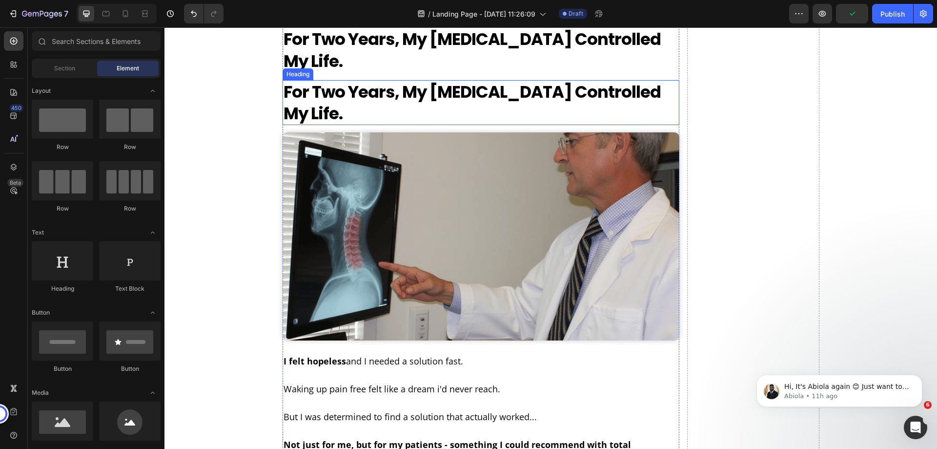
scroll to position [1025, 0]
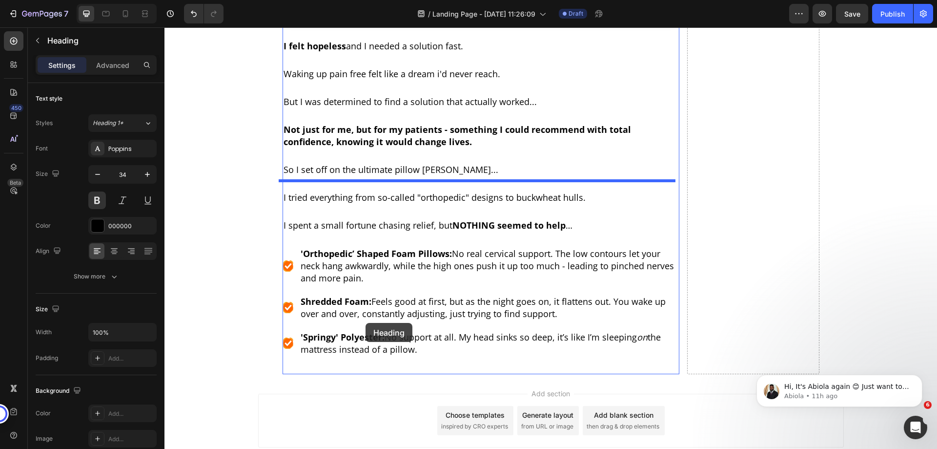
scroll to position [1368, 0]
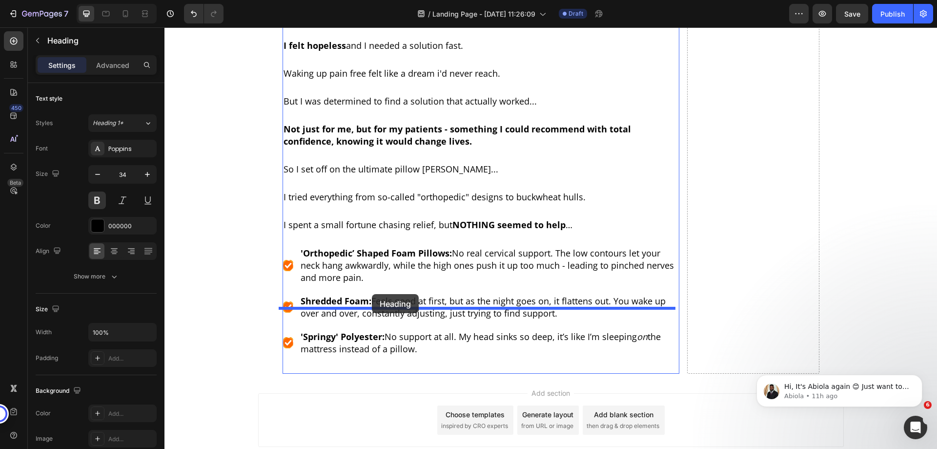
drag, startPoint x: 290, startPoint y: 75, endPoint x: 375, endPoint y: 293, distance: 234.4
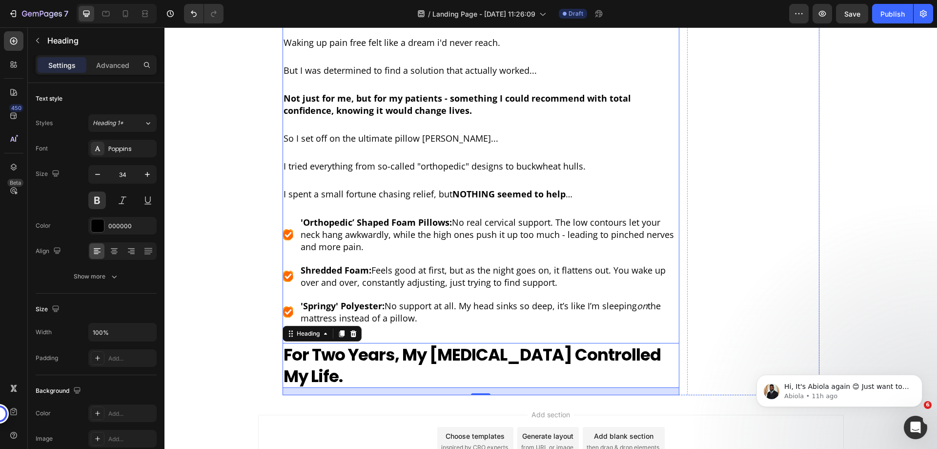
scroll to position [1336, 0]
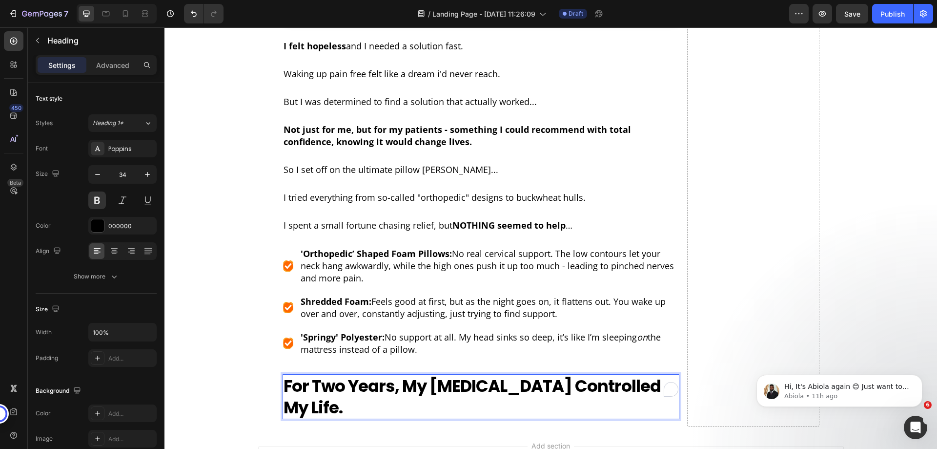
click at [347, 374] on strong "For Two Years, My [MEDICAL_DATA] Controlled My Life." at bounding box center [472, 396] width 377 height 45
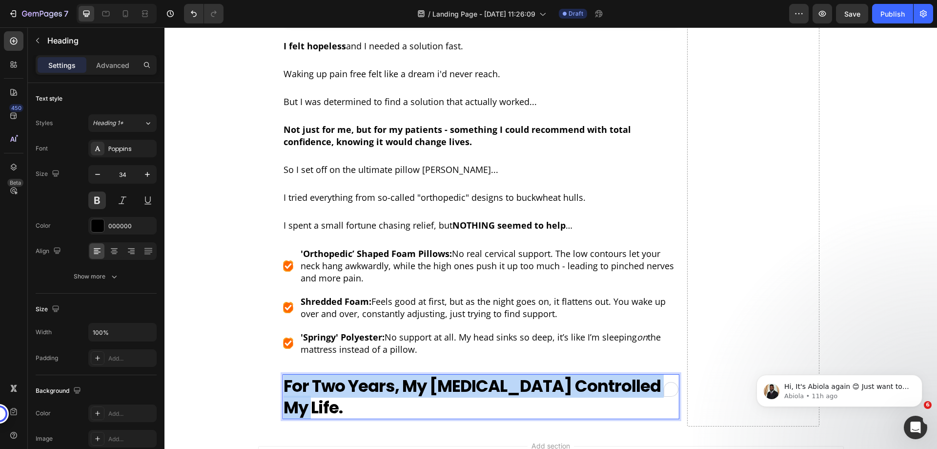
click at [347, 374] on strong "For Two Years, My [MEDICAL_DATA] Controlled My Life." at bounding box center [472, 396] width 377 height 45
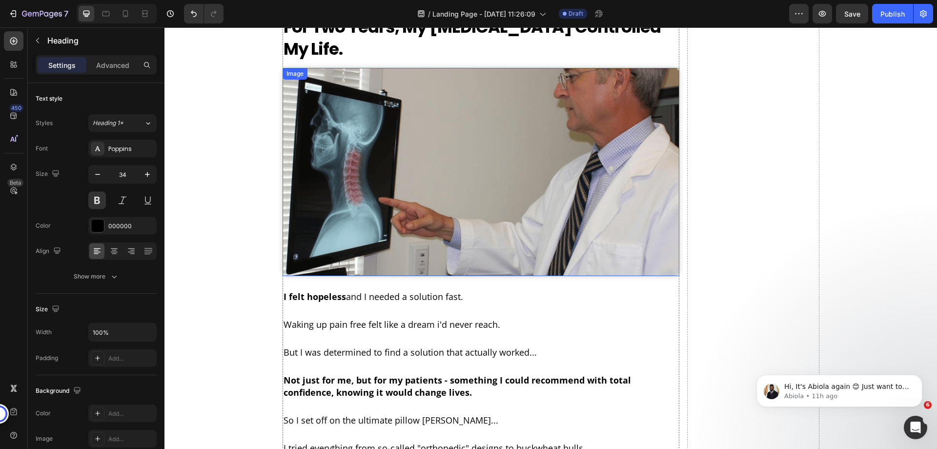
scroll to position [1044, 0]
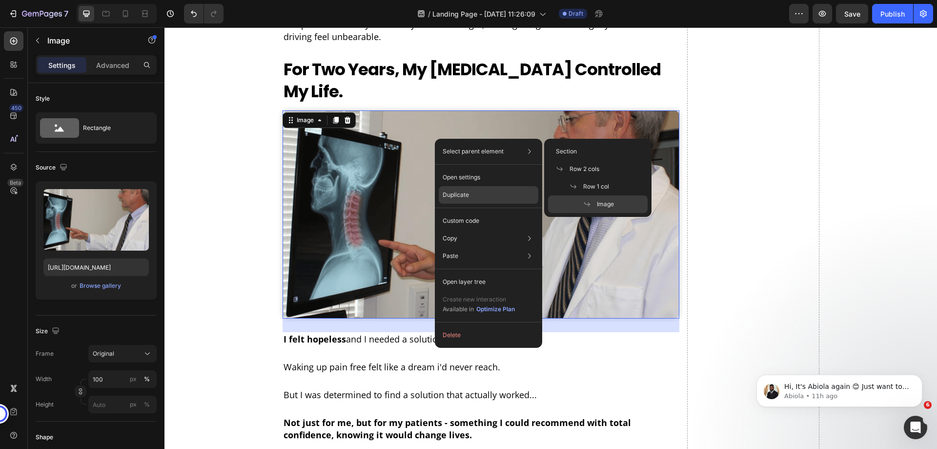
click at [472, 190] on div "Duplicate" at bounding box center [489, 195] width 100 height 18
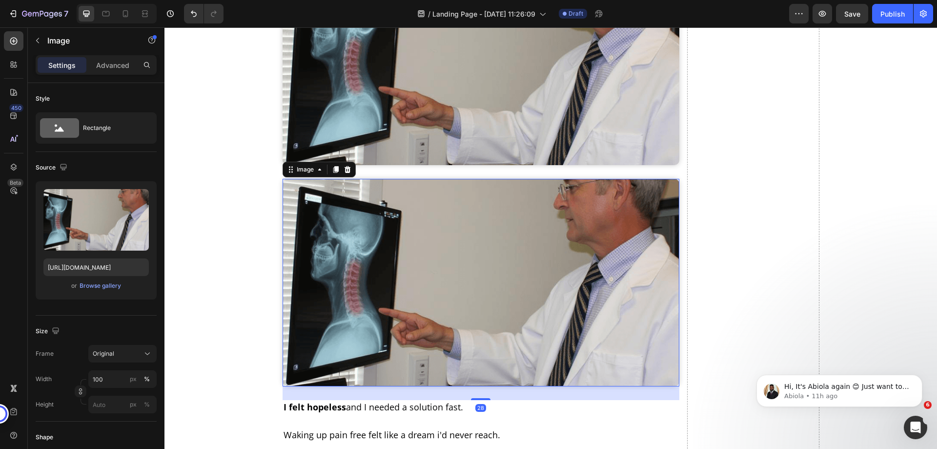
scroll to position [1239, 0]
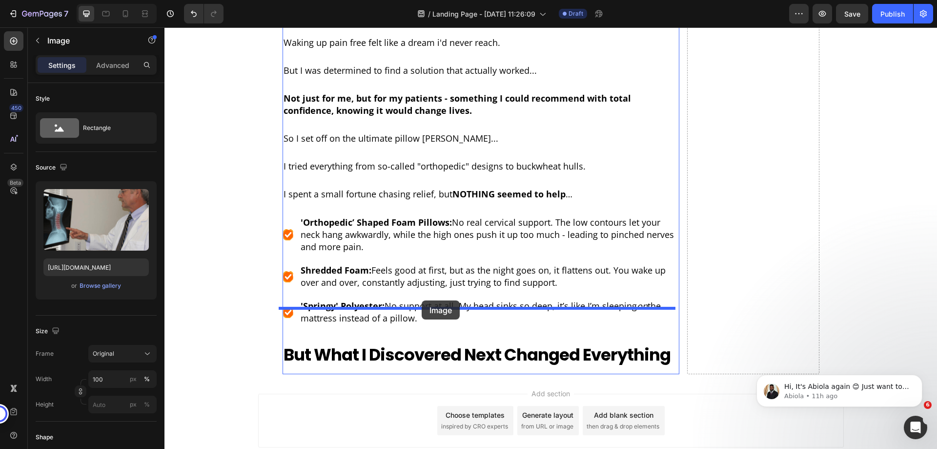
drag, startPoint x: 433, startPoint y: 142, endPoint x: 422, endPoint y: 300, distance: 158.6
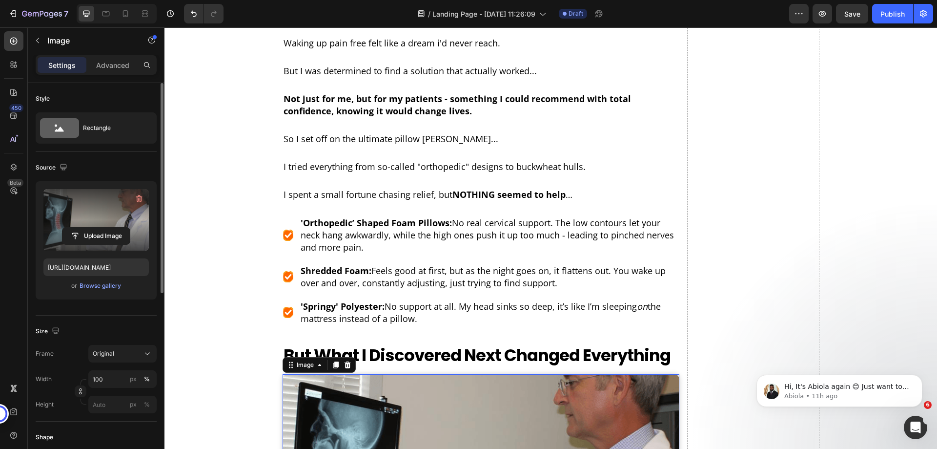
click at [103, 206] on label at bounding box center [95, 220] width 105 height 62
click at [103, 227] on input "file" at bounding box center [95, 235] width 67 height 17
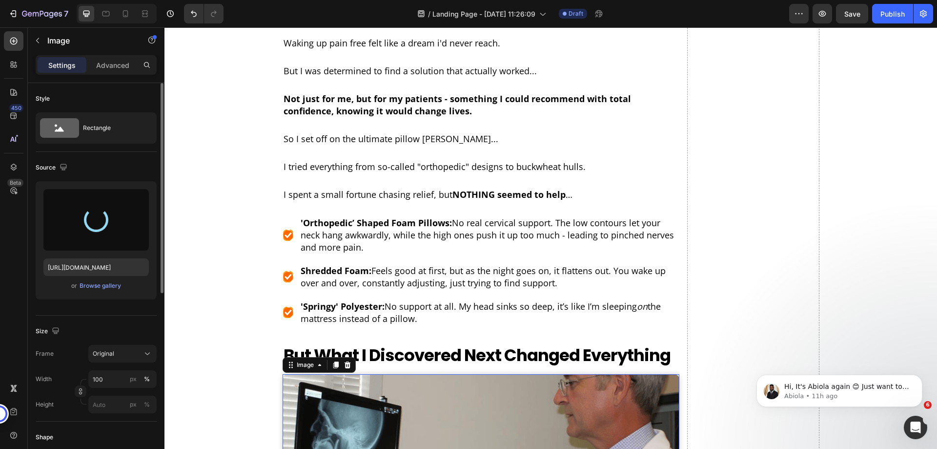
type input "https://cdn.shopify.com/s/files/1/0968/8953/6850/files/gempages_569934698445275…"
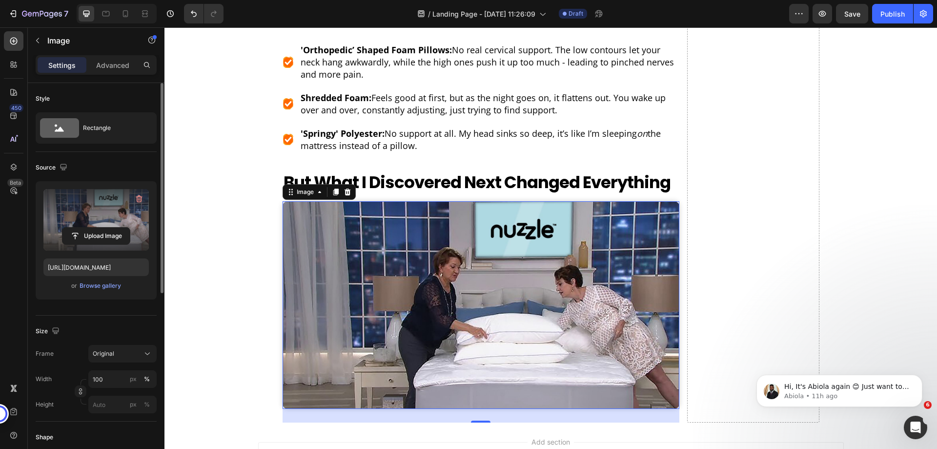
scroll to position [1491, 0]
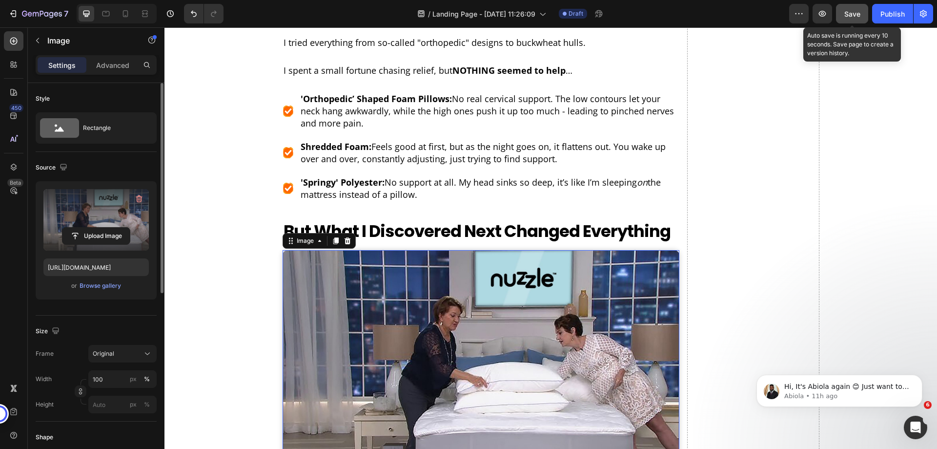
click at [853, 17] on span "Save" at bounding box center [852, 14] width 16 height 8
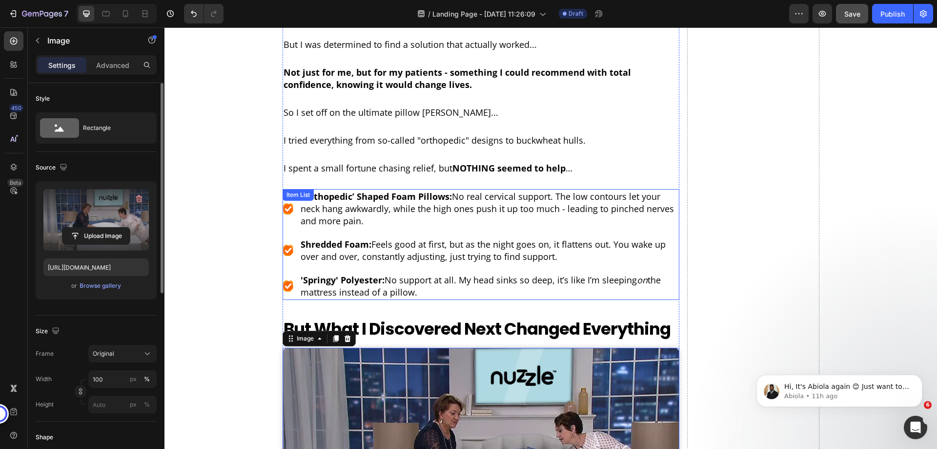
scroll to position [1247, 0]
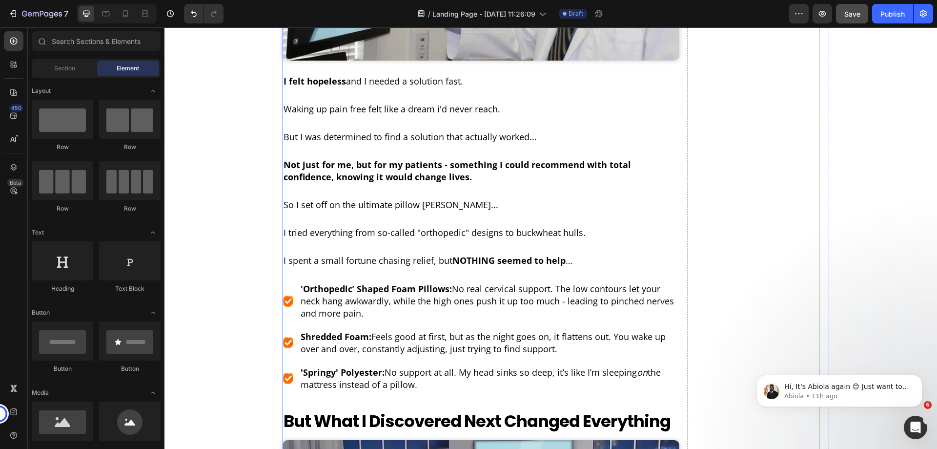
scroll to position [1345, 0]
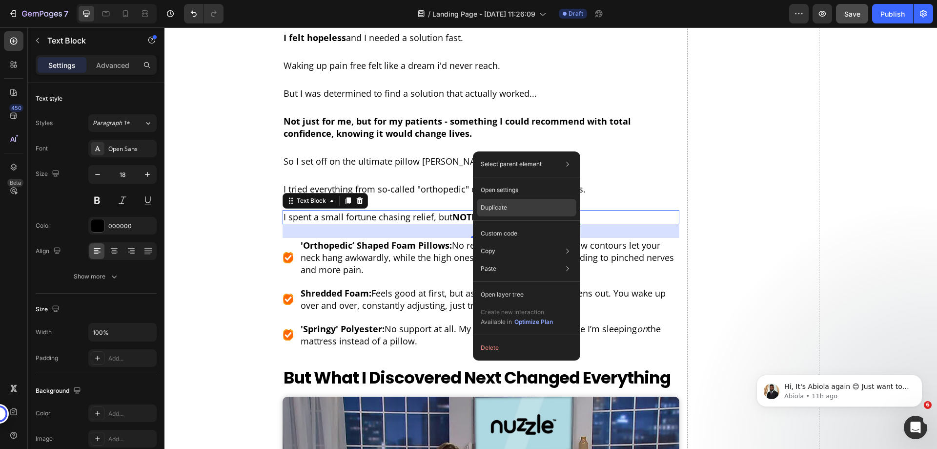
drag, startPoint x: 509, startPoint y: 206, endPoint x: 358, endPoint y: 177, distance: 153.6
click at [509, 206] on div "Duplicate" at bounding box center [527, 208] width 100 height 18
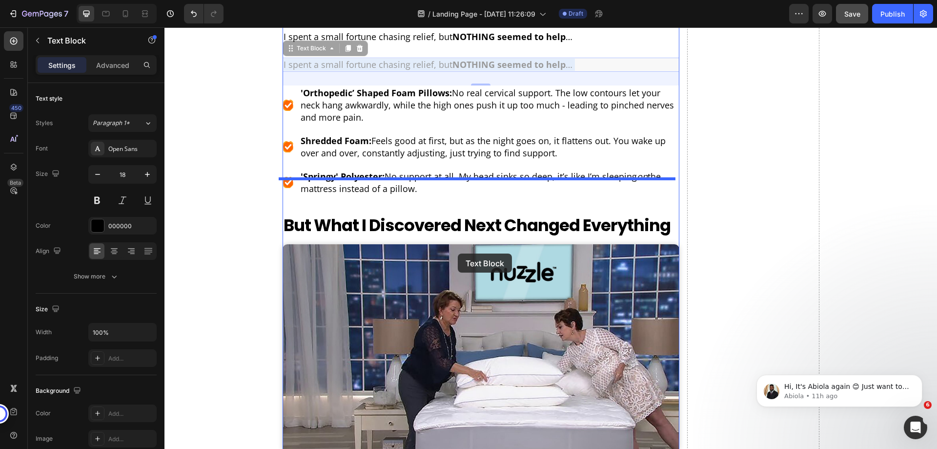
scroll to position [1617, 0]
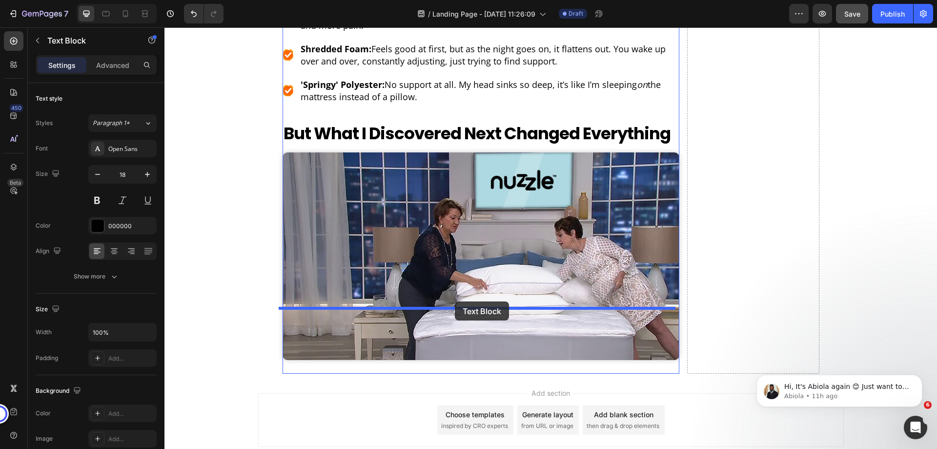
drag, startPoint x: 366, startPoint y: 82, endPoint x: 455, endPoint y: 301, distance: 237.1
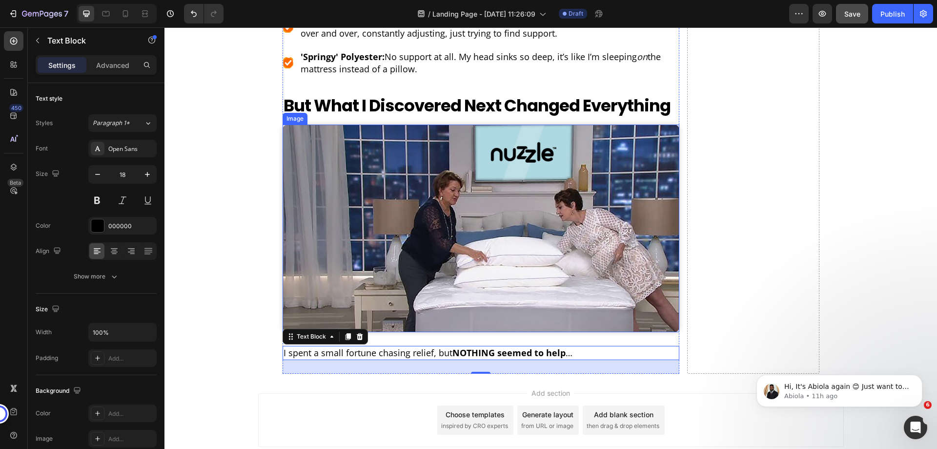
scroll to position [1589, 0]
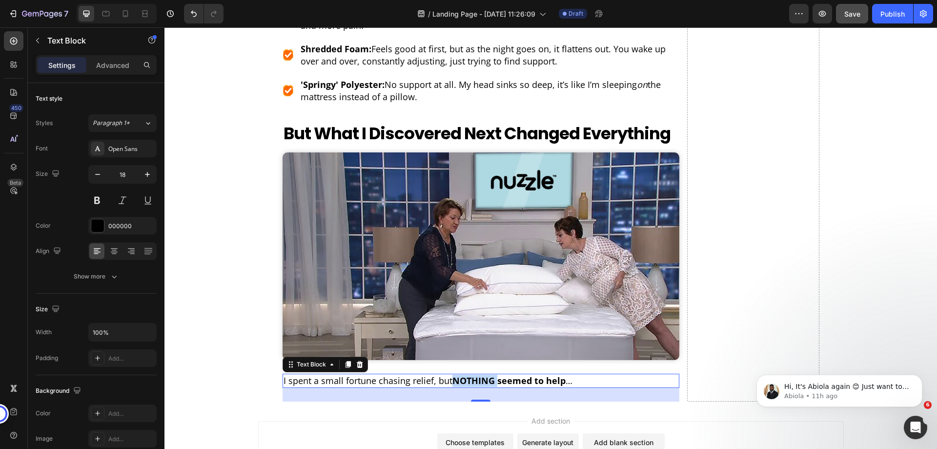
click at [470, 374] on strong "NOTHING seemed to help" at bounding box center [508, 380] width 113 height 12
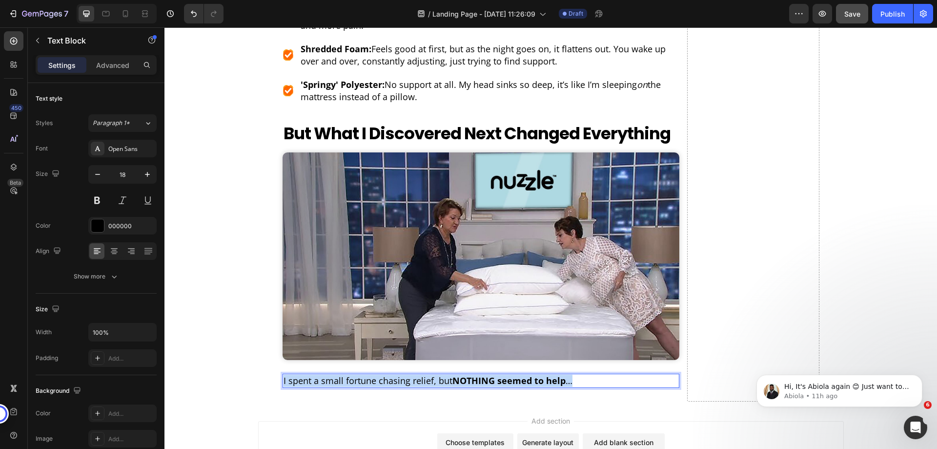
click at [470, 374] on strong "NOTHING seemed to help" at bounding box center [508, 380] width 113 height 12
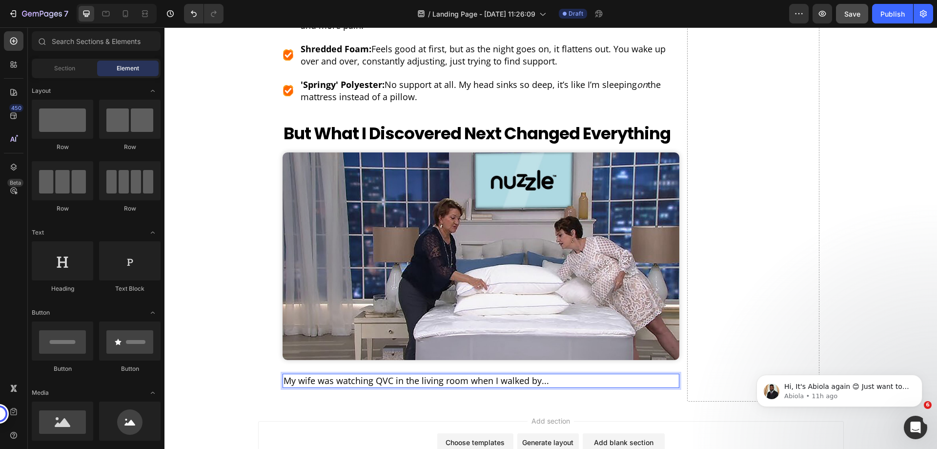
drag, startPoint x: 366, startPoint y: 311, endPoint x: 885, endPoint y: 250, distance: 522.9
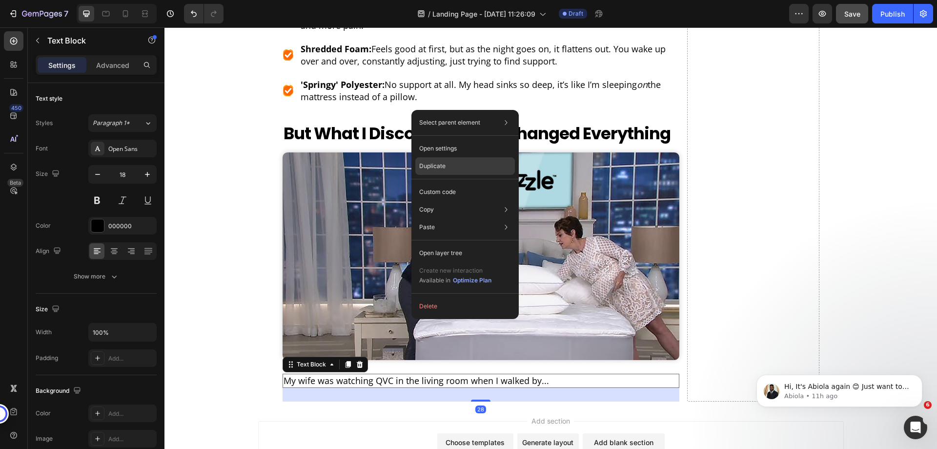
click at [434, 169] on p "Duplicate" at bounding box center [432, 166] width 26 height 9
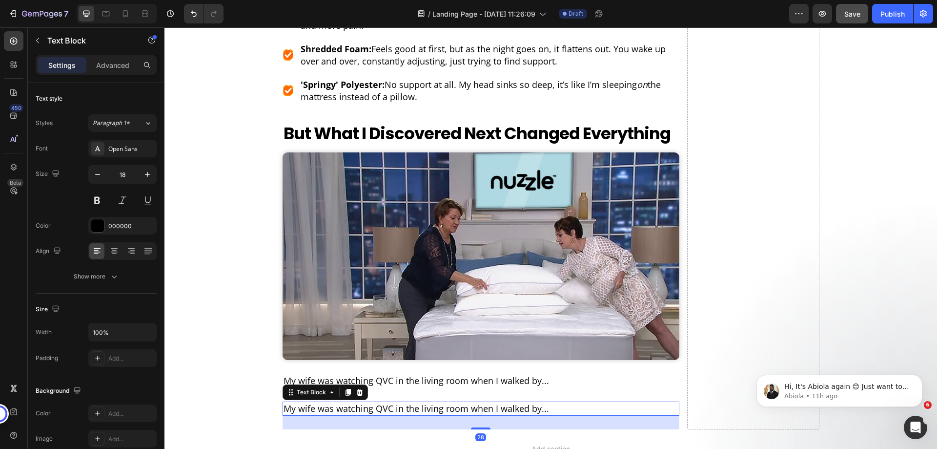
click at [529, 402] on p "My wife was watching QVC in the living room when I walked by..." at bounding box center [481, 408] width 395 height 12
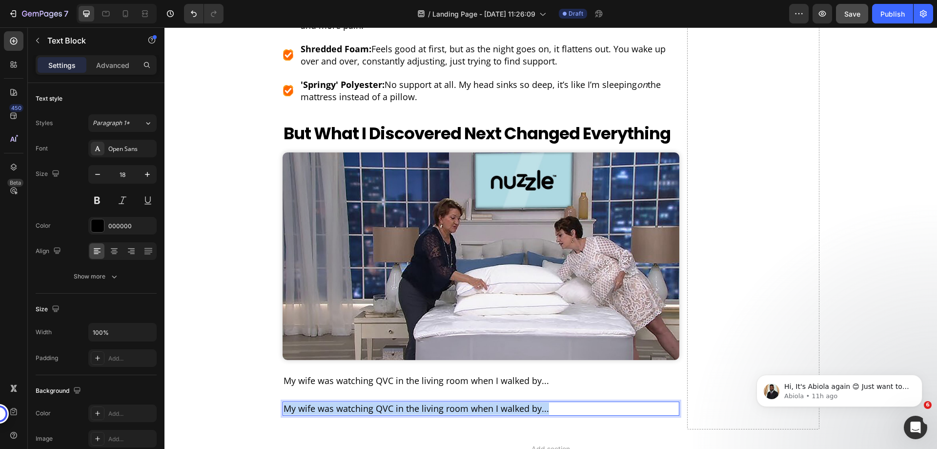
click at [529, 402] on p "My wife was watching QVC in the living room when I walked by..." at bounding box center [481, 408] width 395 height 12
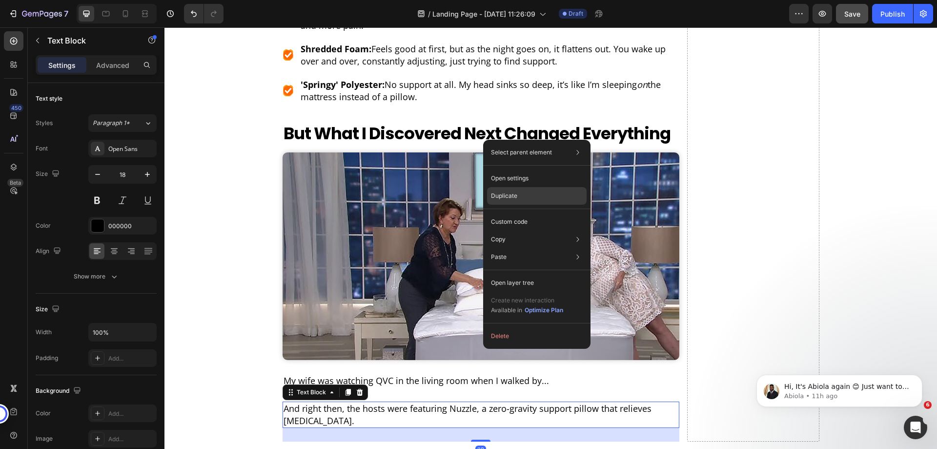
click at [504, 197] on p "Duplicate" at bounding box center [504, 195] width 26 height 9
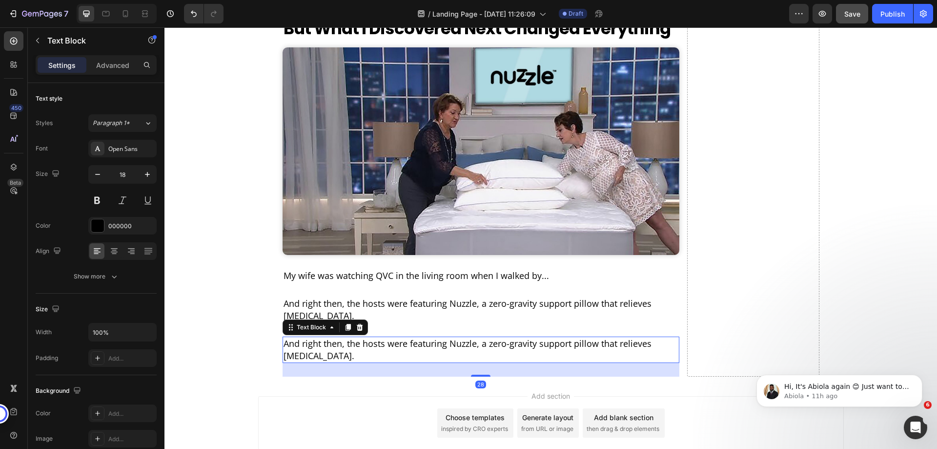
scroll to position [1697, 0]
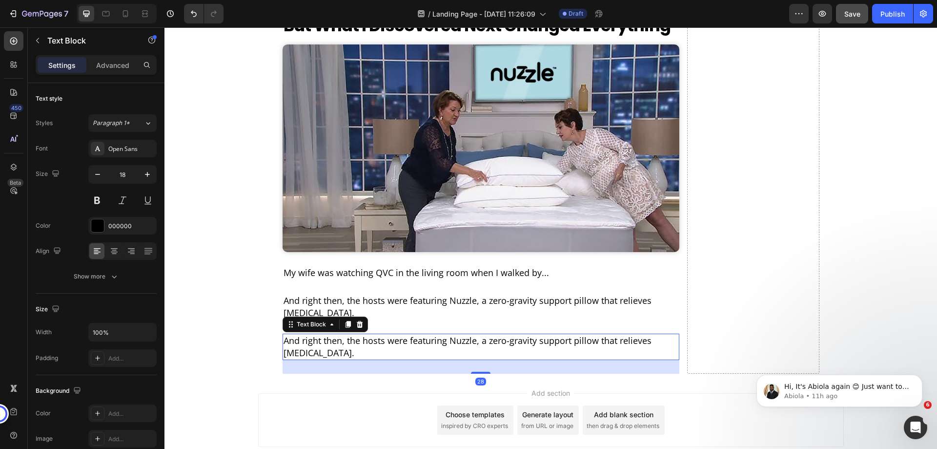
click at [357, 334] on p "And right then, the hosts were featuring Nuzzle, a zero-gravity support pillow …" at bounding box center [481, 346] width 395 height 24
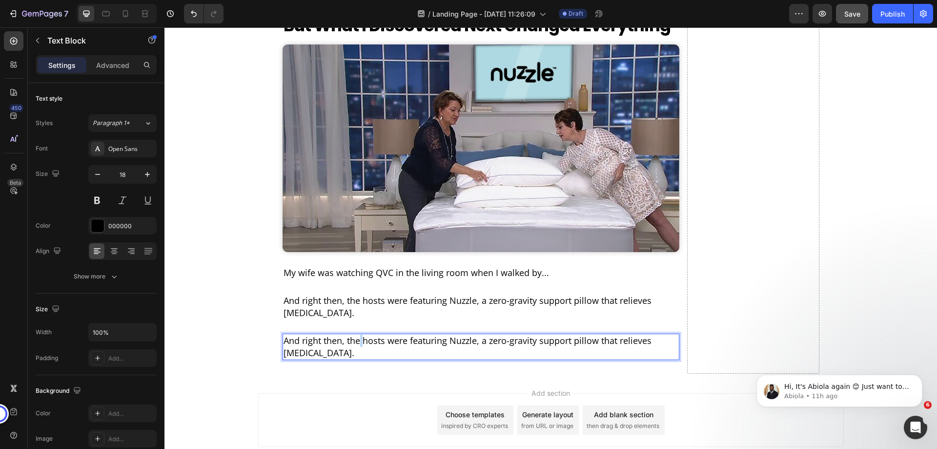
click at [357, 334] on p "And right then, the hosts were featuring Nuzzle, a zero-gravity support pillow …" at bounding box center [481, 346] width 395 height 24
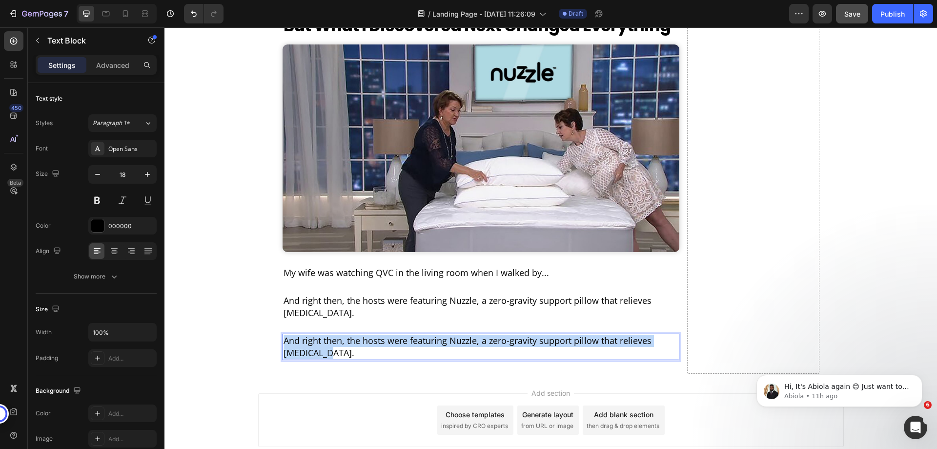
click at [357, 334] on p "And right then, the hosts were featuring Nuzzle, a zero-gravity support pillow …" at bounding box center [481, 346] width 395 height 24
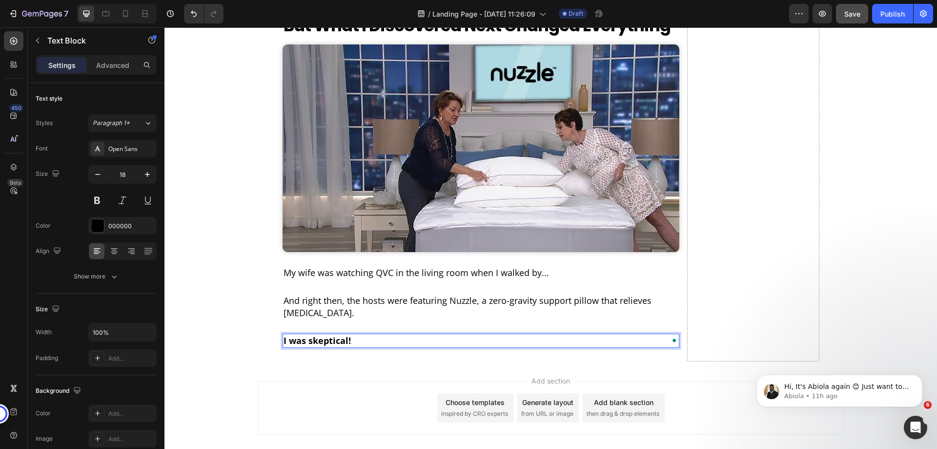
scroll to position [1684, 0]
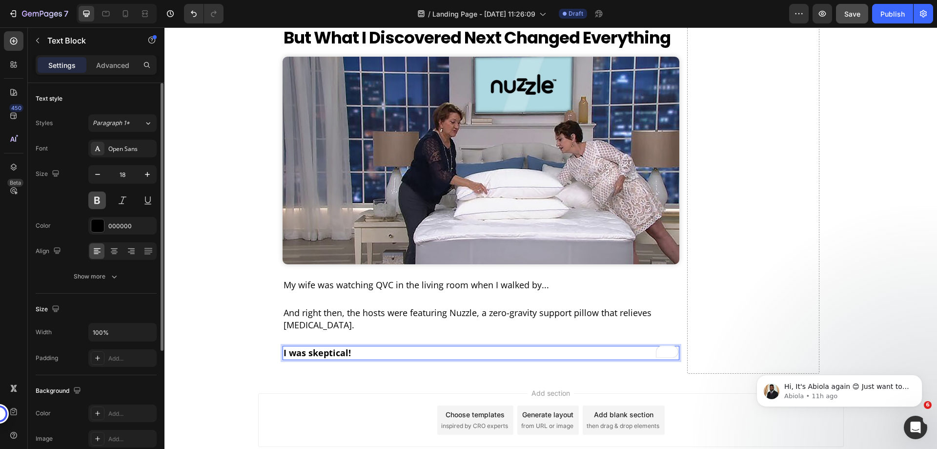
click at [96, 198] on button at bounding box center [97, 200] width 18 height 18
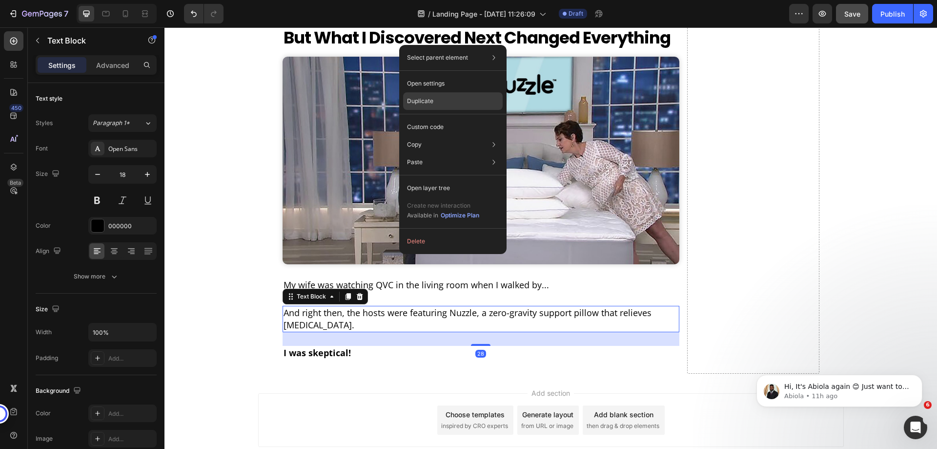
click at [436, 101] on div "Duplicate" at bounding box center [453, 101] width 100 height 18
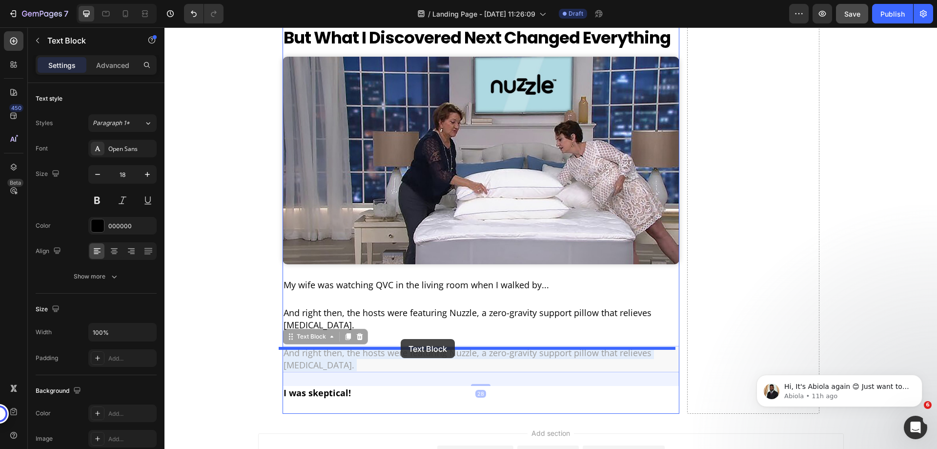
drag, startPoint x: 390, startPoint y: 286, endPoint x: 401, endPoint y: 339, distance: 53.7
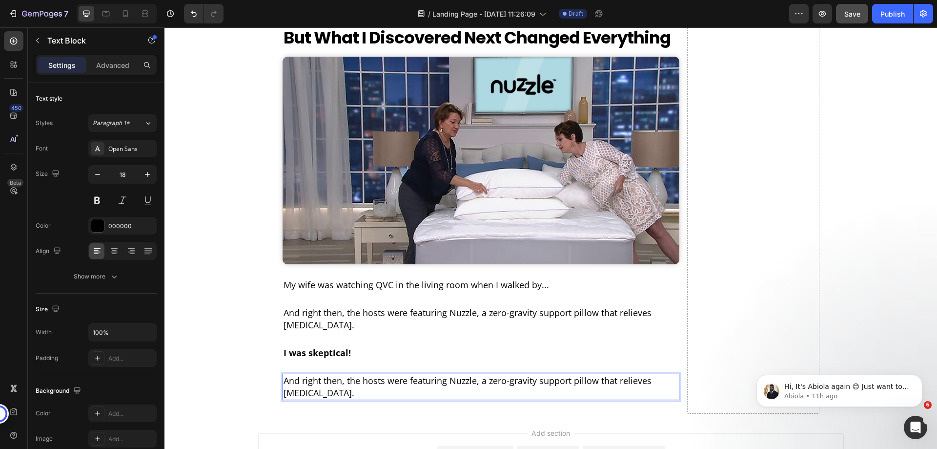
click at [367, 374] on p "And right then, the hosts were featuring Nuzzle, a zero-gravity support pillow …" at bounding box center [481, 386] width 395 height 24
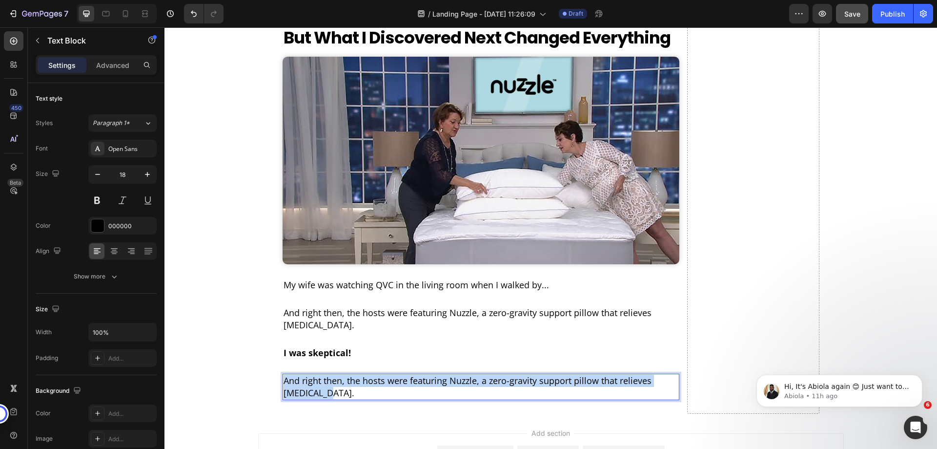
click at [367, 374] on p "And right then, the hosts were featuring Nuzzle, a zero-gravity support pillow …" at bounding box center [481, 386] width 395 height 24
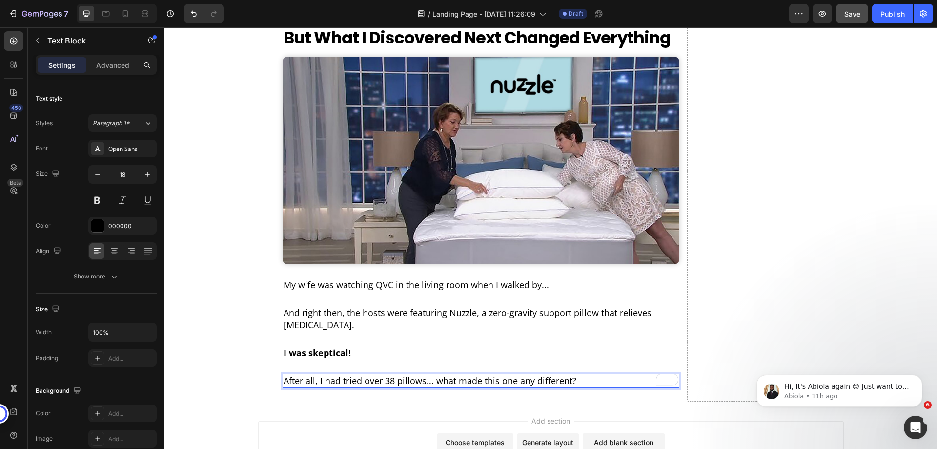
drag, startPoint x: 417, startPoint y: 319, endPoint x: 855, endPoint y: 262, distance: 441.5
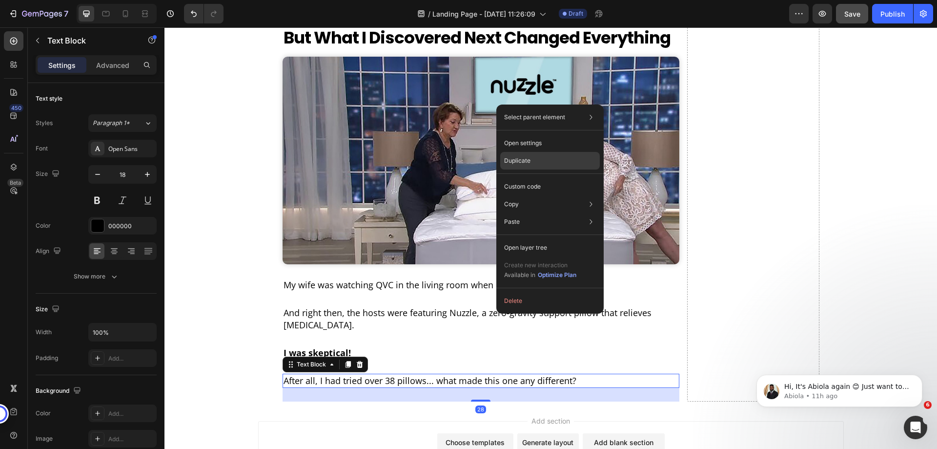
click at [522, 162] on p "Duplicate" at bounding box center [517, 160] width 26 height 9
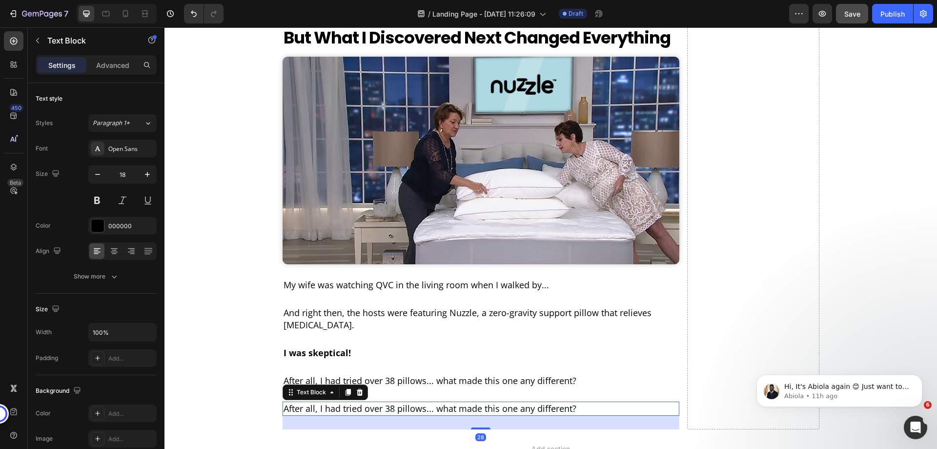
click at [572, 402] on p "After all, I had tried over 38 pillows... what made this one any different?" at bounding box center [481, 408] width 395 height 12
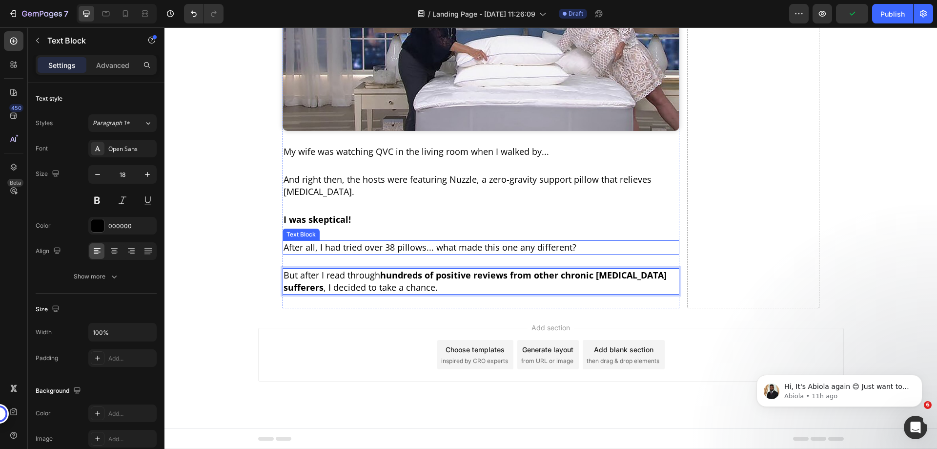
scroll to position [1684, 0]
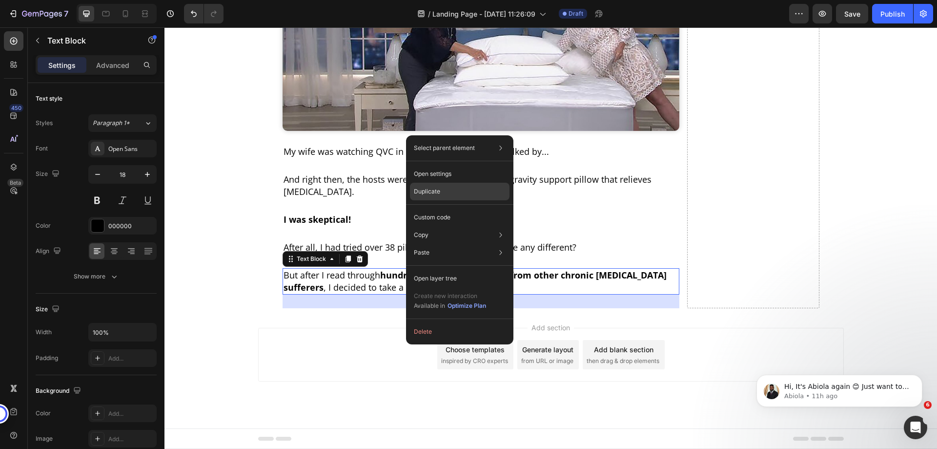
click at [424, 189] on p "Duplicate" at bounding box center [427, 191] width 26 height 9
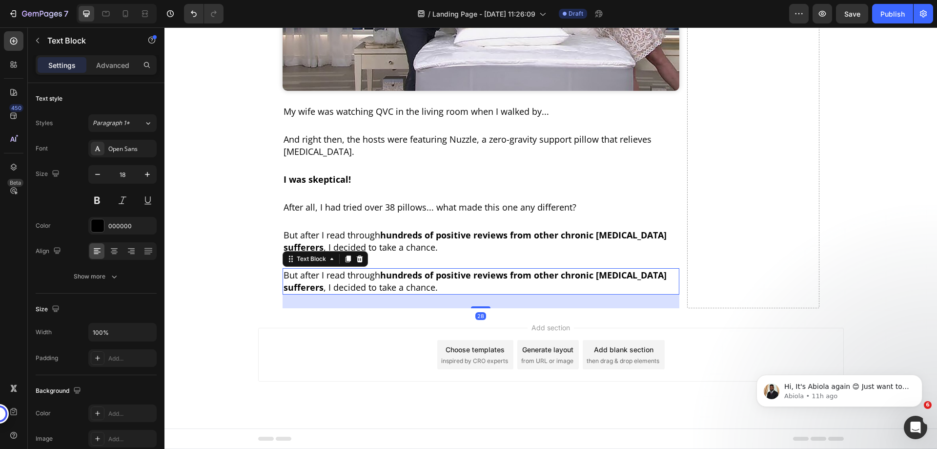
click at [460, 293] on p "But after I read through hundreds of positive reviews from other chronic [MEDIC…" at bounding box center [481, 281] width 395 height 24
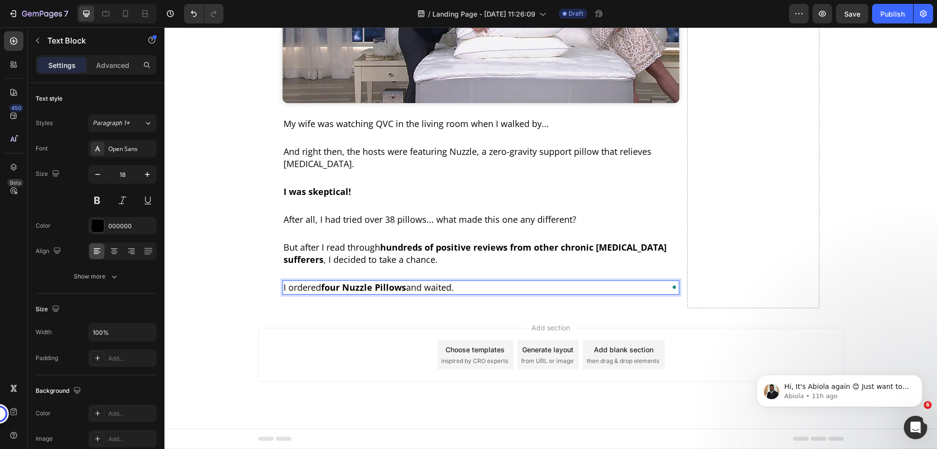
drag, startPoint x: 852, startPoint y: 271, endPoint x: 858, endPoint y: 227, distance: 43.8
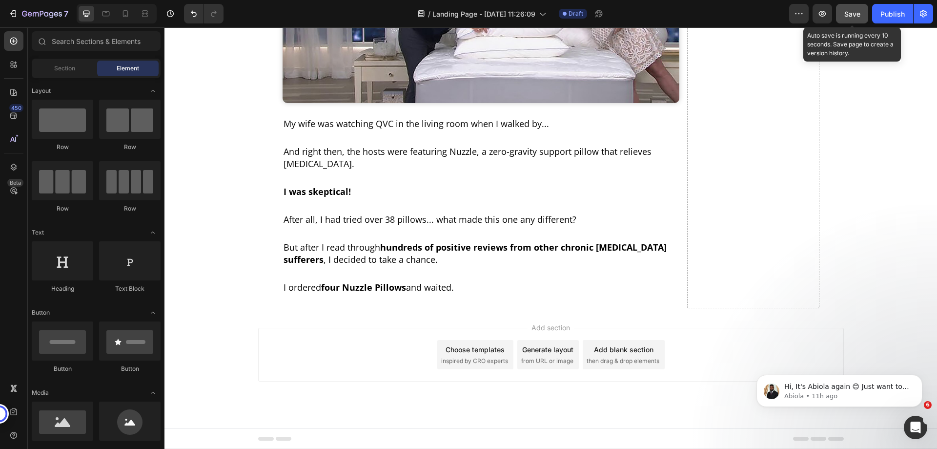
click at [853, 14] on span "Save" at bounding box center [852, 14] width 16 height 8
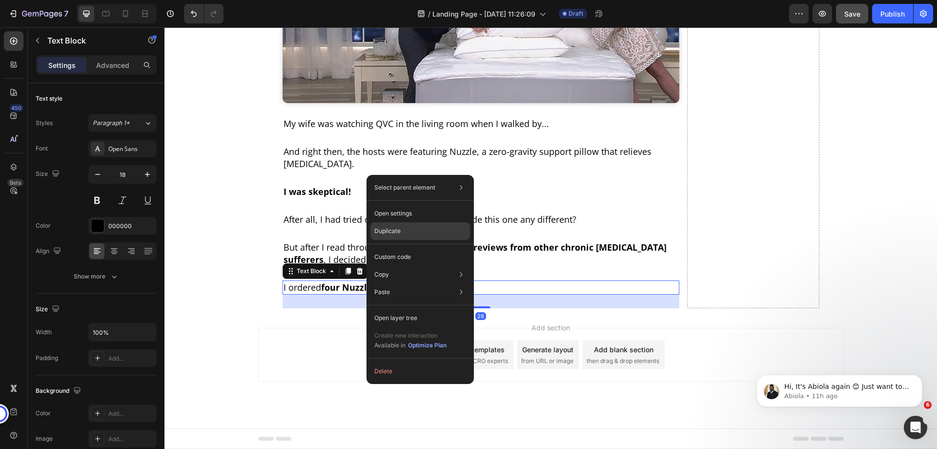
click at [412, 230] on div "Duplicate" at bounding box center [420, 231] width 100 height 18
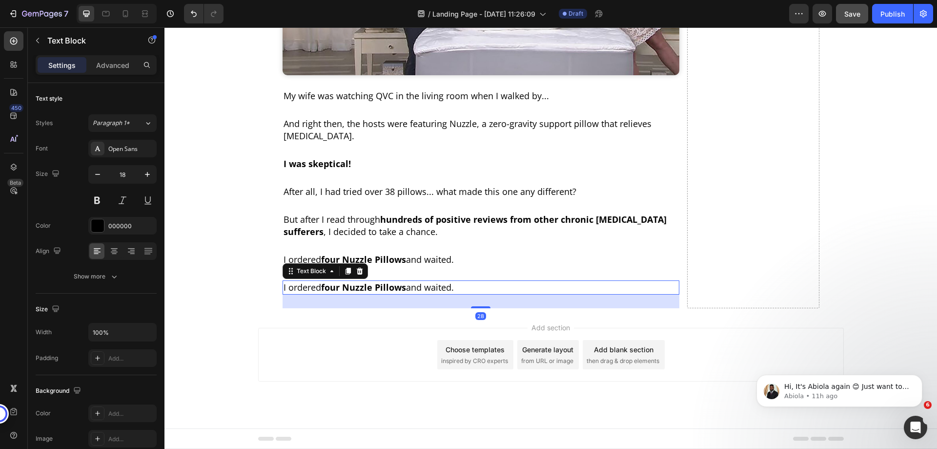
scroll to position [1782, 0]
click at [463, 293] on p "I ordered four Nuzzle Pillows and waited." at bounding box center [481, 287] width 395 height 12
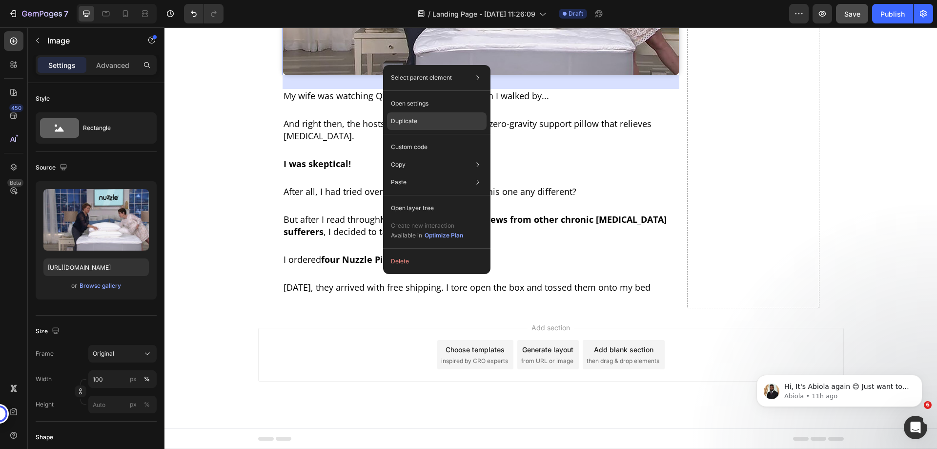
click at [402, 119] on p "Duplicate" at bounding box center [404, 121] width 26 height 9
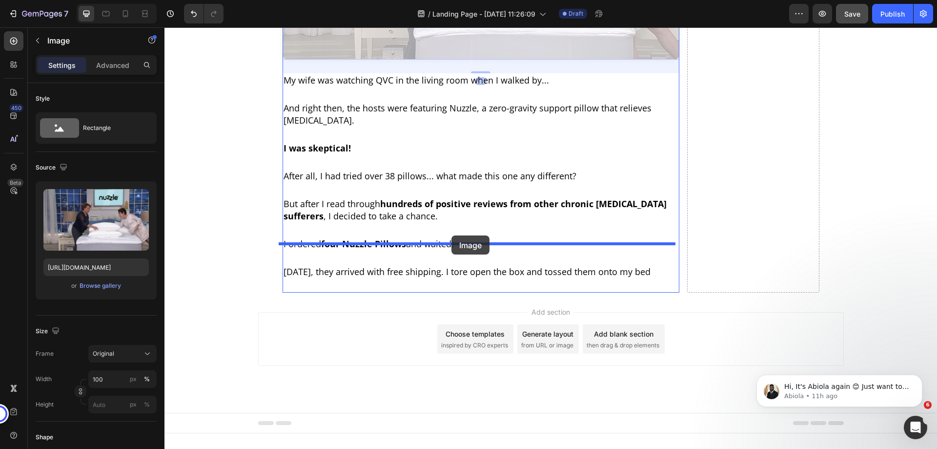
scroll to position [2026, 0]
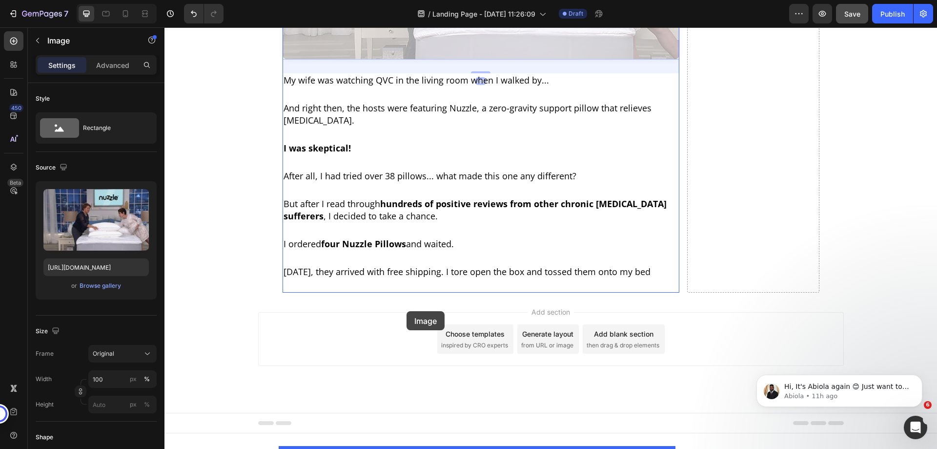
drag, startPoint x: 479, startPoint y: 132, endPoint x: 407, endPoint y: 311, distance: 193.2
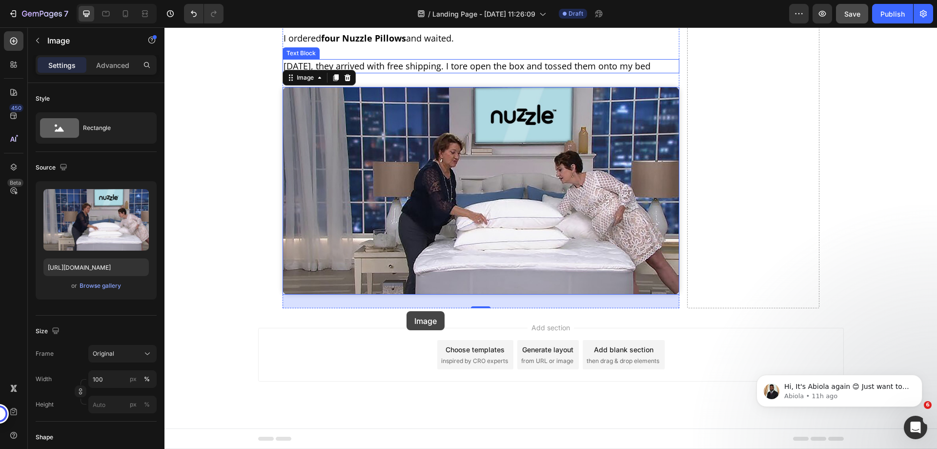
scroll to position [1805, 0]
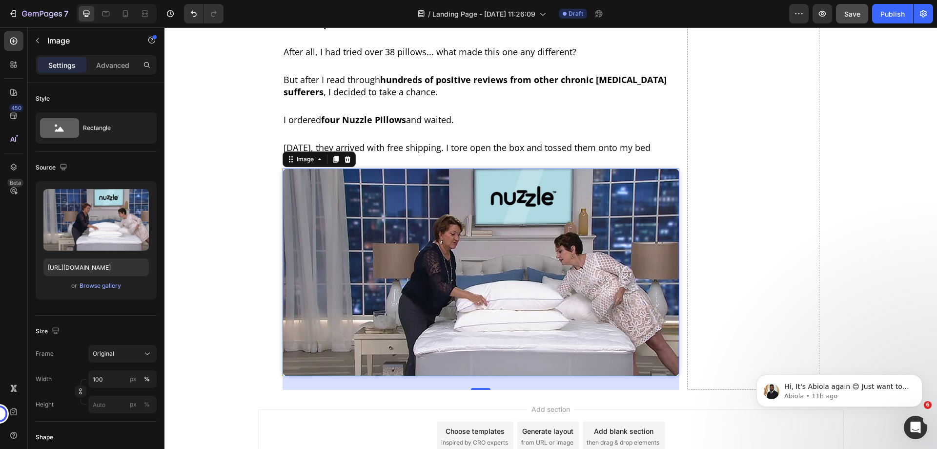
click at [403, 356] on img at bounding box center [481, 271] width 397 height 207
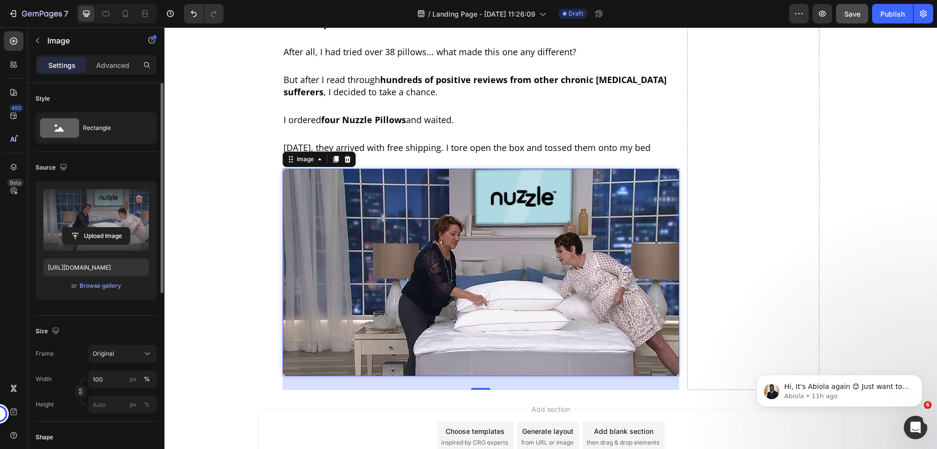
click at [105, 198] on label at bounding box center [95, 220] width 105 height 62
click at [105, 227] on input "file" at bounding box center [95, 235] width 67 height 17
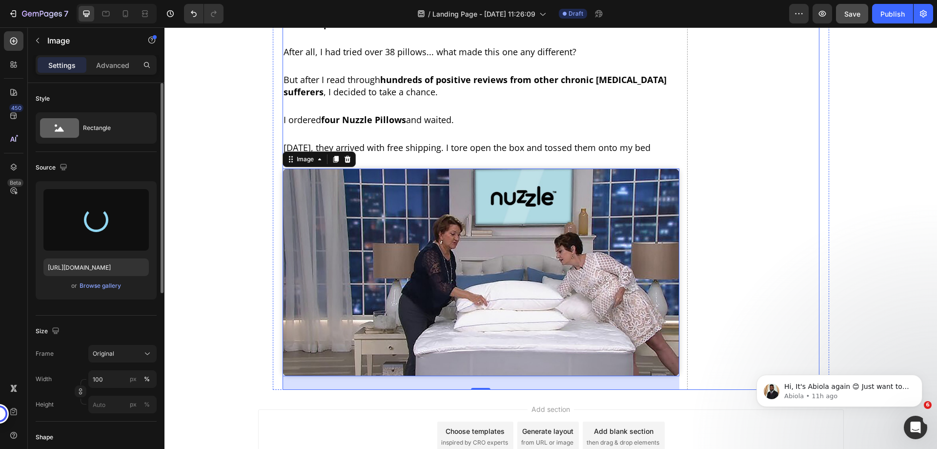
type input "https://cdn.shopify.com/s/files/1/0968/8953/6850/files/gempages_569934698445275…"
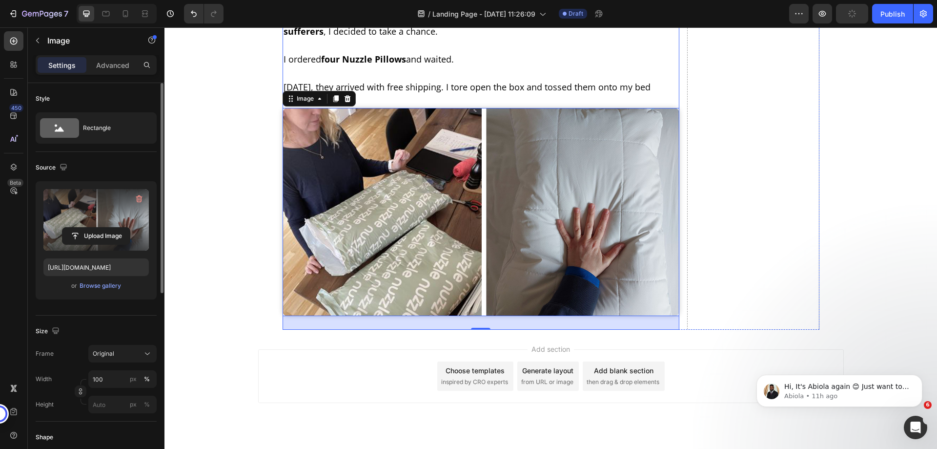
scroll to position [1903, 0]
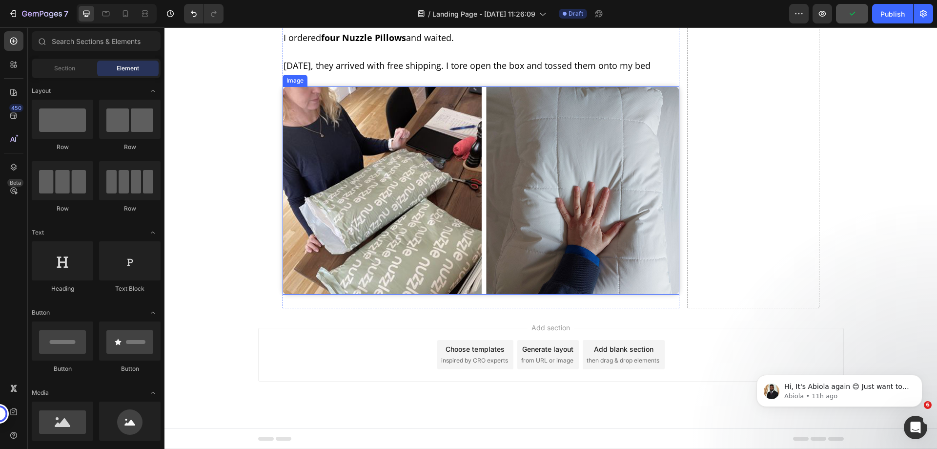
scroll to position [2041, 0]
click at [827, 13] on icon "button" at bounding box center [823, 14] width 10 height 10
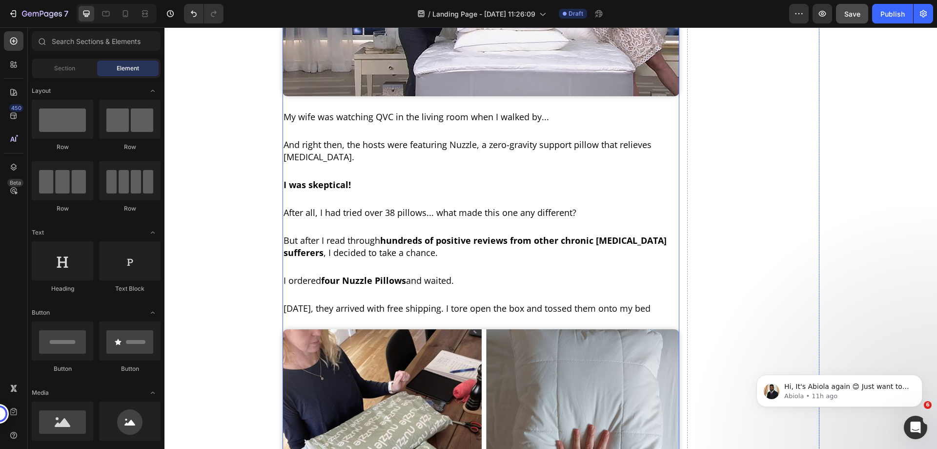
scroll to position [1602, 0]
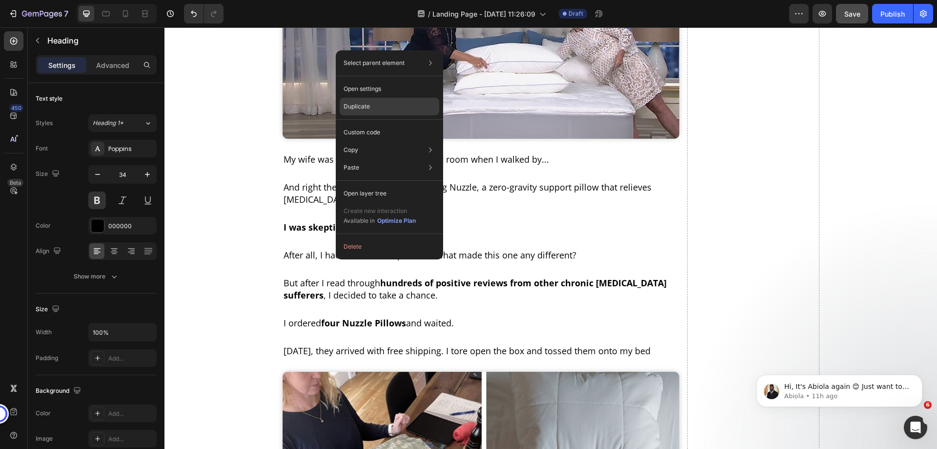
drag, startPoint x: 371, startPoint y: 99, endPoint x: 598, endPoint y: 151, distance: 233.3
click at [371, 99] on div "Duplicate" at bounding box center [390, 107] width 100 height 18
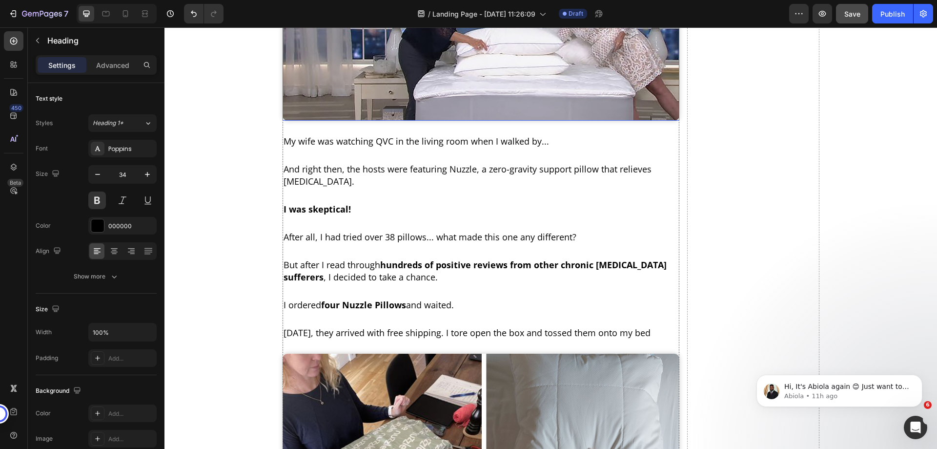
scroll to position [1648, 0]
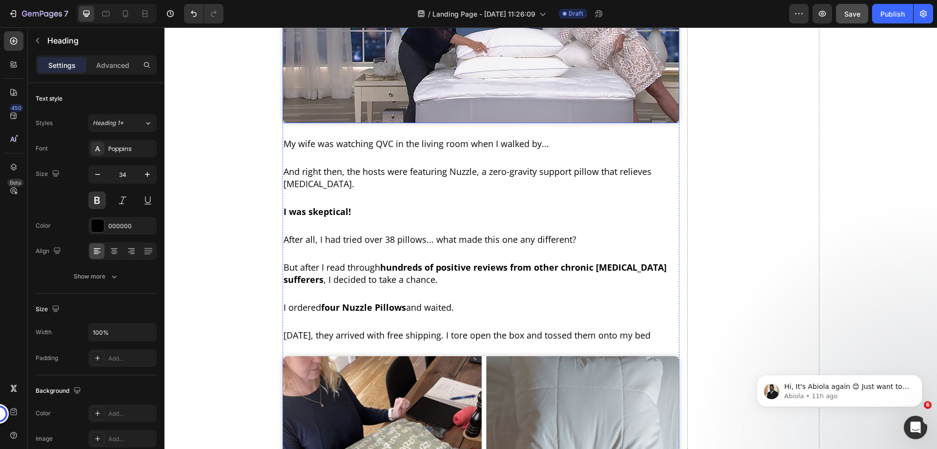
drag, startPoint x: 392, startPoint y: 35, endPoint x: 459, endPoint y: 96, distance: 90.2
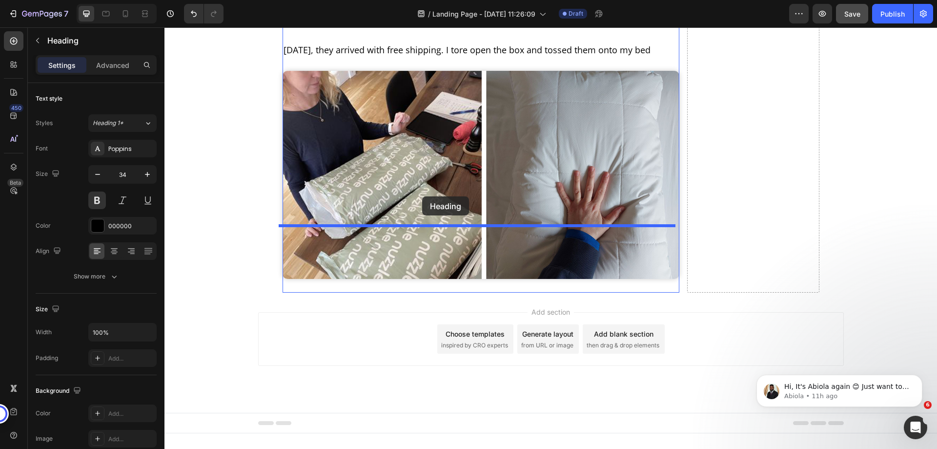
scroll to position [2072, 0]
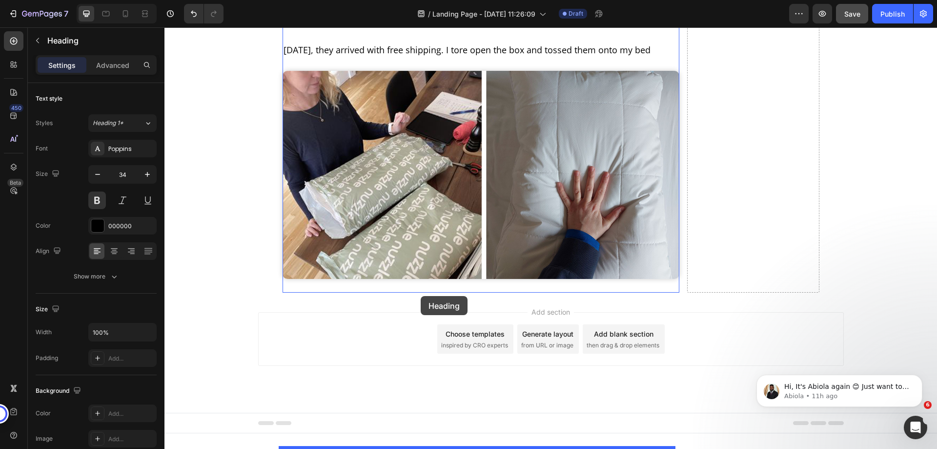
drag, startPoint x: 295, startPoint y: 34, endPoint x: 421, endPoint y: 296, distance: 290.6
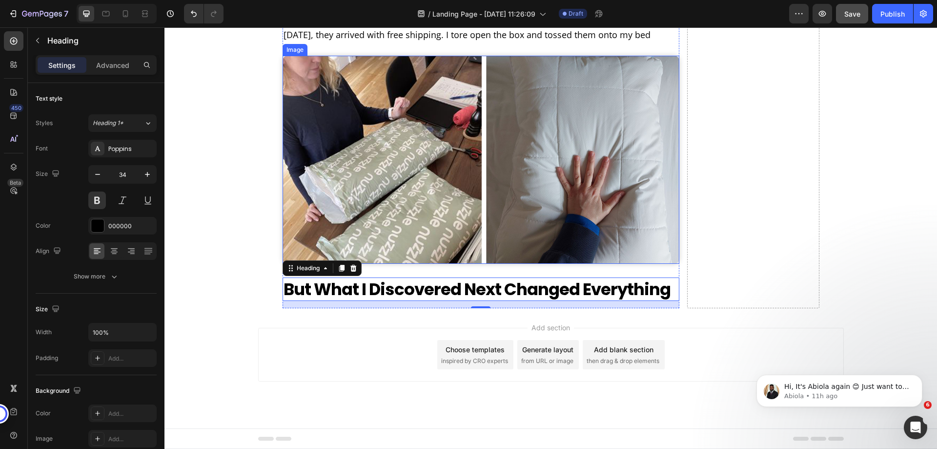
scroll to position [2042, 0]
click at [393, 301] on strong "But What I Discovered Next Changed Everything" at bounding box center [477, 288] width 387 height 23
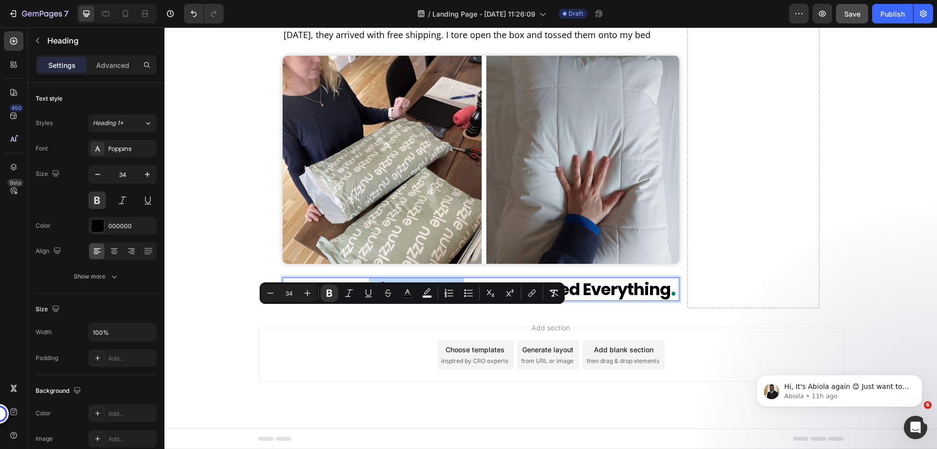
click at [439, 301] on strong "But What I Discovered Next Changed Everything" at bounding box center [477, 288] width 387 height 23
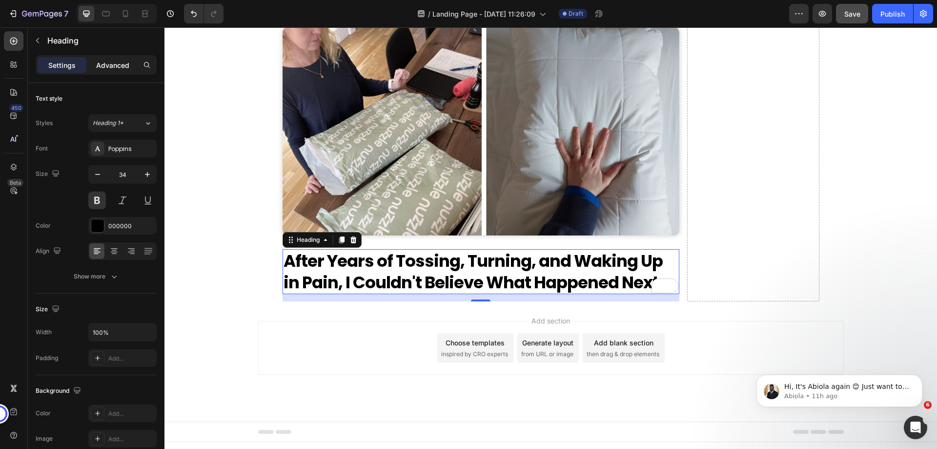
click at [113, 68] on p "Advanced" at bounding box center [112, 65] width 33 height 10
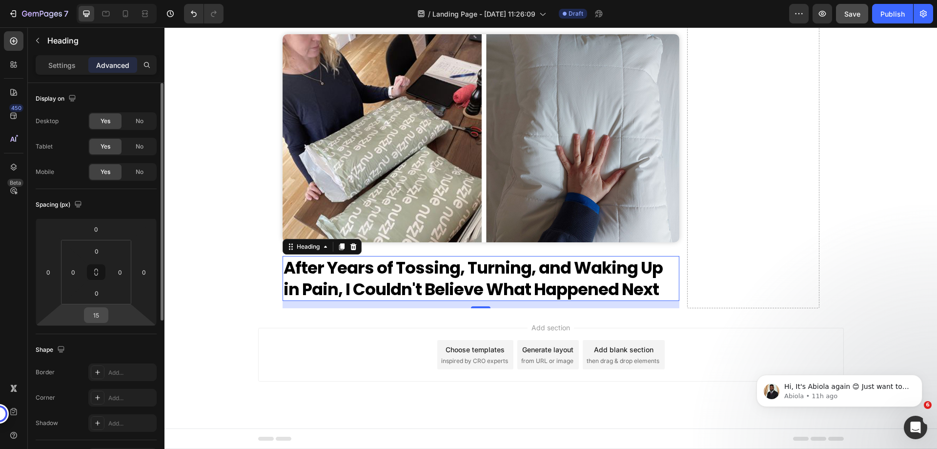
click at [95, 315] on input "15" at bounding box center [96, 315] width 20 height 15
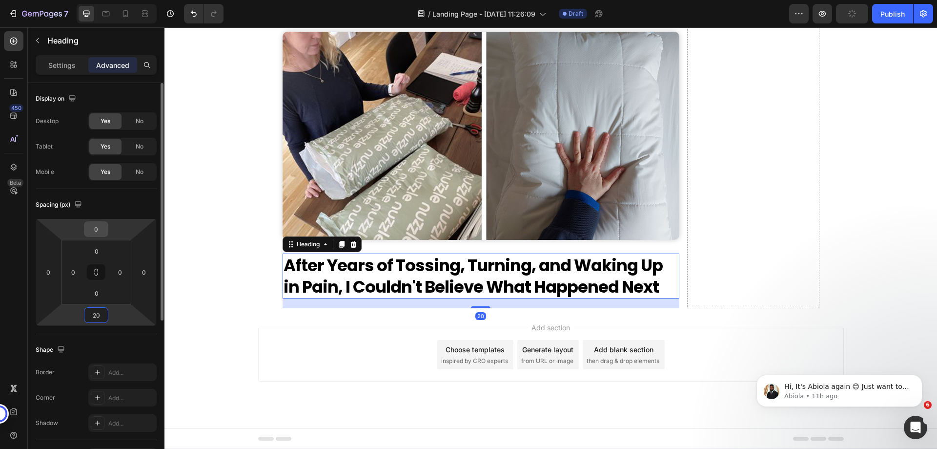
type input "20"
click at [95, 228] on input "0" at bounding box center [96, 229] width 20 height 15
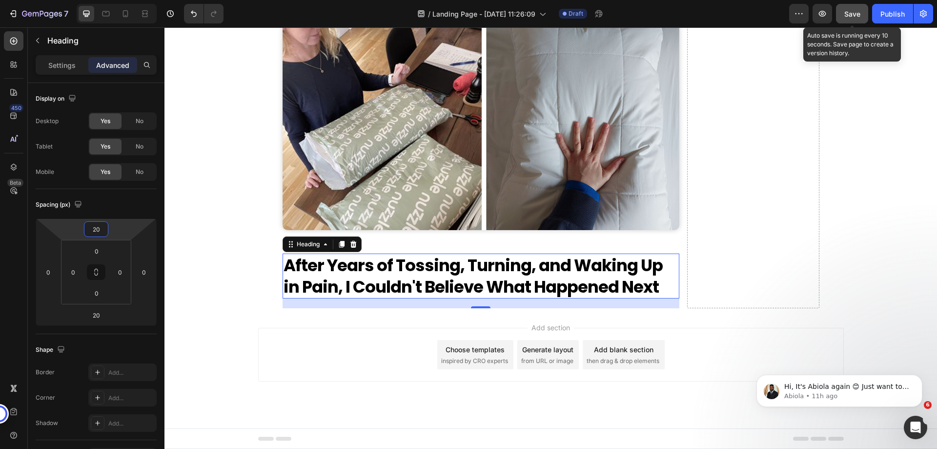
type input "20"
click at [854, 8] on button "Save" at bounding box center [852, 14] width 32 height 20
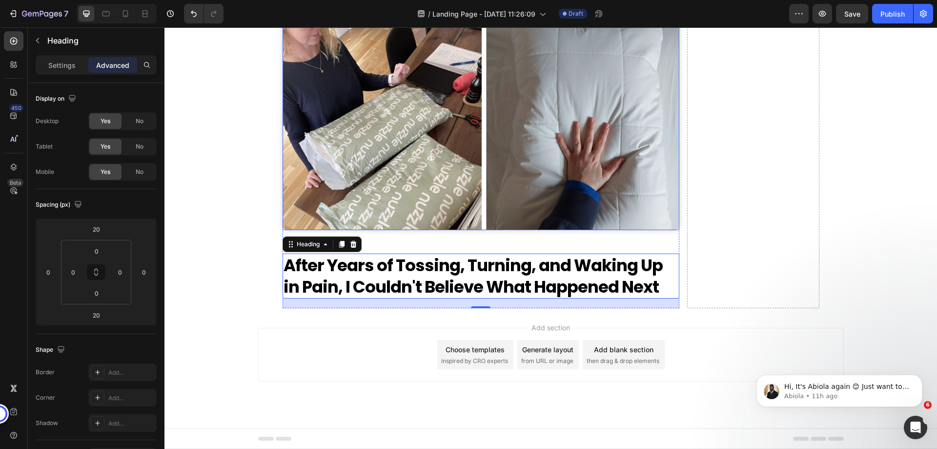
scroll to position [1895, 0]
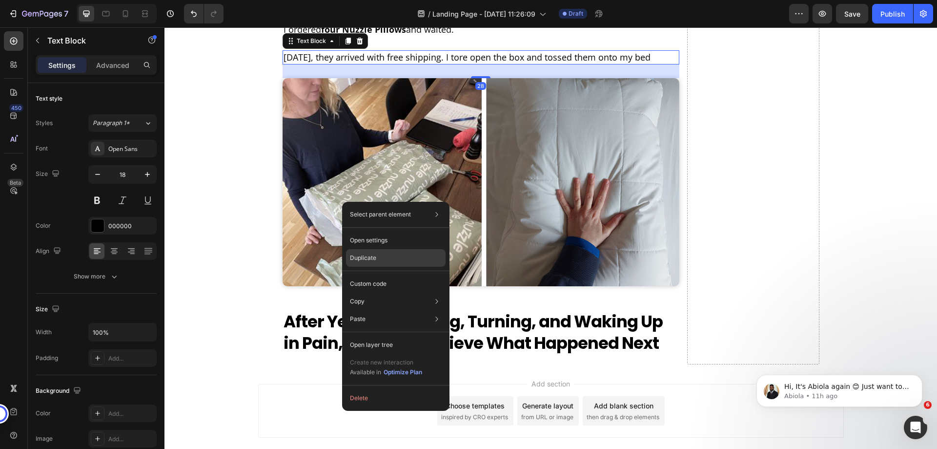
drag, startPoint x: 381, startPoint y: 256, endPoint x: 484, endPoint y: 190, distance: 121.6
click at [381, 256] on div "Duplicate" at bounding box center [396, 258] width 100 height 18
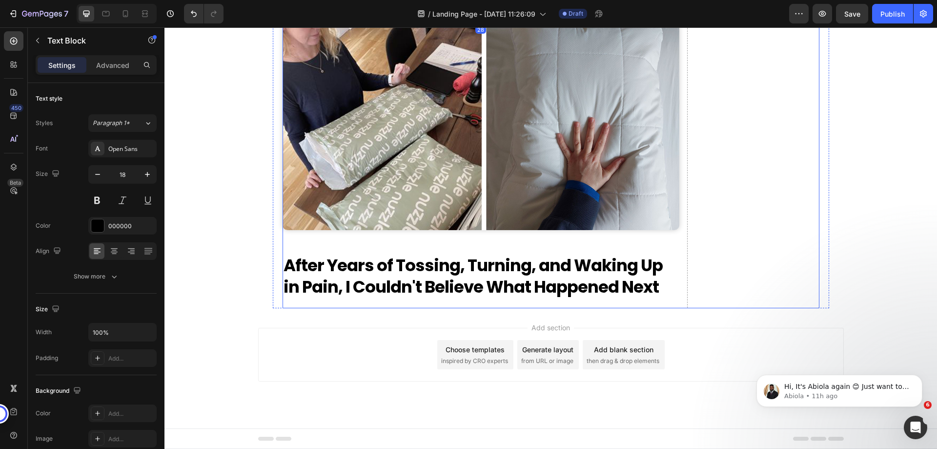
scroll to position [2042, 0]
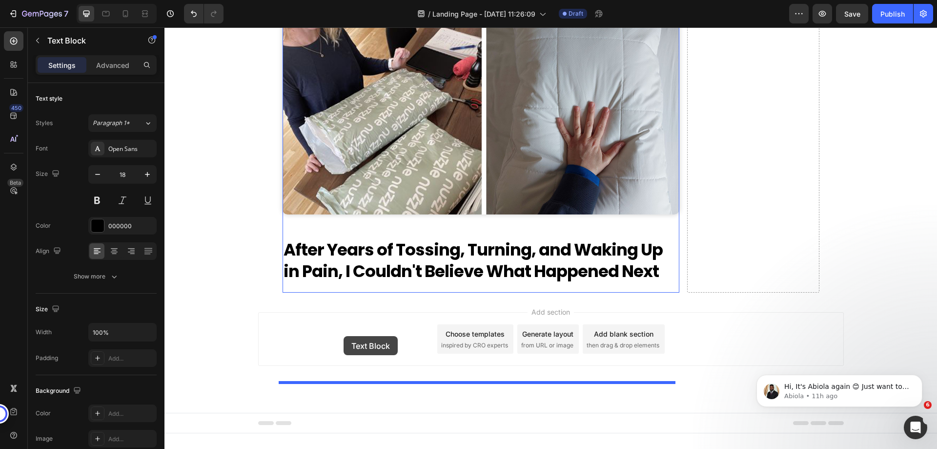
drag, startPoint x: 311, startPoint y: 96, endPoint x: 344, endPoint y: 339, distance: 245.3
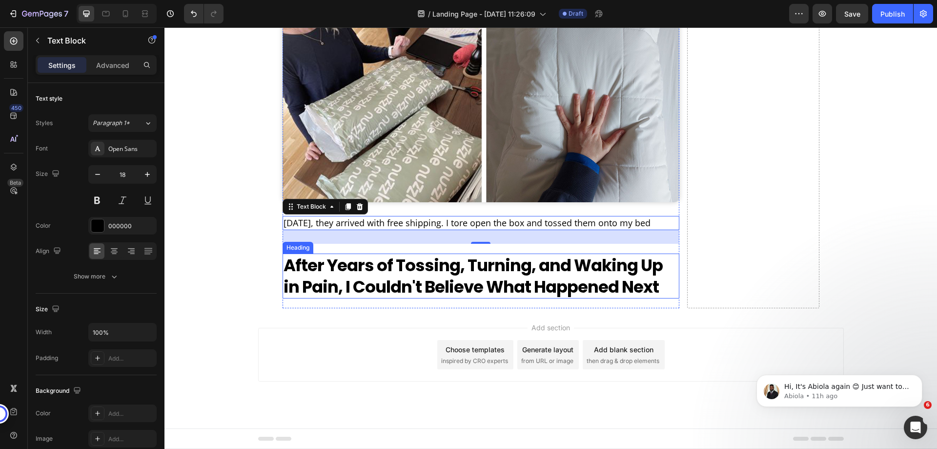
scroll to position [2091, 0]
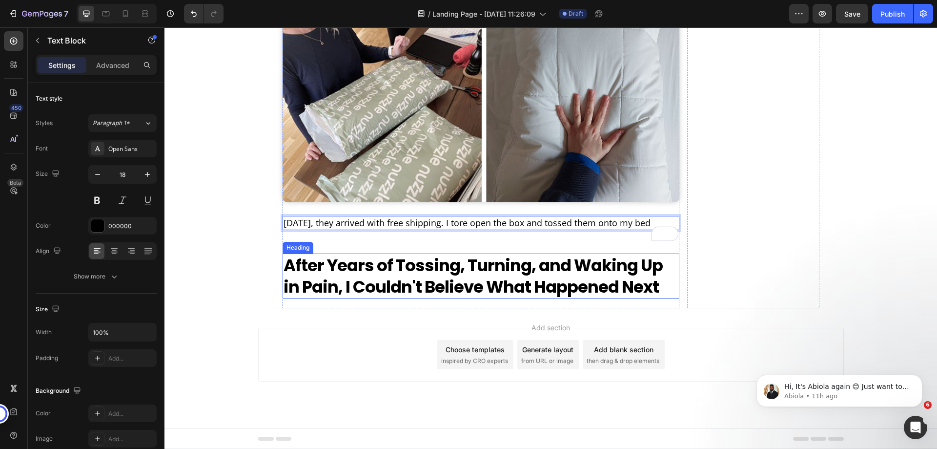
drag, startPoint x: 328, startPoint y: 265, endPoint x: 337, endPoint y: 350, distance: 85.9
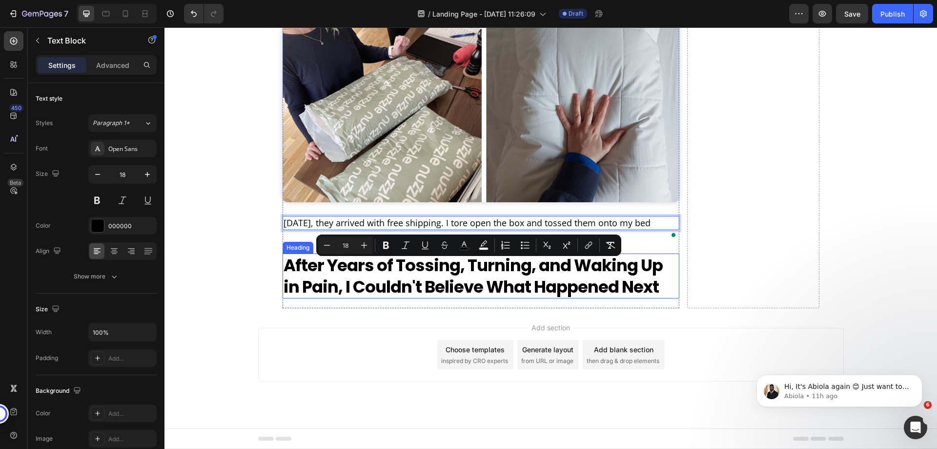
drag, startPoint x: 286, startPoint y: 267, endPoint x: 308, endPoint y: 340, distance: 75.8
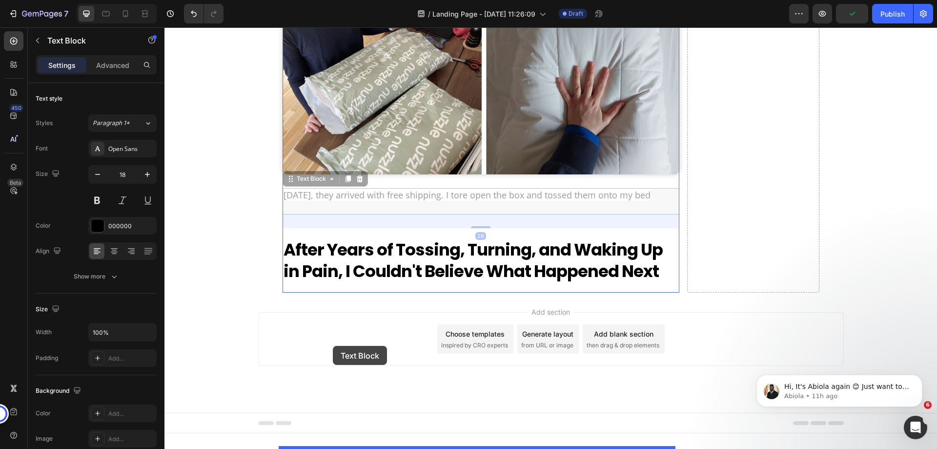
drag, startPoint x: 295, startPoint y: 268, endPoint x: 333, endPoint y: 346, distance: 86.2
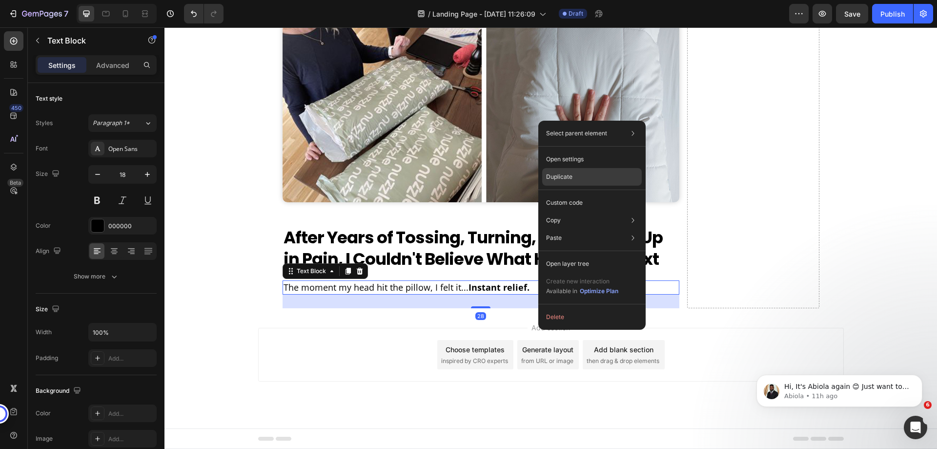
click at [553, 173] on p "Duplicate" at bounding box center [559, 176] width 26 height 9
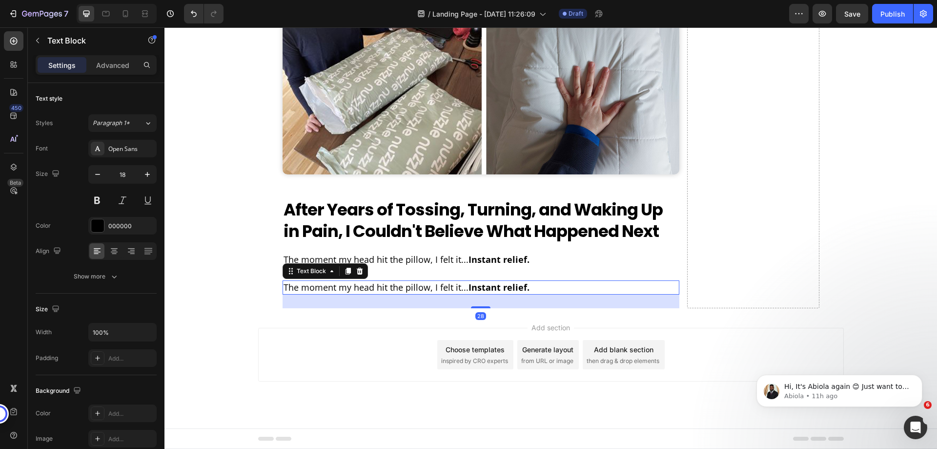
click at [544, 293] on p "The moment my head hit the pillow, I felt it... Instant relief." at bounding box center [481, 287] width 395 height 12
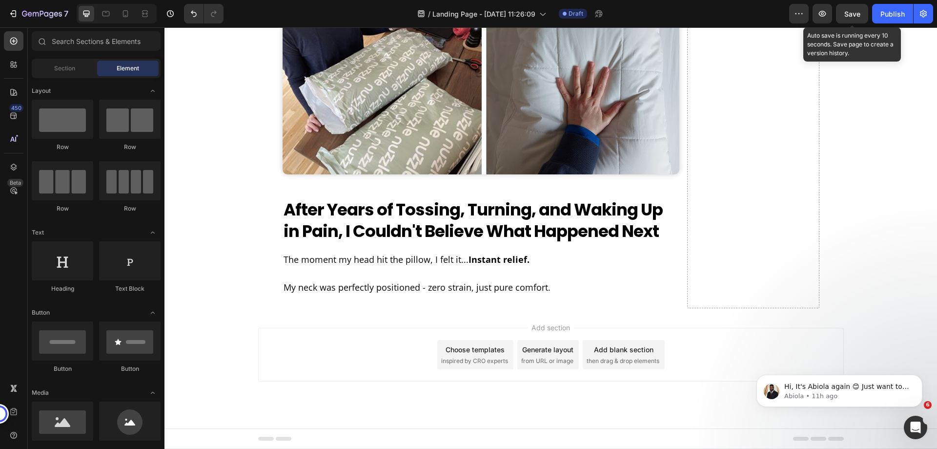
click at [860, 13] on span "Save" at bounding box center [852, 14] width 16 height 8
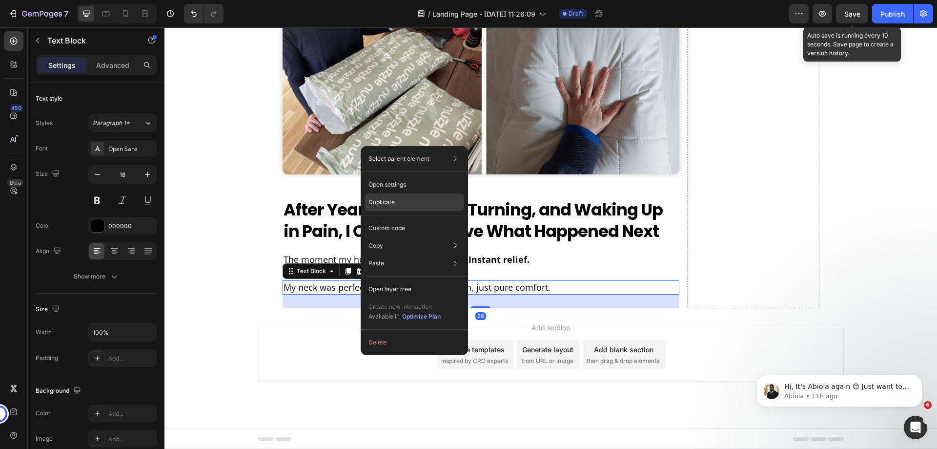
drag, startPoint x: 387, startPoint y: 199, endPoint x: 270, endPoint y: 196, distance: 116.2
click at [387, 199] on p "Duplicate" at bounding box center [382, 202] width 26 height 9
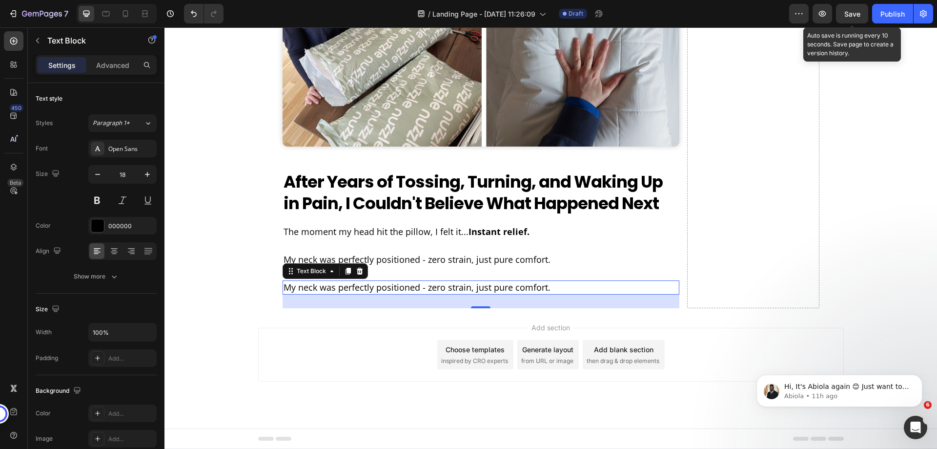
click at [413, 293] on p "My neck was perfectly positioned - zero strain, just pure comfort." at bounding box center [481, 287] width 395 height 12
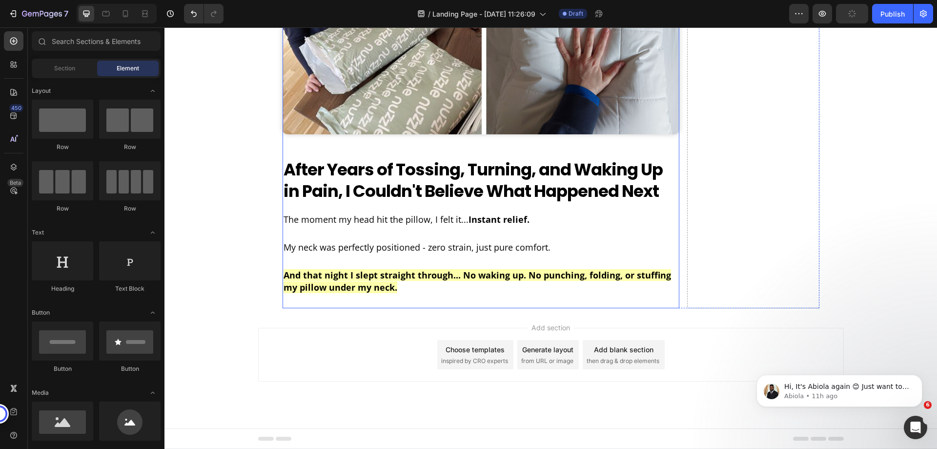
scroll to position [2202, 0]
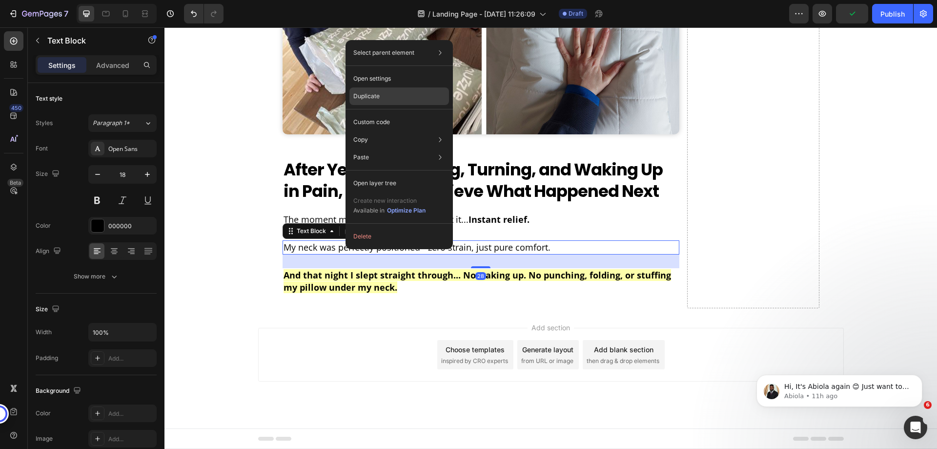
click at [363, 94] on p "Duplicate" at bounding box center [366, 96] width 26 height 9
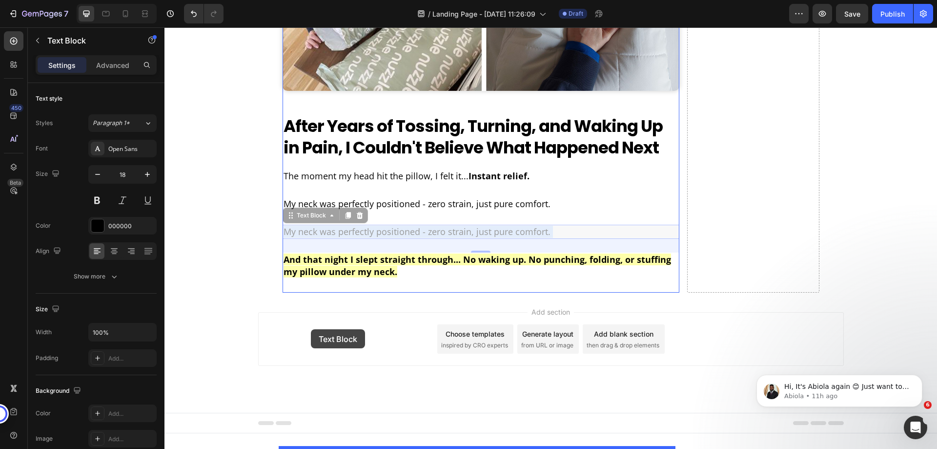
drag, startPoint x: 343, startPoint y: 274, endPoint x: 311, endPoint y: 329, distance: 63.5
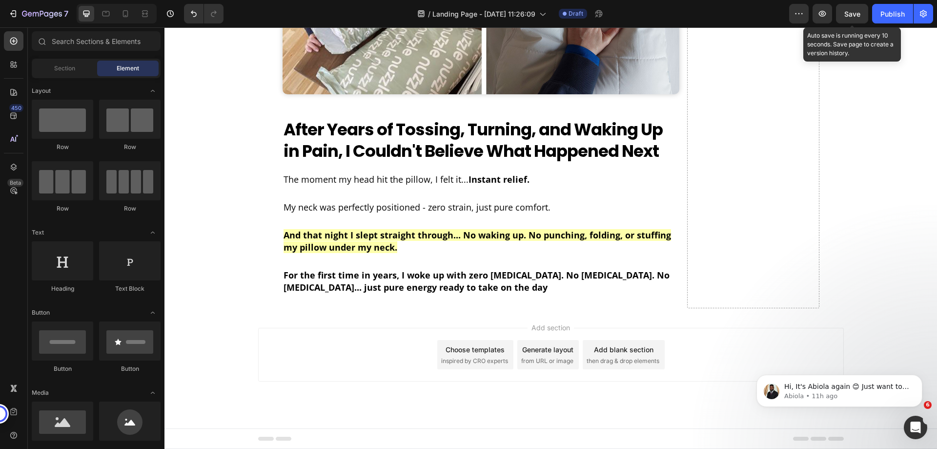
click at [853, 11] on span "Save" at bounding box center [852, 14] width 16 height 8
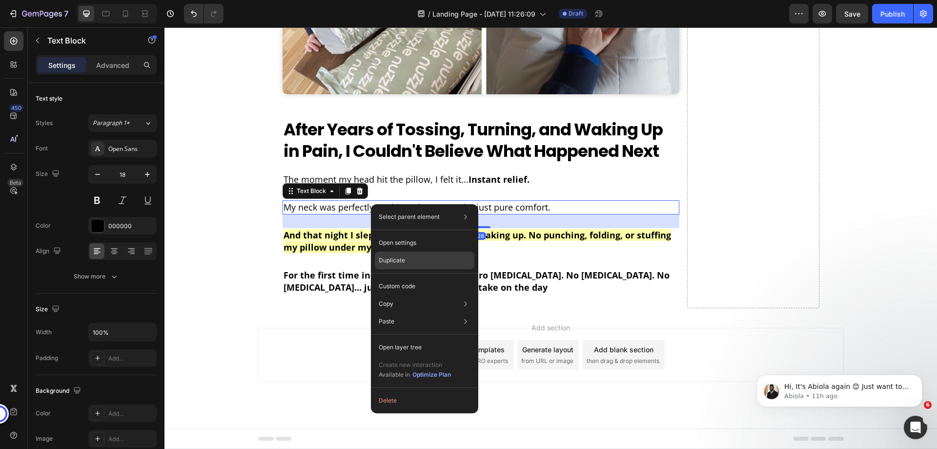
drag, startPoint x: 391, startPoint y: 261, endPoint x: 353, endPoint y: 196, distance: 75.9
click at [391, 261] on p "Duplicate" at bounding box center [392, 260] width 26 height 9
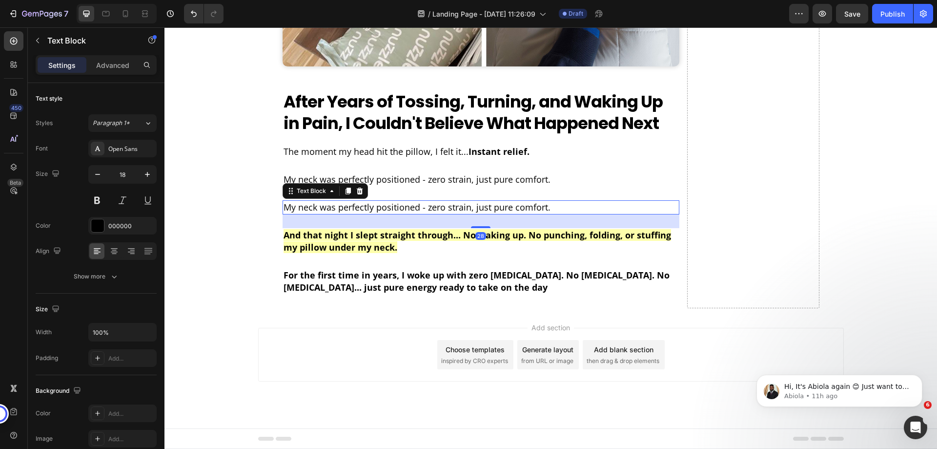
scroll to position [2270, 0]
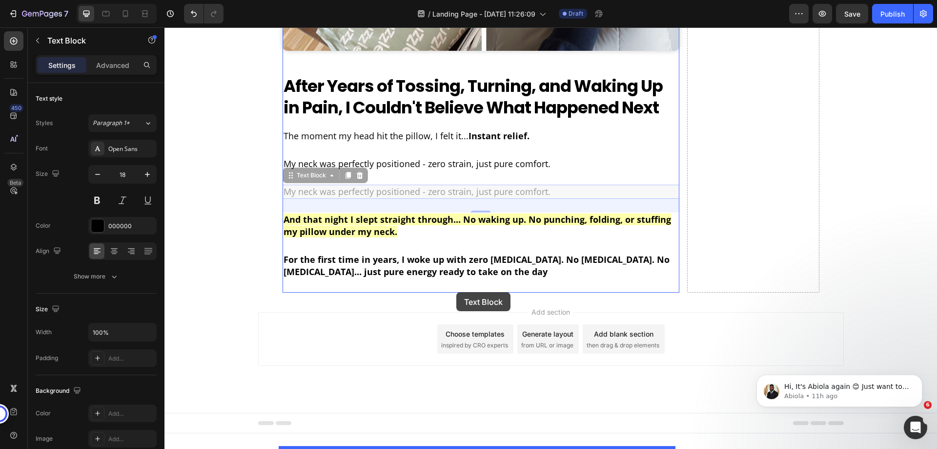
drag, startPoint x: 486, startPoint y: 205, endPoint x: 456, endPoint y: 292, distance: 91.4
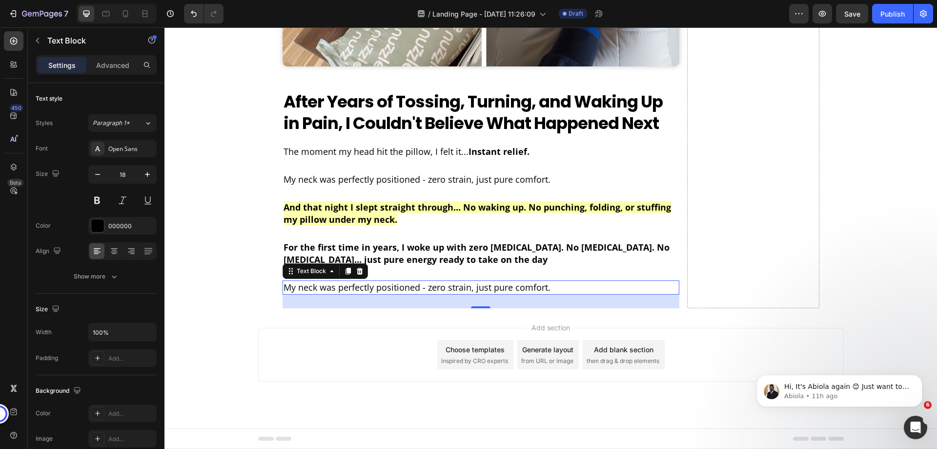
click at [557, 289] on p "My neck was perfectly positioned - zero strain, just pure comfort." at bounding box center [481, 287] width 395 height 12
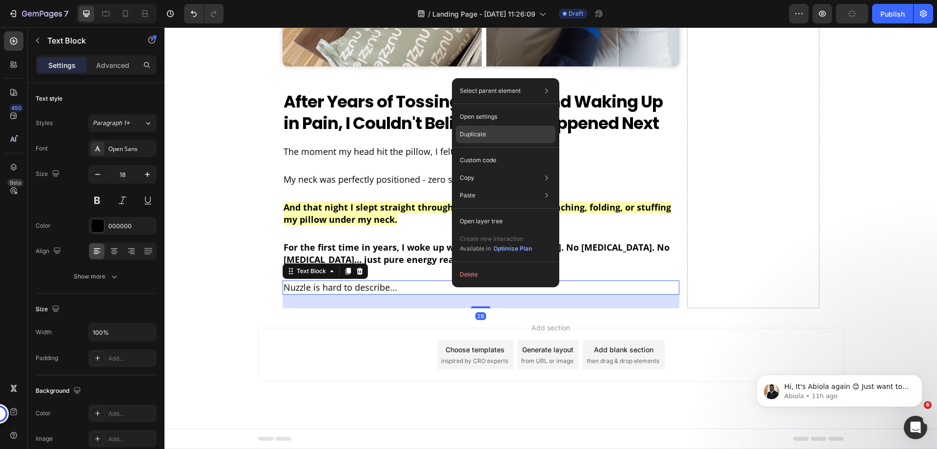
click at [479, 136] on p "Duplicate" at bounding box center [473, 134] width 26 height 9
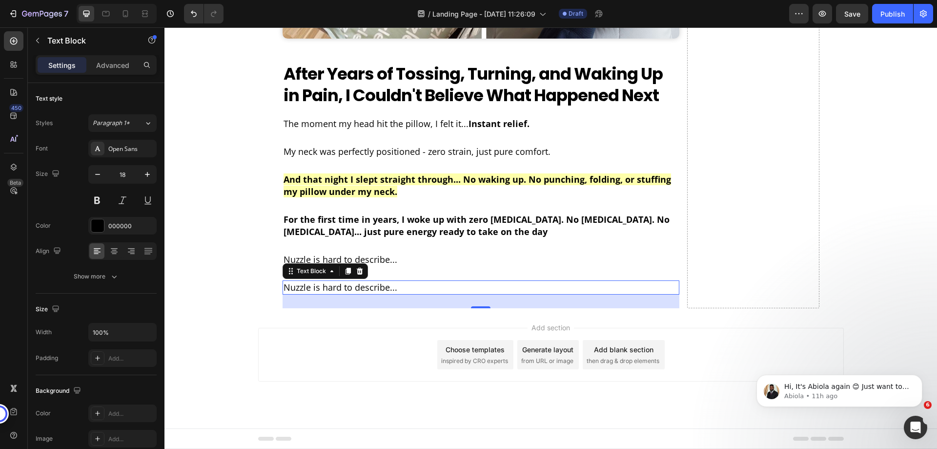
click at [400, 293] on p "Nuzzle is hard to describe..." at bounding box center [481, 287] width 395 height 12
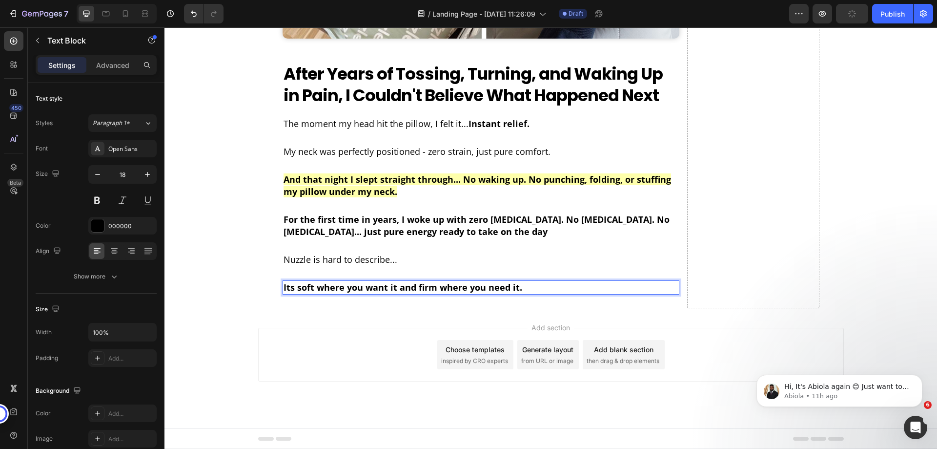
click at [488, 293] on strong "Its soft where you want it and firm where you need it." at bounding box center [403, 287] width 239 height 12
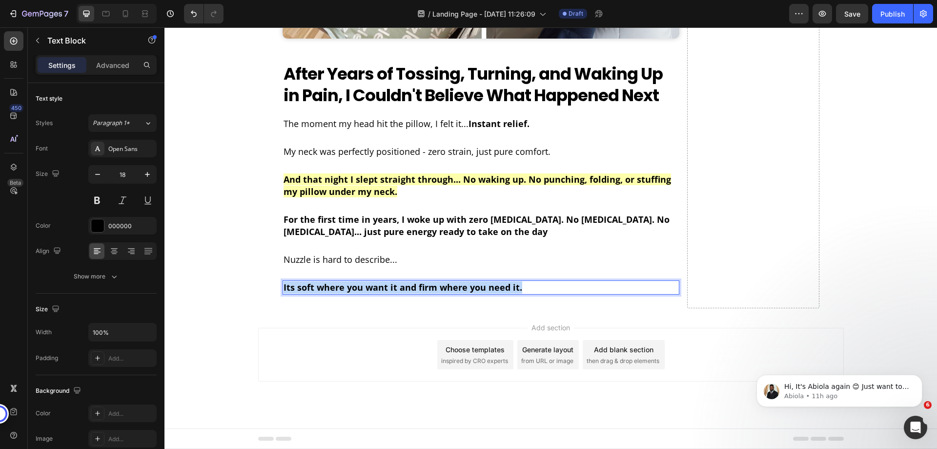
click at [488, 293] on strong "Its soft where you want it and firm where you need it." at bounding box center [403, 287] width 239 height 12
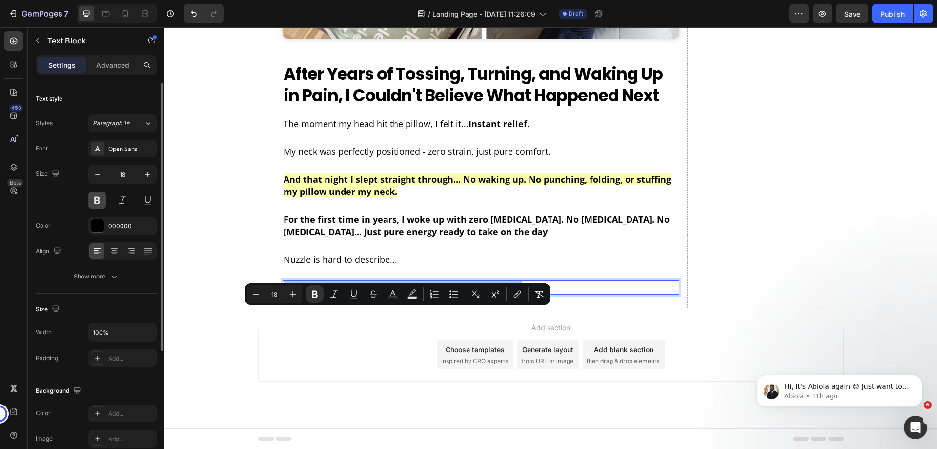
click at [100, 205] on button at bounding box center [97, 200] width 18 height 18
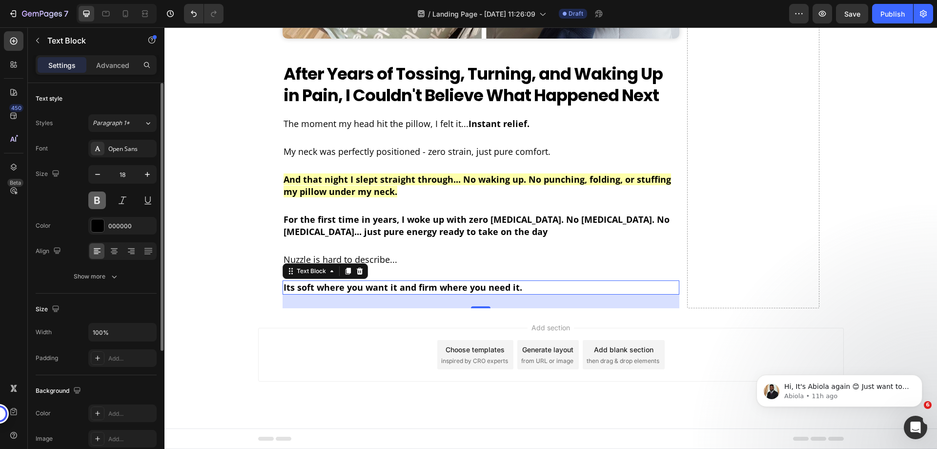
click at [100, 205] on button at bounding box center [97, 200] width 18 height 18
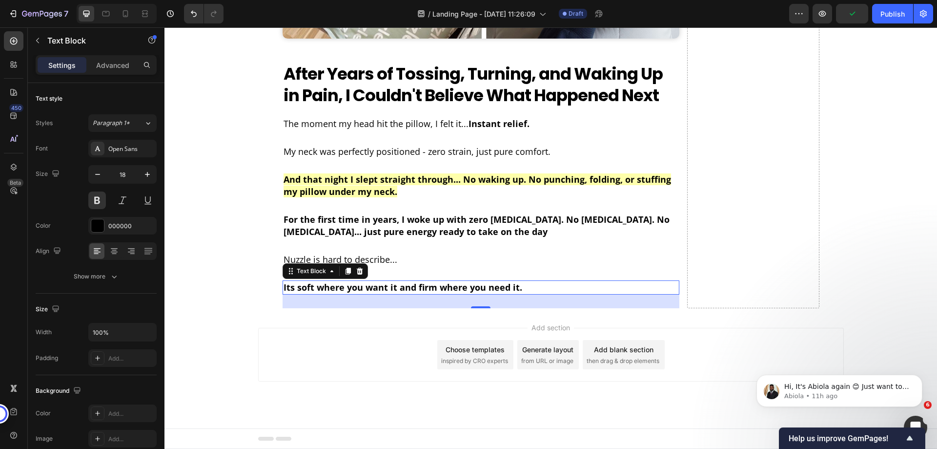
click at [496, 293] on strong "Its soft where you want it and firm where you need it." at bounding box center [403, 287] width 239 height 12
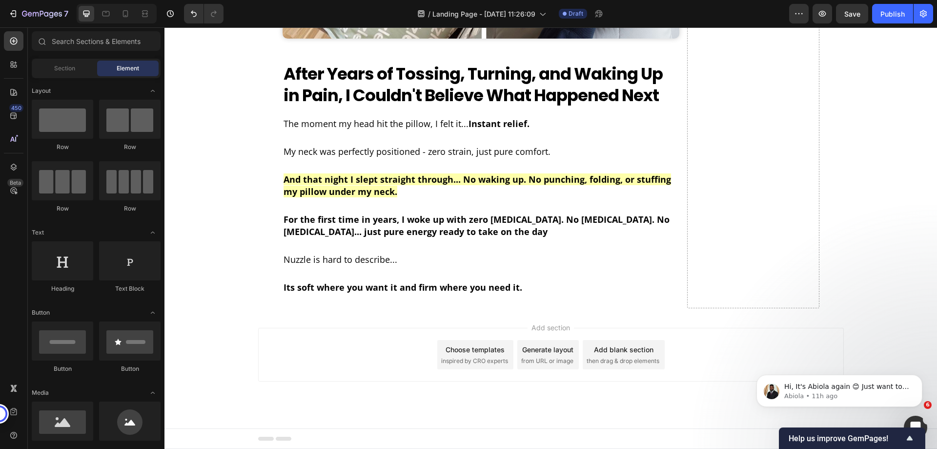
click at [849, 17] on span "Save" at bounding box center [852, 14] width 16 height 8
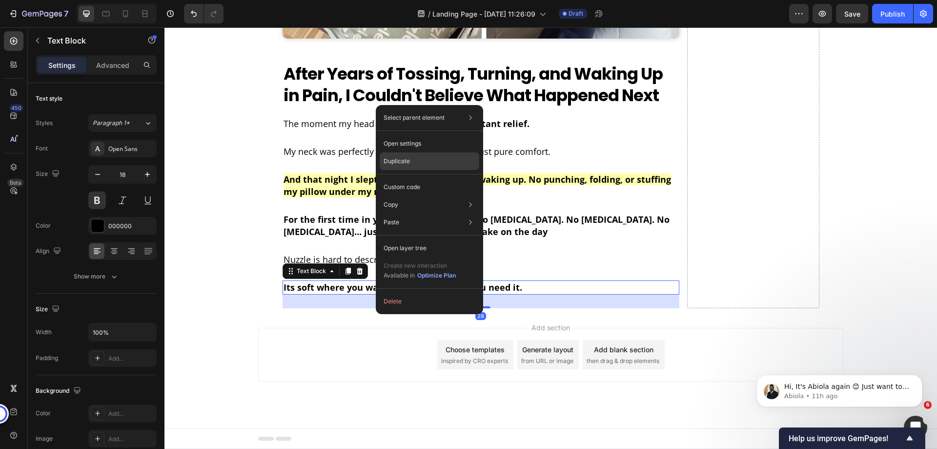
drag, startPoint x: 414, startPoint y: 165, endPoint x: 236, endPoint y: 292, distance: 218.1
click at [414, 165] on div "Duplicate" at bounding box center [430, 161] width 100 height 18
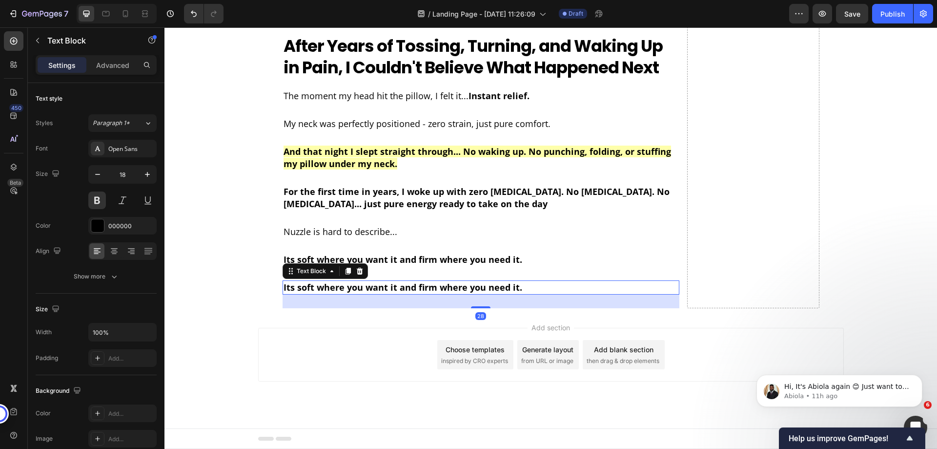
click at [537, 308] on div "28" at bounding box center [481, 301] width 397 height 14
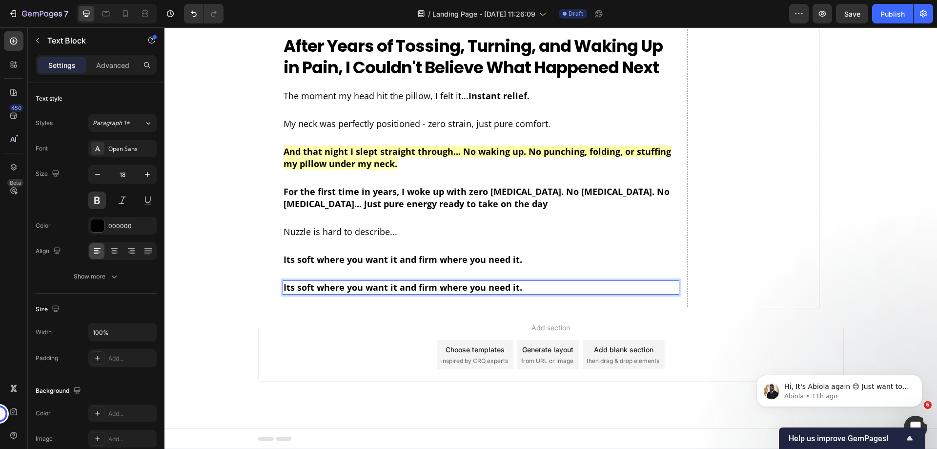
click at [529, 293] on p "Its soft where you want it and firm where you need it." at bounding box center [481, 287] width 395 height 12
click at [102, 204] on button at bounding box center [97, 200] width 18 height 18
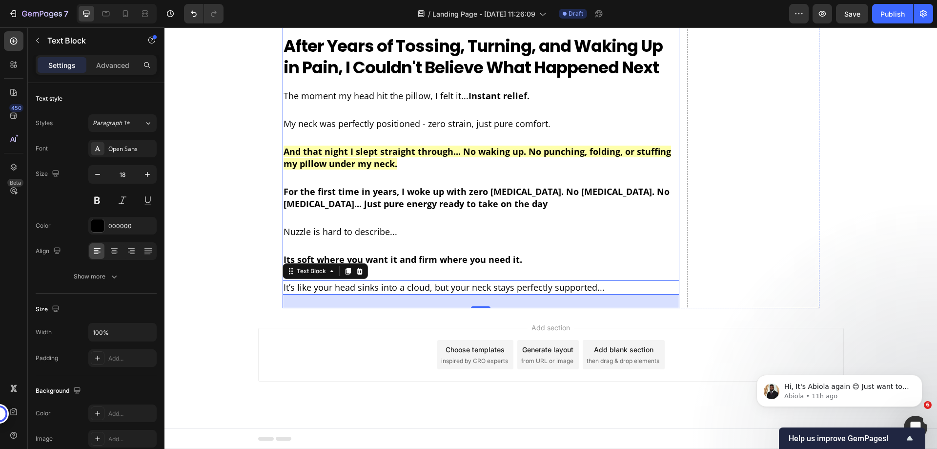
scroll to position [2325, 0]
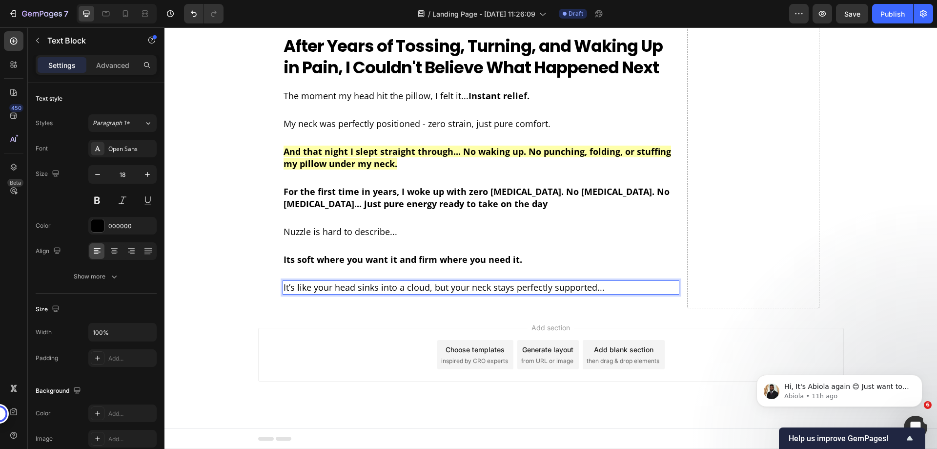
drag, startPoint x: 396, startPoint y: 287, endPoint x: 826, endPoint y: 216, distance: 436.3
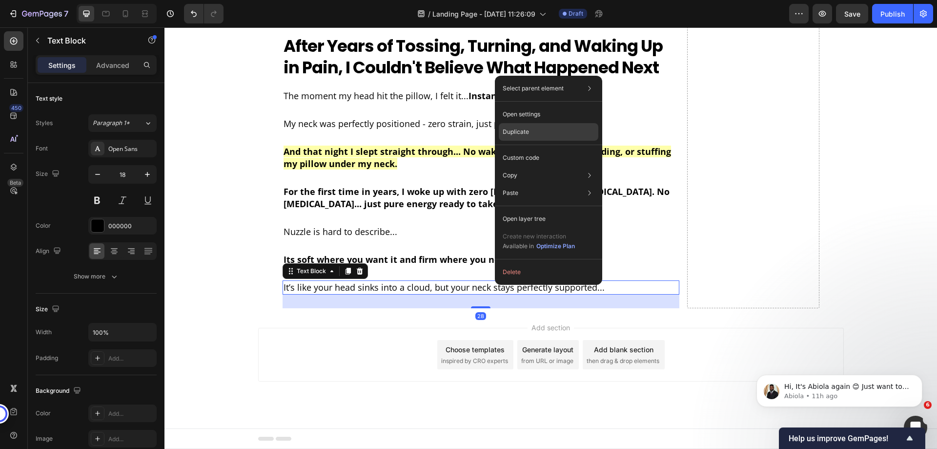
click at [515, 131] on p "Duplicate" at bounding box center [516, 131] width 26 height 9
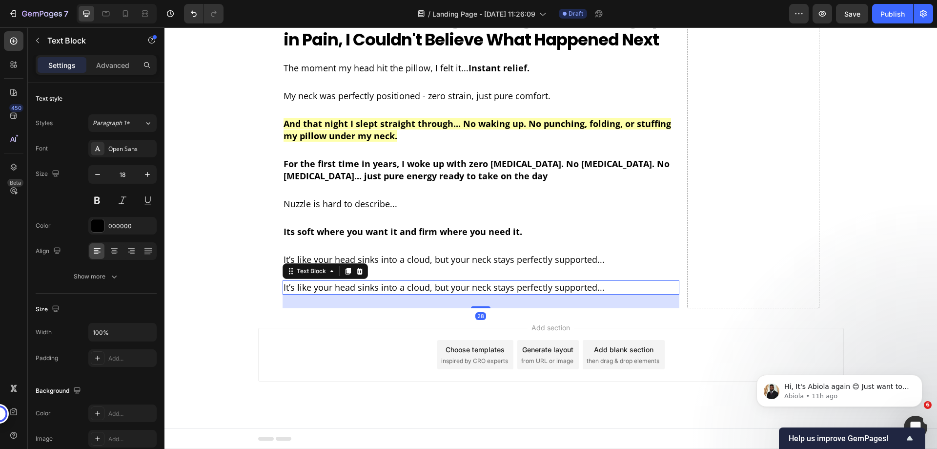
click at [592, 293] on p "It’s like your head sinks into a cloud, but your neck stays perfectly supported…" at bounding box center [481, 287] width 395 height 12
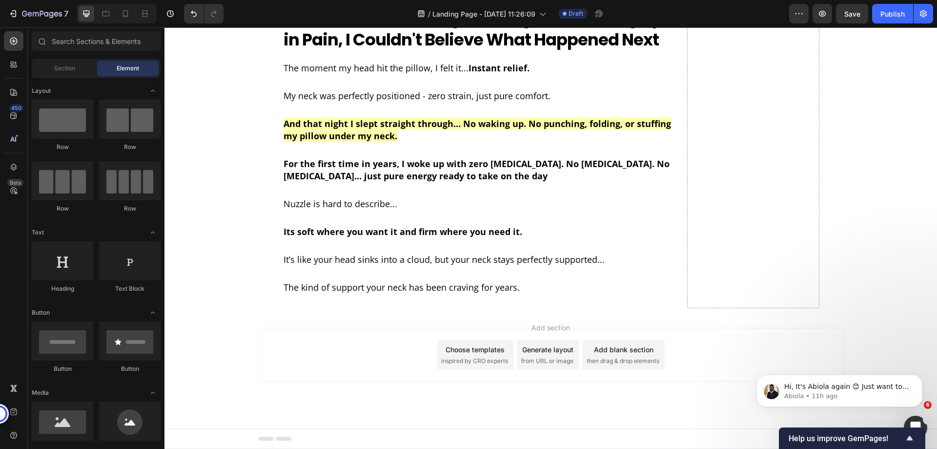
click at [840, 15] on button "Save" at bounding box center [852, 14] width 32 height 20
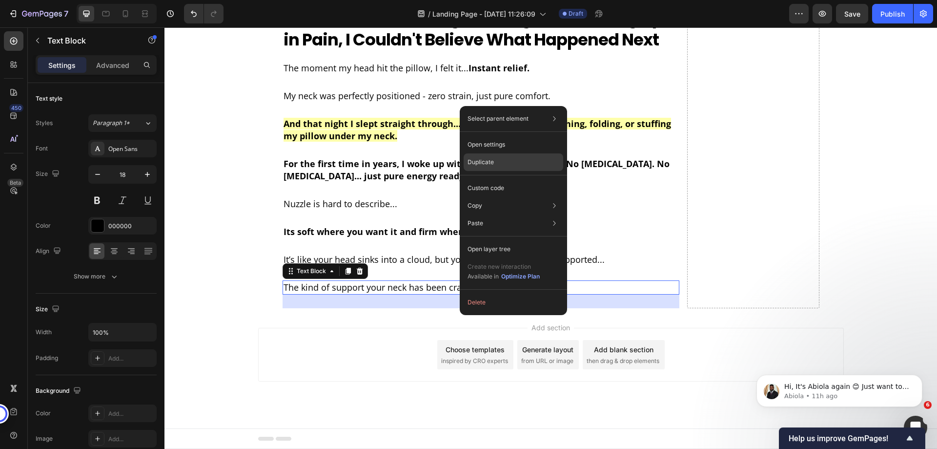
drag, startPoint x: 487, startPoint y: 161, endPoint x: 400, endPoint y: 396, distance: 250.2
click at [487, 161] on p "Duplicate" at bounding box center [481, 162] width 26 height 9
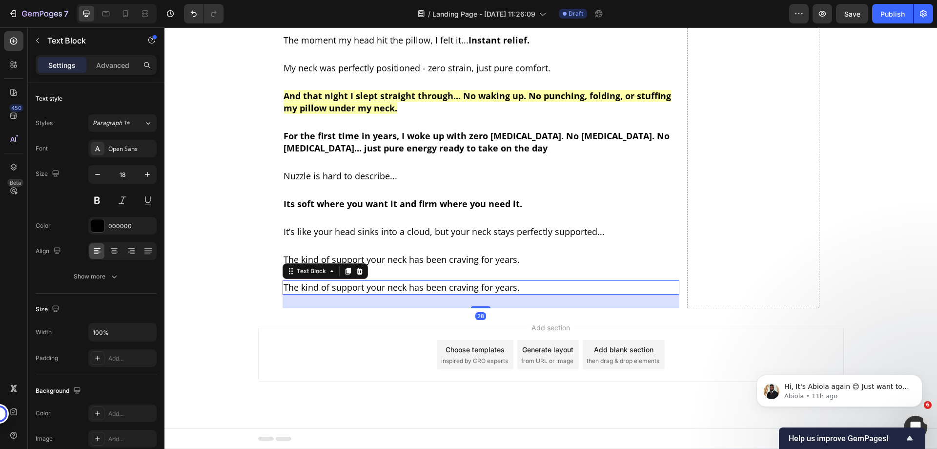
click at [532, 293] on p "The kind of support your neck has been craving for years." at bounding box center [481, 287] width 395 height 12
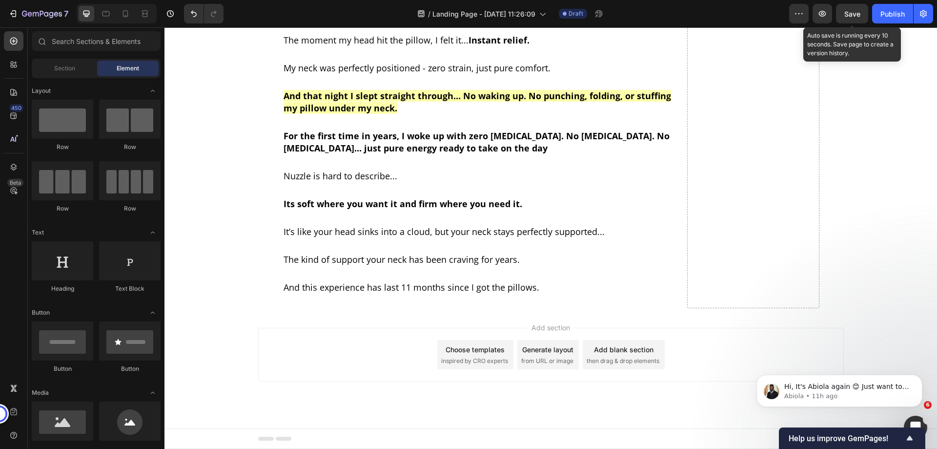
click at [854, 17] on span "Save" at bounding box center [852, 14] width 16 height 8
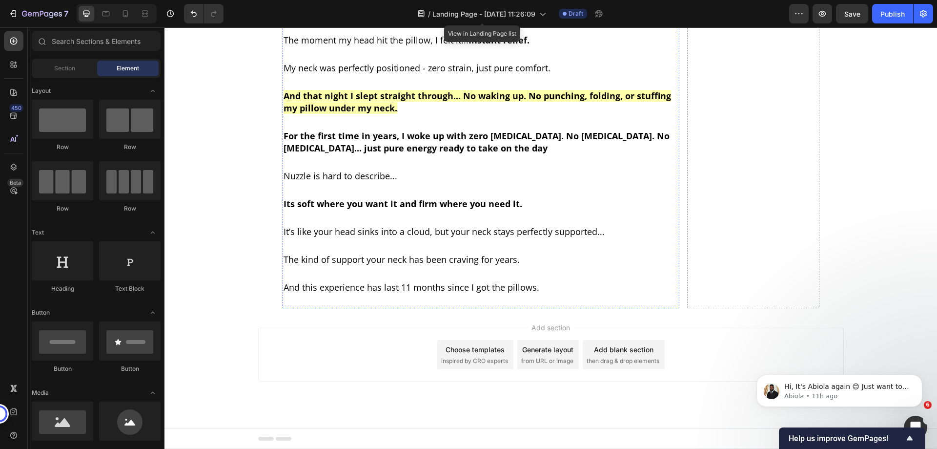
scroll to position [2277, 0]
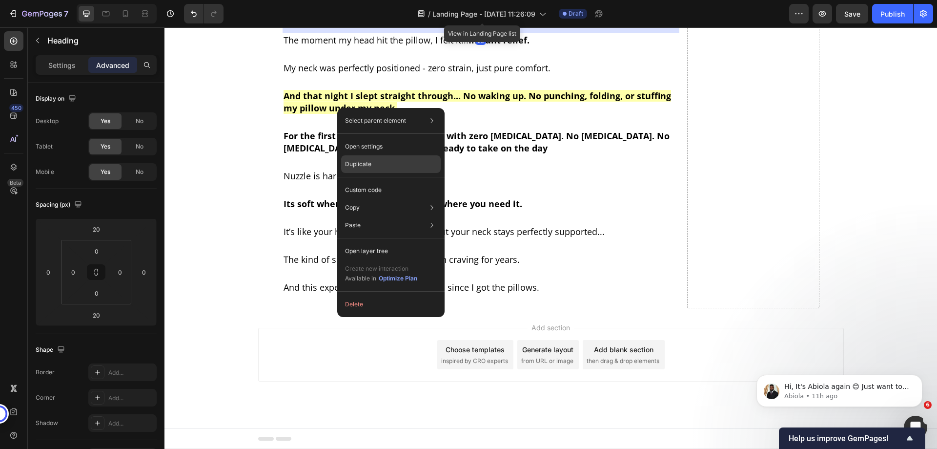
click at [371, 161] on p "Duplicate" at bounding box center [358, 164] width 26 height 9
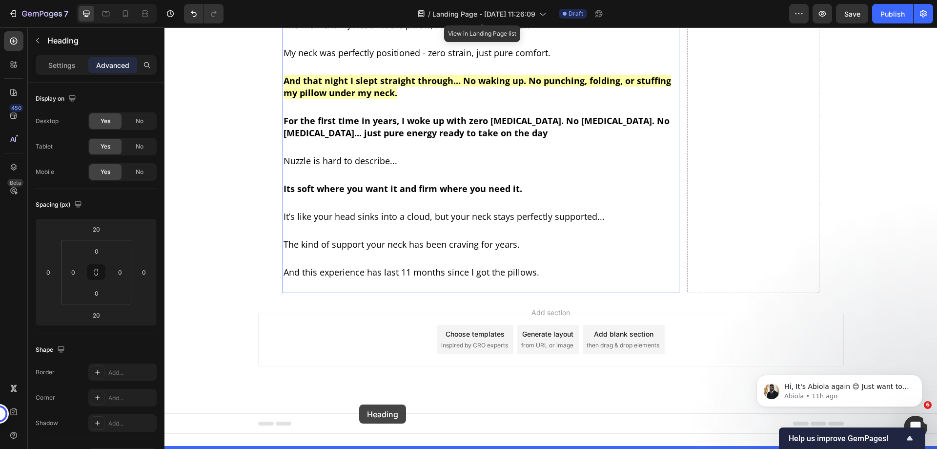
scroll to position [2375, 0]
drag, startPoint x: 328, startPoint y: 112, endPoint x: 388, endPoint y: 367, distance: 261.8
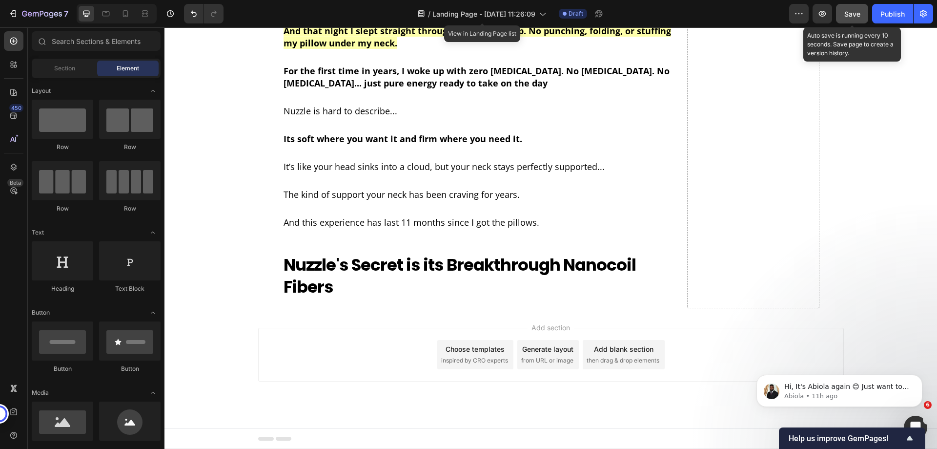
click at [850, 18] on div "Save" at bounding box center [852, 14] width 16 height 10
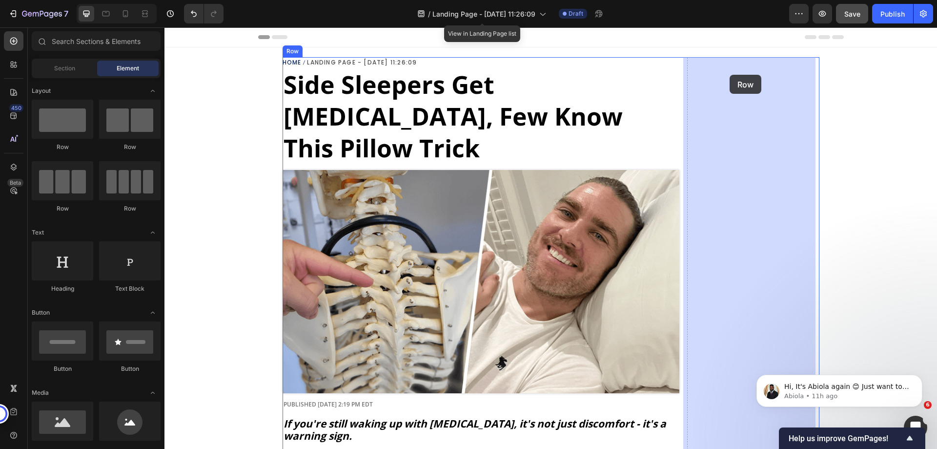
drag, startPoint x: 515, startPoint y: 125, endPoint x: 730, endPoint y: 75, distance: 220.2
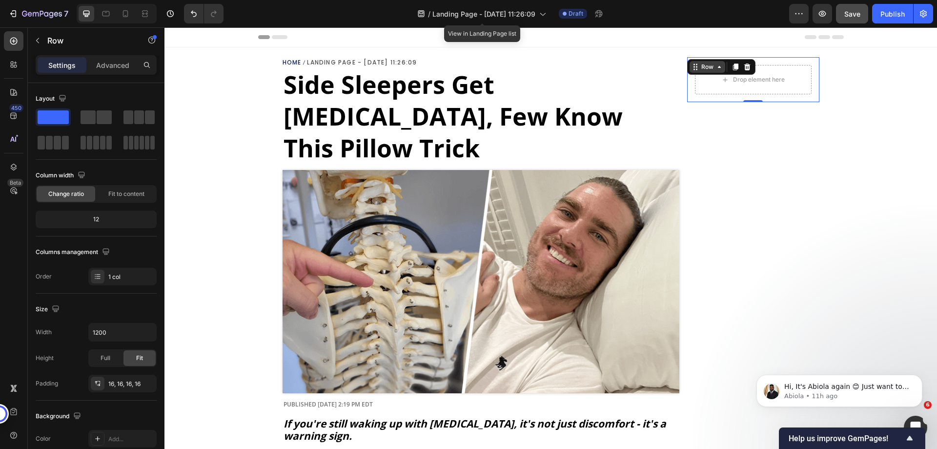
click at [692, 70] on icon at bounding box center [696, 67] width 8 height 8
click at [646, 77] on h2 "Side Sleepers Get [MEDICAL_DATA], Few Know This Pillow Trick" at bounding box center [481, 116] width 397 height 97
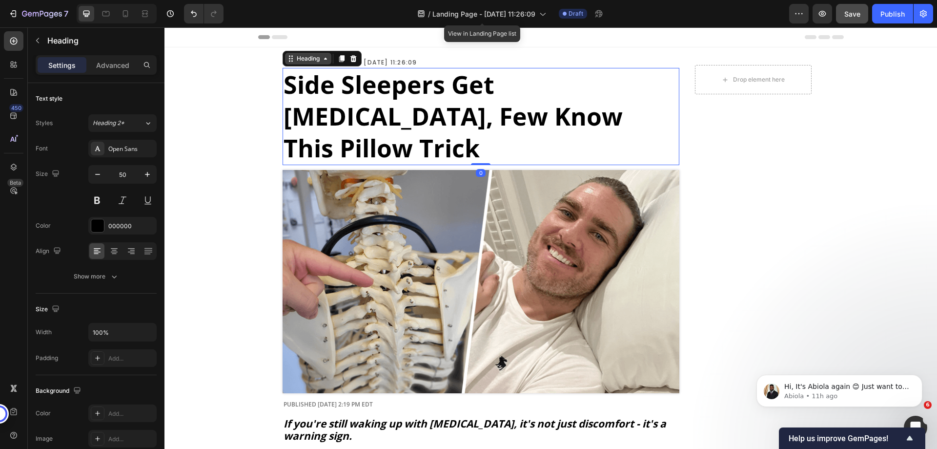
click at [289, 61] on icon at bounding box center [289, 60] width 1 height 1
click at [293, 79] on strong "Side Sleepers Get [MEDICAL_DATA], Few Know This Pillow Trick" at bounding box center [453, 116] width 339 height 97
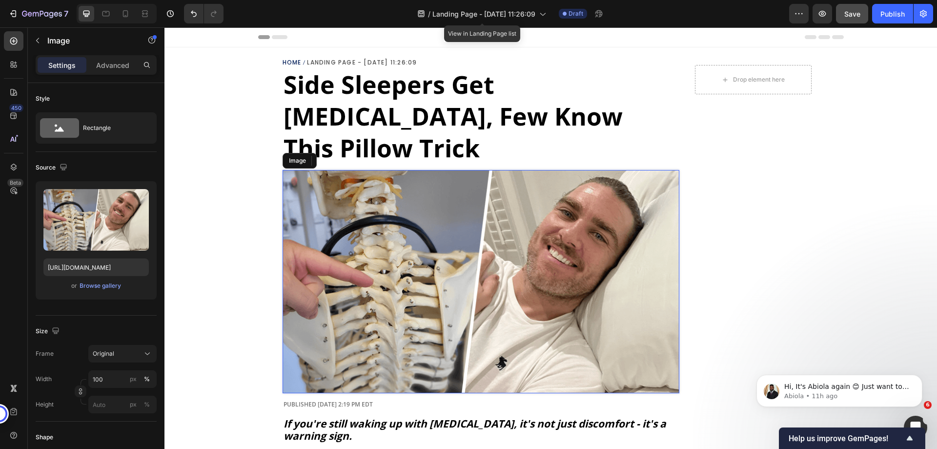
click at [297, 170] on img at bounding box center [481, 281] width 397 height 223
click at [295, 156] on div "Image" at bounding box center [305, 160] width 21 height 9
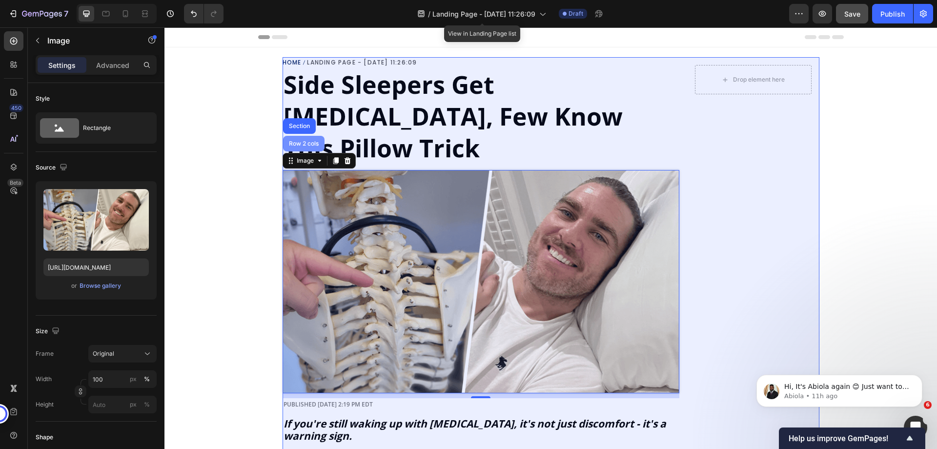
click at [296, 136] on div "Row 2 cols" at bounding box center [303, 144] width 41 height 16
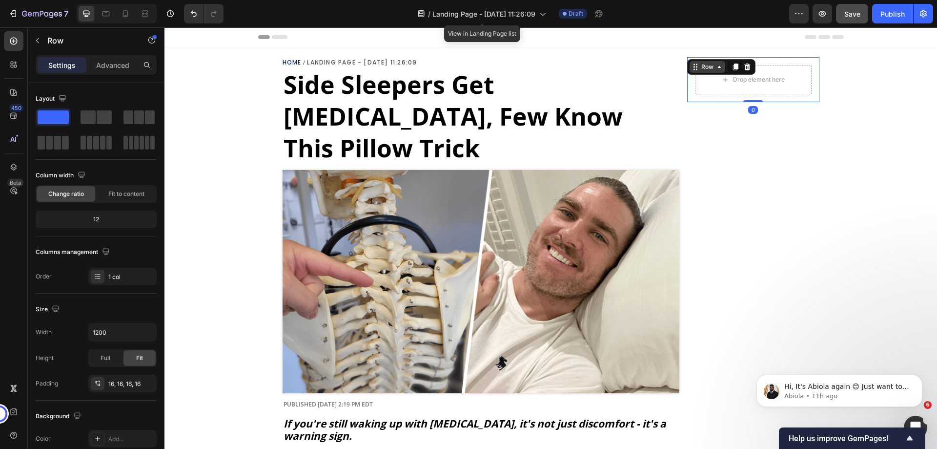
click at [695, 66] on icon at bounding box center [696, 67] width 8 height 8
click at [699, 69] on div "Row" at bounding box center [707, 66] width 16 height 9
click at [694, 71] on div "Row" at bounding box center [708, 67] width 36 height 12
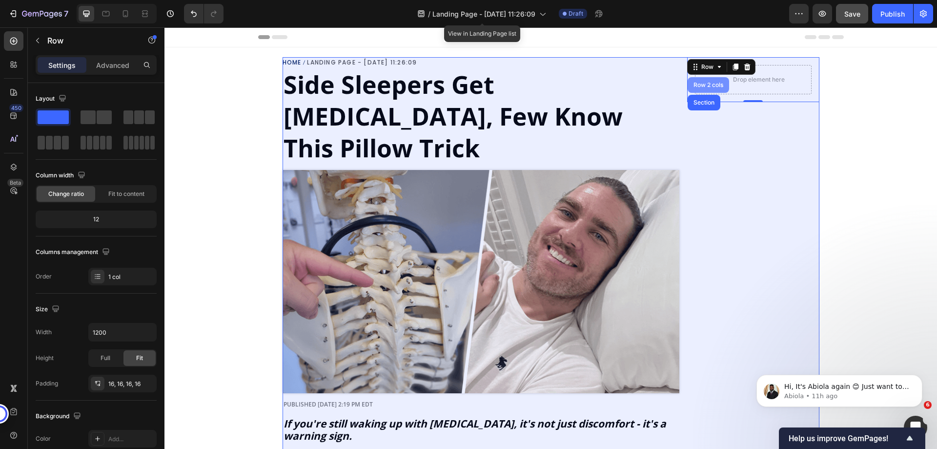
click at [699, 85] on div "Row 2 cols" at bounding box center [709, 85] width 34 height 6
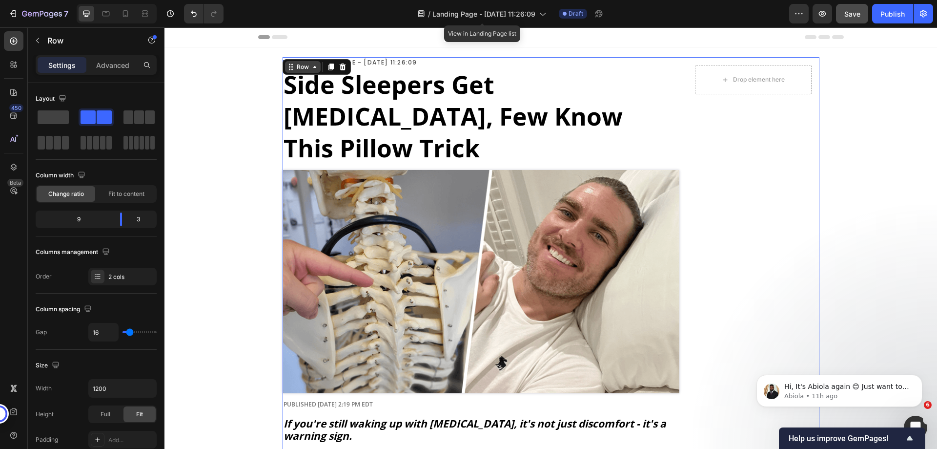
click at [310, 72] on div "Row" at bounding box center [303, 67] width 36 height 12
click at [696, 64] on div "Drop element here Row" at bounding box center [753, 79] width 132 height 45
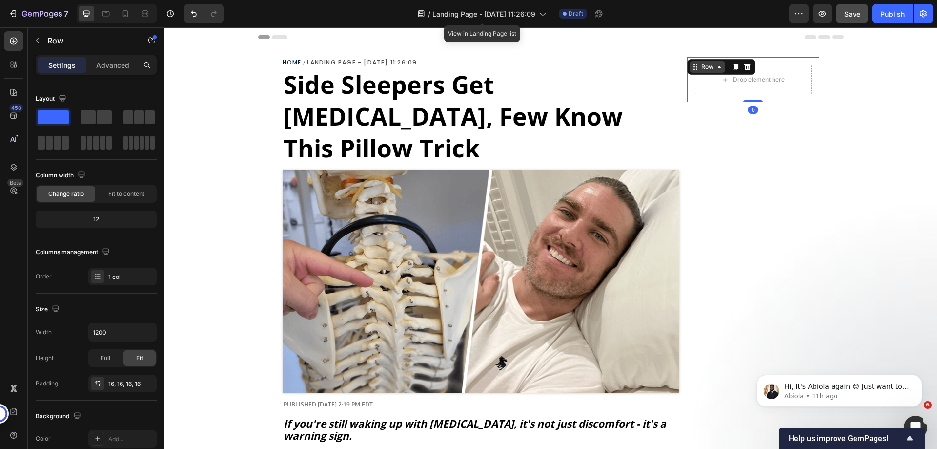
click at [699, 67] on div "Row" at bounding box center [707, 66] width 16 height 9
click at [102, 332] on input "1200" at bounding box center [122, 332] width 67 height 18
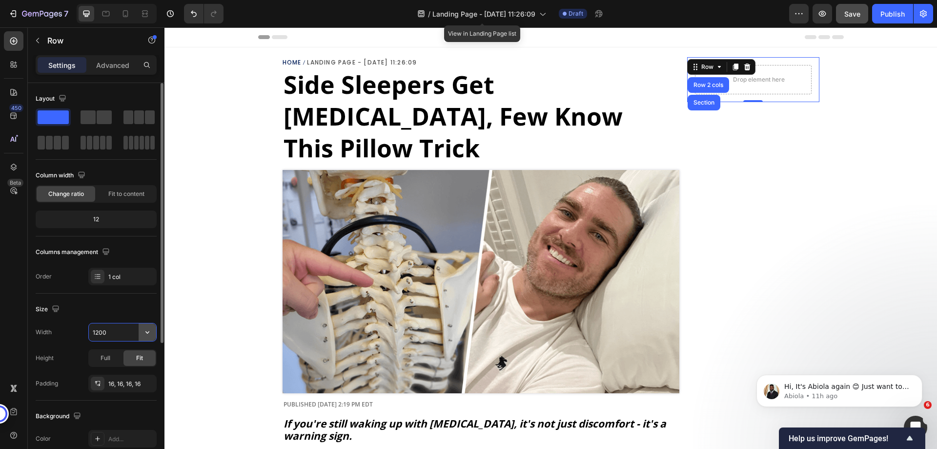
click at [145, 333] on icon "button" at bounding box center [148, 332] width 10 height 10
click at [115, 371] on p "Full 100%" at bounding box center [120, 375] width 56 height 9
type input "100%"
click at [101, 65] on p "Advanced" at bounding box center [112, 65] width 33 height 10
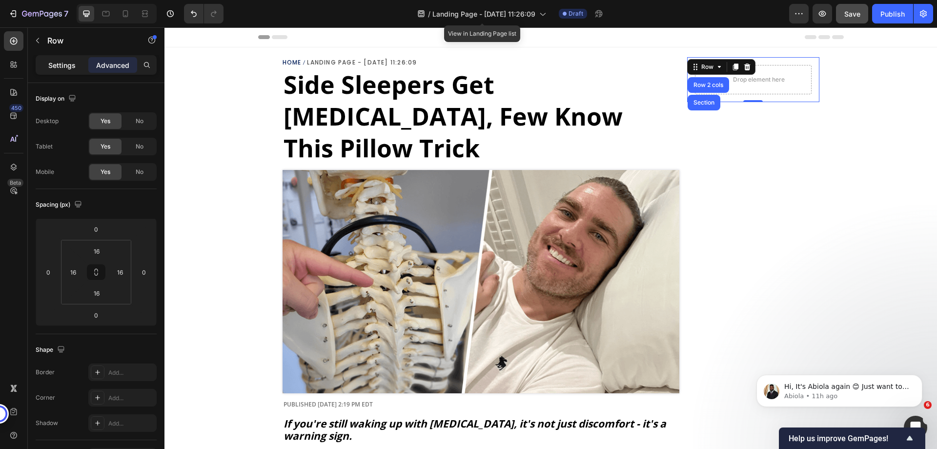
click at [62, 67] on p "Settings" at bounding box center [61, 65] width 27 height 10
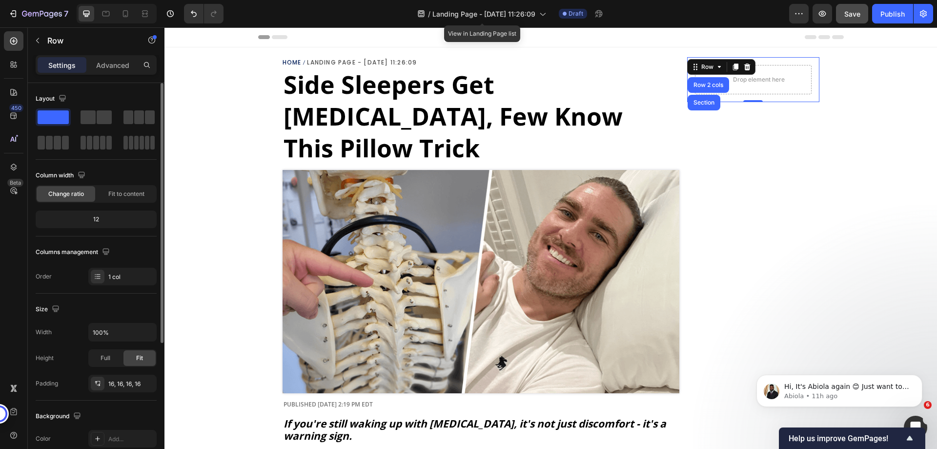
scroll to position [202, 0]
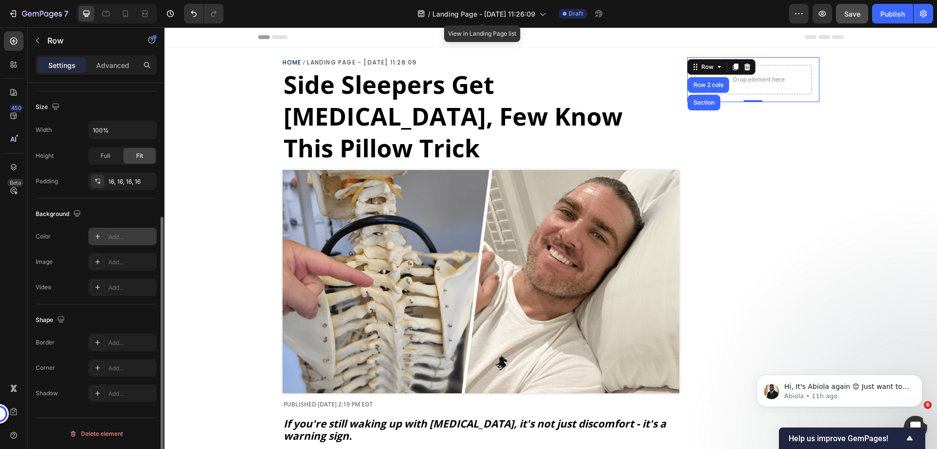
click at [108, 238] on div "Add..." at bounding box center [131, 236] width 46 height 9
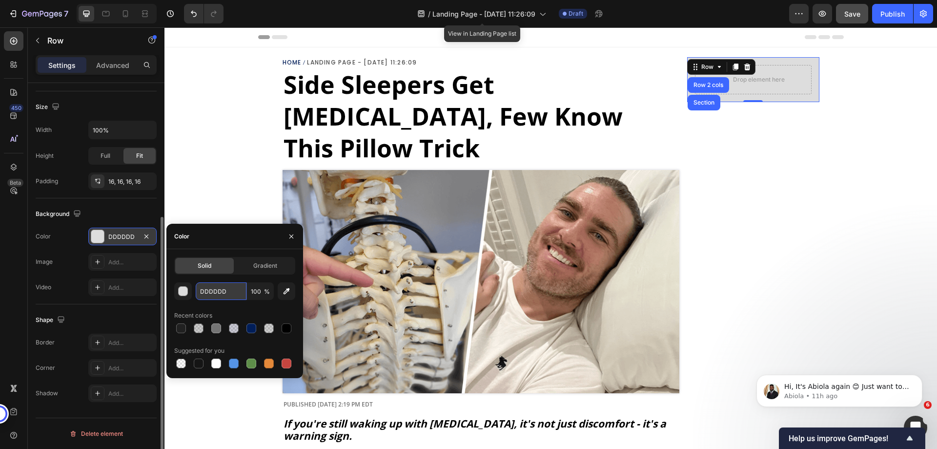
click at [204, 294] on input "DDDDDD" at bounding box center [221, 291] width 51 height 18
paste input "f2f2f2"
type input "f2f2f2"
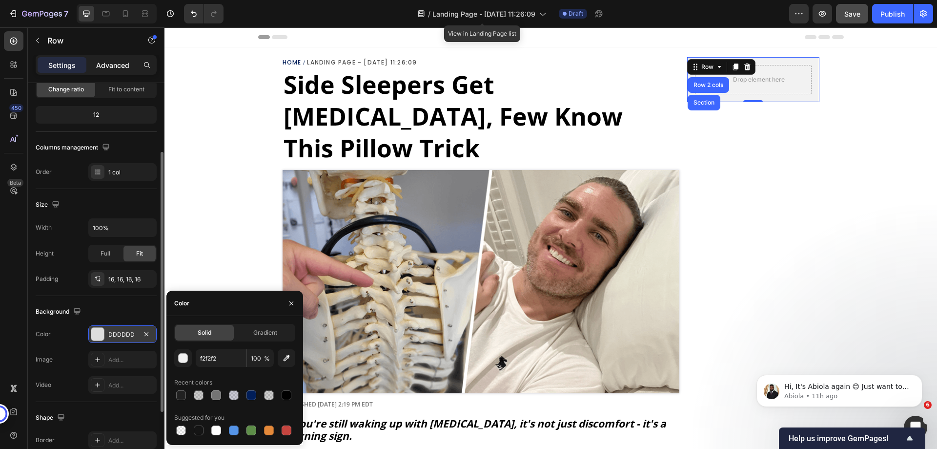
click at [104, 64] on p "Advanced" at bounding box center [112, 65] width 33 height 10
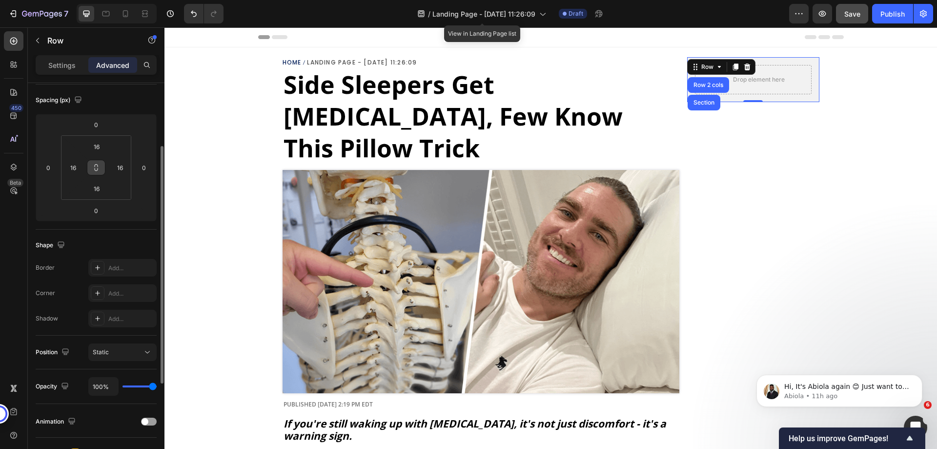
click at [93, 167] on icon at bounding box center [96, 168] width 8 height 8
click at [73, 168] on input "16" at bounding box center [73, 167] width 15 height 15
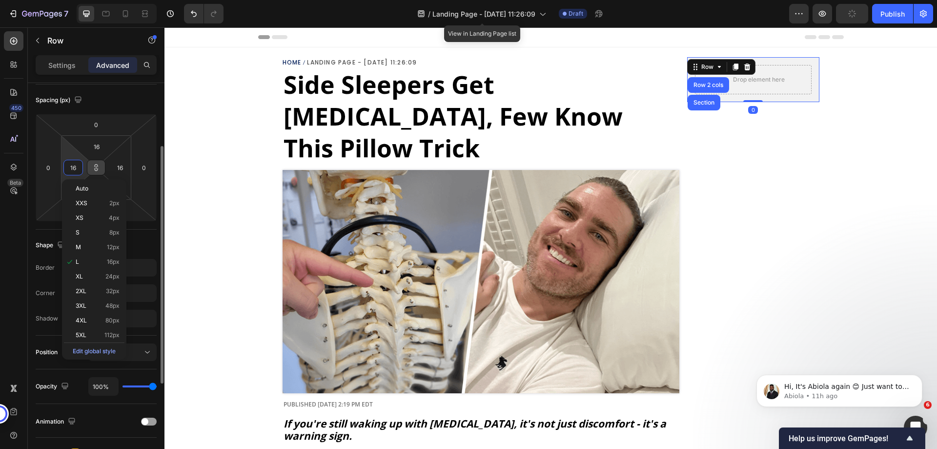
click at [73, 168] on input "16" at bounding box center [73, 167] width 15 height 15
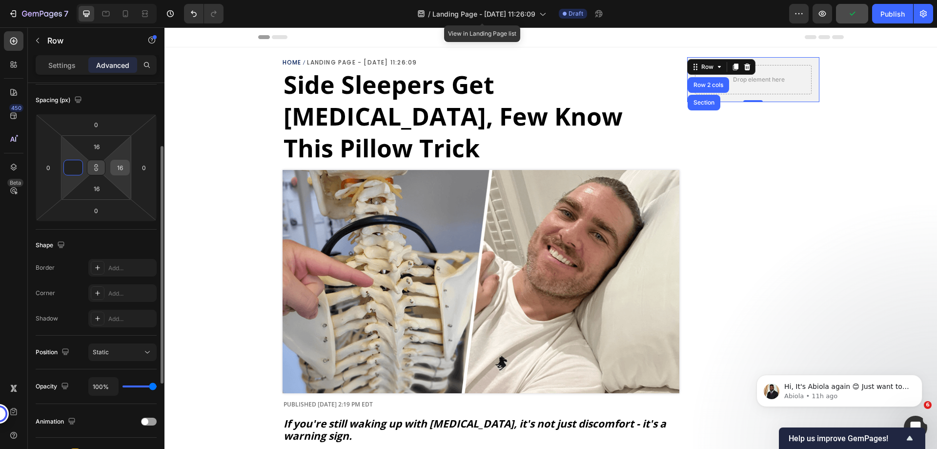
type input "0"
click at [118, 172] on input "16" at bounding box center [120, 167] width 15 height 15
type input "0"
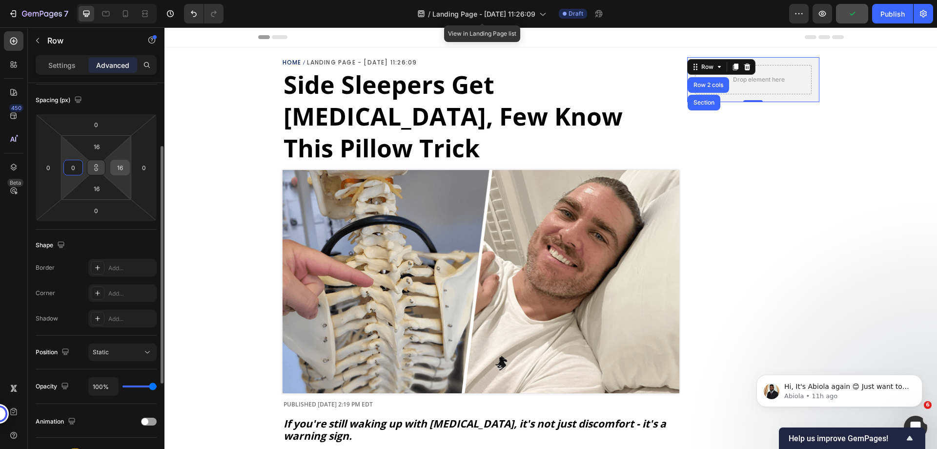
type input "0"
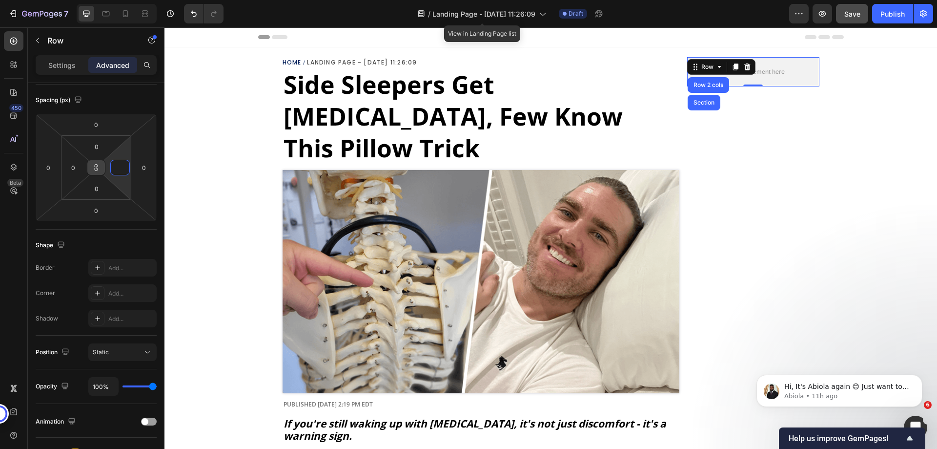
click at [100, 167] on icon at bounding box center [96, 168] width 8 height 8
type input "0"
click at [95, 216] on input "0" at bounding box center [96, 210] width 20 height 15
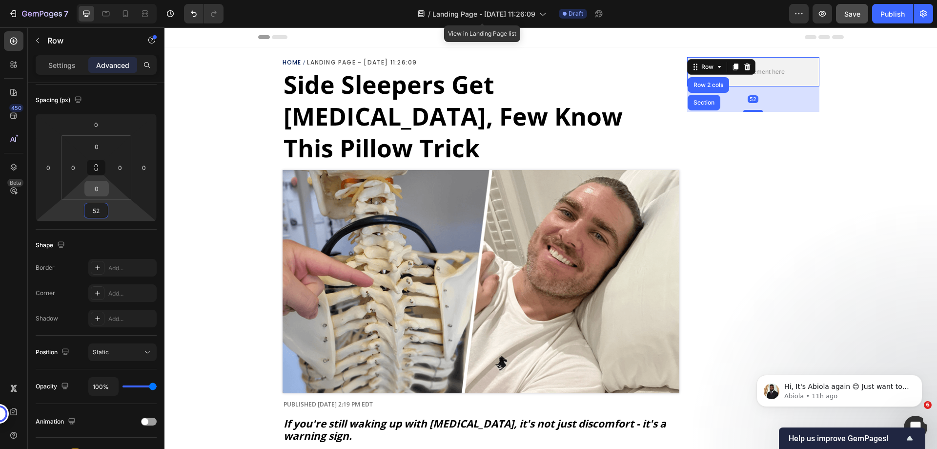
type input "52"
click at [86, 185] on div "0" at bounding box center [96, 189] width 24 height 16
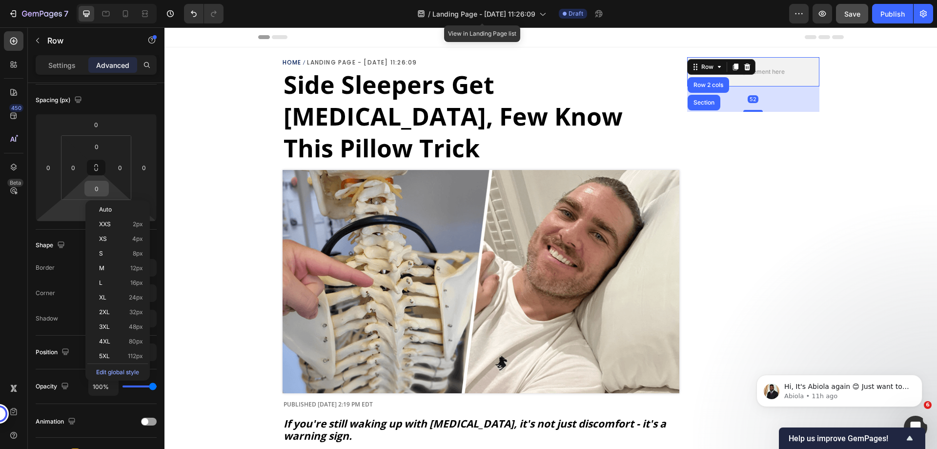
click at [92, 185] on input "0" at bounding box center [97, 188] width 20 height 15
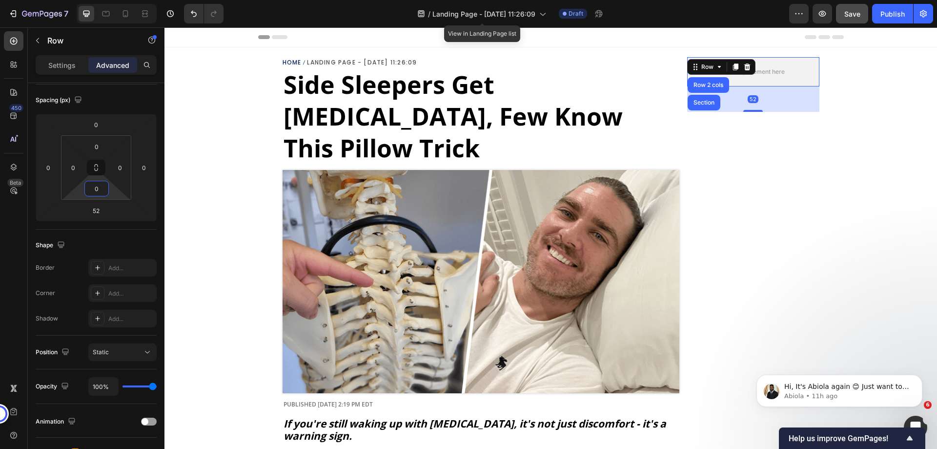
click at [92, 185] on input "0" at bounding box center [97, 188] width 20 height 15
type input "1"
click at [138, 94] on div "Spacing (px)" at bounding box center [96, 100] width 121 height 16
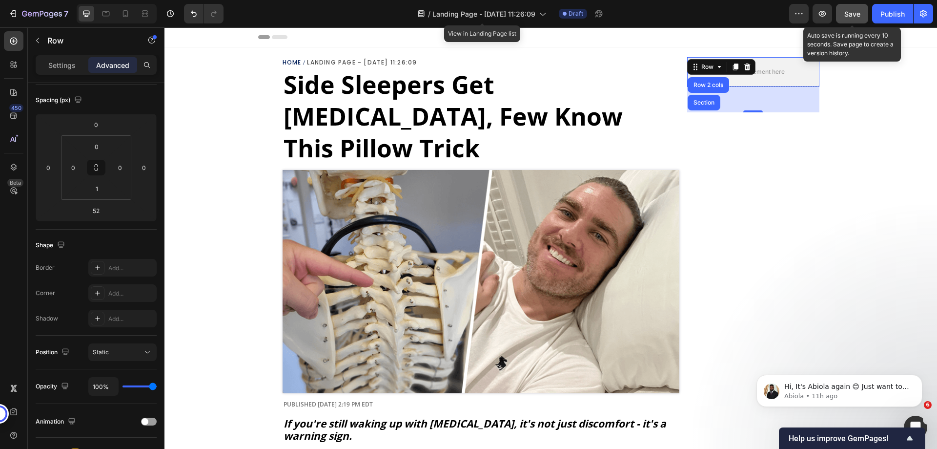
click at [850, 14] on span "Save" at bounding box center [852, 14] width 16 height 8
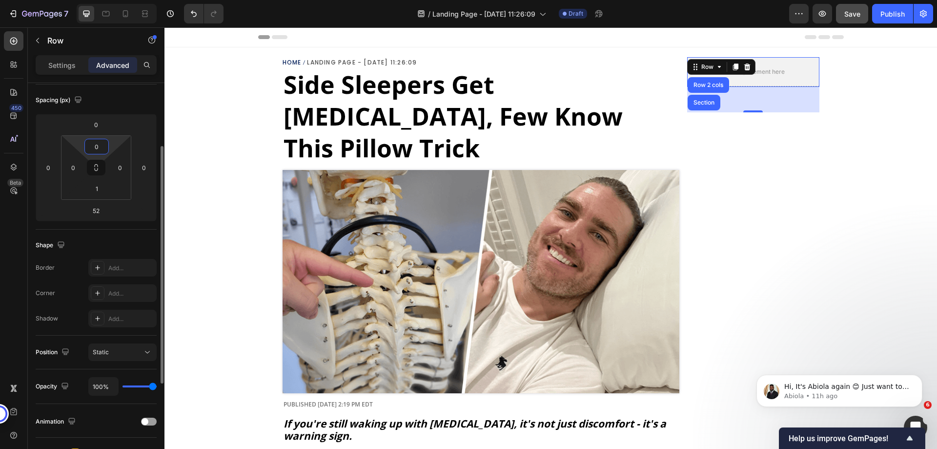
click at [96, 144] on input "0" at bounding box center [97, 146] width 20 height 15
type input "12"
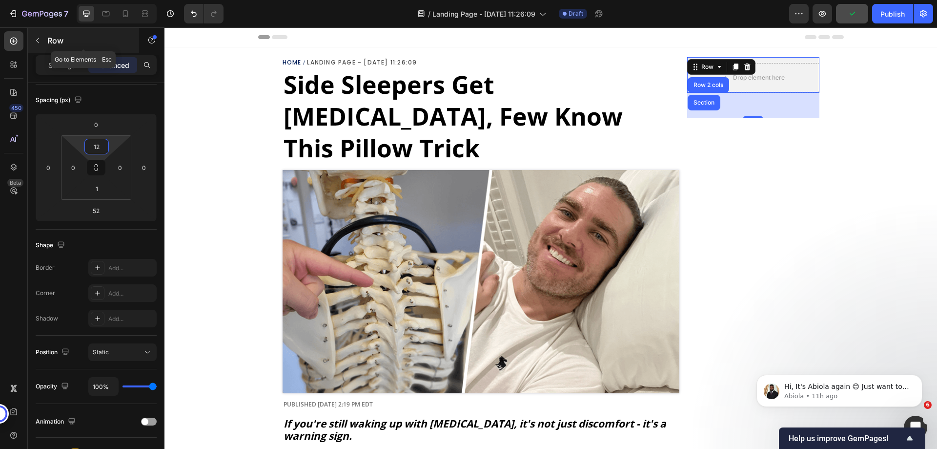
click at [44, 45] on button "button" at bounding box center [38, 41] width 16 height 16
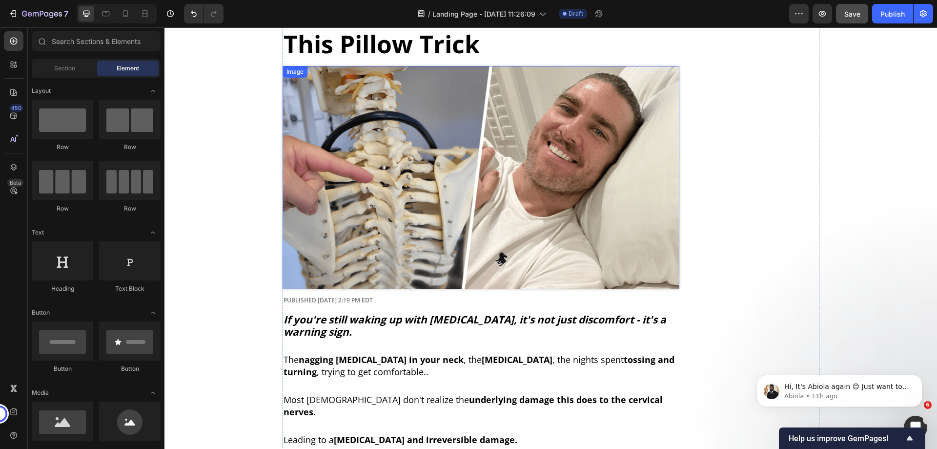
scroll to position [0, 0]
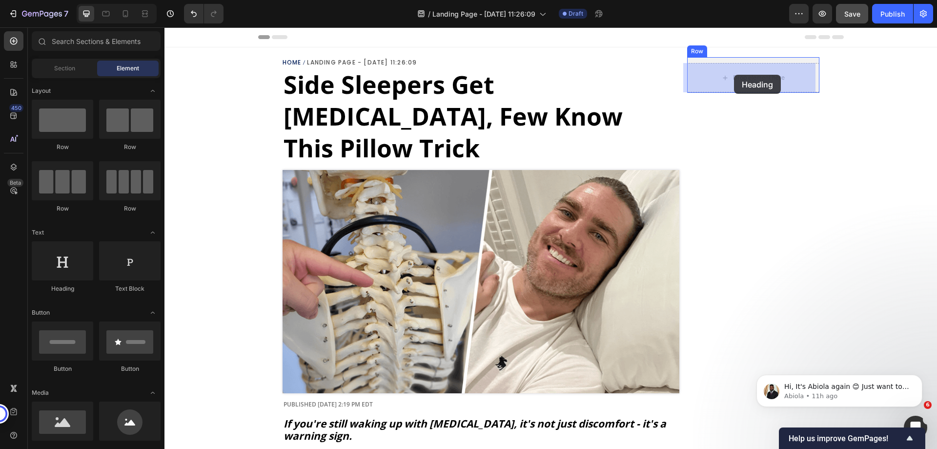
drag, startPoint x: 231, startPoint y: 294, endPoint x: 734, endPoint y: 75, distance: 548.4
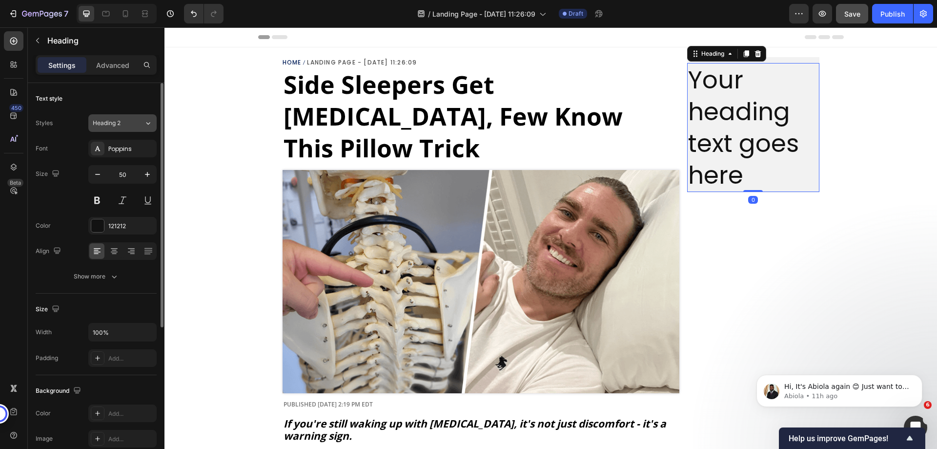
click at [120, 127] on span "Heading 2" at bounding box center [107, 123] width 28 height 9
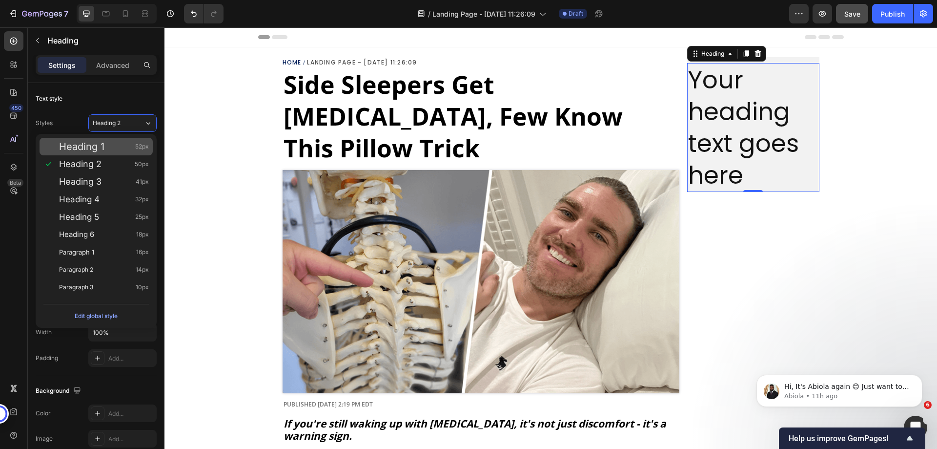
click at [114, 149] on div "Heading 1 52px" at bounding box center [104, 147] width 90 height 10
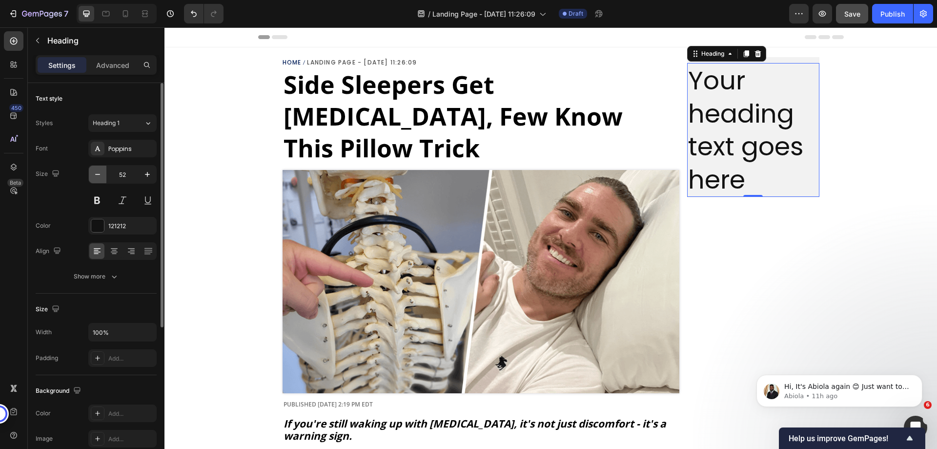
click at [94, 178] on icon "button" at bounding box center [98, 174] width 10 height 10
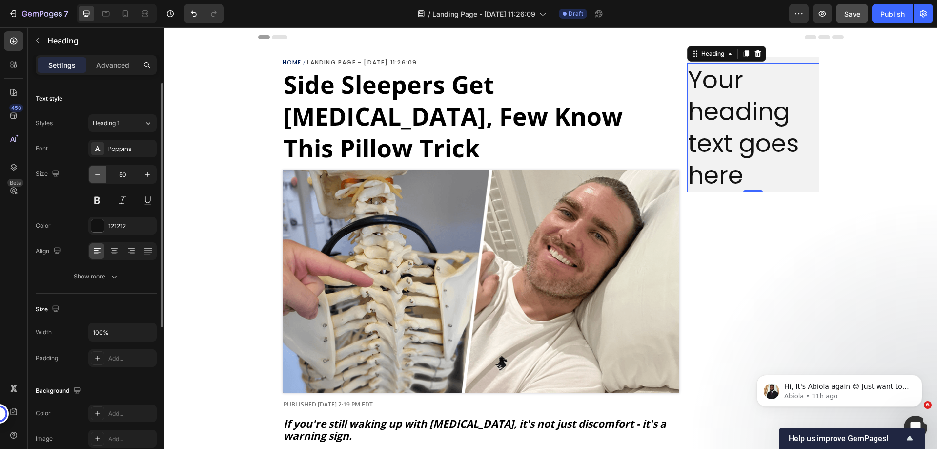
click at [94, 178] on icon "button" at bounding box center [98, 174] width 10 height 10
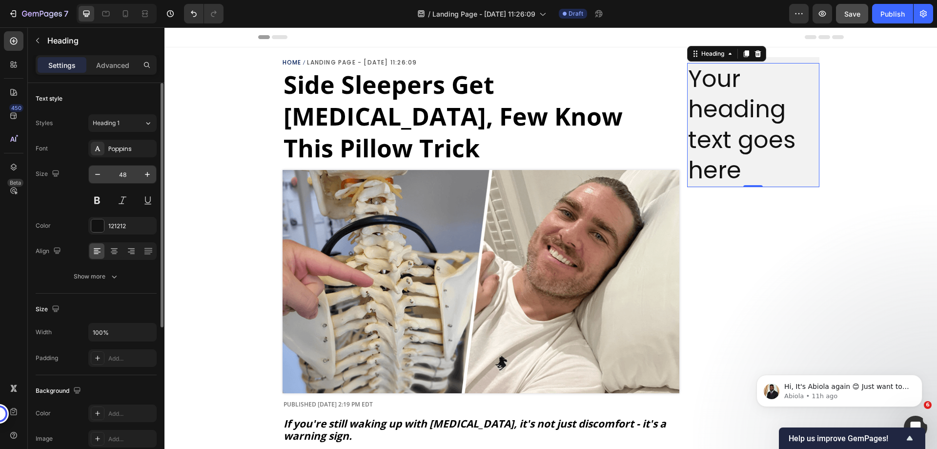
click at [127, 170] on input "48" at bounding box center [122, 174] width 32 height 18
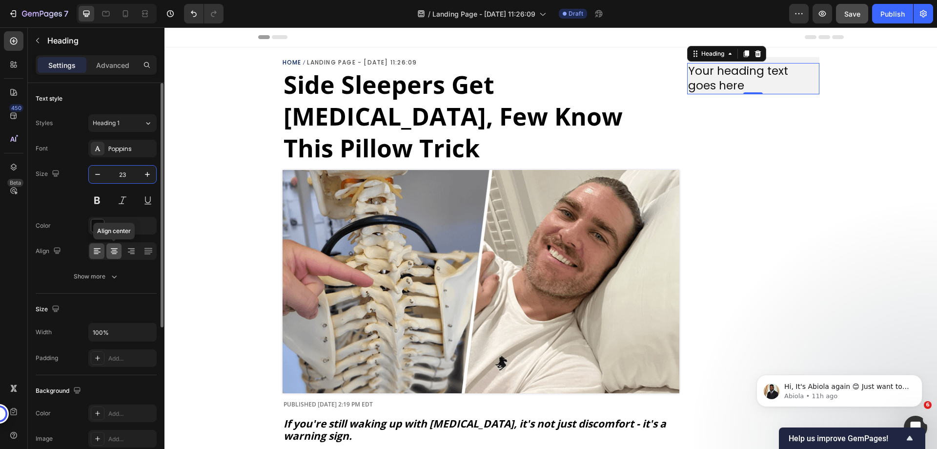
type input "23"
click at [112, 254] on icon at bounding box center [114, 251] width 10 height 10
click at [117, 146] on div "Poppins" at bounding box center [131, 148] width 46 height 9
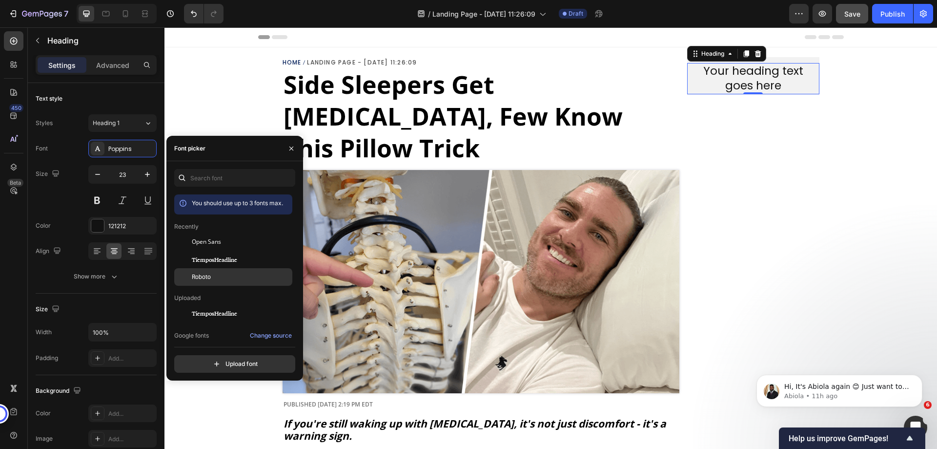
click at [200, 274] on span "Roboto" at bounding box center [201, 276] width 19 height 9
click at [754, 72] on h2 "Your heading text goes here" at bounding box center [753, 78] width 132 height 31
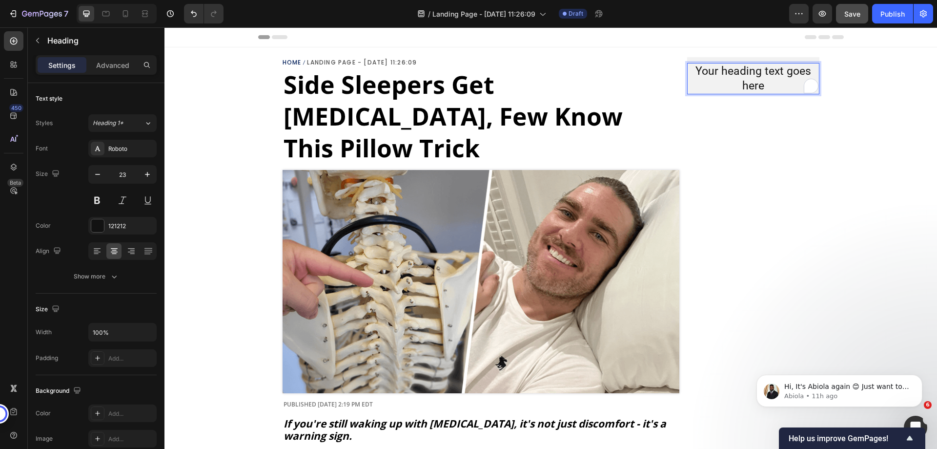
click at [754, 82] on p "Your heading text goes here" at bounding box center [753, 78] width 130 height 29
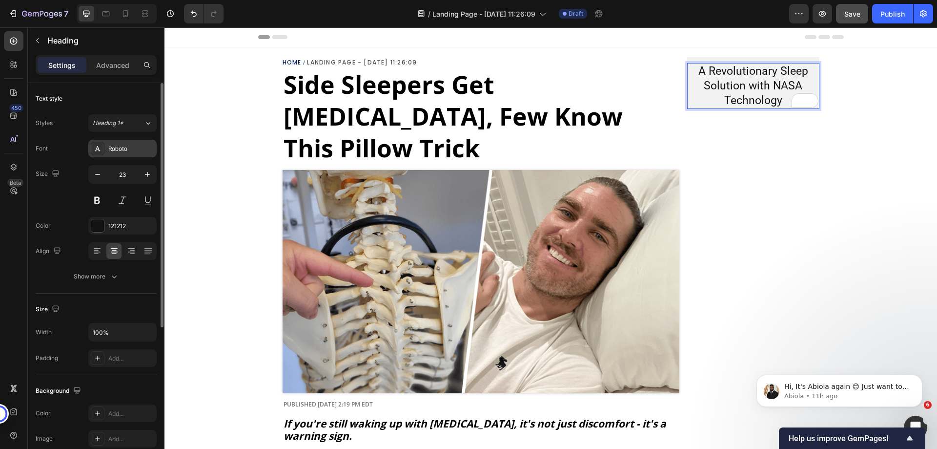
click at [114, 150] on div "Roboto" at bounding box center [131, 148] width 46 height 9
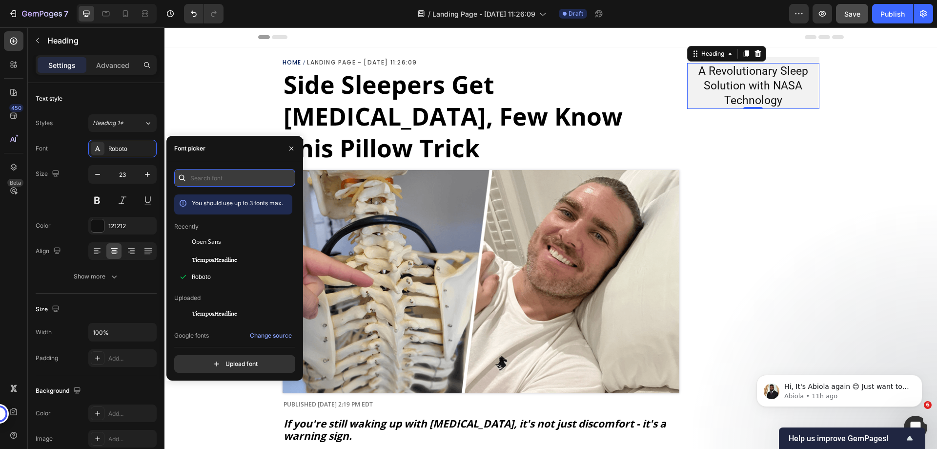
click at [210, 172] on input "text" at bounding box center [234, 178] width 121 height 18
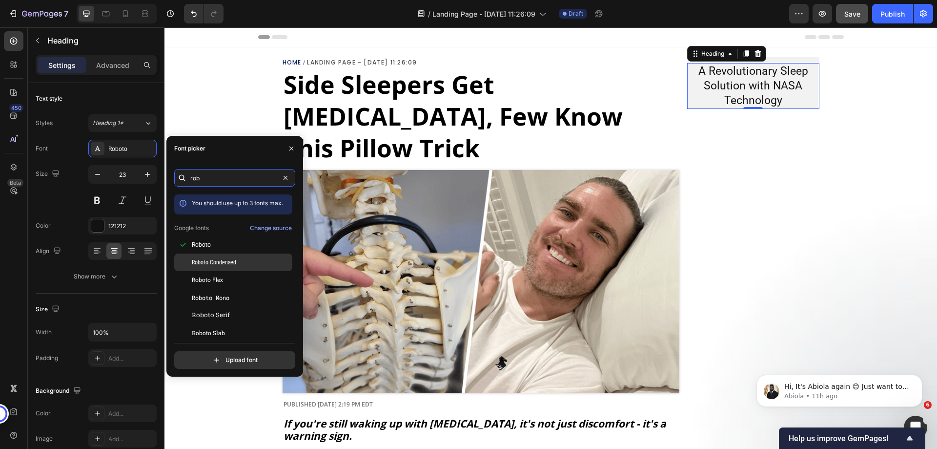
type input "rob"
click at [219, 261] on span "Roboto Condensed" at bounding box center [214, 262] width 44 height 9
click at [216, 155] on div "Font picker" at bounding box center [234, 148] width 137 height 25
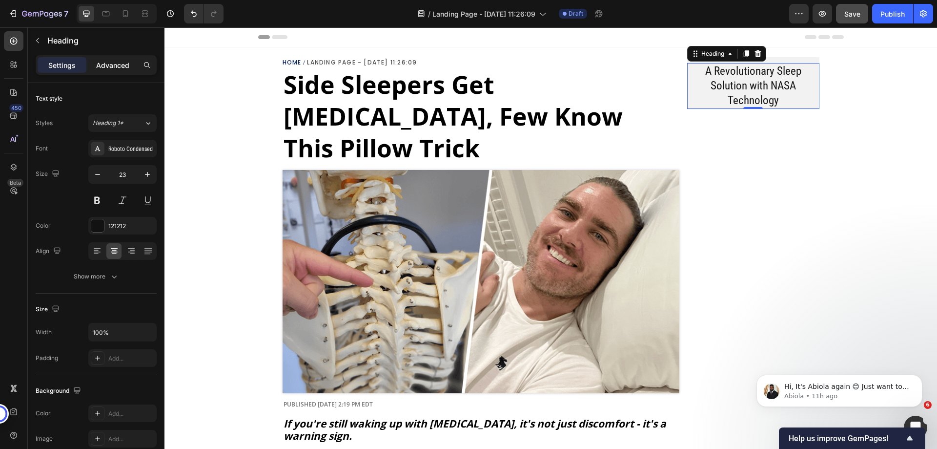
click at [116, 67] on p "Advanced" at bounding box center [112, 65] width 33 height 10
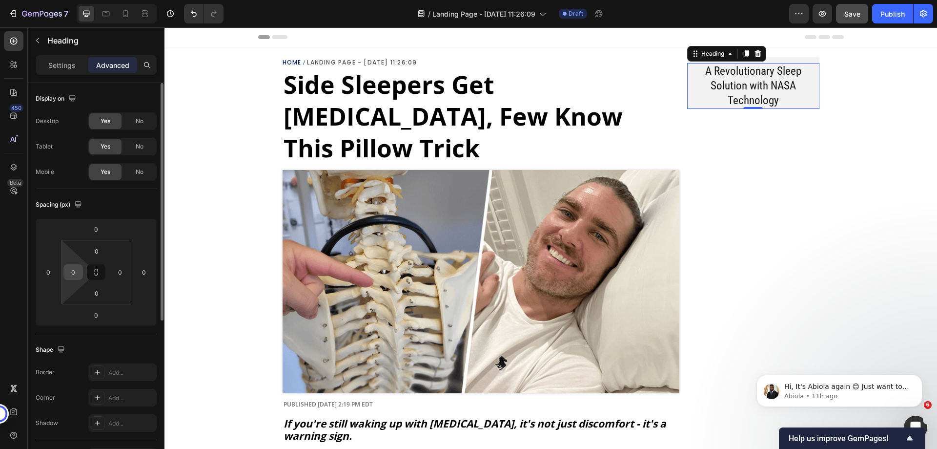
click at [78, 275] on input "0" at bounding box center [73, 272] width 15 height 15
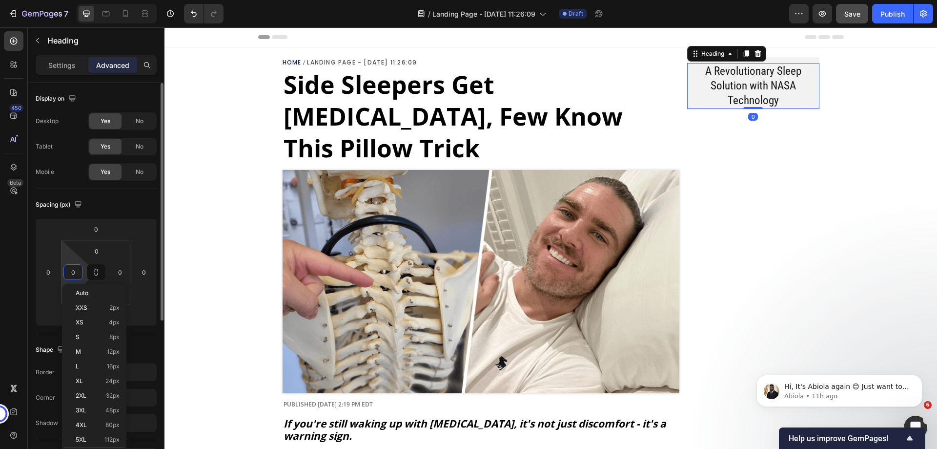
click at [78, 275] on input "0" at bounding box center [73, 272] width 15 height 15
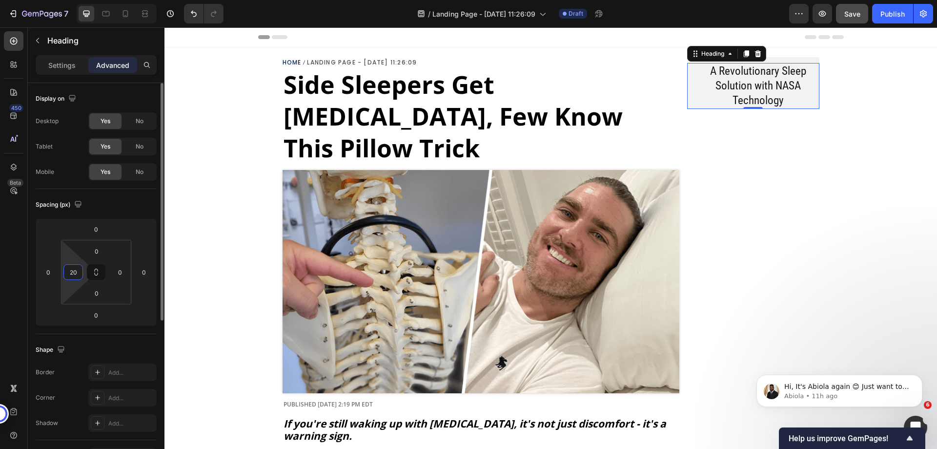
type input "20"
click at [97, 229] on input "0" at bounding box center [96, 229] width 20 height 15
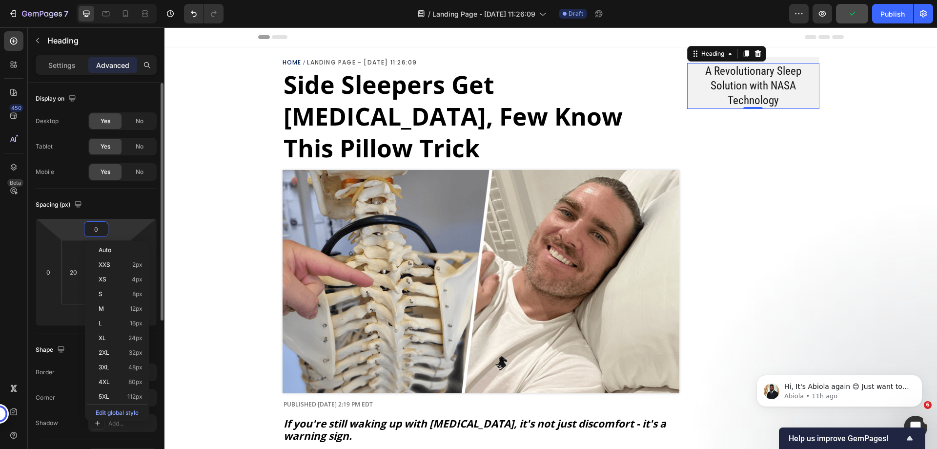
click at [97, 229] on input "0" at bounding box center [96, 229] width 20 height 15
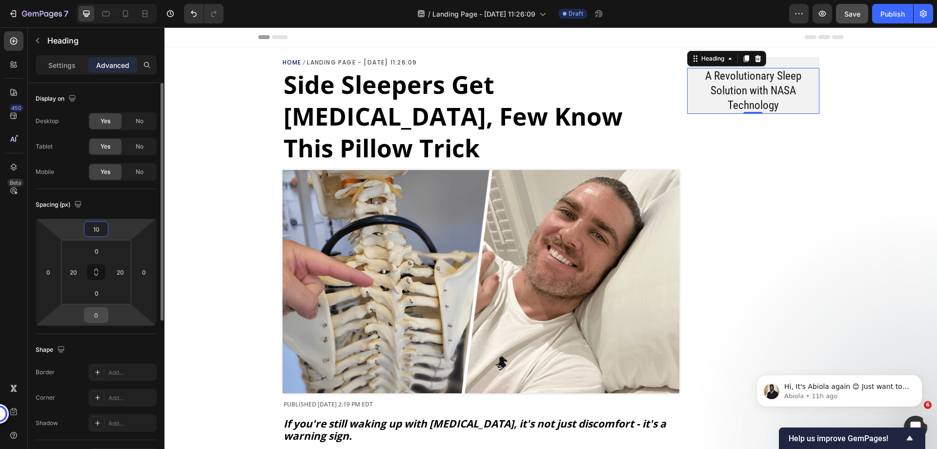
type input "10"
click at [98, 318] on input "0" at bounding box center [96, 315] width 20 height 15
type input "14"
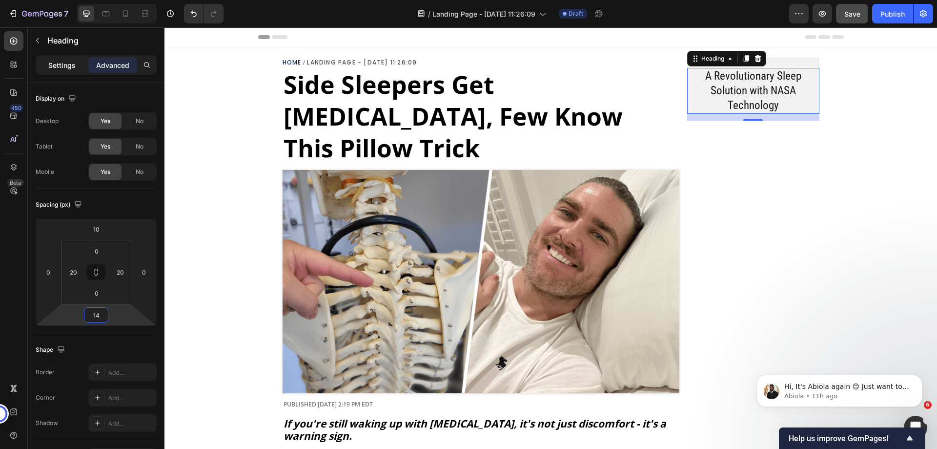
click at [60, 62] on p "Settings" at bounding box center [61, 65] width 27 height 10
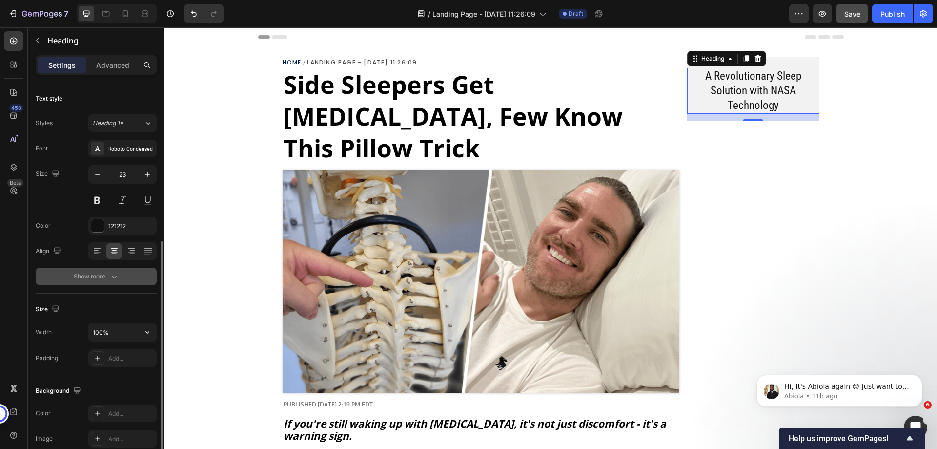
scroll to position [98, 0]
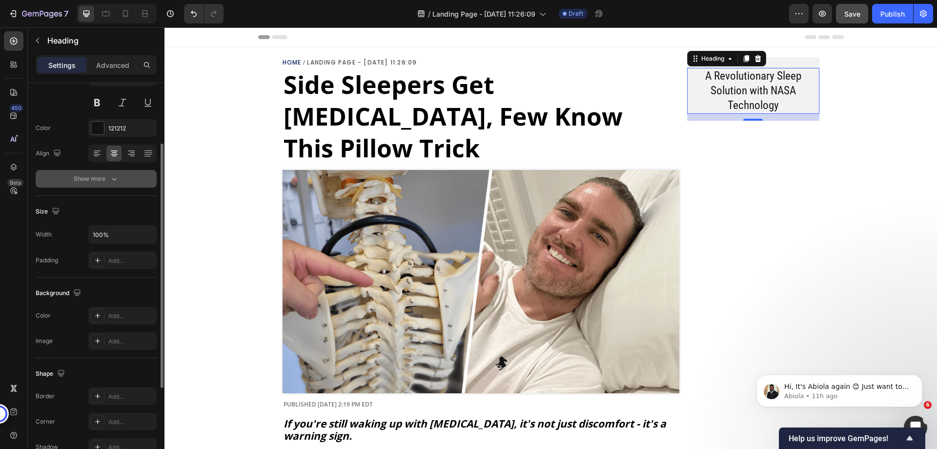
click at [108, 184] on button "Show more" at bounding box center [96, 179] width 121 height 18
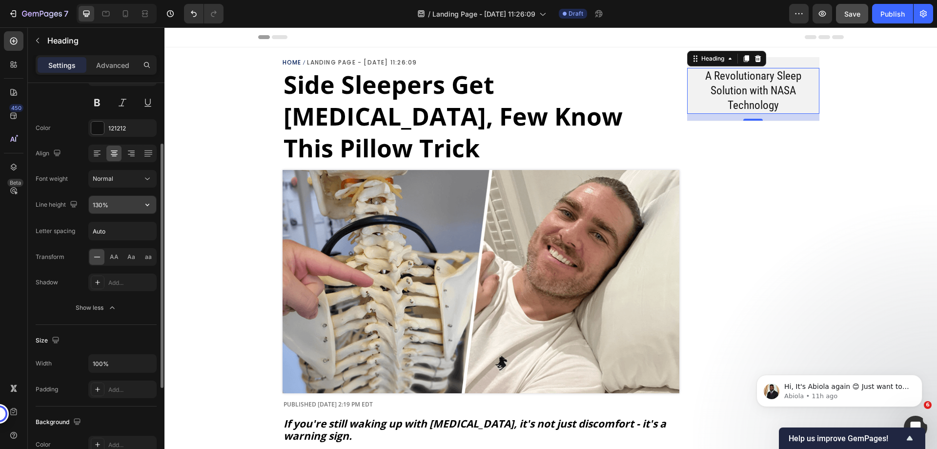
click at [115, 206] on input "130%" at bounding box center [122, 205] width 67 height 18
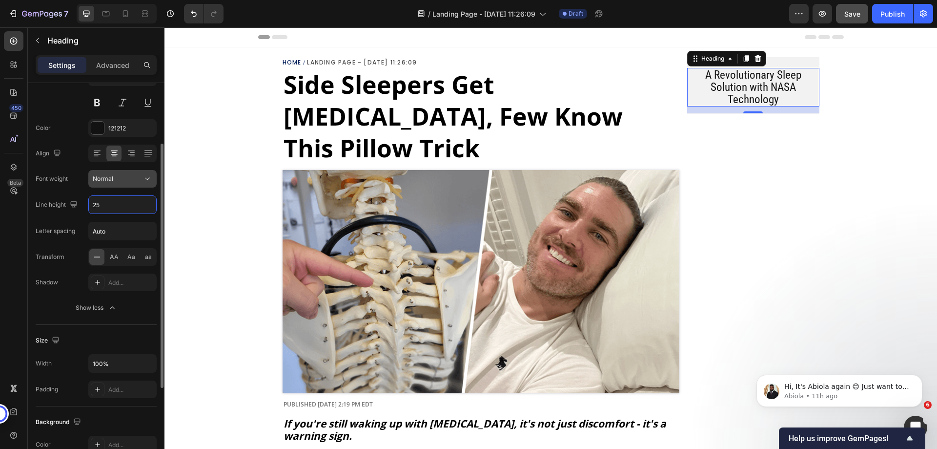
type input "25"
click at [122, 172] on button "Normal" at bounding box center [122, 179] width 68 height 18
click at [78, 169] on div "Font Roboto Condensed Size 23 Color 121212 Align Font weight Normal Line height…" at bounding box center [96, 179] width 121 height 274
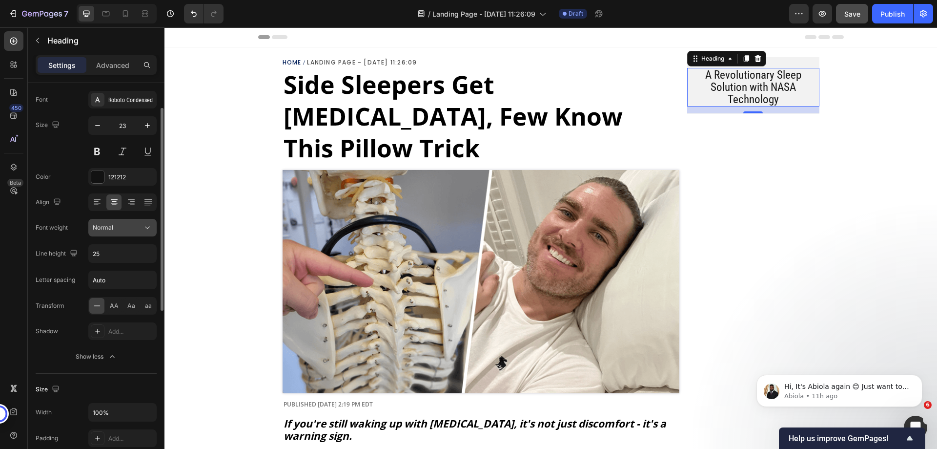
scroll to position [0, 0]
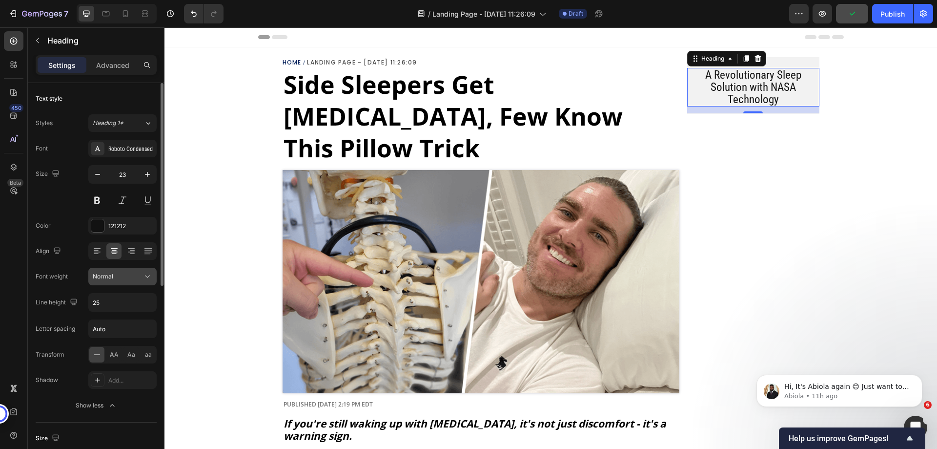
click at [106, 273] on span "Normal" at bounding box center [103, 275] width 21 height 7
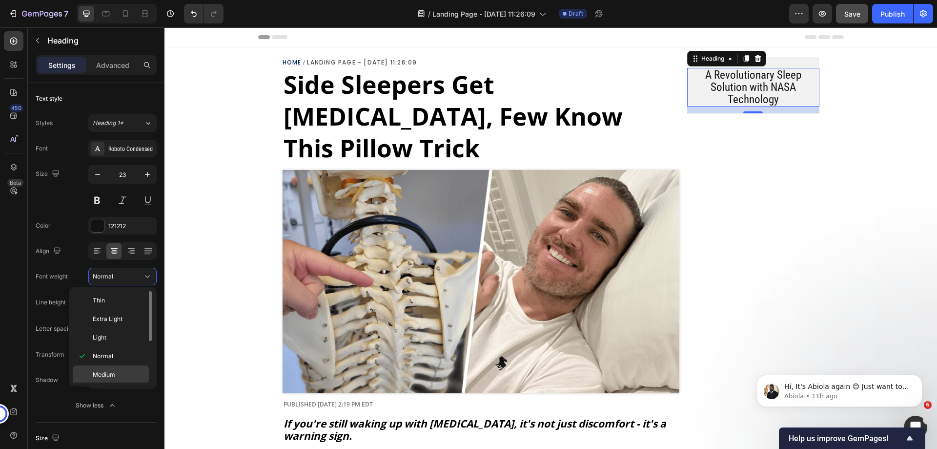
click at [113, 375] on span "Medium" at bounding box center [104, 374] width 22 height 9
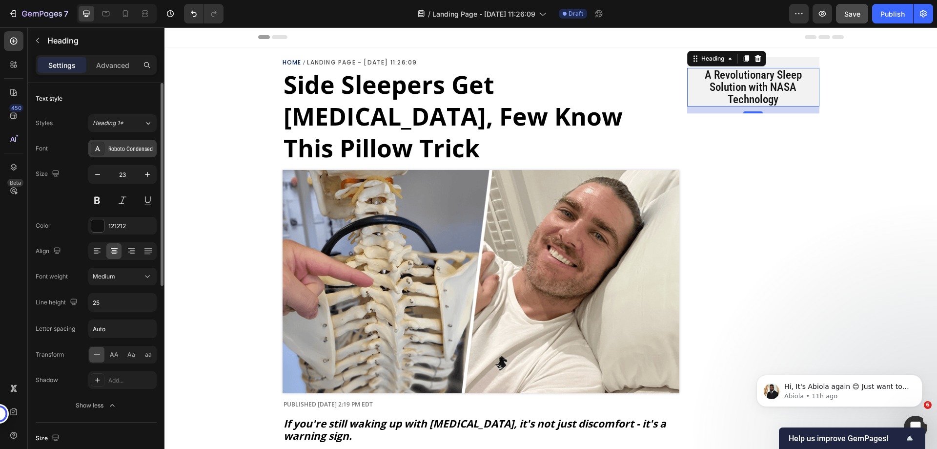
click at [124, 144] on div "Roboto Condensed" at bounding box center [122, 149] width 68 height 18
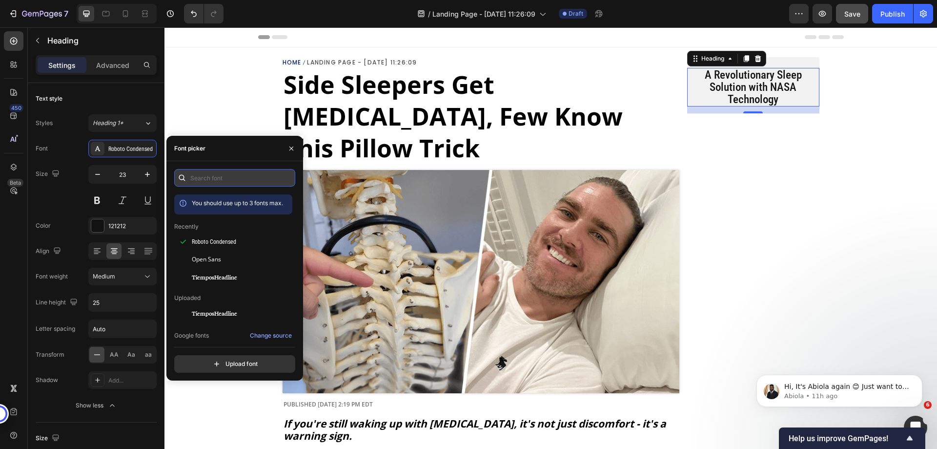
click at [217, 177] on input "text" at bounding box center [234, 178] width 121 height 18
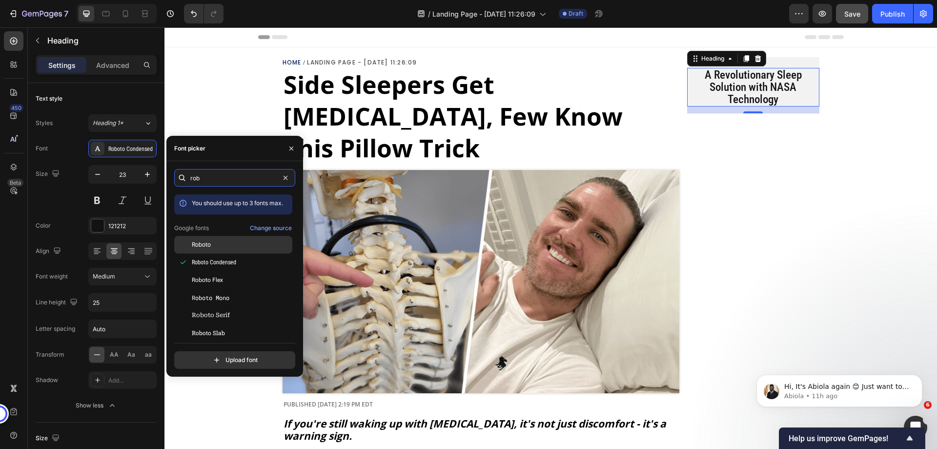
type input "rob"
click at [219, 246] on div "Roboto" at bounding box center [241, 244] width 99 height 9
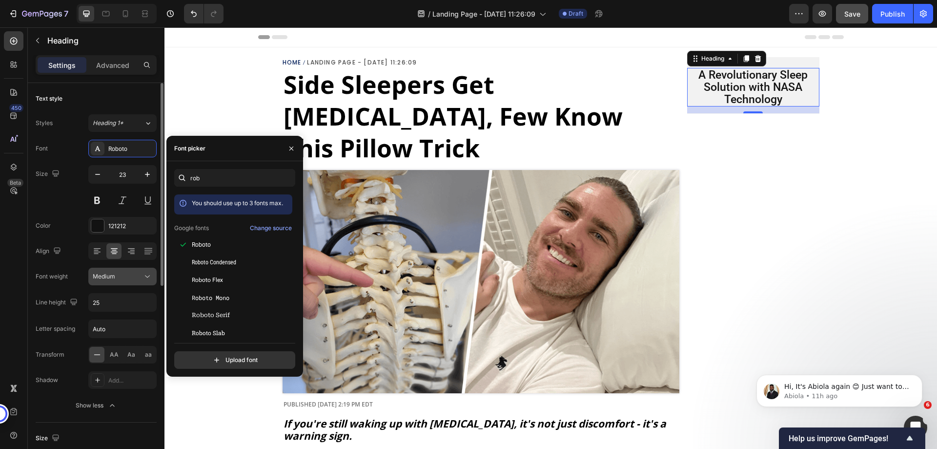
click at [112, 275] on span "Medium" at bounding box center [104, 275] width 22 height 7
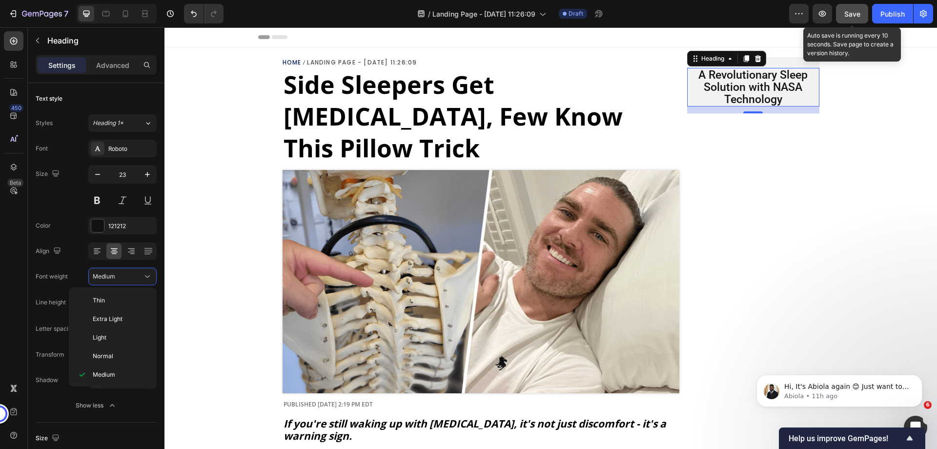
click at [844, 18] on div "Save" at bounding box center [852, 14] width 16 height 10
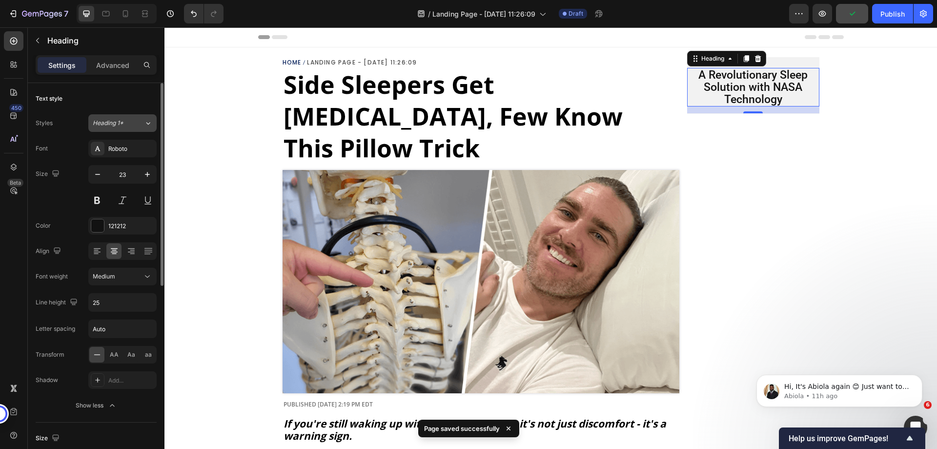
click at [123, 119] on div "Heading 1*" at bounding box center [113, 123] width 40 height 9
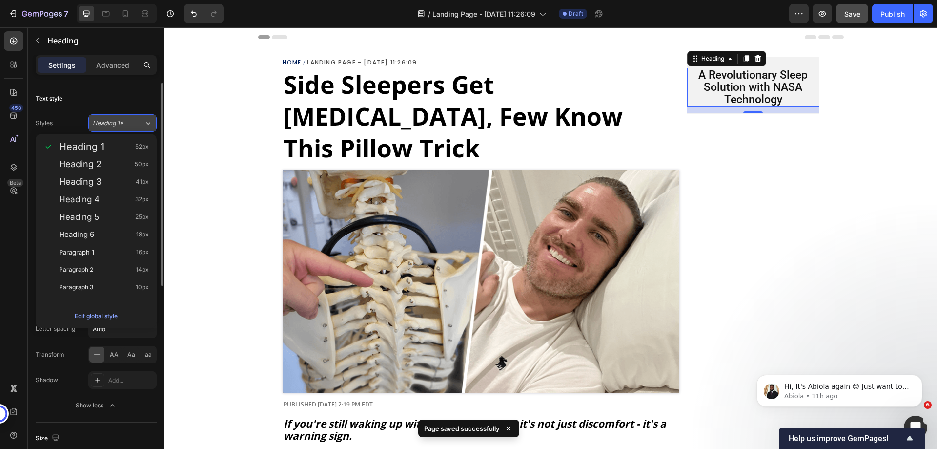
click at [123, 119] on div "Heading 1*" at bounding box center [113, 123] width 40 height 9
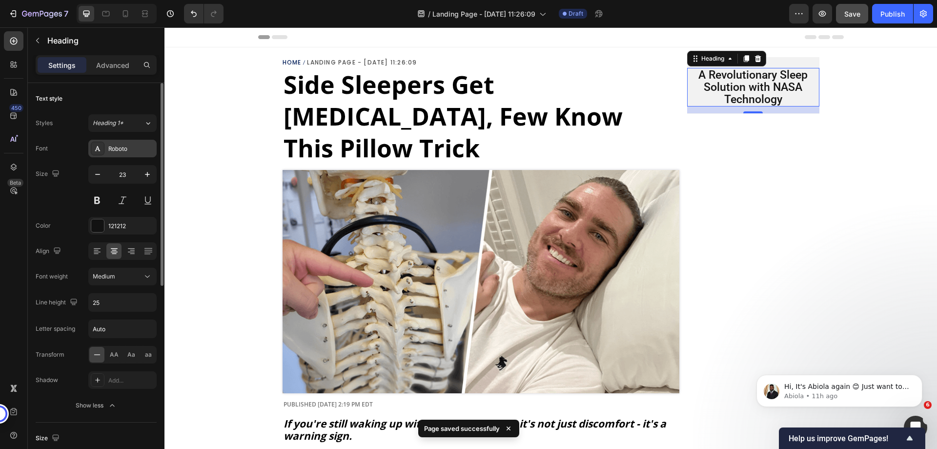
click at [119, 150] on div "Roboto" at bounding box center [131, 148] width 46 height 9
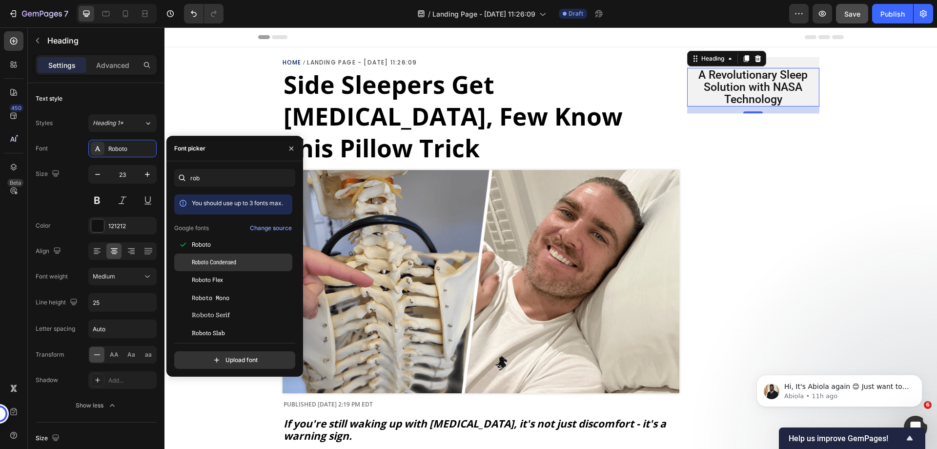
click at [220, 261] on span "Roboto Condensed" at bounding box center [214, 262] width 44 height 9
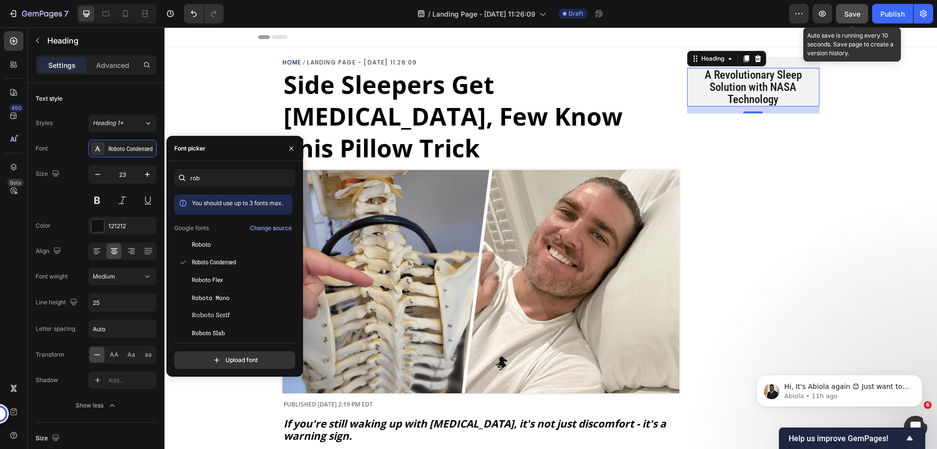
click at [853, 9] on div "Save" at bounding box center [852, 14] width 16 height 10
